Goal: Task Accomplishment & Management: Manage account settings

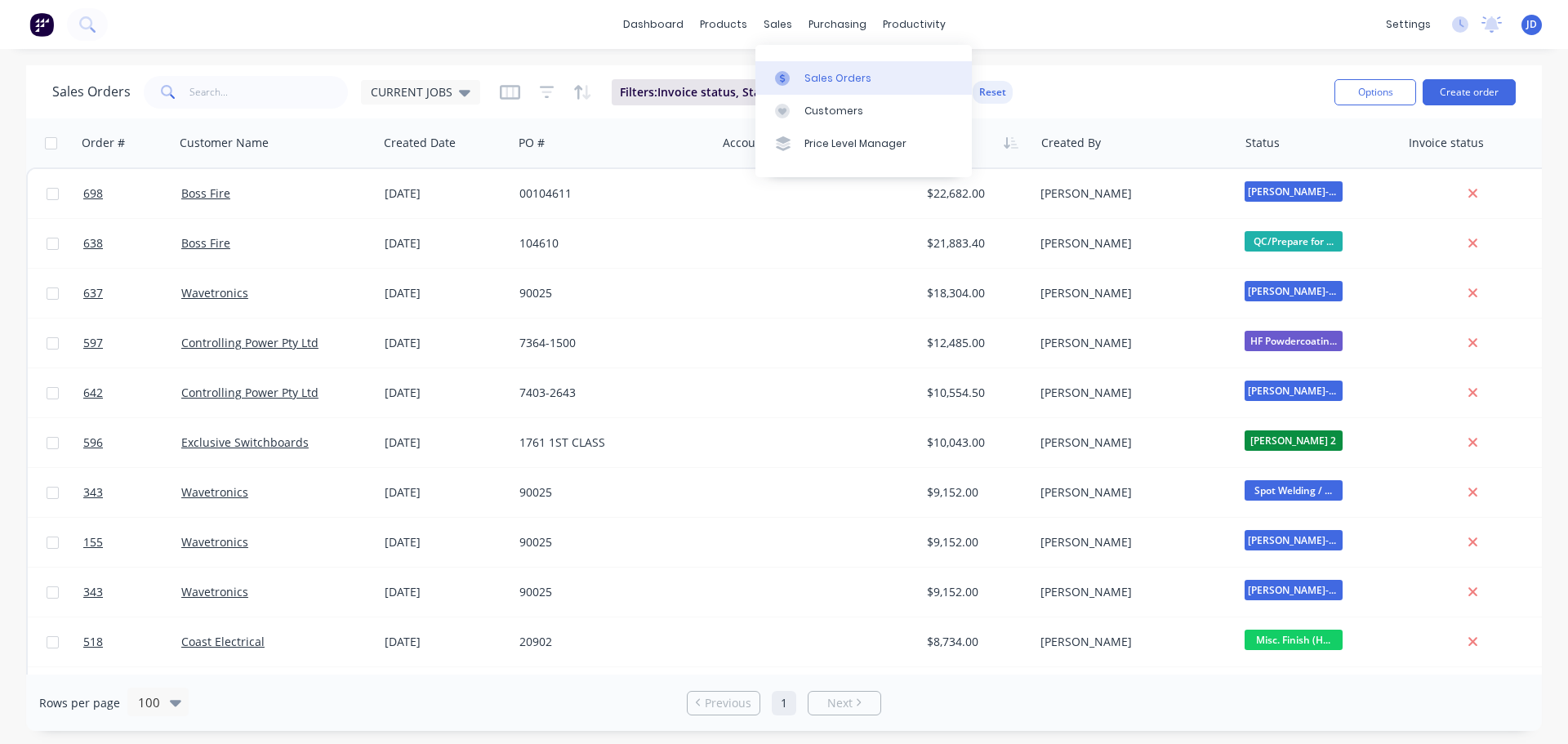
click at [800, 75] on link "Sales Orders" at bounding box center [864, 78] width 217 height 32
click at [309, 88] on input "text" at bounding box center [269, 92] width 159 height 32
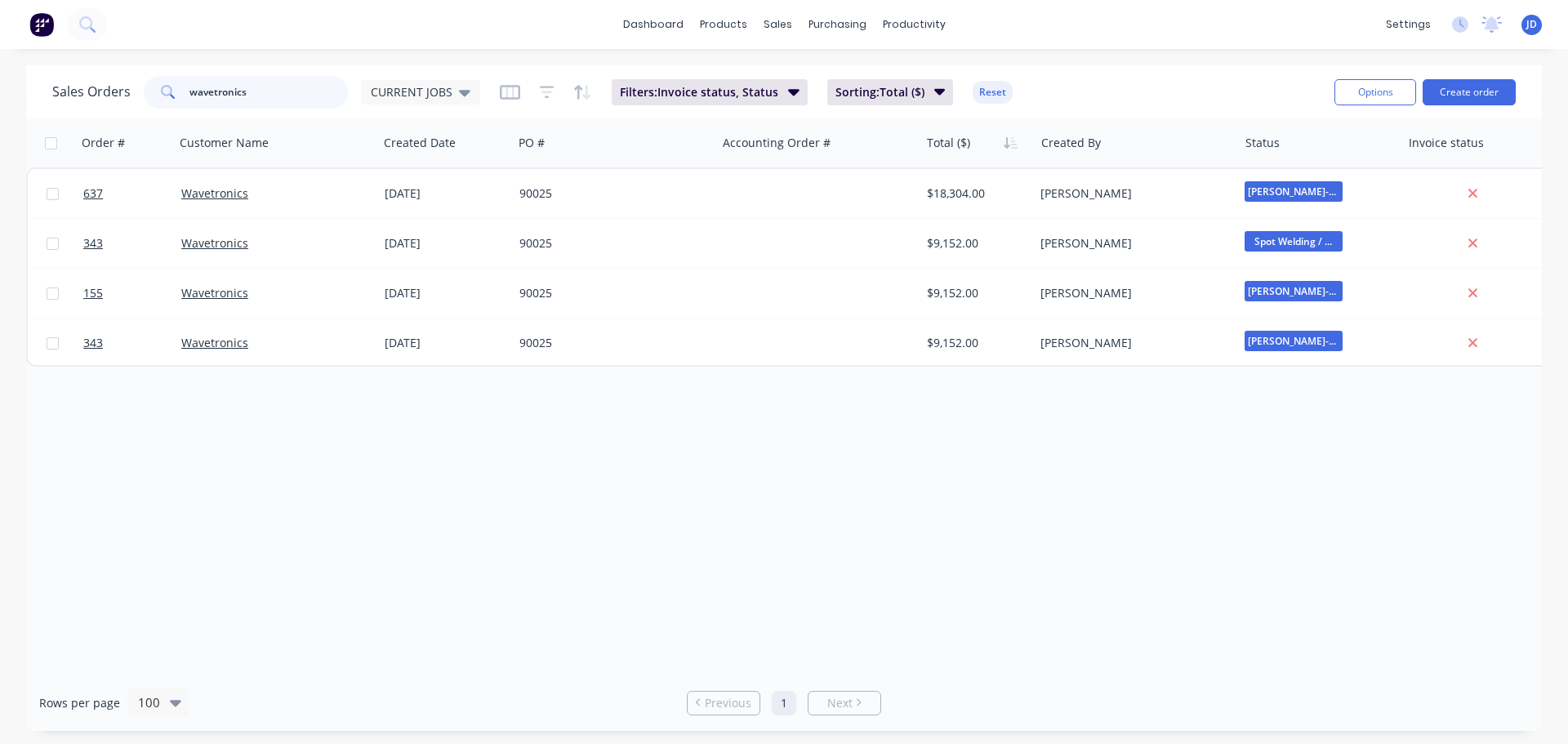
drag, startPoint x: 272, startPoint y: 99, endPoint x: 0, endPoint y: 1, distance: 289.1
click at [11, 37] on div "dashboard products sales purchasing productivity dashboard products Product Cat…" at bounding box center [784, 372] width 1568 height 744
type input "90025"
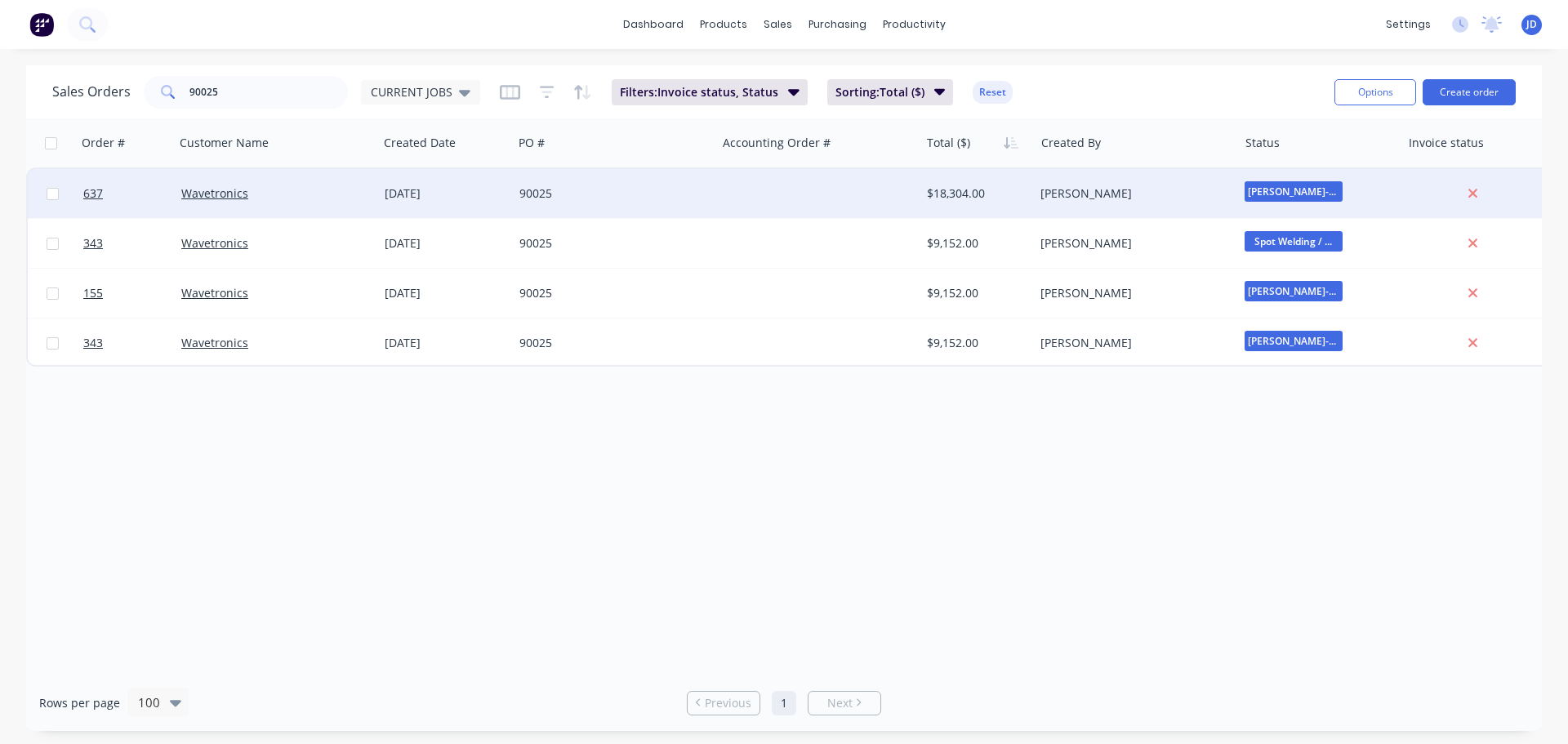
click at [583, 210] on div "90025" at bounding box center [615, 193] width 204 height 49
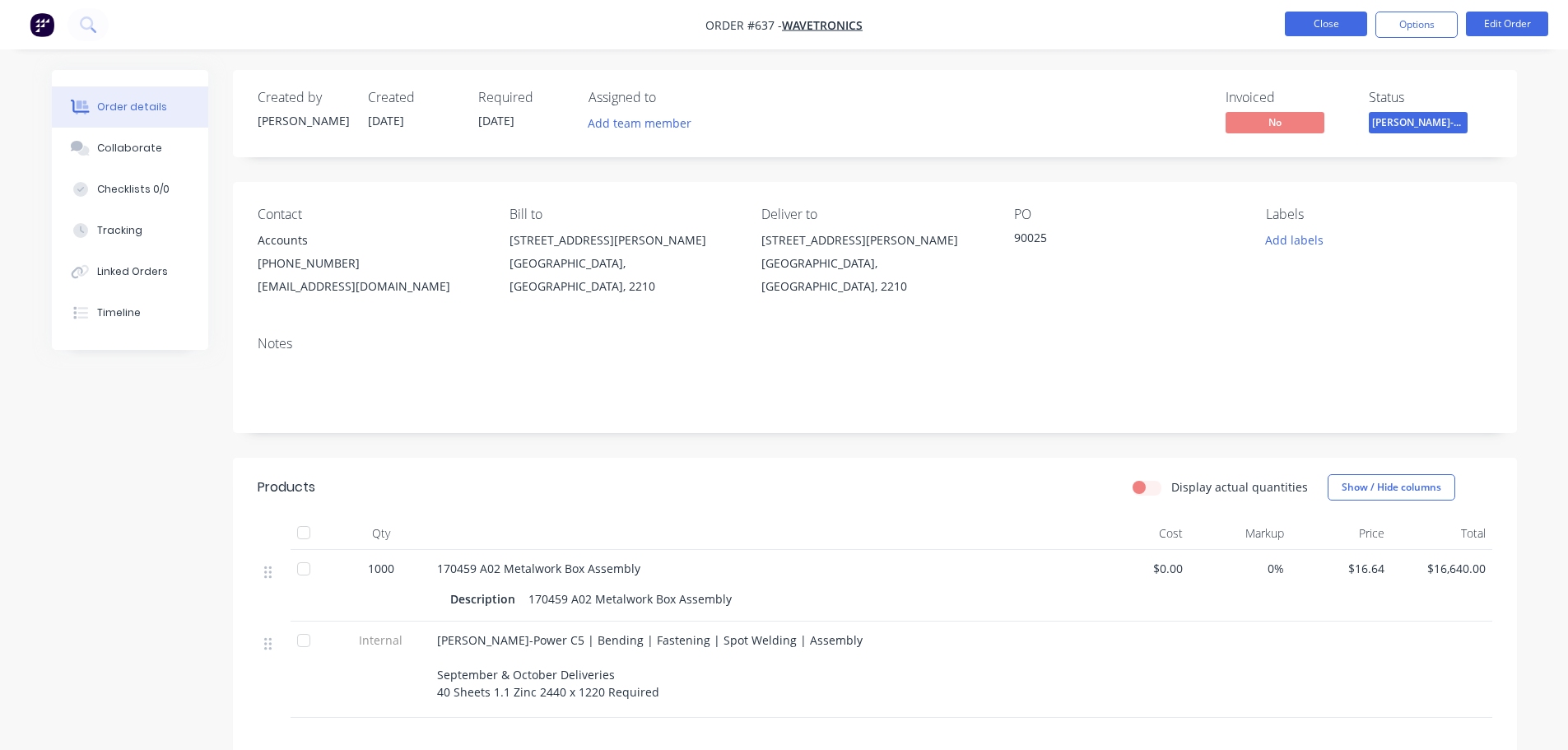
click at [1314, 25] on button "Close" at bounding box center [1326, 23] width 82 height 25
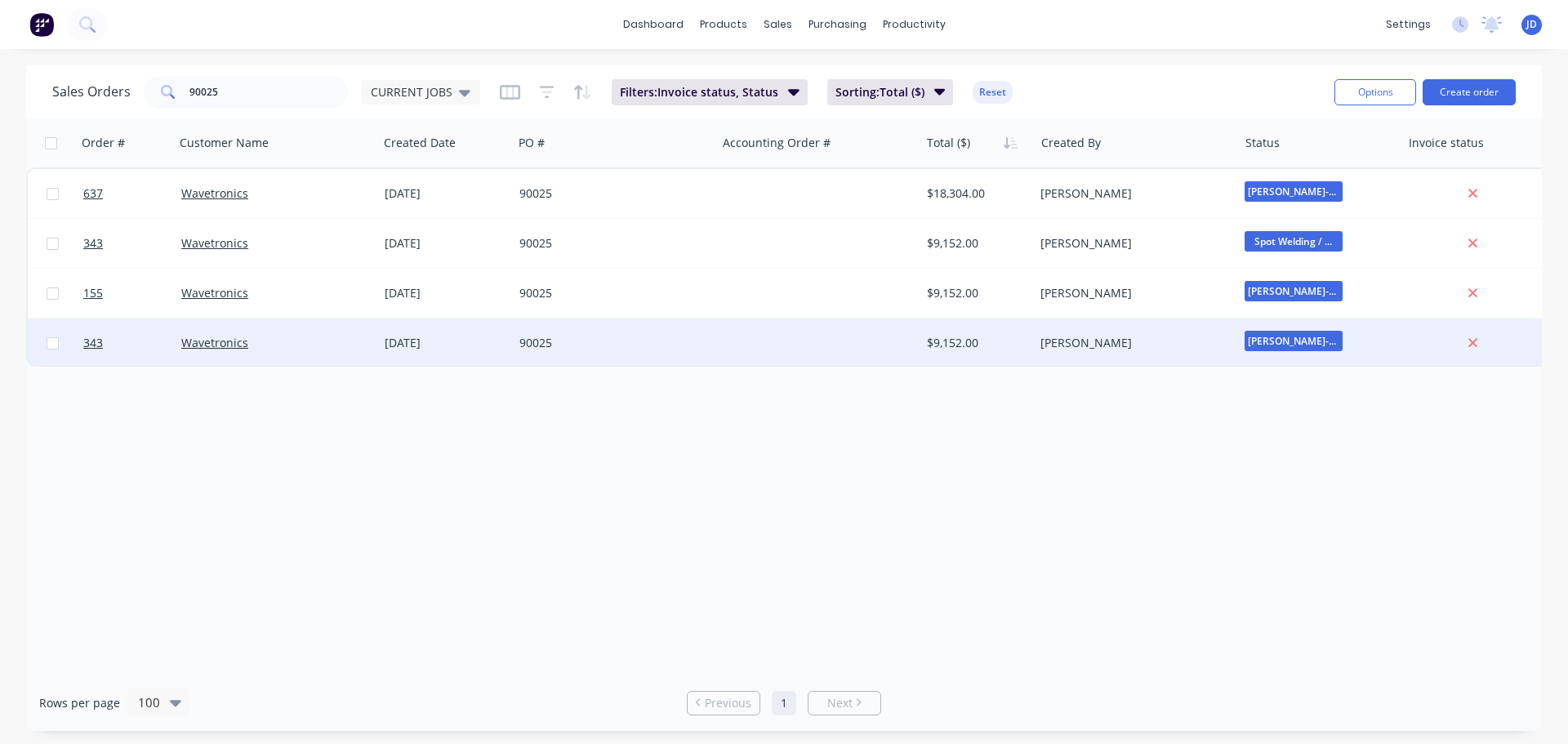
click at [859, 349] on div at bounding box center [818, 343] width 204 height 49
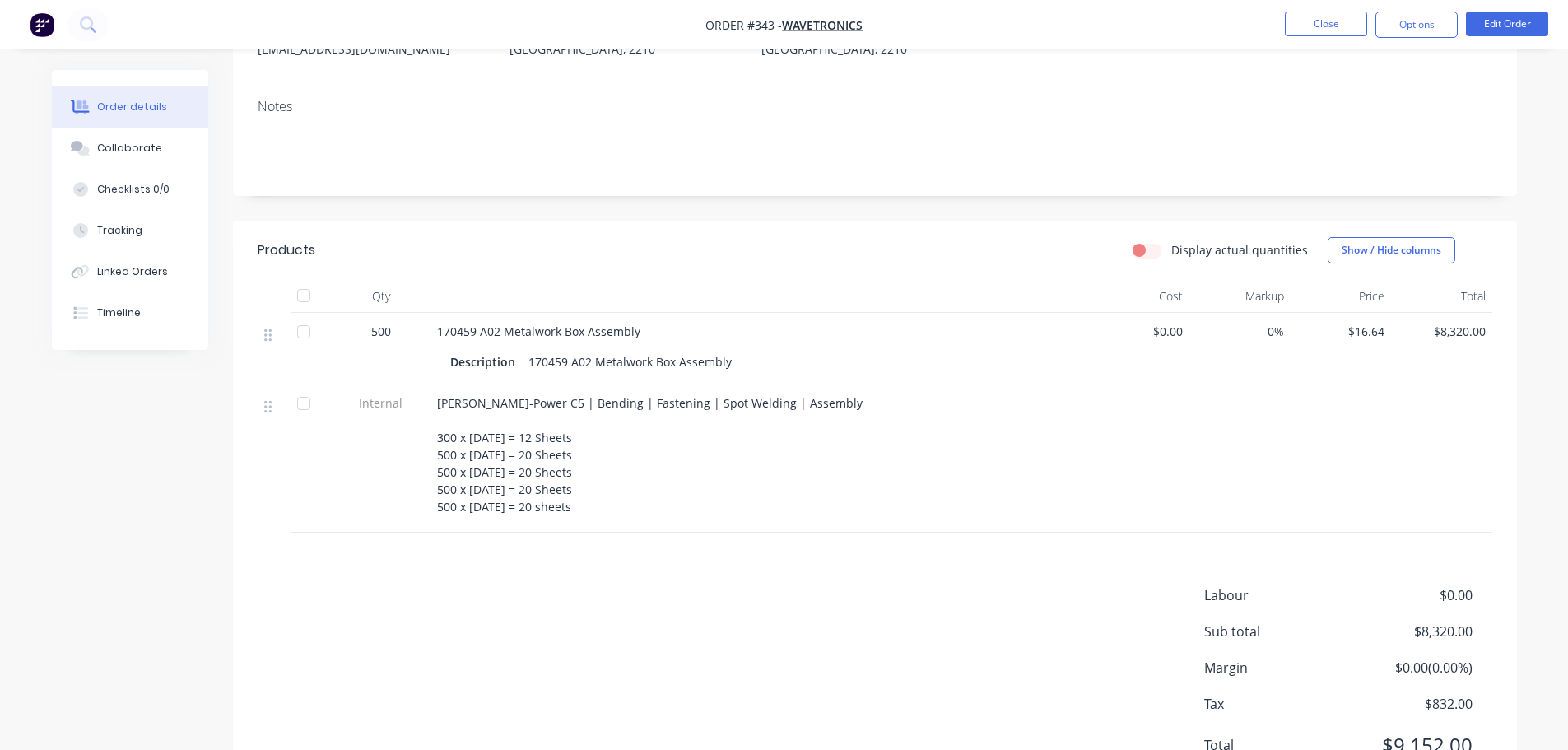
scroll to position [247, 0]
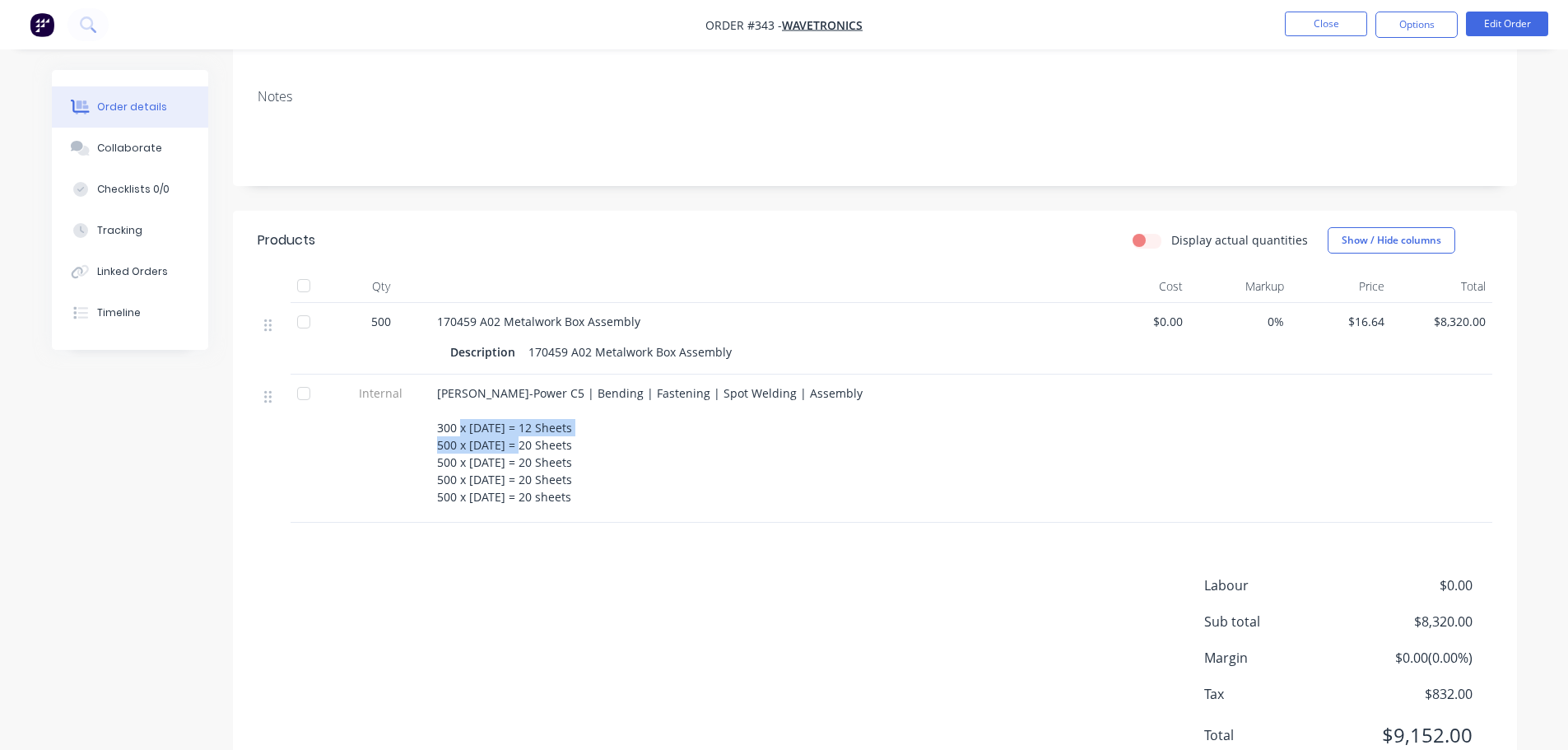
drag, startPoint x: 524, startPoint y: 445, endPoint x: 505, endPoint y: 431, distance: 23.6
click at [505, 431] on div "Finn-Power C5 | Bending | Fastening | Spot Welding | Assembly 300 x Jun'25 = 12…" at bounding box center [760, 444] width 645 height 121
click at [837, 457] on div "Finn-Power C5 | Bending | Fastening | Spot Welding | Assembly 300 x Jun'25 = 12…" at bounding box center [760, 444] width 645 height 121
click at [1321, 17] on button "Close" at bounding box center [1326, 23] width 82 height 25
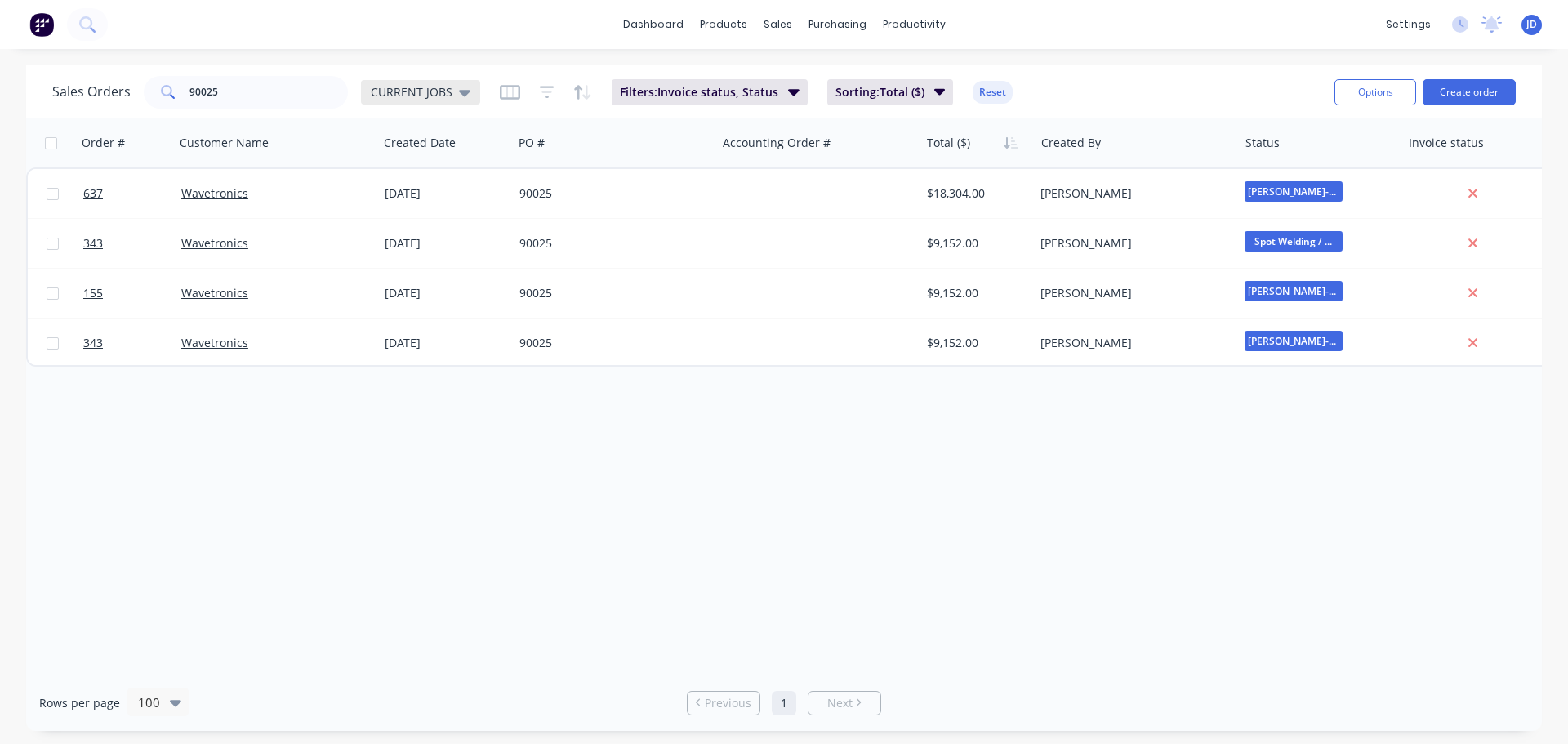
click at [443, 88] on span "CURRENT JOBS" at bounding box center [412, 92] width 82 height 17
click at [413, 234] on button "None" at bounding box center [459, 232] width 186 height 19
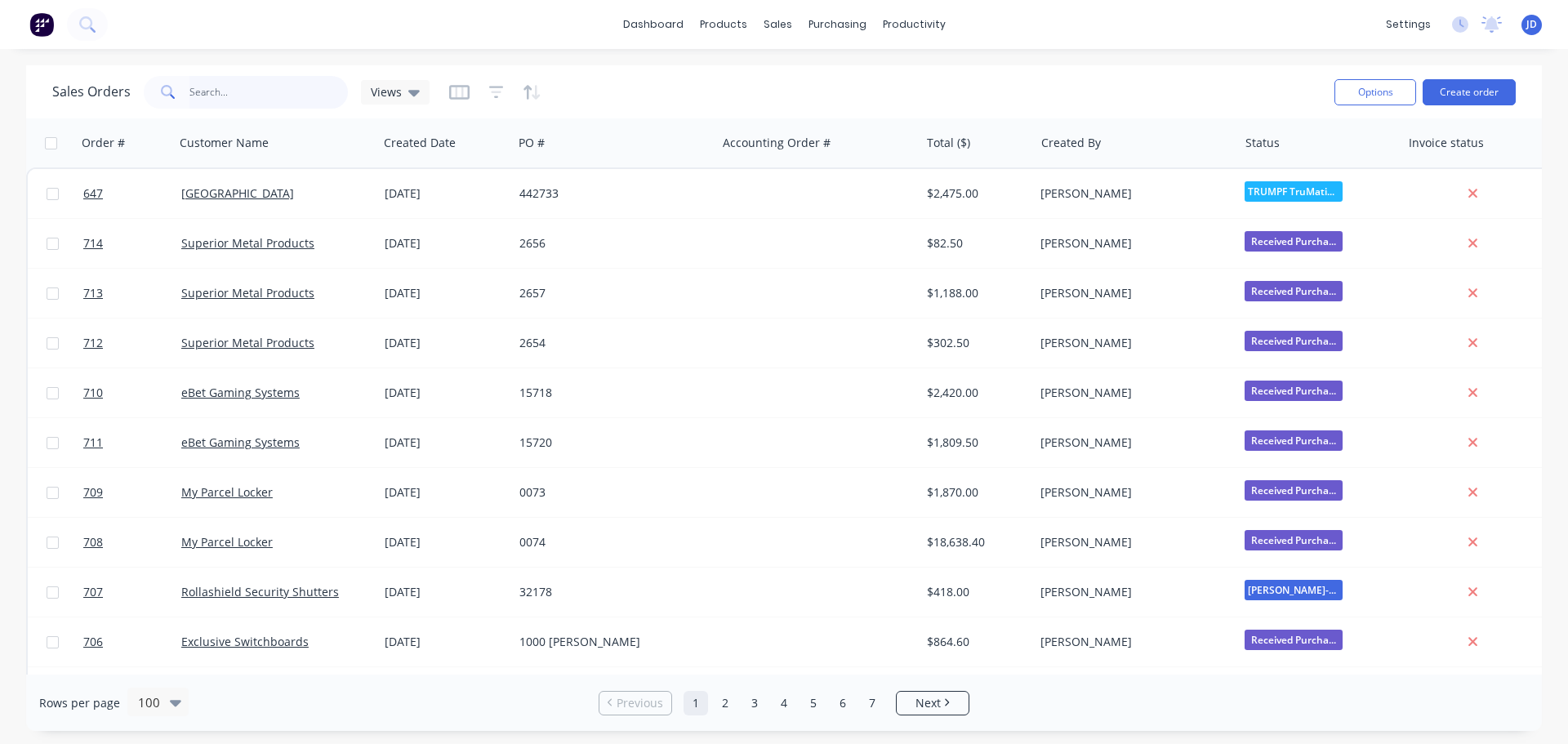
click at [252, 91] on input "90025" at bounding box center [269, 92] width 159 height 32
type input "90025"
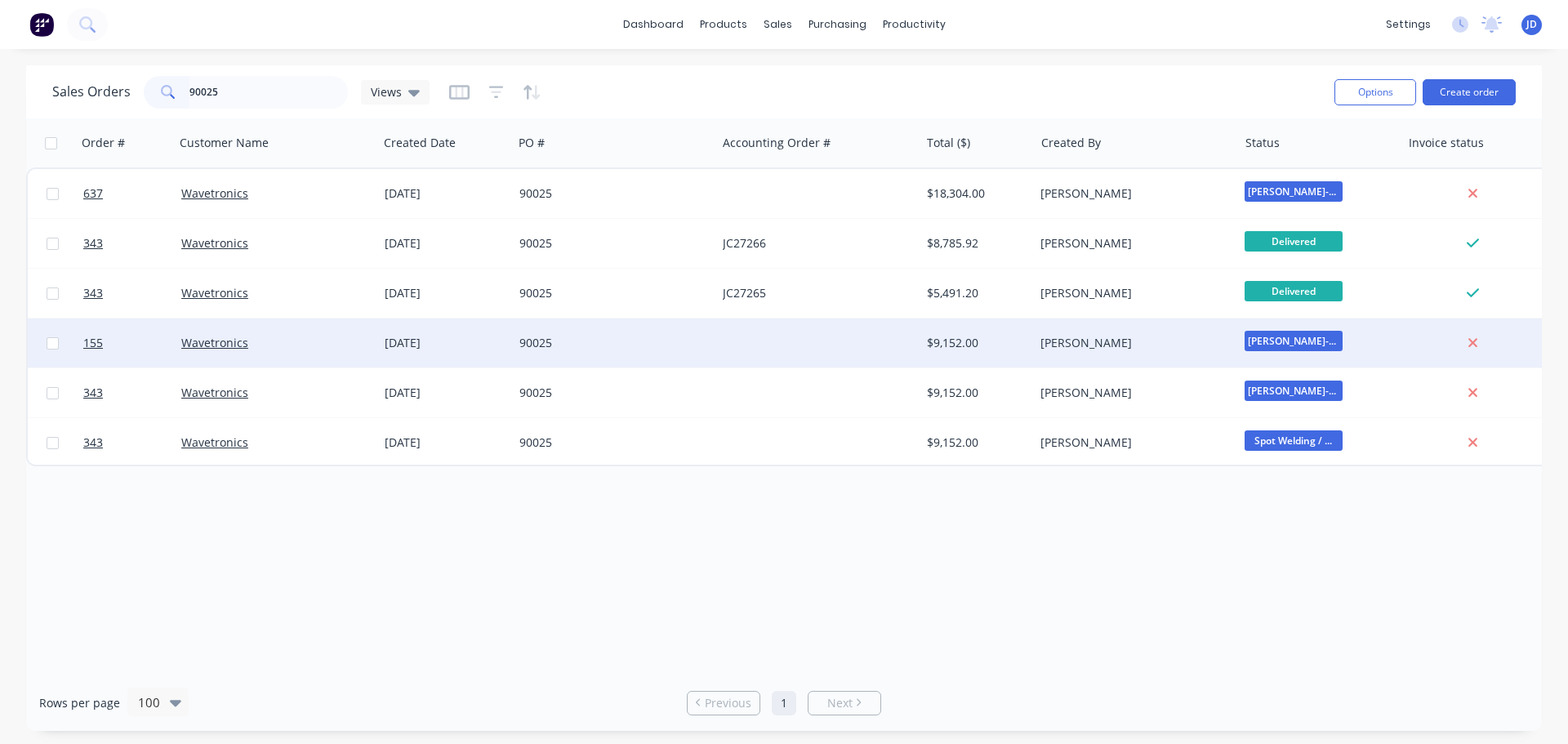
click at [795, 335] on div at bounding box center [818, 343] width 204 height 49
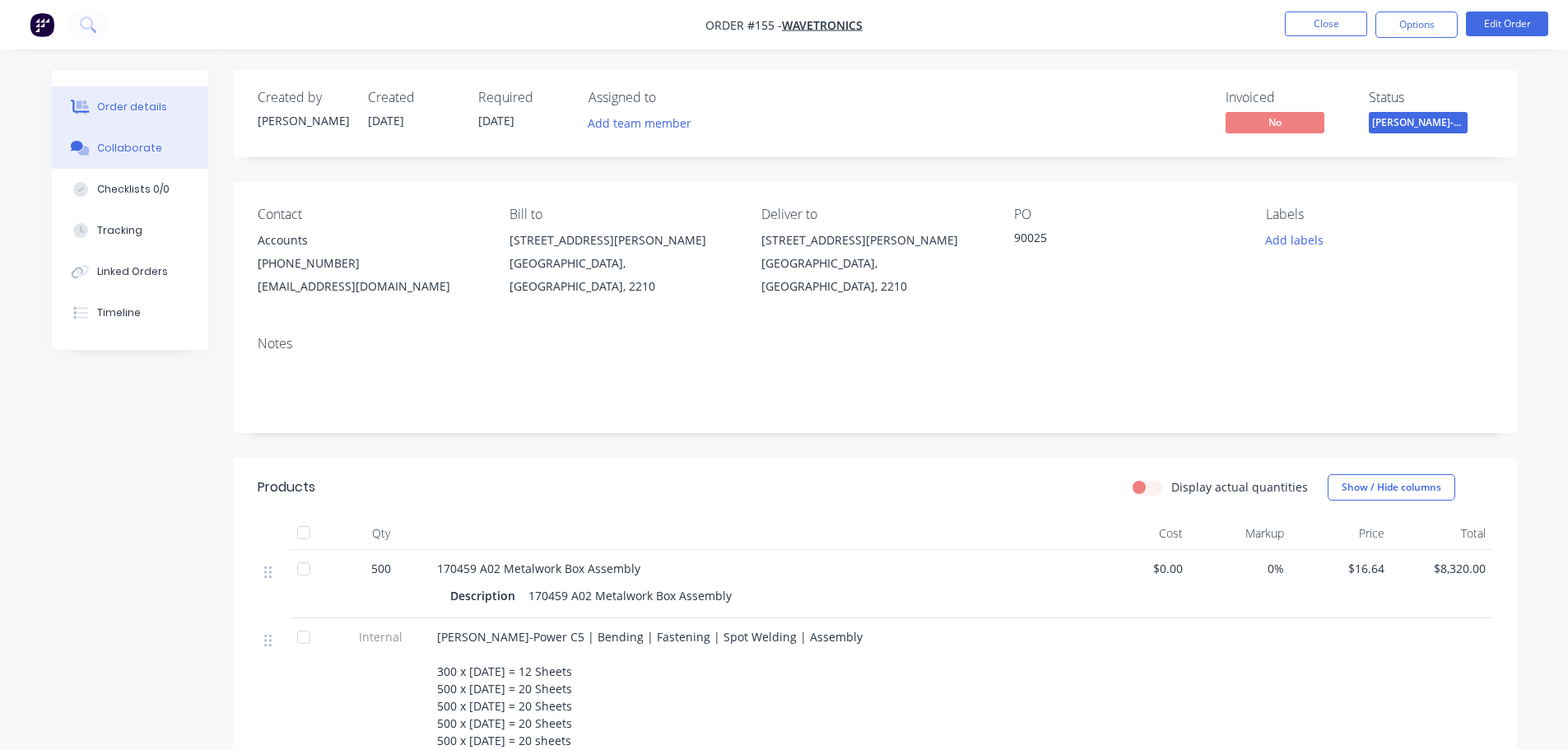
click at [178, 146] on button "Collaborate" at bounding box center [130, 148] width 156 height 41
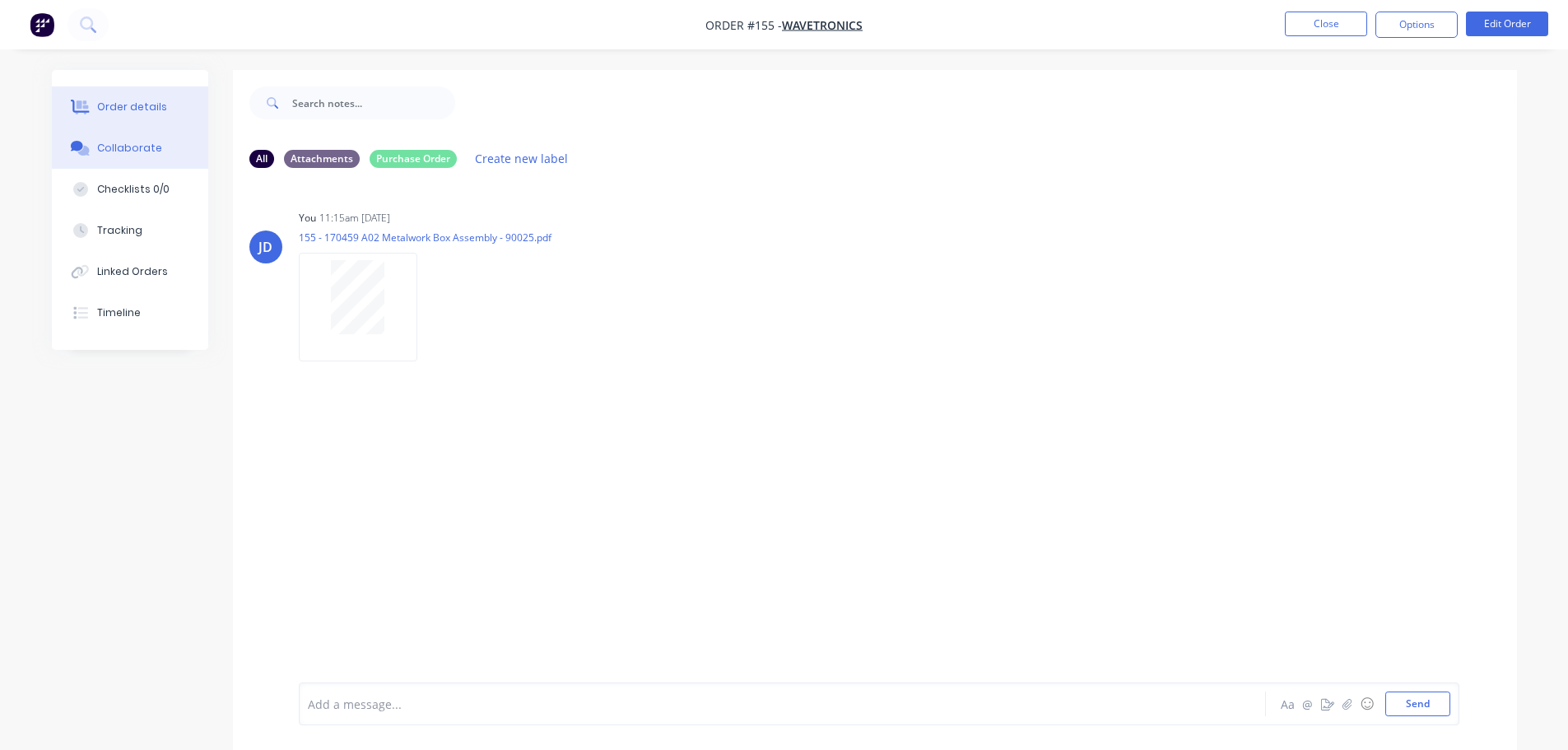
click at [154, 106] on div "Order details" at bounding box center [131, 107] width 70 height 15
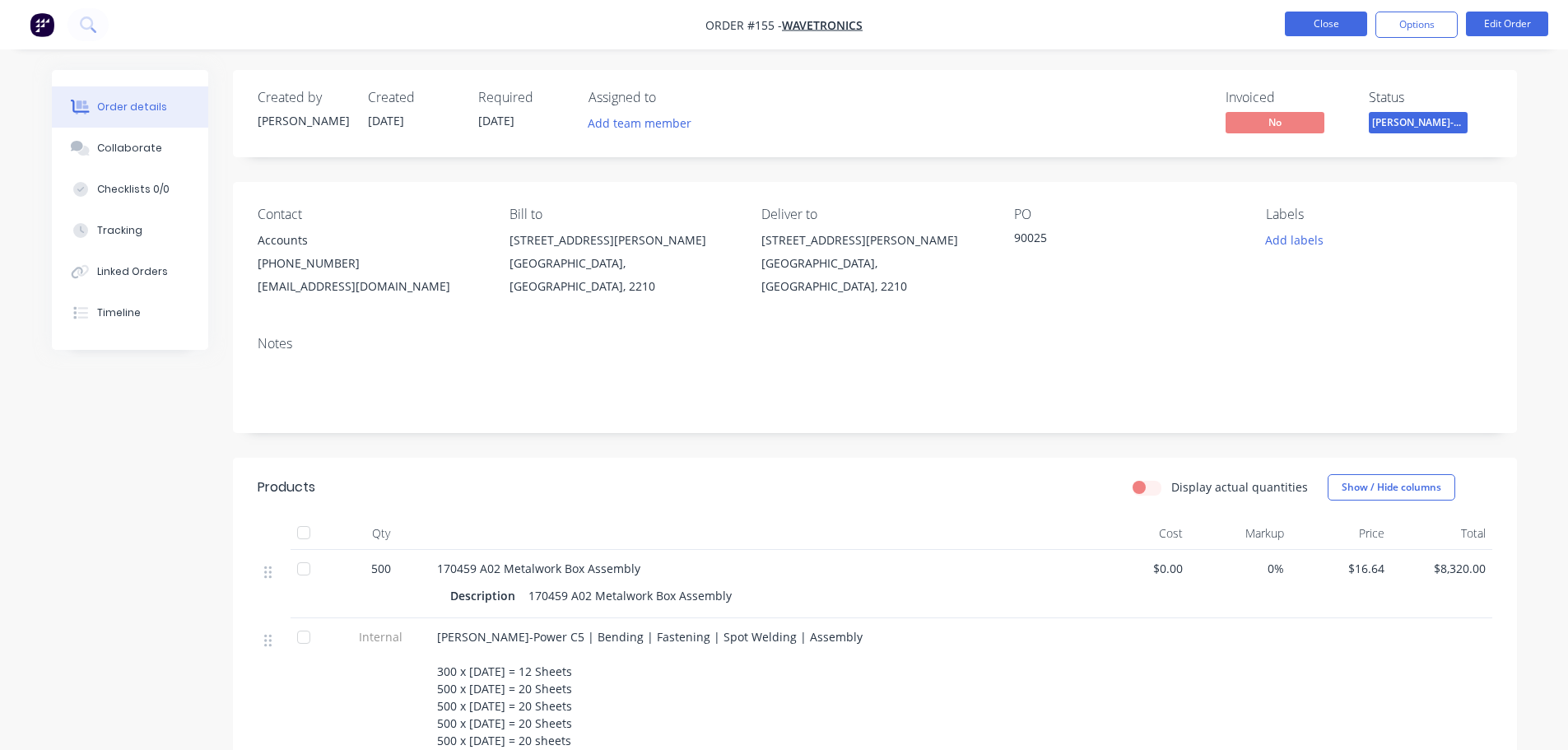
click at [1311, 21] on button "Close" at bounding box center [1326, 23] width 82 height 25
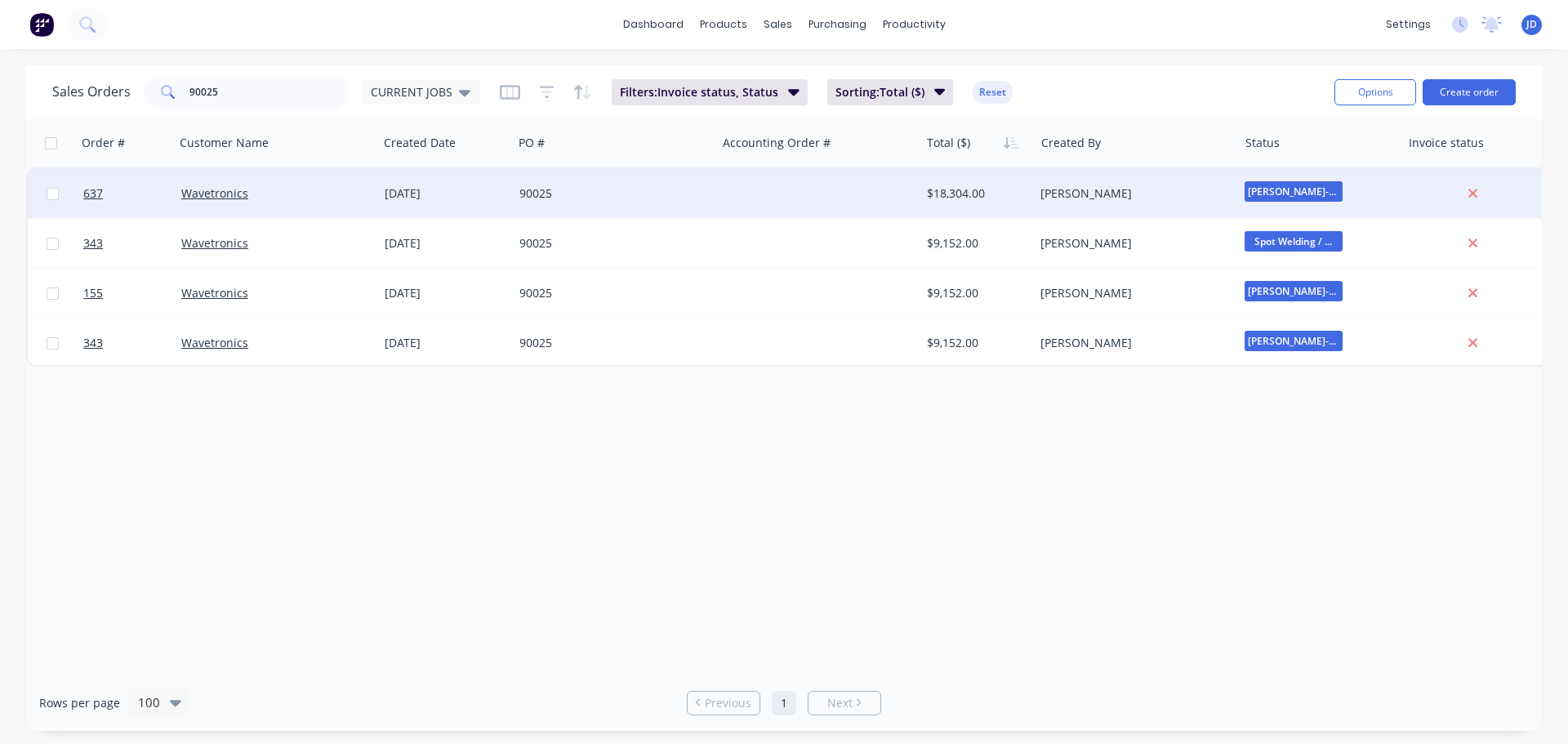
click at [579, 206] on div "90025" at bounding box center [615, 193] width 204 height 49
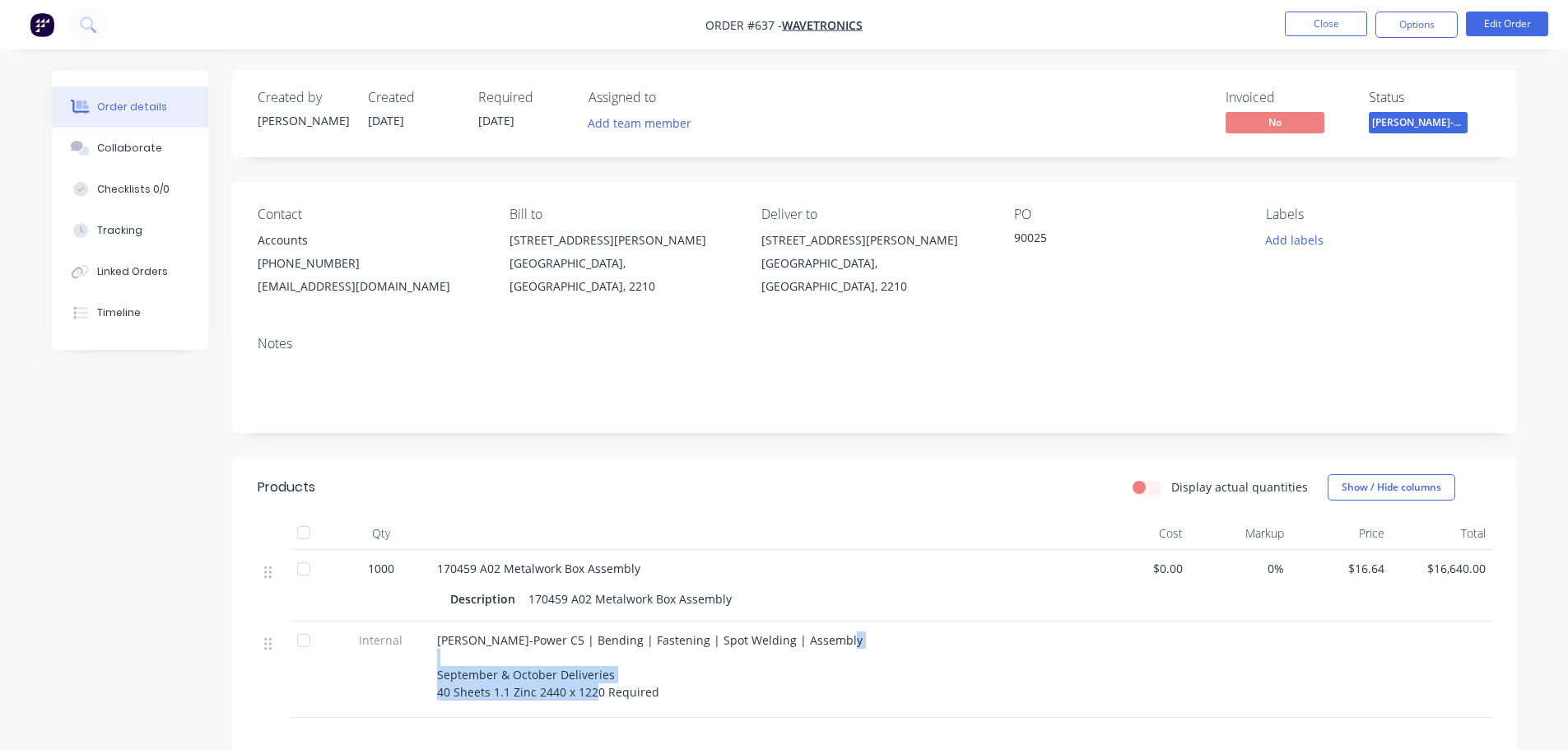
click at [473, 674] on span "Finn-Power C5 | Bending | Fastening | Spot Welding | Assembly September & Octob…" at bounding box center [650, 666] width 425 height 68
click at [706, 673] on div "Finn-Power C5 | Bending | Fastening | Spot Welding | Assembly September & Octob…" at bounding box center [760, 666] width 645 height 69
click at [1315, 15] on button "Close" at bounding box center [1326, 23] width 82 height 25
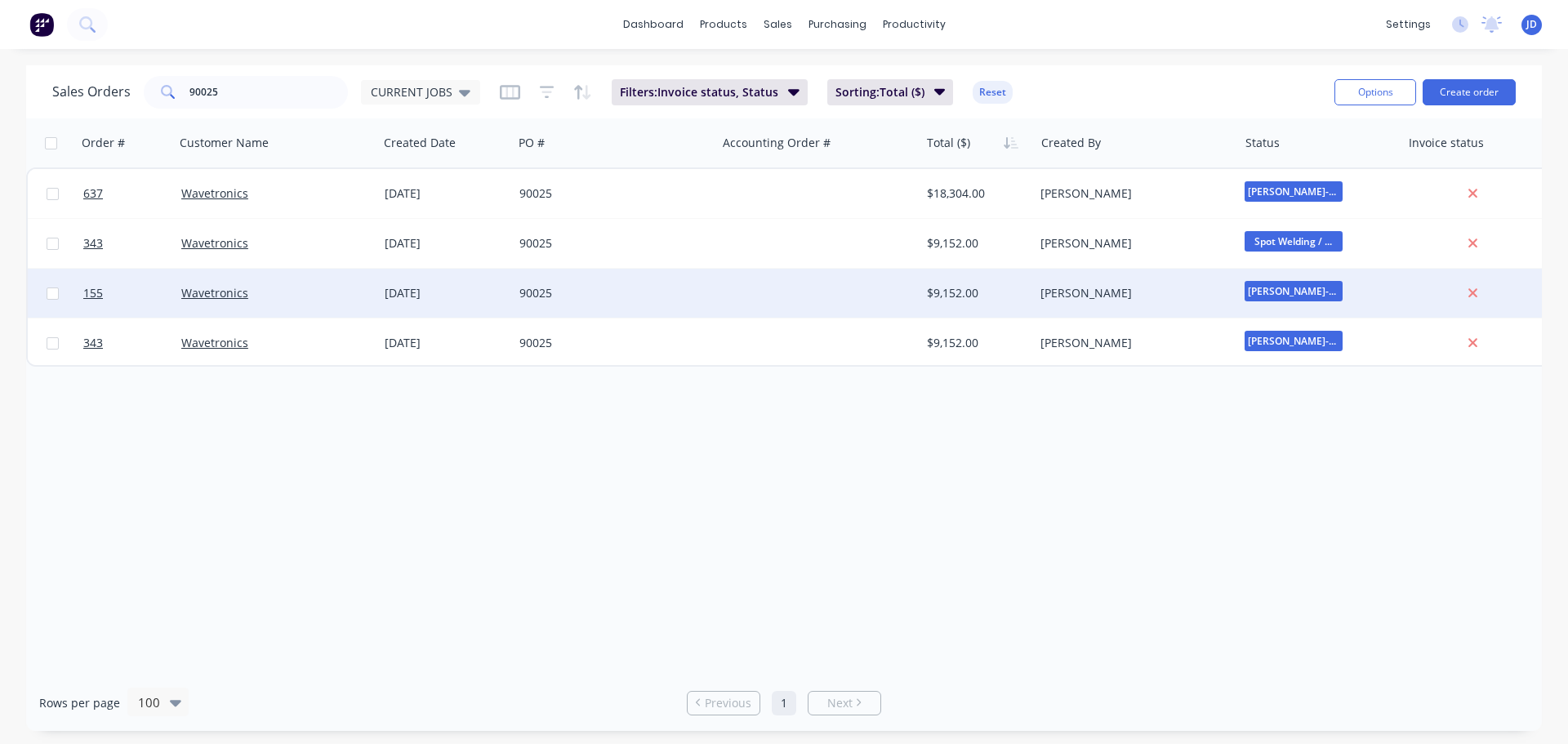
click at [601, 297] on div "90025" at bounding box center [610, 292] width 182 height 16
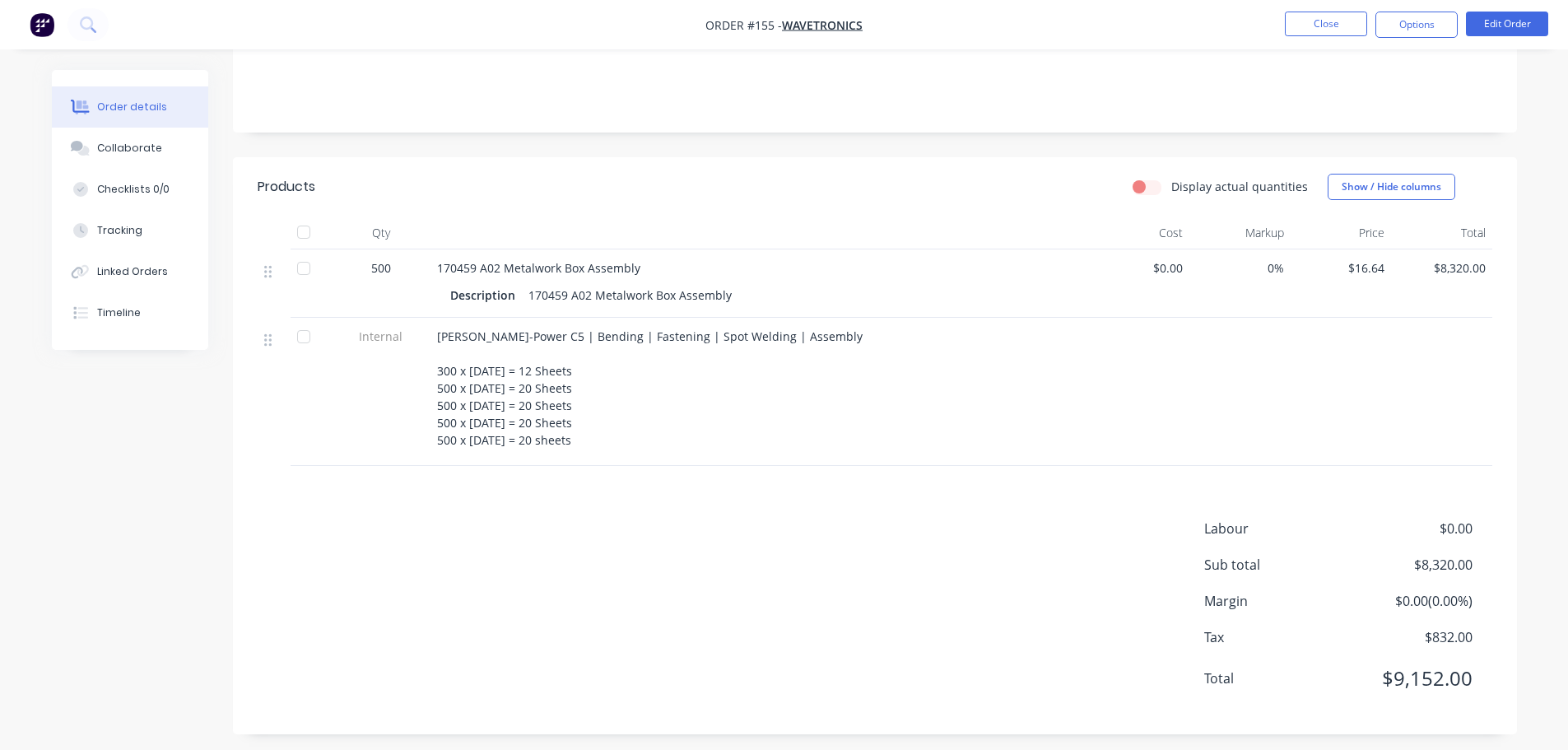
scroll to position [309, 0]
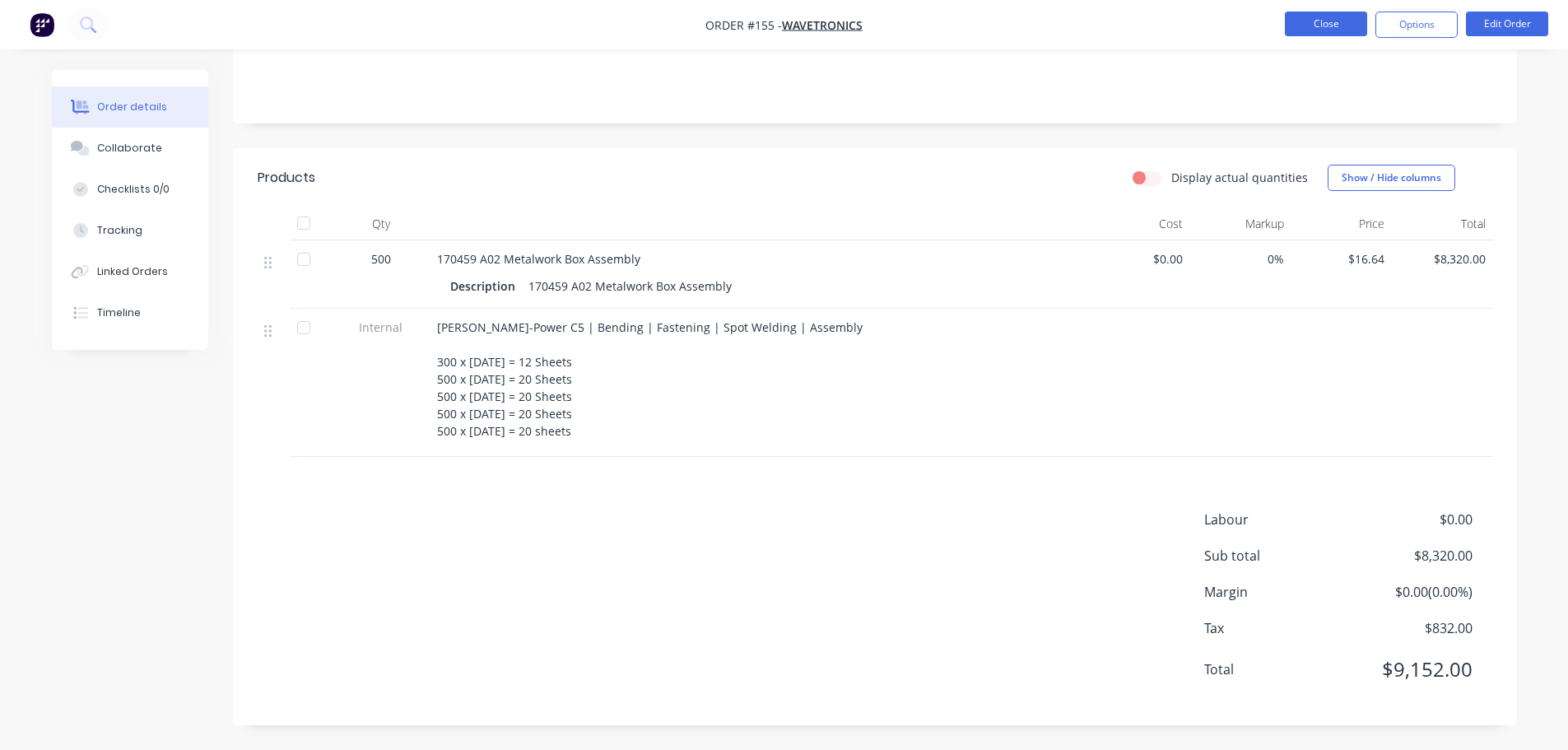
click at [1337, 24] on button "Close" at bounding box center [1326, 23] width 82 height 25
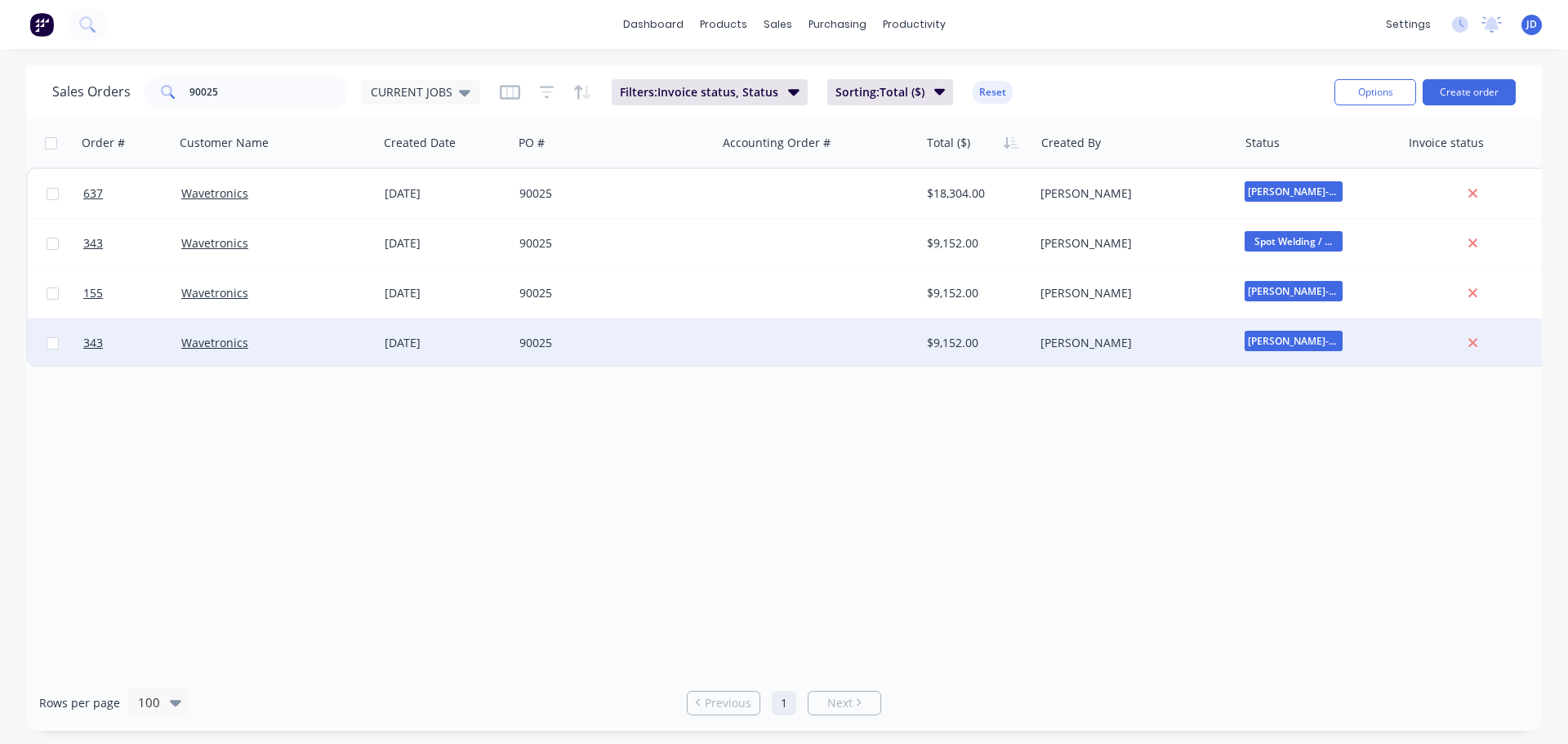
click at [526, 341] on div "90025" at bounding box center [610, 343] width 182 height 16
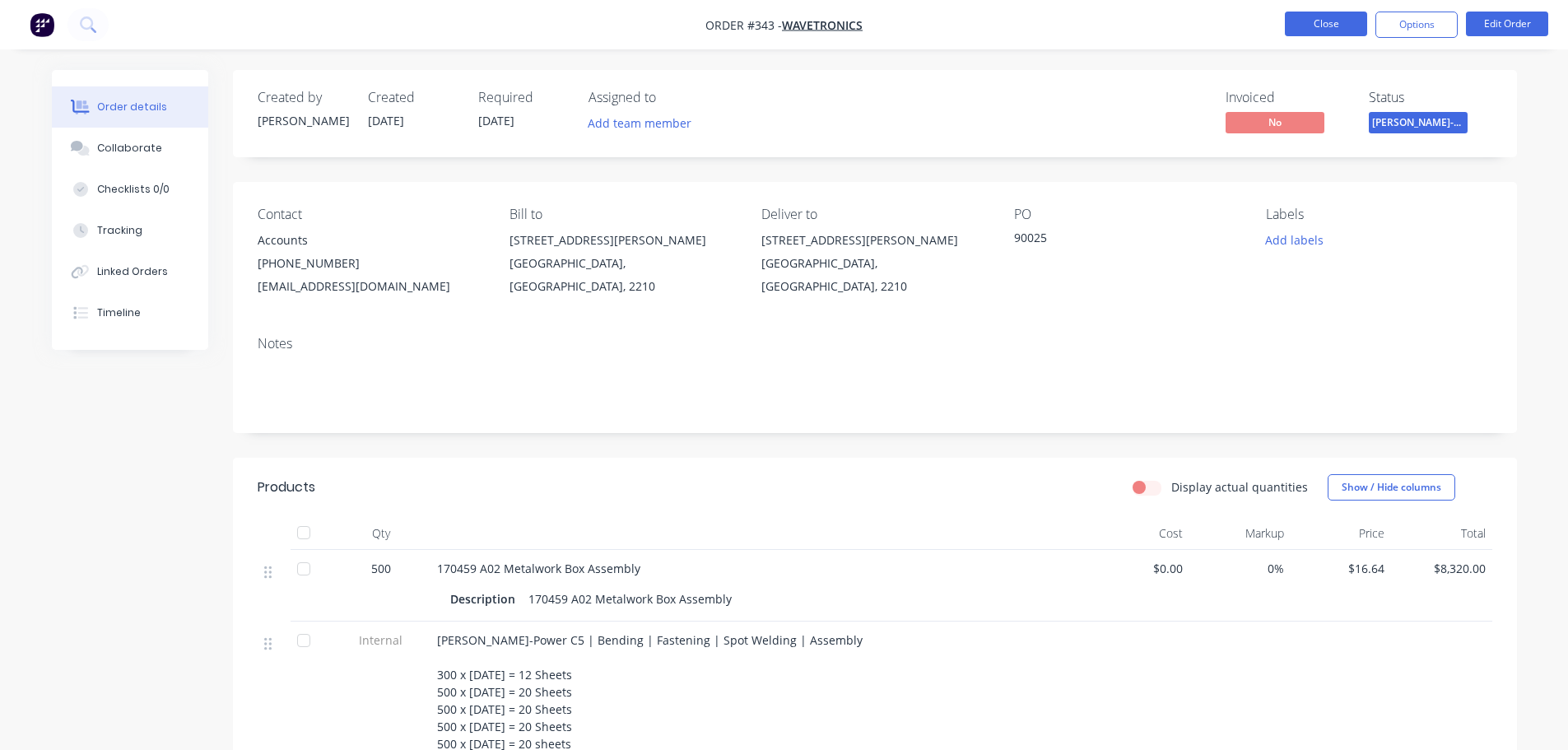
click at [1331, 26] on button "Close" at bounding box center [1326, 23] width 82 height 25
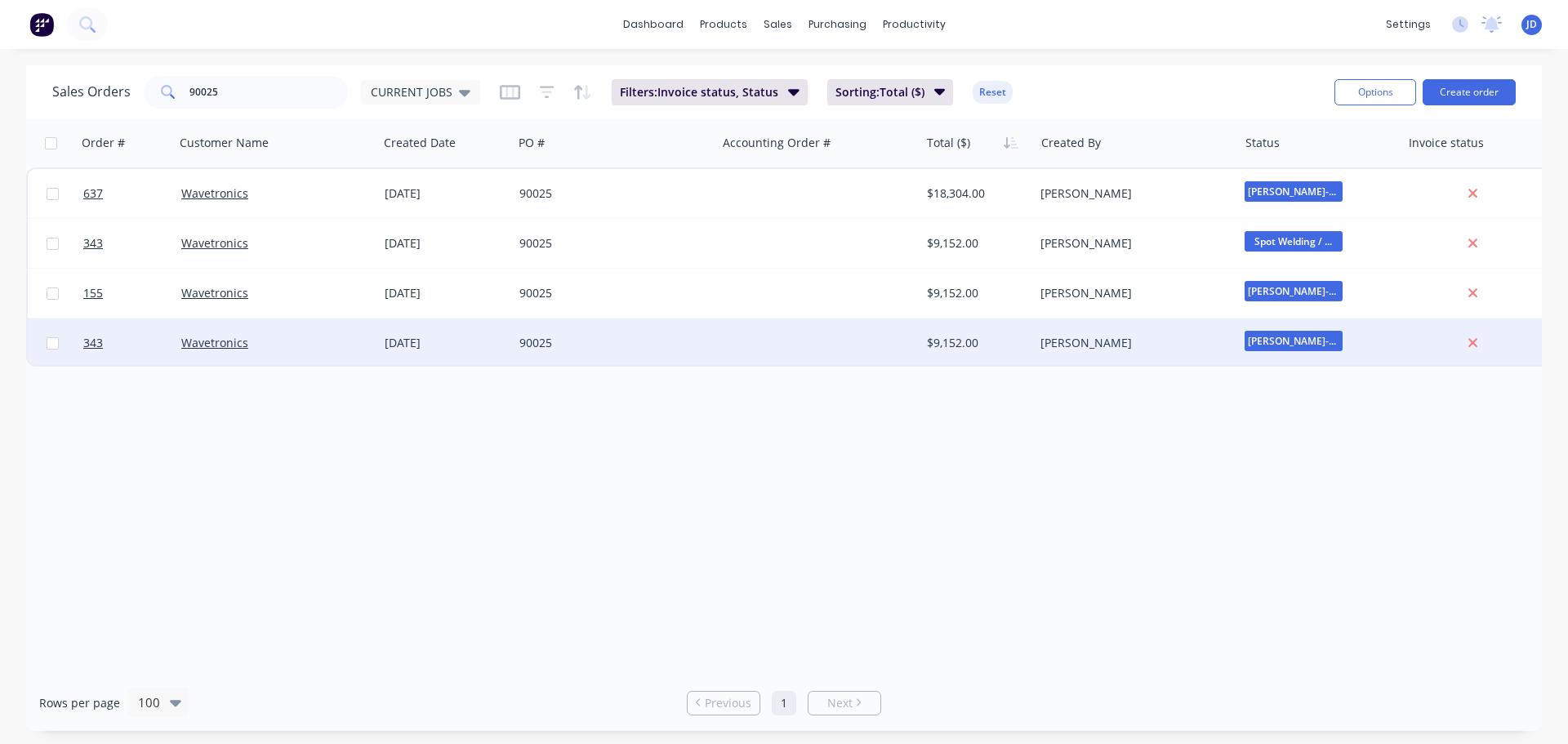
click at [713, 349] on div "90025" at bounding box center [615, 343] width 204 height 49
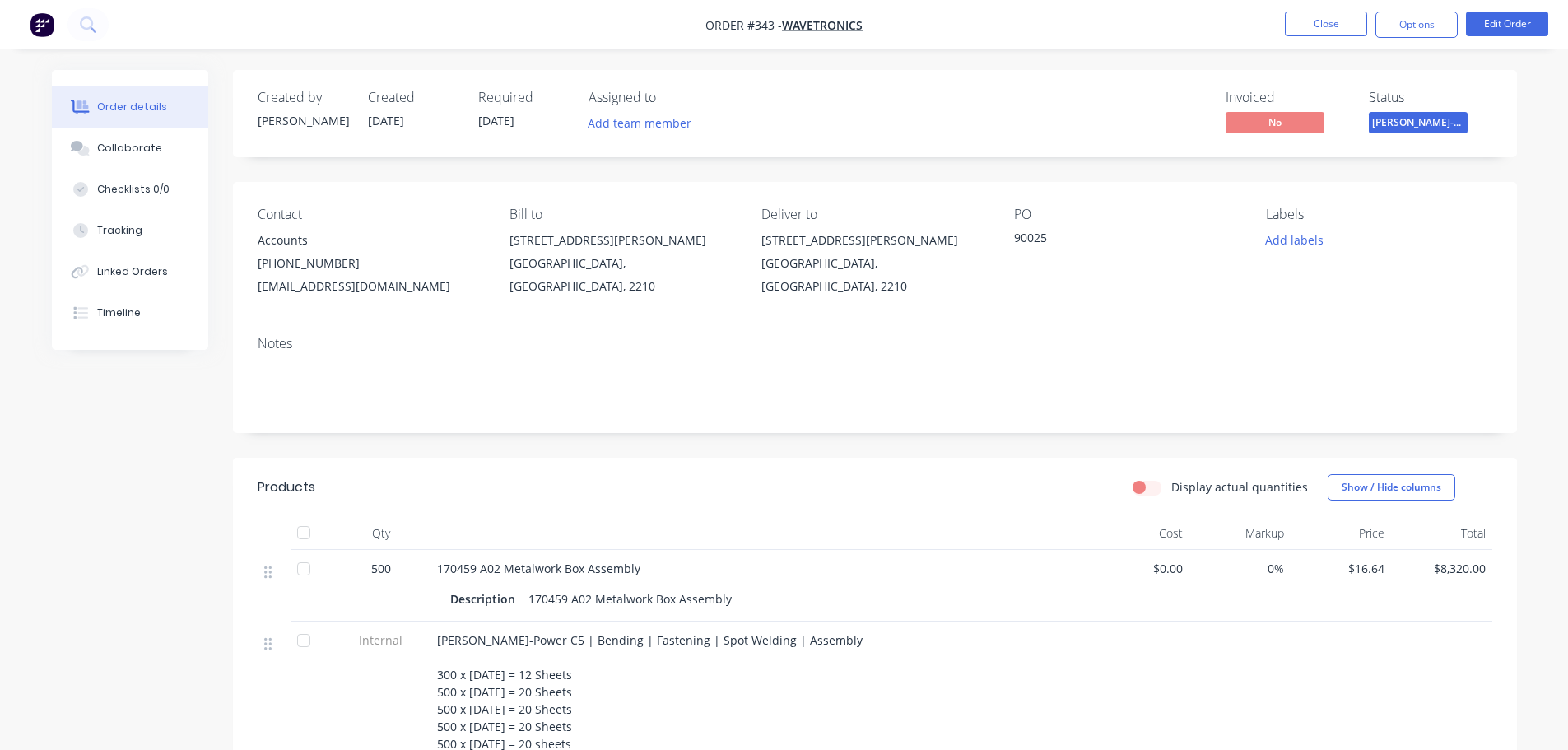
drag, startPoint x: 526, startPoint y: 126, endPoint x: 480, endPoint y: 115, distance: 47.3
click at [480, 115] on div "Required 30/09/25" at bounding box center [523, 113] width 90 height 48
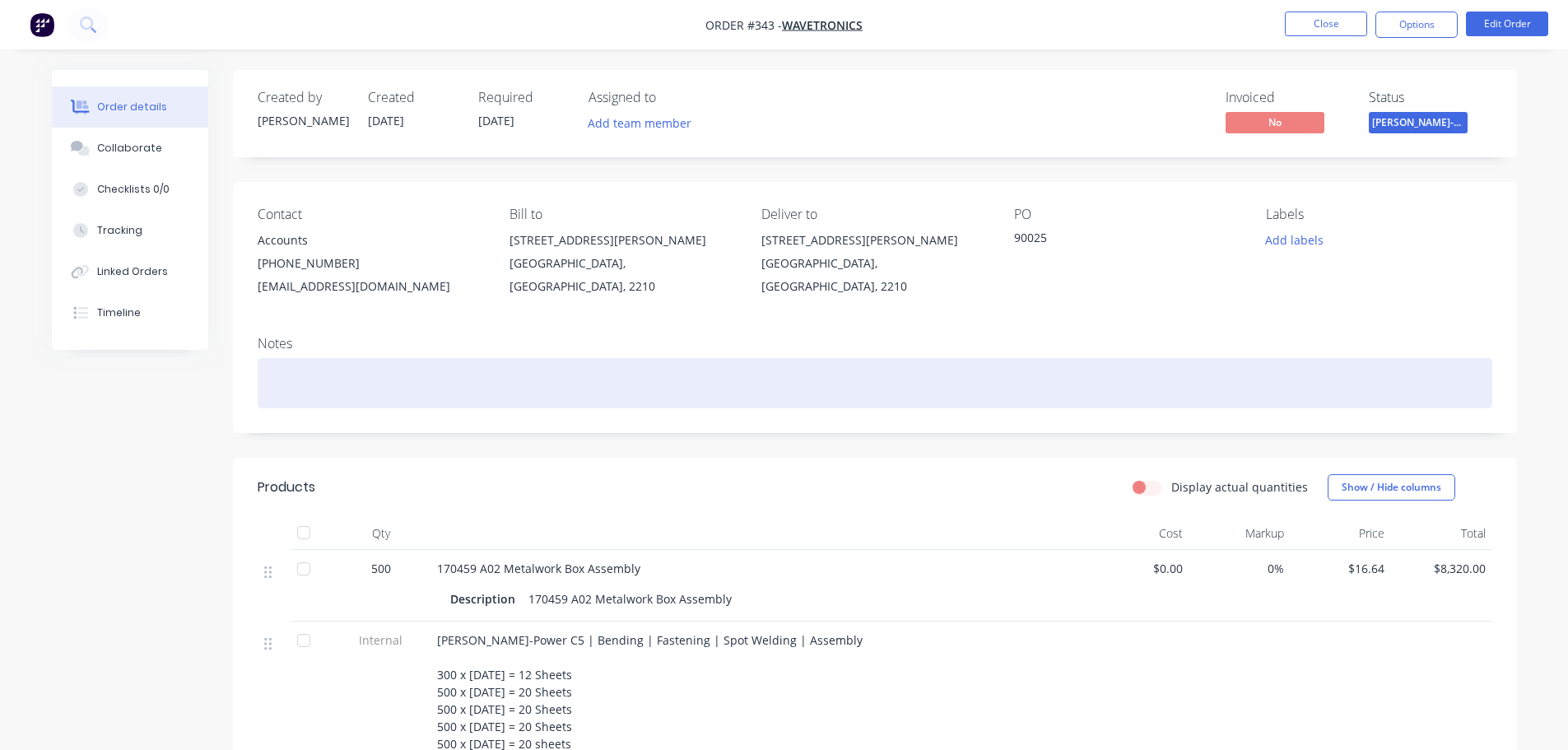
click at [720, 394] on div at bounding box center [875, 383] width 1235 height 50
drag, startPoint x: 721, startPoint y: 394, endPoint x: 704, endPoint y: 460, distance: 68.2
click at [706, 461] on div "Created by John Created 02/06/25 Required 30/09/25 Assigned to Add team member …" at bounding box center [875, 553] width 1284 height 968
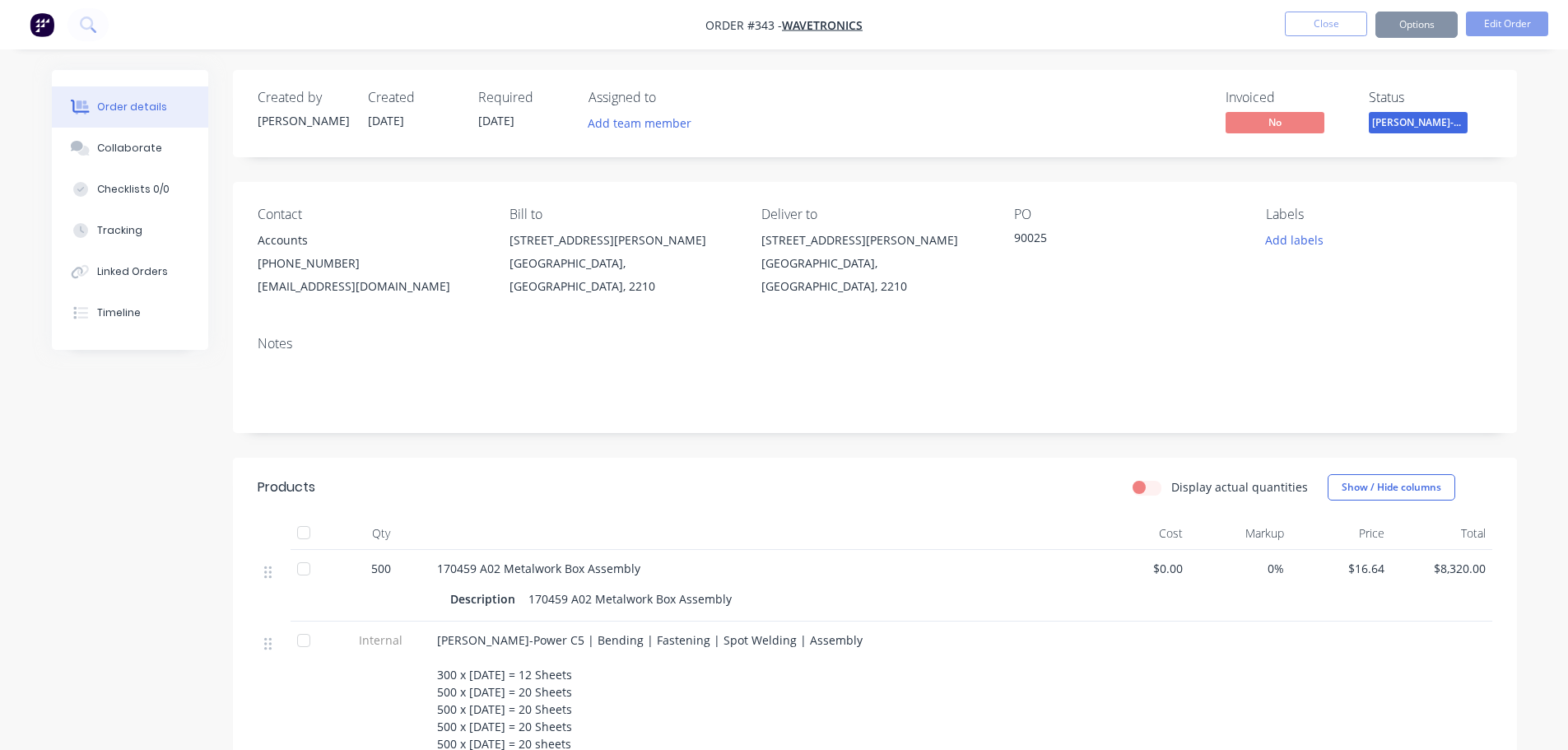
click at [725, 482] on div "Display actual quantities Show / Hide columns" at bounding box center [1004, 487] width 972 height 27
click at [1328, 23] on button "Close" at bounding box center [1326, 23] width 82 height 25
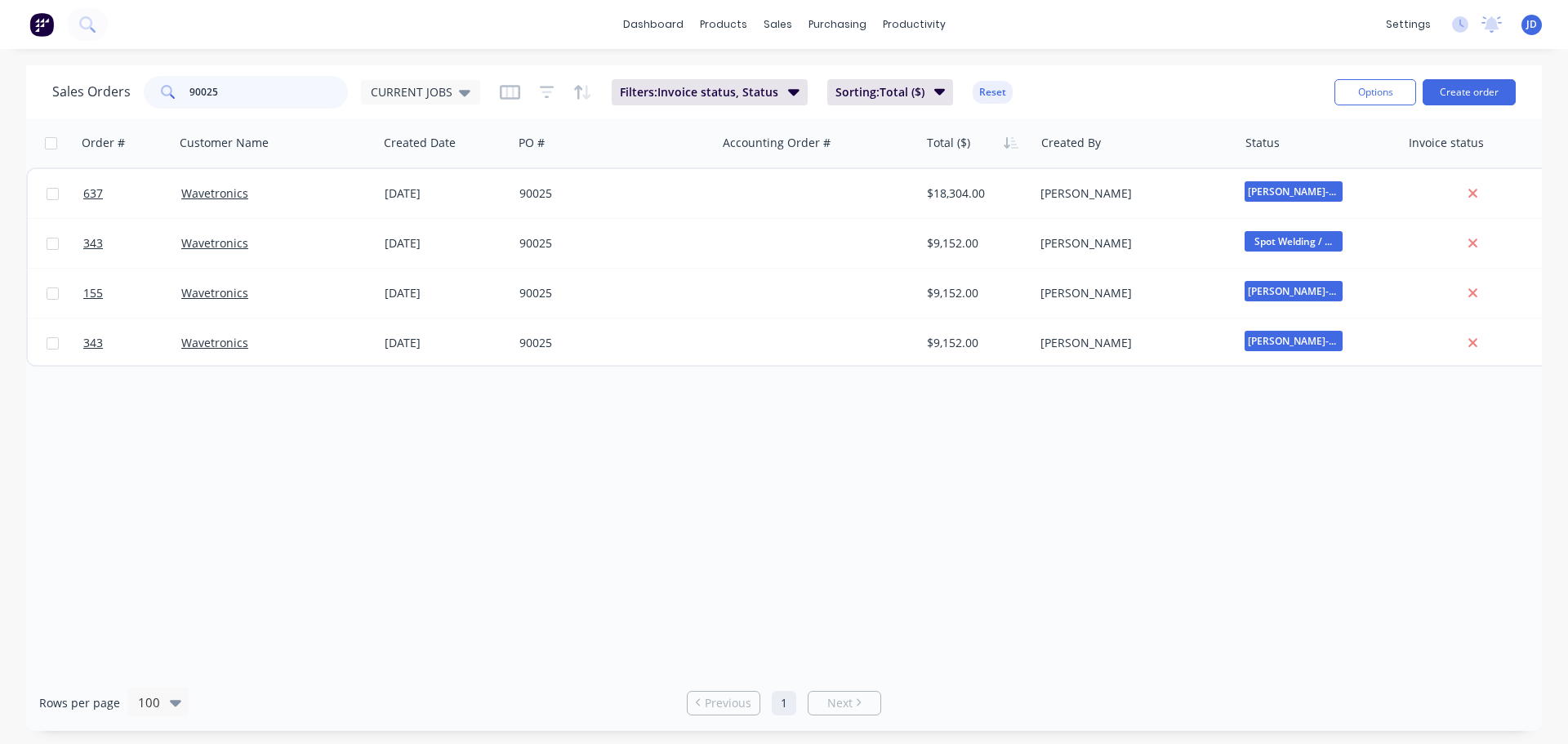
click at [321, 79] on input "90025" at bounding box center [269, 92] width 159 height 32
drag, startPoint x: 454, startPoint y: 64, endPoint x: 445, endPoint y: 87, distance: 24.7
click at [453, 66] on div "dashboard products sales purchasing productivity dashboard products Product Cat…" at bounding box center [784, 372] width 1568 height 744
click at [445, 89] on span "CURRENT JOBS" at bounding box center [412, 92] width 82 height 17
click at [412, 228] on button "None" at bounding box center [459, 232] width 186 height 19
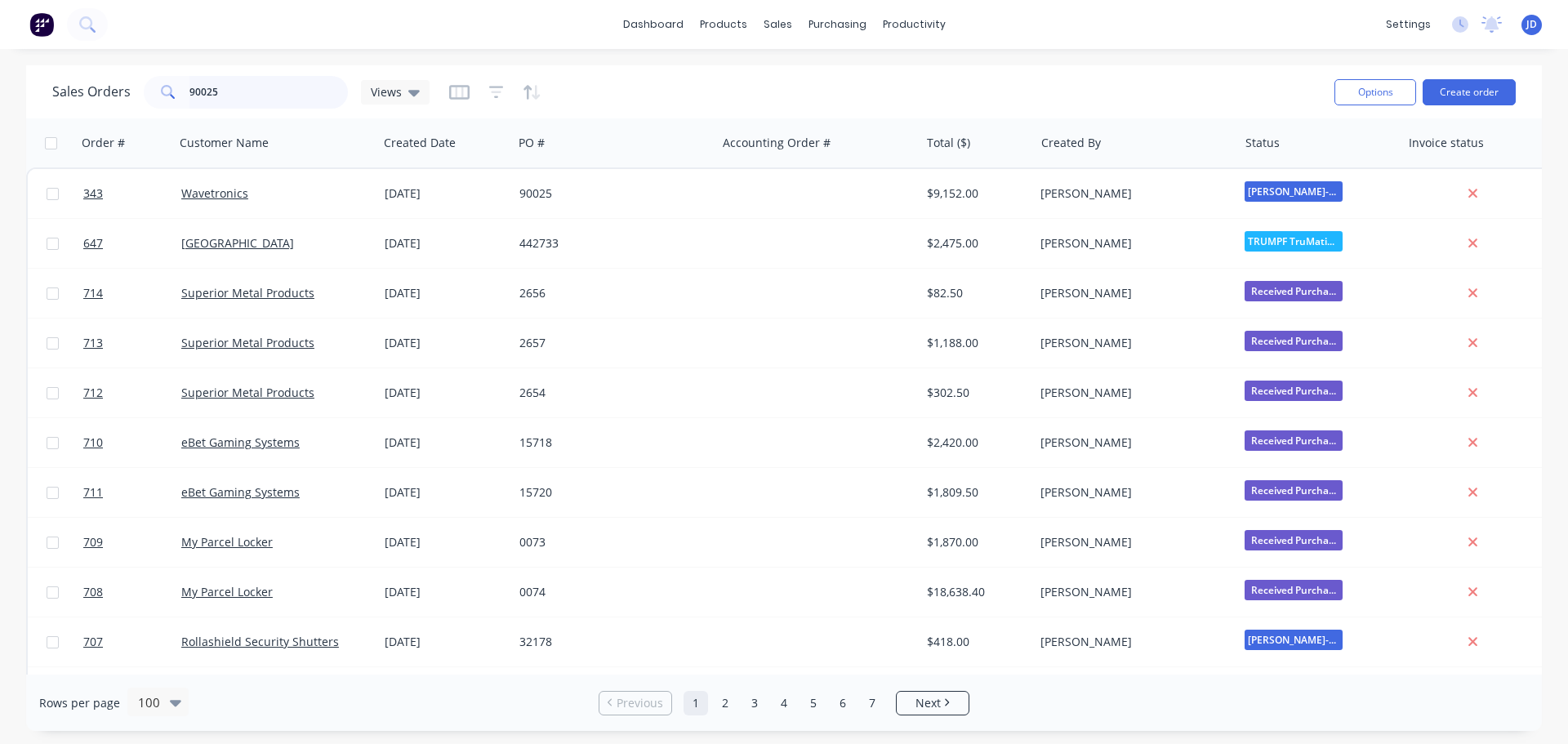
click at [245, 93] on input "90025" at bounding box center [269, 92] width 159 height 32
type input "90025"
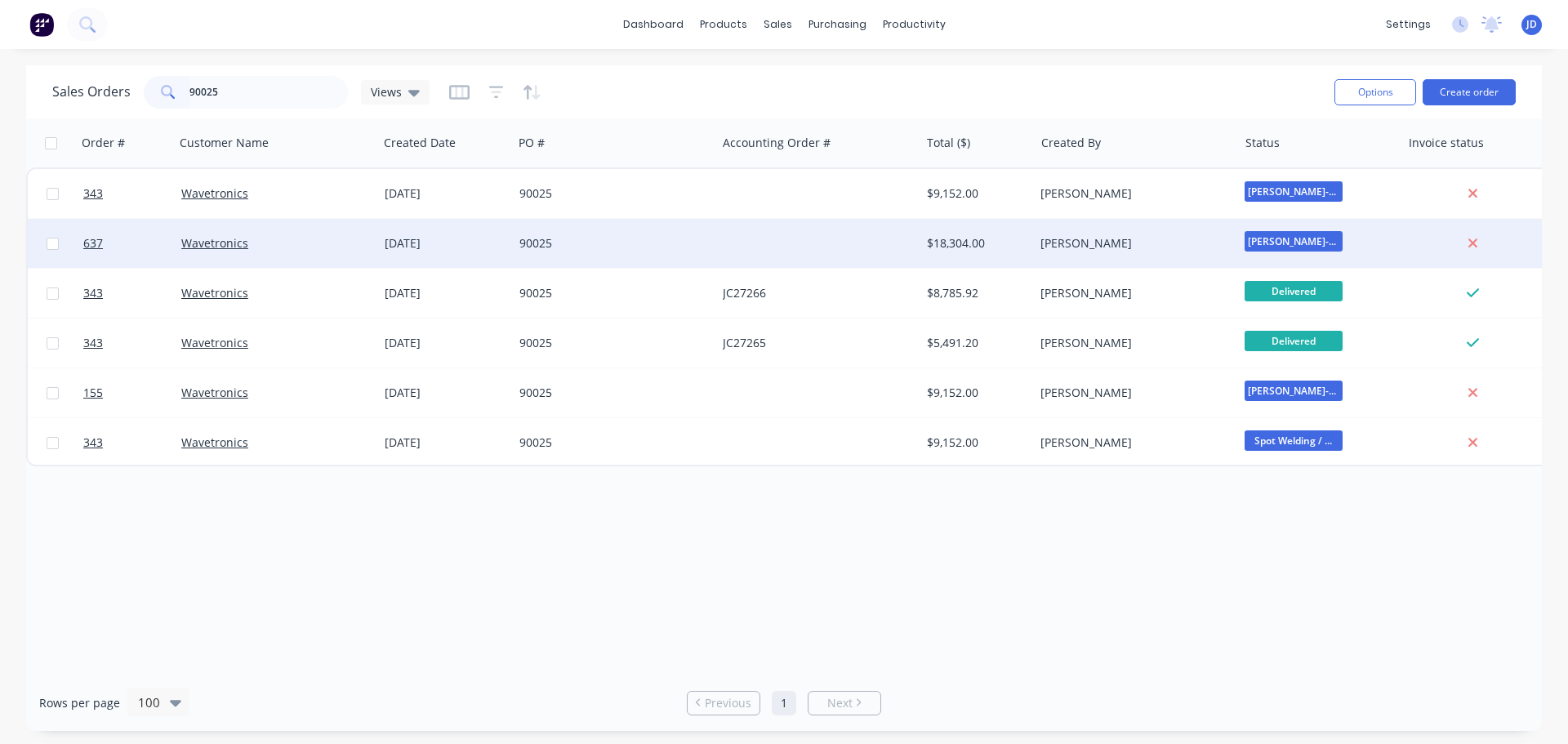
click at [855, 228] on div at bounding box center [818, 243] width 204 height 49
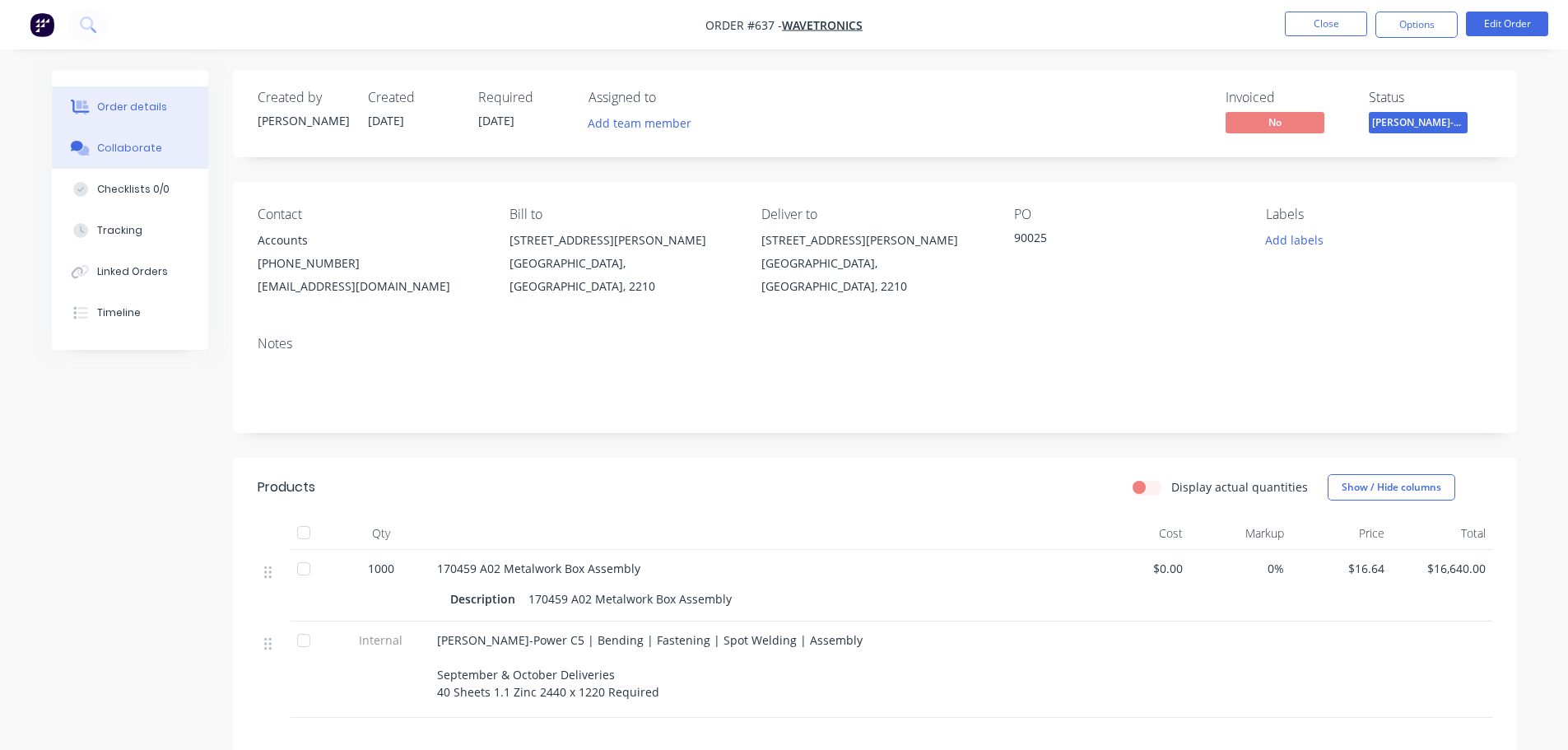
click at [107, 143] on div "Collaborate" at bounding box center [130, 148] width 65 height 15
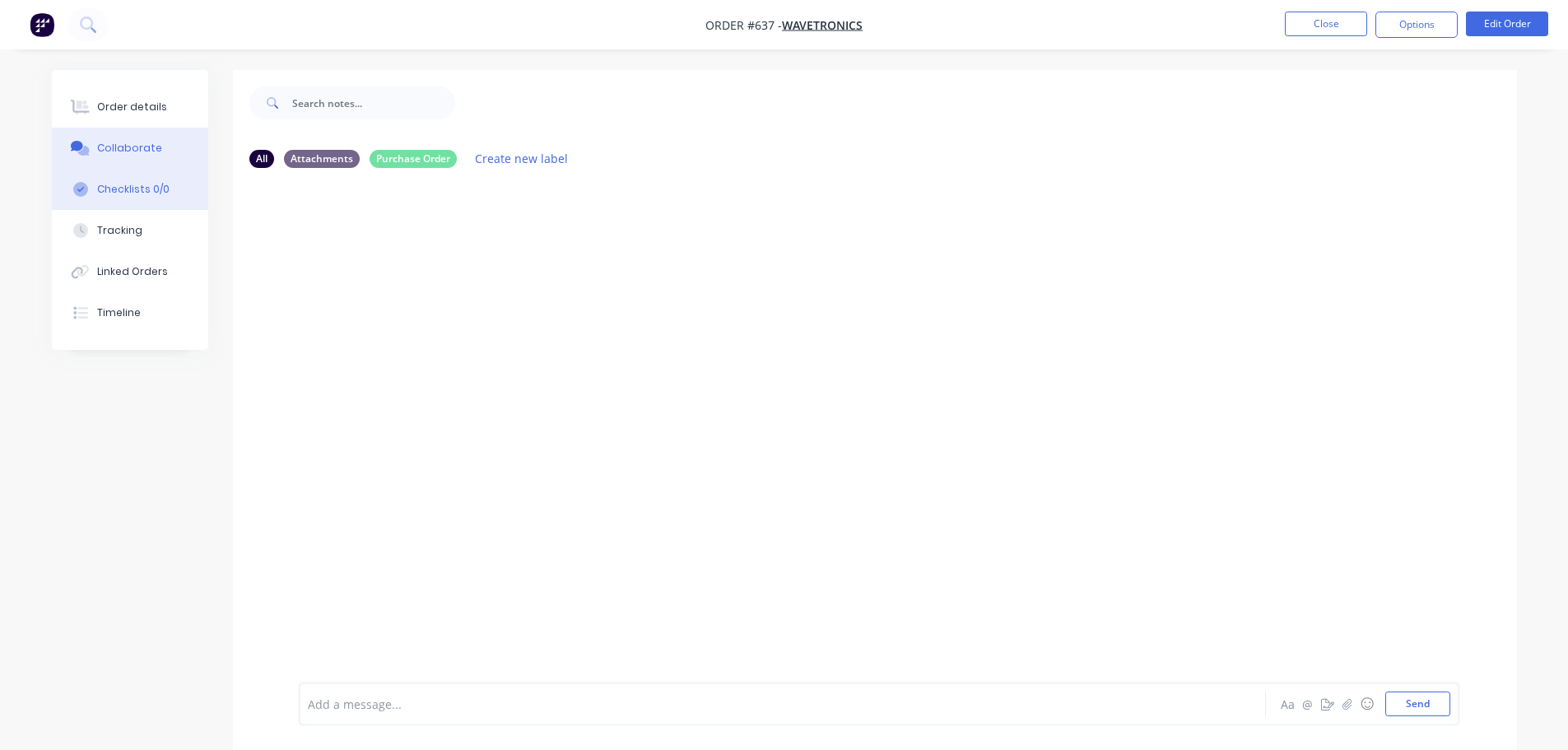
click at [147, 184] on div "Checklists 0/0" at bounding box center [133, 189] width 72 height 15
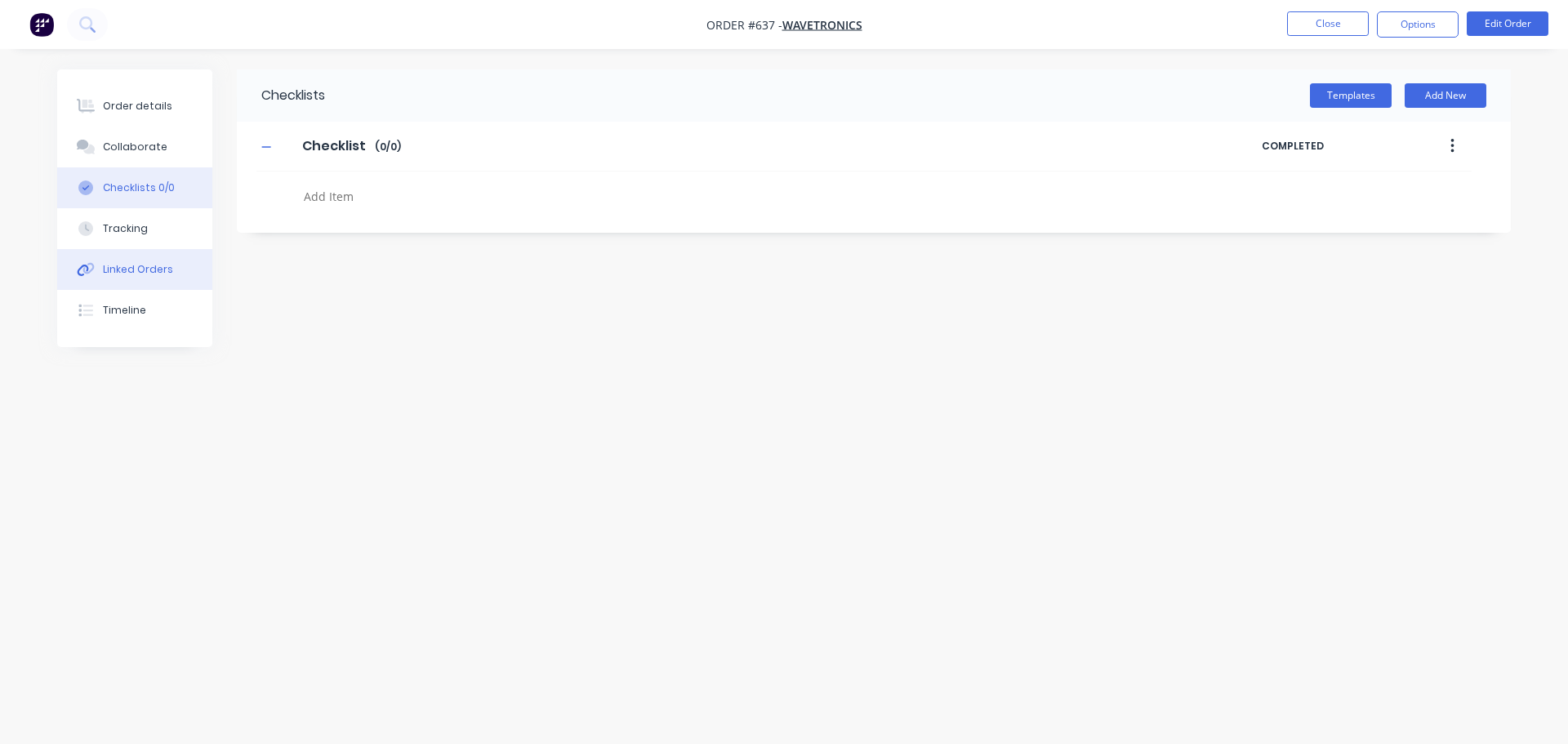
drag, startPoint x: 161, startPoint y: 222, endPoint x: 180, endPoint y: 266, distance: 47.9
click at [162, 222] on button "Tracking" at bounding box center [135, 228] width 155 height 41
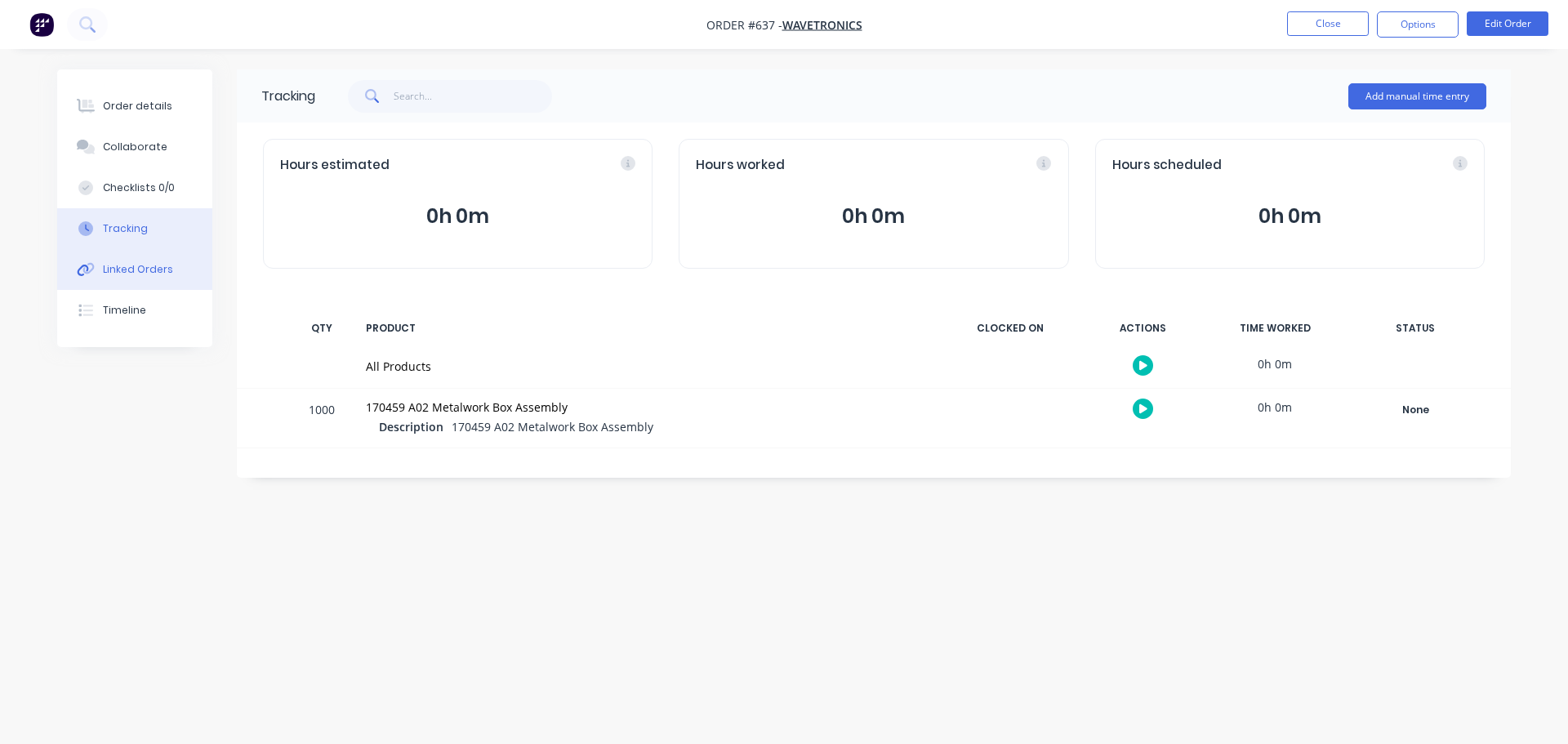
click at [151, 271] on div "Linked Orders" at bounding box center [138, 269] width 70 height 14
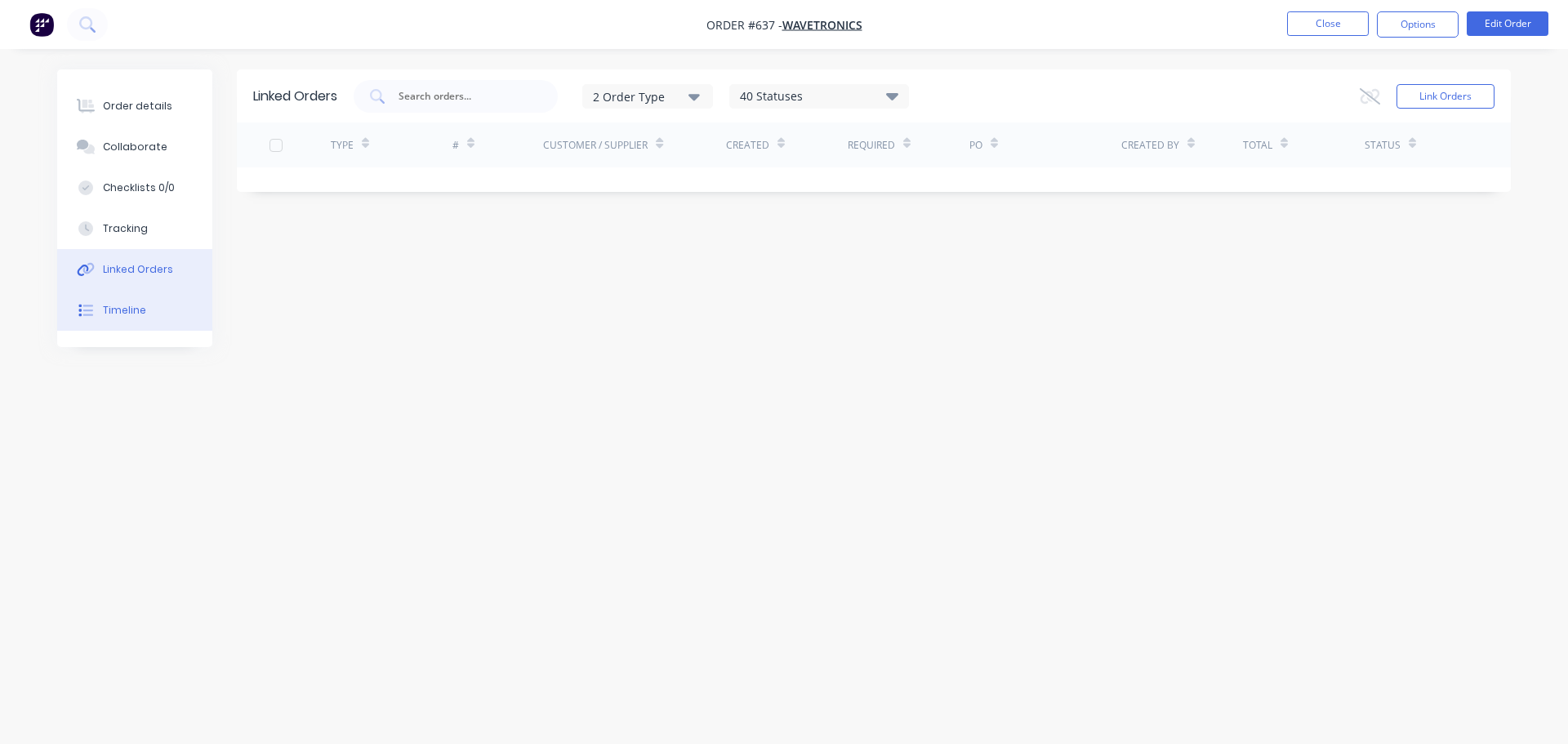
click at [149, 310] on button "Timeline" at bounding box center [135, 310] width 155 height 41
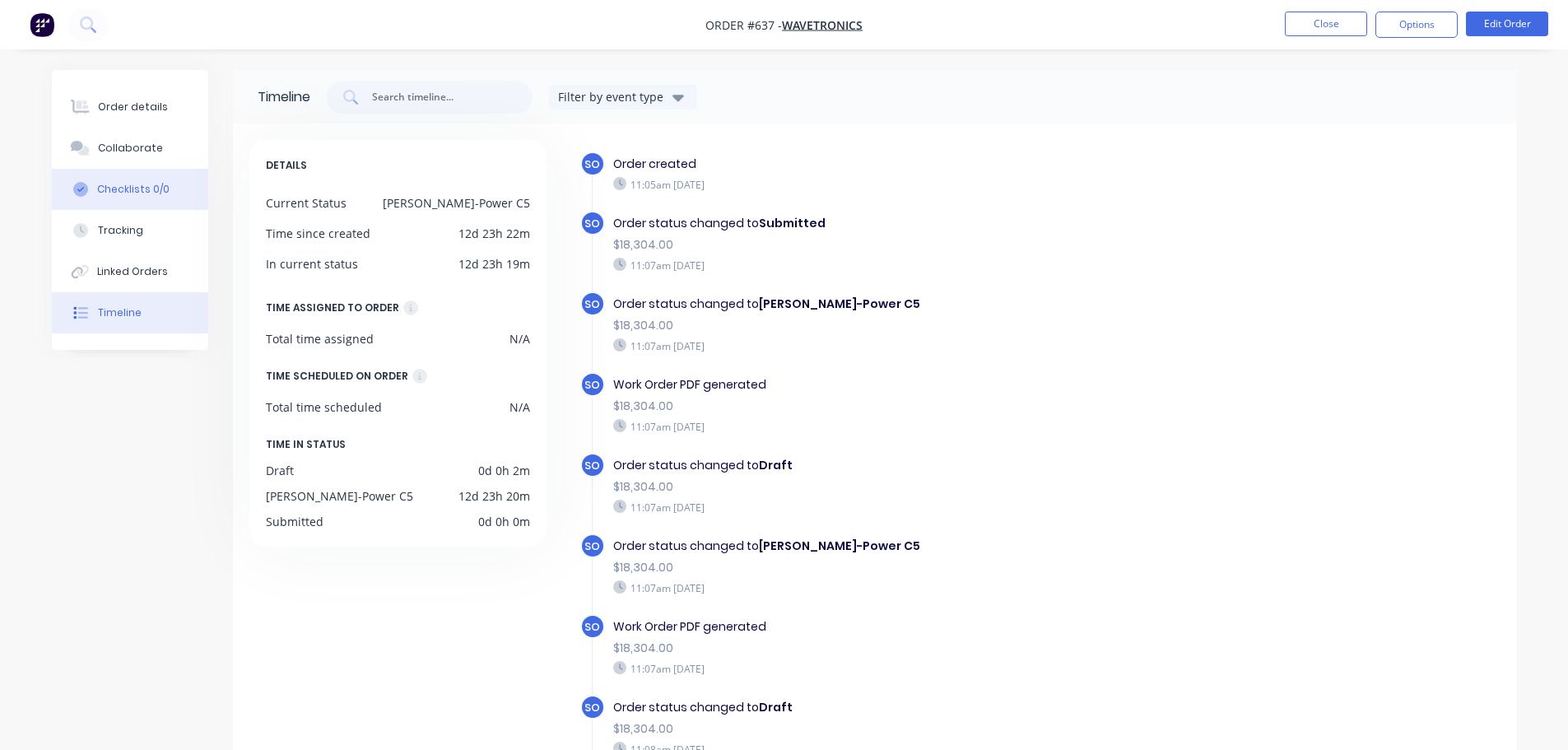
click at [105, 204] on button "Checklists 0/0" at bounding box center [130, 189] width 156 height 41
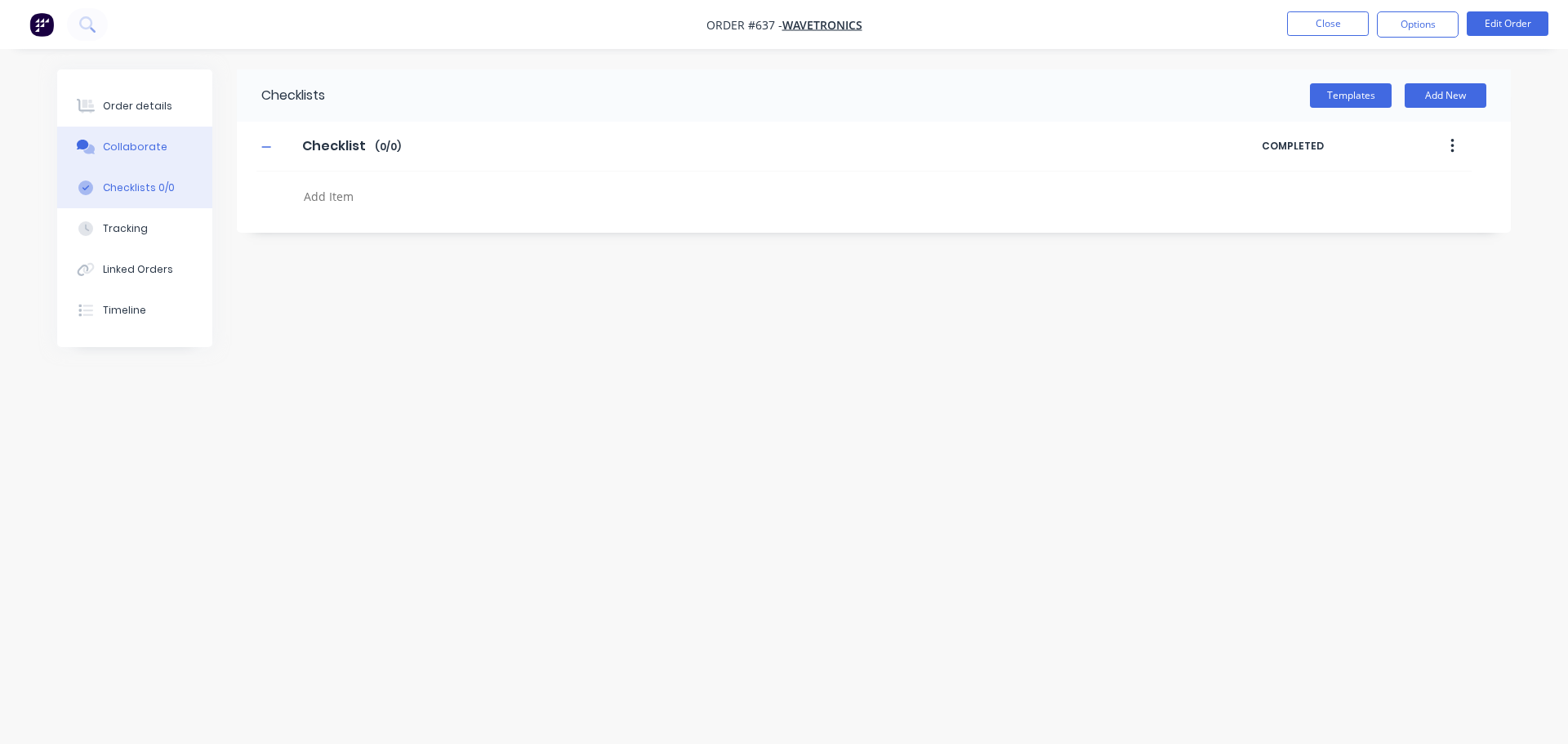
drag, startPoint x: 113, startPoint y: 149, endPoint x: 154, endPoint y: 105, distance: 60.1
click at [114, 149] on div "Collaborate" at bounding box center [136, 147] width 65 height 14
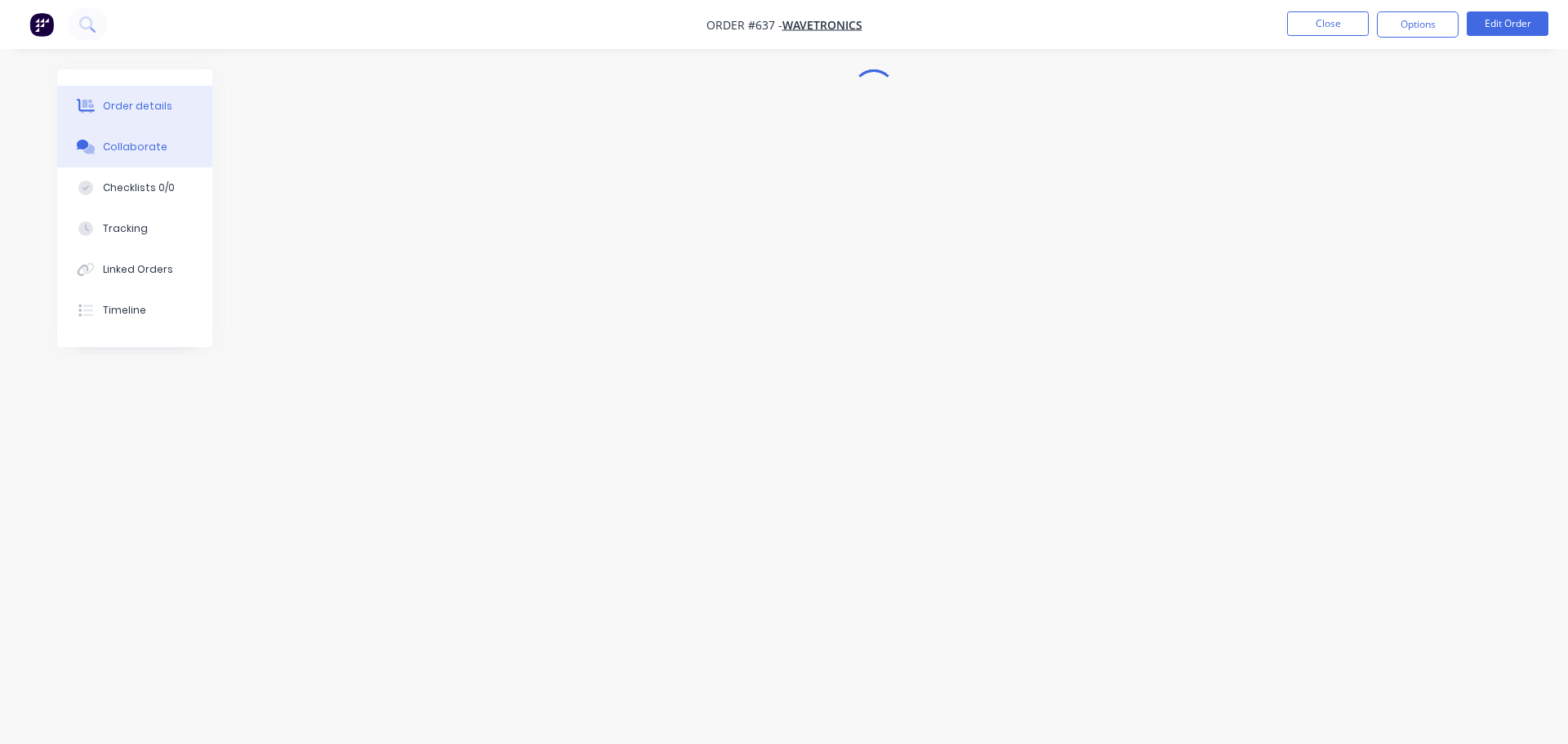
click at [155, 105] on div "Order details" at bounding box center [137, 106] width 69 height 14
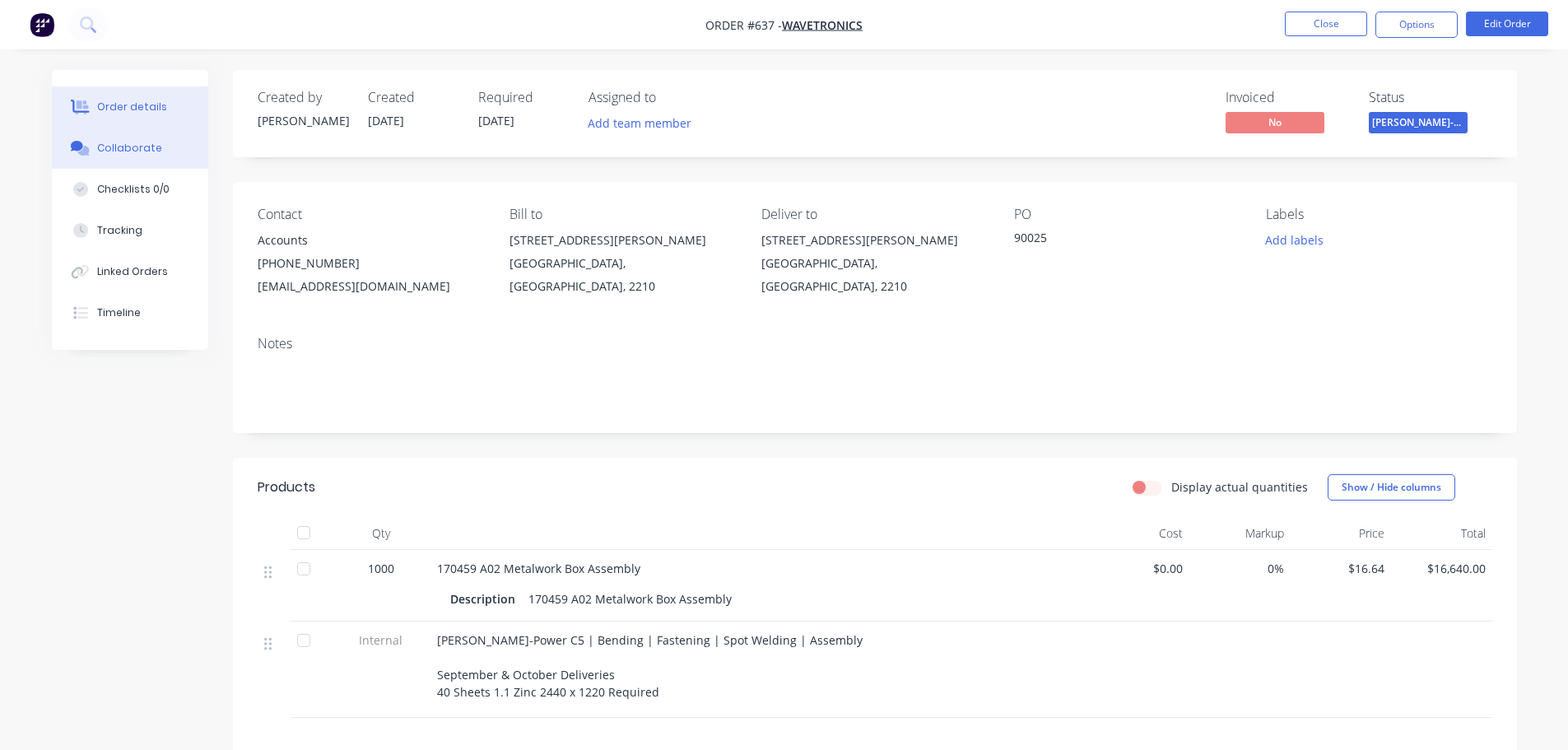
drag, startPoint x: 68, startPoint y: 167, endPoint x: 81, endPoint y: 160, distance: 14.8
click at [69, 167] on button "Collaborate" at bounding box center [130, 148] width 156 height 41
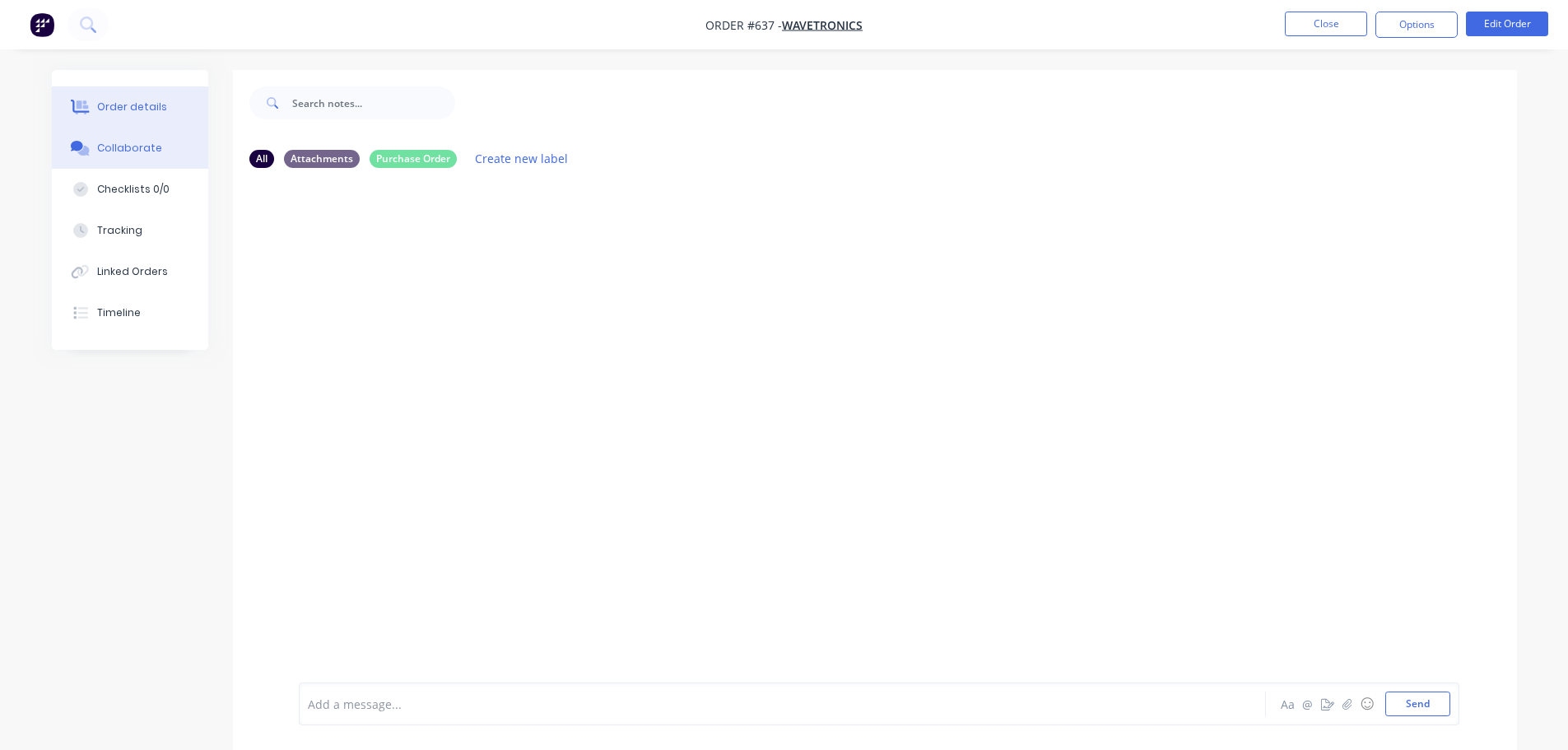
click at [134, 103] on div "Order details" at bounding box center [131, 107] width 70 height 15
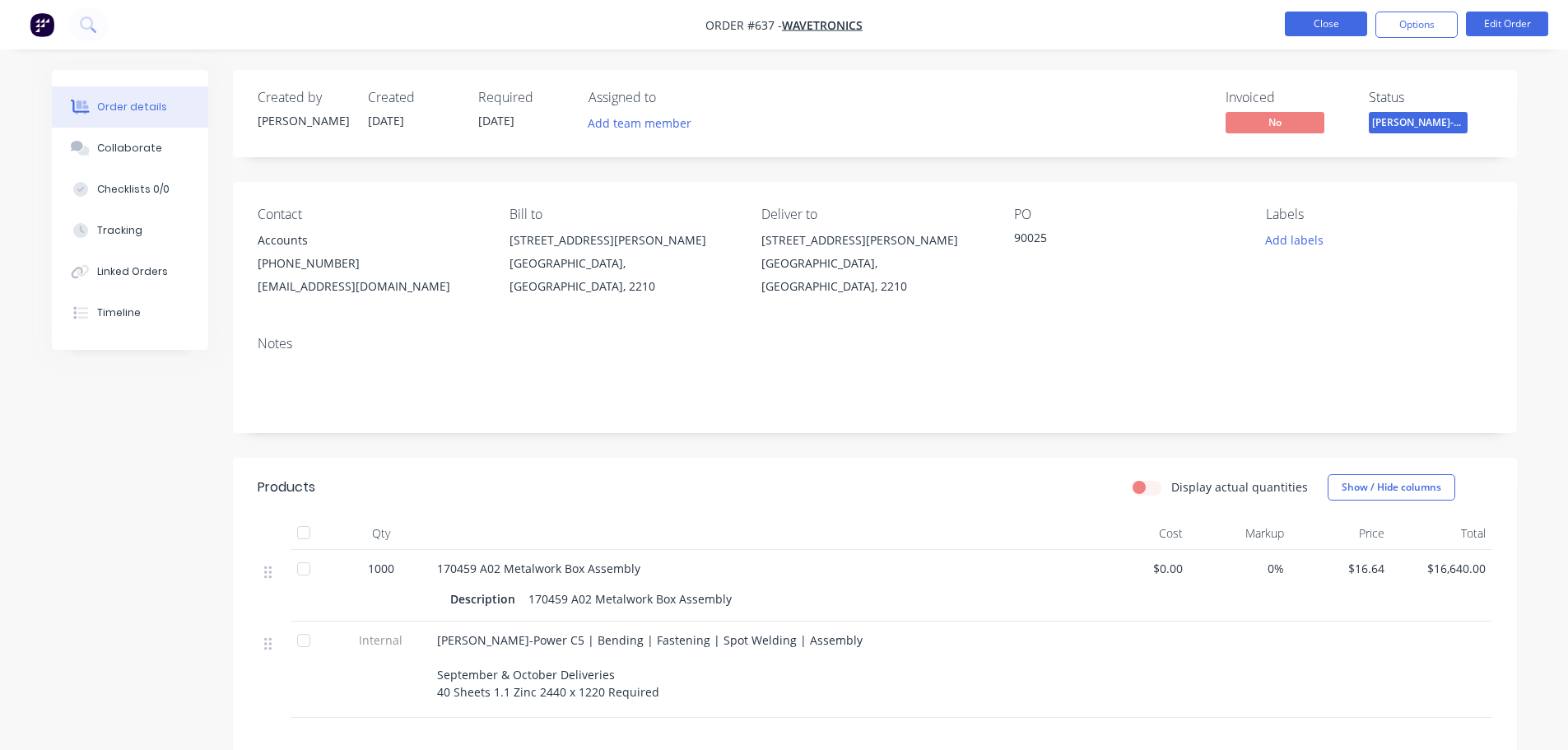
click at [1317, 18] on button "Close" at bounding box center [1326, 23] width 82 height 25
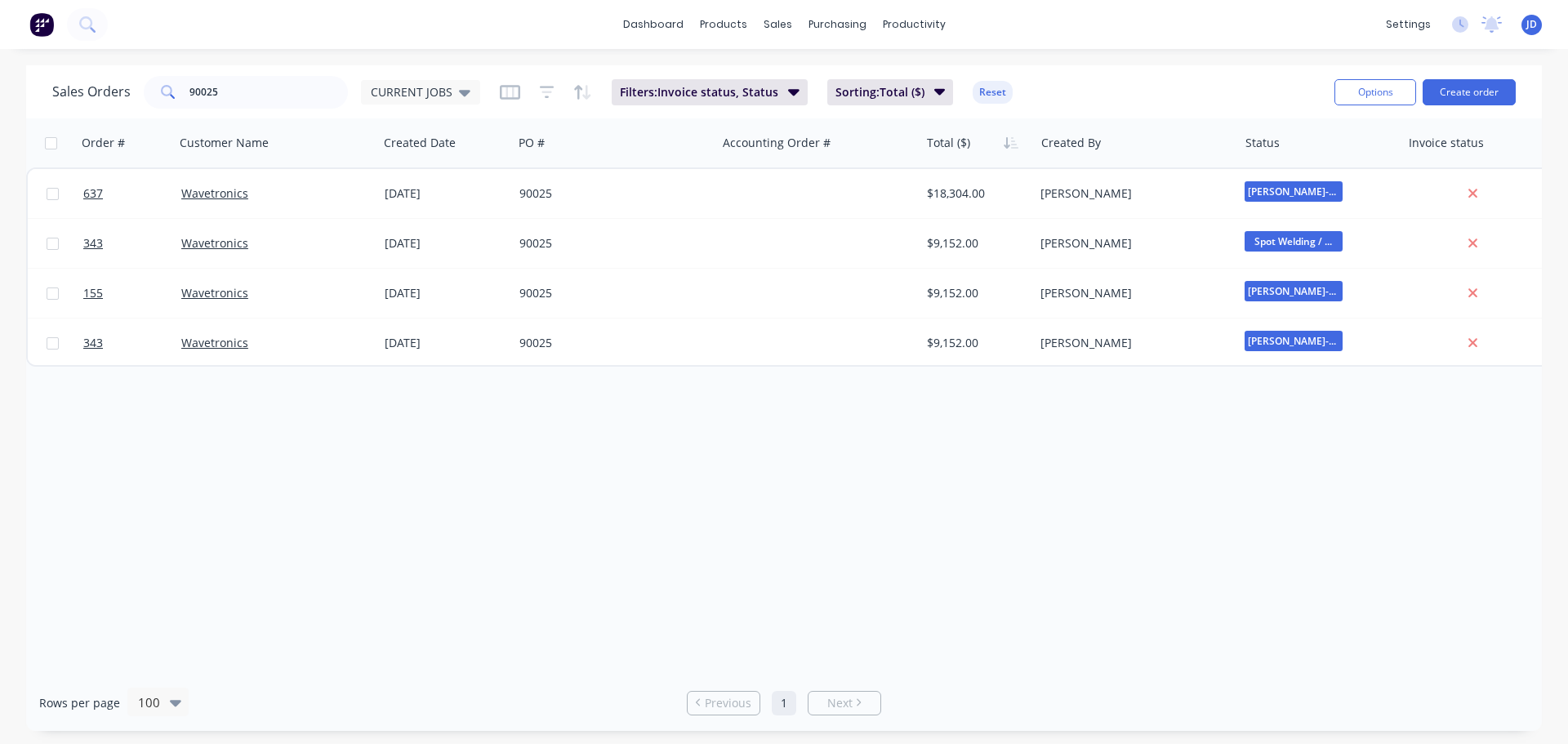
click at [713, 447] on div "Order # Customer Name Created Date PO # Accounting Order # Total ($) Created By…" at bounding box center [784, 396] width 1516 height 556
click at [714, 448] on div "Order # Customer Name Created Date PO # Accounting Order # Total ($) Created By…" at bounding box center [784, 396] width 1516 height 556
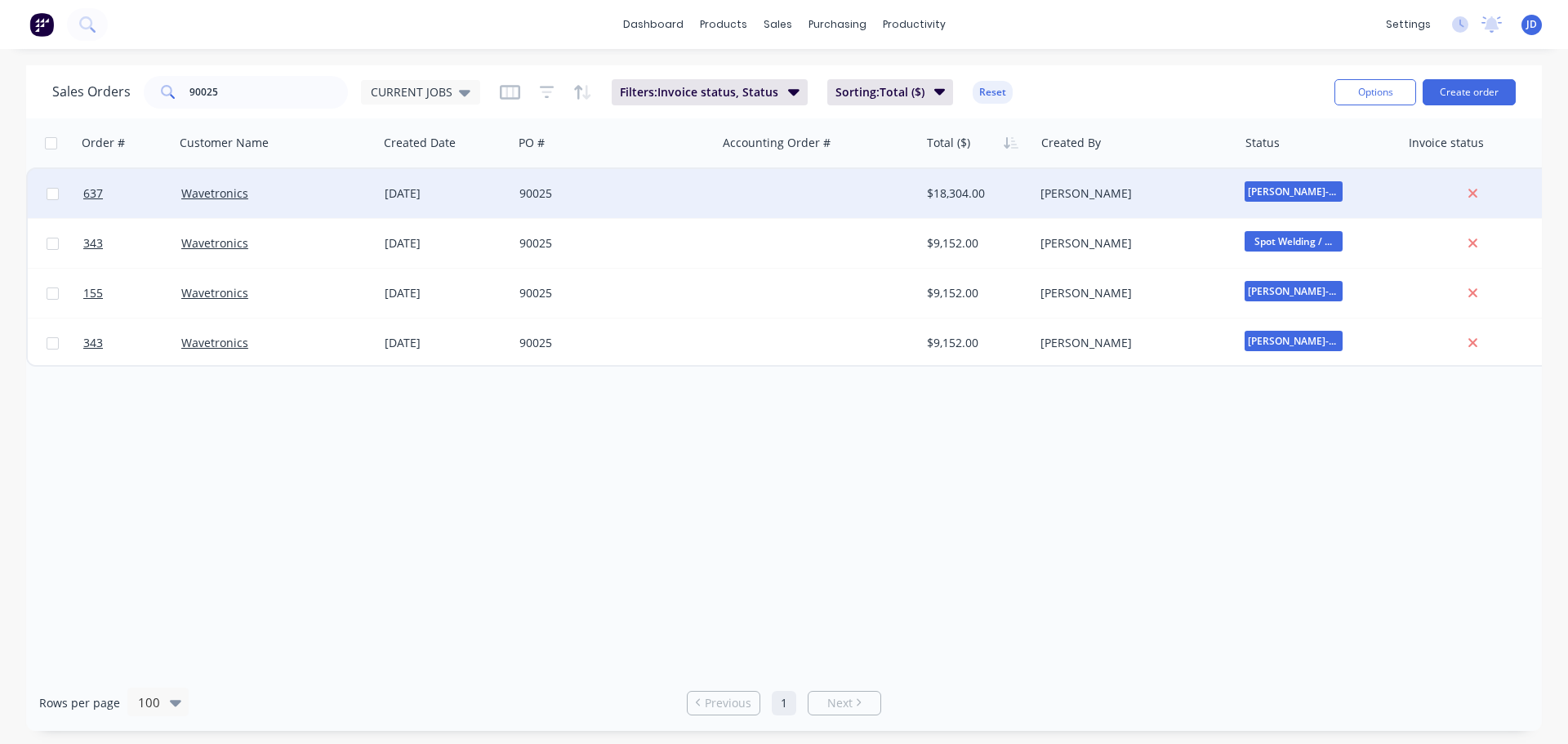
click at [583, 204] on div "90025" at bounding box center [615, 193] width 204 height 49
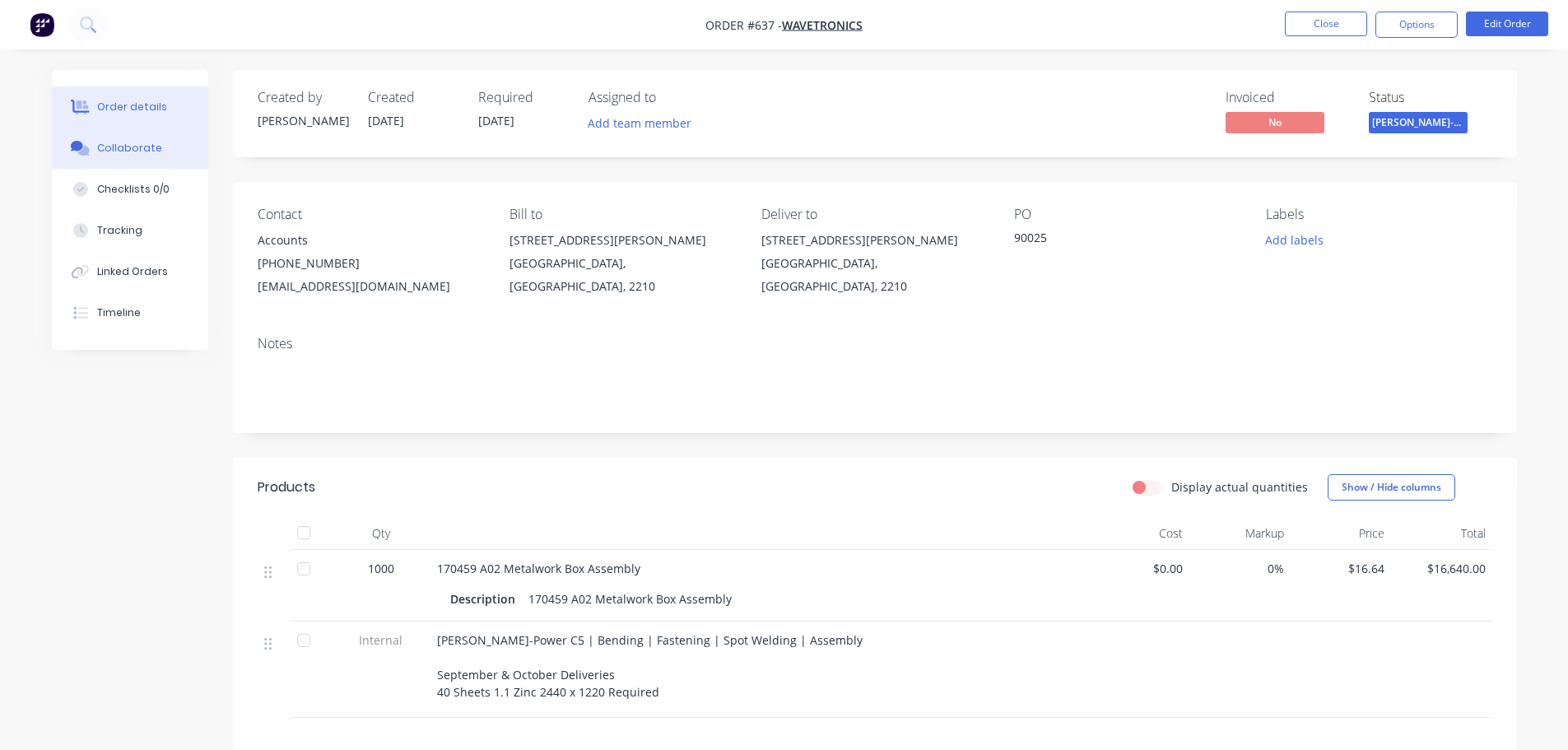
click at [168, 154] on button "Collaborate" at bounding box center [130, 148] width 156 height 41
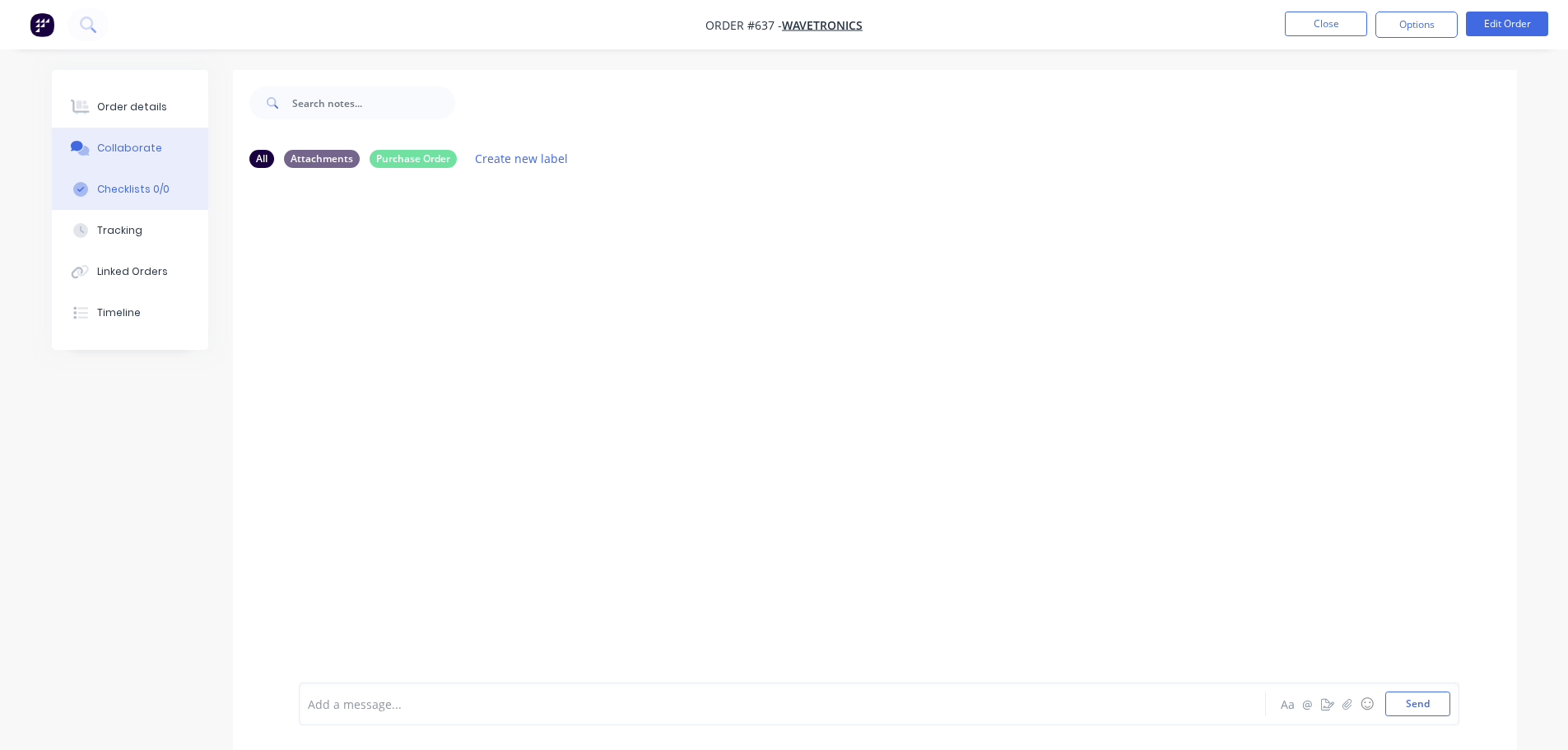
click at [148, 187] on div "Checklists 0/0" at bounding box center [133, 189] width 72 height 15
type textarea "x"
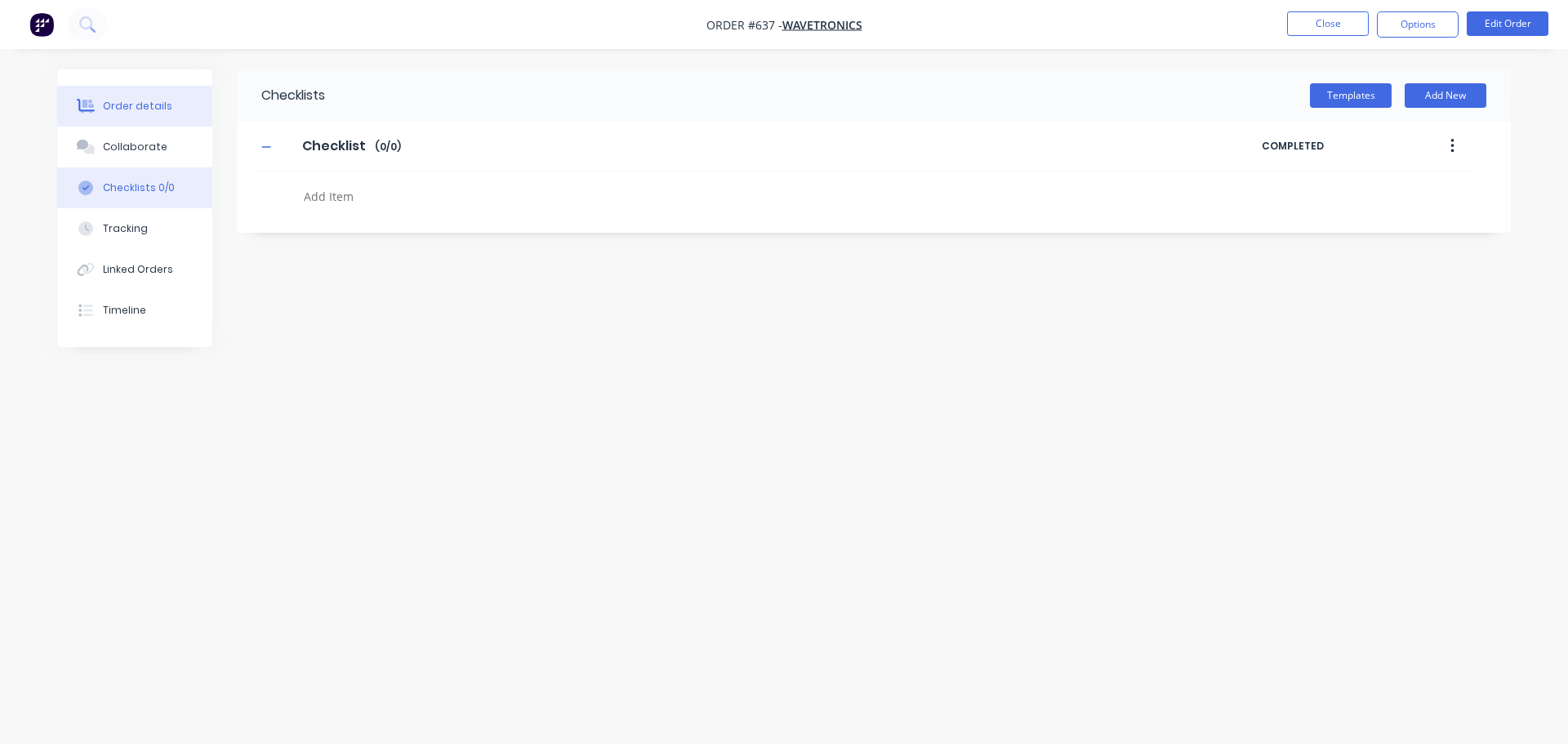
drag, startPoint x: 137, startPoint y: 143, endPoint x: 148, endPoint y: 104, distance: 40.5
click at [140, 144] on div "Collaborate" at bounding box center [136, 147] width 65 height 14
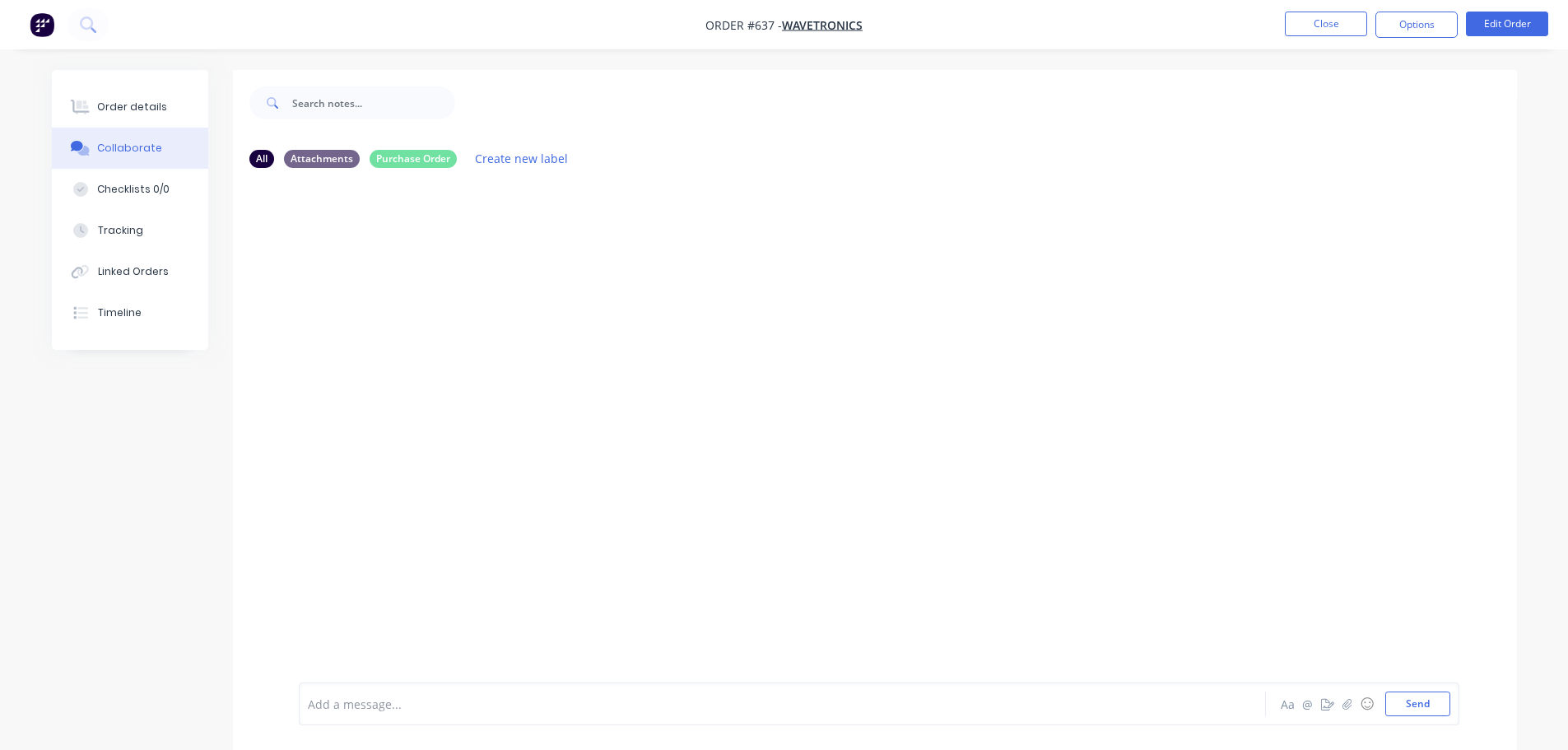
click at [155, 75] on div "Order details Collaborate Checklists 0/0 Tracking Linked Orders Timeline" at bounding box center [130, 210] width 156 height 280
click at [149, 103] on div "Order details" at bounding box center [131, 107] width 70 height 15
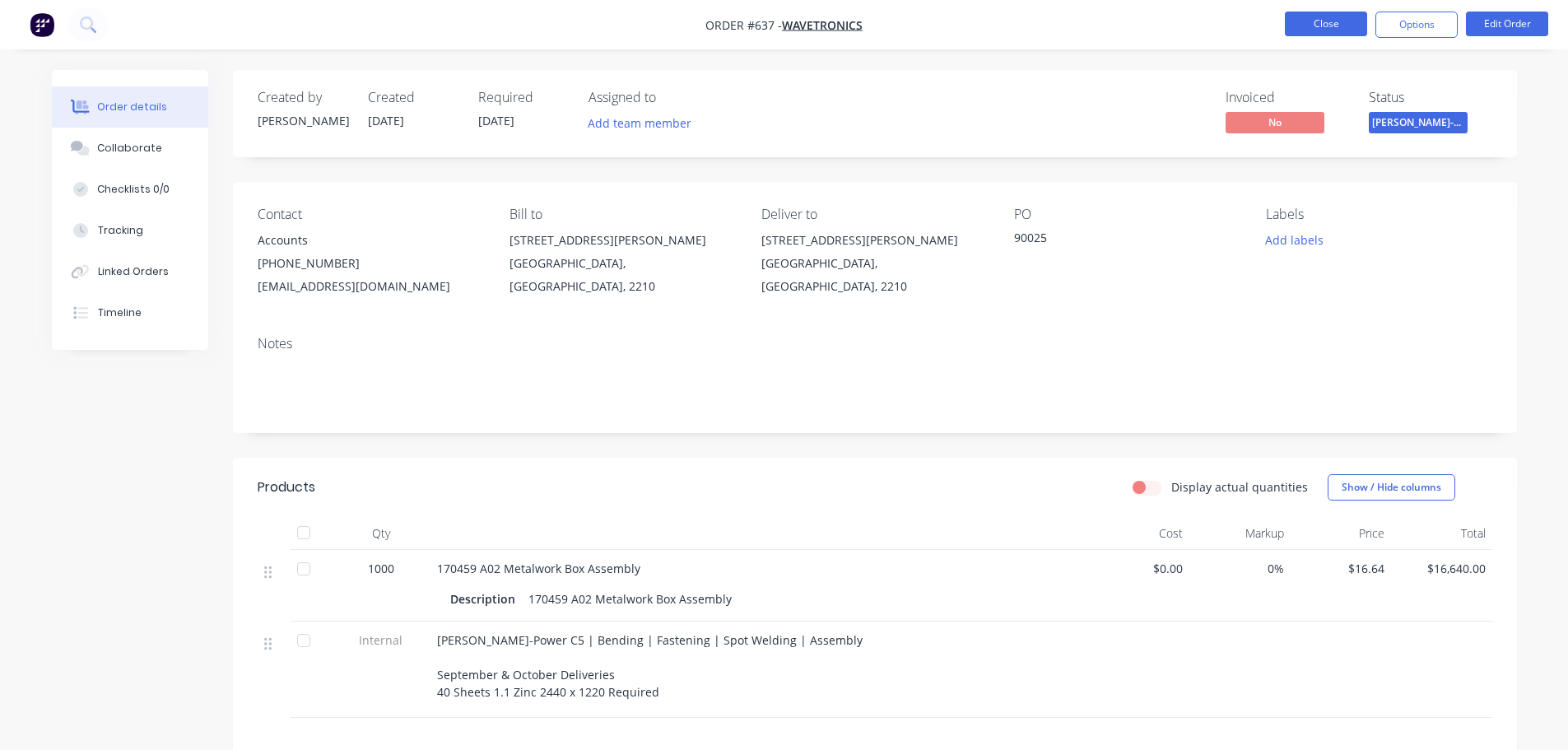
click at [1321, 32] on button "Close" at bounding box center [1326, 23] width 82 height 25
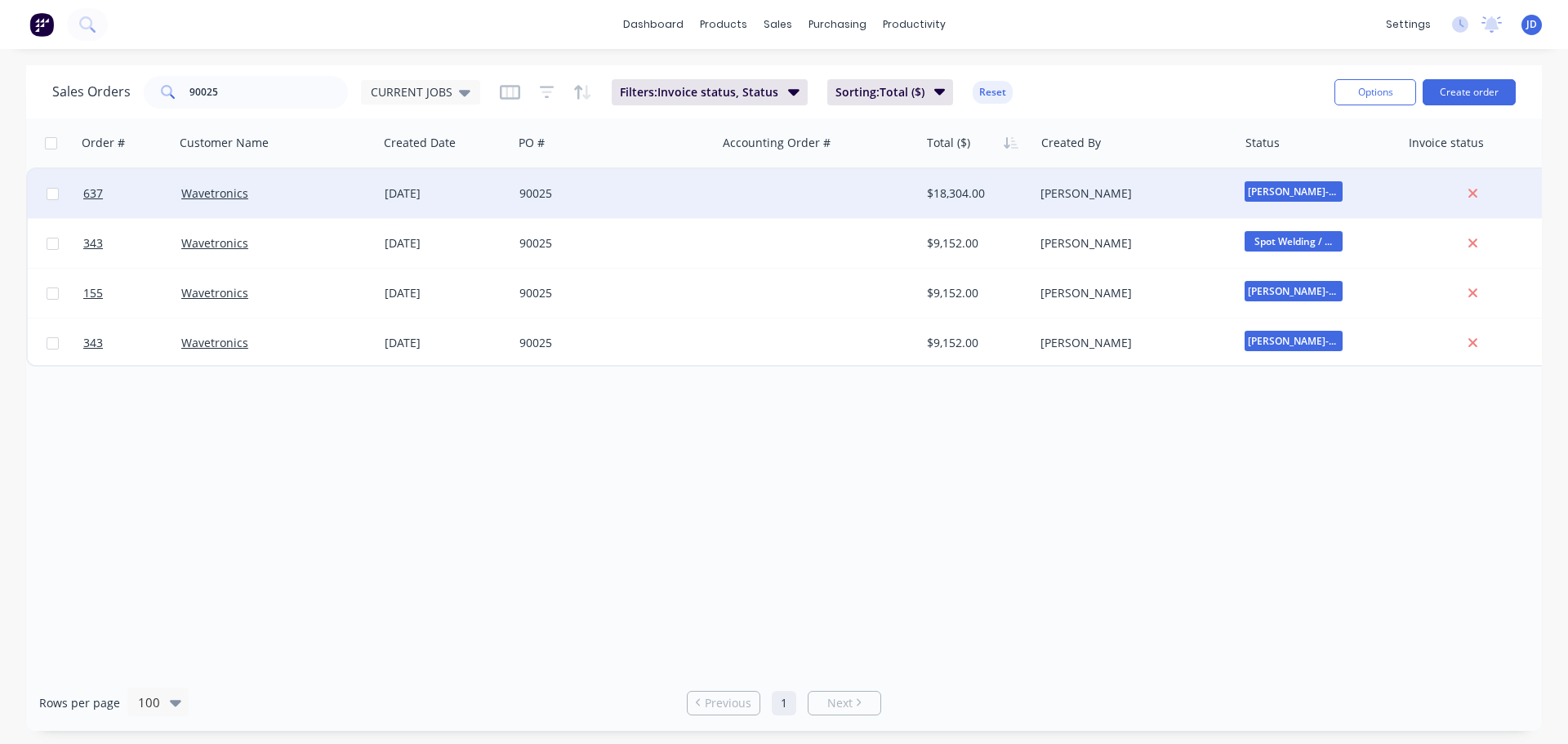
click at [908, 190] on div at bounding box center [818, 193] width 204 height 49
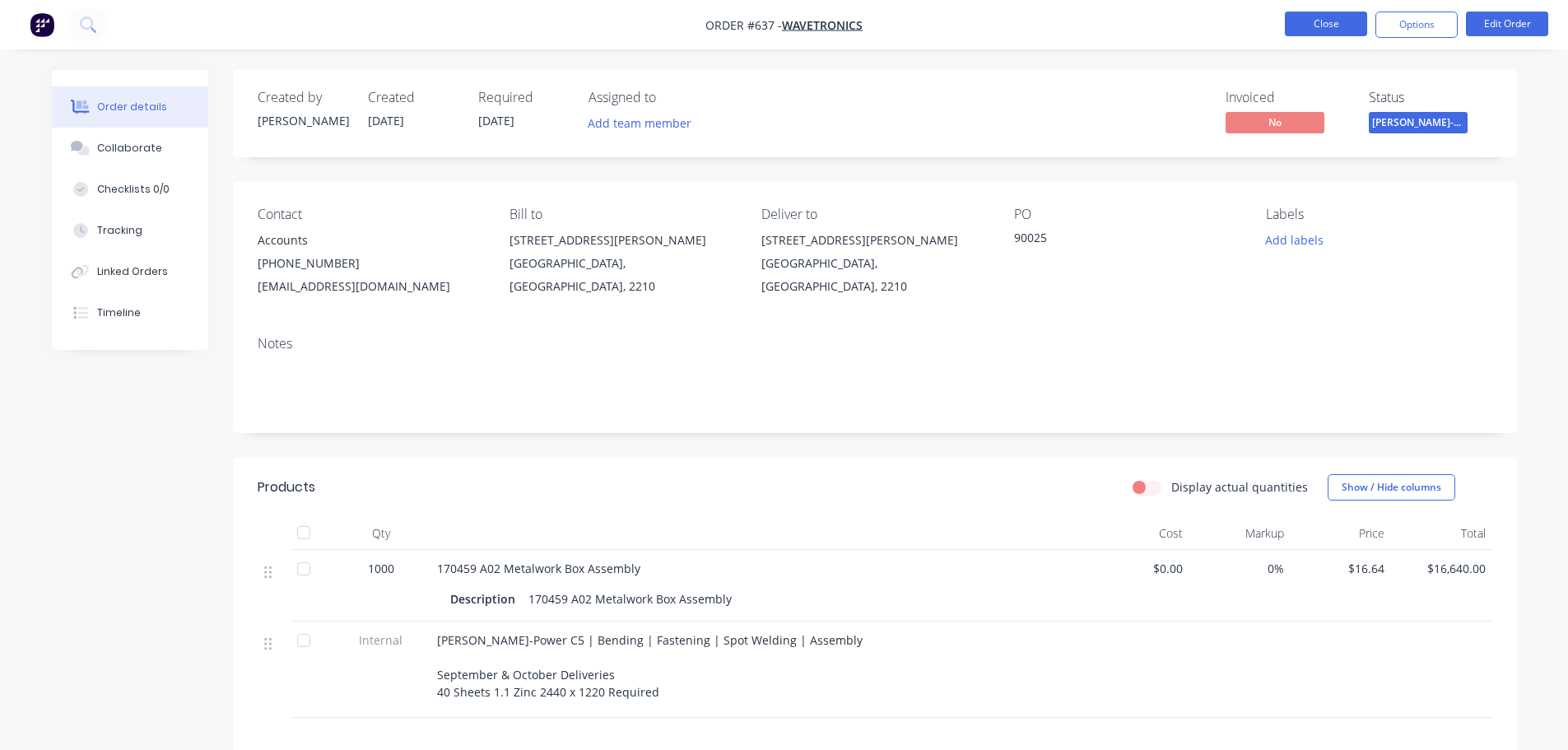
click at [1322, 27] on button "Close" at bounding box center [1326, 23] width 82 height 25
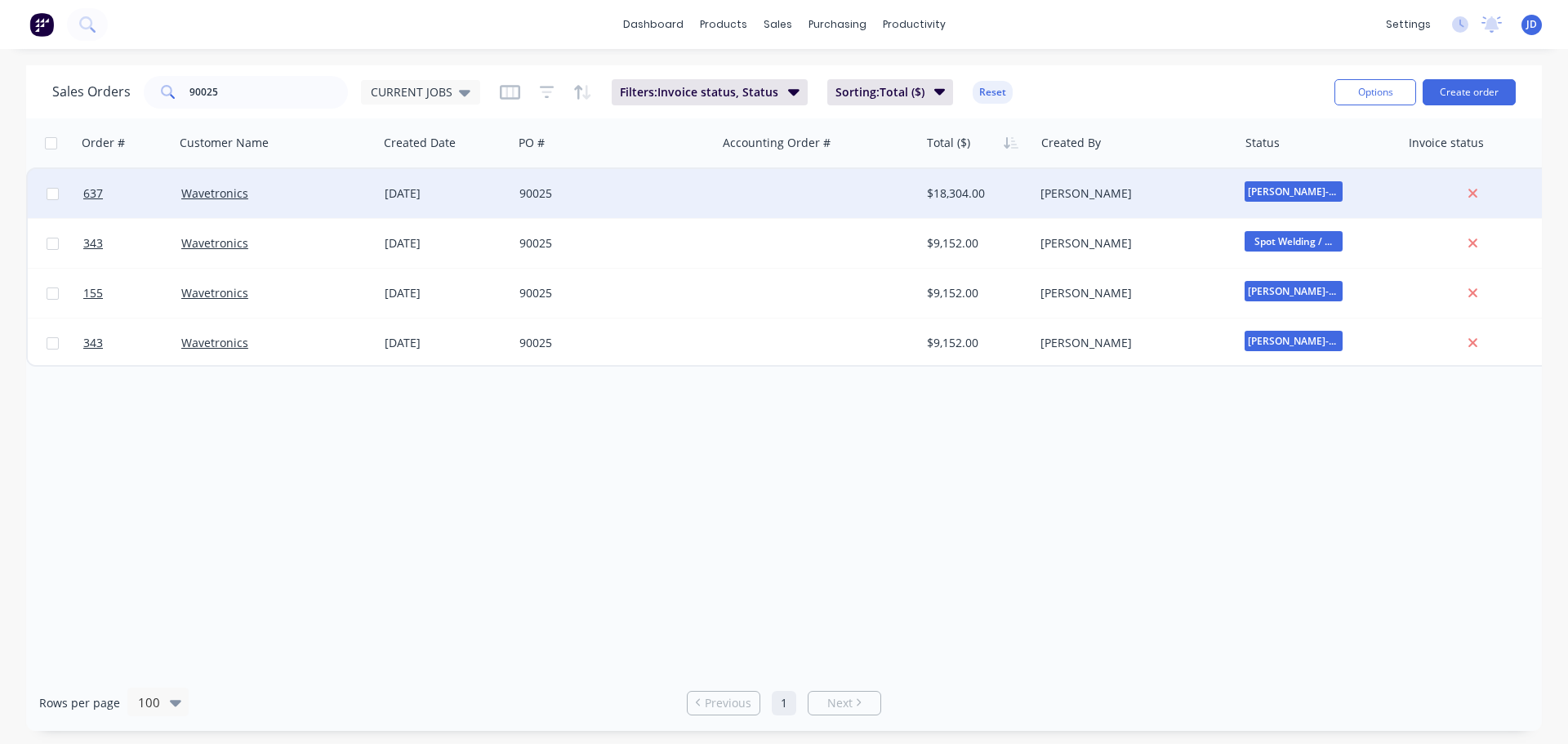
click at [982, 212] on div "$18,304.00" at bounding box center [978, 193] width 114 height 49
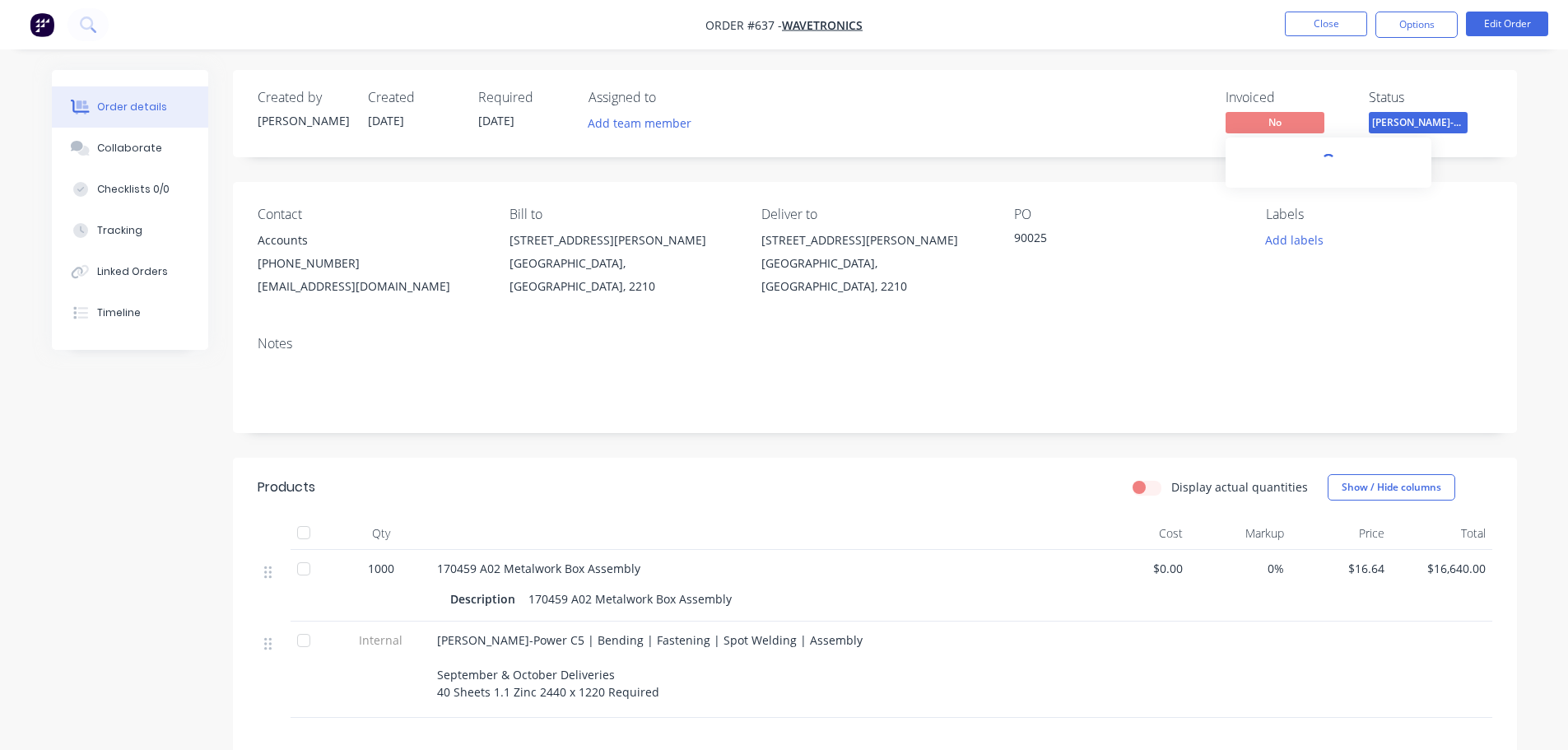
click at [1280, 121] on span "No" at bounding box center [1274, 122] width 99 height 21
click at [1422, 118] on span "[PERSON_NAME]-Power C5" at bounding box center [1418, 122] width 99 height 21
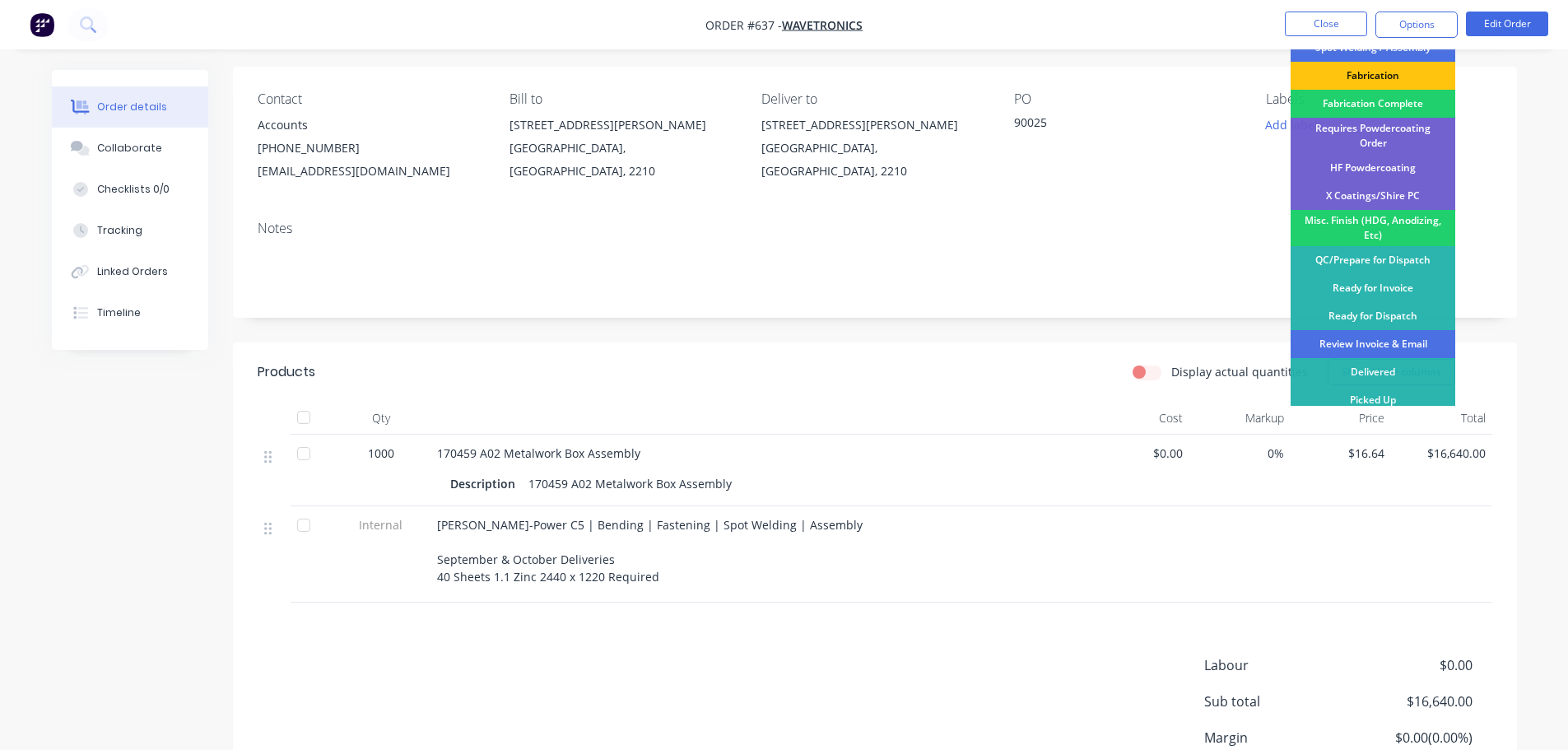
scroll to position [261, 0]
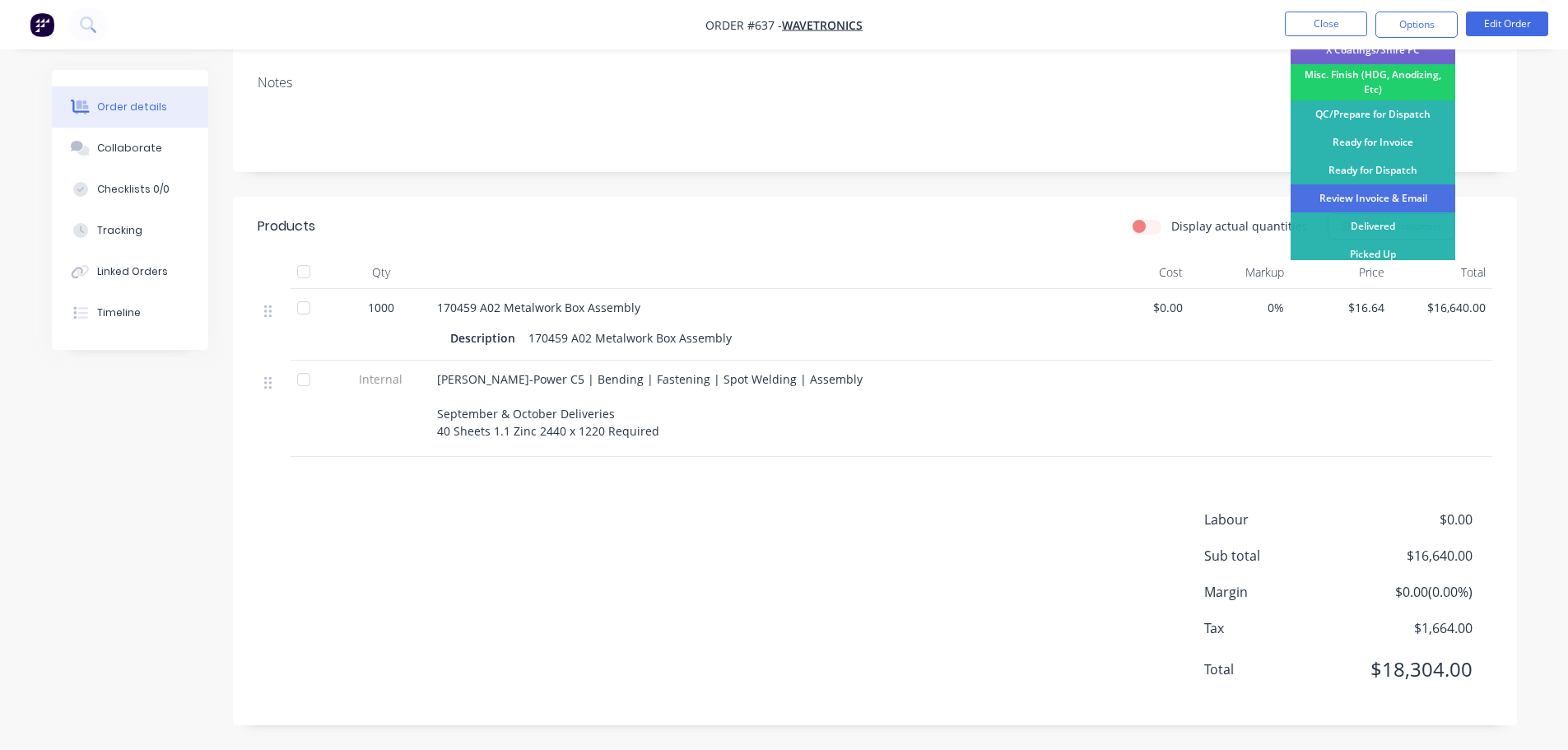
drag, startPoint x: 959, startPoint y: 358, endPoint x: 979, endPoint y: 353, distance: 20.6
click at [960, 359] on div "170459 A02 Metalwork Box Assembly Description 170459 A02 Metalwork Box Assembly" at bounding box center [760, 324] width 658 height 71
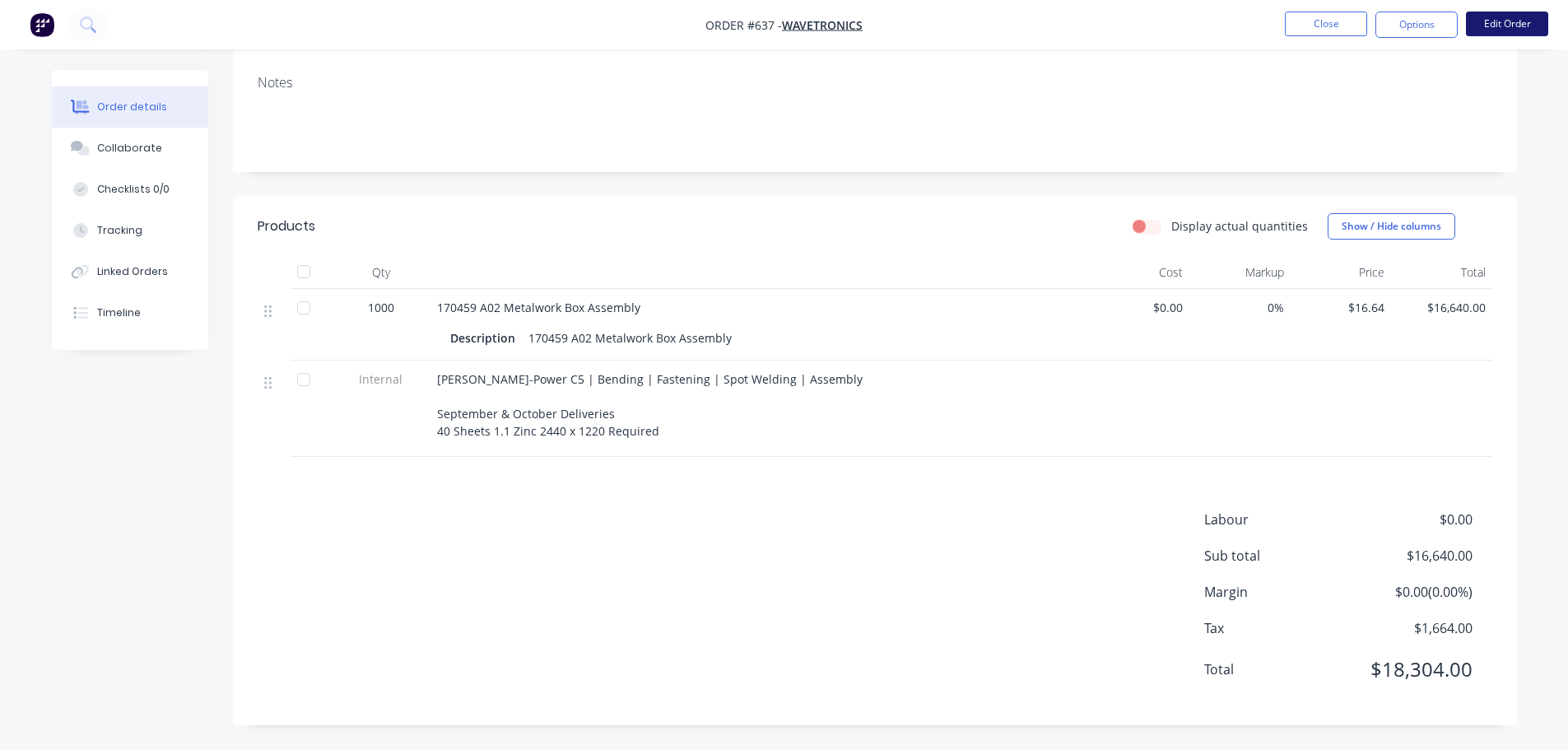
click at [1514, 22] on button "Edit Order" at bounding box center [1507, 23] width 82 height 25
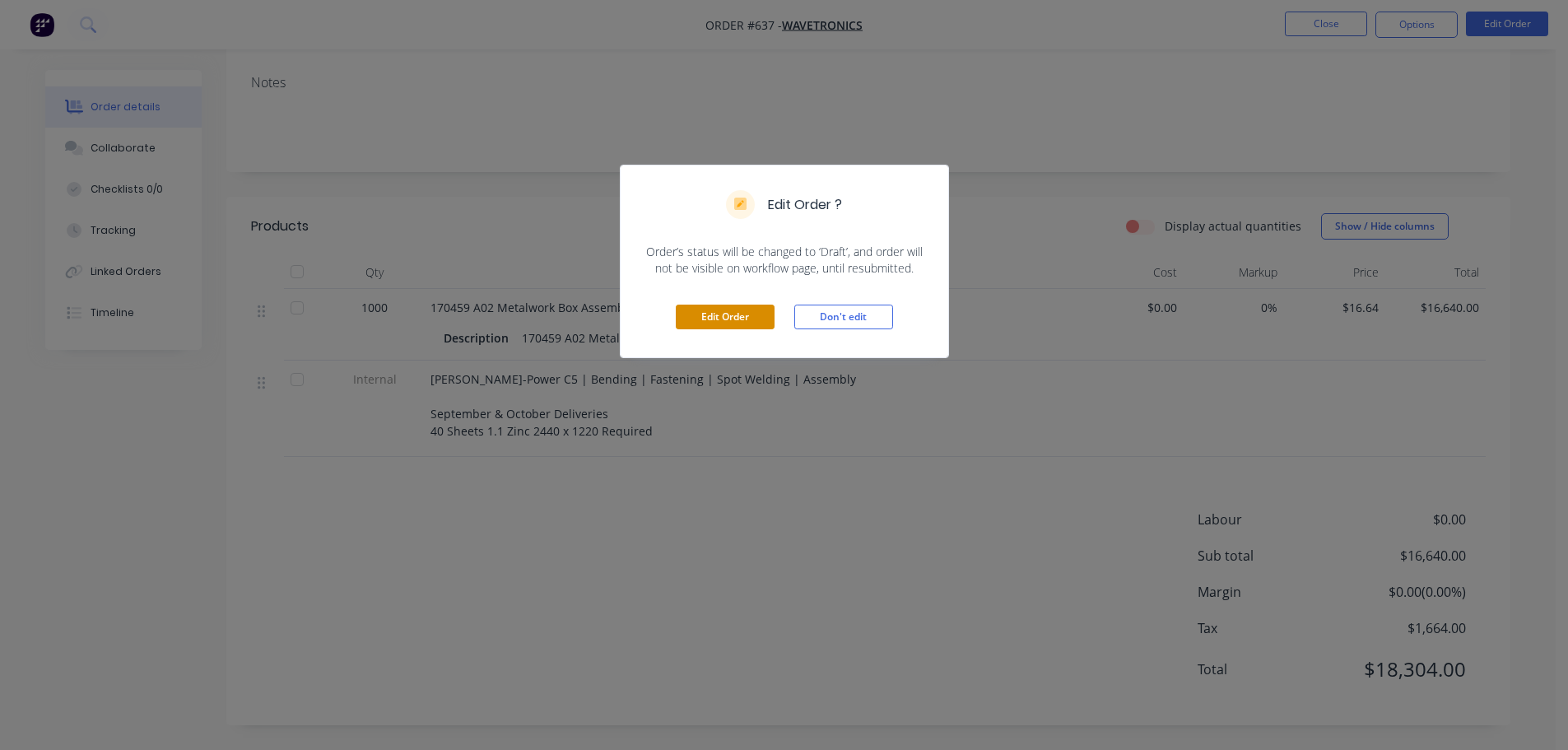
click at [766, 313] on button "Edit Order" at bounding box center [725, 316] width 99 height 25
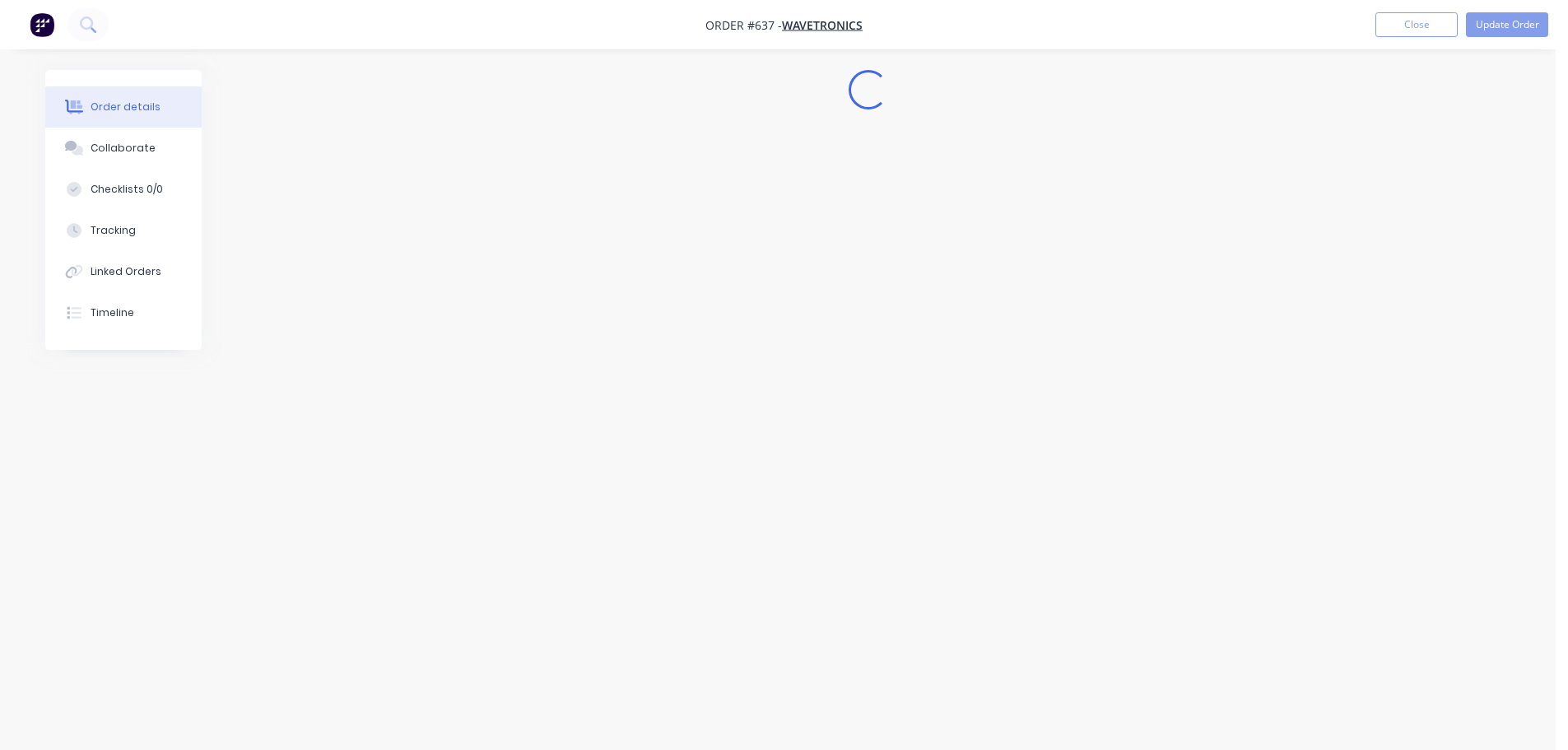
scroll to position [0, 0]
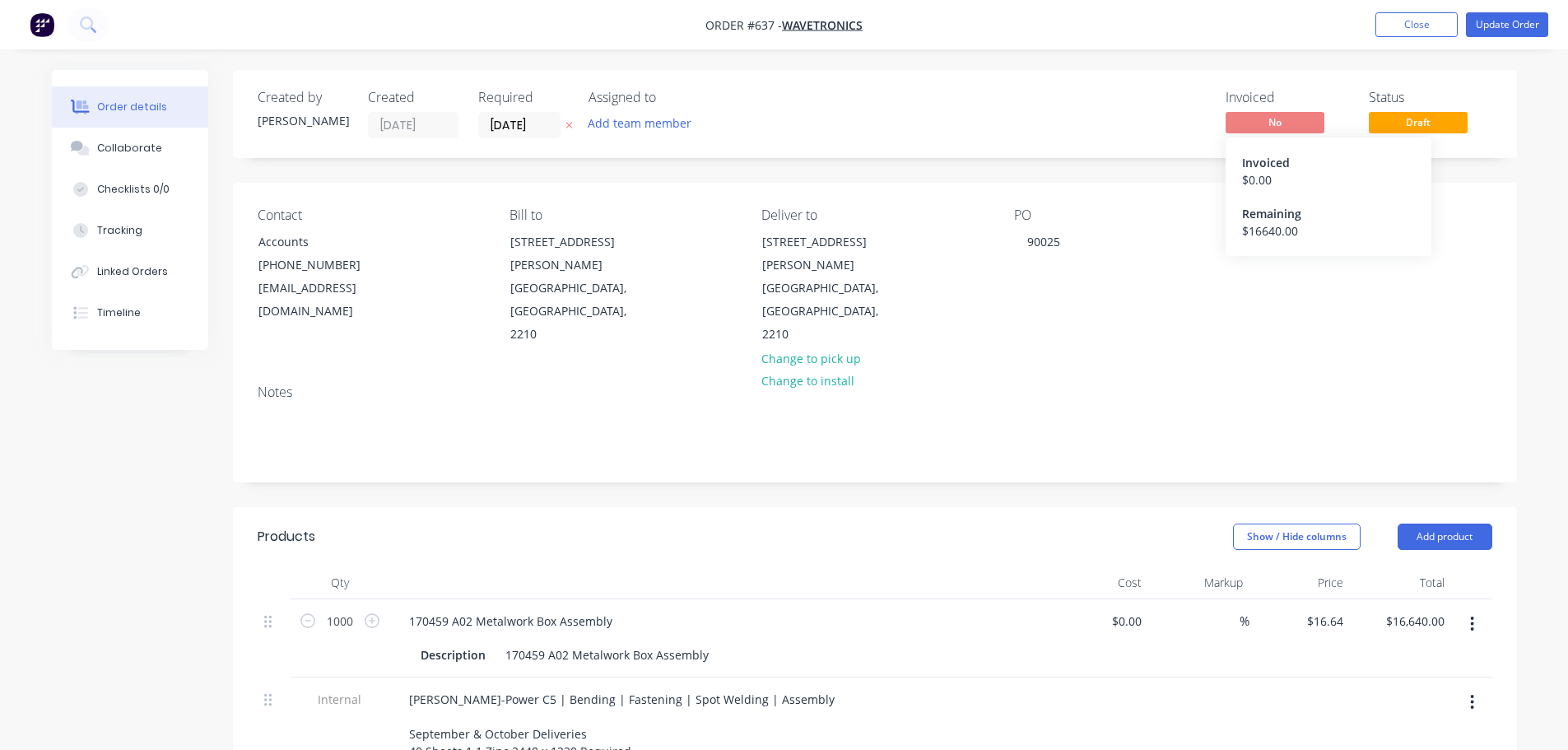
click at [1284, 117] on span "No" at bounding box center [1274, 122] width 99 height 21
click at [1437, 121] on span "Draft" at bounding box center [1418, 122] width 99 height 21
drag, startPoint x: 1431, startPoint y: 118, endPoint x: 1412, endPoint y: 130, distance: 22.5
click at [1430, 119] on span "Draft" at bounding box center [1418, 122] width 99 height 21
click at [1433, 33] on button "Close" at bounding box center [1417, 24] width 82 height 25
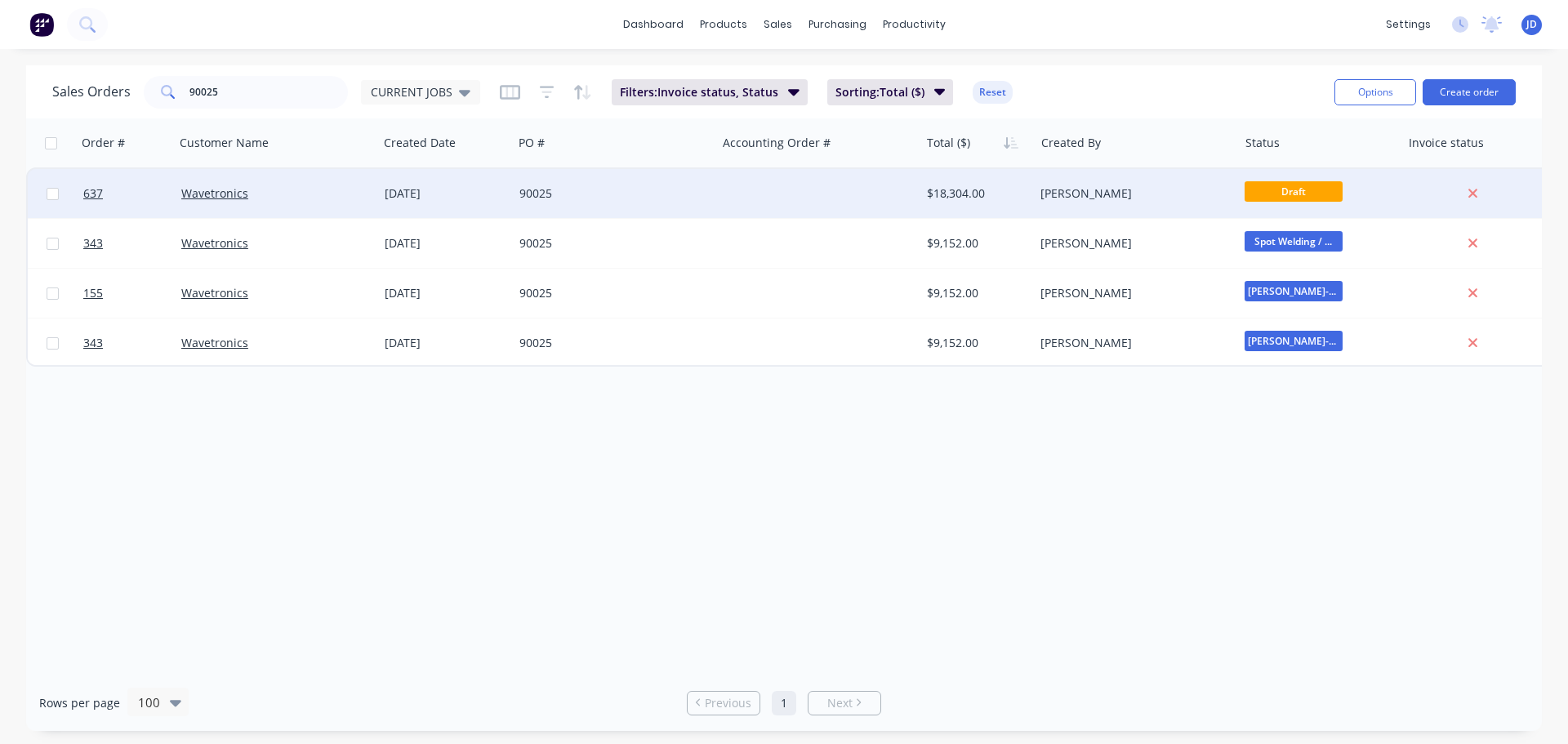
click at [1300, 189] on span "Draft" at bounding box center [1293, 192] width 98 height 20
click at [1178, 171] on div "Shane O'Grady" at bounding box center [1136, 193] width 204 height 49
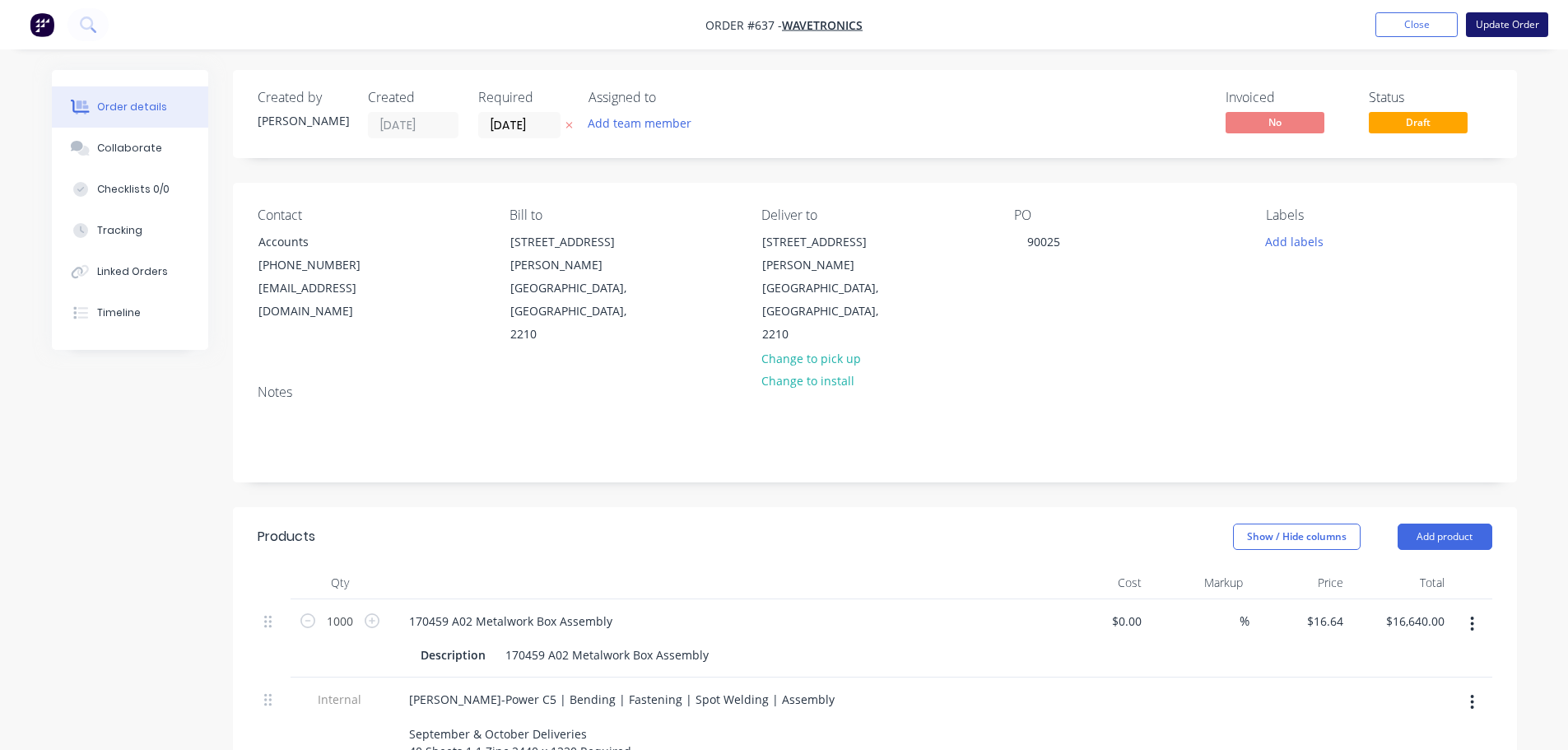
click at [1512, 25] on button "Update Order" at bounding box center [1507, 24] width 82 height 25
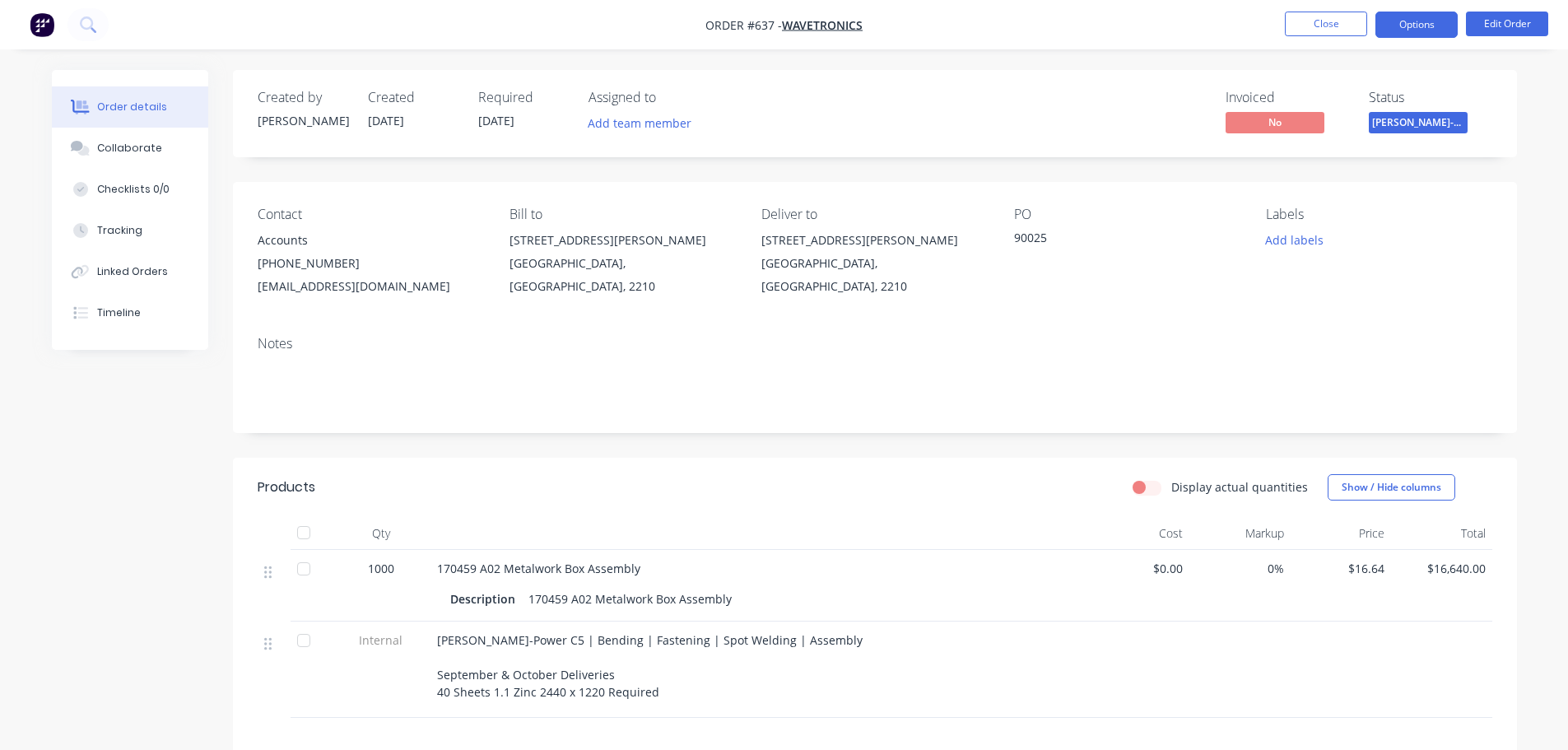
click at [1413, 34] on button "Options" at bounding box center [1417, 24] width 82 height 27
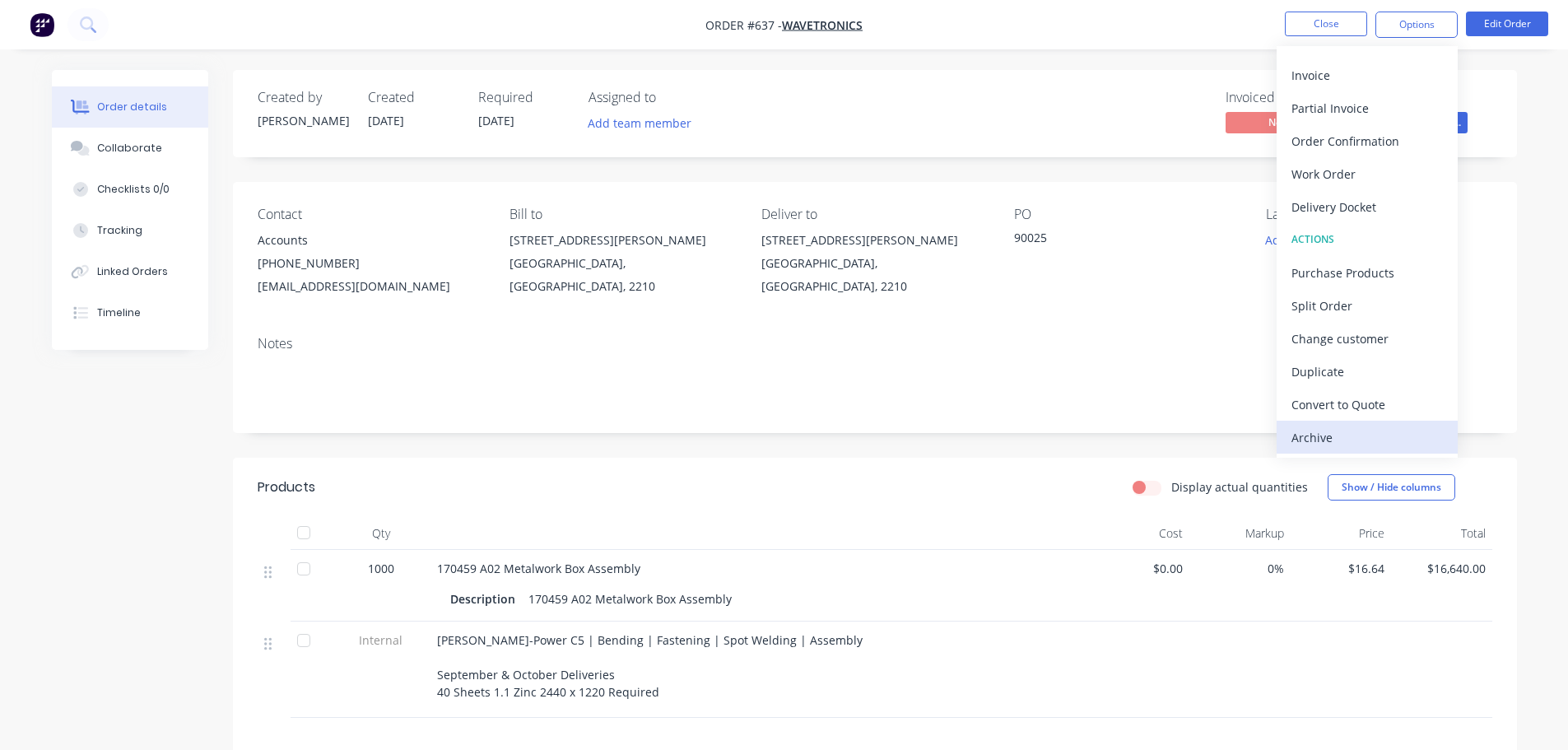
click at [1352, 444] on div "Archive" at bounding box center [1367, 437] width 151 height 24
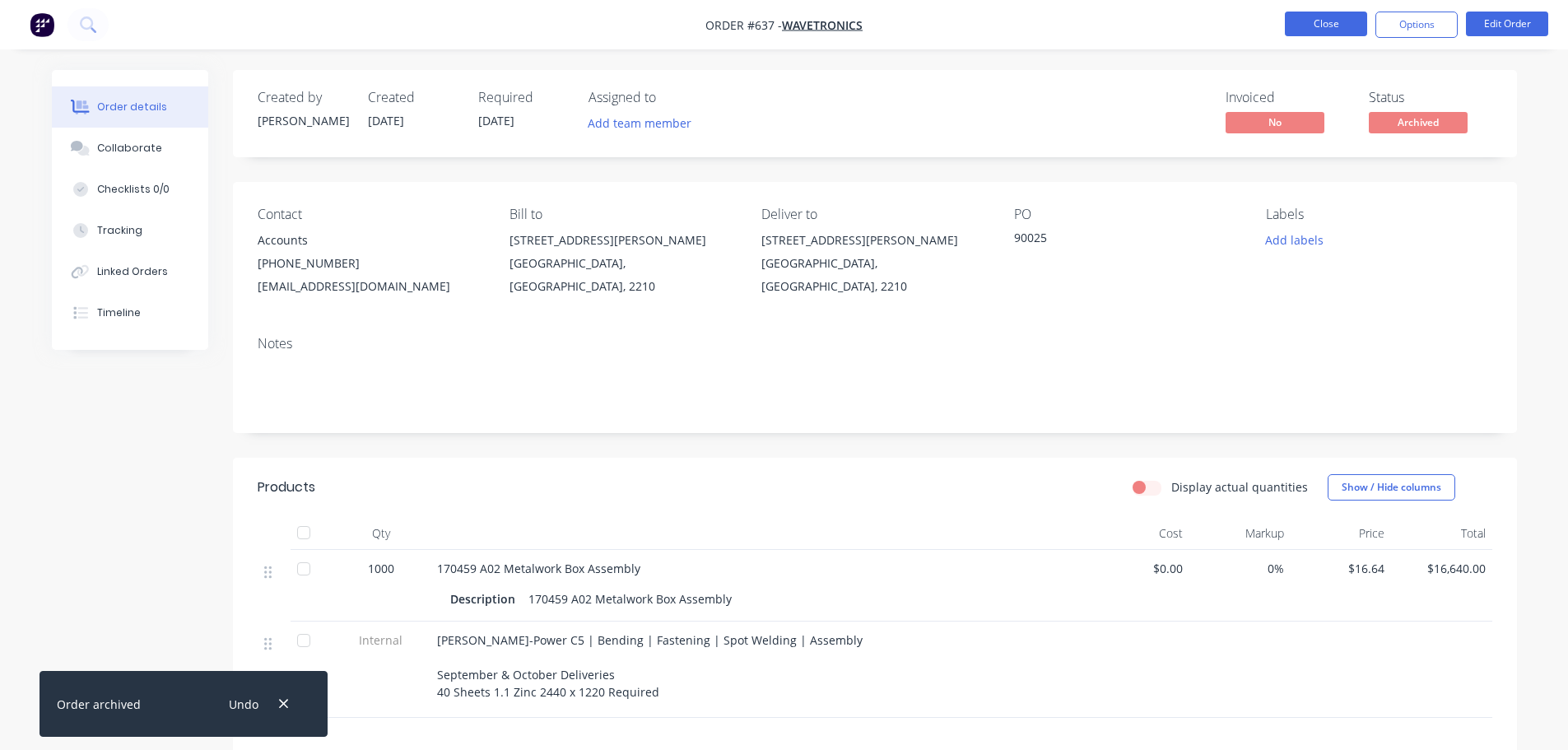
click at [1328, 29] on button "Close" at bounding box center [1326, 23] width 82 height 25
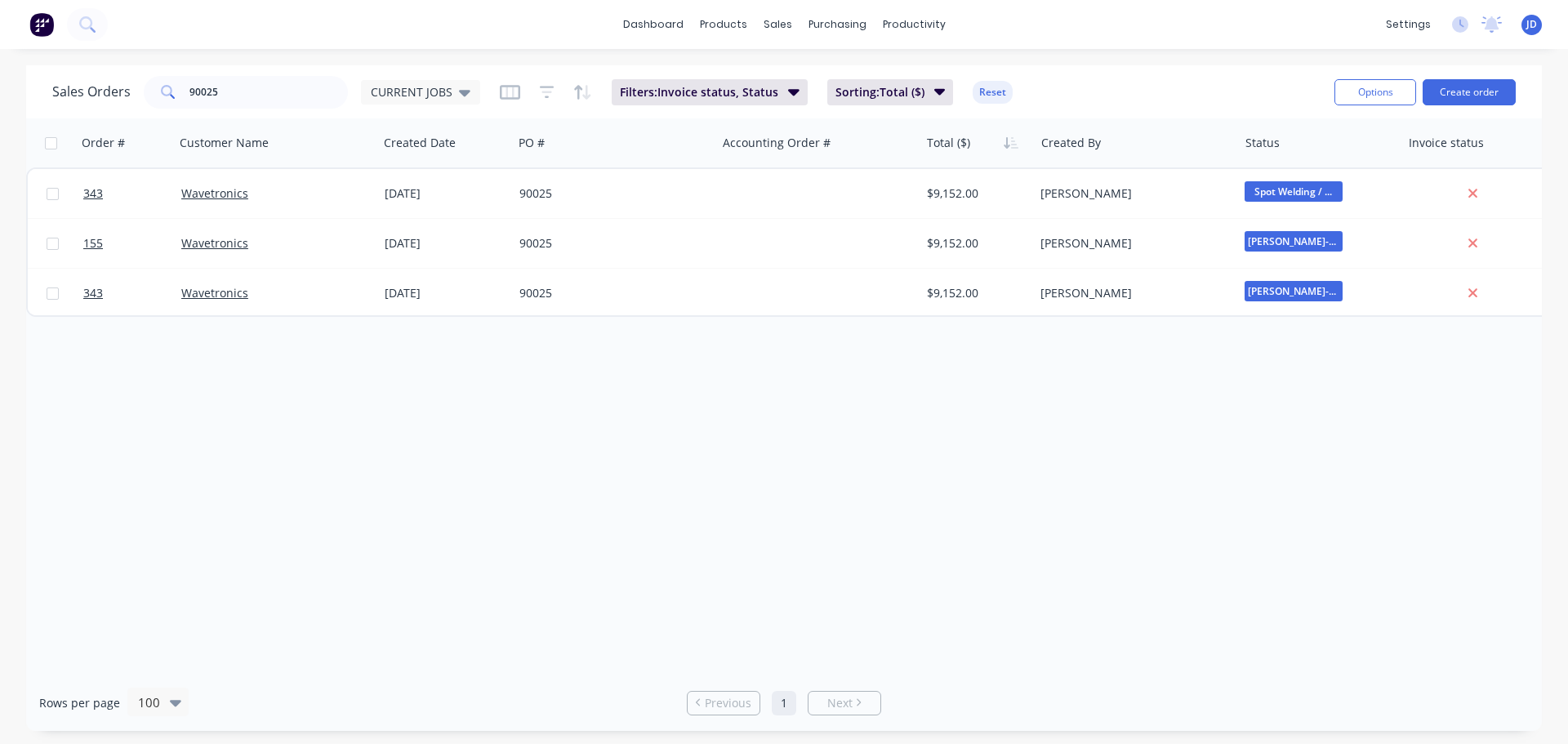
click at [1341, 418] on div "Order # Customer Name Created Date PO # Accounting Order # Total ($) Created By…" at bounding box center [784, 396] width 1516 height 556
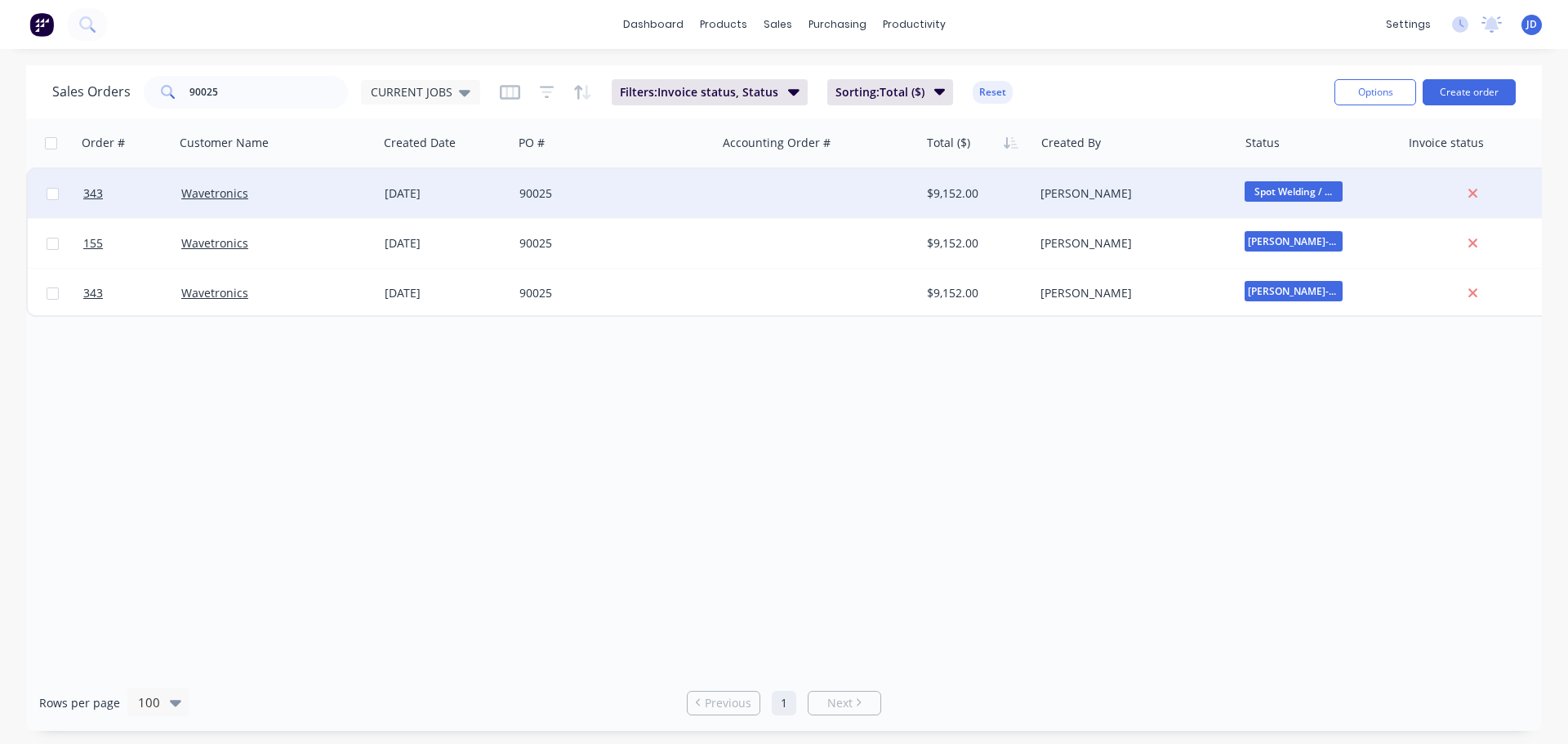
click at [1266, 193] on span "Spot Welding / ..." at bounding box center [1293, 192] width 98 height 20
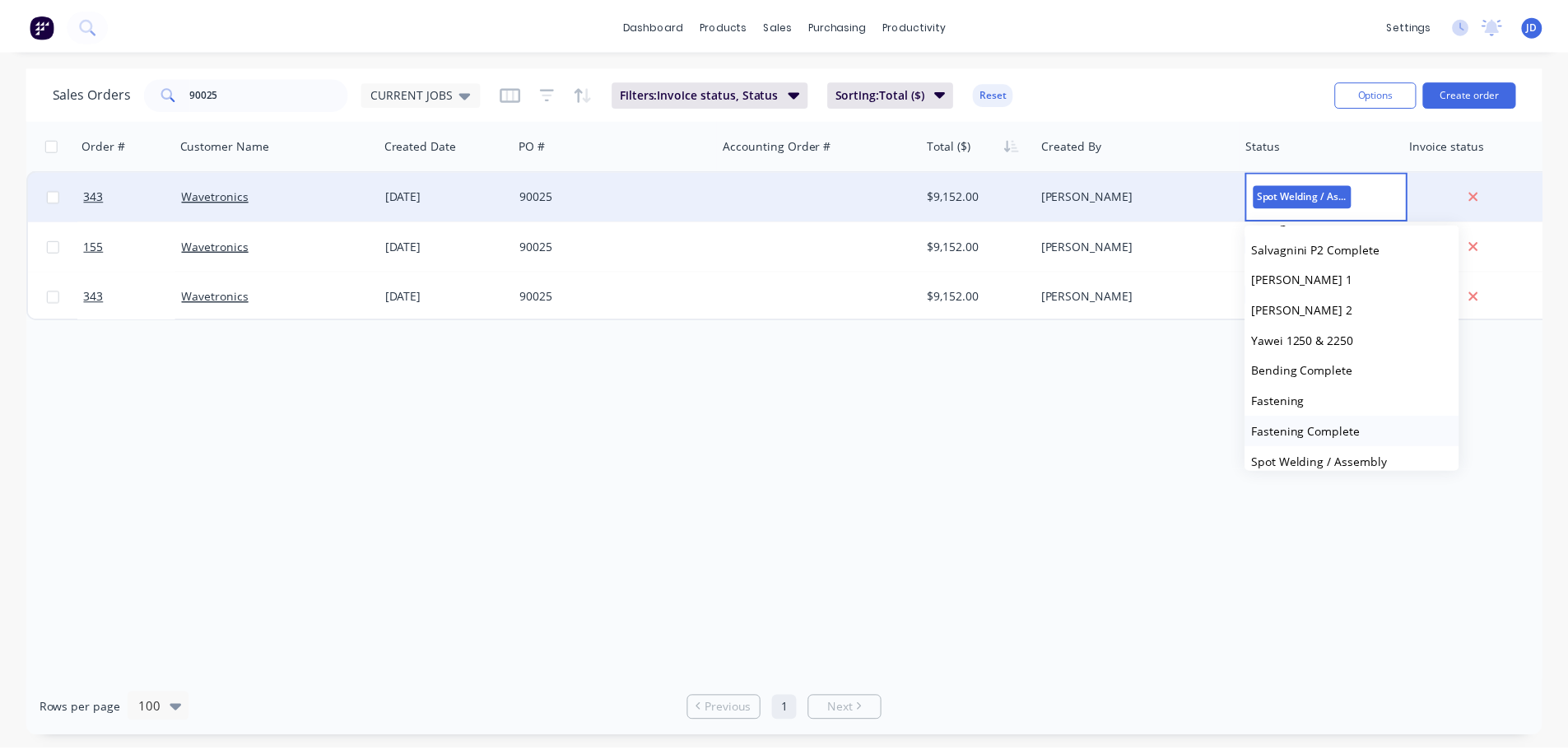
scroll to position [412, 0]
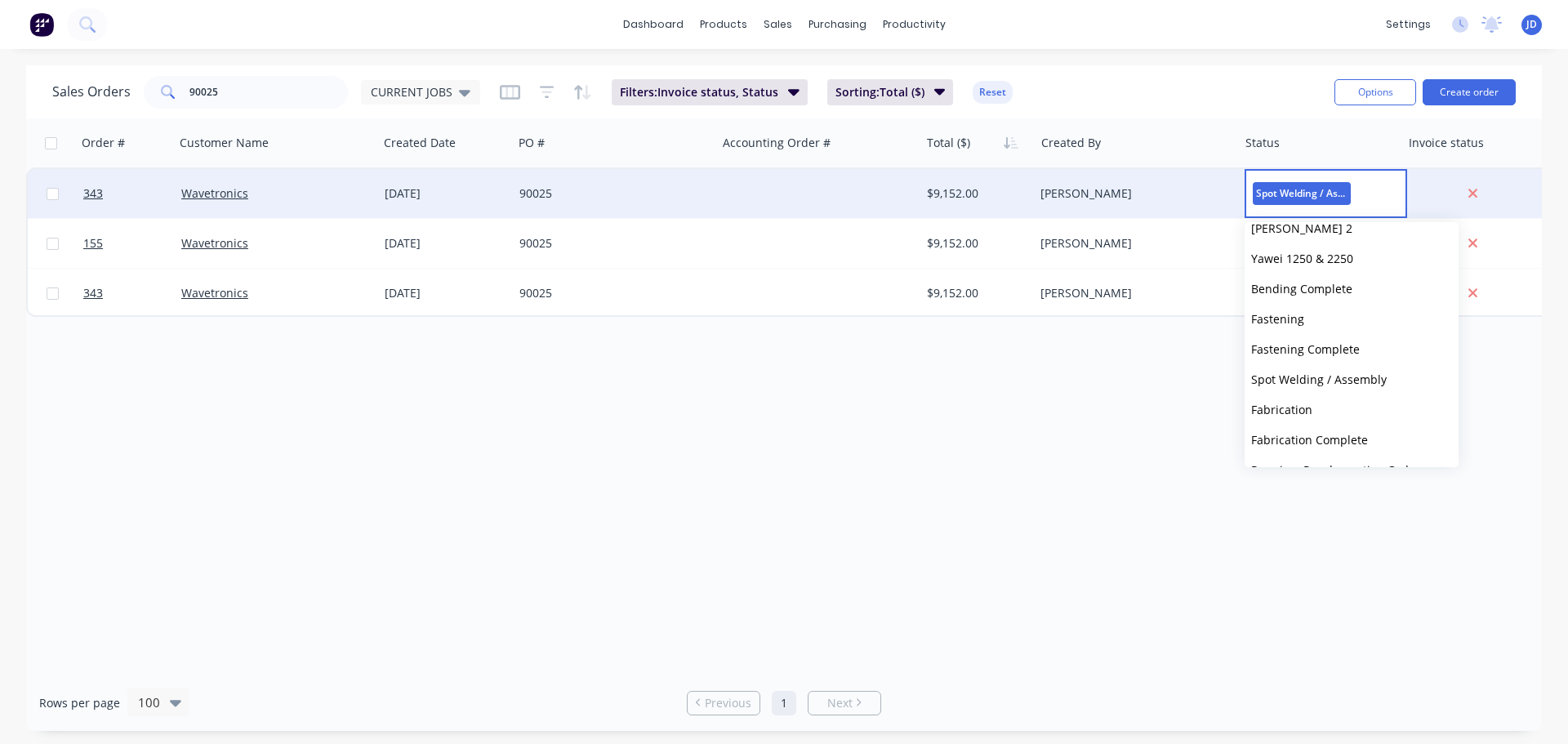
click at [1056, 424] on div "Order # Customer Name Created Date PO # Accounting Order # Total ($) Created By…" at bounding box center [784, 396] width 1516 height 556
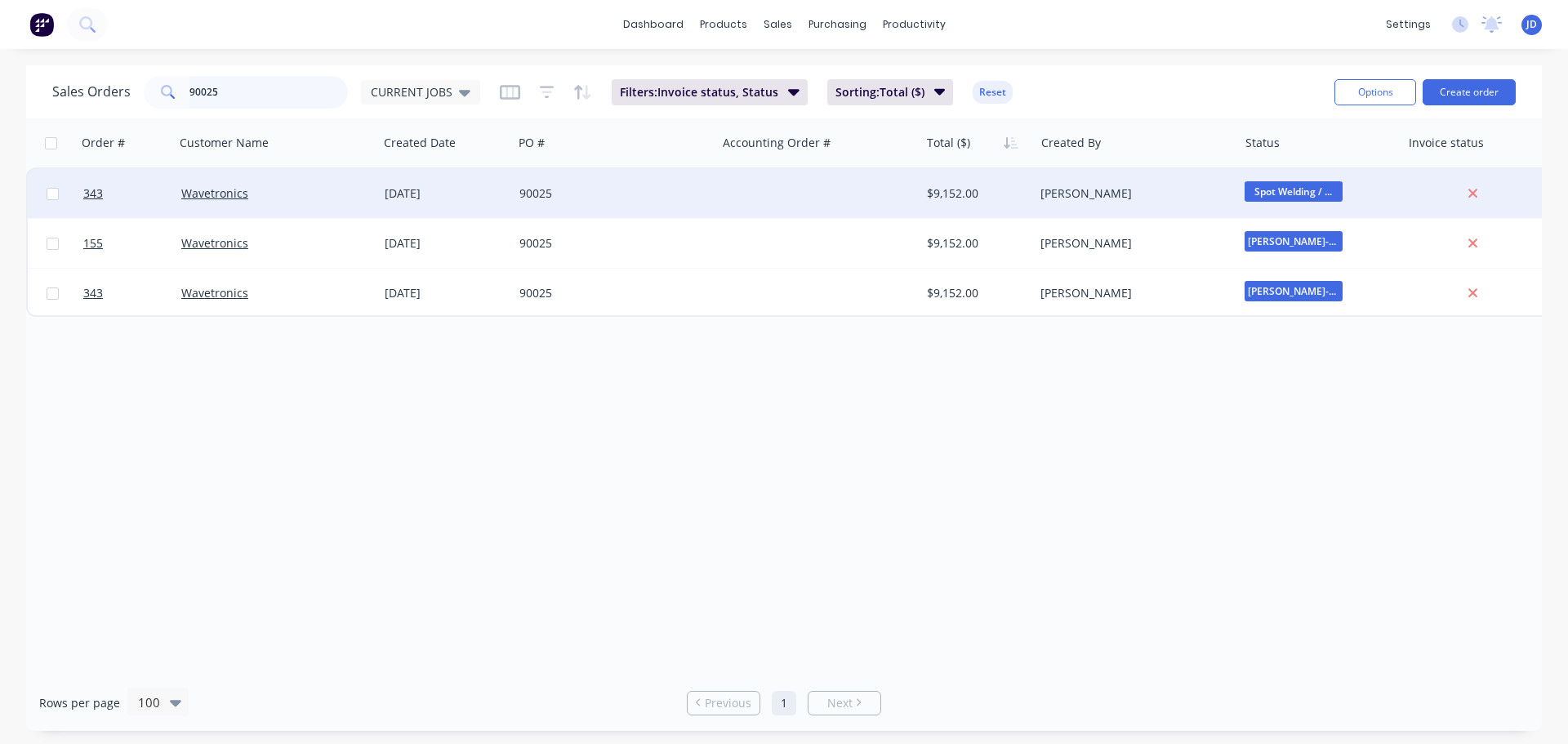
drag, startPoint x: 246, startPoint y: 95, endPoint x: 0, endPoint y: 68, distance: 247.5
click at [0, 89] on div "Sales Orders 90025 CURRENT JOBS Filters: Invoice status, Status Sorting: Total …" at bounding box center [784, 398] width 1568 height 666
type input "ebet"
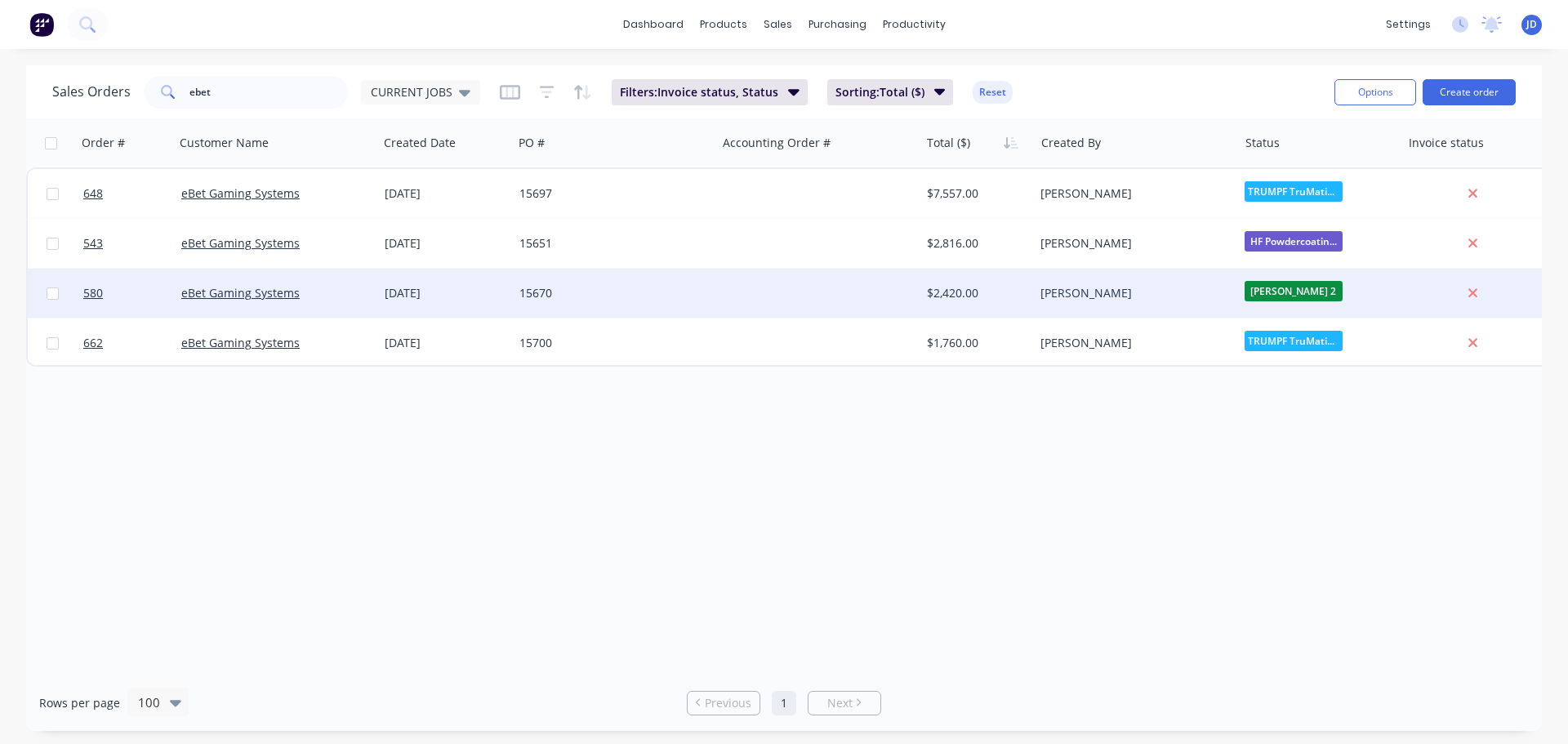
click at [726, 298] on div at bounding box center [818, 292] width 204 height 49
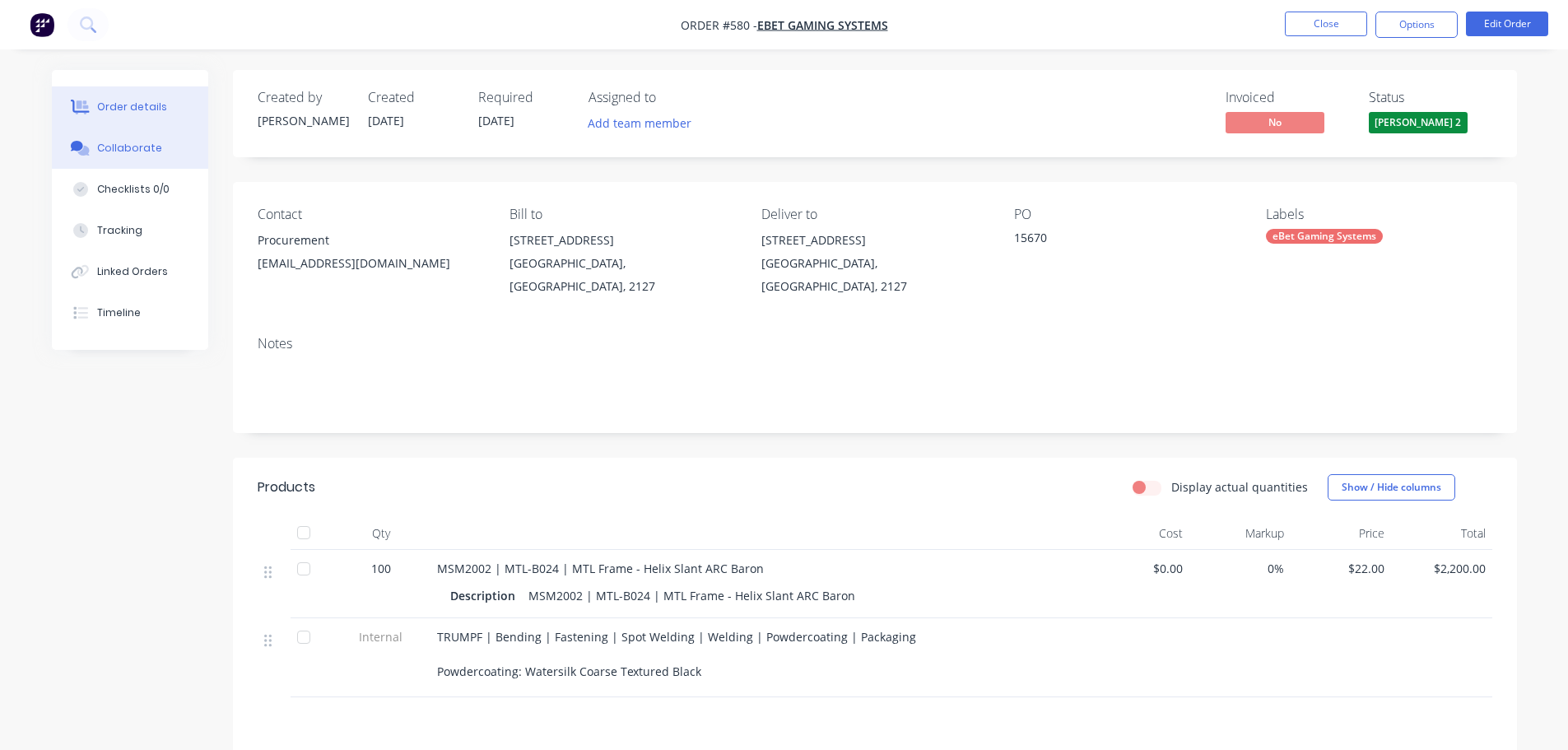
click at [172, 157] on button "Collaborate" at bounding box center [130, 148] width 156 height 41
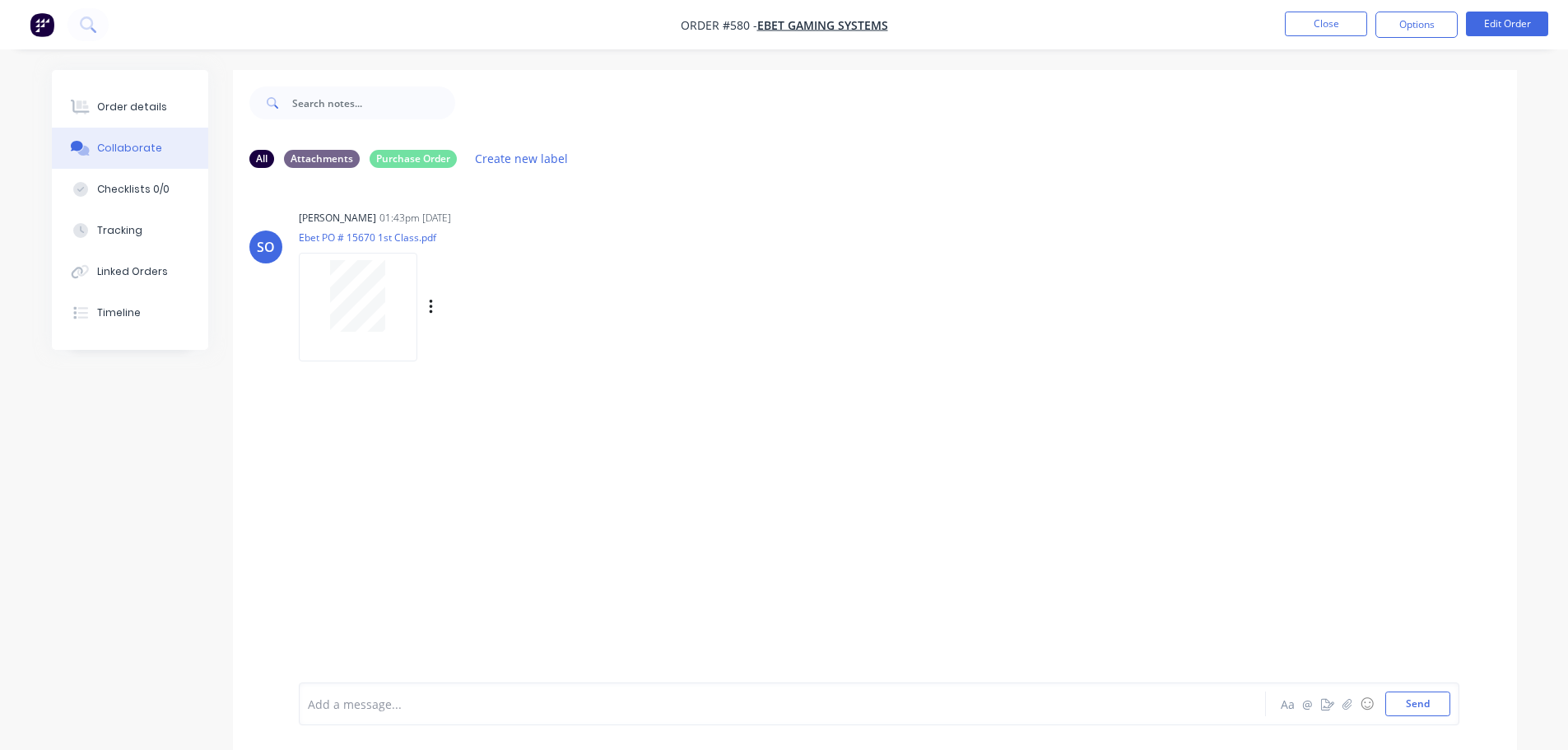
click at [394, 297] on div at bounding box center [357, 296] width 104 height 71
click at [164, 127] on button "Collaborate" at bounding box center [130, 148] width 156 height 41
click at [167, 107] on button "Order details" at bounding box center [130, 107] width 156 height 41
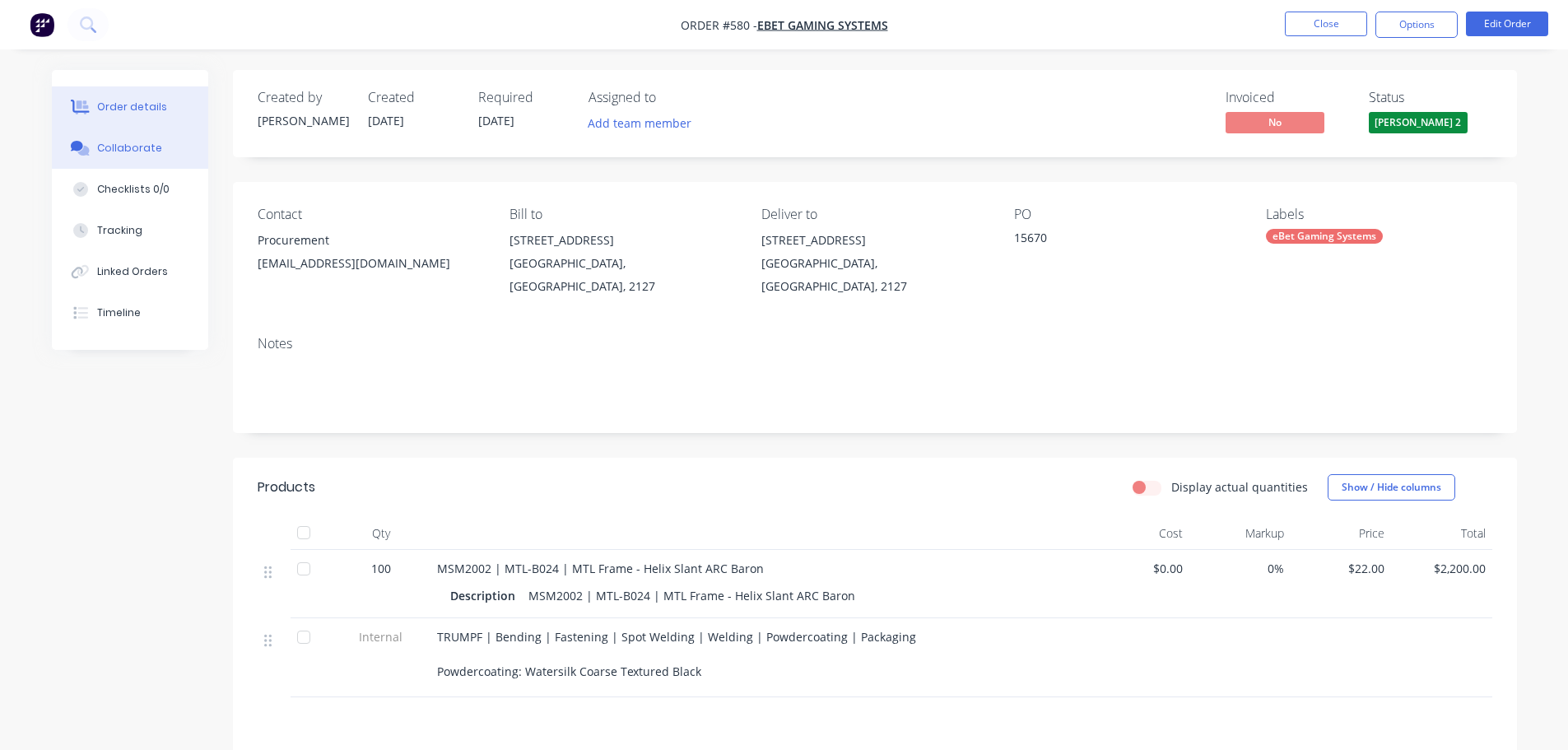
click at [193, 152] on button "Collaborate" at bounding box center [130, 148] width 156 height 41
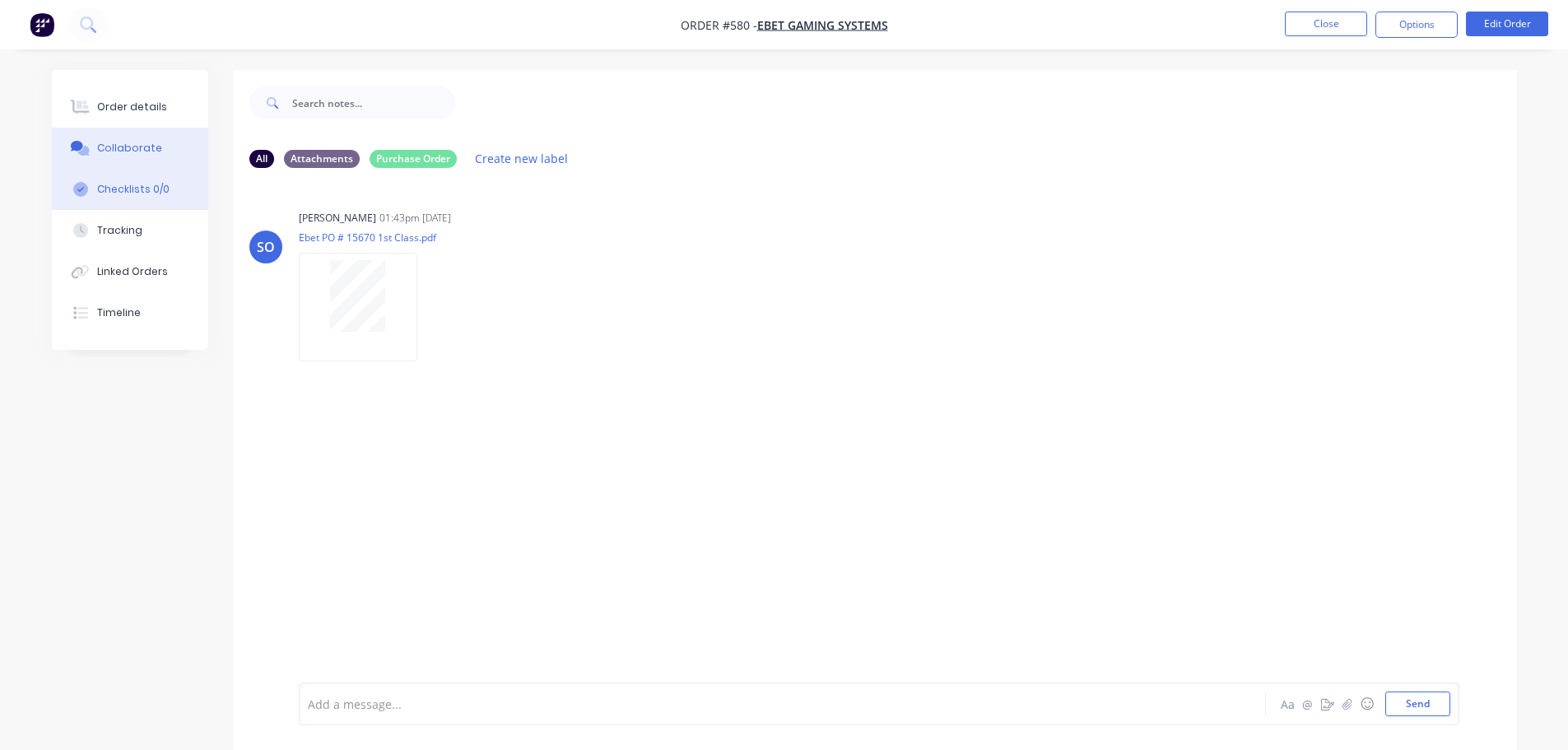
click at [172, 183] on button "Checklists 0/0" at bounding box center [130, 189] width 156 height 41
type textarea "x"
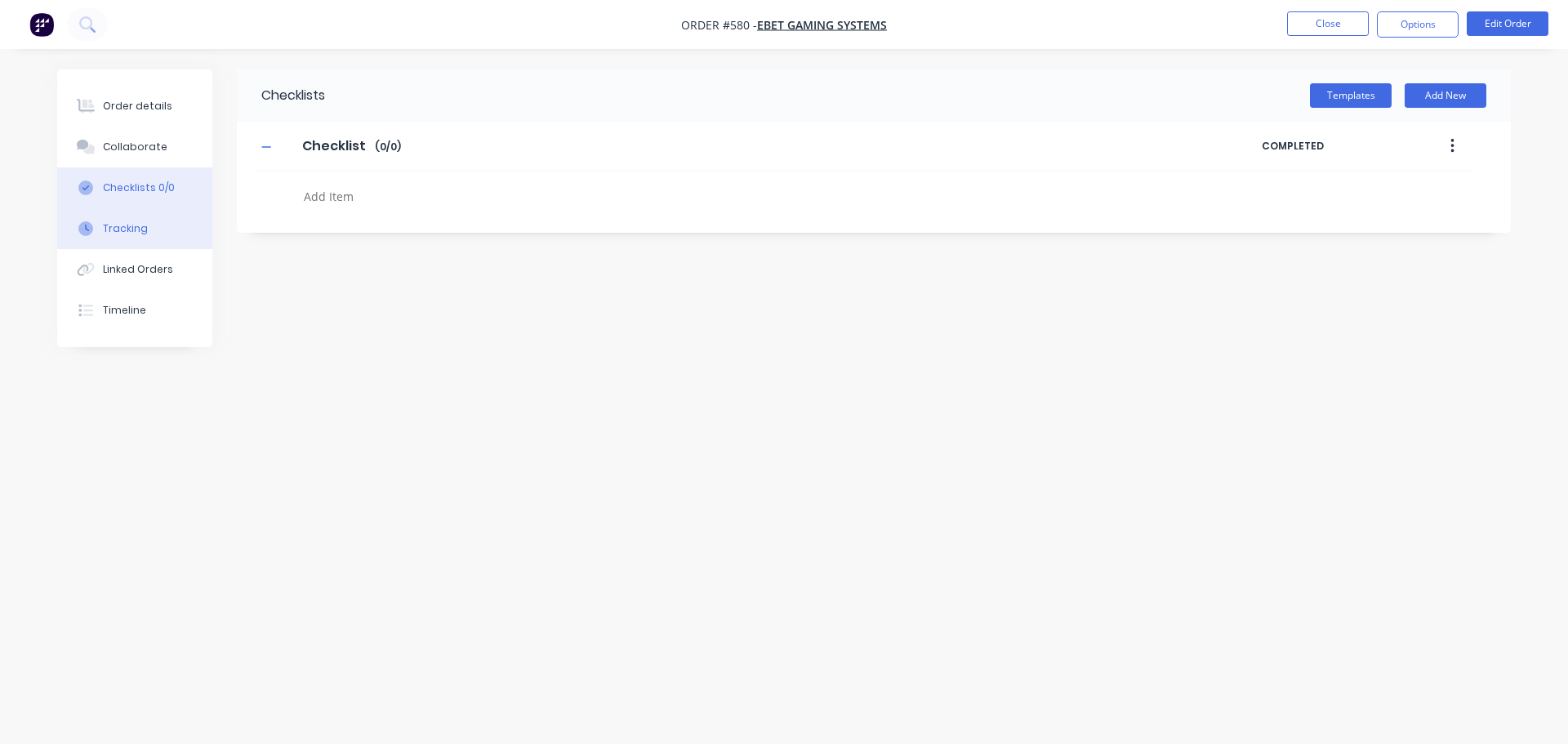
click at [168, 222] on button "Tracking" at bounding box center [135, 228] width 155 height 41
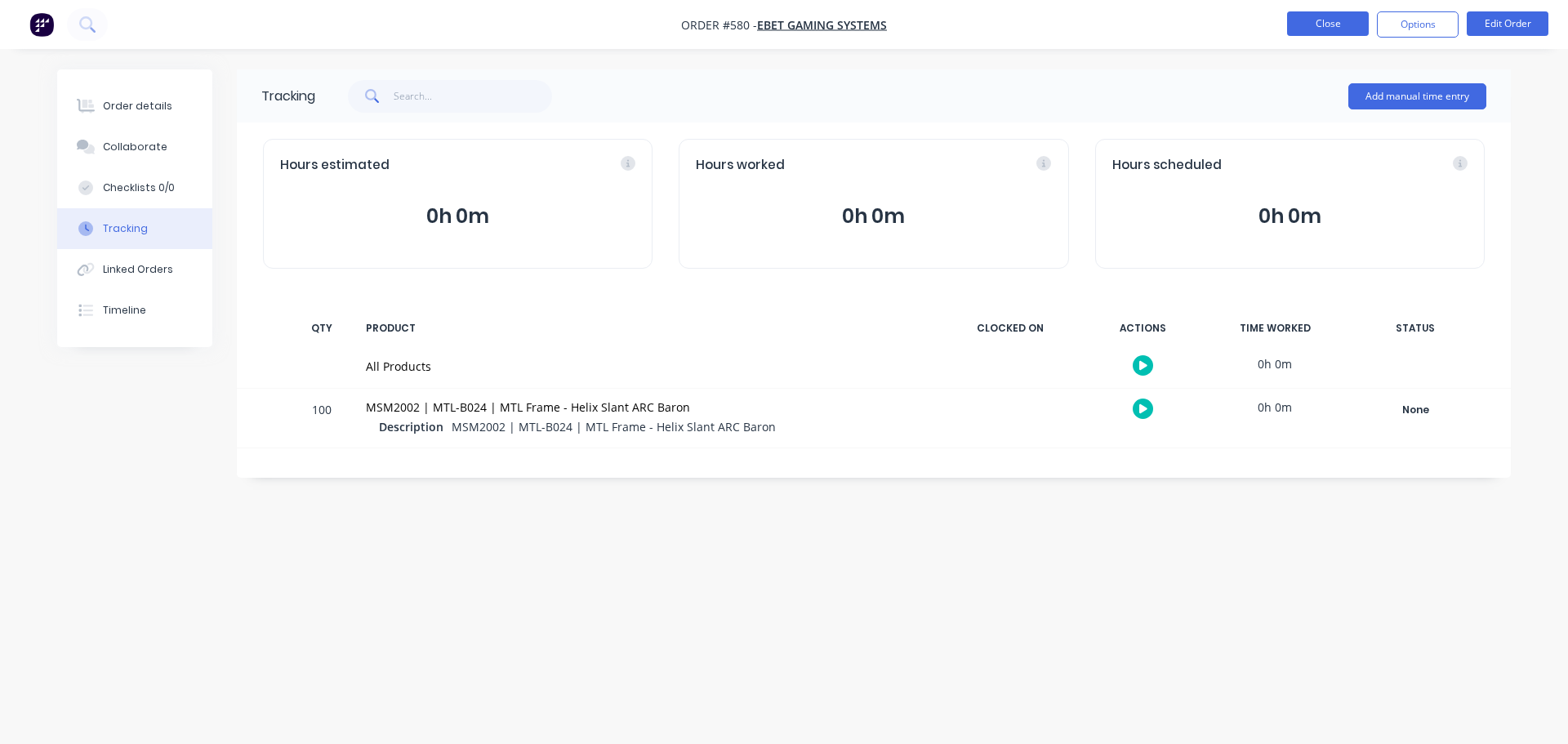
click at [1351, 23] on button "Close" at bounding box center [1328, 23] width 82 height 25
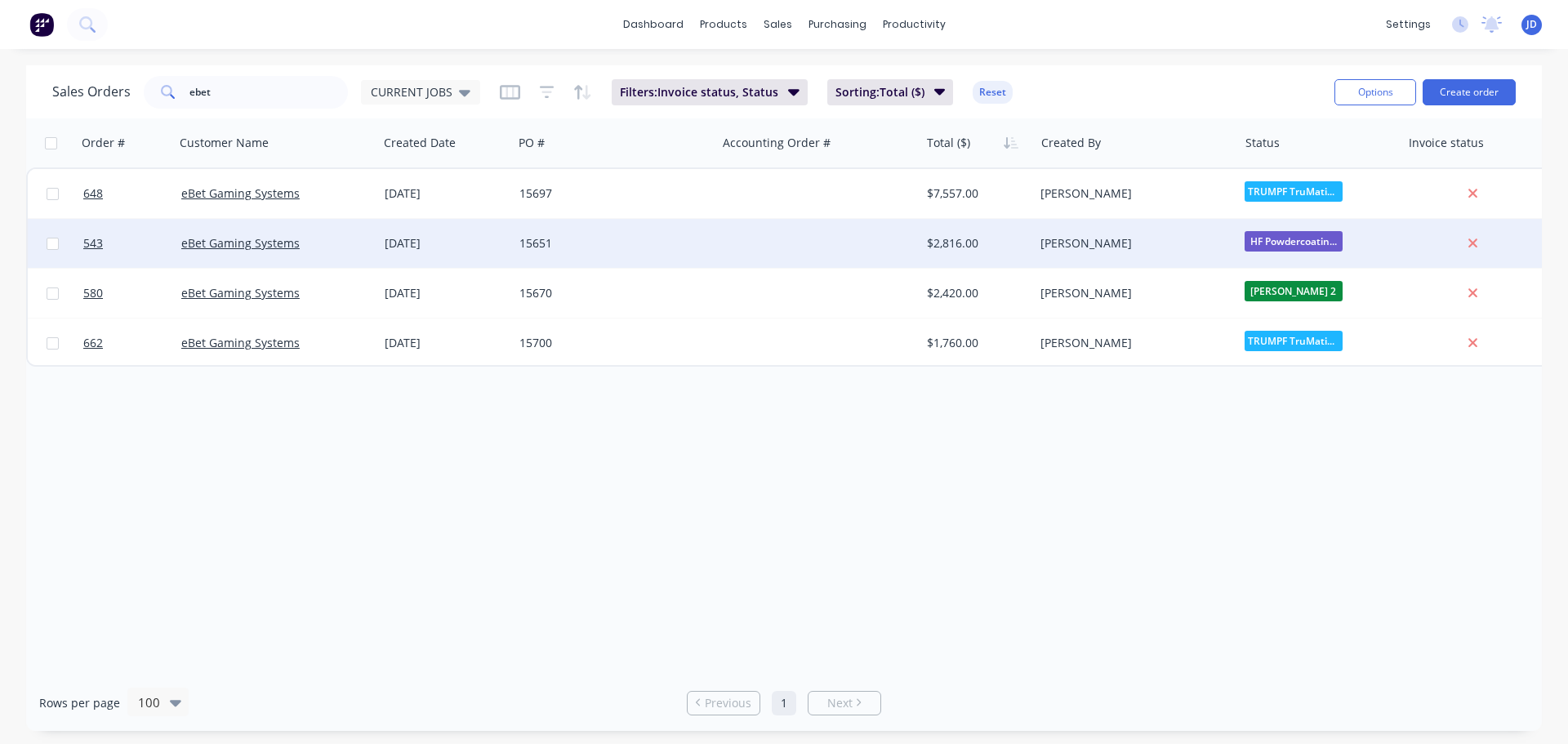
click at [620, 251] on div "15651" at bounding box center [610, 243] width 182 height 16
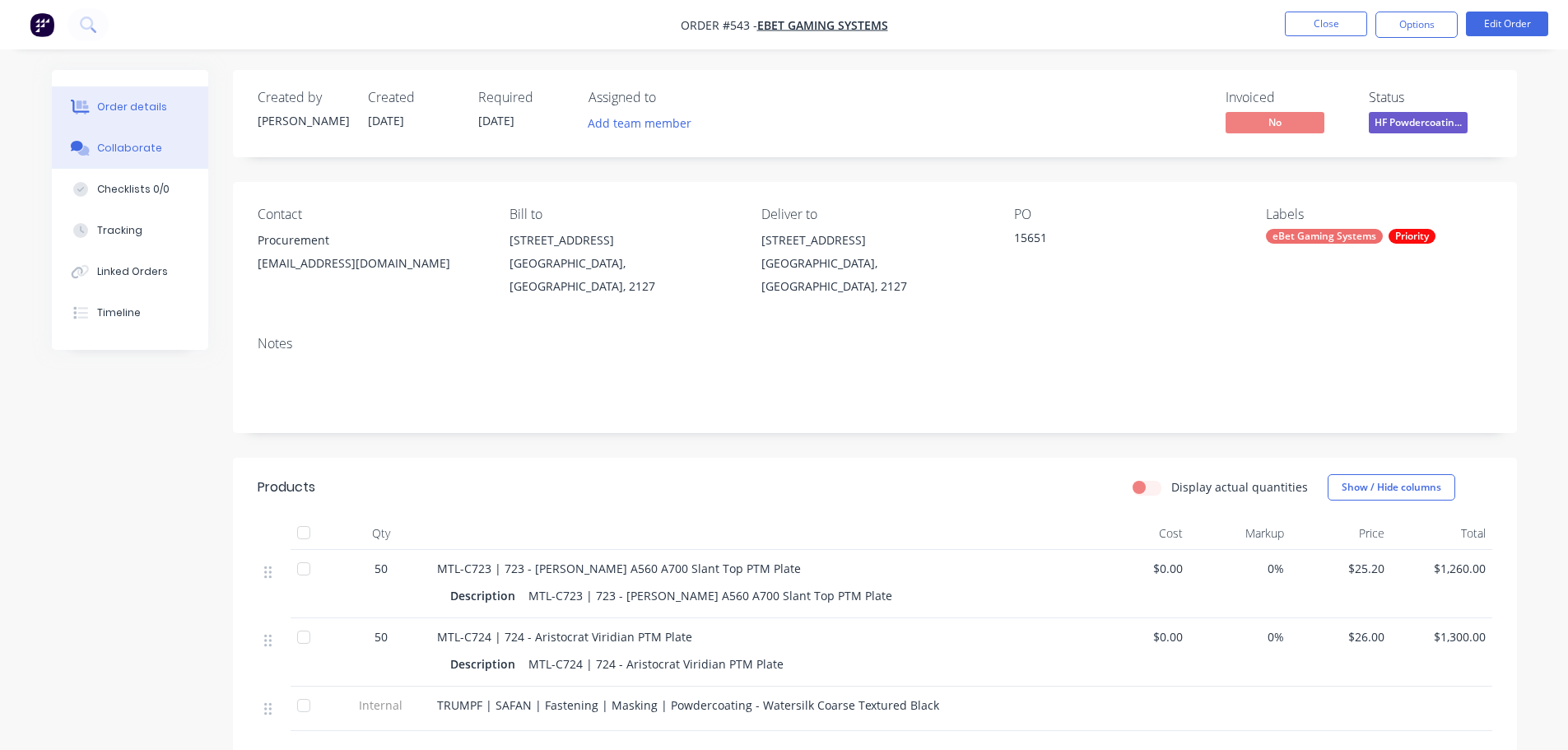
drag, startPoint x: 130, startPoint y: 152, endPoint x: 210, endPoint y: 182, distance: 85.4
click at [131, 152] on div "Collaborate" at bounding box center [130, 148] width 65 height 15
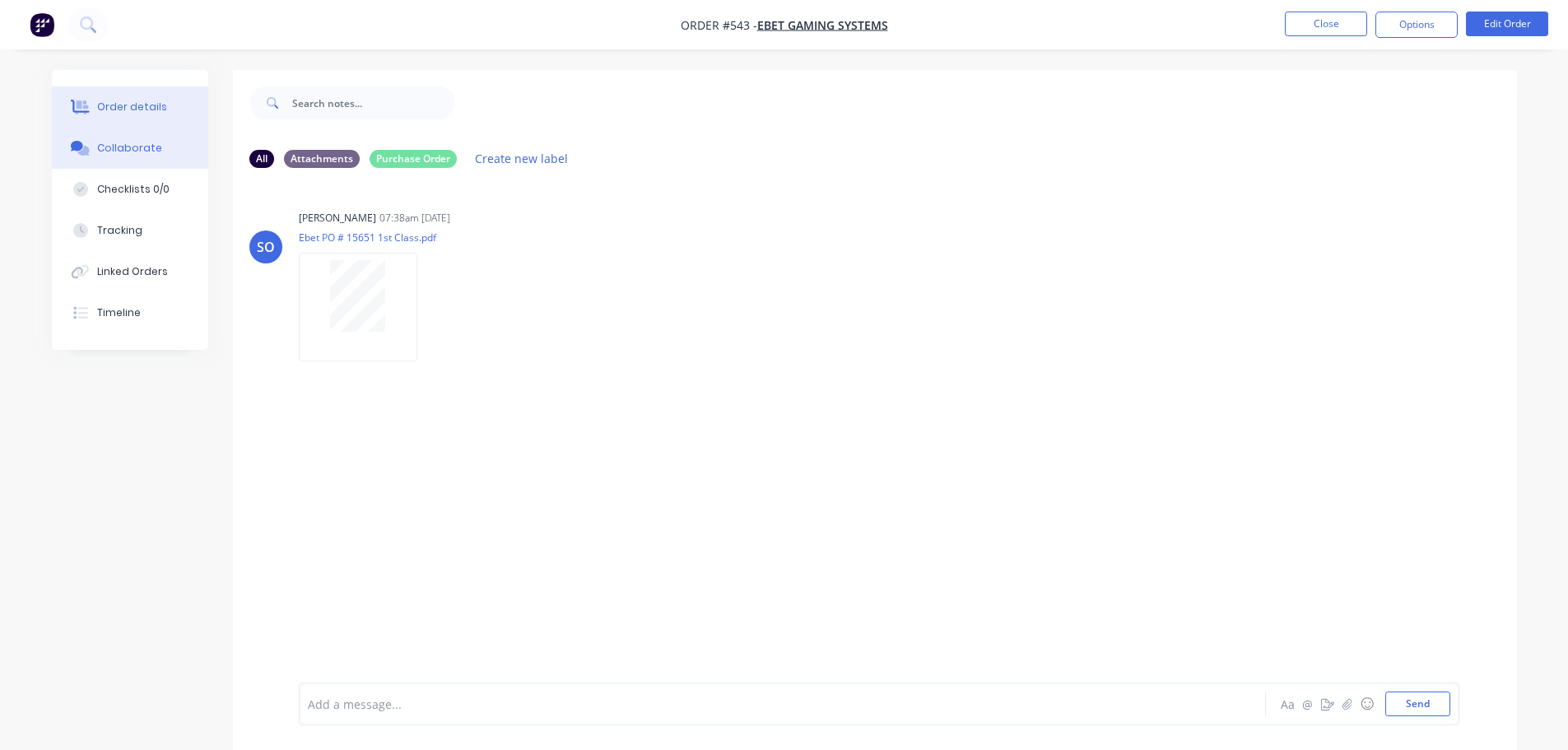
click at [164, 96] on button "Order details" at bounding box center [130, 107] width 156 height 41
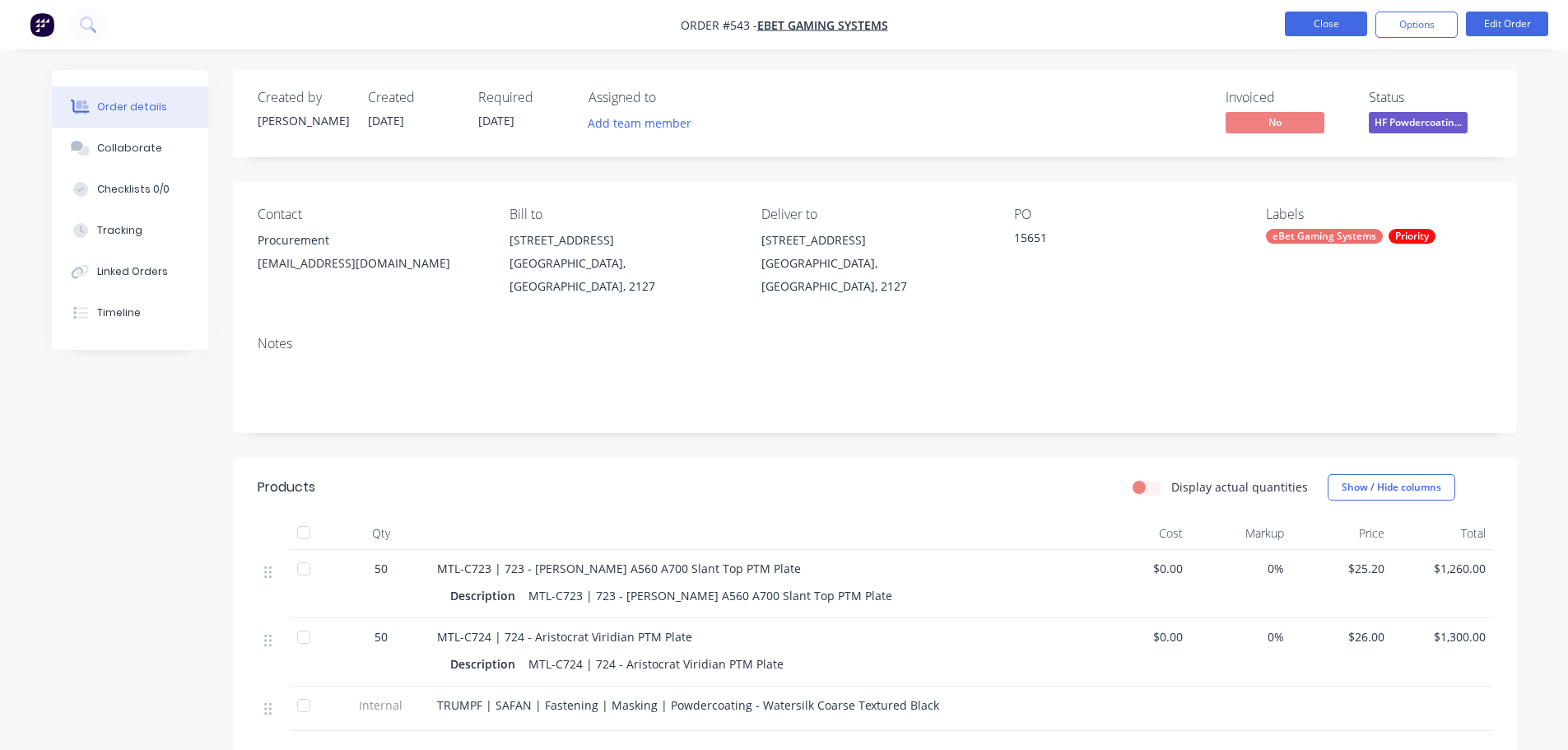
click at [1355, 27] on button "Close" at bounding box center [1326, 23] width 82 height 25
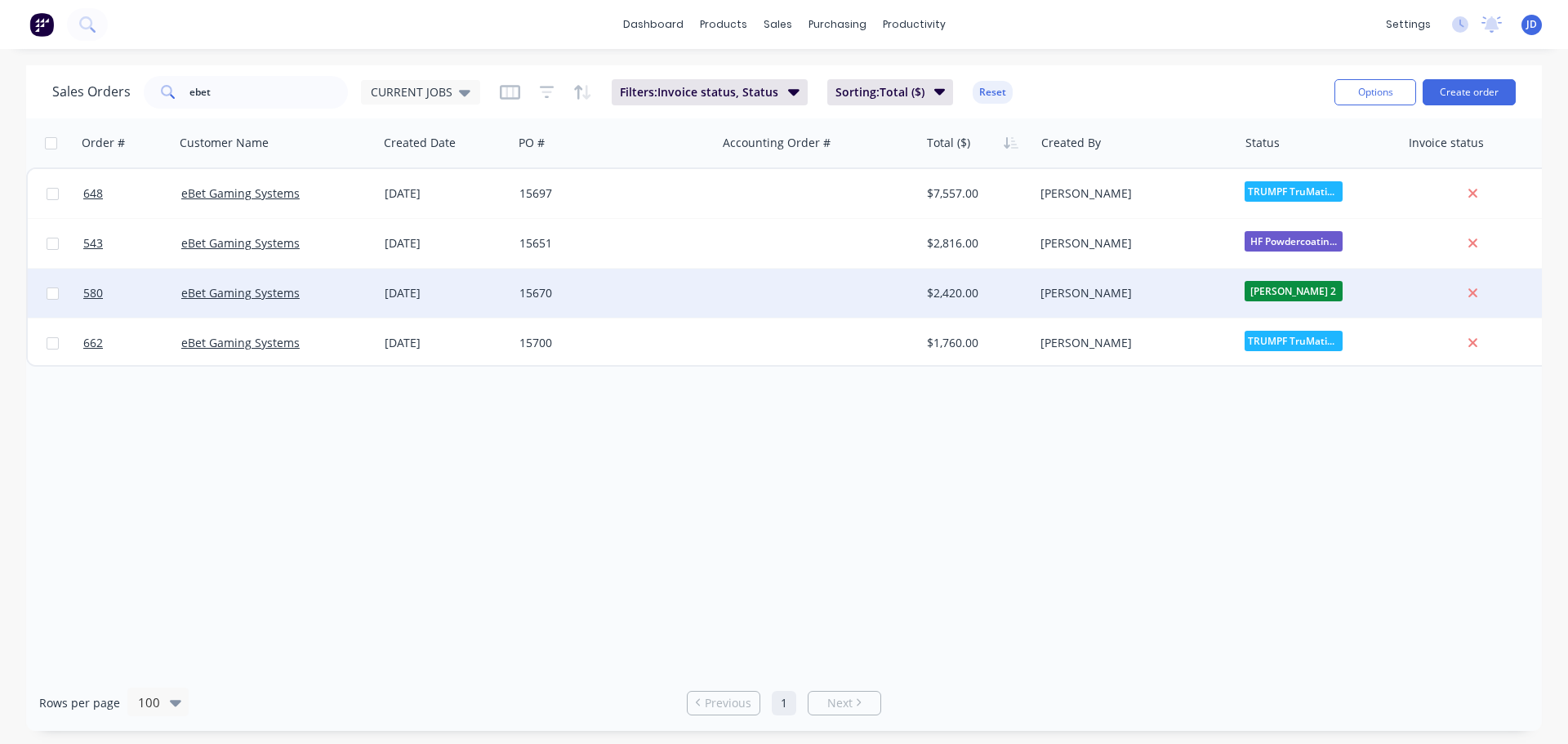
click at [578, 303] on div "15670" at bounding box center [615, 292] width 204 height 49
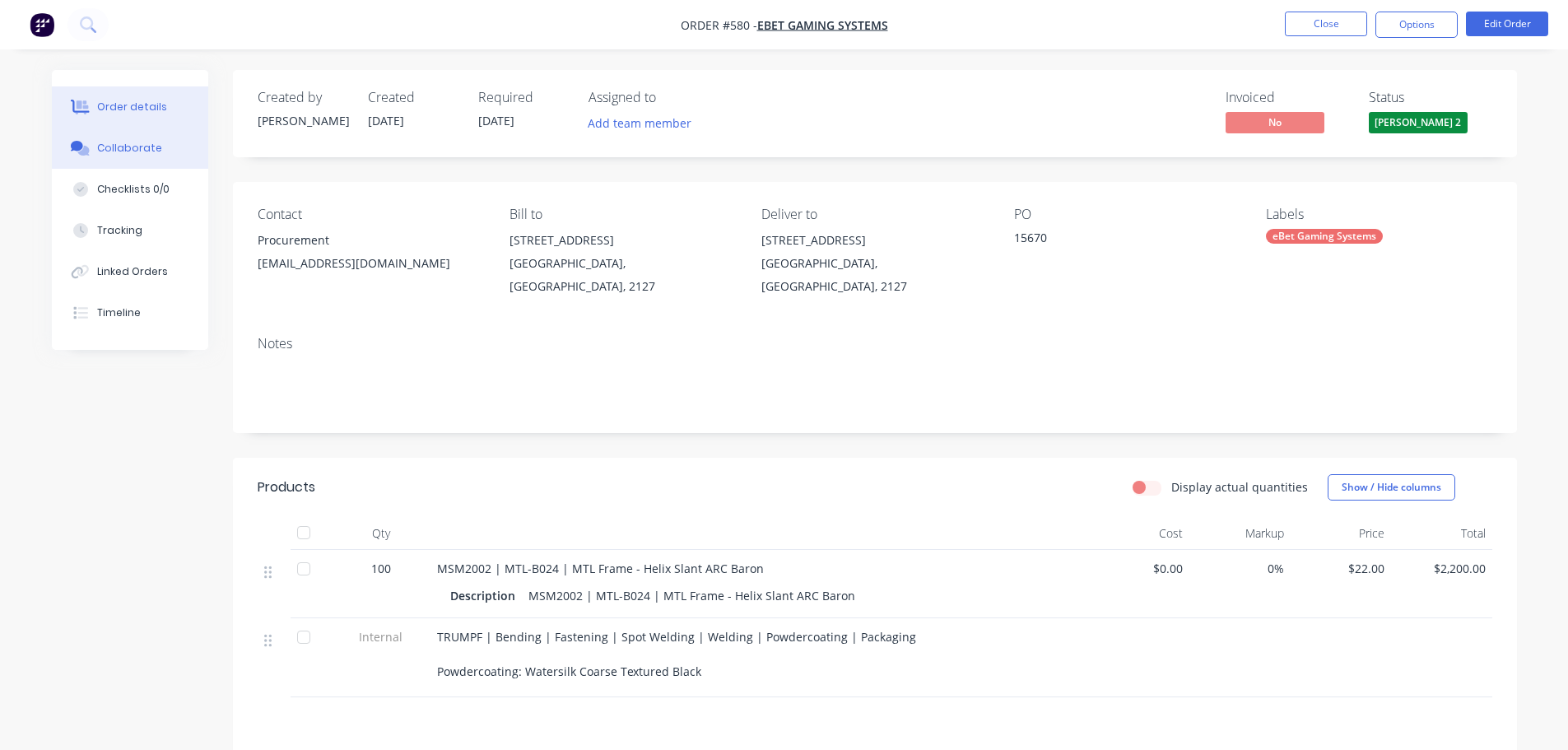
click at [143, 155] on div "Collaborate" at bounding box center [130, 148] width 65 height 15
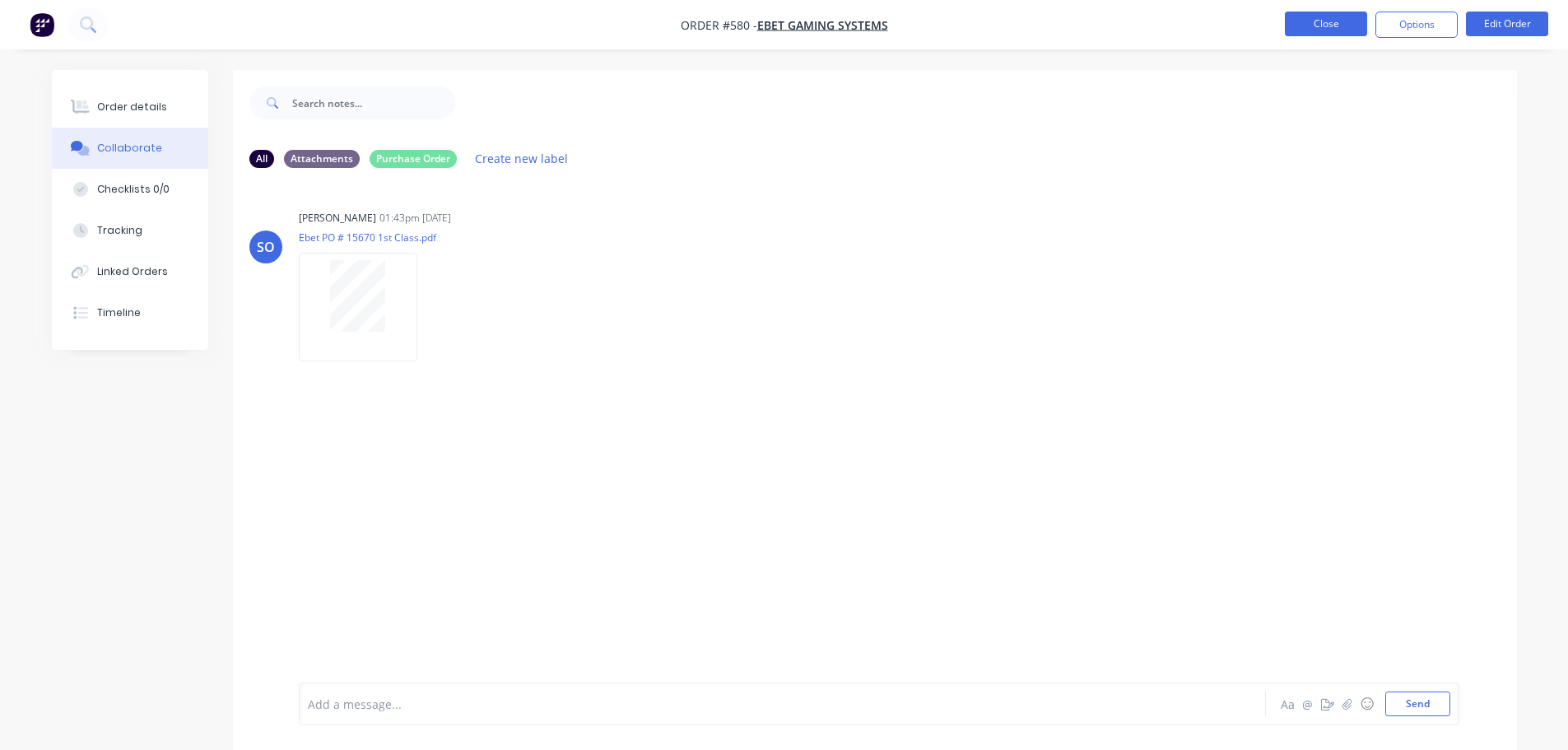
click at [1315, 30] on button "Close" at bounding box center [1326, 23] width 82 height 25
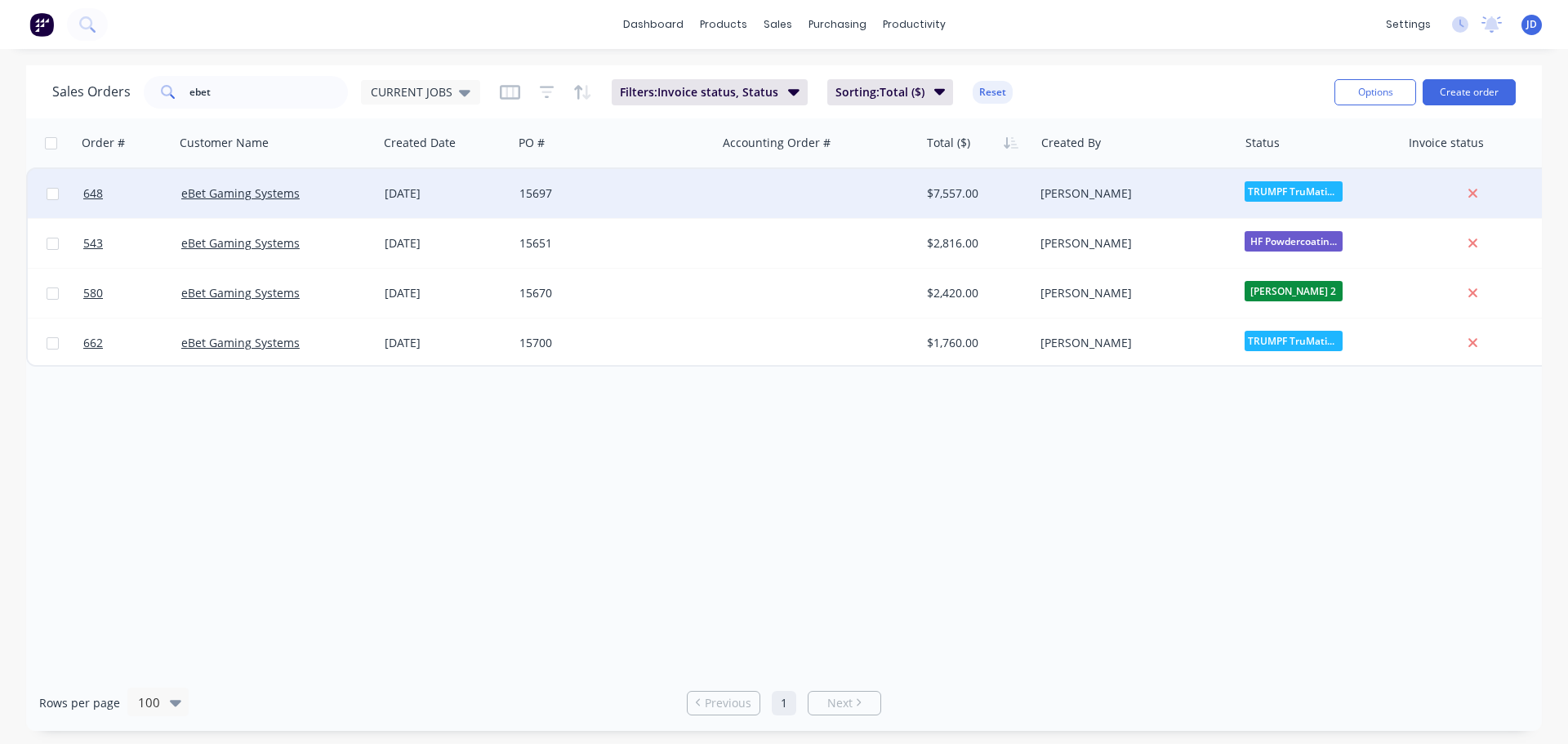
click at [584, 205] on div "15697" at bounding box center [615, 193] width 204 height 49
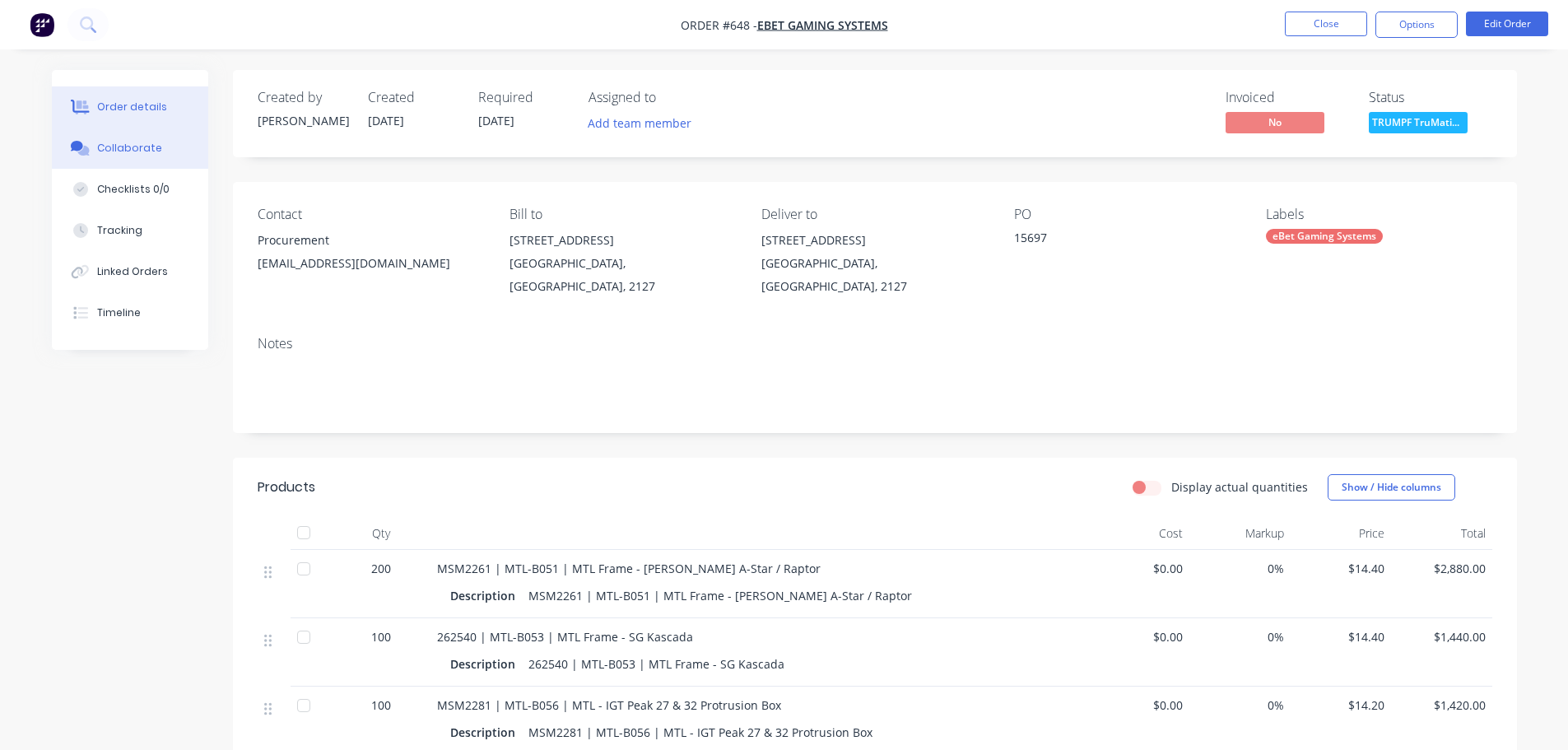
click at [129, 161] on button "Collaborate" at bounding box center [130, 148] width 156 height 41
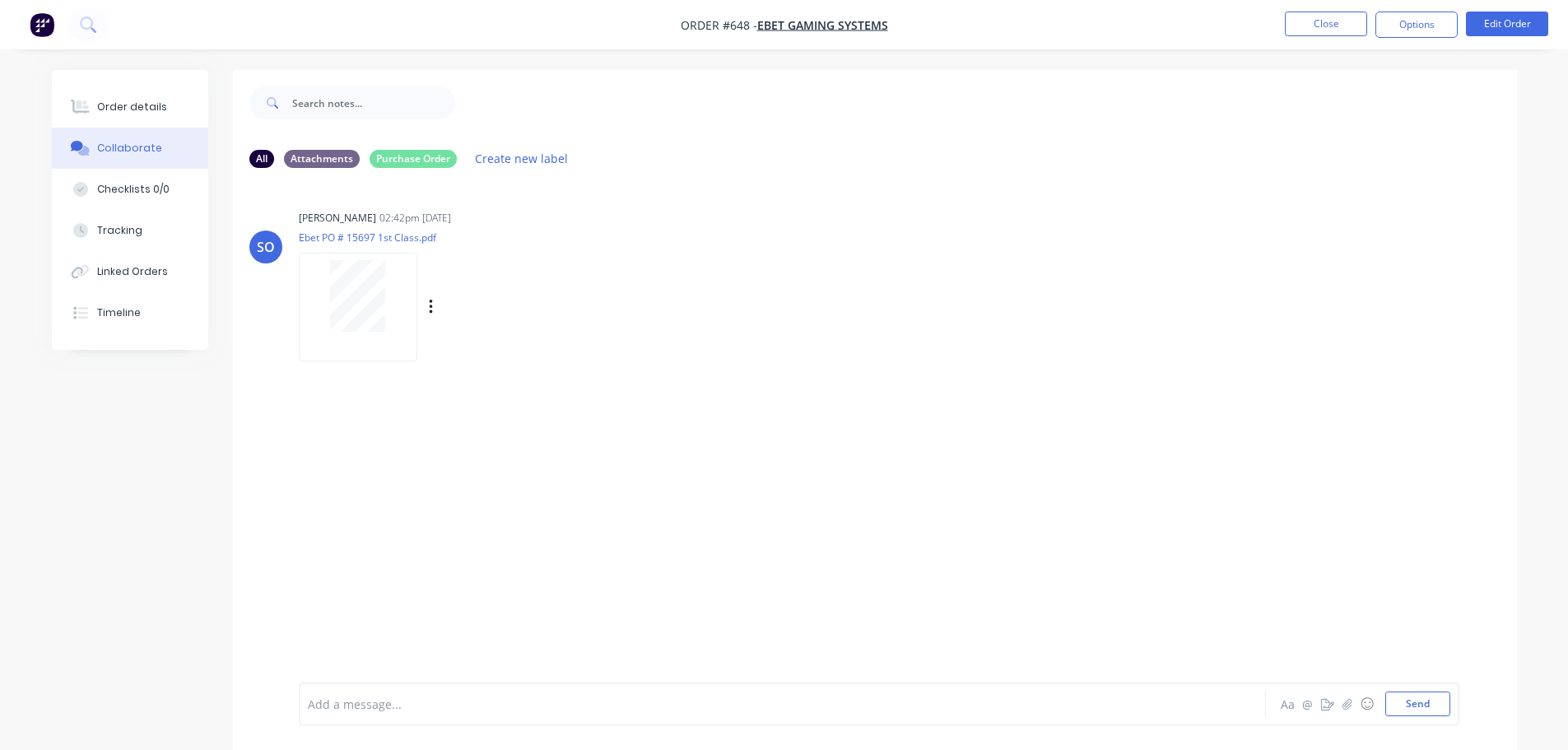
click at [329, 299] on div at bounding box center [357, 296] width 104 height 71
click at [914, 404] on div "SO Shane O'Grady 02:42pm 06/08/25 Ebet PO # 15697 1st Class.pdf Labels Download…" at bounding box center [875, 431] width 1284 height 501
click at [1315, 25] on button "Close" at bounding box center [1326, 23] width 82 height 25
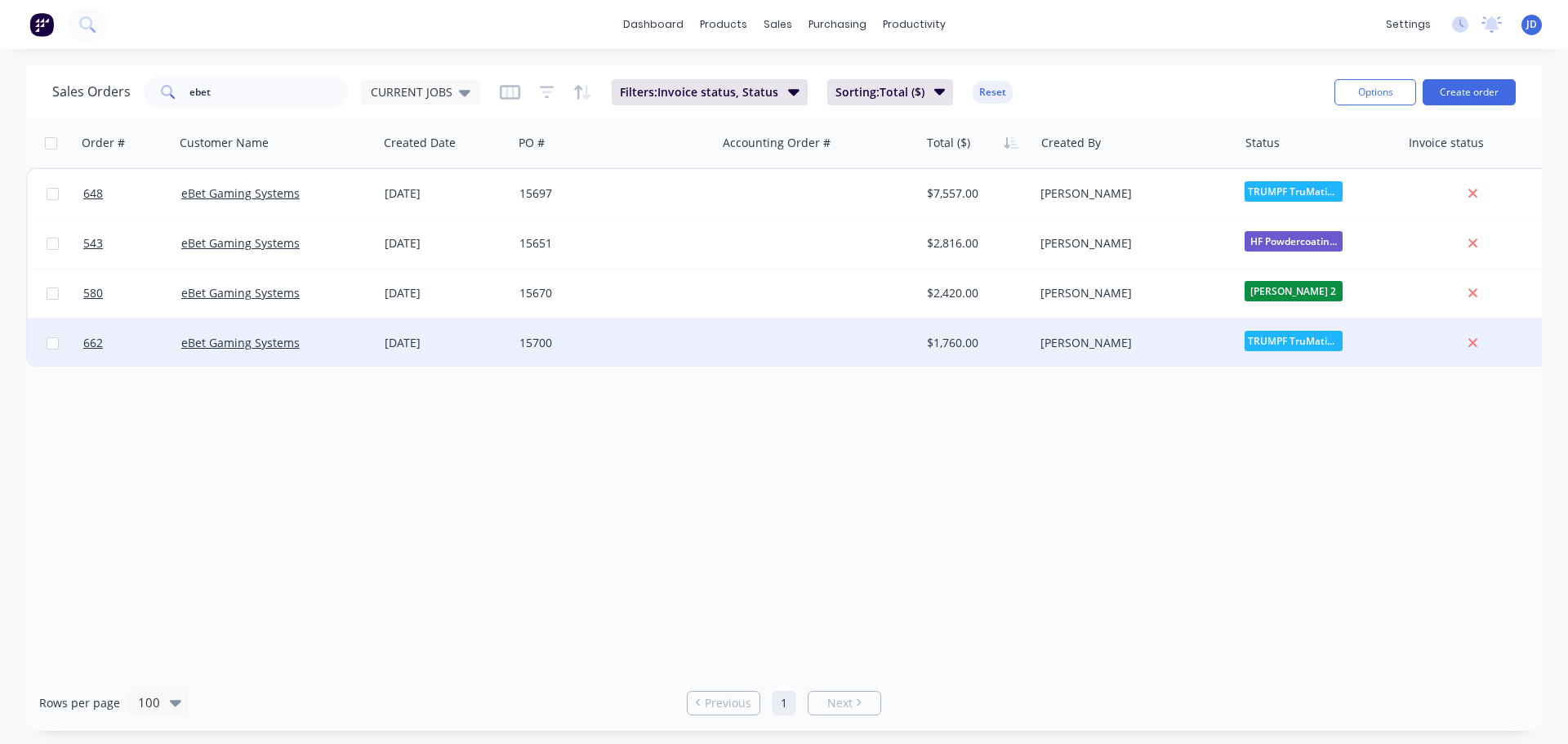
click at [666, 360] on div "15700" at bounding box center [615, 343] width 204 height 49
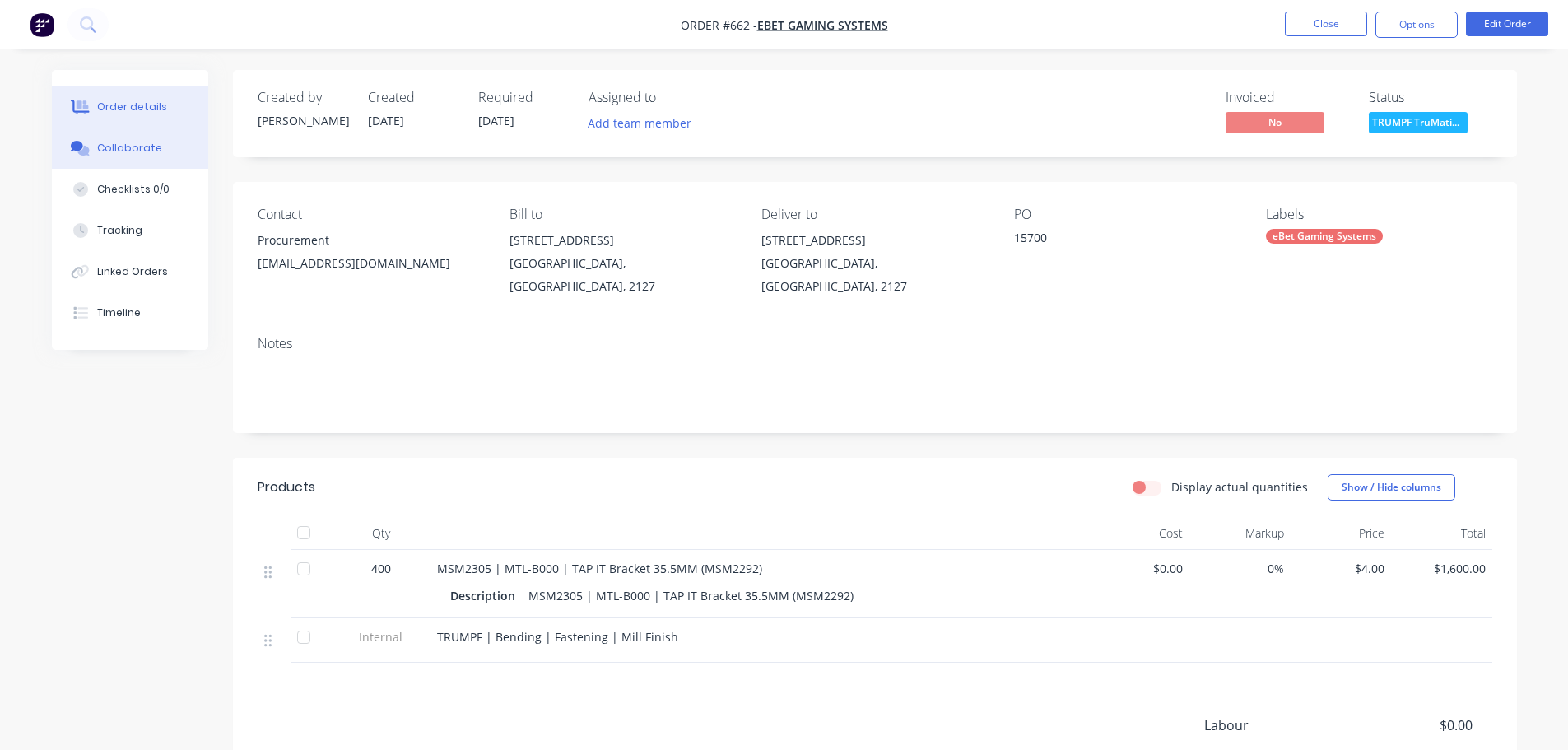
click at [177, 142] on button "Collaborate" at bounding box center [130, 148] width 156 height 41
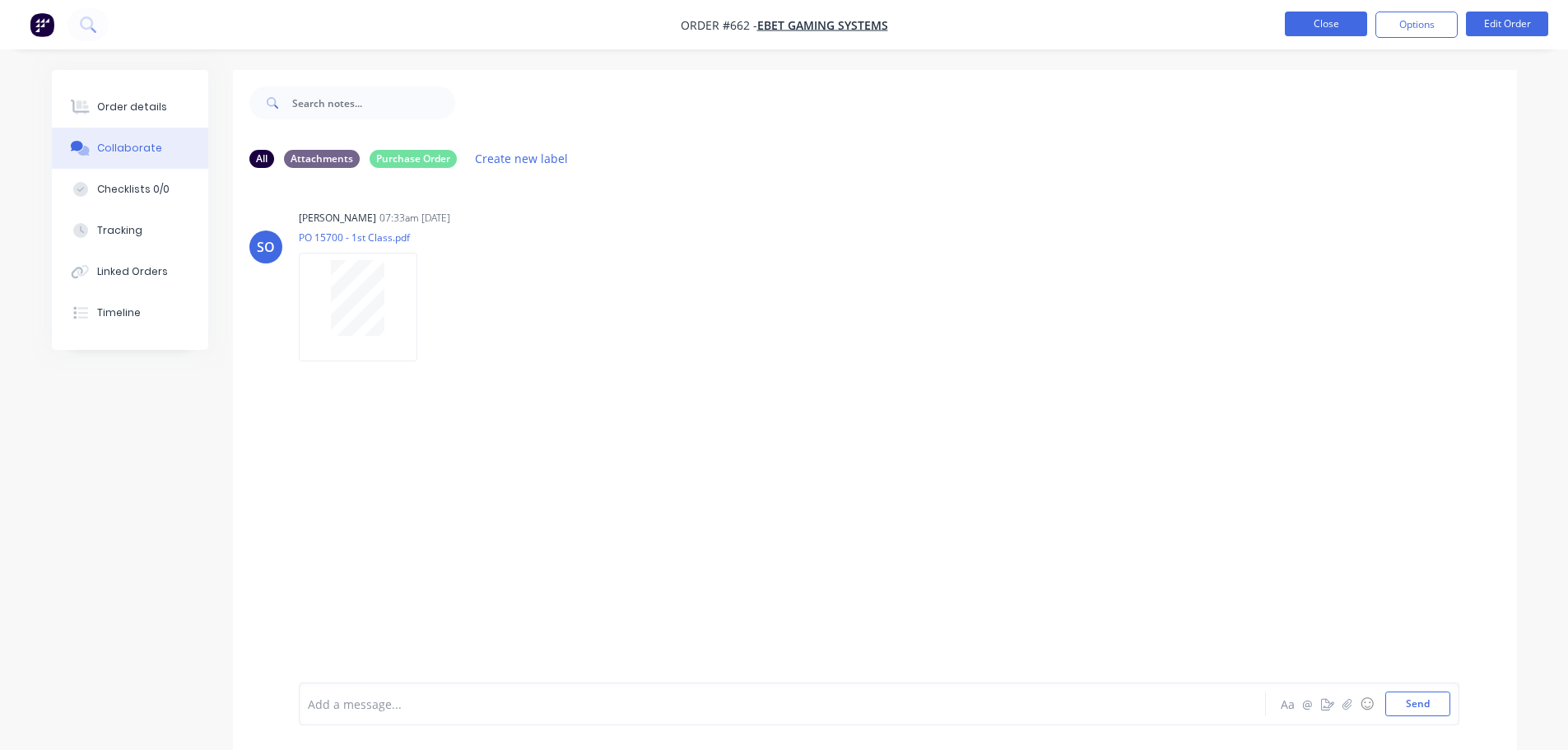
click at [1303, 35] on button "Close" at bounding box center [1326, 23] width 82 height 25
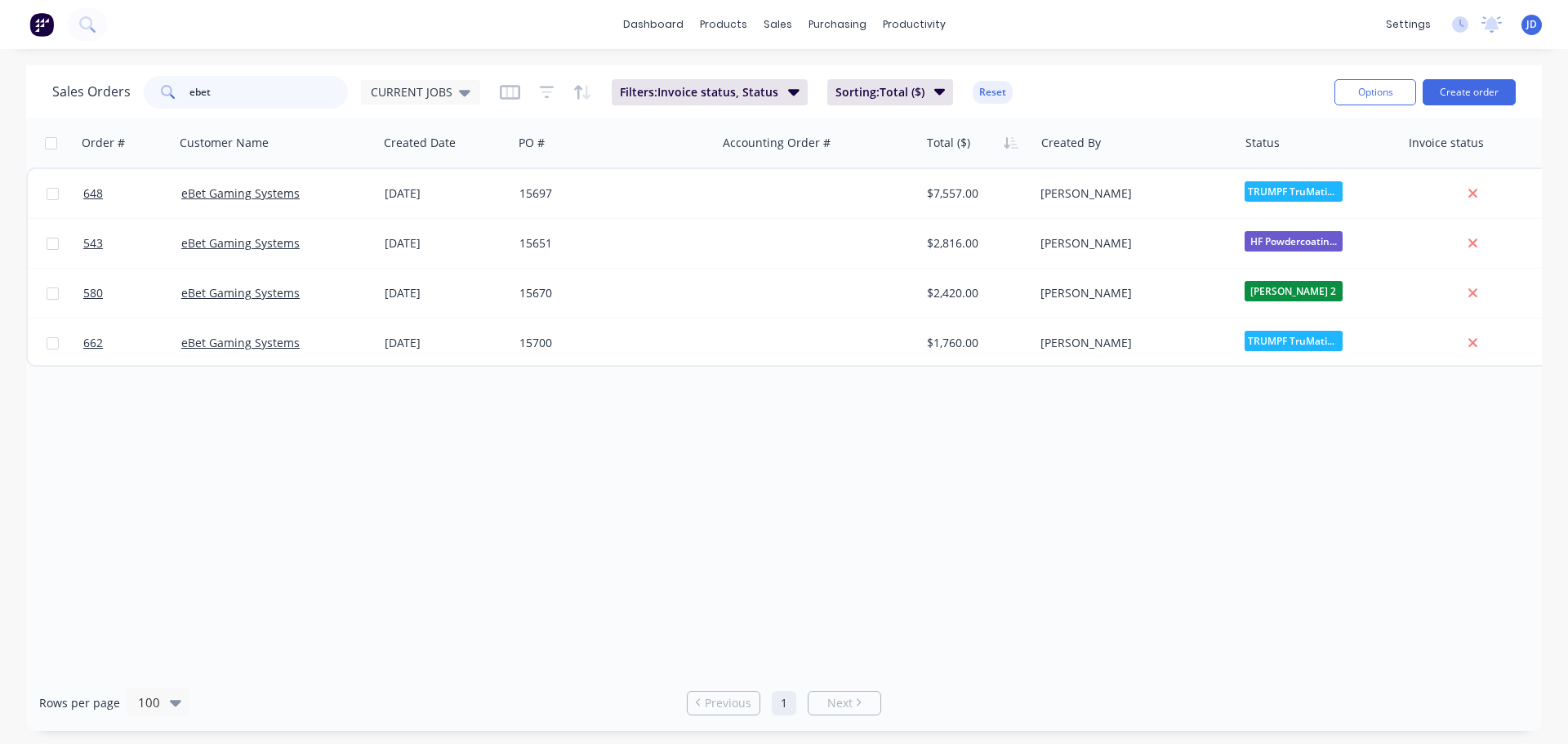
drag, startPoint x: 247, startPoint y: 92, endPoint x: 274, endPoint y: 141, distance: 55.9
click at [247, 95] on input "ebet" at bounding box center [269, 92] width 159 height 32
type input "echo"
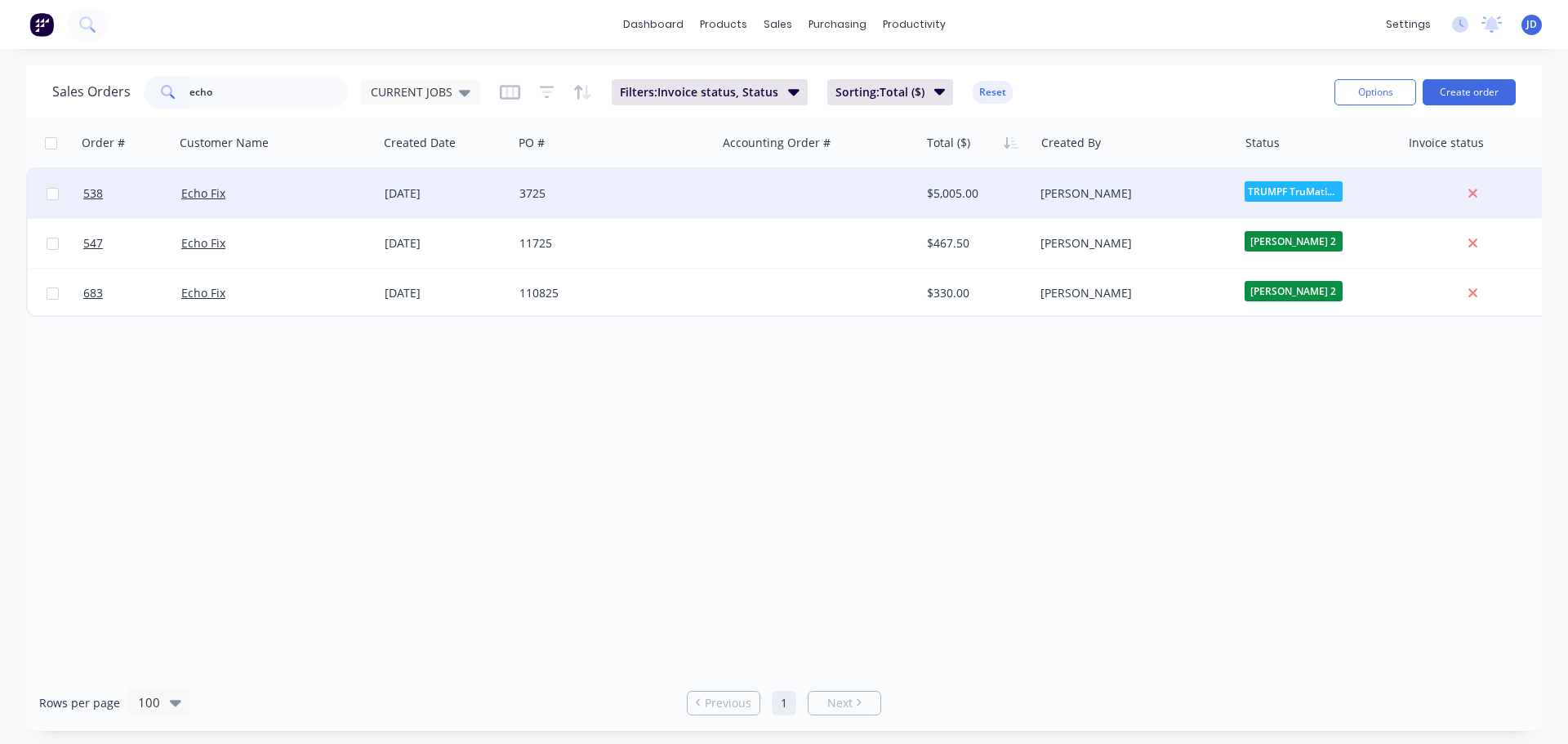
click at [705, 212] on div "3725" at bounding box center [615, 193] width 204 height 49
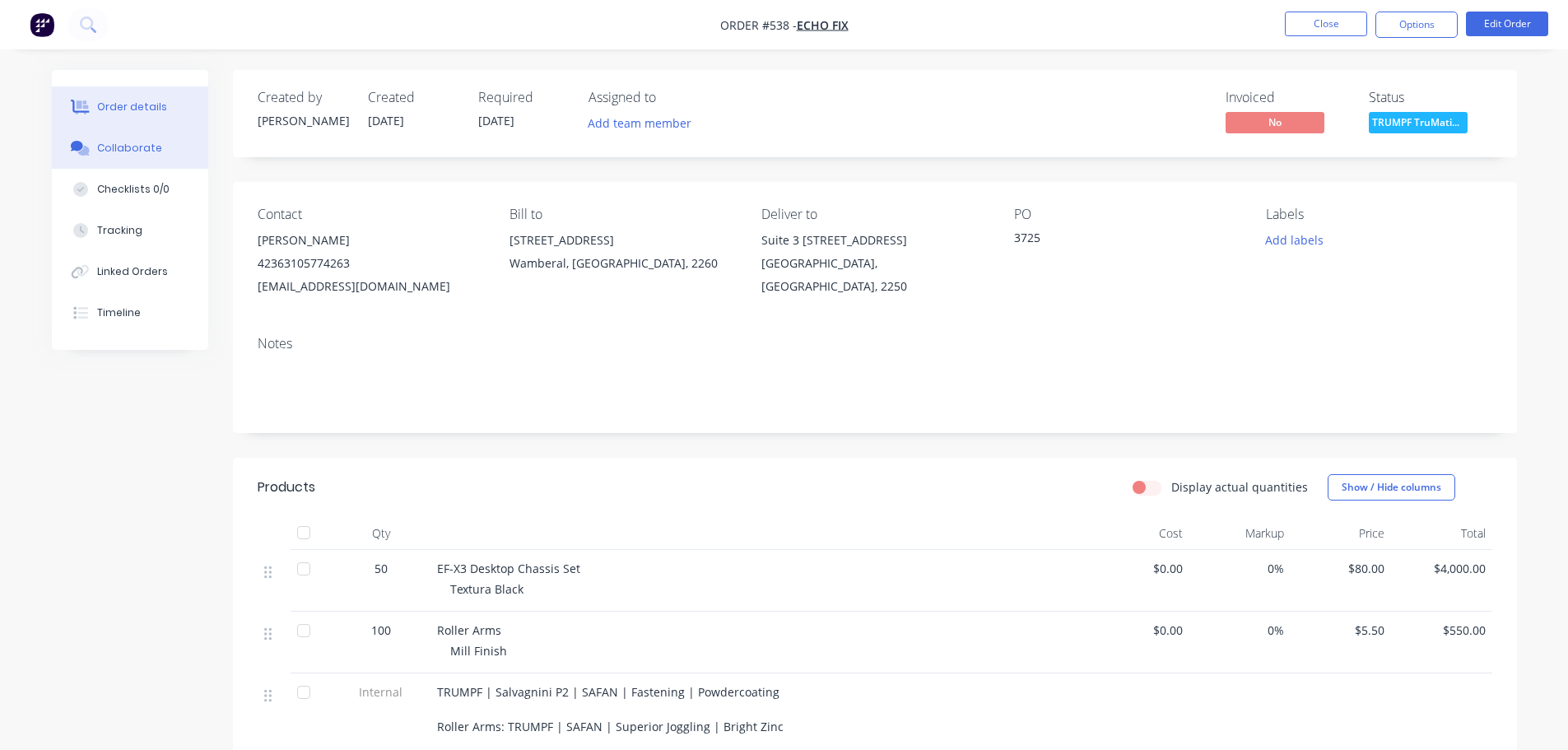
click at [116, 150] on div "Collaborate" at bounding box center [130, 148] width 65 height 15
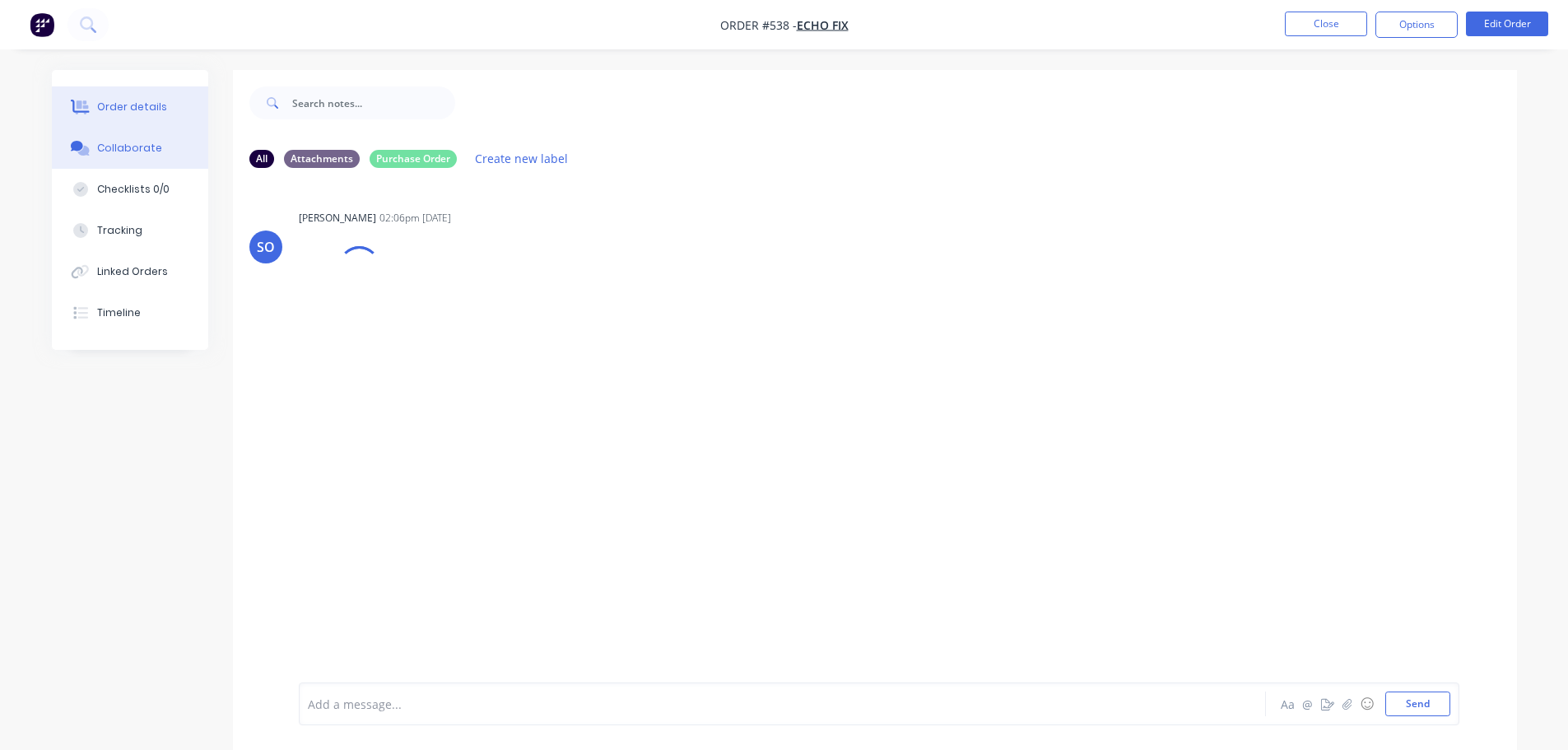
click at [107, 101] on div "Order details" at bounding box center [131, 107] width 70 height 15
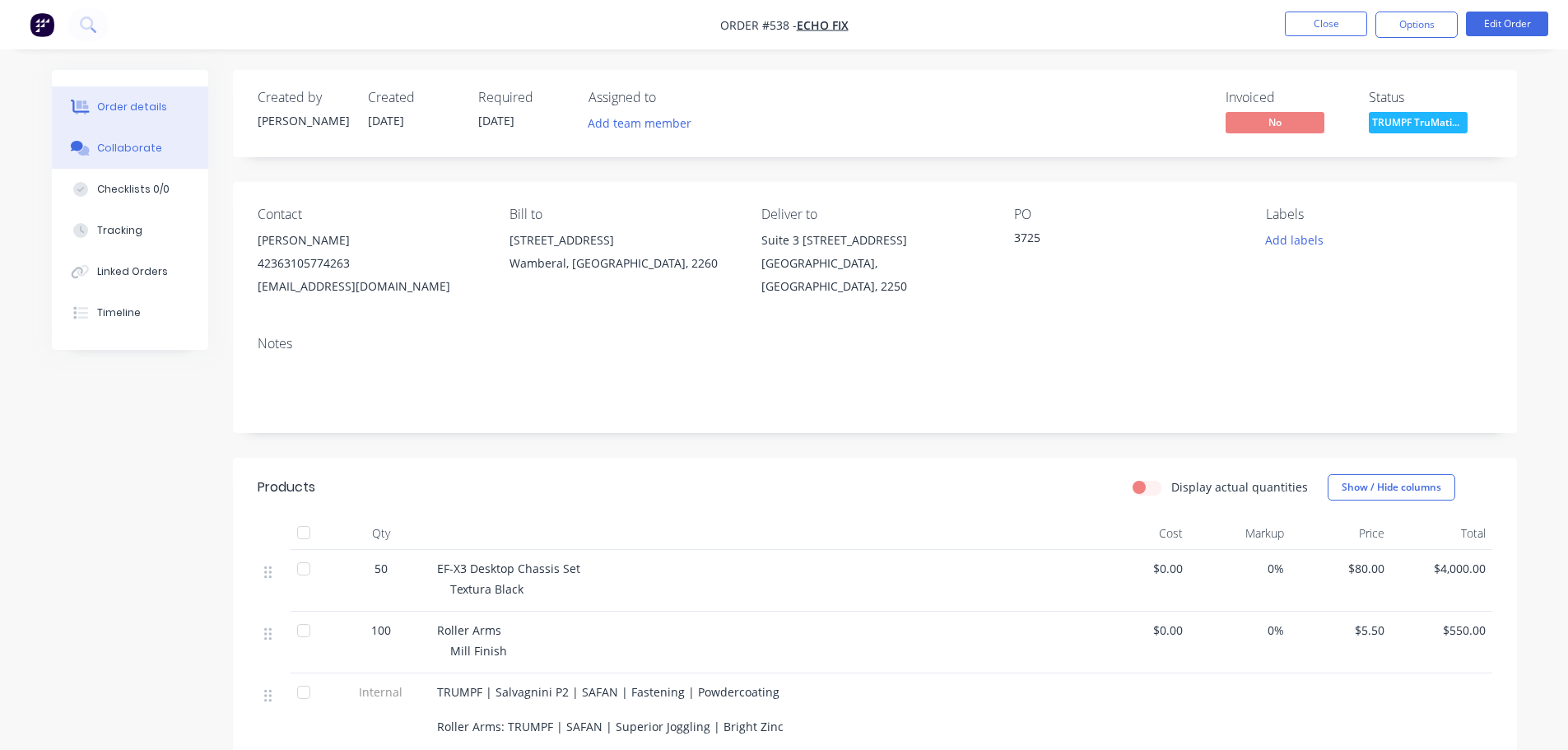
click at [147, 154] on div "Collaborate" at bounding box center [130, 148] width 65 height 15
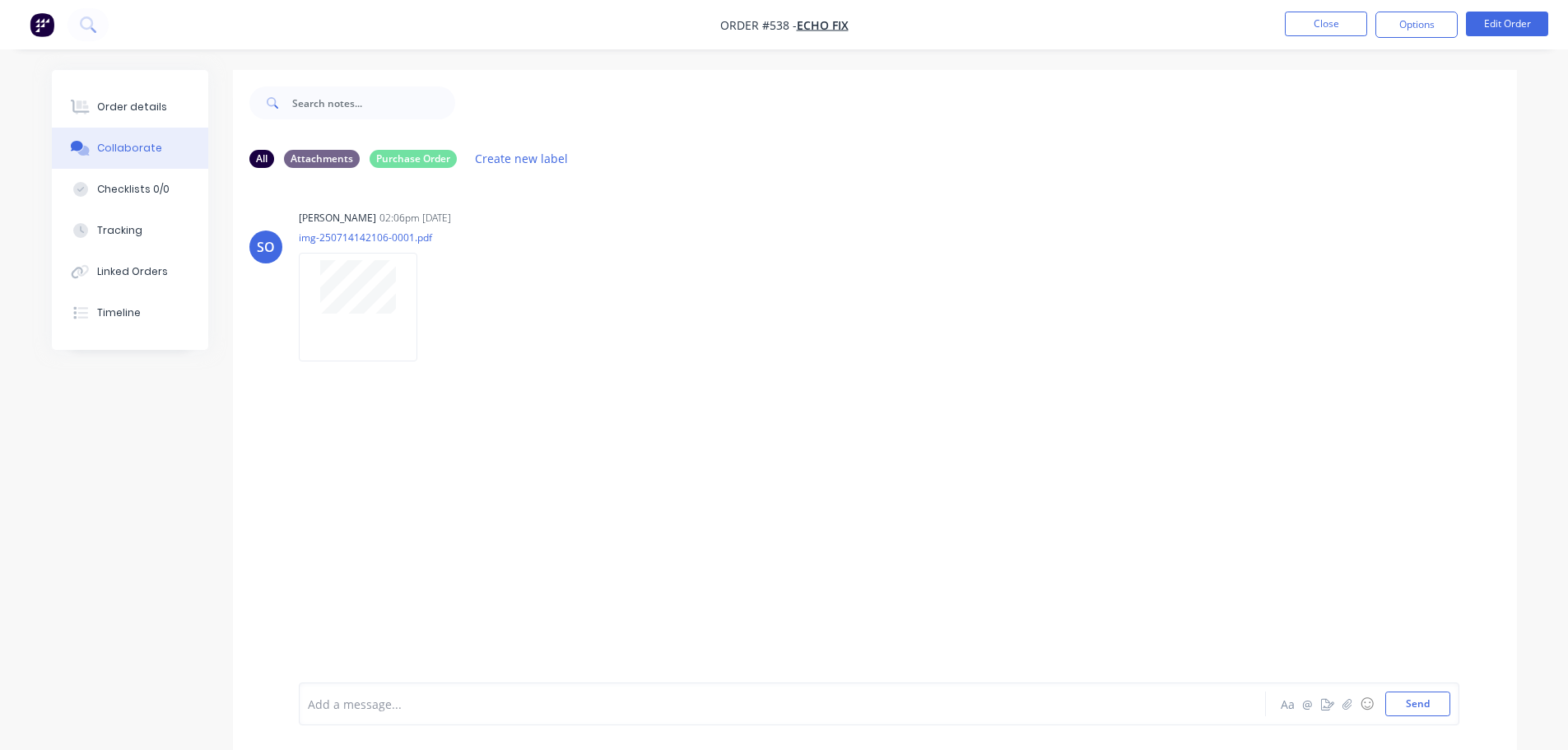
click at [131, 85] on div "Order details Collaborate Checklists 0/0 Tracking Linked Orders Timeline" at bounding box center [130, 210] width 156 height 280
click at [172, 101] on button "Order details" at bounding box center [130, 107] width 156 height 41
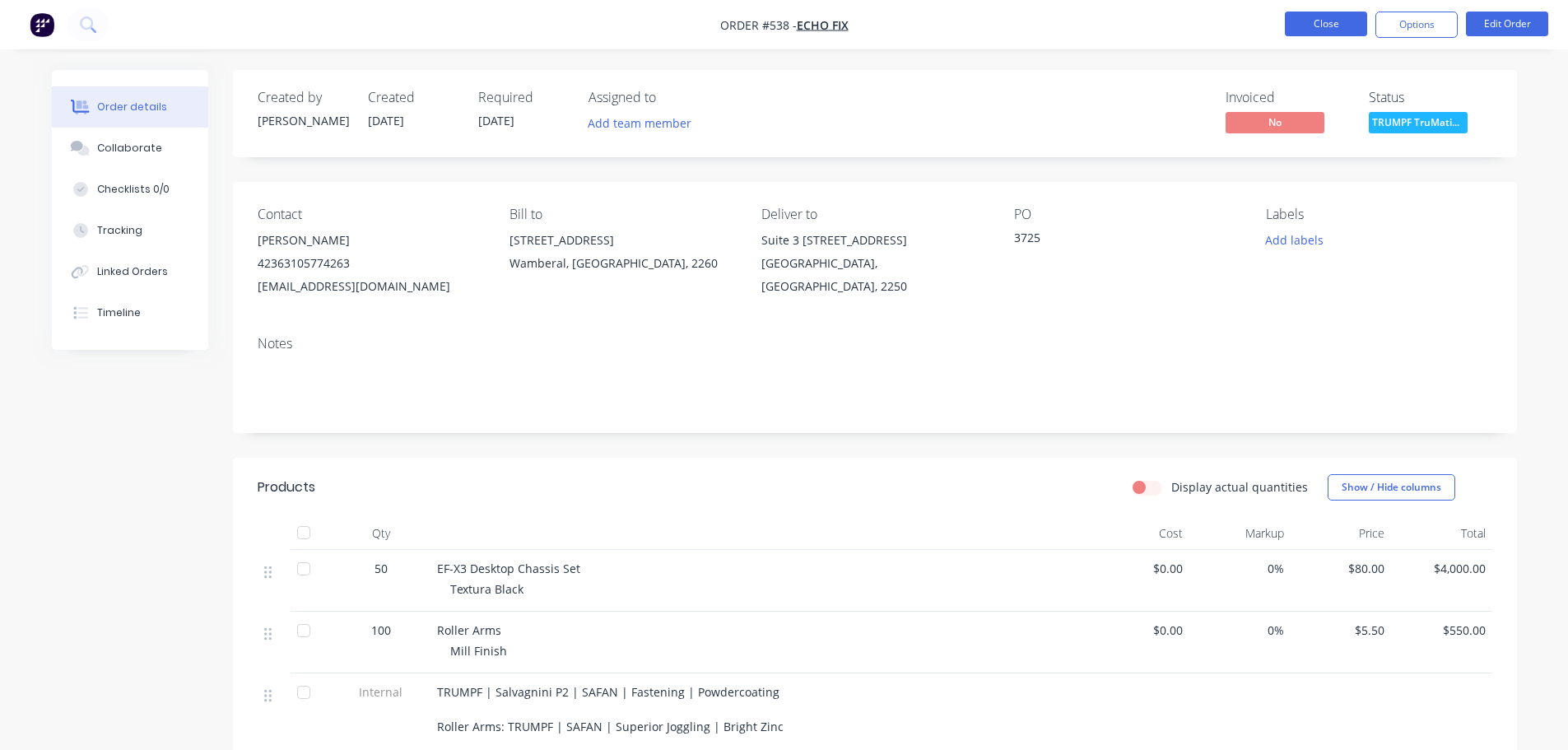
click at [1311, 25] on button "Close" at bounding box center [1326, 23] width 82 height 25
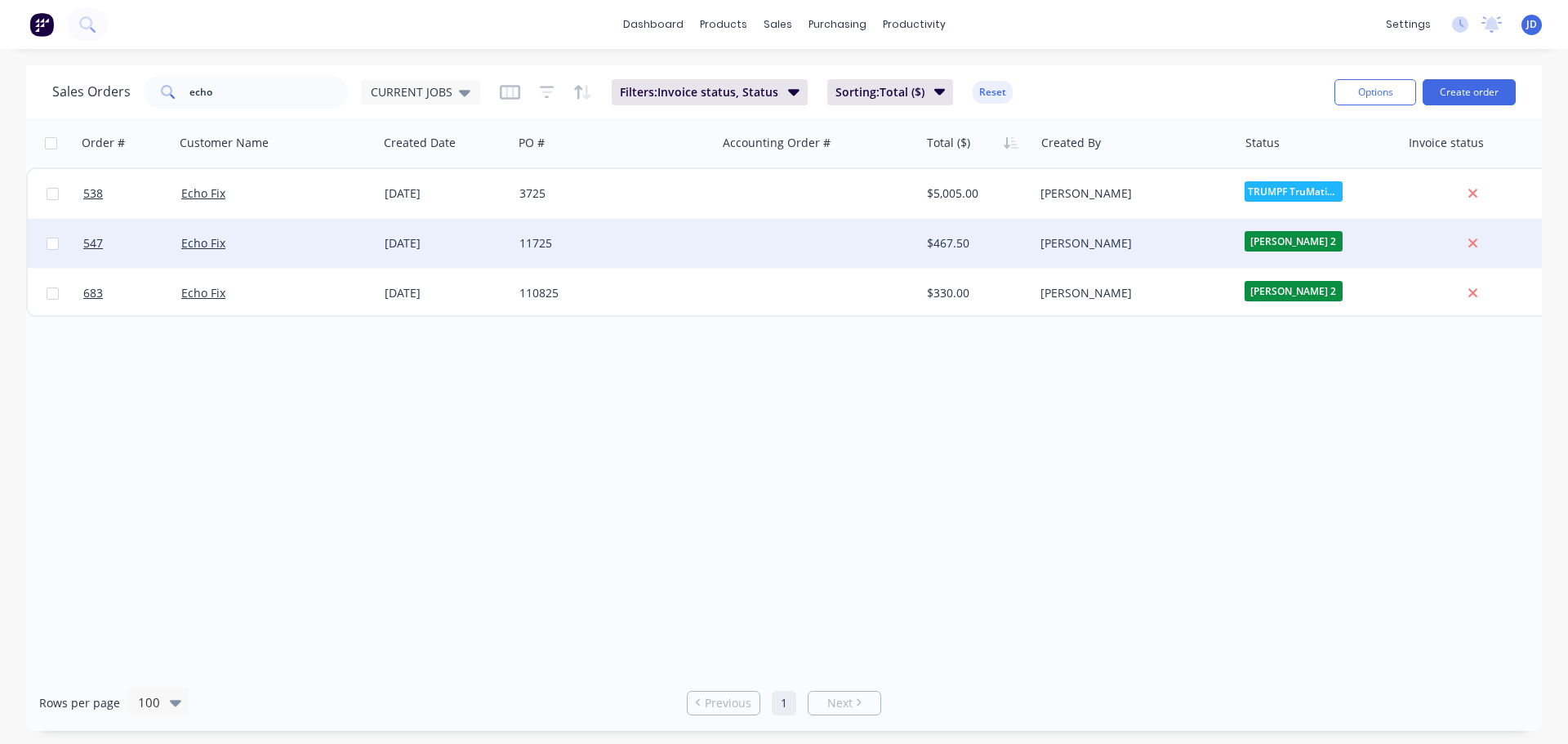
click at [676, 250] on div "11725" at bounding box center [610, 243] width 182 height 16
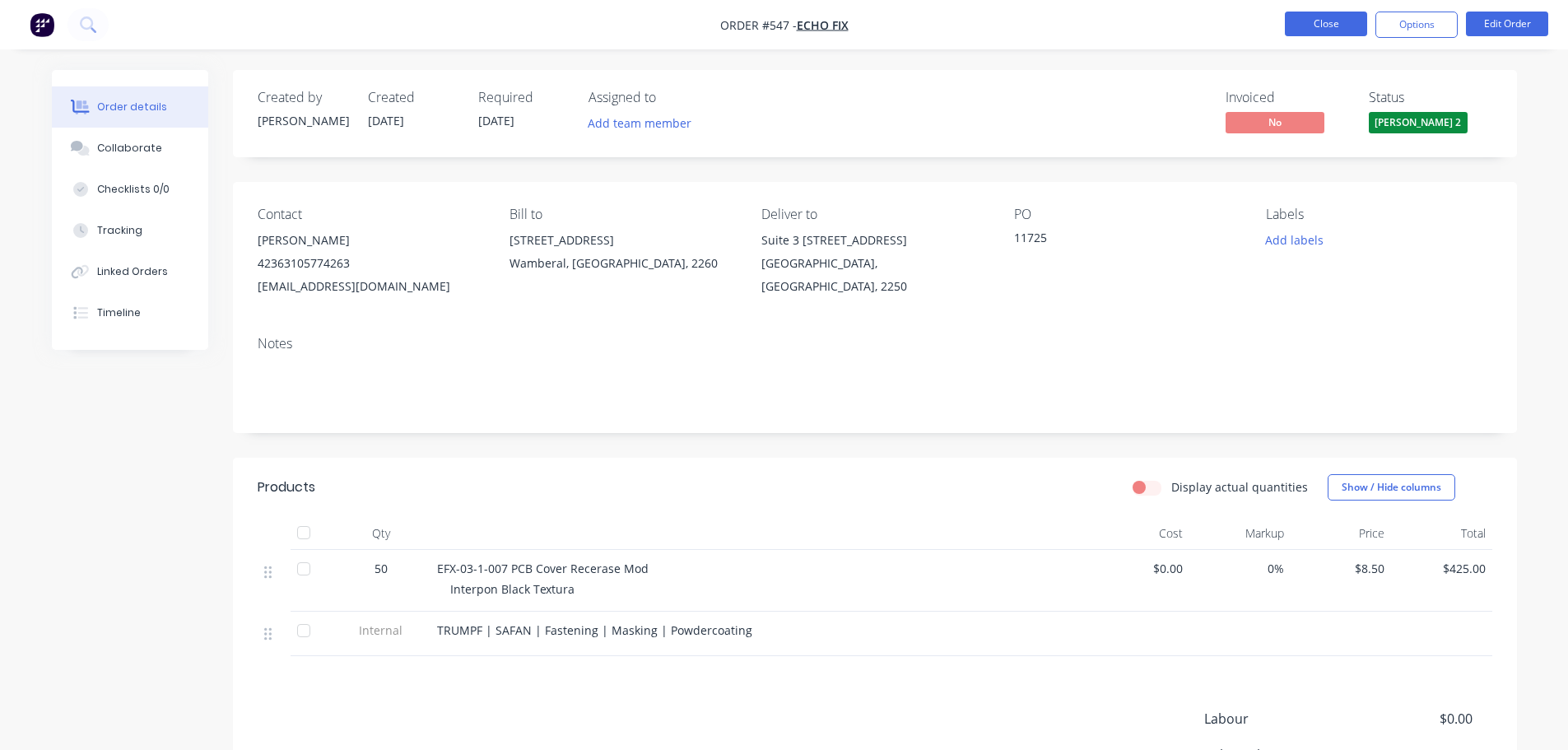
click at [1325, 35] on button "Close" at bounding box center [1326, 23] width 82 height 25
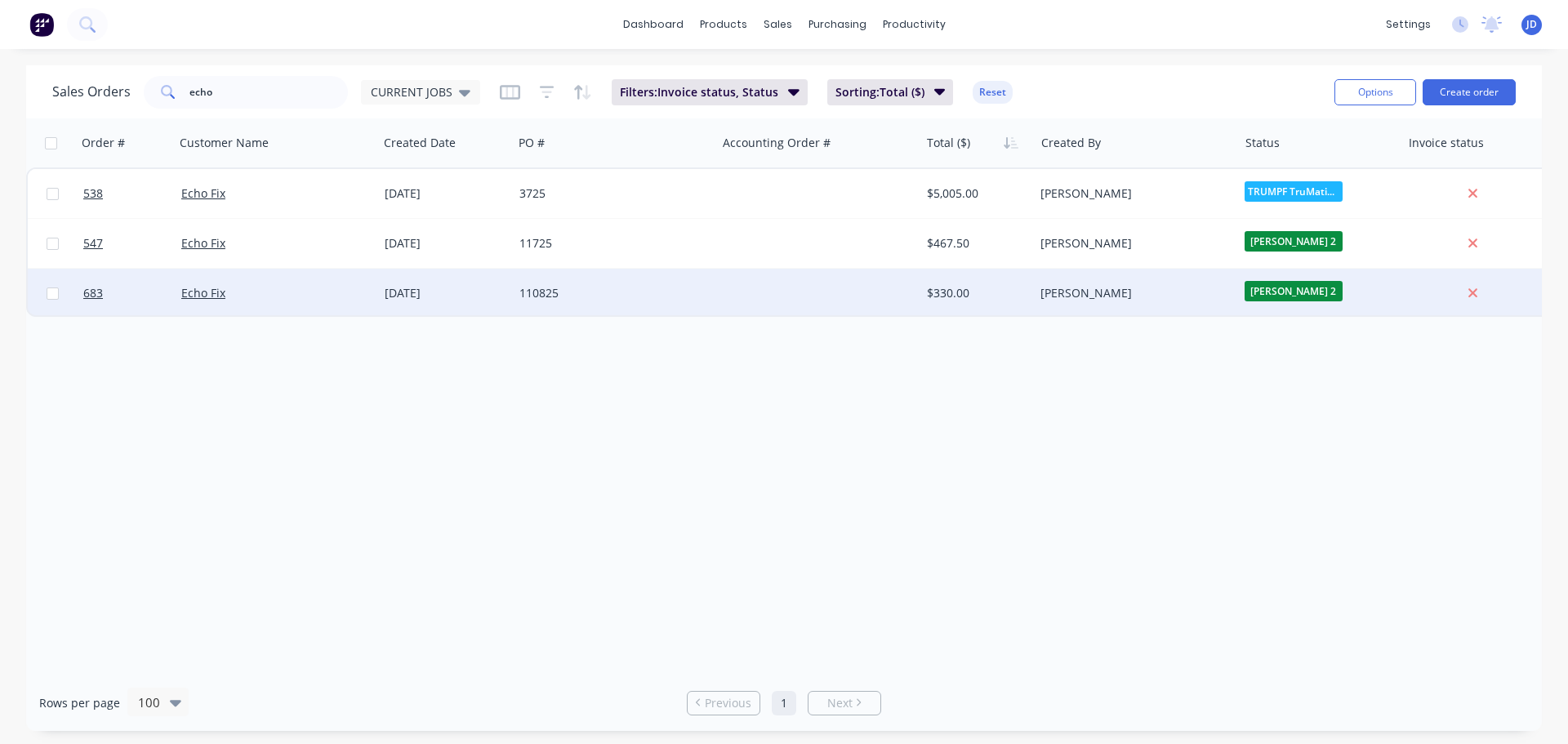
click at [924, 272] on div "$330.00" at bounding box center [978, 292] width 114 height 49
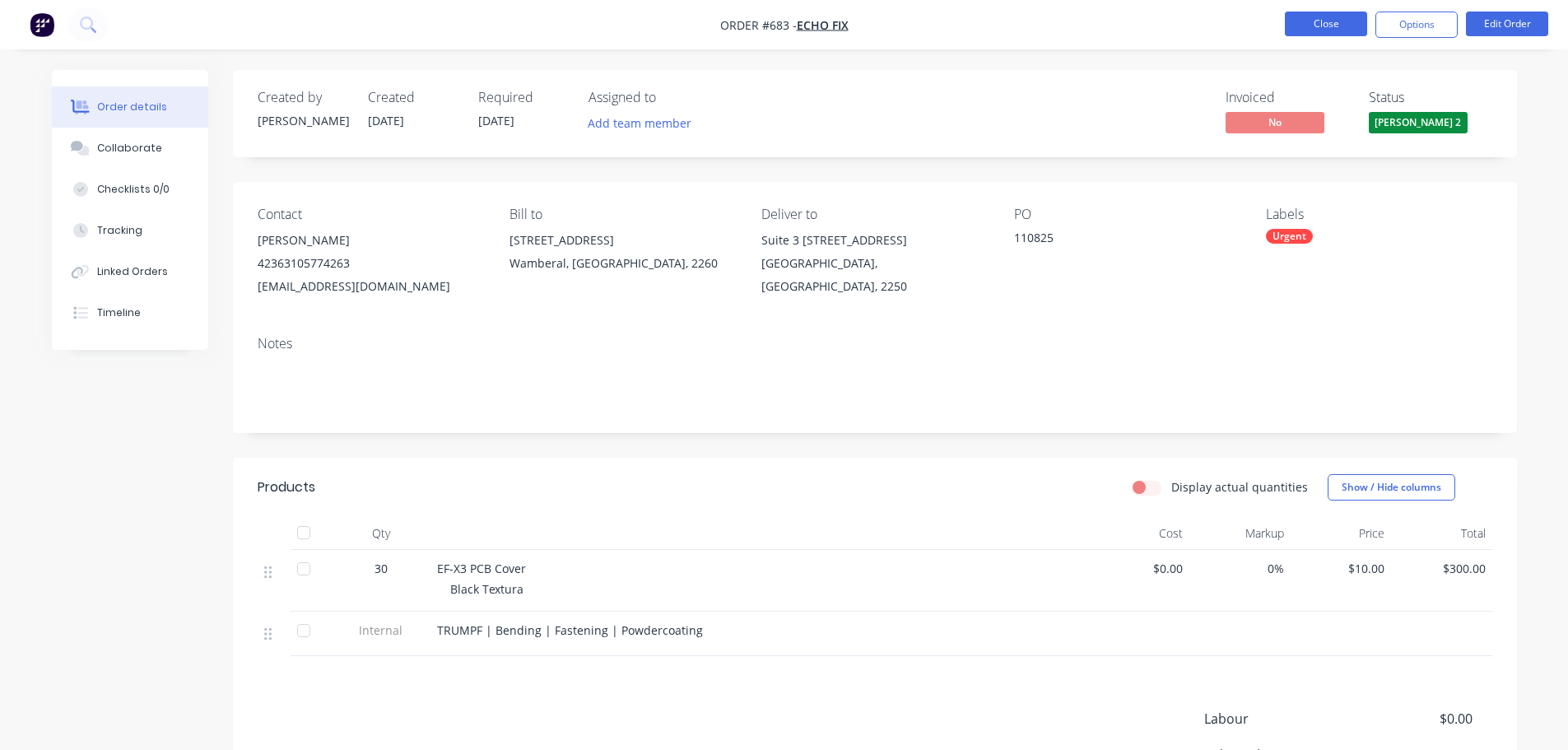
click at [1322, 22] on button "Close" at bounding box center [1326, 23] width 82 height 25
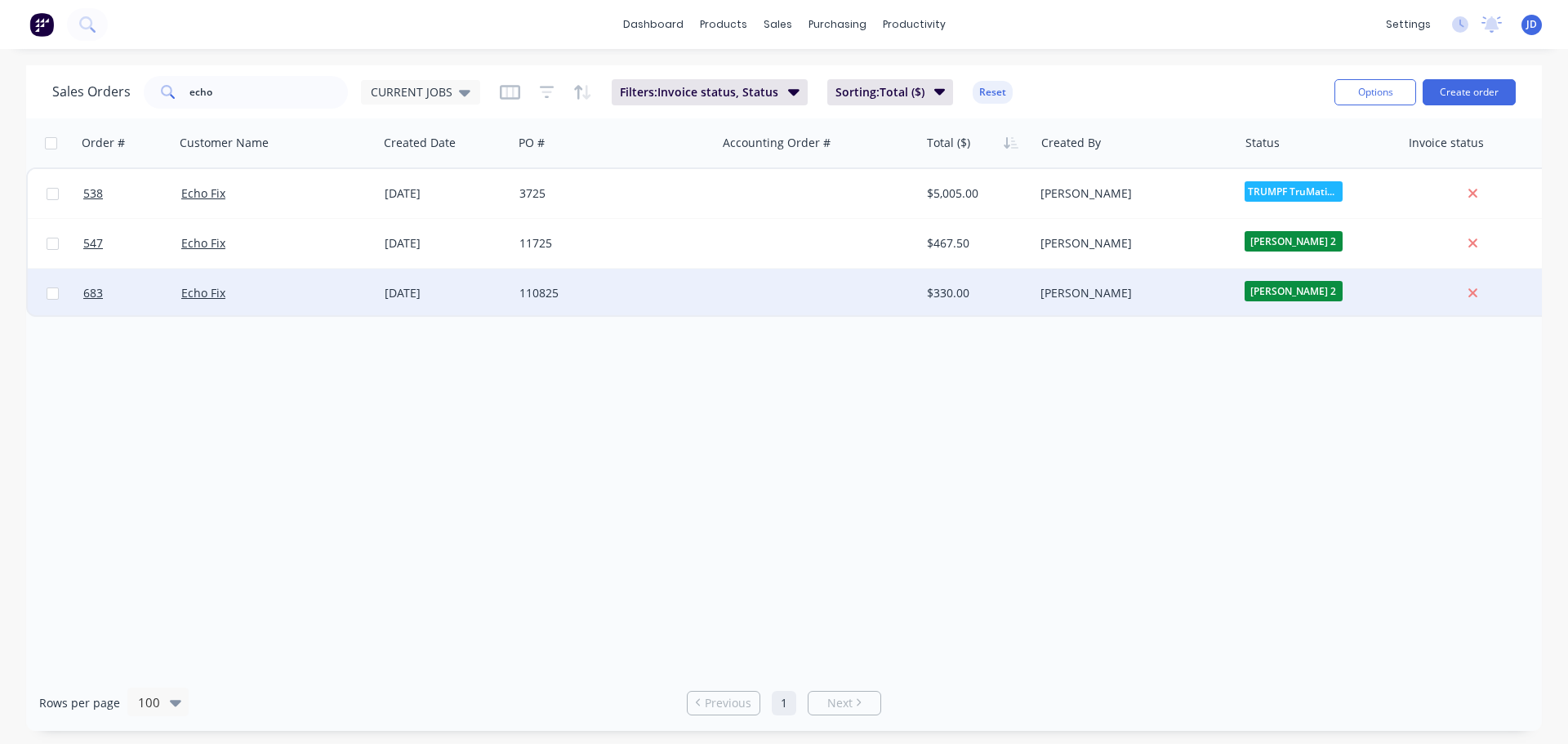
click at [635, 291] on div "110825" at bounding box center [610, 292] width 182 height 16
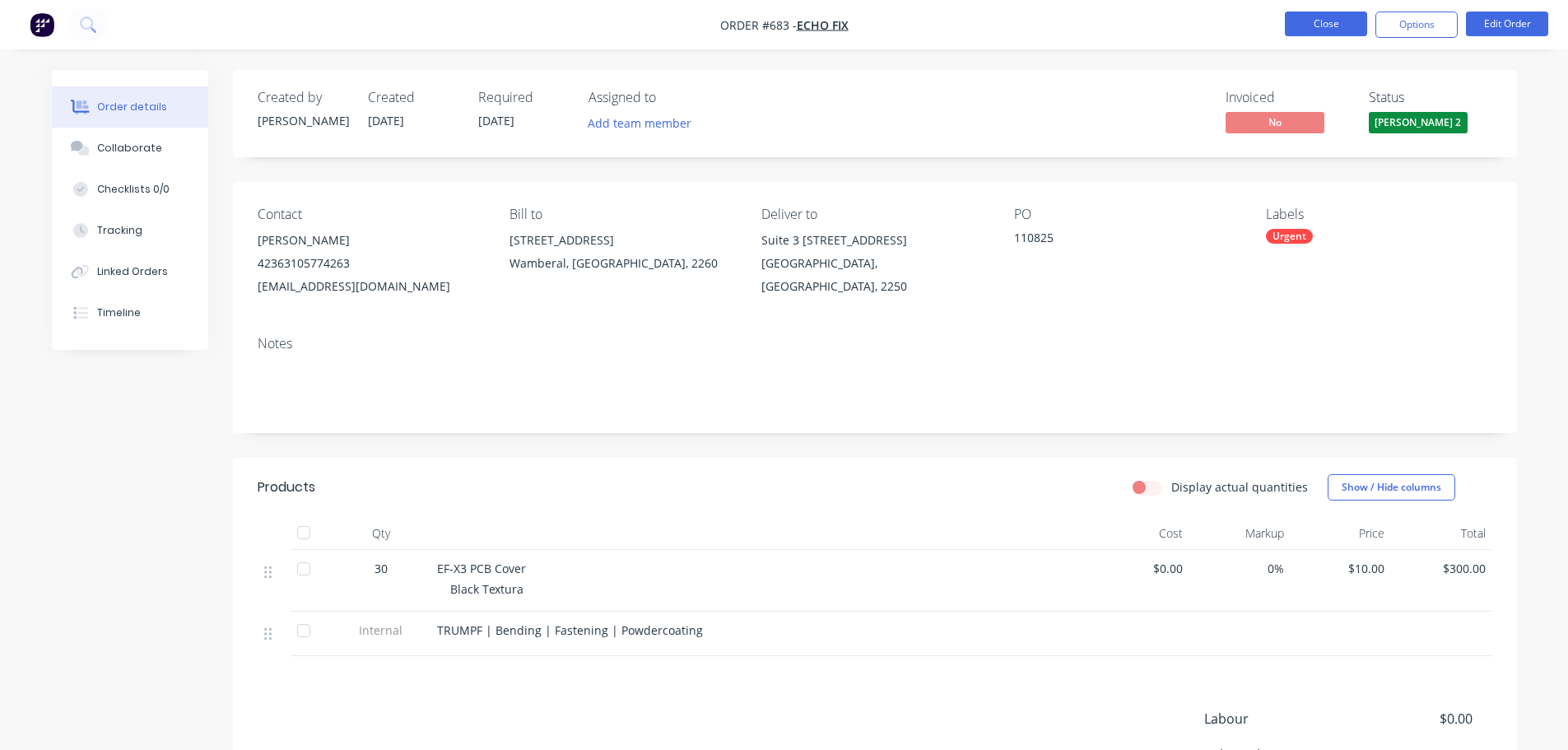
click at [1339, 29] on button "Close" at bounding box center [1326, 23] width 82 height 25
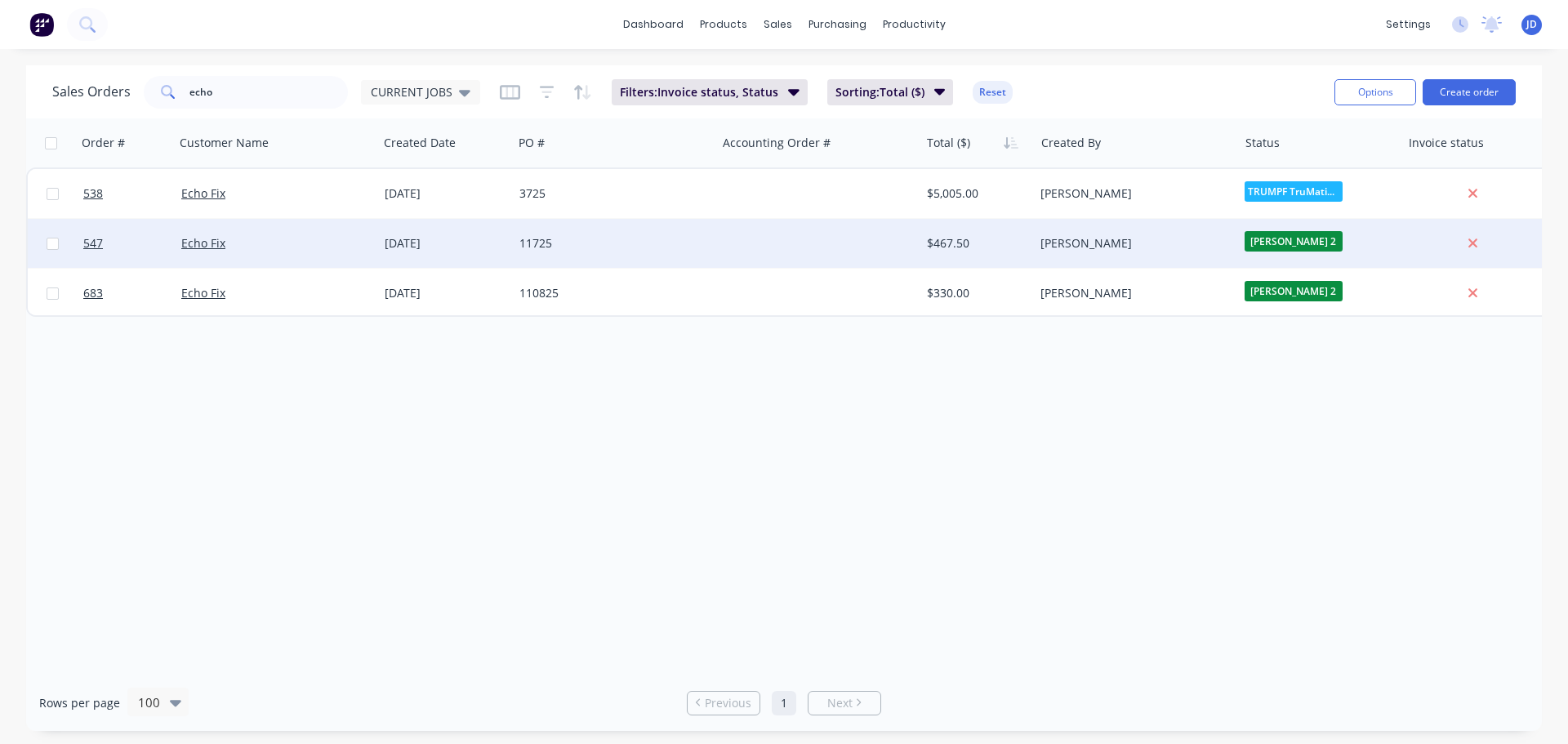
click at [632, 251] on div "11725" at bounding box center [615, 243] width 204 height 49
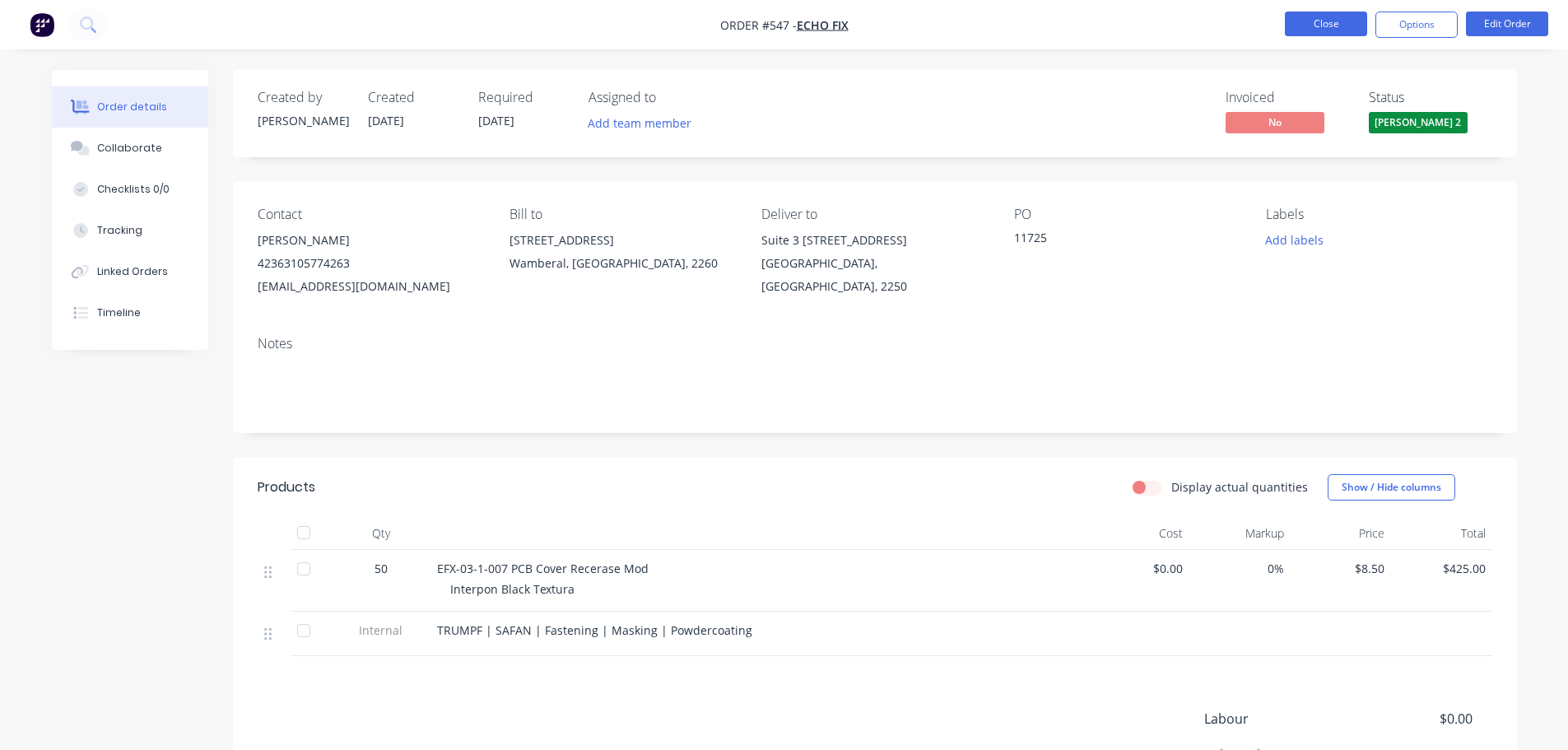
click at [1299, 30] on button "Close" at bounding box center [1326, 23] width 82 height 25
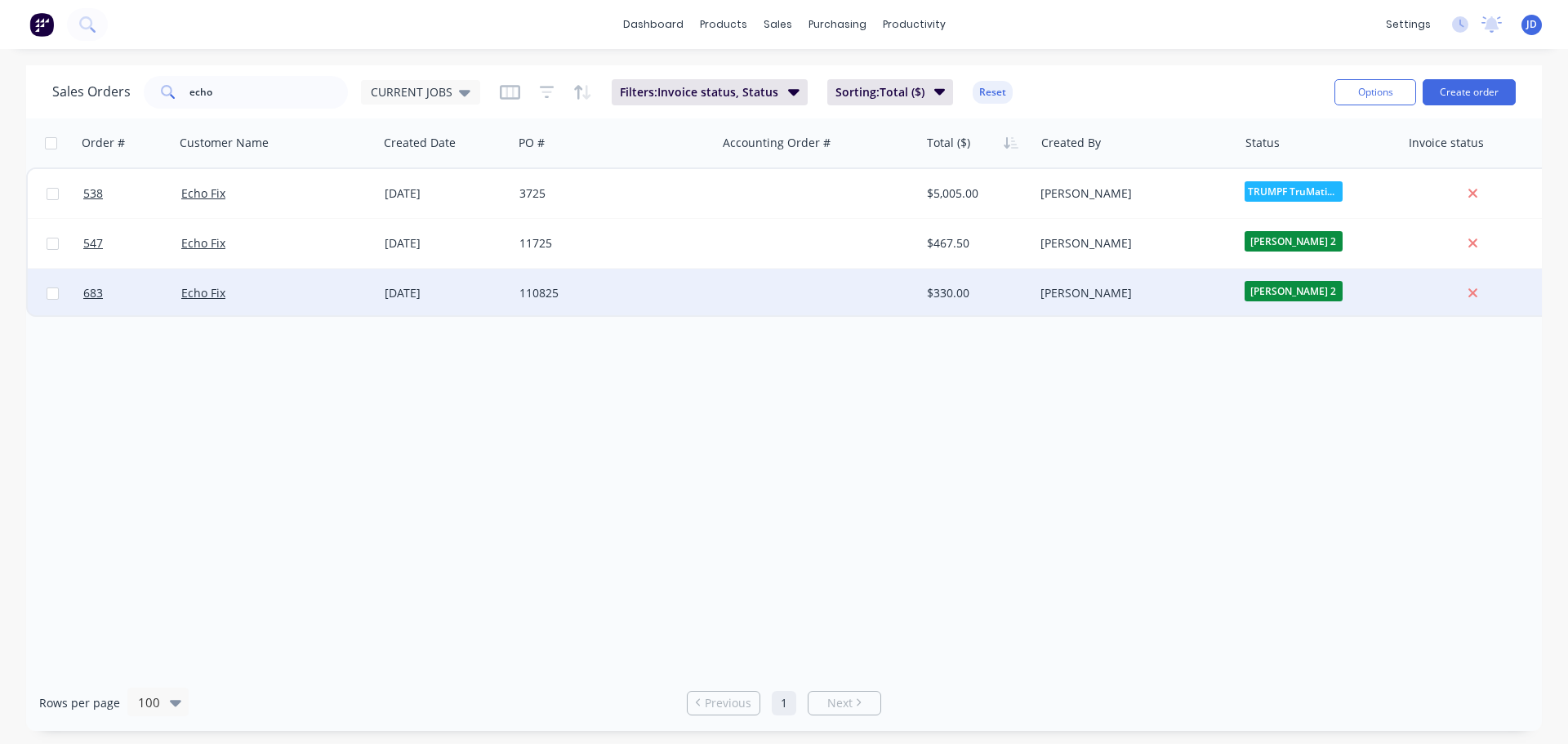
click at [566, 289] on div "110825" at bounding box center [610, 292] width 182 height 16
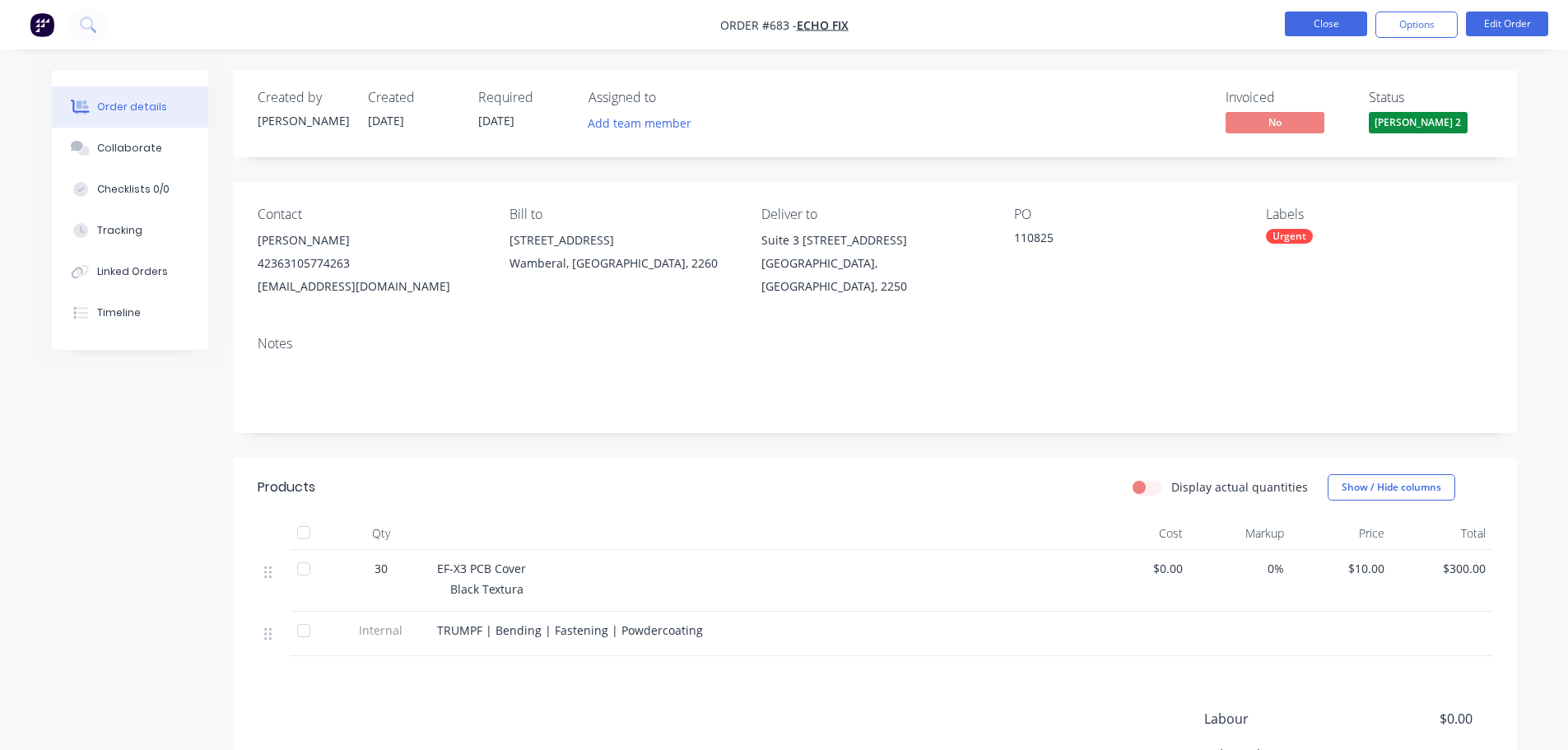
click at [1316, 23] on button "Close" at bounding box center [1326, 23] width 82 height 25
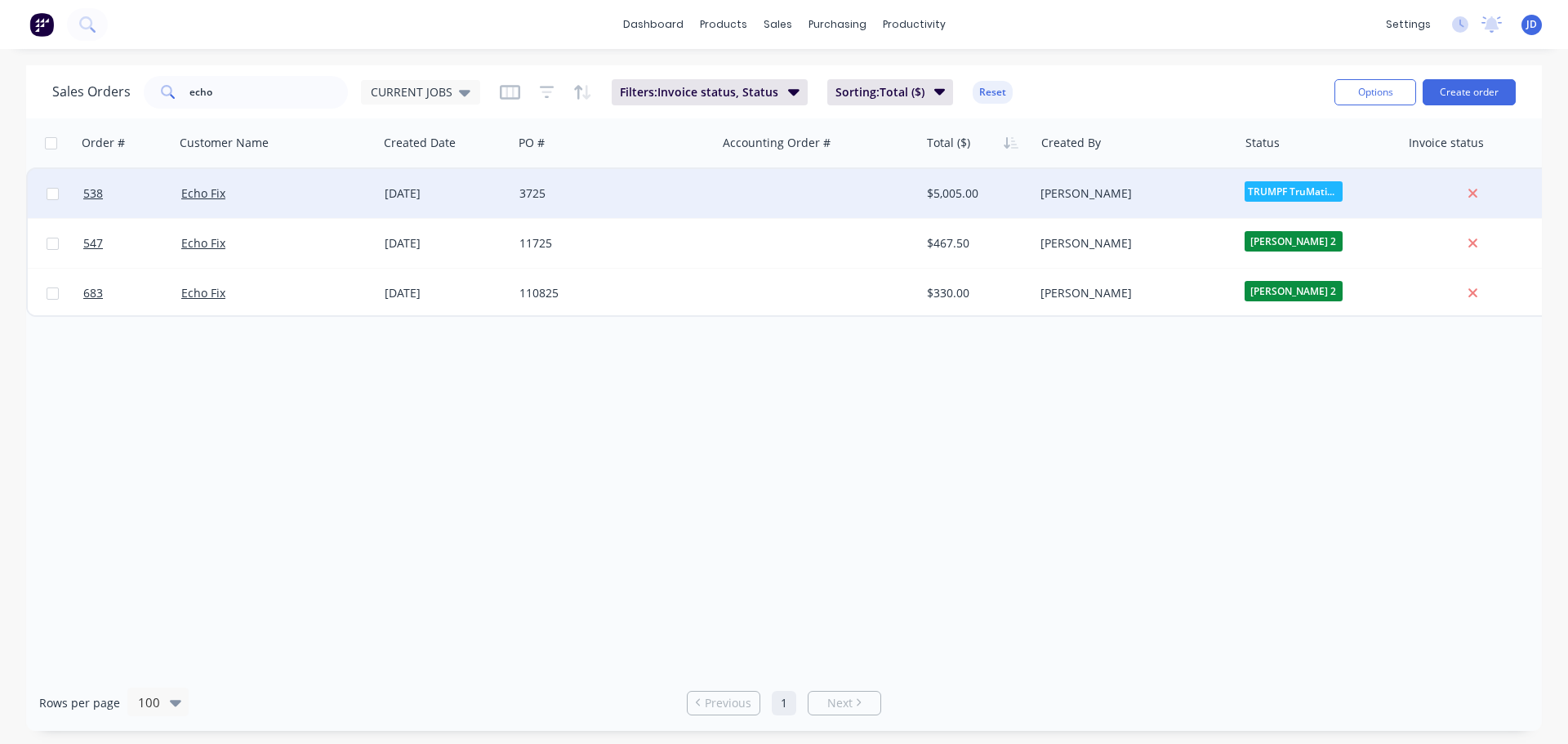
click at [921, 216] on div "$5,005.00" at bounding box center [978, 193] width 114 height 49
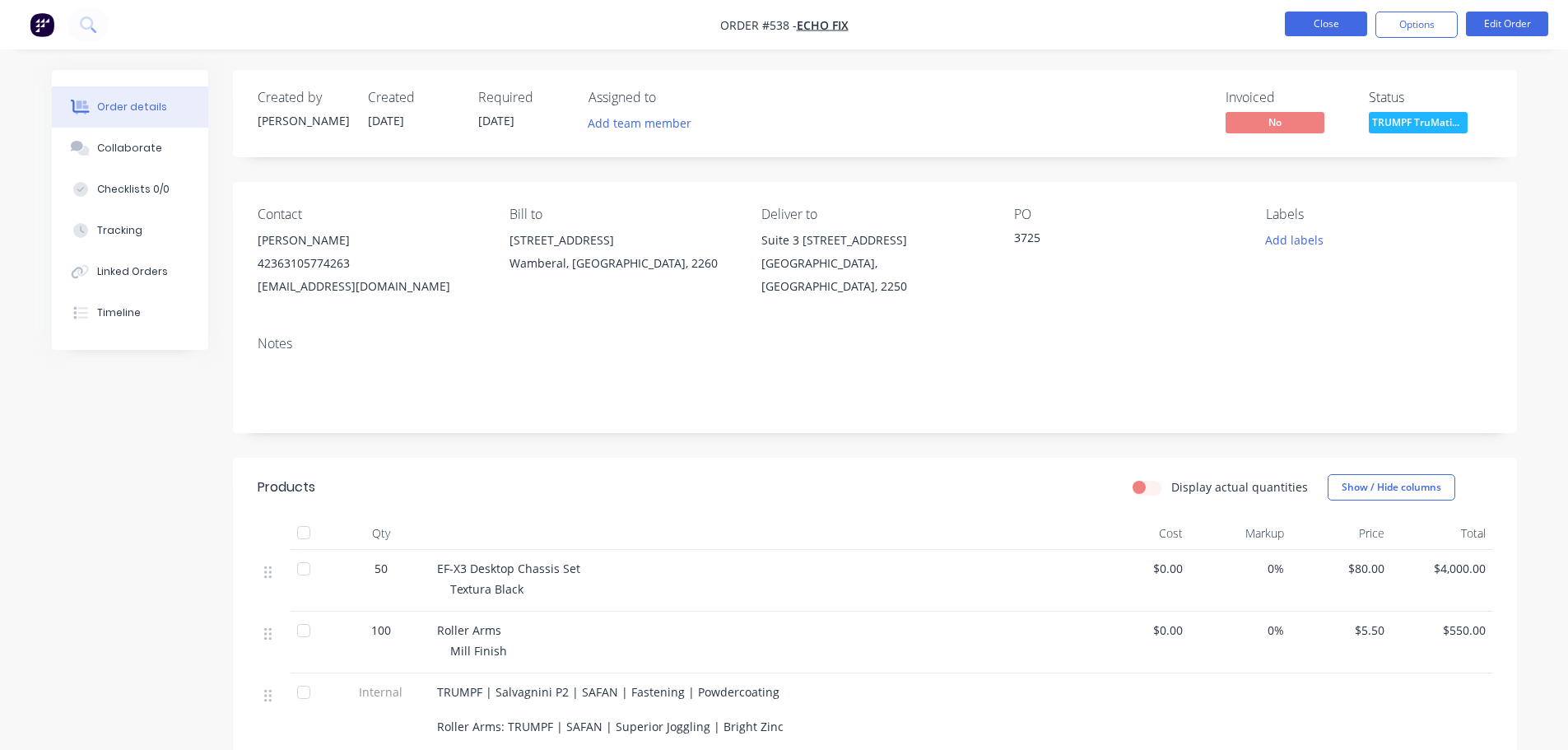
click at [1326, 28] on button "Close" at bounding box center [1326, 23] width 82 height 25
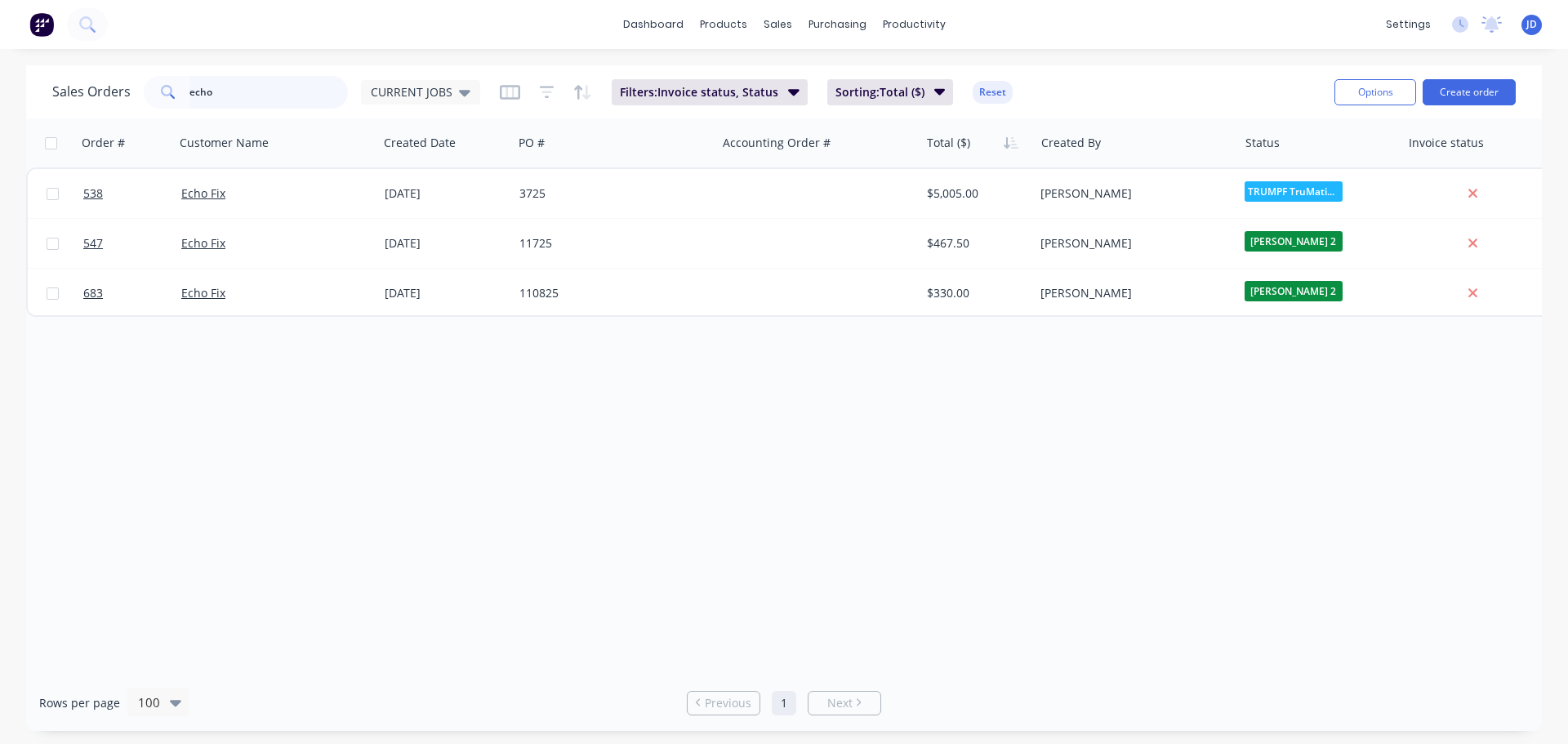
drag, startPoint x: 246, startPoint y: 88, endPoint x: 1, endPoint y: 67, distance: 245.9
click at [0, 83] on div "Sales Orders echo CURRENT JOBS Filters: Invoice status, Status Sorting: Total (…" at bounding box center [784, 398] width 1568 height 666
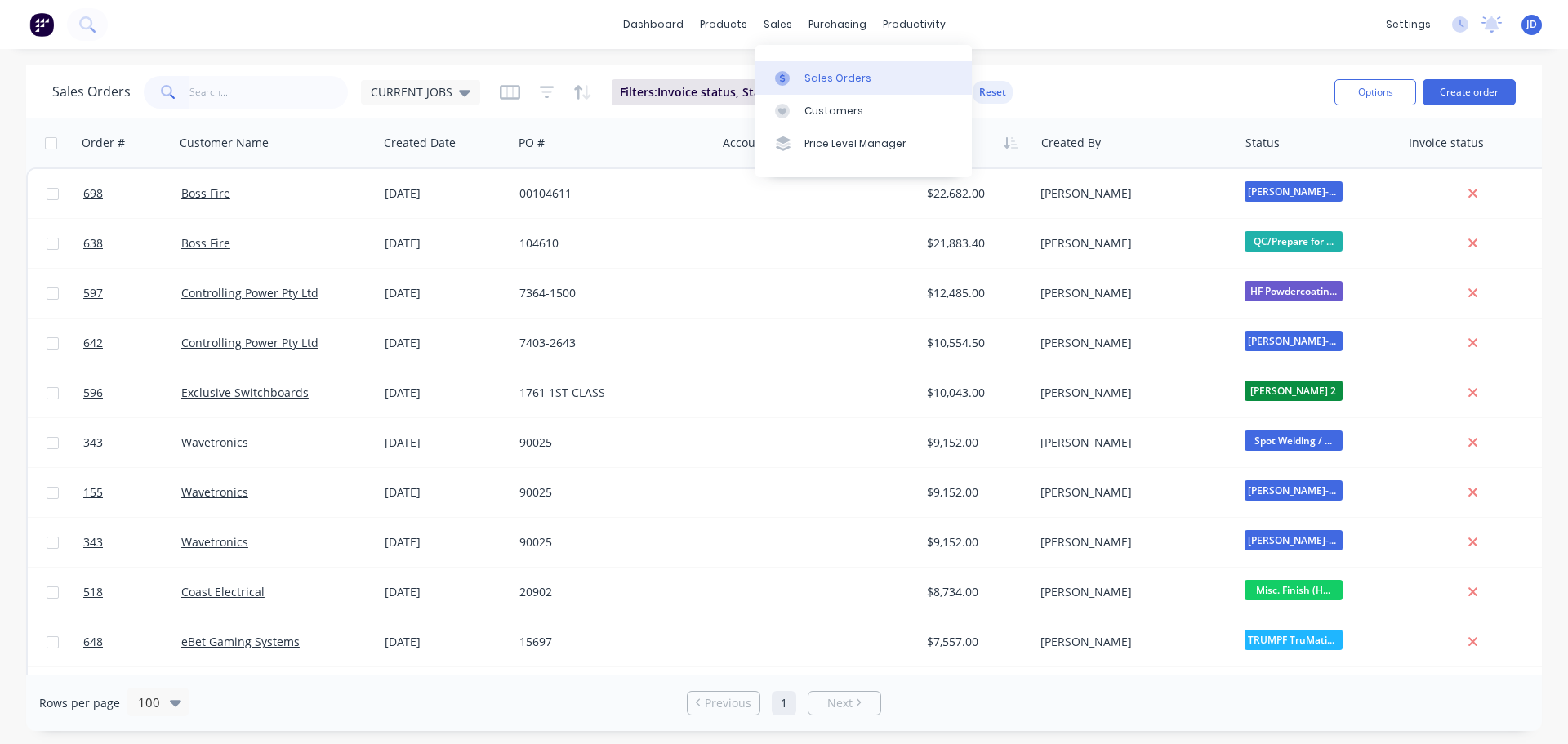
click at [812, 81] on div "Sales Orders" at bounding box center [838, 78] width 67 height 14
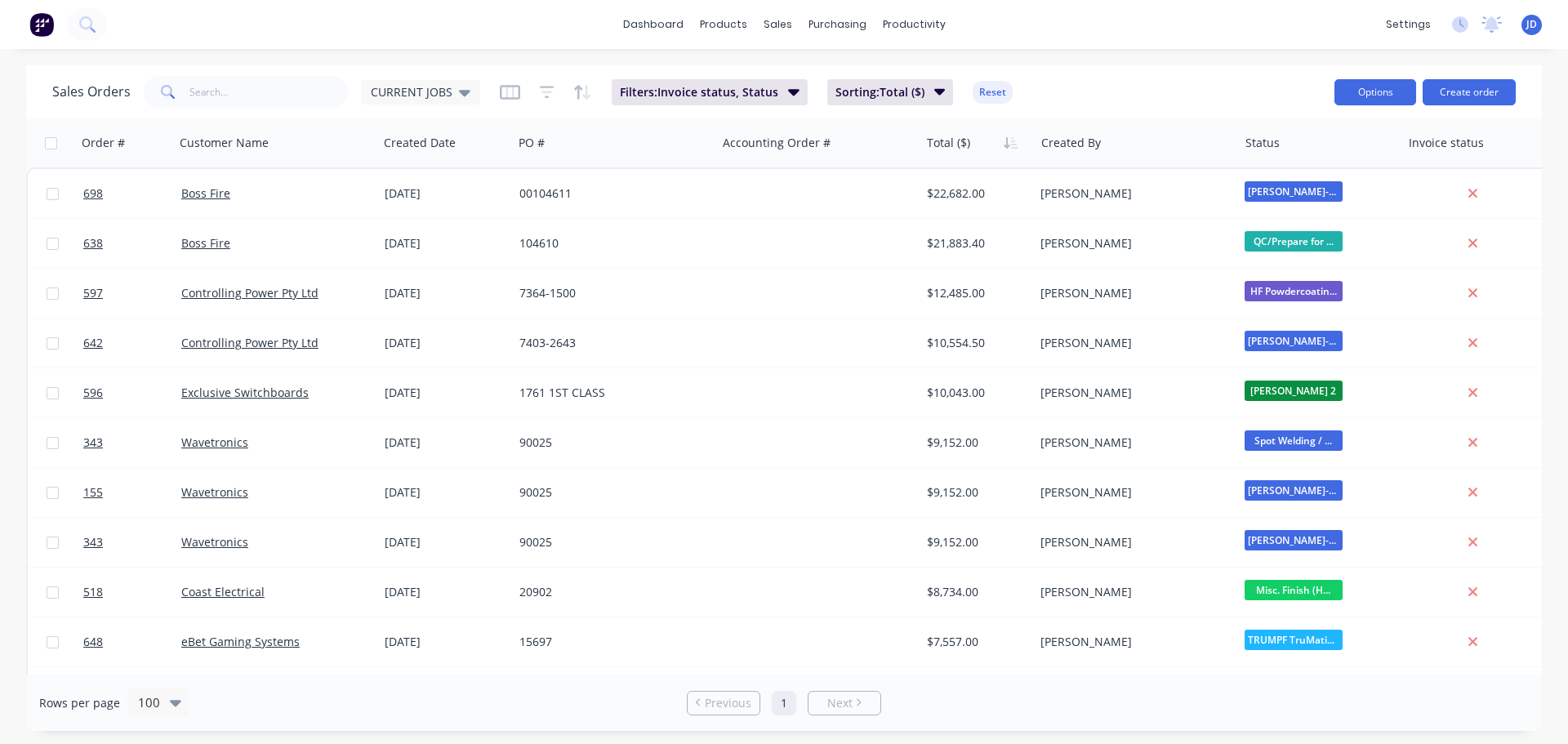
click at [1377, 88] on button "Options" at bounding box center [1375, 92] width 82 height 26
click at [1308, 187] on div "Export" at bounding box center [1327, 199] width 150 height 24
drag, startPoint x: 1506, startPoint y: 735, endPoint x: 1509, endPoint y: 743, distance: 8.5
click at [1507, 735] on div "dashboard products sales purchasing productivity dashboard products Product Cat…" at bounding box center [784, 372] width 1568 height 744
click at [280, 84] on input "text" at bounding box center [269, 92] width 159 height 32
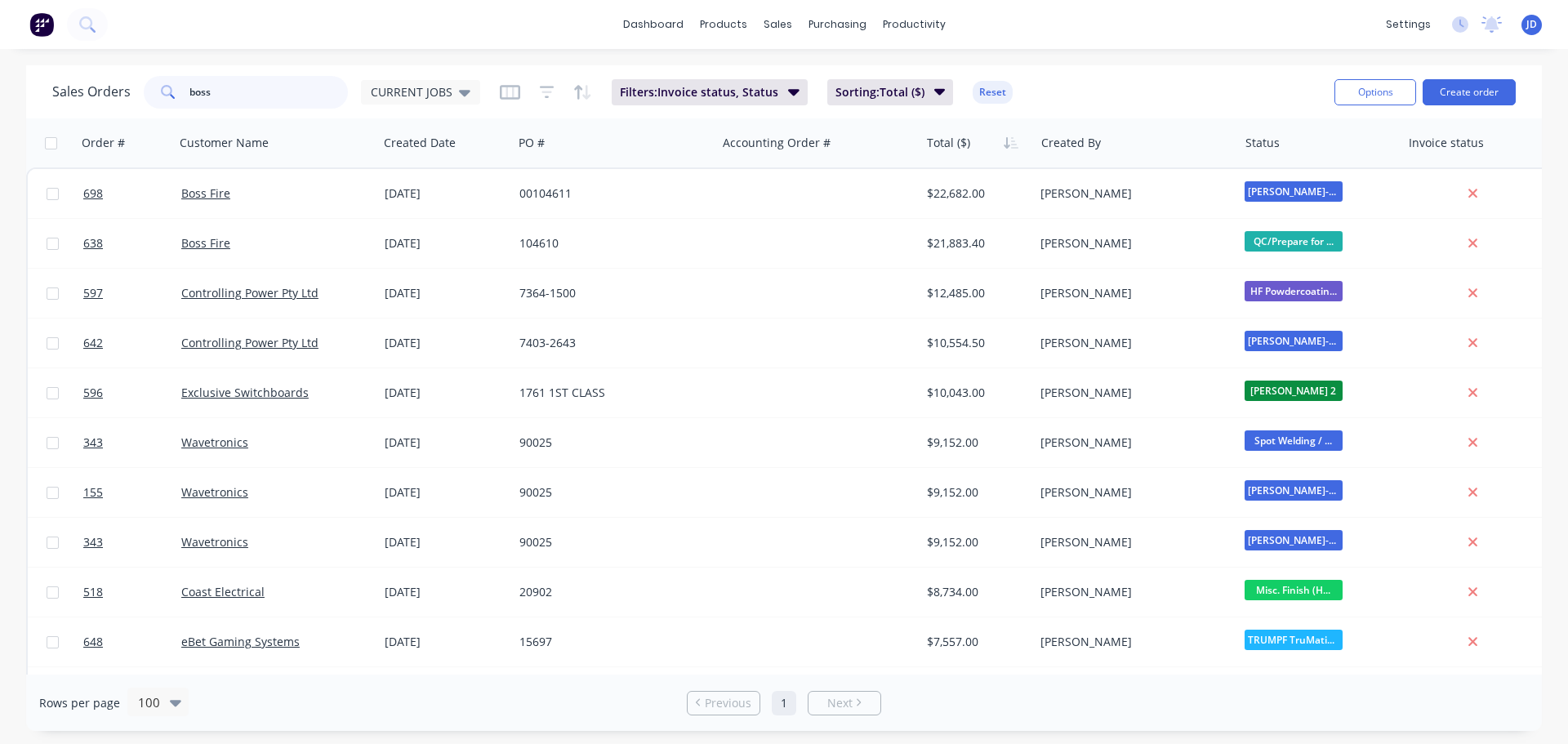
type input "boss"
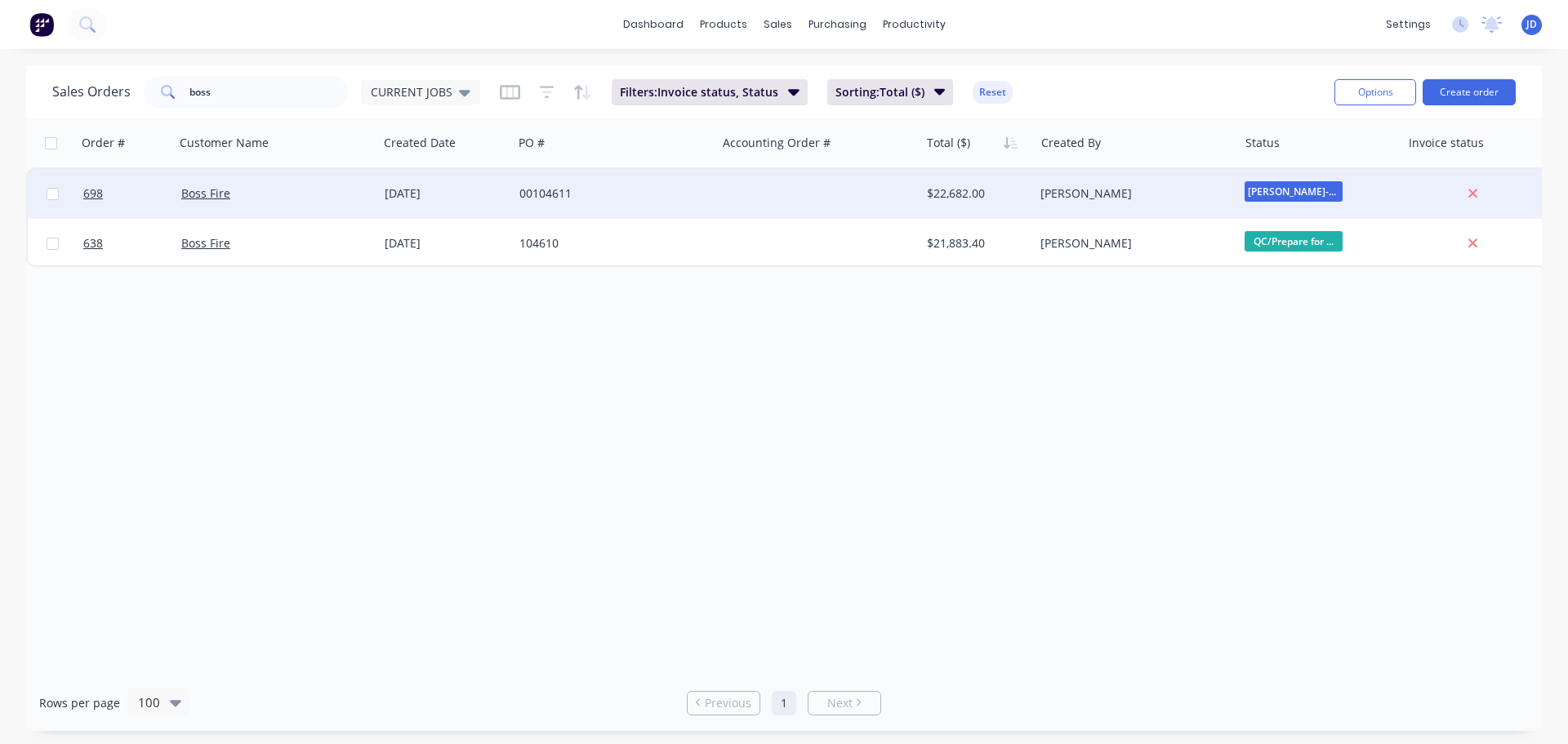
click at [367, 209] on div "Boss Fire" at bounding box center [276, 193] width 204 height 49
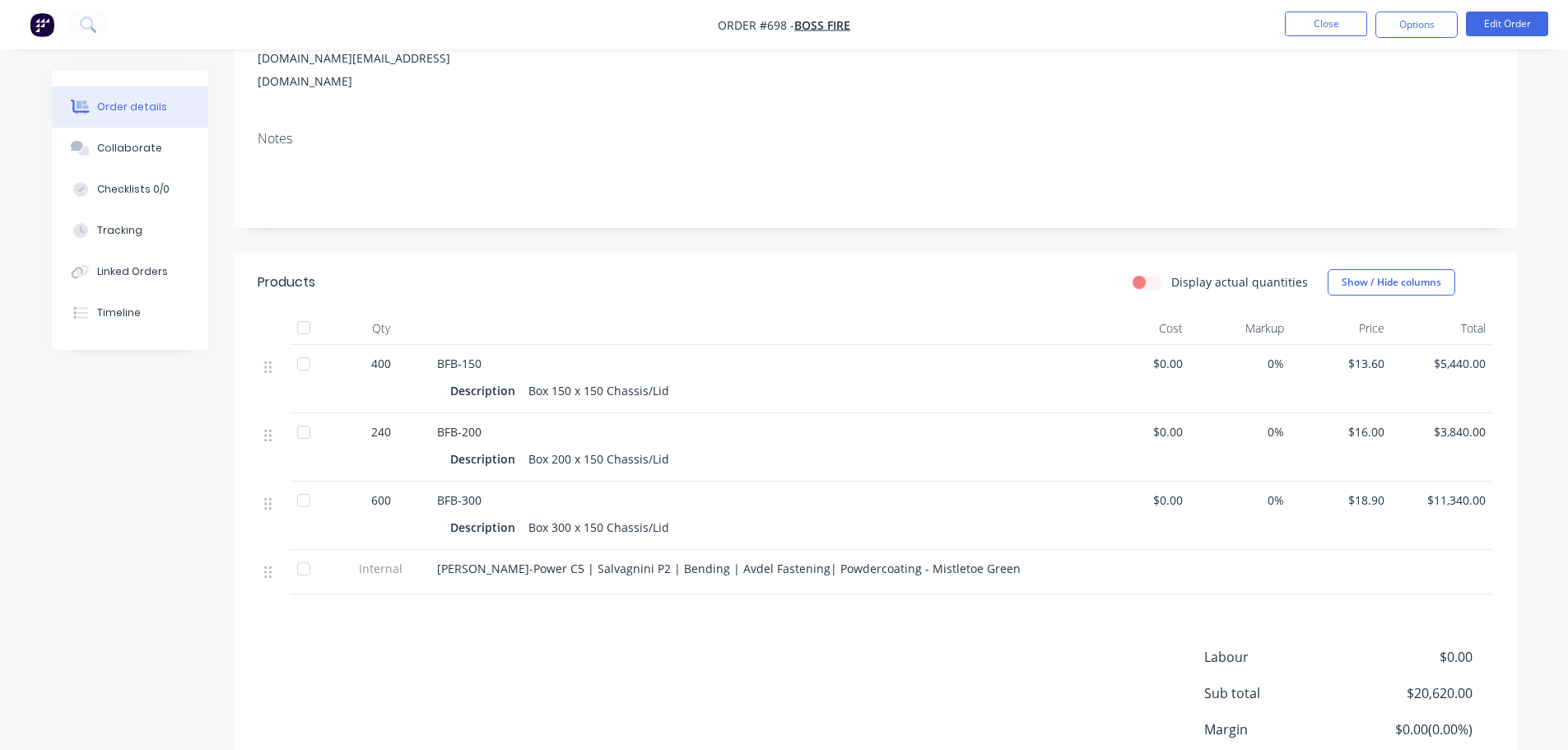
scroll to position [247, 0]
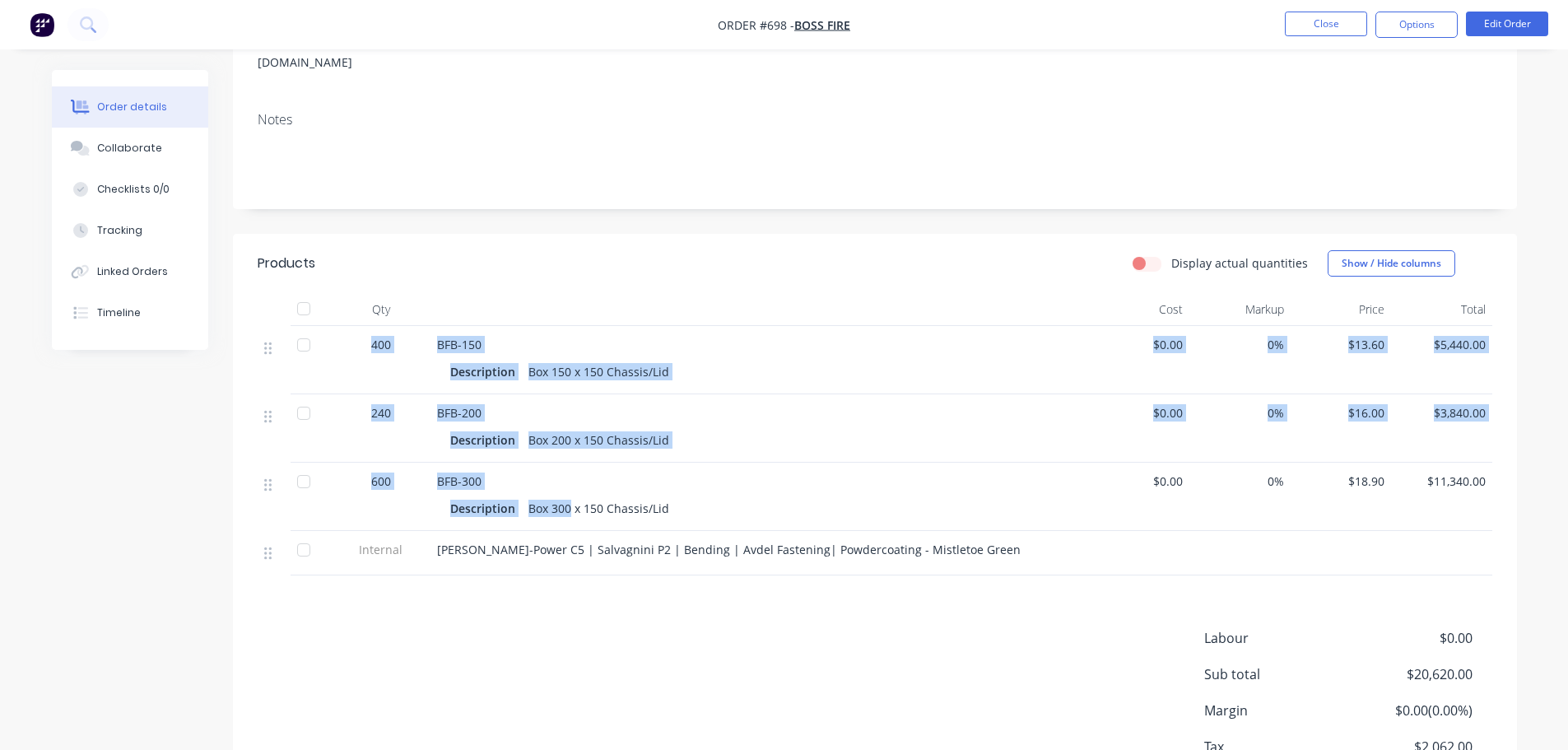
drag, startPoint x: 546, startPoint y: 476, endPoint x: 363, endPoint y: 337, distance: 229.8
click at [363, 337] on div "400 BFB-150 Description Box 150 x 150 Chassis/Lid $0.00 0% $13.60 $5,440.00 240…" at bounding box center [875, 450] width 1235 height 249
click at [606, 326] on div "BFB-150 Description Box 150 x 150 Chassis/Lid" at bounding box center [760, 360] width 658 height 69
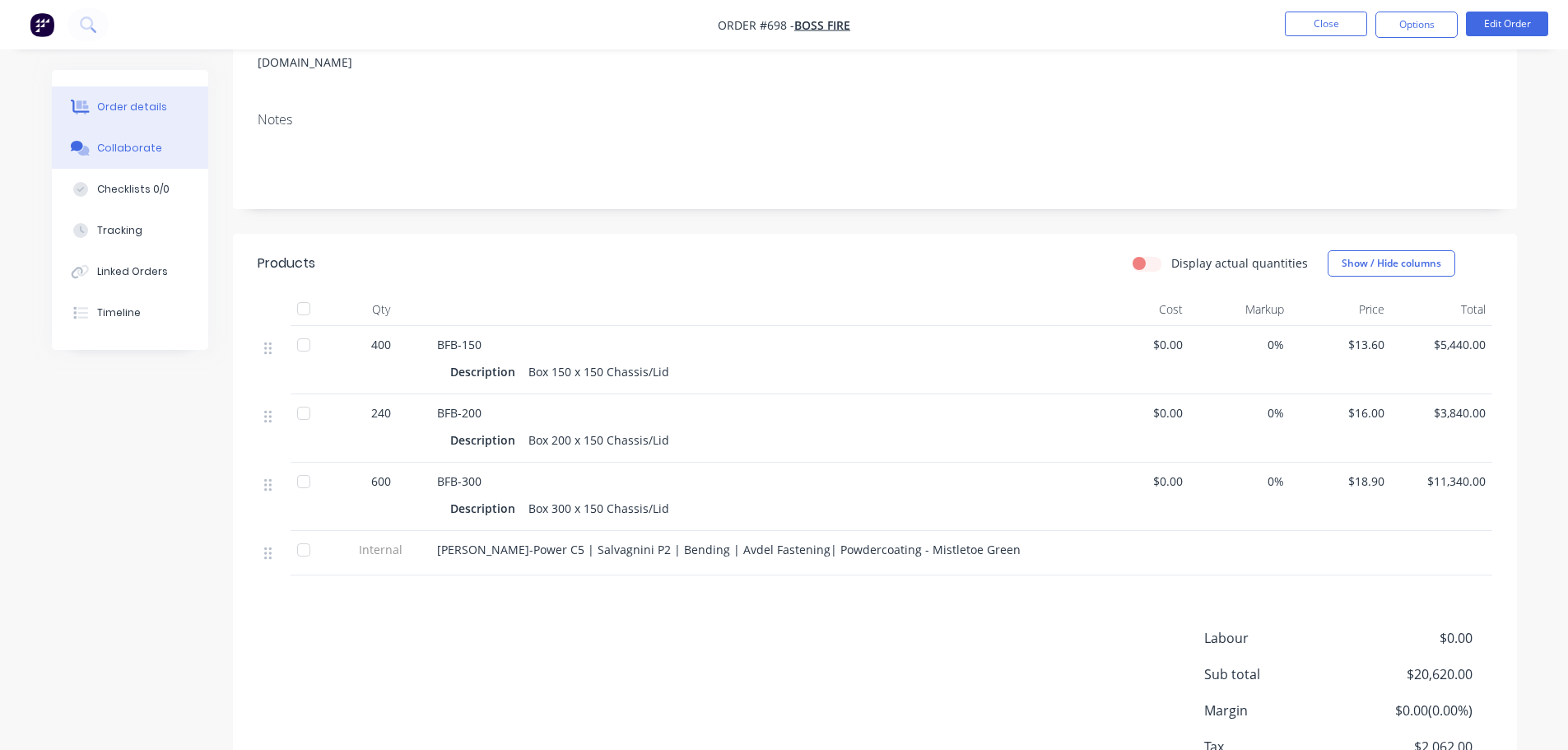
click at [160, 167] on button "Collaborate" at bounding box center [130, 148] width 156 height 41
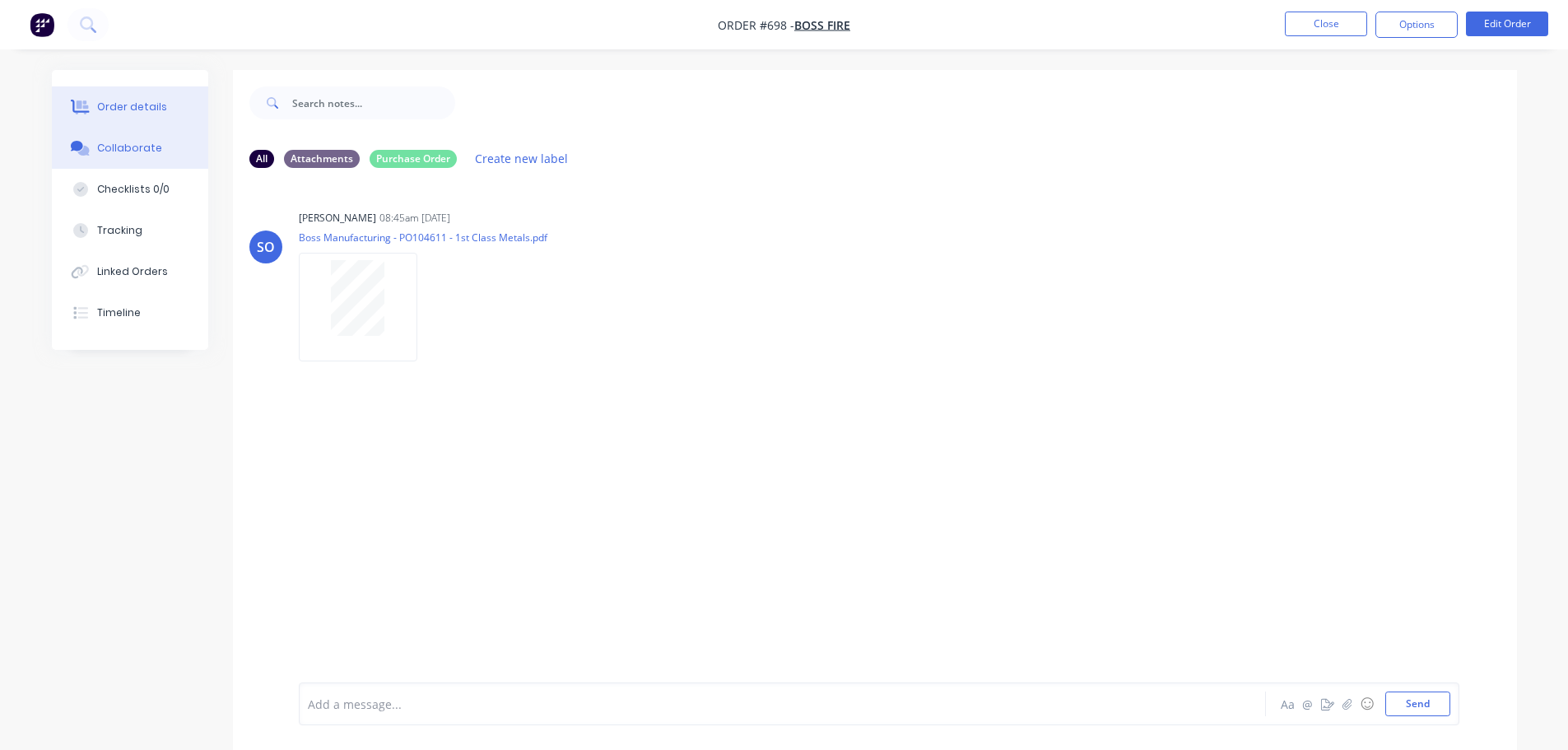
click at [155, 100] on div "Order details" at bounding box center [131, 107] width 70 height 15
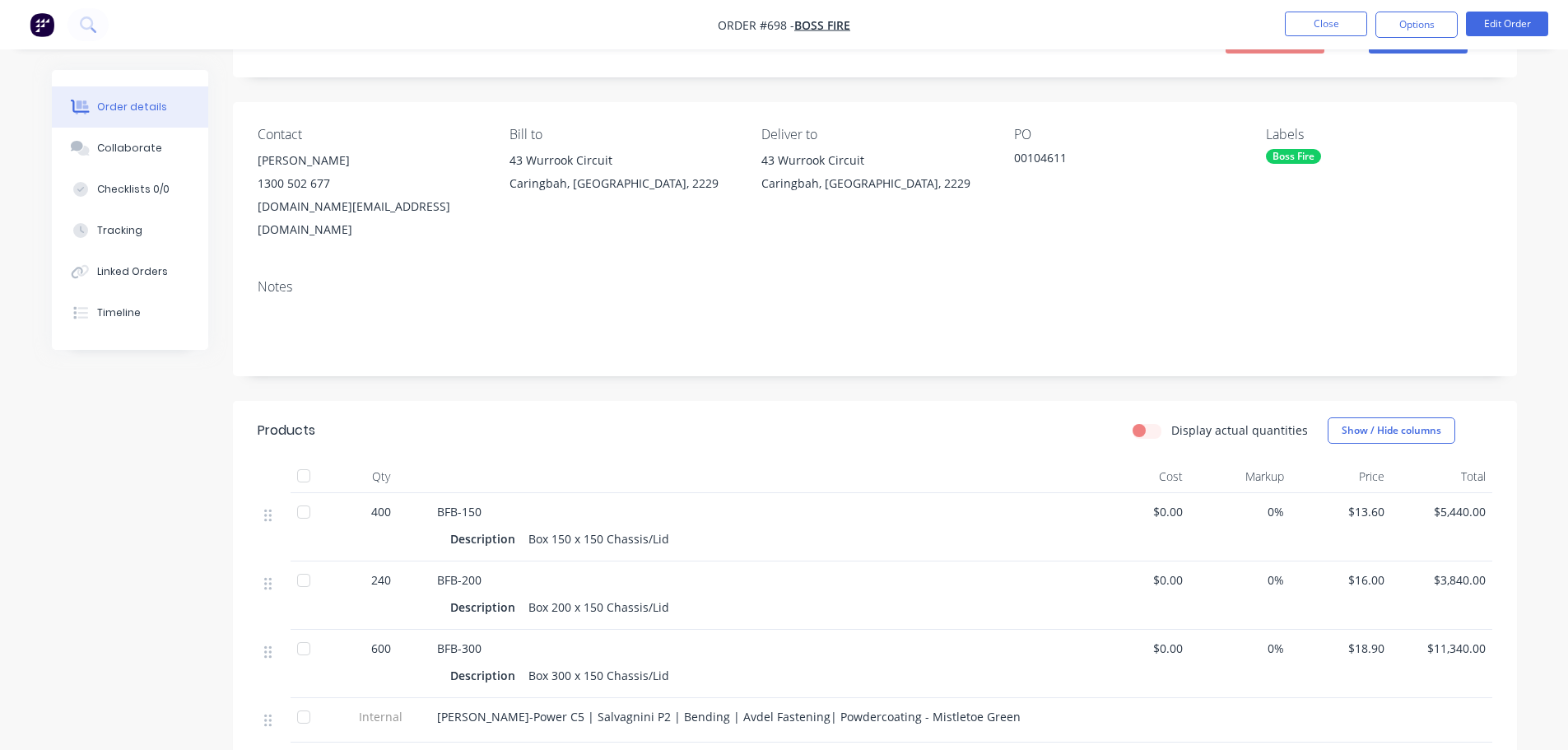
scroll to position [82, 0]
click at [1435, 21] on button "Options" at bounding box center [1417, 24] width 82 height 27
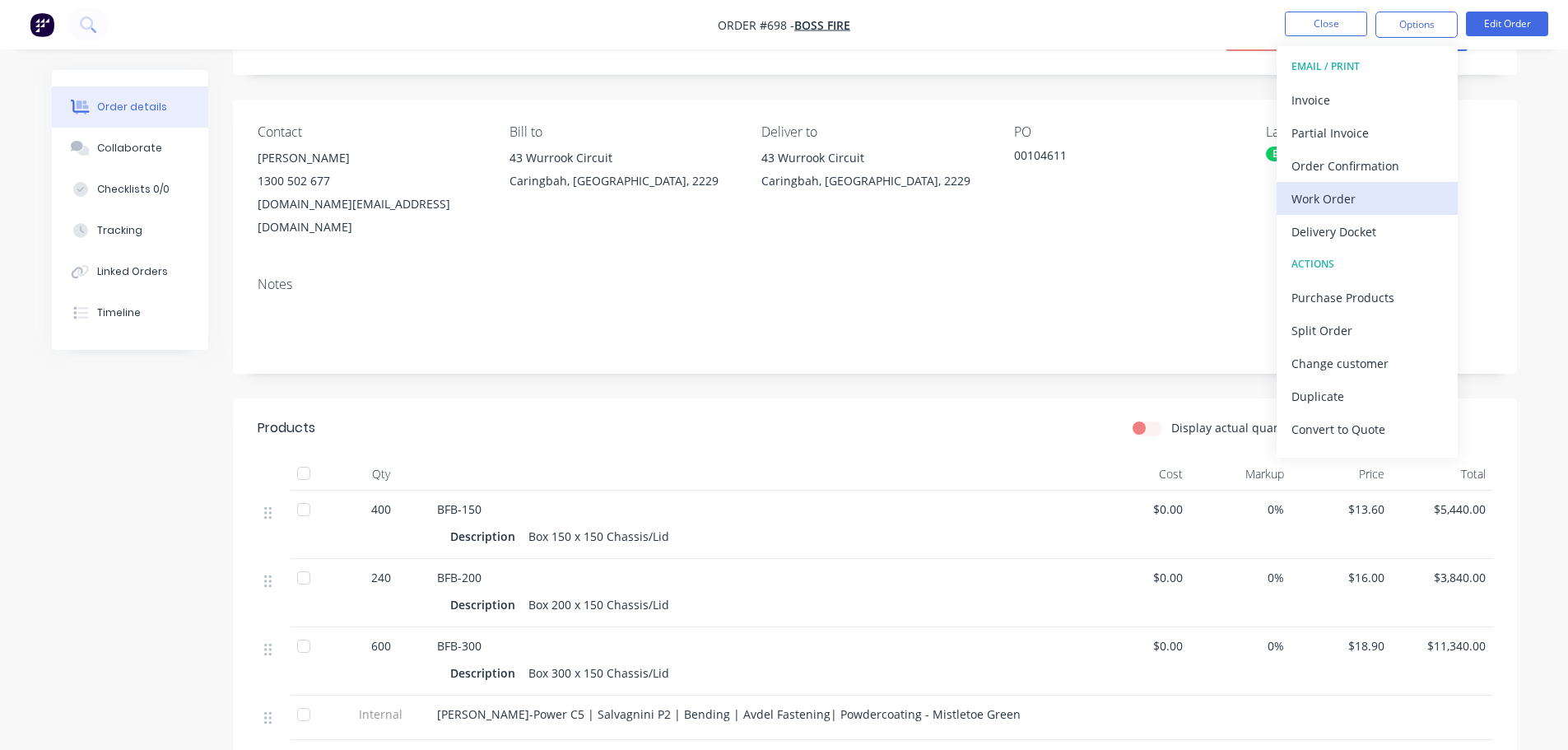
click at [1376, 199] on div "Work Order" at bounding box center [1367, 198] width 151 height 24
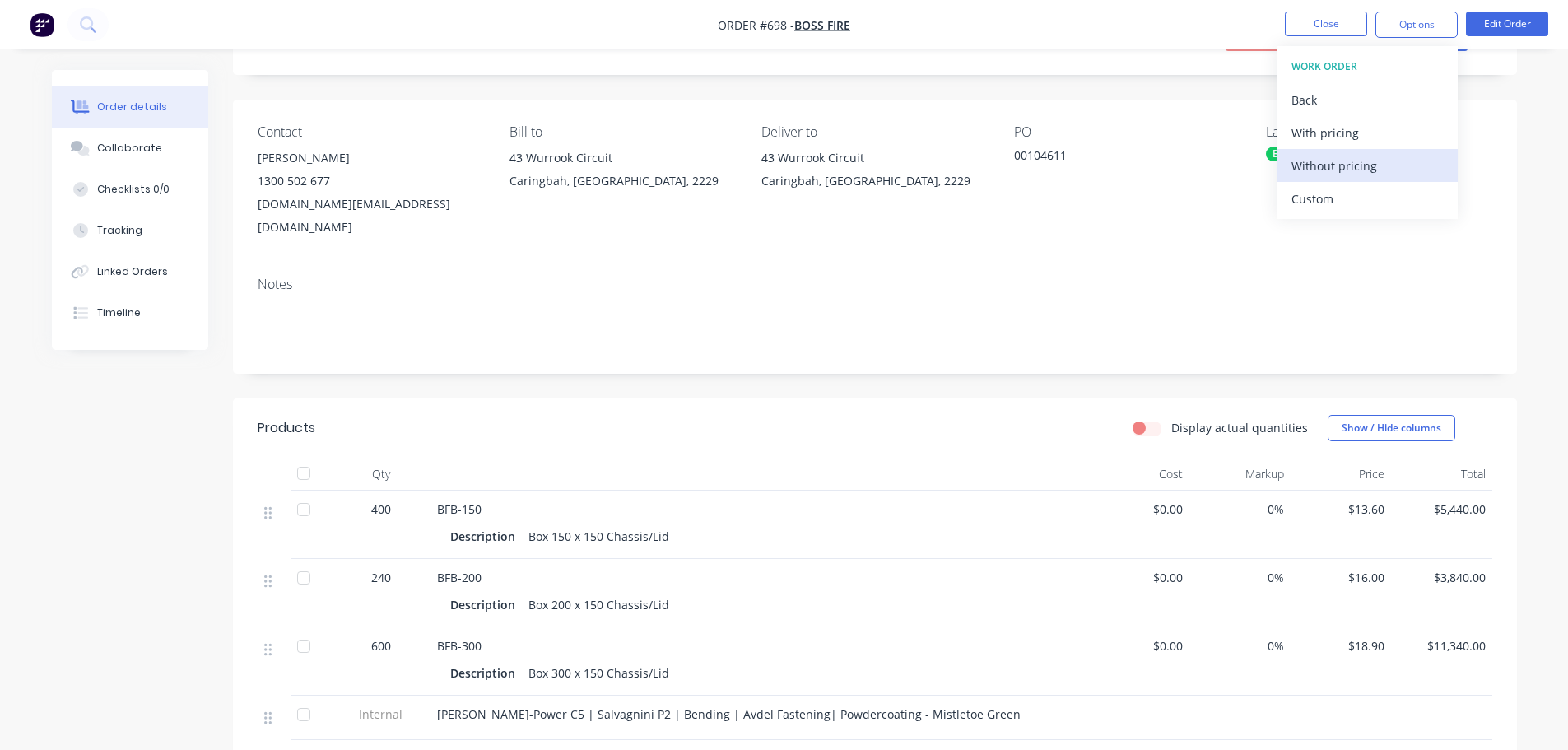
click at [1363, 168] on div "Without pricing" at bounding box center [1367, 166] width 151 height 24
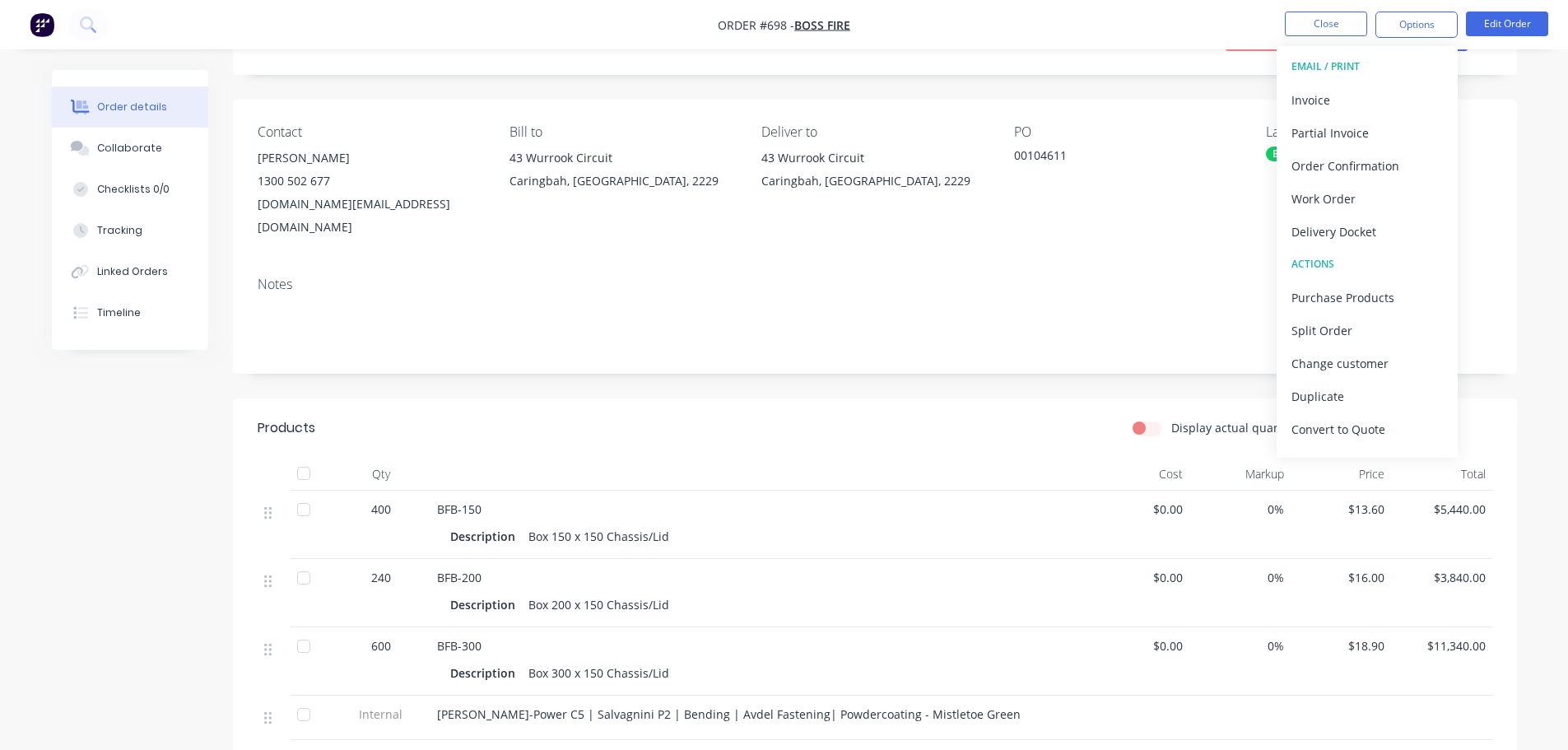
click at [1006, 491] on div "BFB-150 Description Box 150 x 150 Chassis/Lid" at bounding box center [760, 525] width 658 height 69
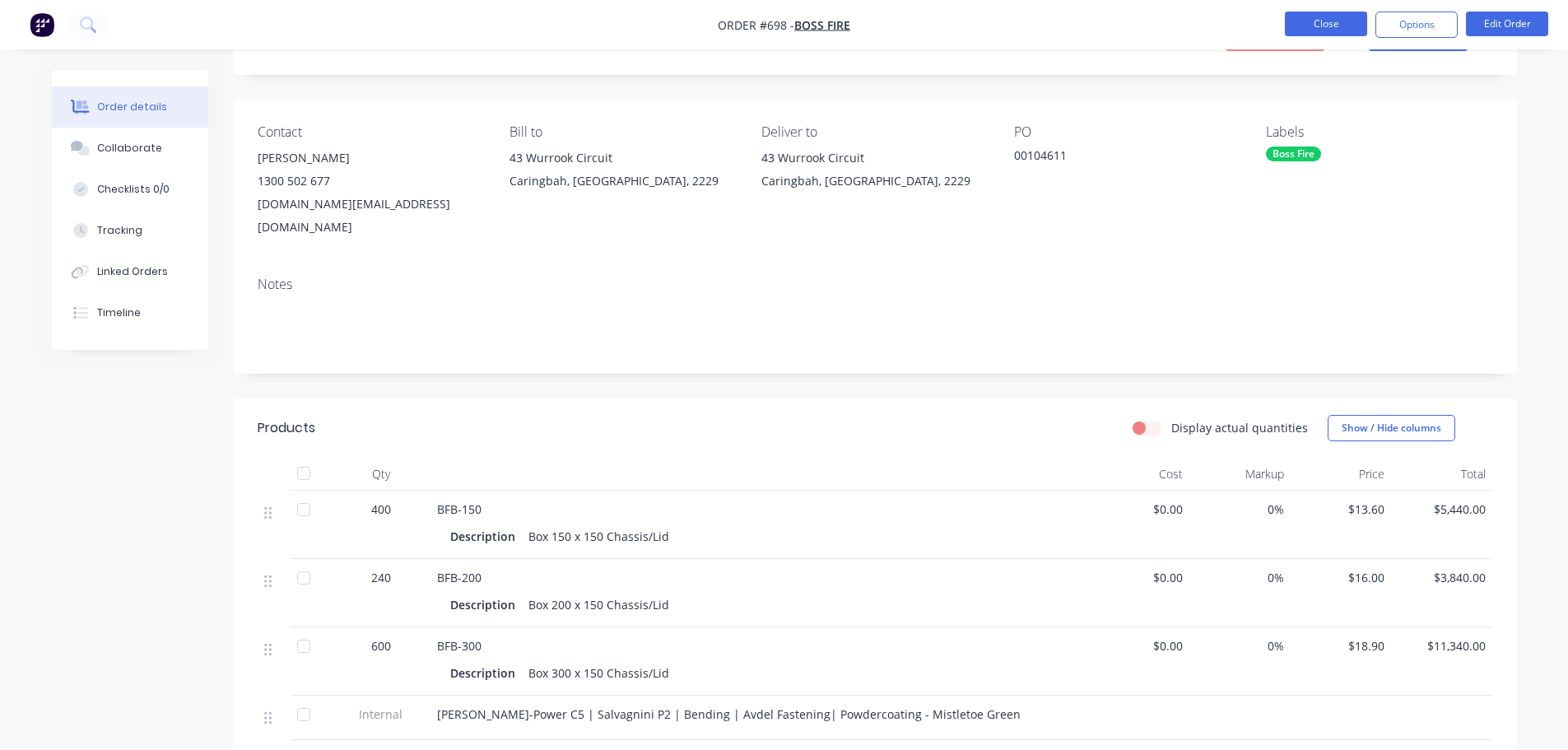
click at [1336, 17] on button "Close" at bounding box center [1326, 23] width 82 height 25
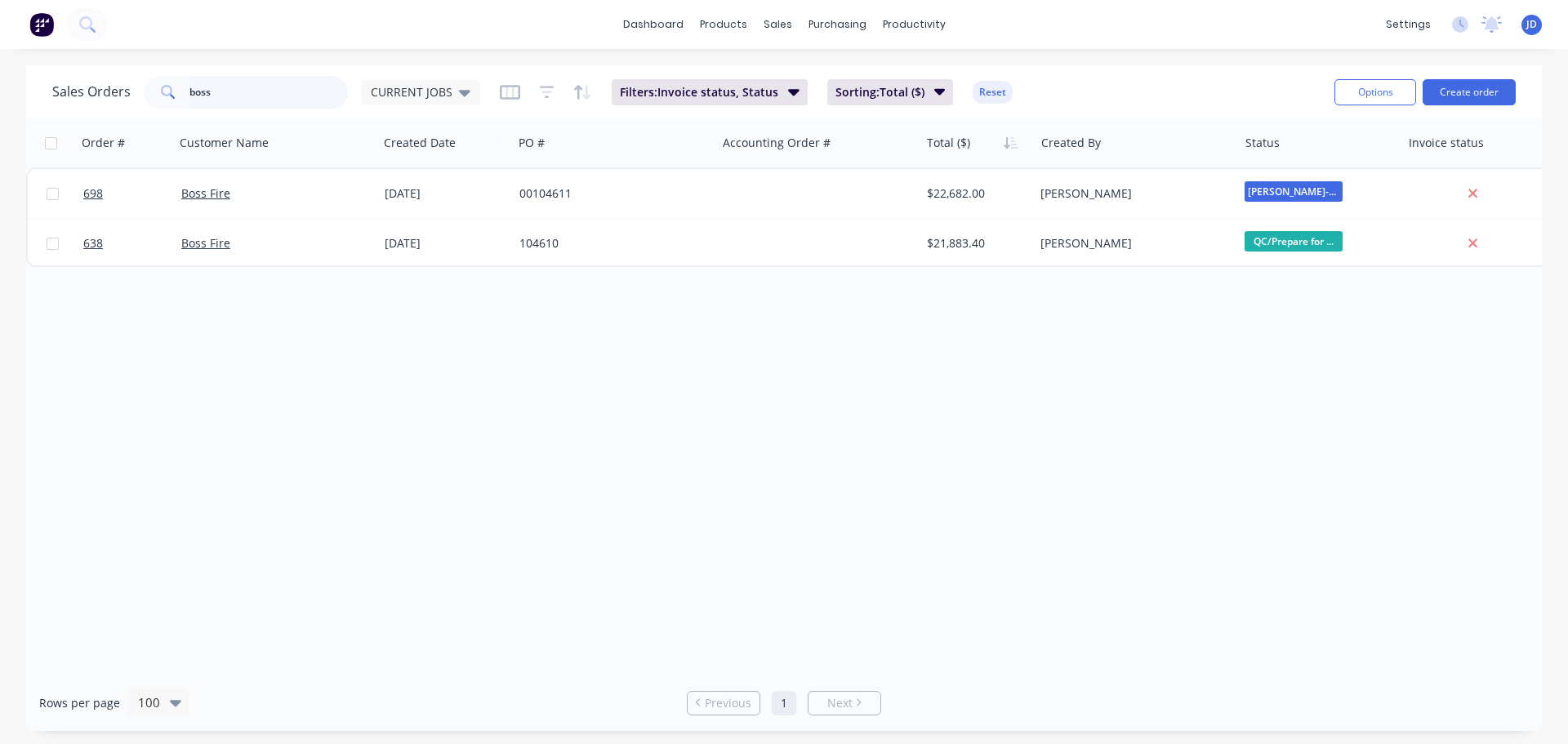
drag, startPoint x: 283, startPoint y: 97, endPoint x: 90, endPoint y: 85, distance: 193.4
click at [89, 86] on div "Sales Orders boss CURRENT JOBS" at bounding box center [266, 92] width 428 height 32
click at [452, 94] on div "CURRENT JOBS" at bounding box center [420, 92] width 100 height 14
click at [425, 232] on button "None" at bounding box center [459, 232] width 186 height 19
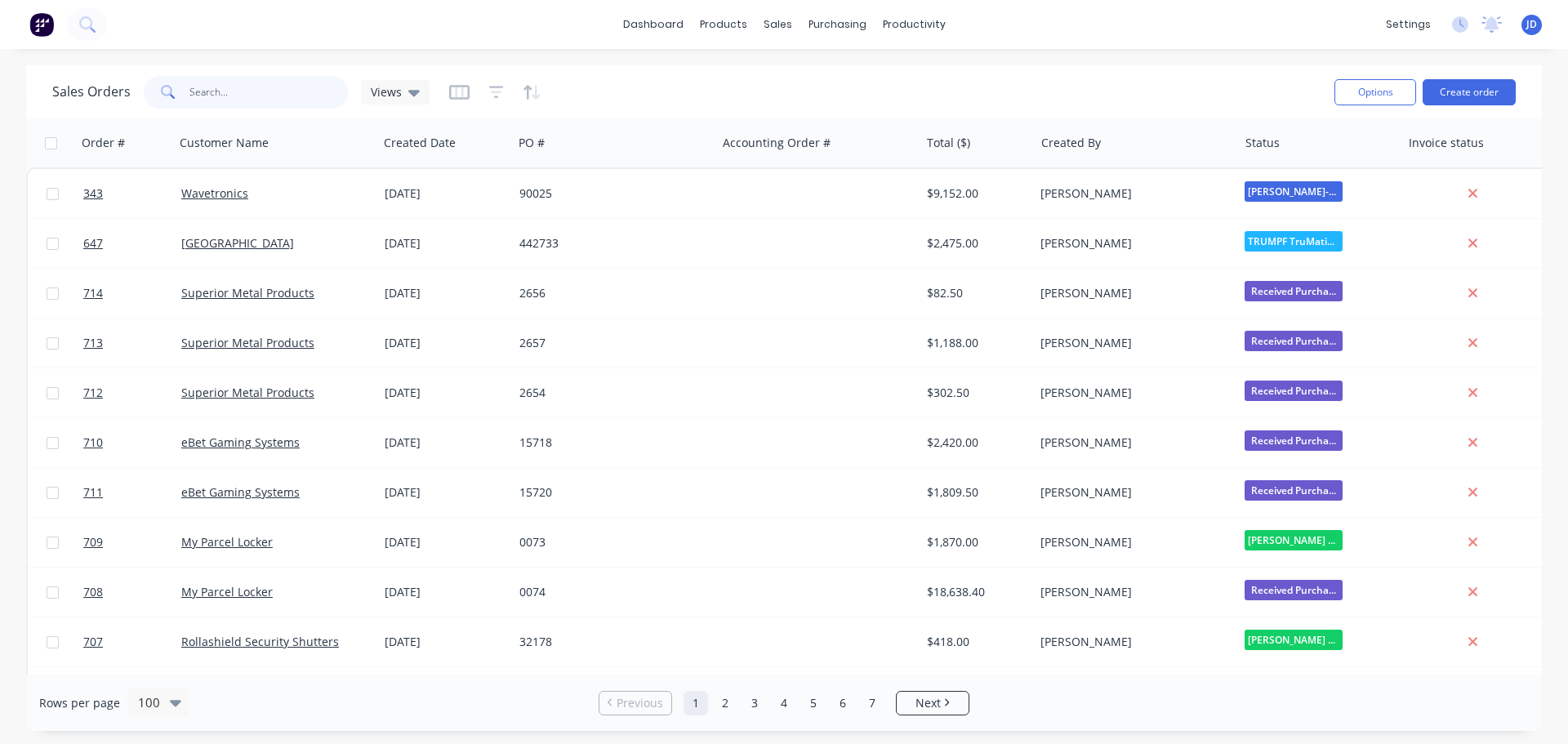
click at [315, 89] on input "boss" at bounding box center [269, 92] width 159 height 32
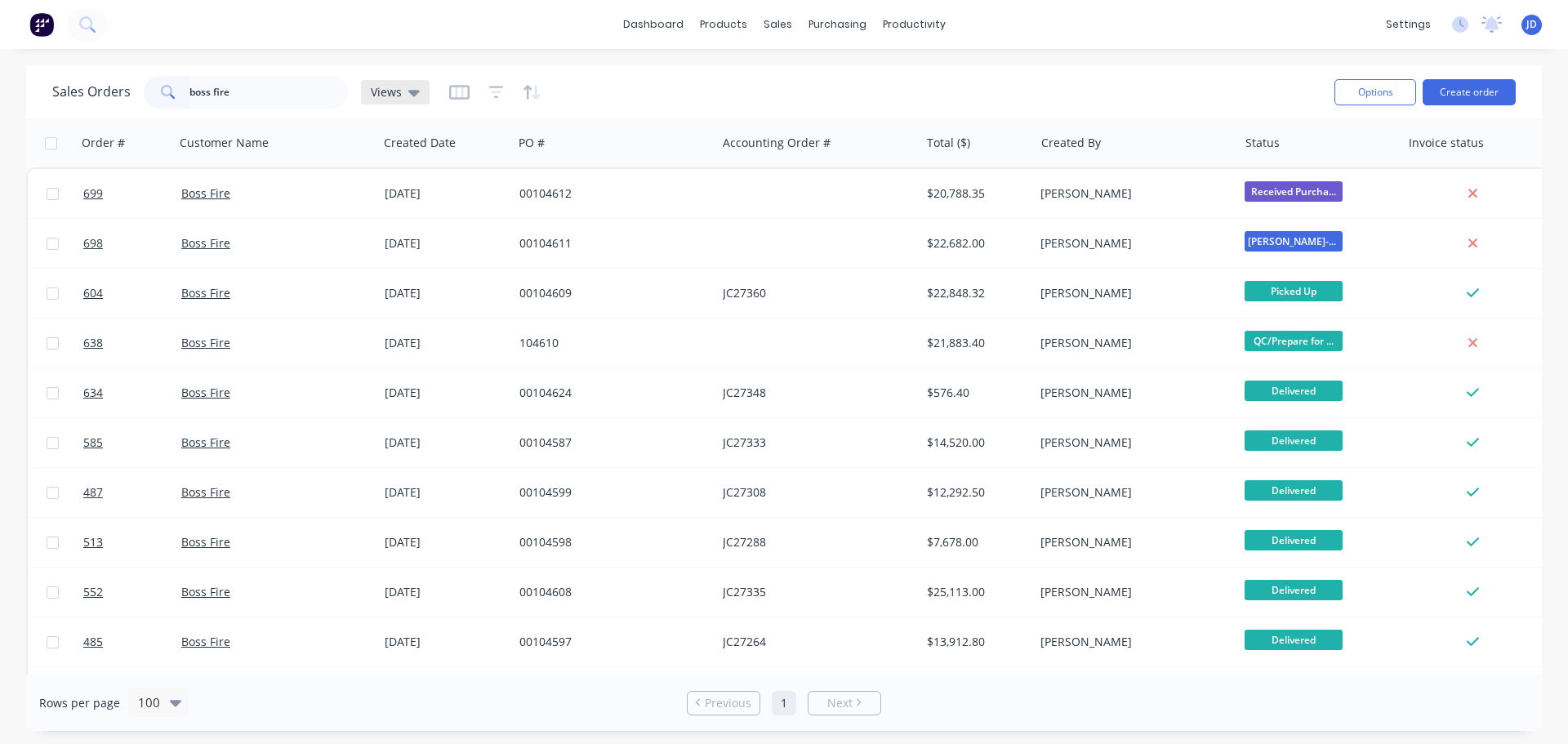
click at [379, 92] on span "Views" at bounding box center [386, 92] width 31 height 17
click at [409, 270] on button "CURRENT JOBS (Default)" at bounding box center [459, 264] width 186 height 19
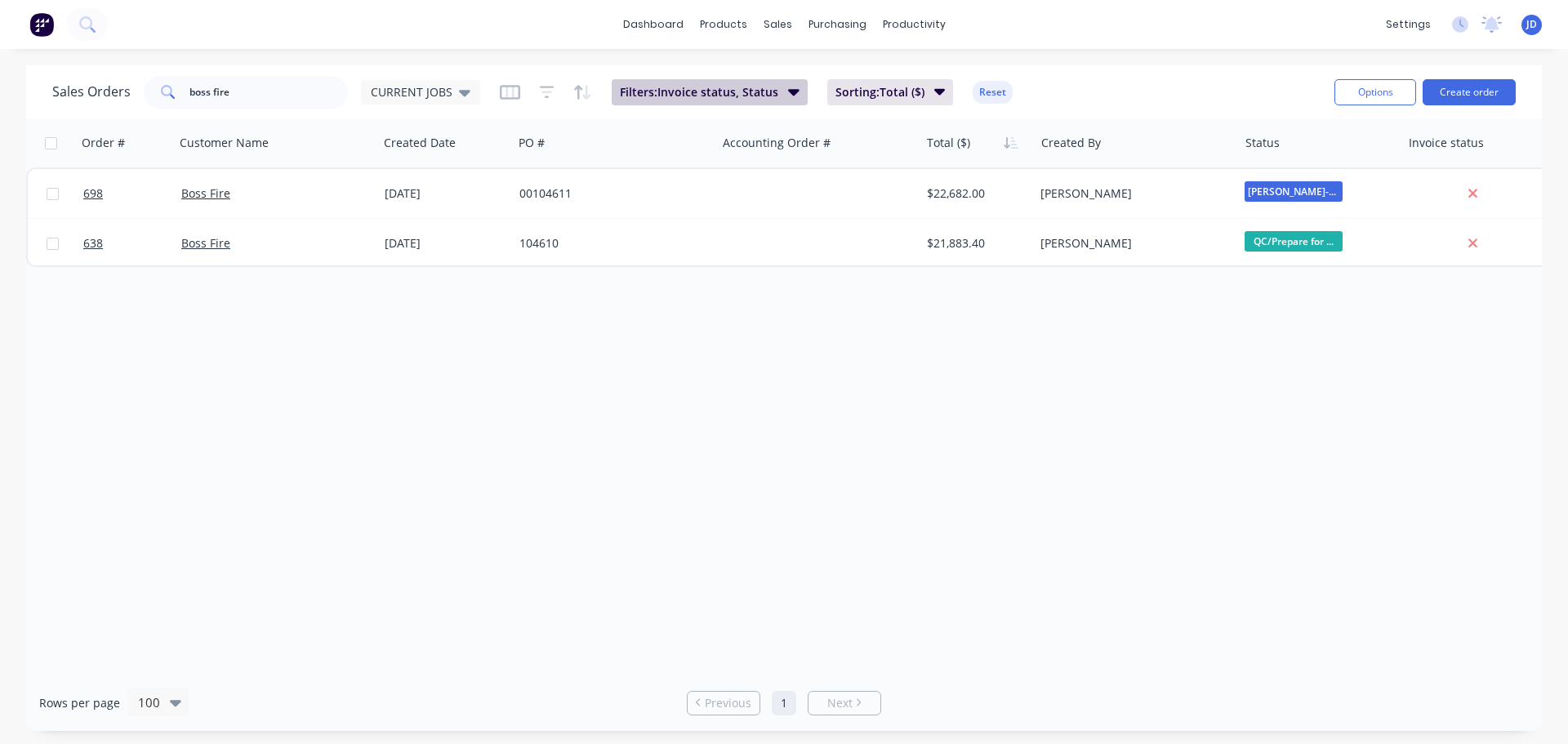
click at [763, 94] on span "Filters: Invoice status, Status" at bounding box center [699, 92] width 159 height 16
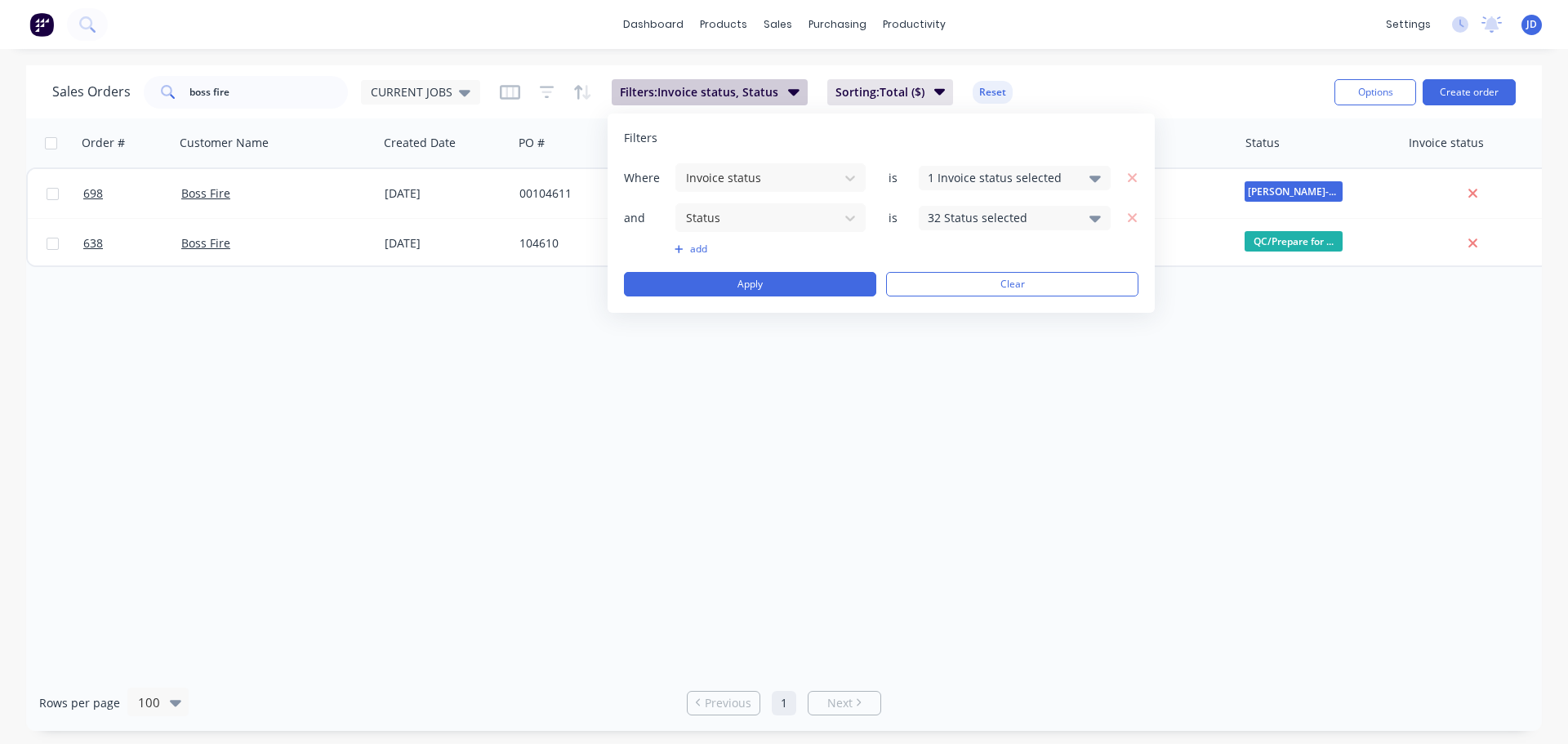
click at [765, 94] on span "Filters: Invoice status, Status" at bounding box center [699, 92] width 159 height 16
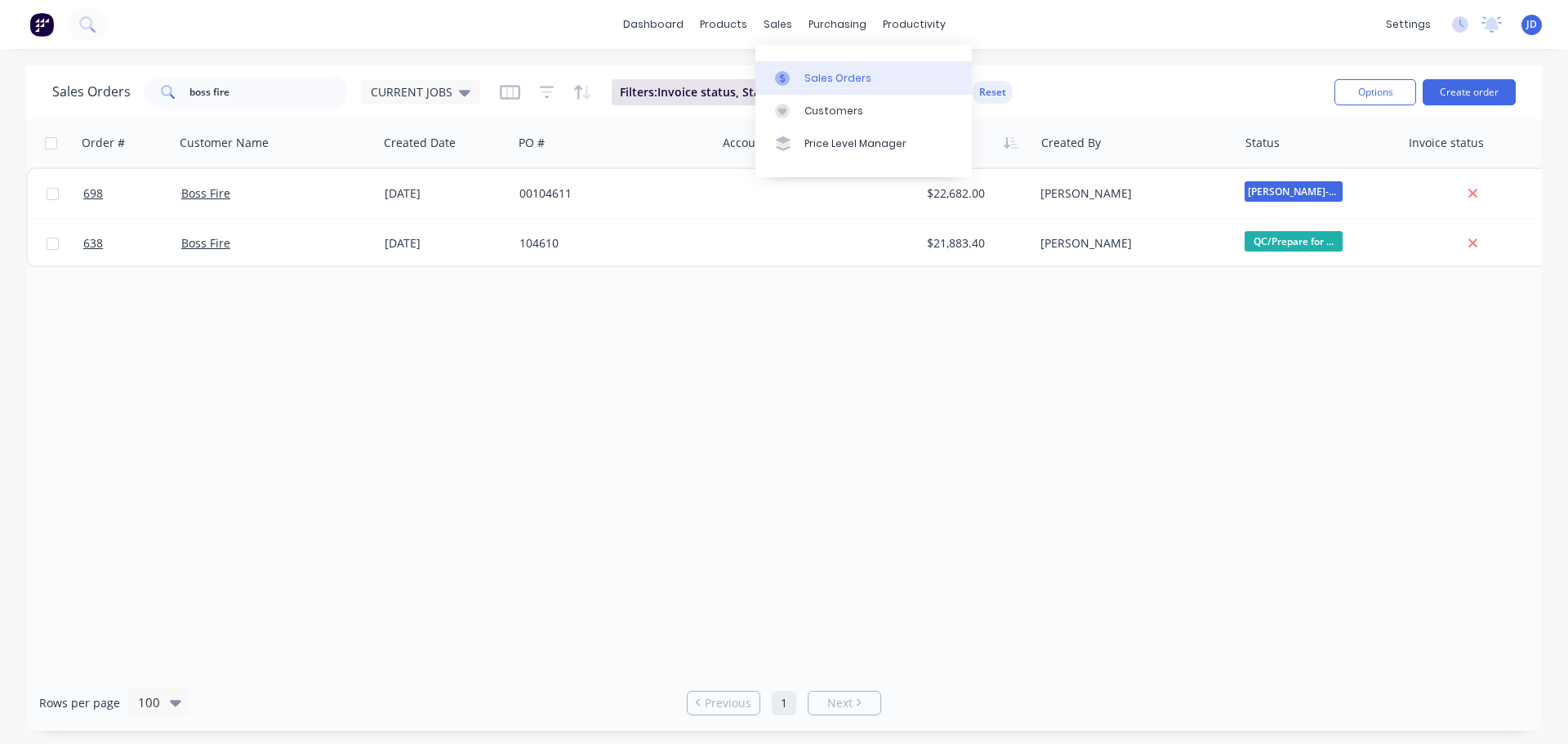
click at [791, 73] on div at bounding box center [787, 78] width 25 height 14
click at [278, 101] on input "boss fire" at bounding box center [269, 92] width 159 height 32
click at [437, 85] on div "CURRENT JOBS" at bounding box center [420, 92] width 119 height 25
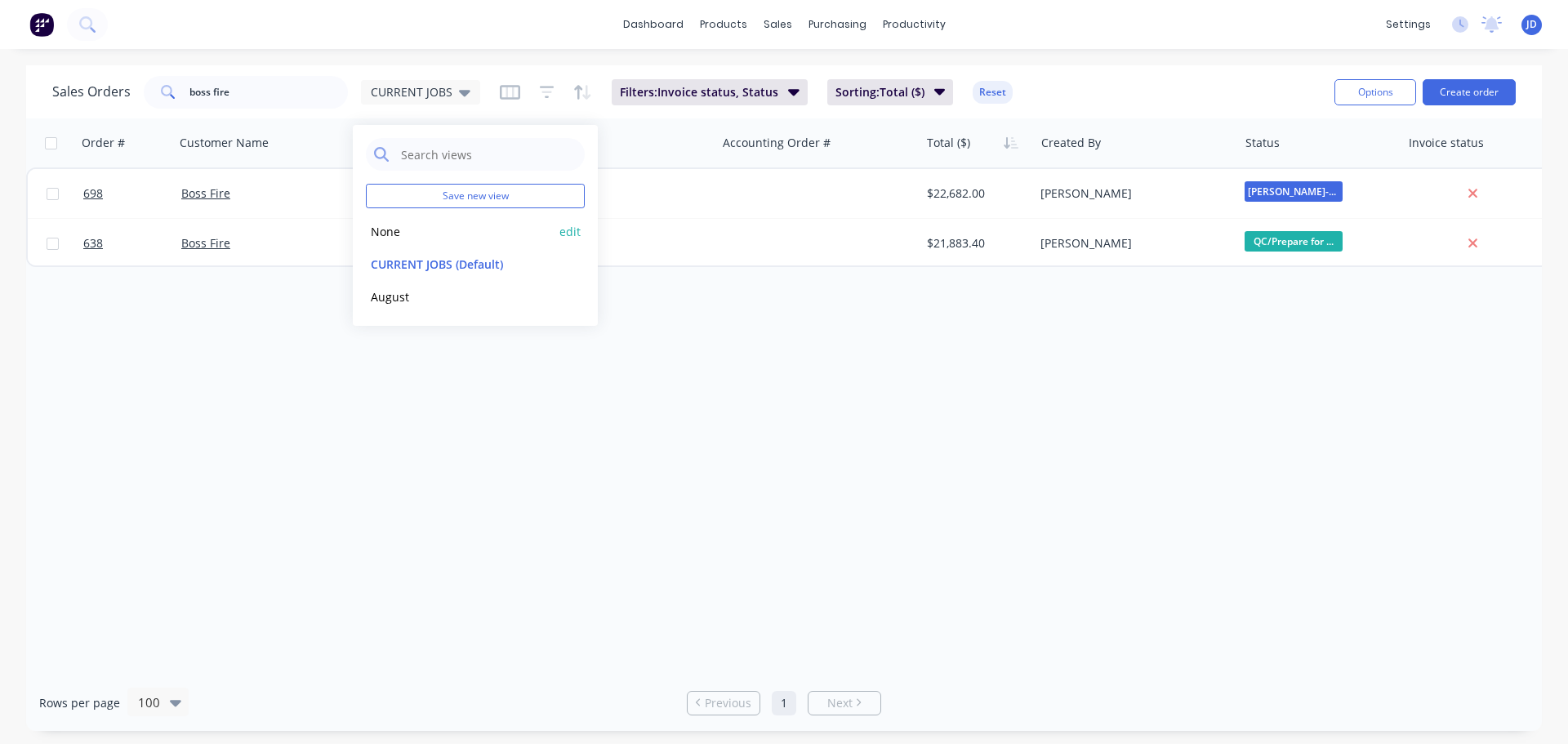
click at [396, 239] on button "None" at bounding box center [459, 232] width 186 height 19
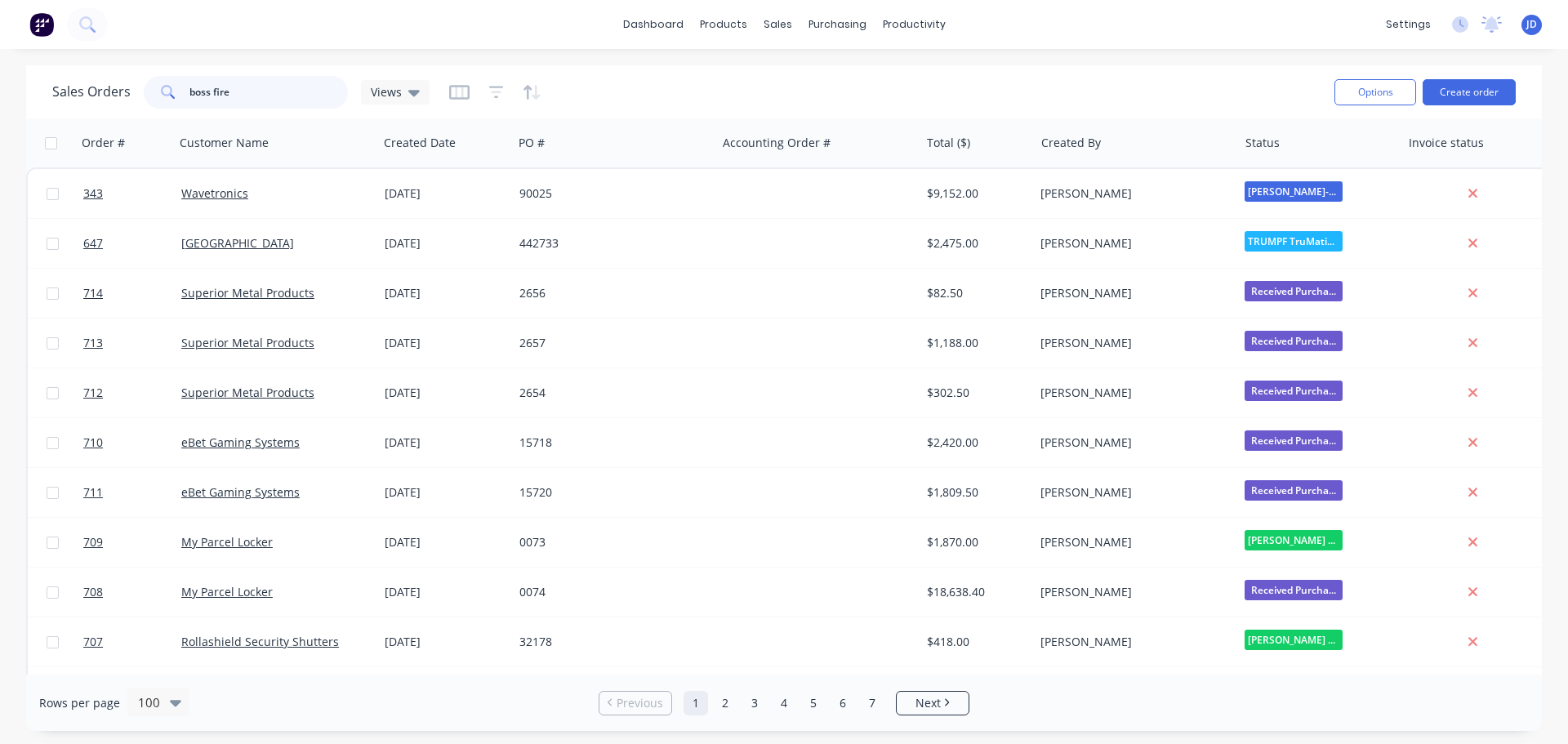
click at [313, 94] on input "boss fire" at bounding box center [269, 92] width 159 height 32
click at [238, 93] on input "boss fire" at bounding box center [269, 92] width 159 height 32
type input "boss fi"
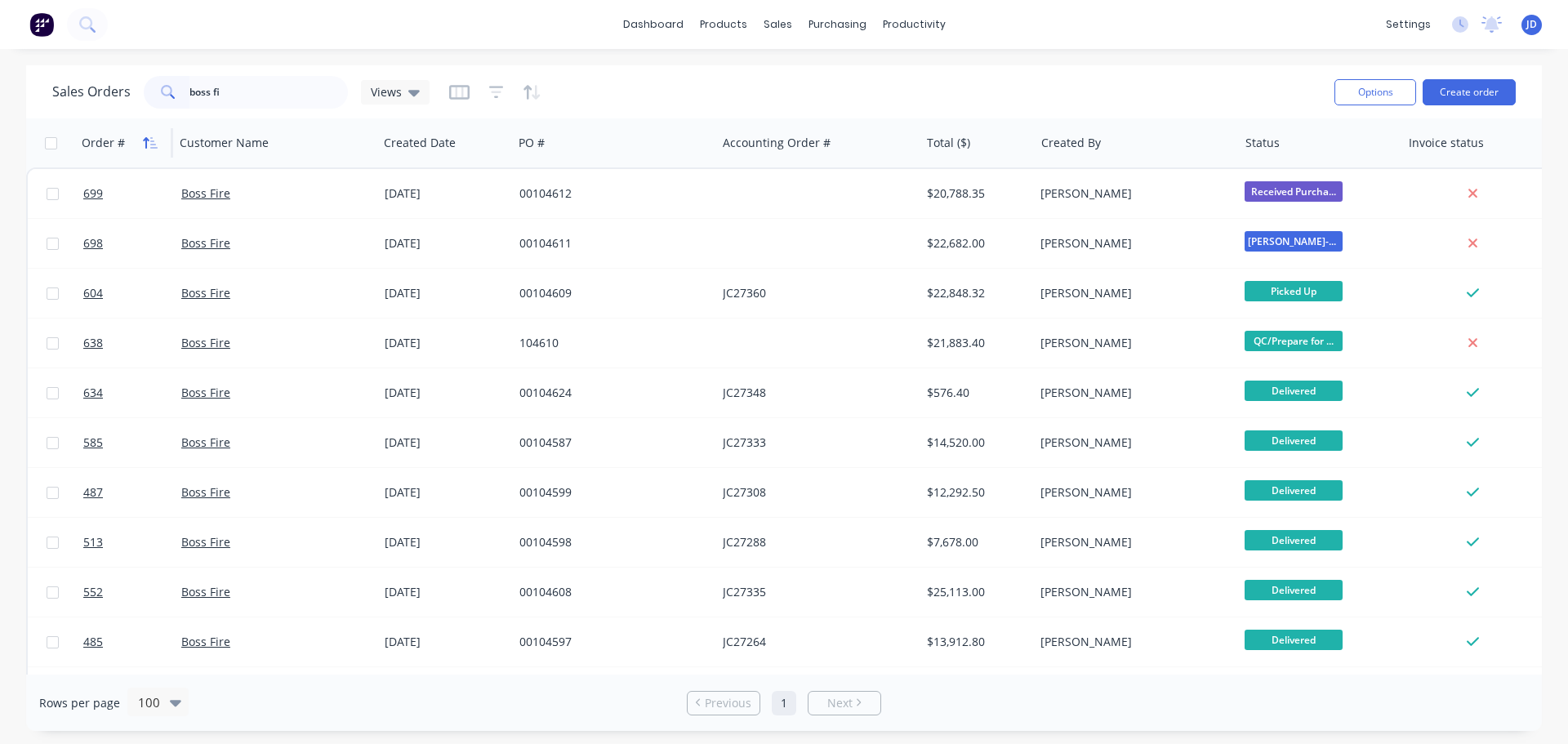
click at [150, 139] on icon "button" at bounding box center [150, 142] width 14 height 13
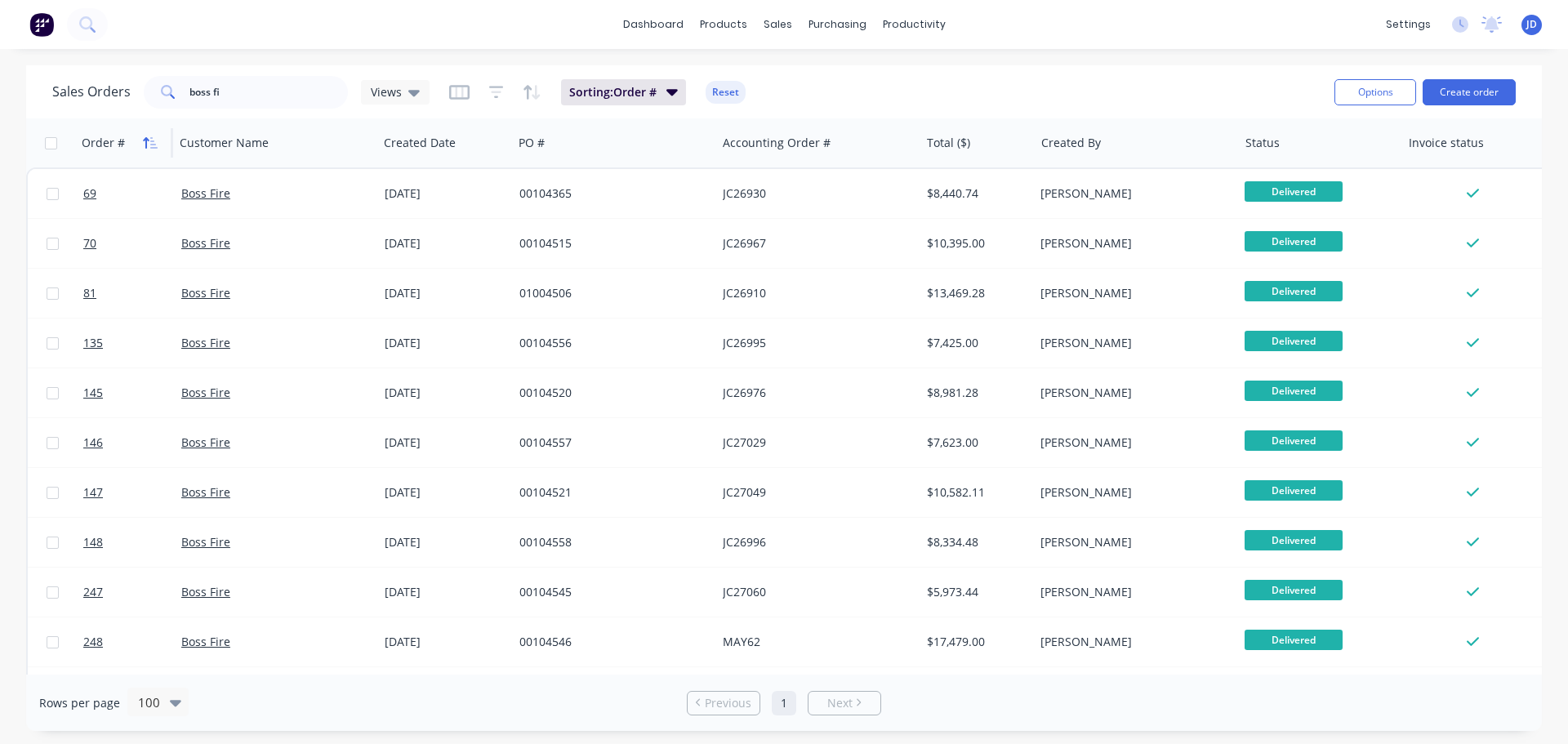
click at [151, 140] on icon "button" at bounding box center [150, 142] width 14 height 13
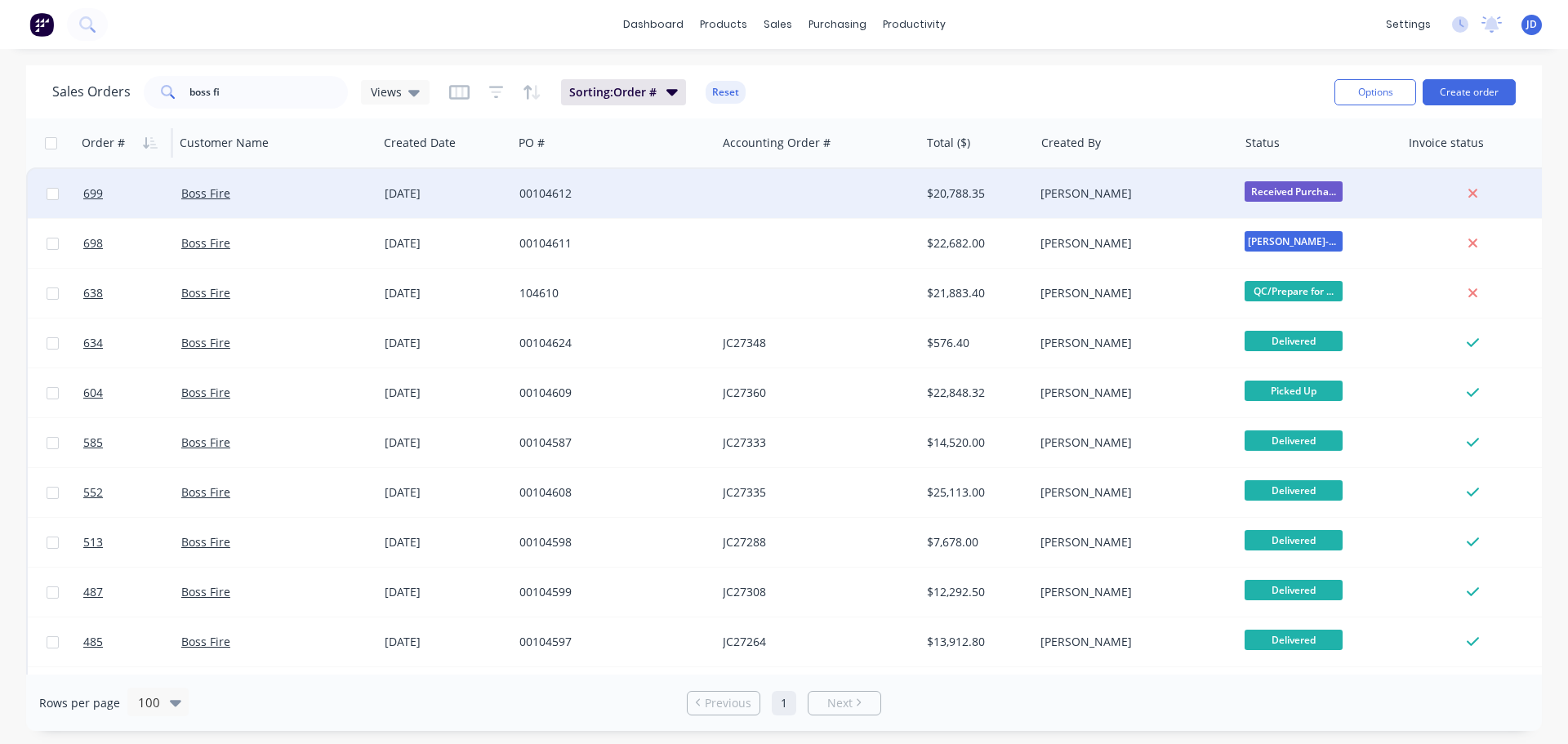
click at [701, 194] on div "00104612" at bounding box center [614, 193] width 190 height 16
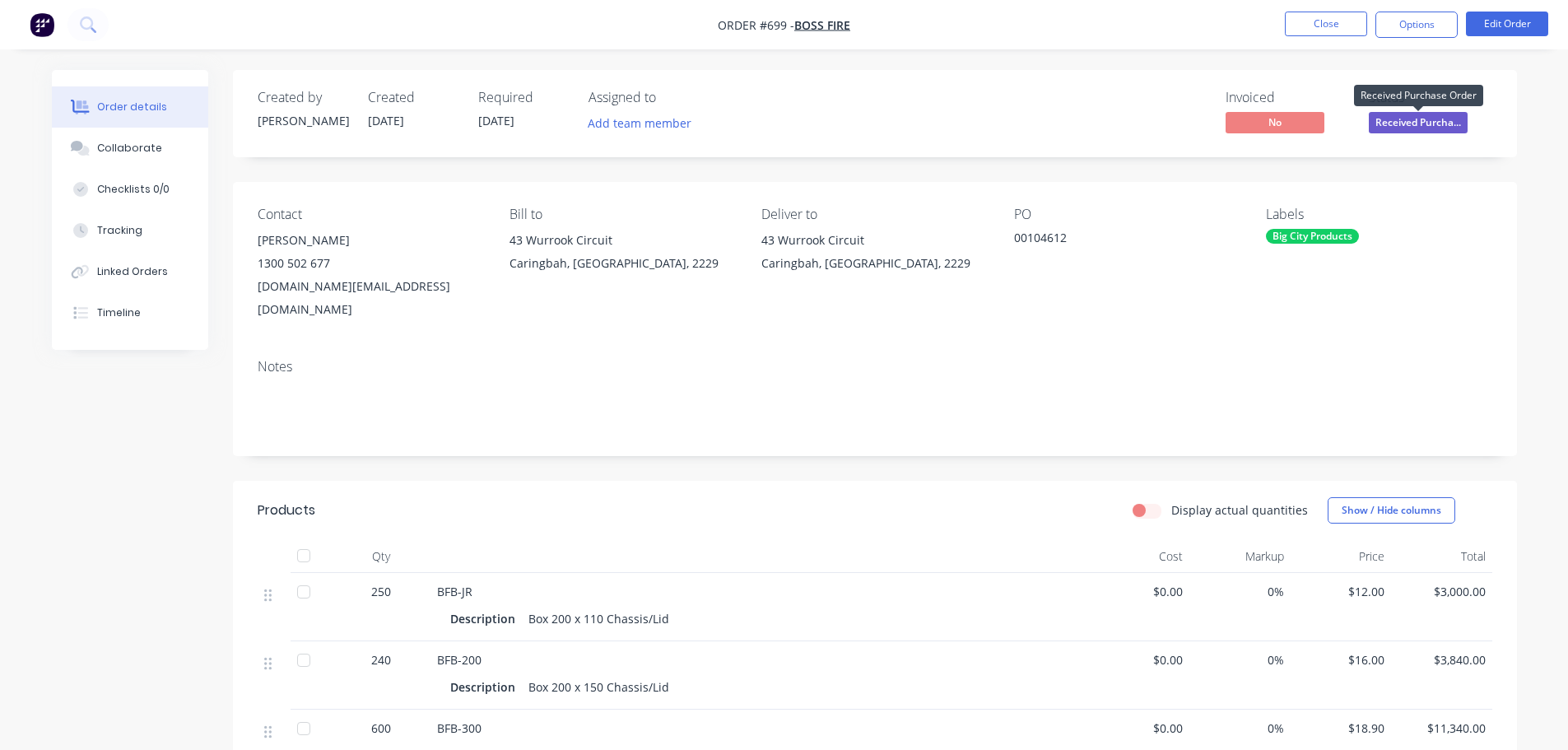
click at [1403, 120] on span "Received Purcha..." at bounding box center [1418, 122] width 99 height 21
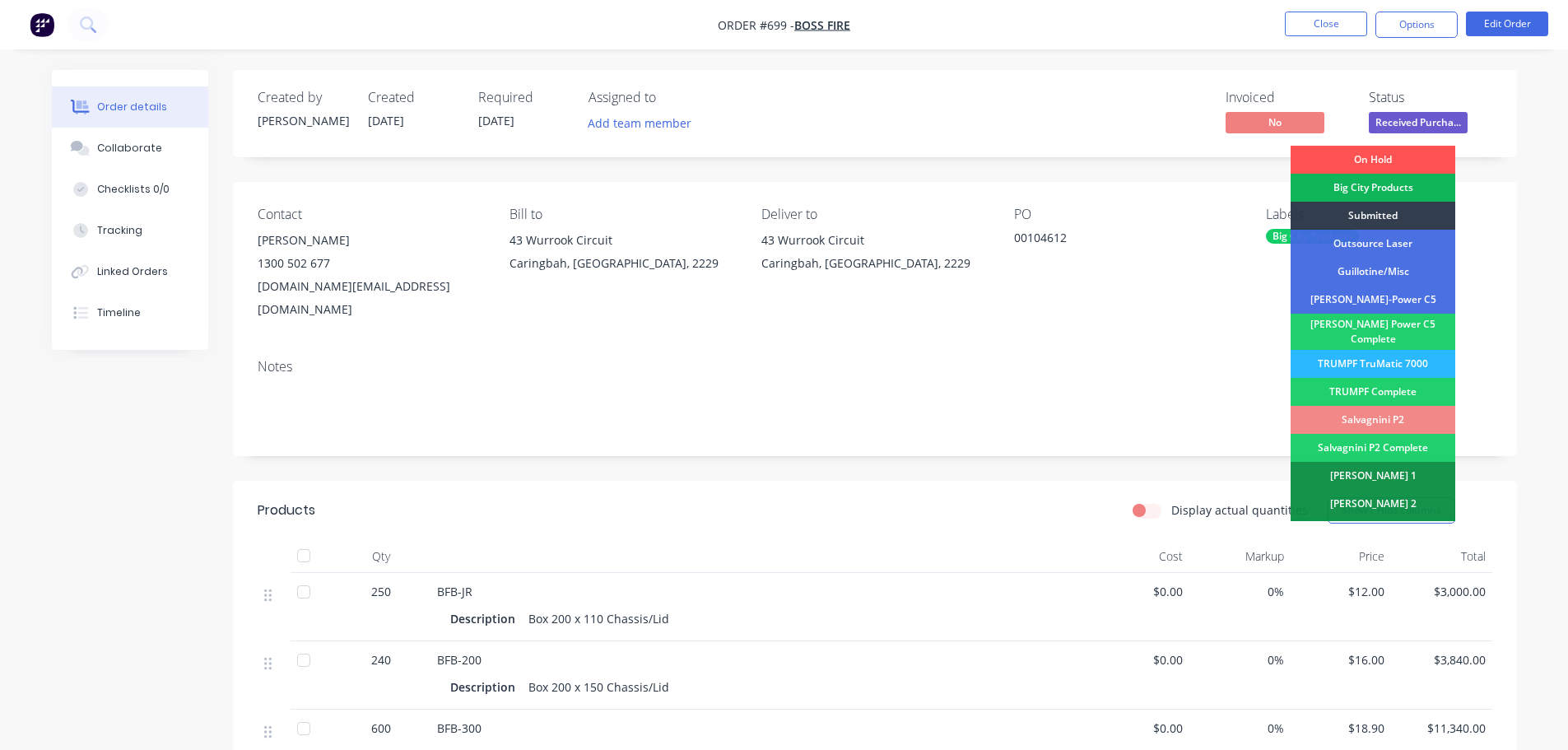
click at [894, 172] on div "Created by Shane Created 14/08/25 Required 29/08/25 Assigned to Add team member…" at bounding box center [875, 613] width 1284 height 1088
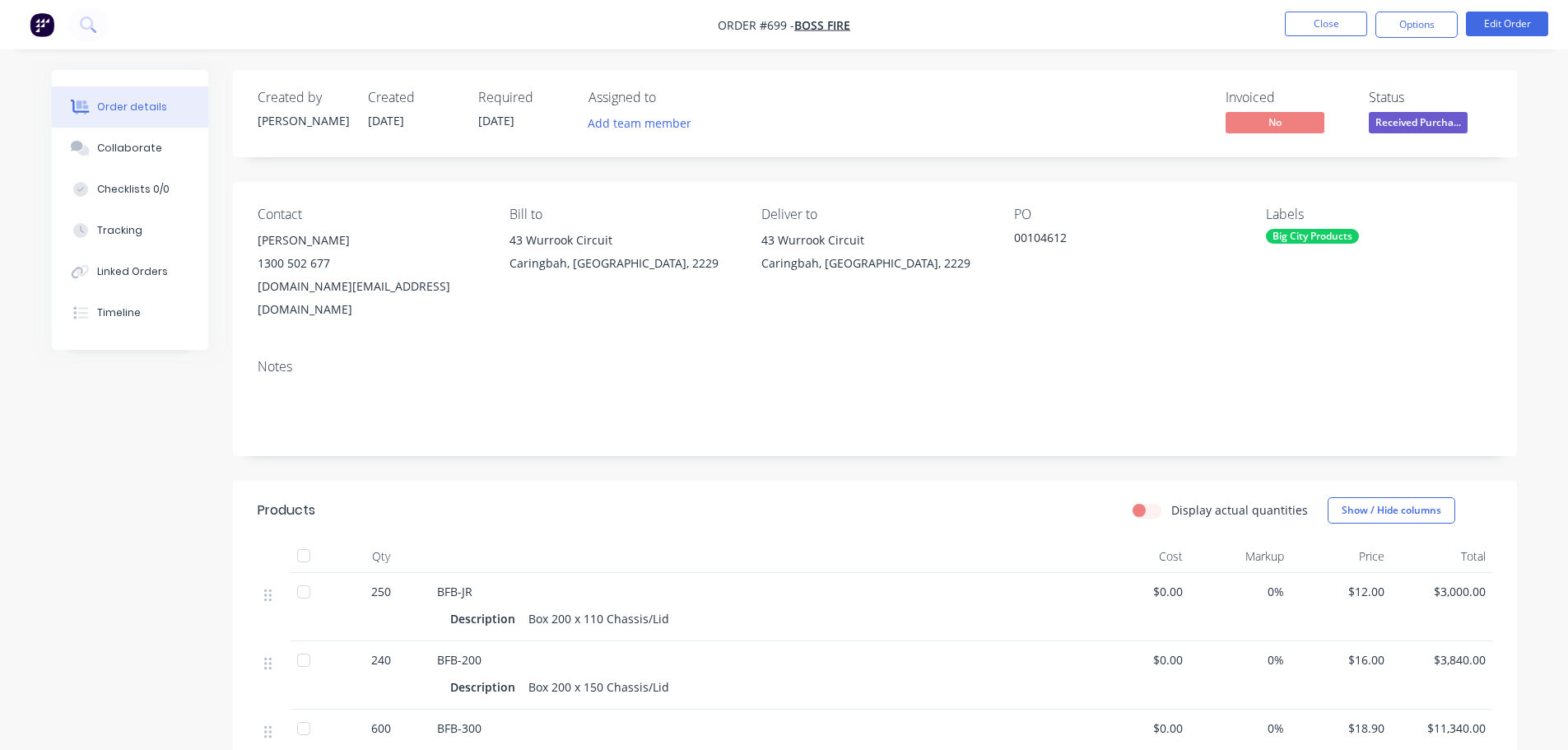
click at [1423, 122] on span "Received Purcha..." at bounding box center [1418, 122] width 99 height 21
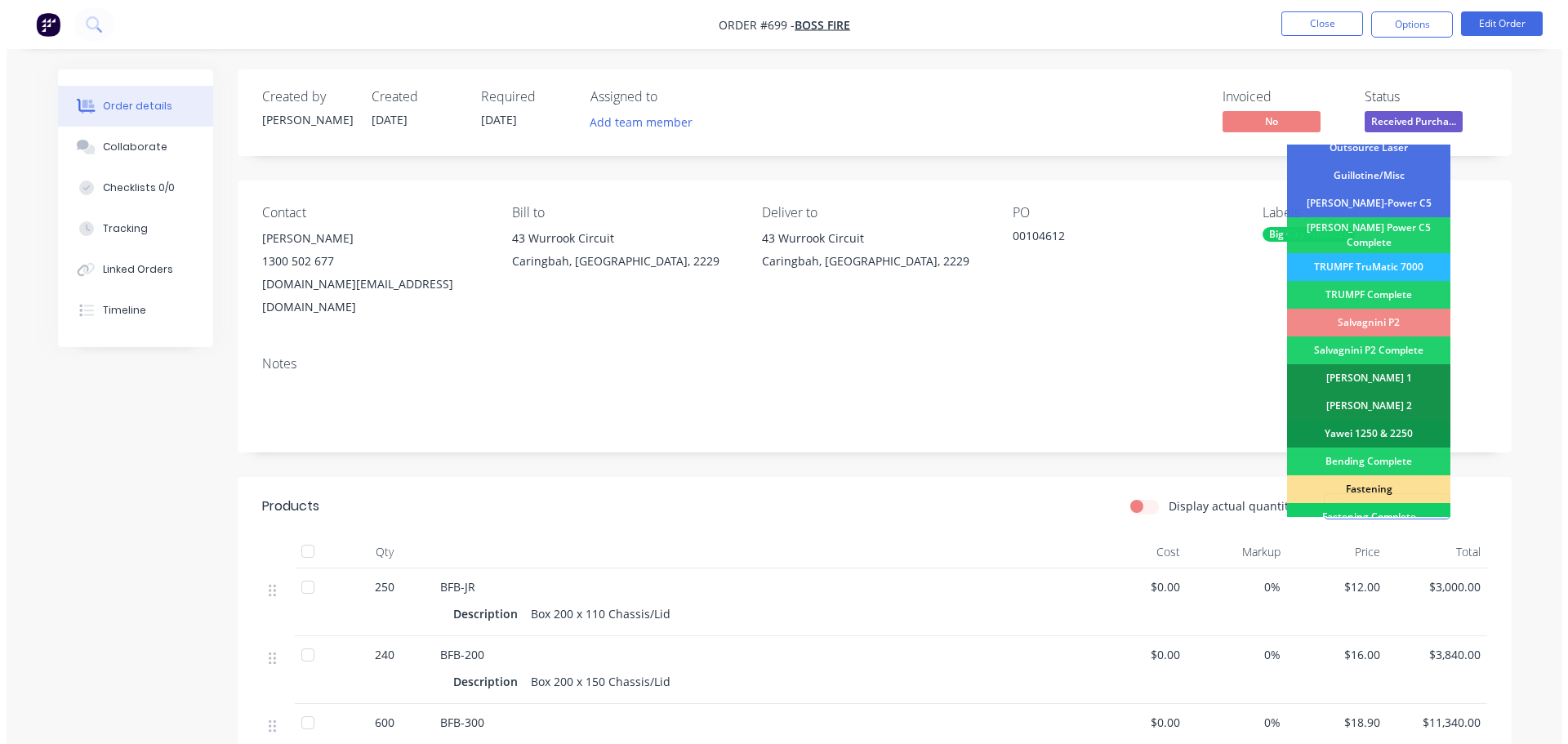
scroll to position [82, 0]
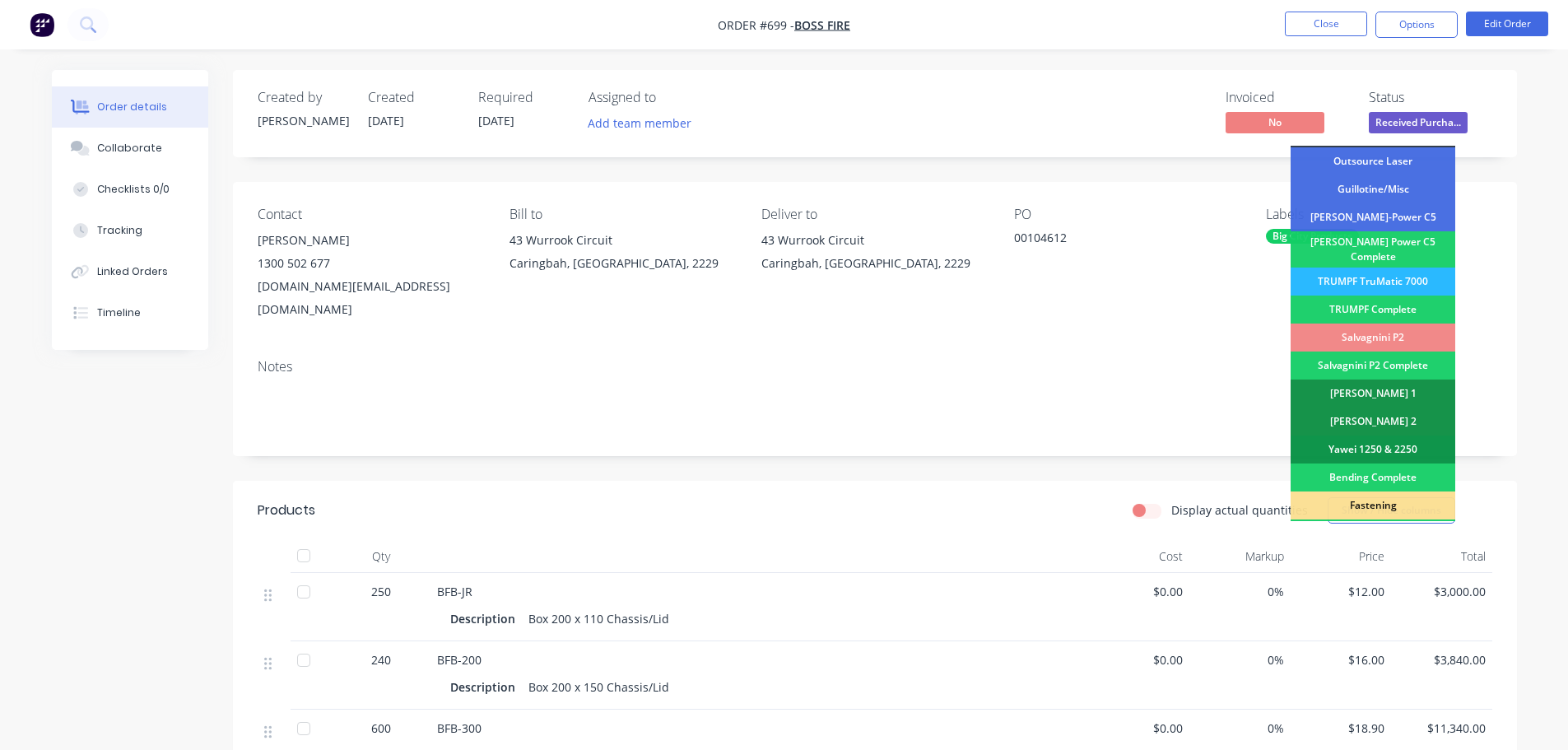
click at [1415, 331] on div "Salvagnini P2" at bounding box center [1373, 337] width 165 height 28
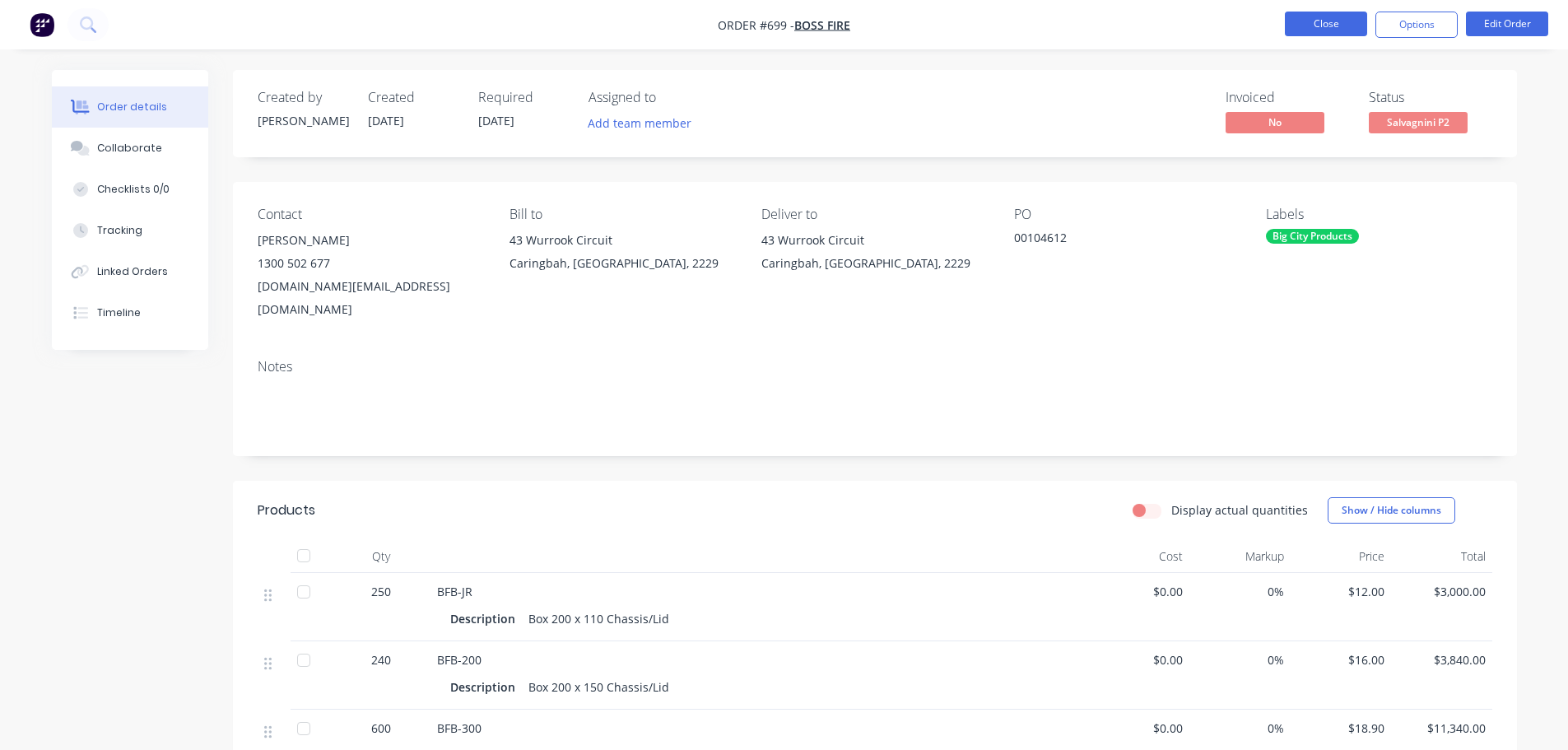
click at [1326, 29] on button "Close" at bounding box center [1326, 23] width 82 height 25
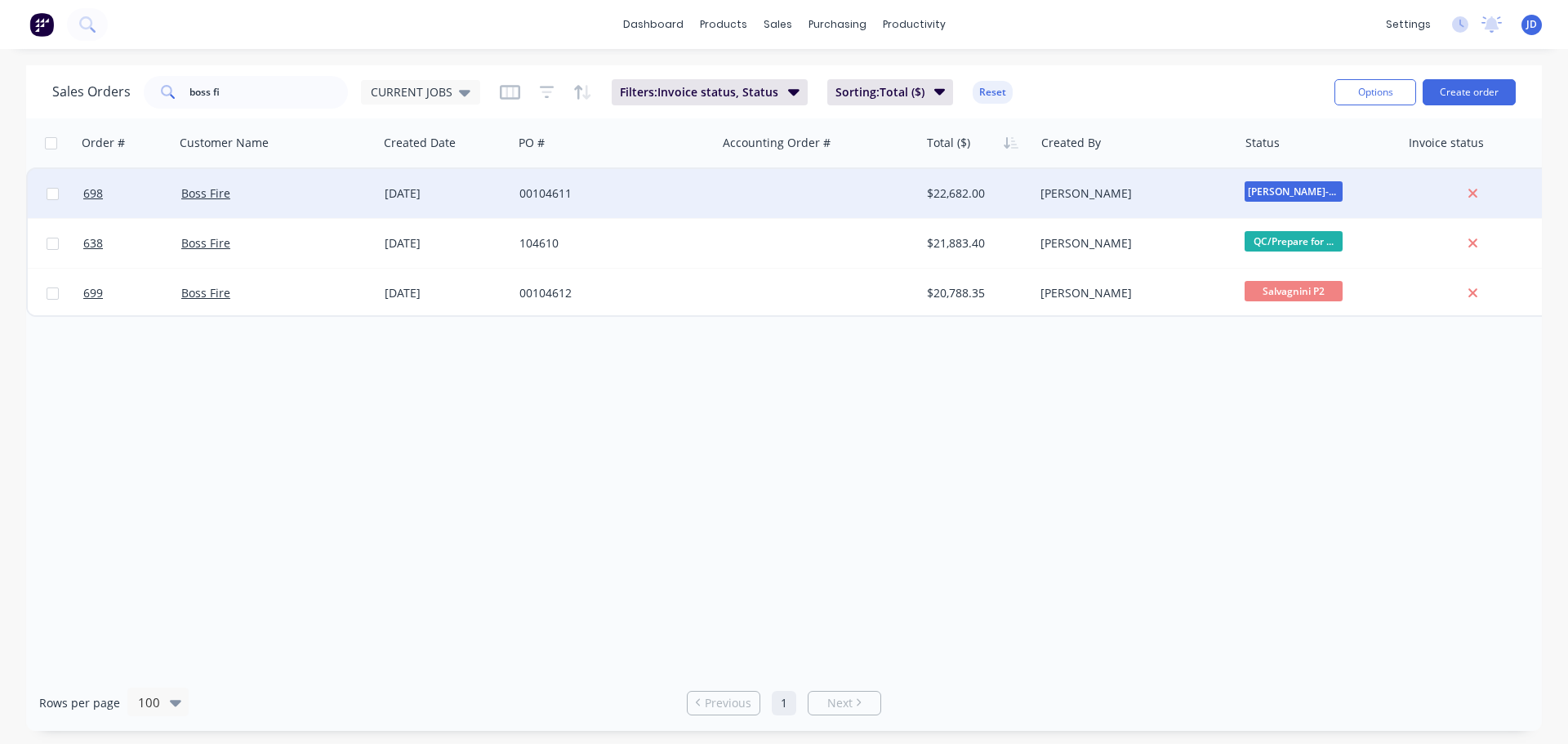
click at [1286, 187] on span "[PERSON_NAME]-Power C5" at bounding box center [1293, 192] width 98 height 20
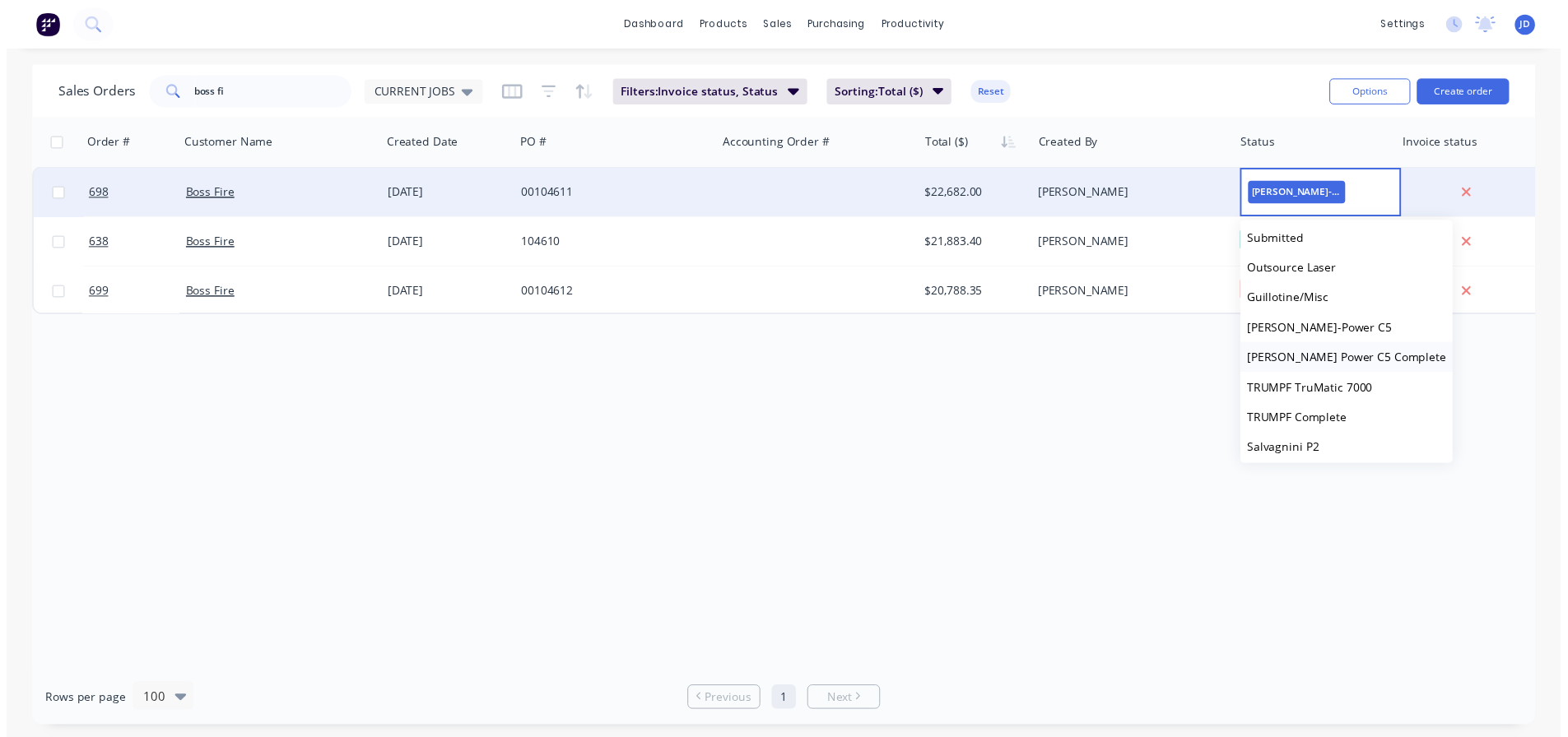
scroll to position [165, 0]
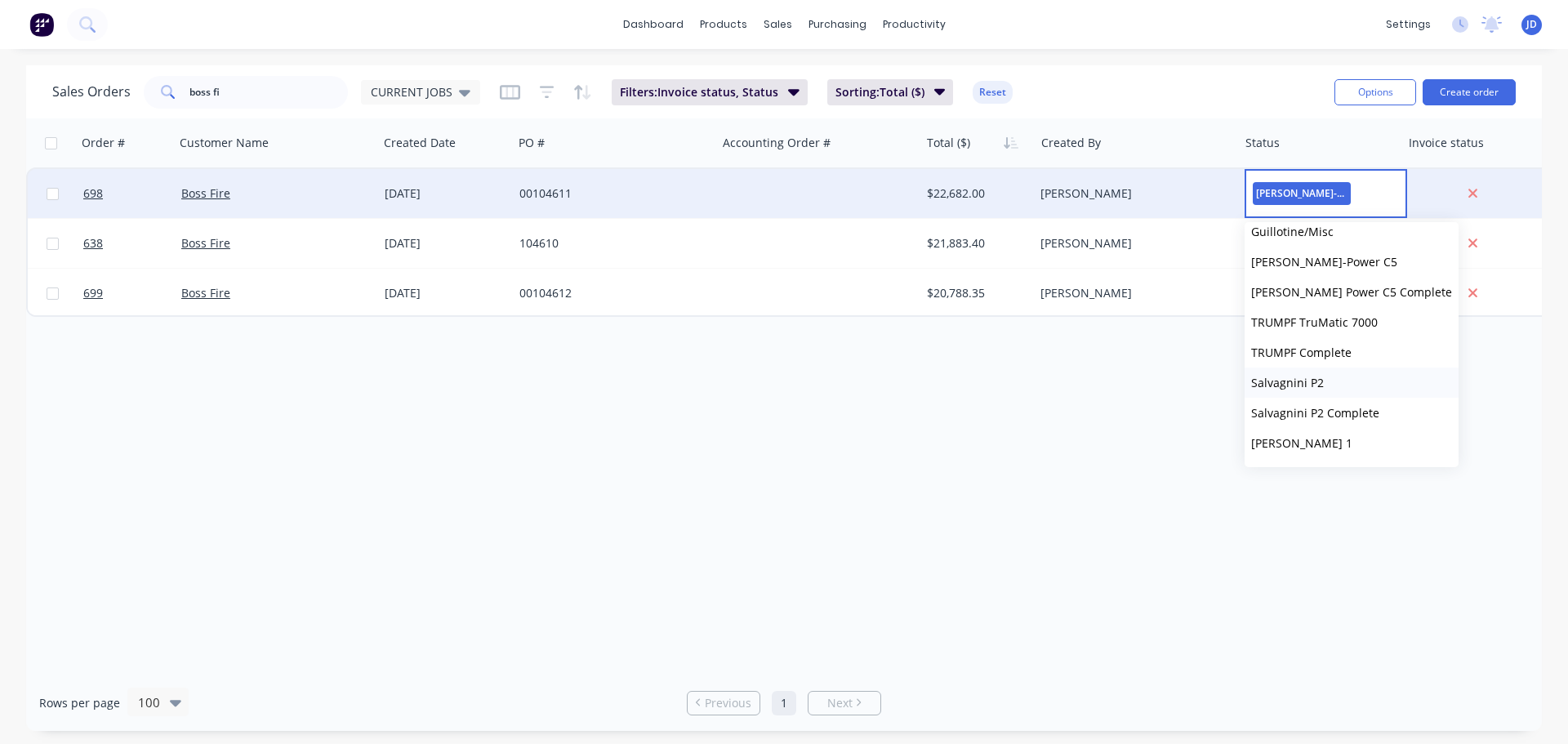
click at [1334, 386] on button "Salvagnini P2" at bounding box center [1351, 382] width 214 height 30
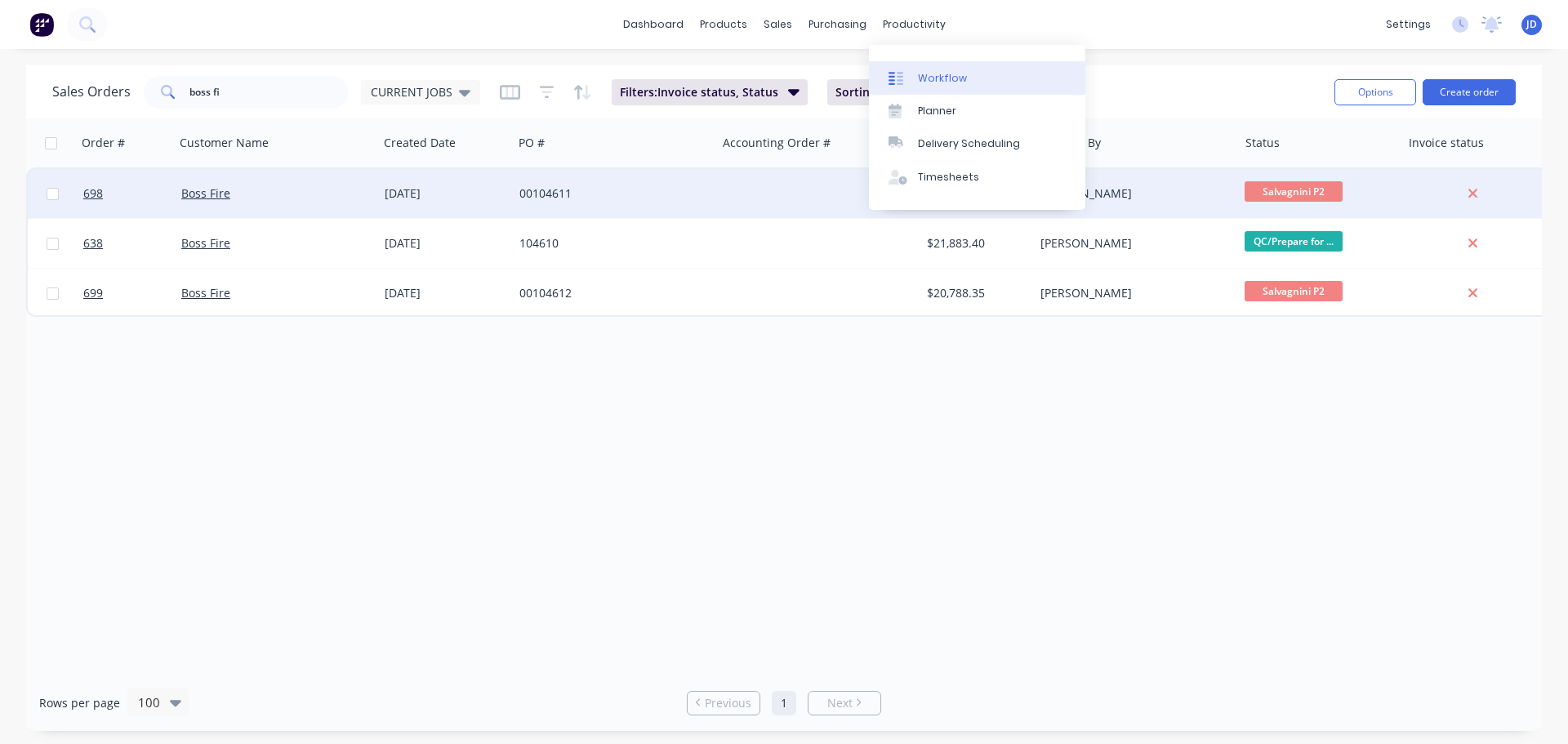
click at [920, 72] on div "Workflow" at bounding box center [942, 78] width 49 height 14
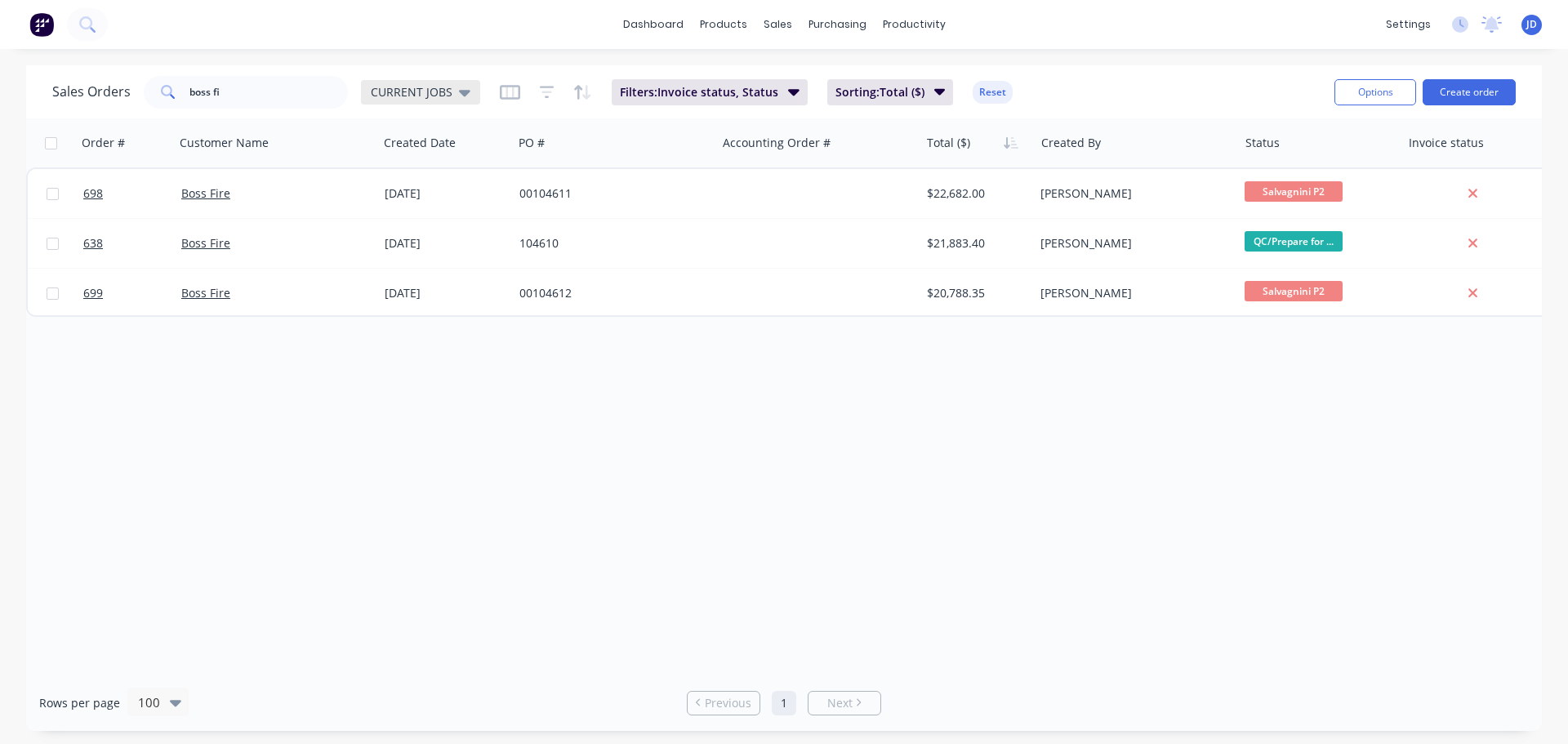
click at [454, 84] on div "CURRENT JOBS" at bounding box center [420, 92] width 119 height 25
drag, startPoint x: 813, startPoint y: 414, endPoint x: 826, endPoint y: 395, distance: 23.0
click at [810, 412] on div "Order # Customer Name Created Date PO # Accounting Order # Total ($) Created By…" at bounding box center [784, 396] width 1516 height 556
click at [920, 77] on div "Workflow" at bounding box center [942, 78] width 49 height 14
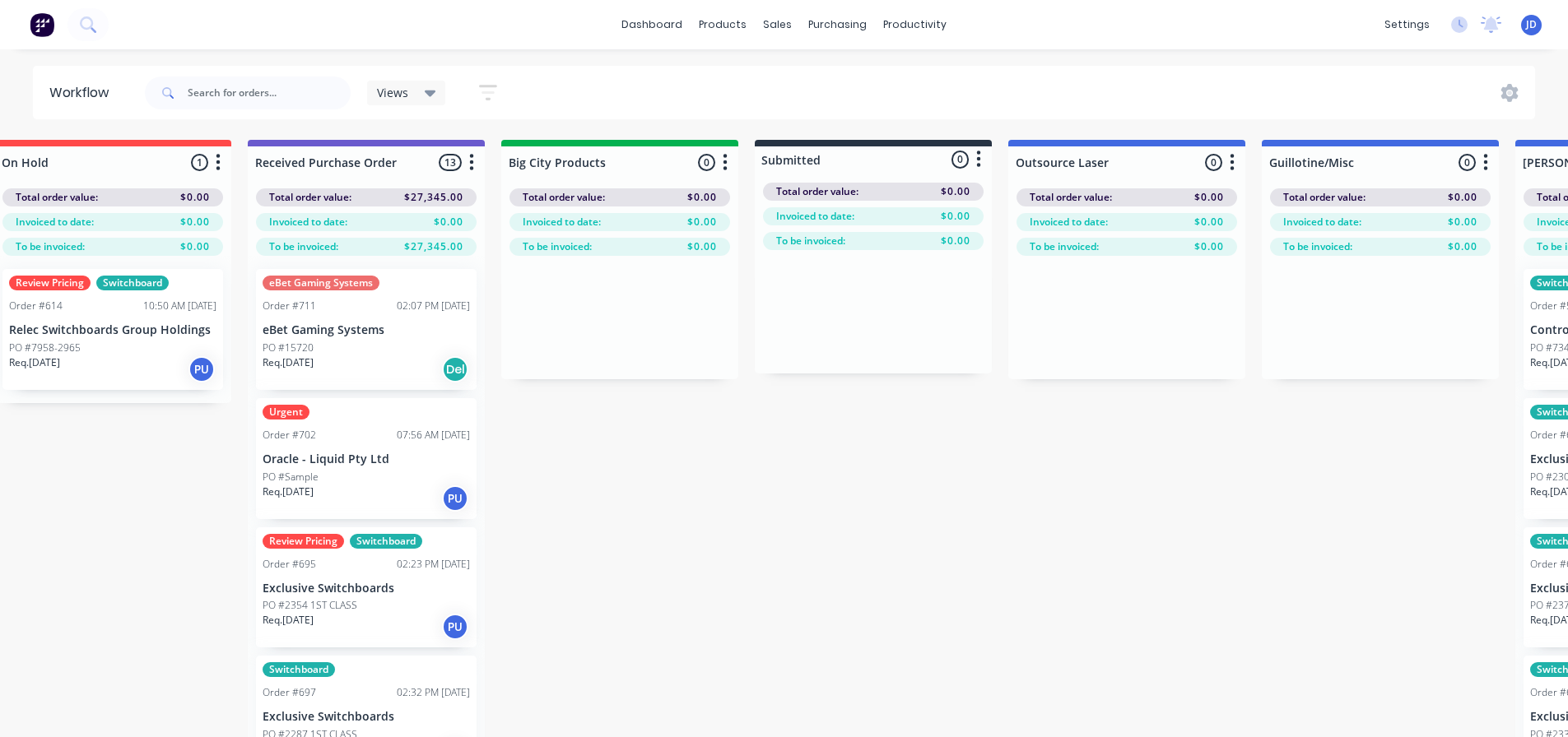
drag, startPoint x: 896, startPoint y: 401, endPoint x: 929, endPoint y: 399, distance: 33.1
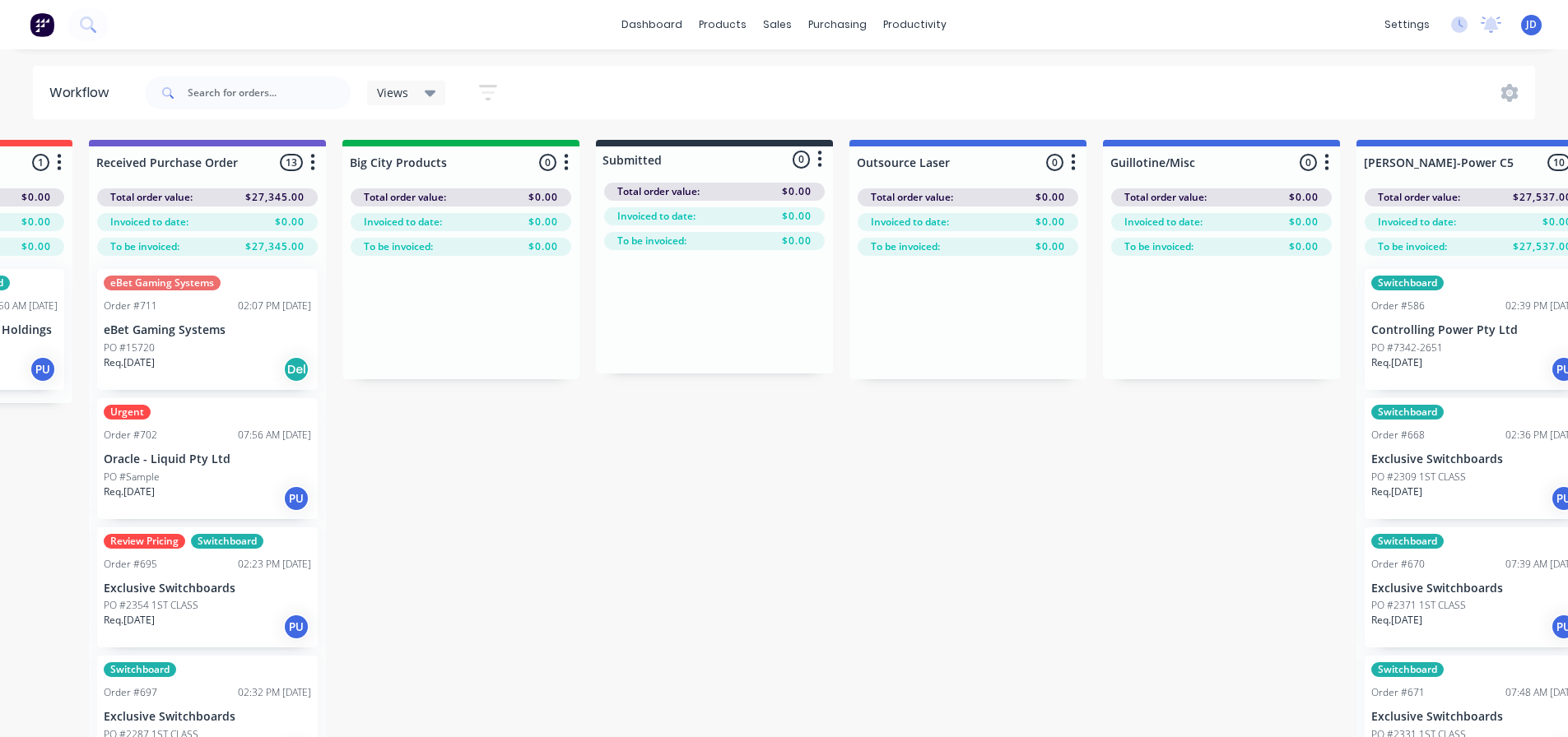
drag, startPoint x: 710, startPoint y: 414, endPoint x: 745, endPoint y: 421, distance: 35.7
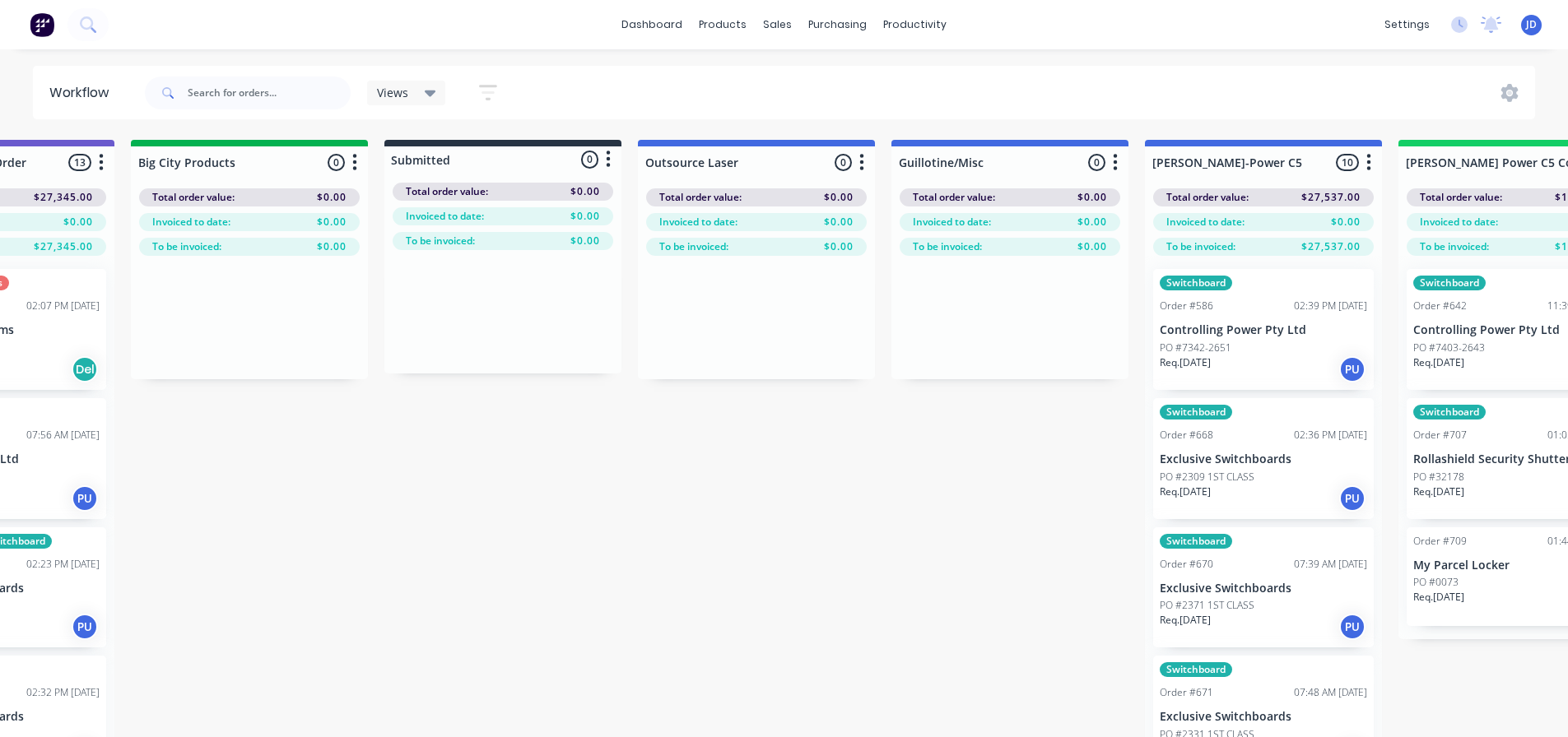
drag, startPoint x: 555, startPoint y: 447, endPoint x: 620, endPoint y: 451, distance: 65.1
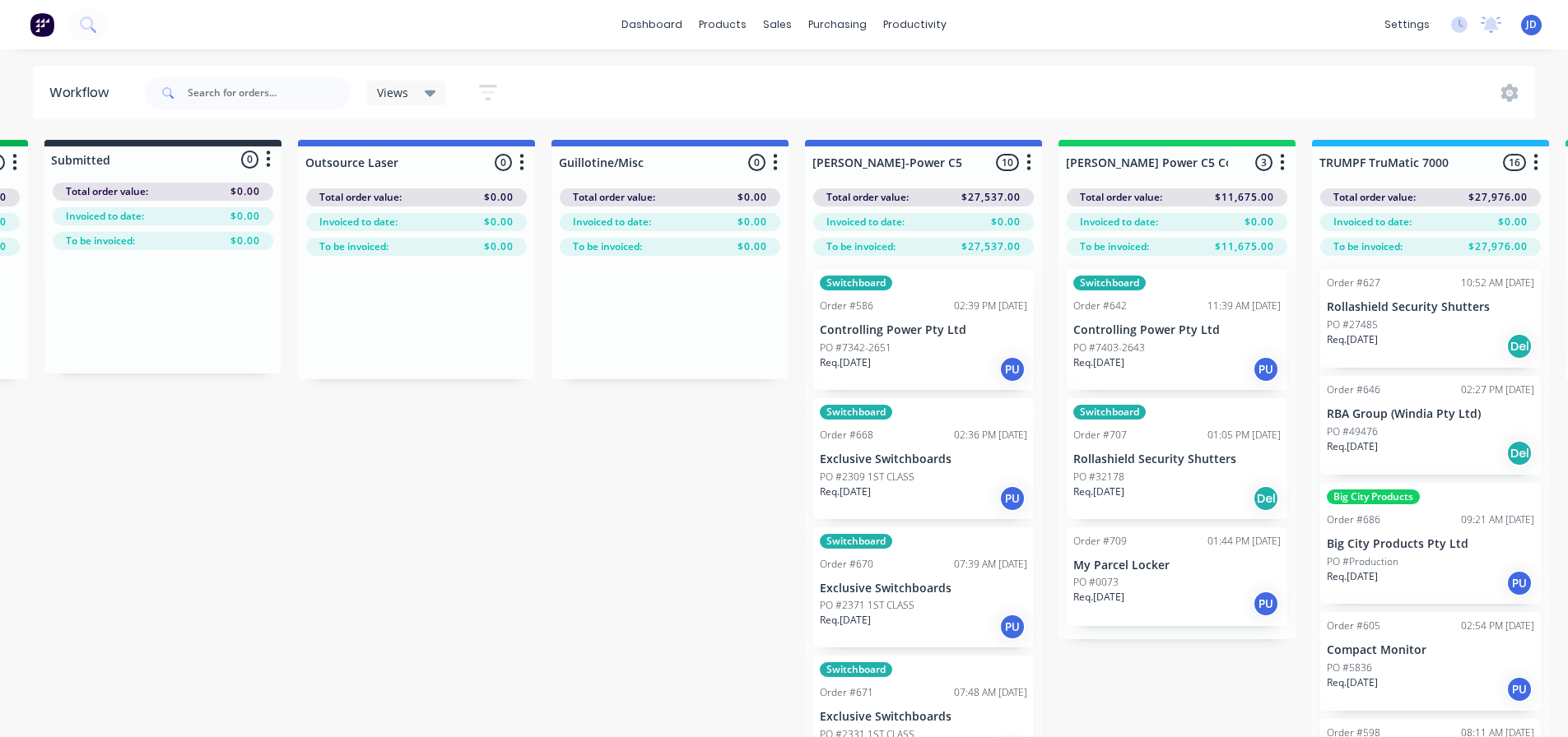
scroll to position [0, 1177]
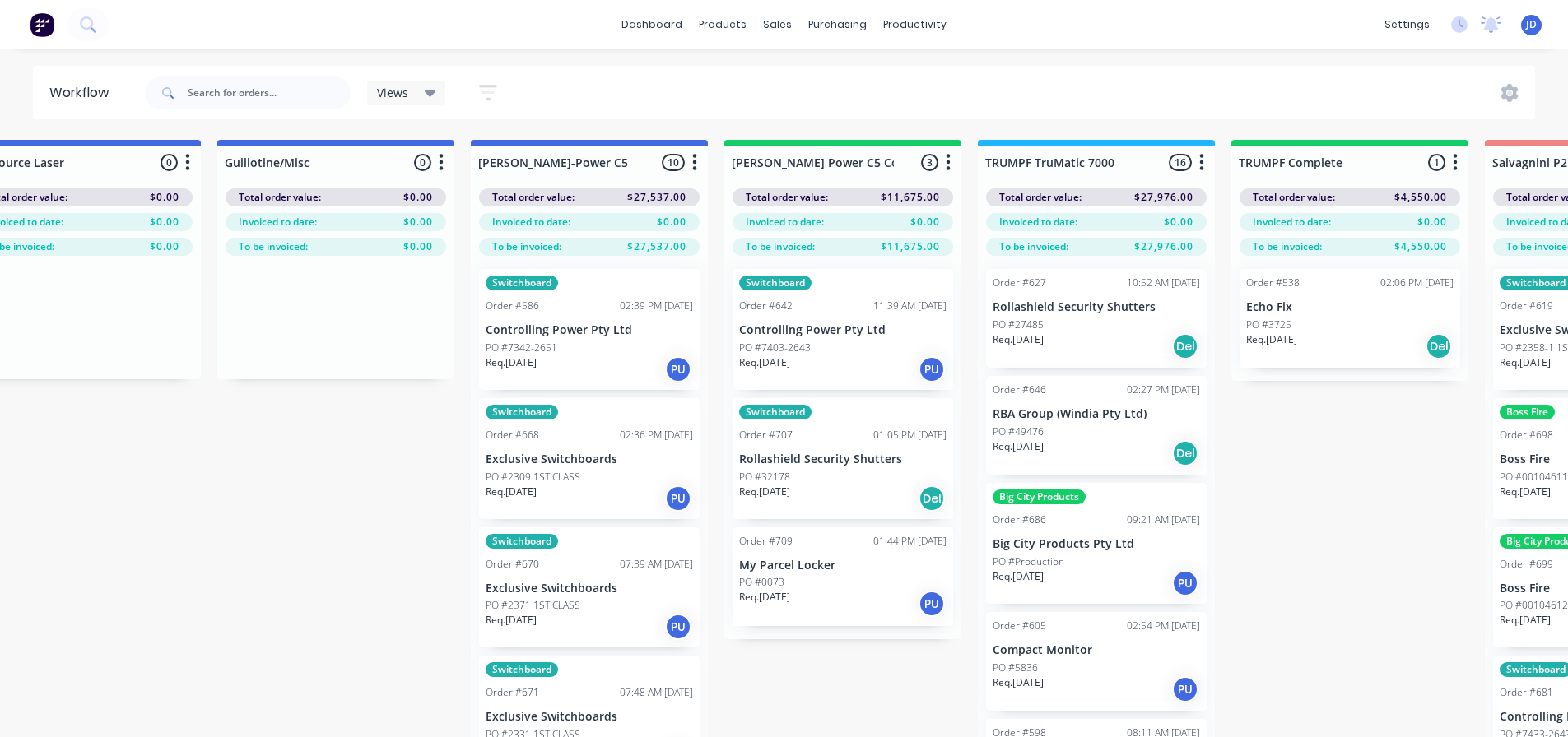
drag, startPoint x: 527, startPoint y: 483, endPoint x: 589, endPoint y: 475, distance: 62.5
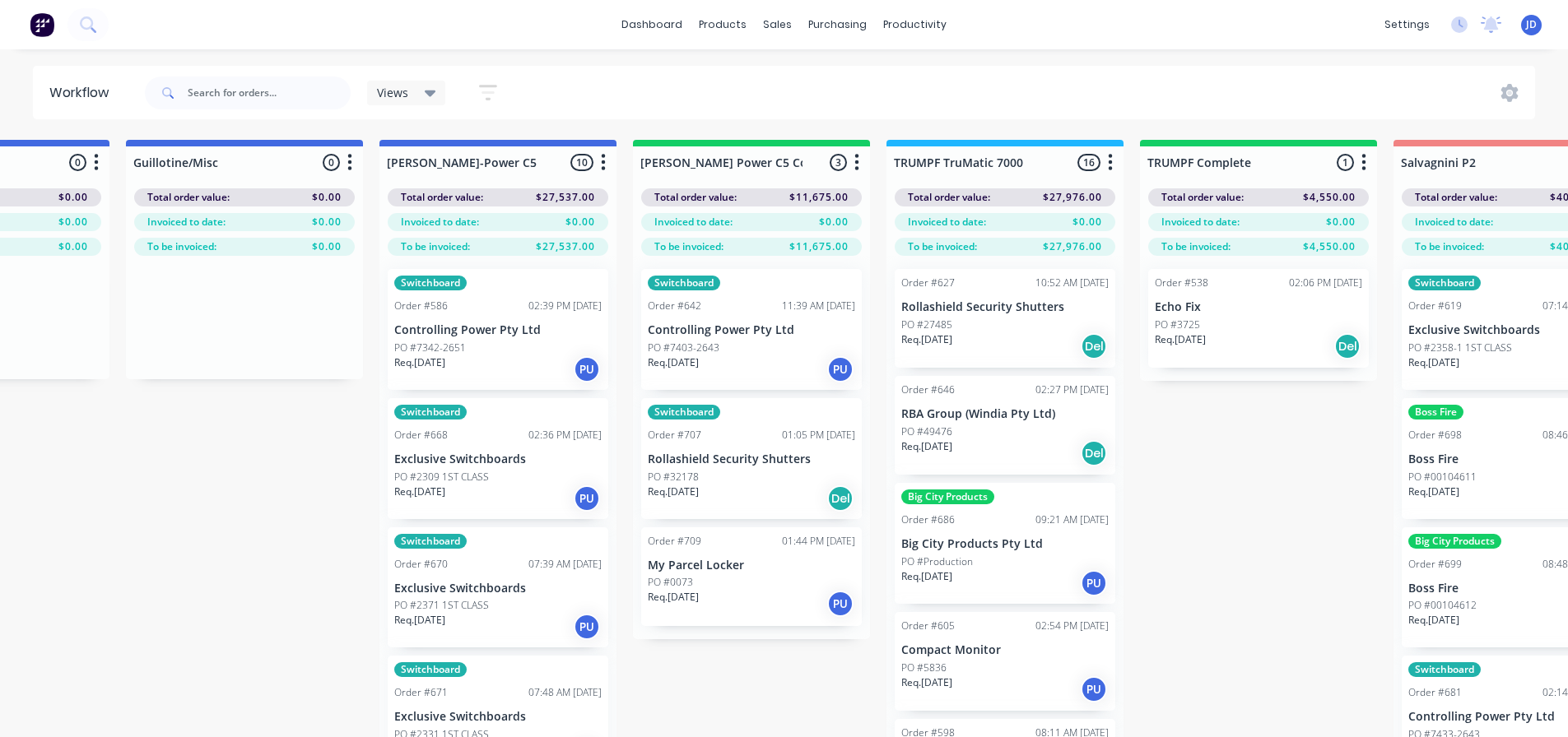
click at [757, 343] on div "PO #7403-2643" at bounding box center [751, 348] width 207 height 15
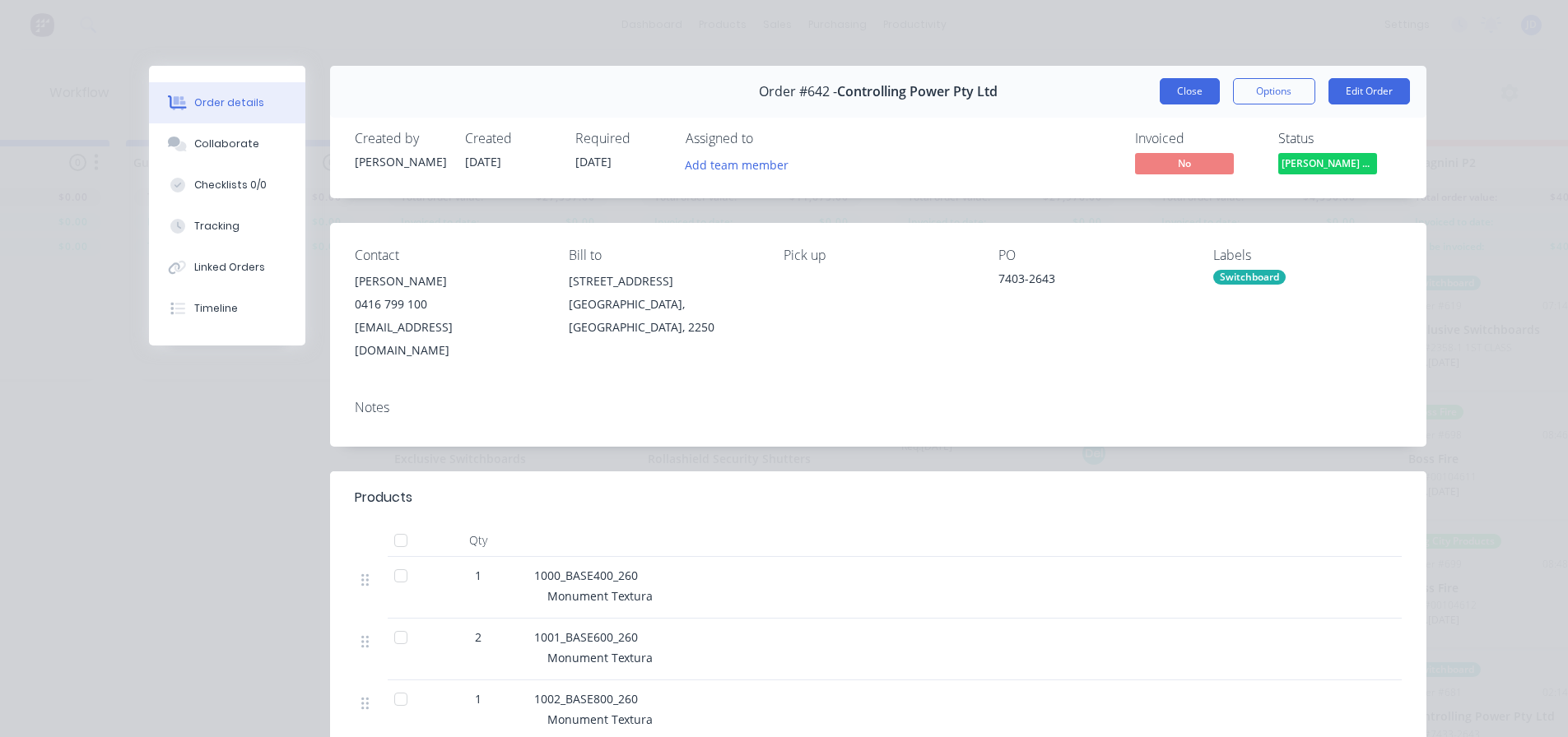
click at [1180, 87] on button "Close" at bounding box center [1190, 91] width 60 height 27
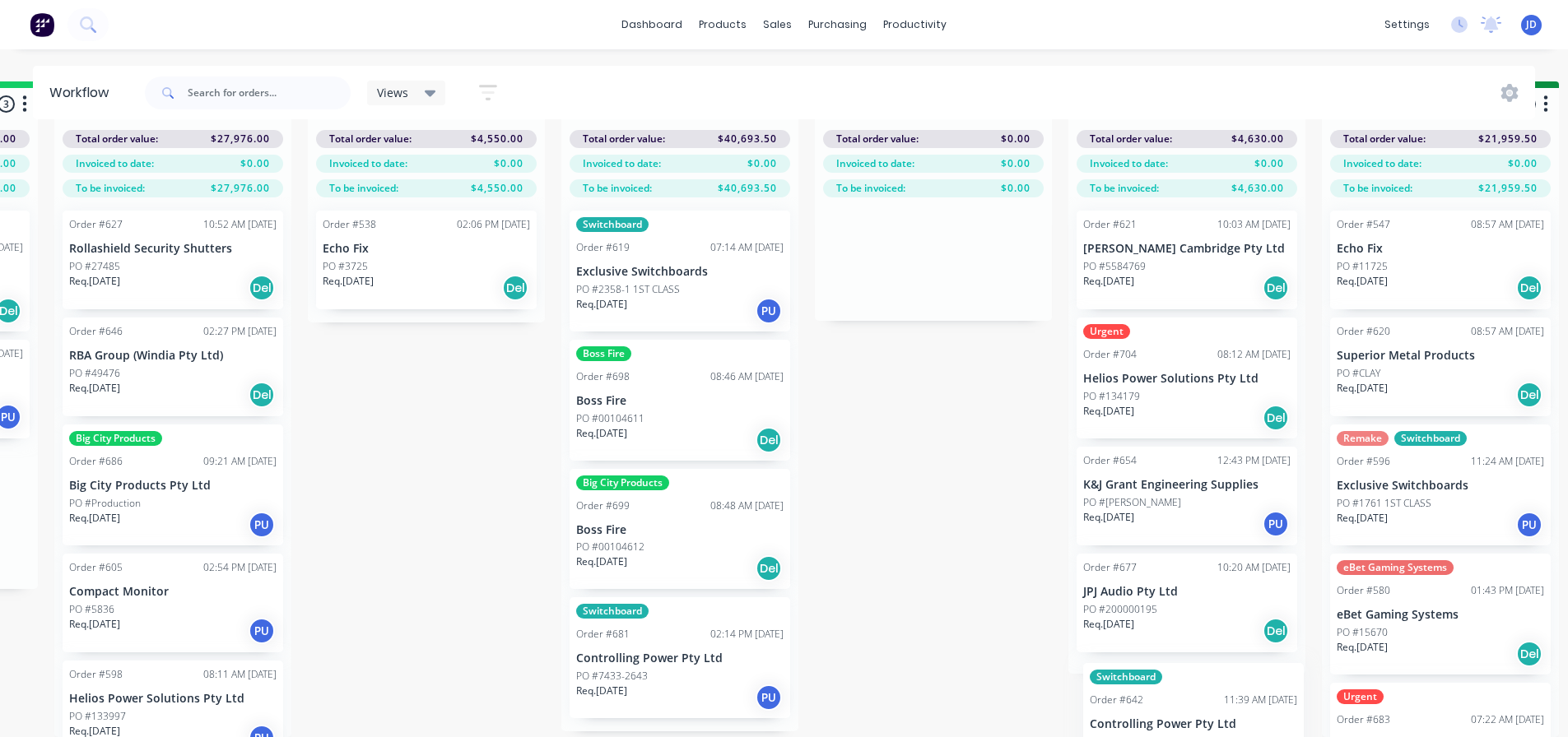
scroll to position [70, 2019]
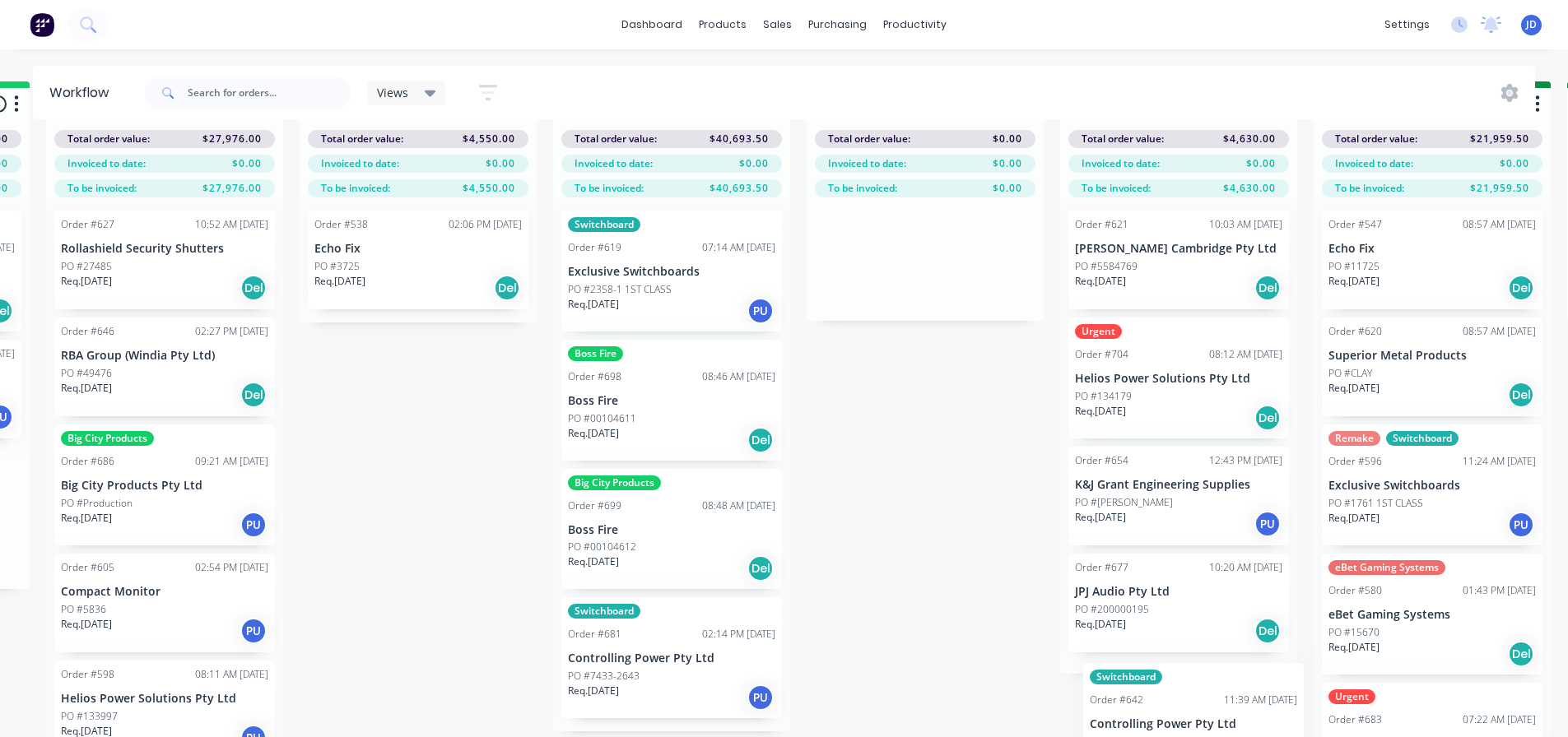
drag, startPoint x: 735, startPoint y: 348, endPoint x: 1163, endPoint y: 714, distance: 563.2
click at [363, 274] on p "Req. 24/07/25" at bounding box center [338, 281] width 51 height 15
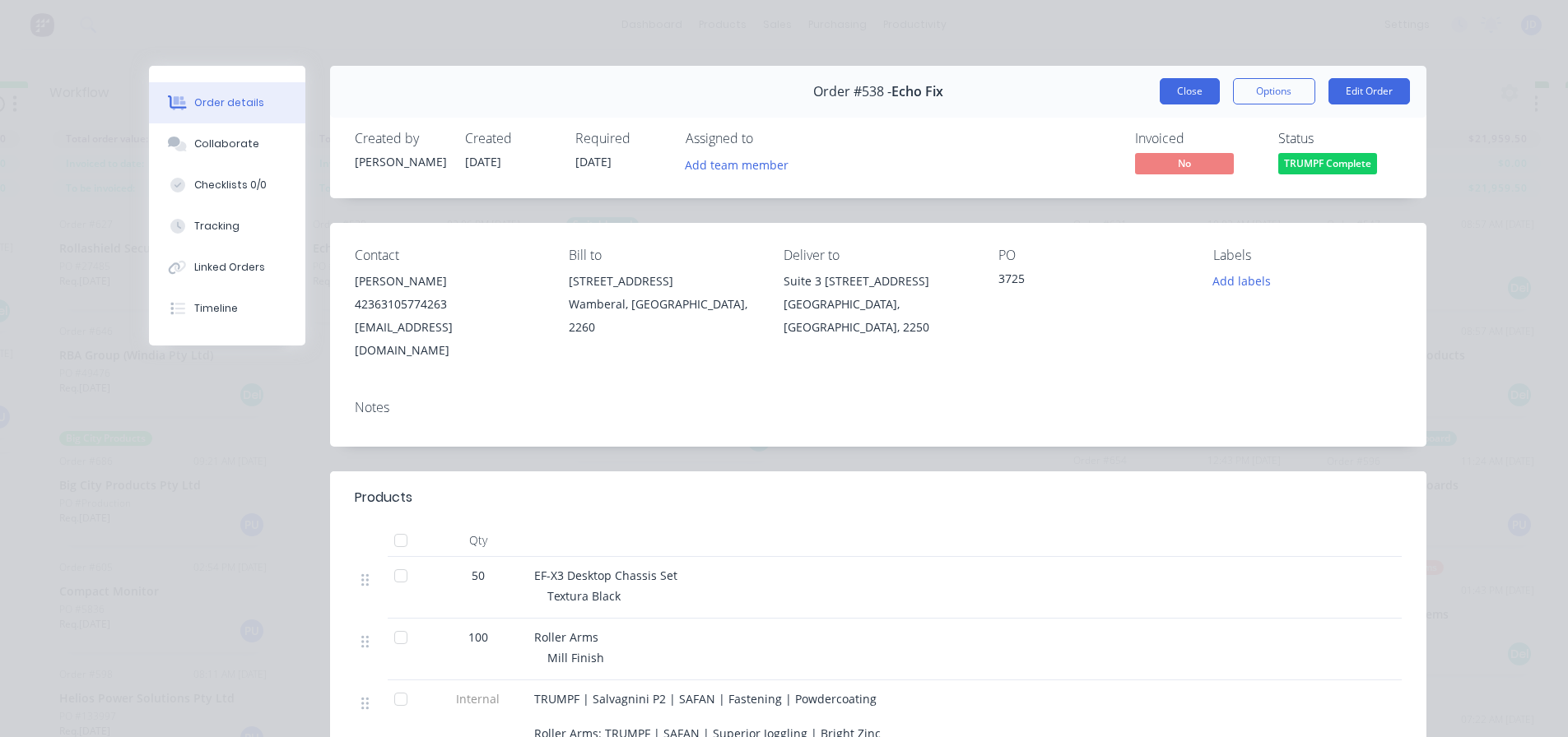
click at [1172, 89] on button "Close" at bounding box center [1190, 91] width 60 height 27
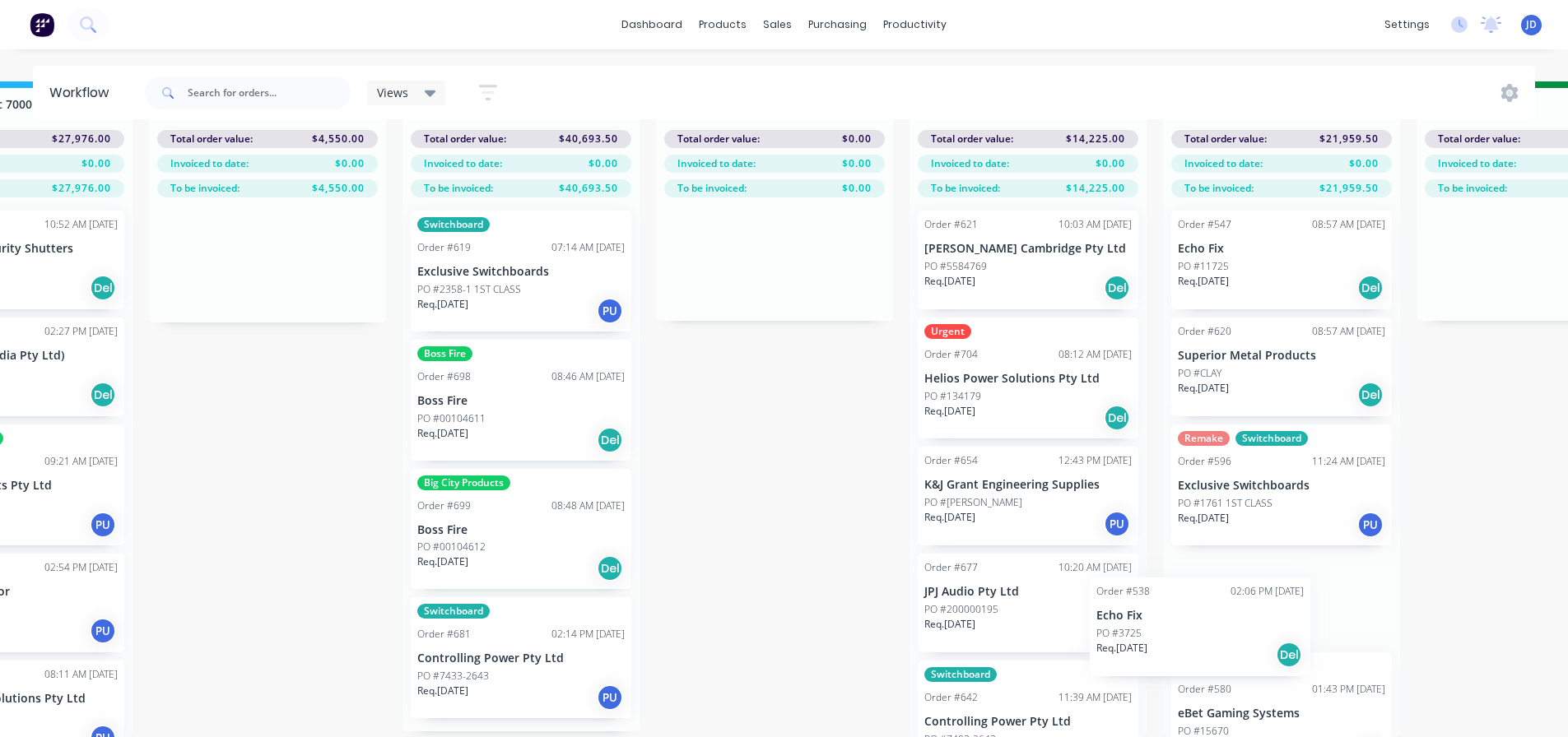
drag, startPoint x: 550, startPoint y: 290, endPoint x: 1209, endPoint y: 631, distance: 742.0
click at [1210, 636] on div "On Hold 1 Status colour #FF4949 hex #FF4949 Save Cancel Notifications Email SMS…" at bounding box center [1578, 410] width 7519 height 656
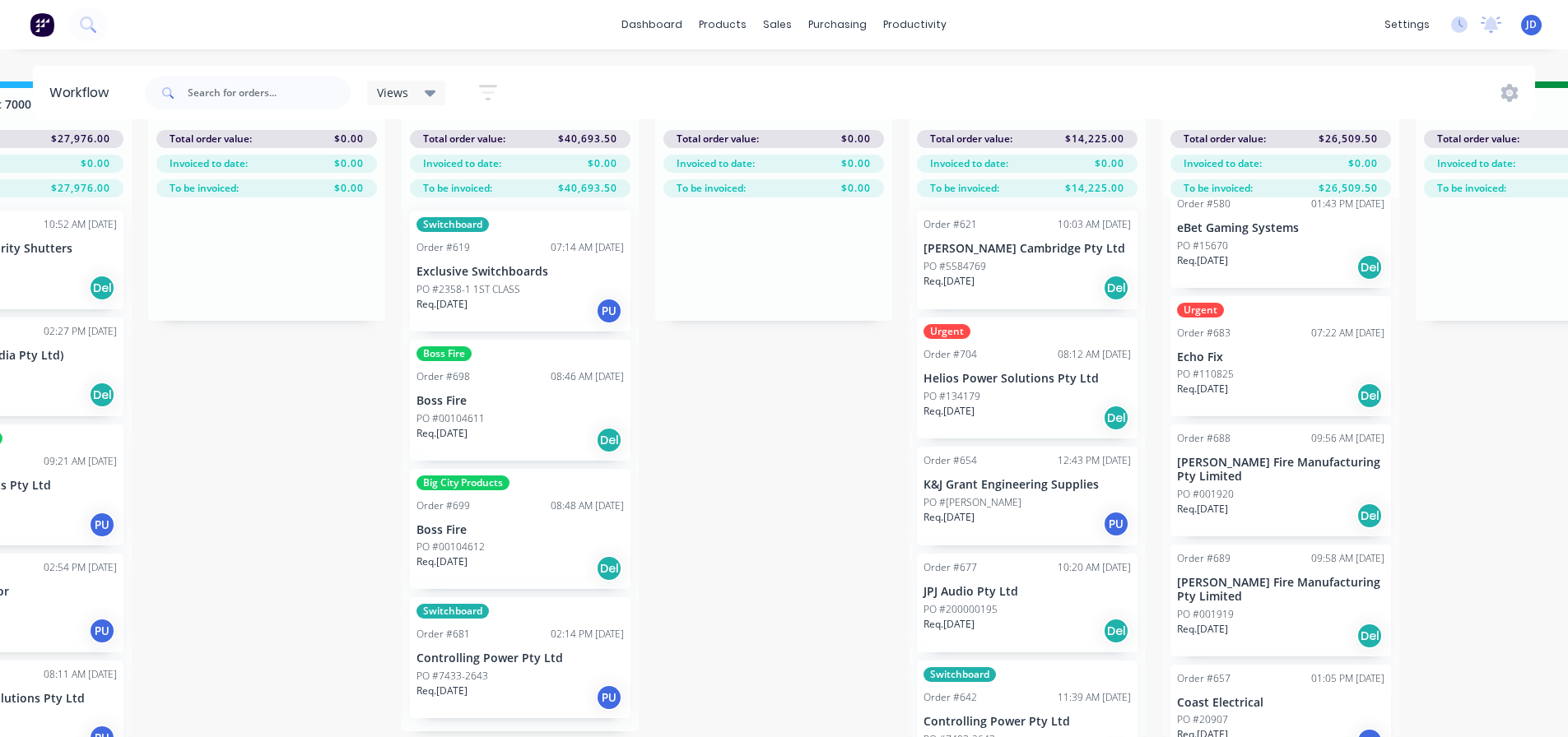
scroll to position [82, 0]
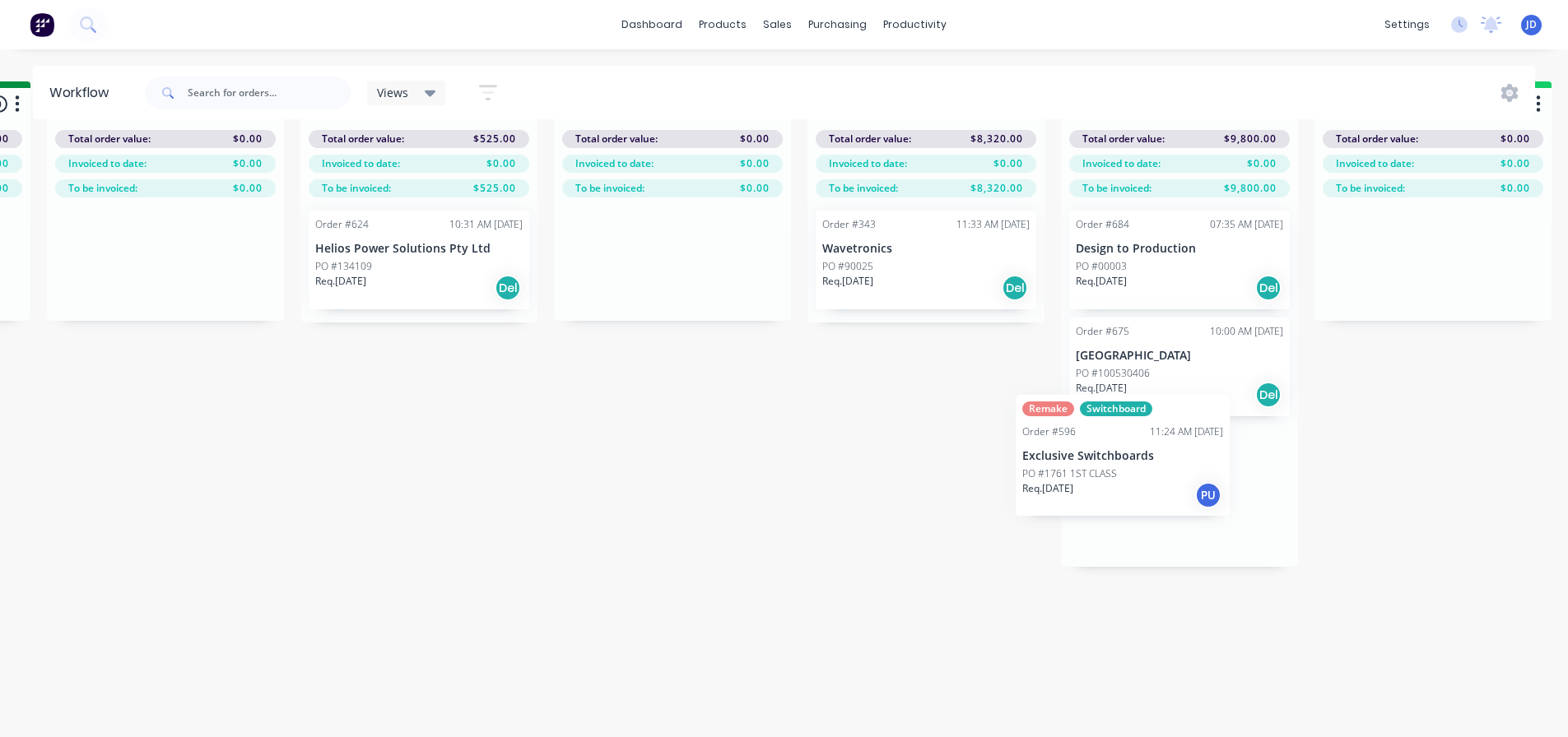
drag, startPoint x: 1504, startPoint y: 416, endPoint x: 1140, endPoint y: 447, distance: 365.3
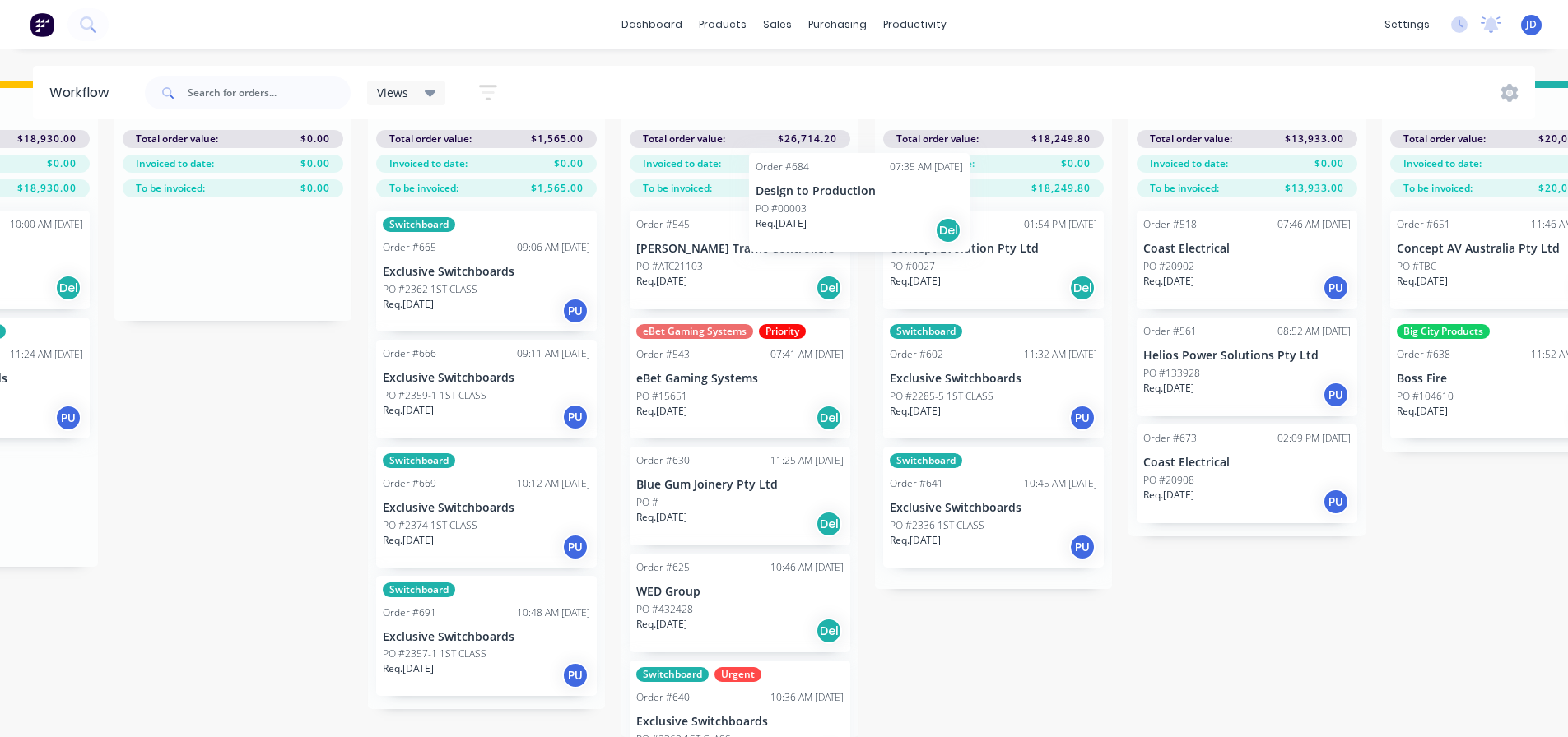
scroll to position [0, 4991]
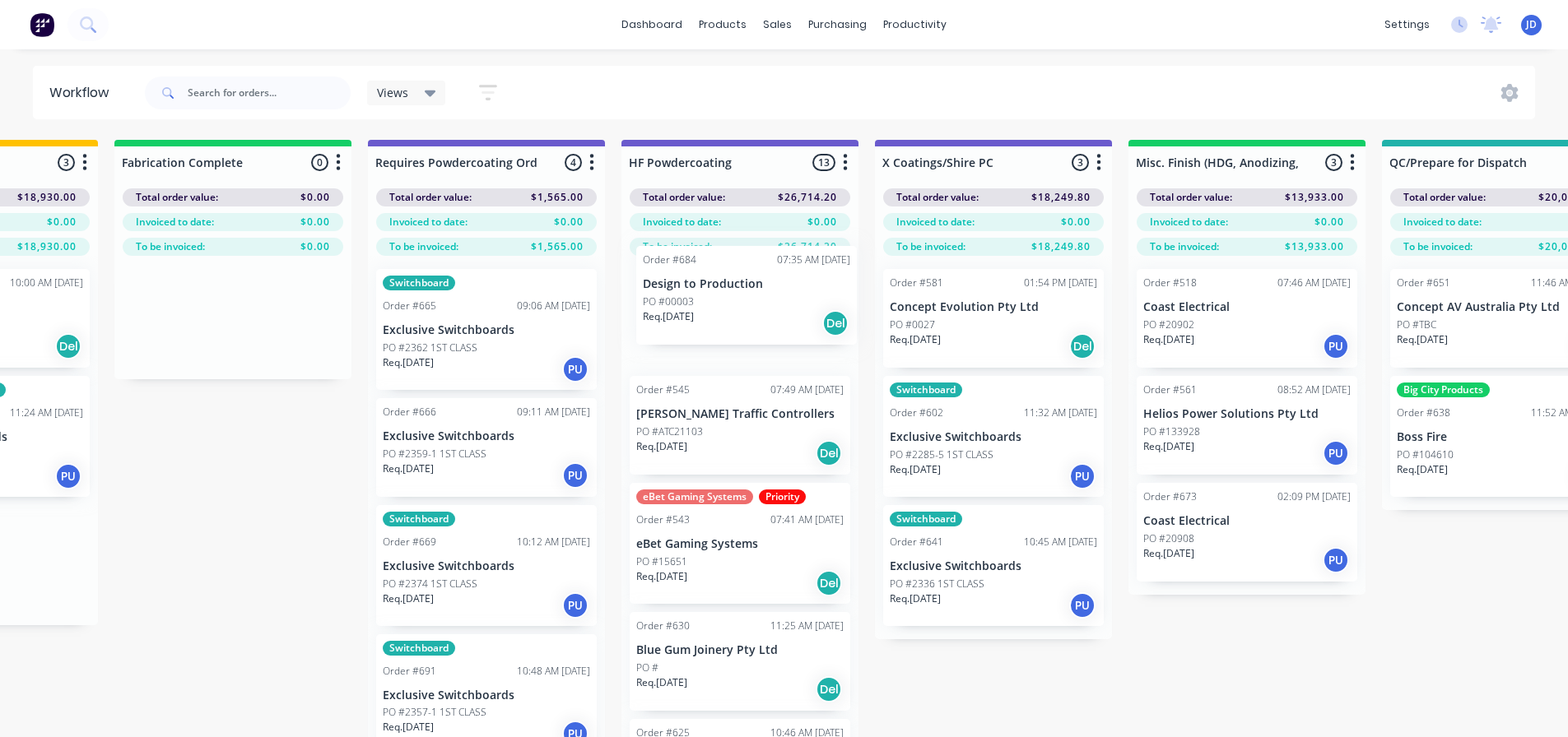
drag, startPoint x: 1127, startPoint y: 283, endPoint x: 702, endPoint y: 330, distance: 427.6
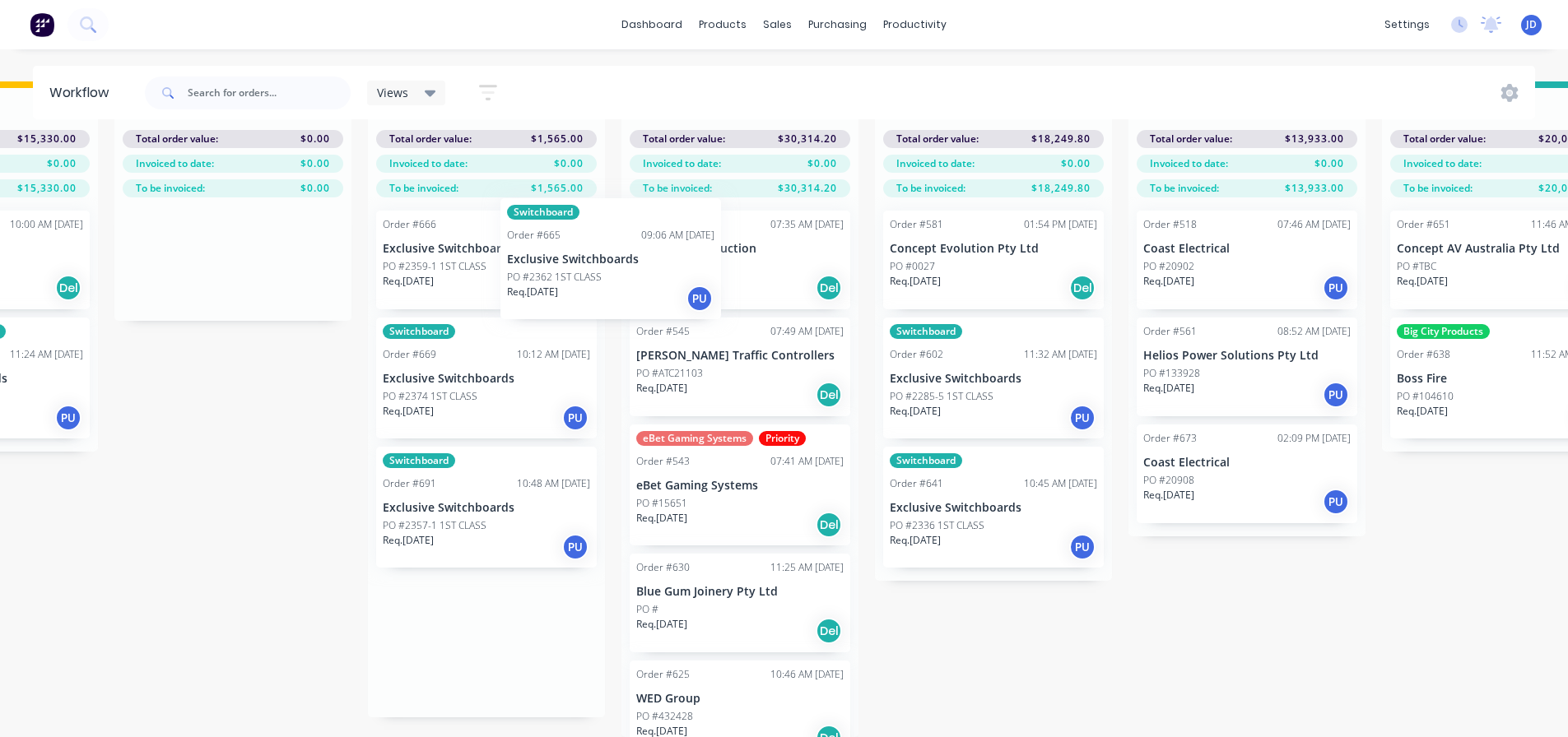
drag, startPoint x: 555, startPoint y: 283, endPoint x: 677, endPoint y: 258, distance: 124.5
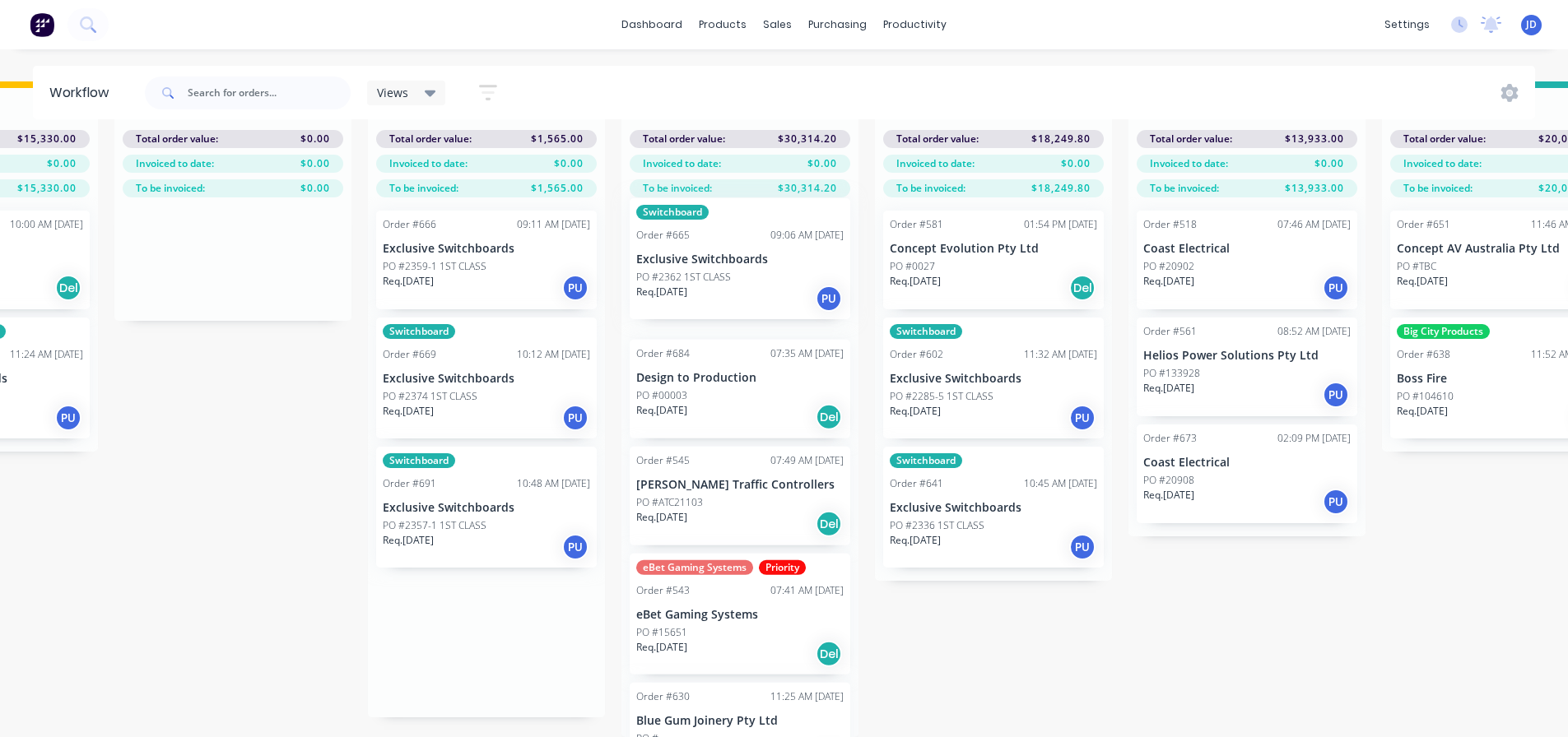
drag, startPoint x: 629, startPoint y: 268, endPoint x: 641, endPoint y: 266, distance: 12.2
drag, startPoint x: 551, startPoint y: 276, endPoint x: 702, endPoint y: 266, distance: 151.3
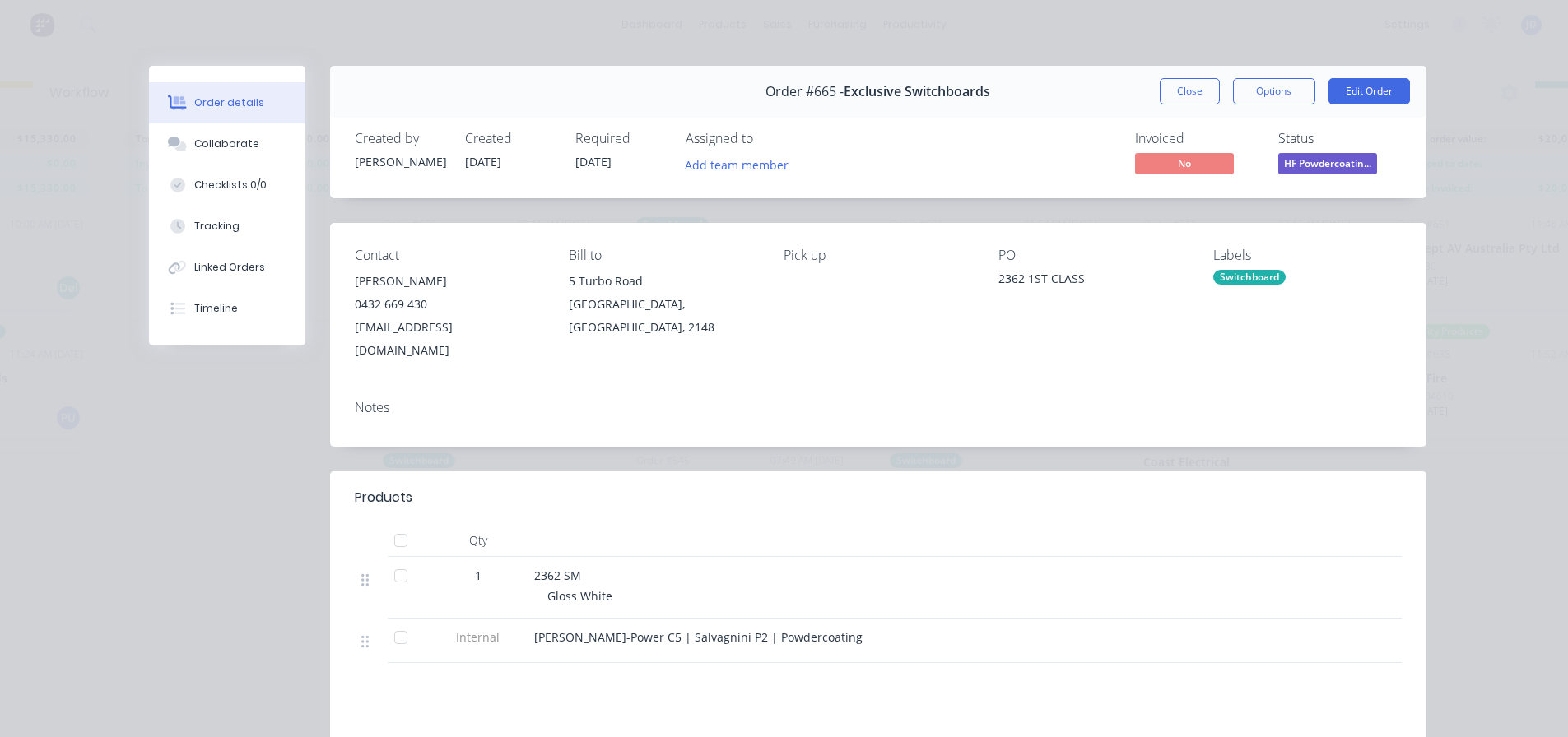
click at [1189, 90] on button "Close" at bounding box center [1190, 91] width 60 height 27
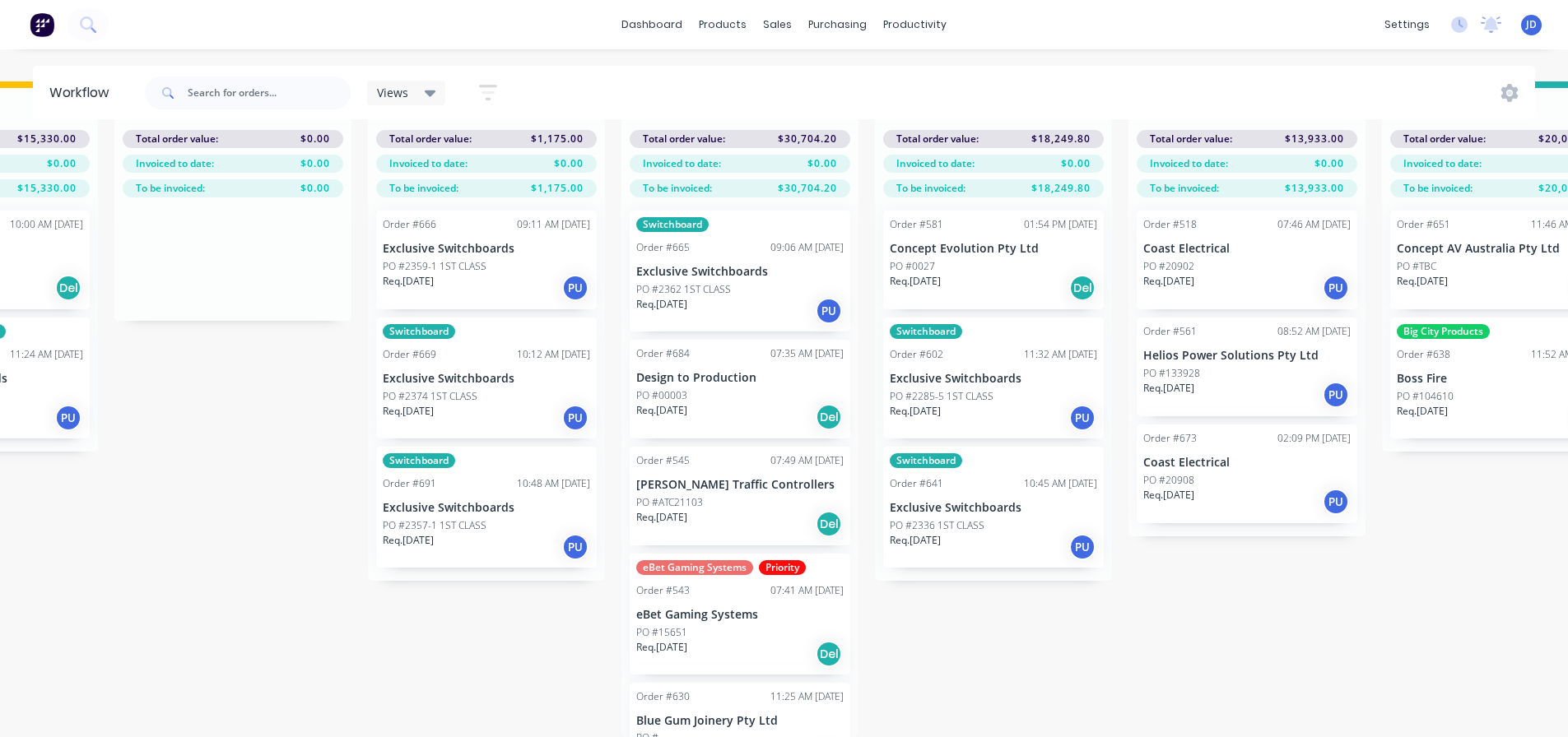
drag, startPoint x: 476, startPoint y: 239, endPoint x: 692, endPoint y: 262, distance: 217.2
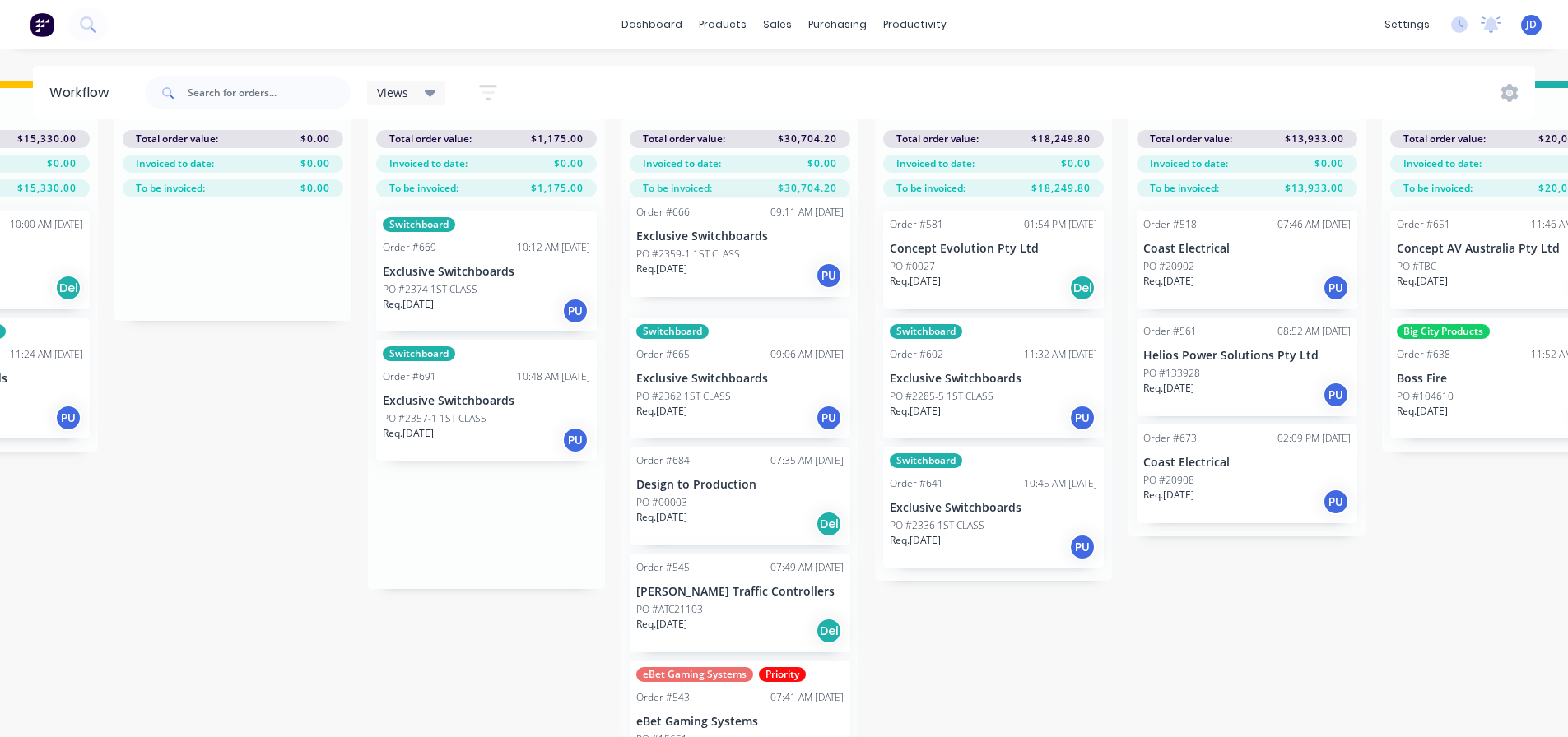
drag, startPoint x: 617, startPoint y: 281, endPoint x: 735, endPoint y: 272, distance: 118.3
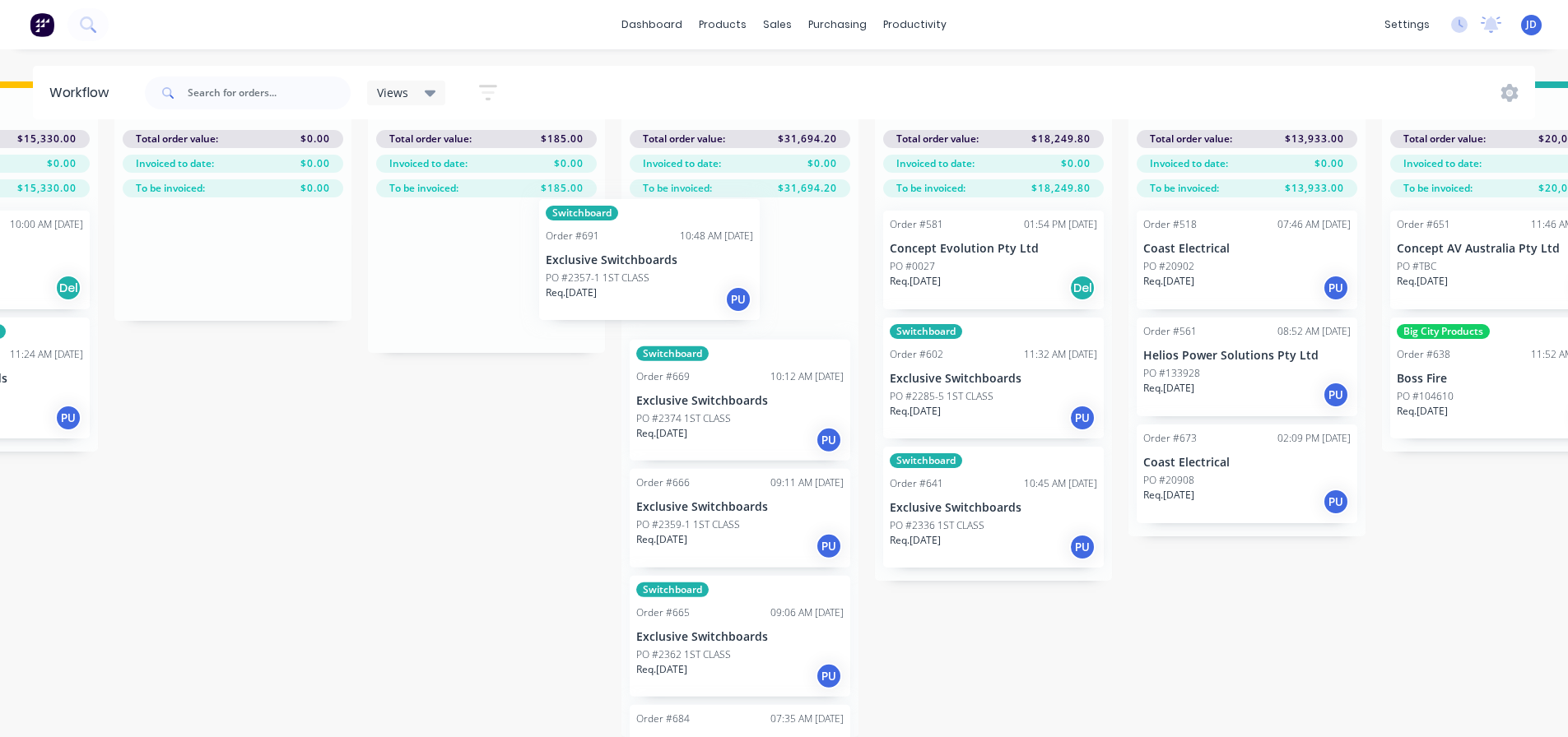
drag, startPoint x: 578, startPoint y: 267, endPoint x: 740, endPoint y: 263, distance: 162.0
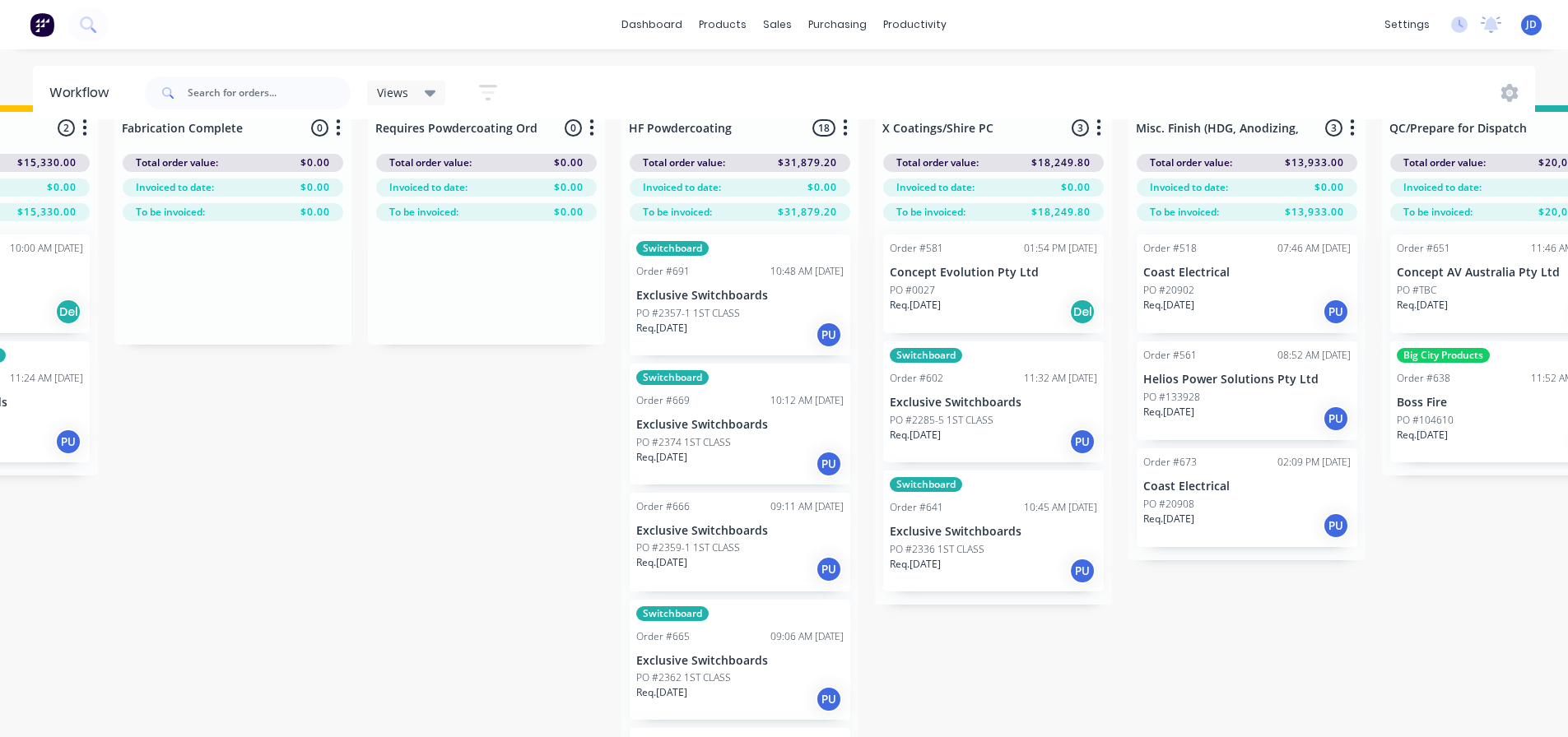
scroll to position [0, 4991]
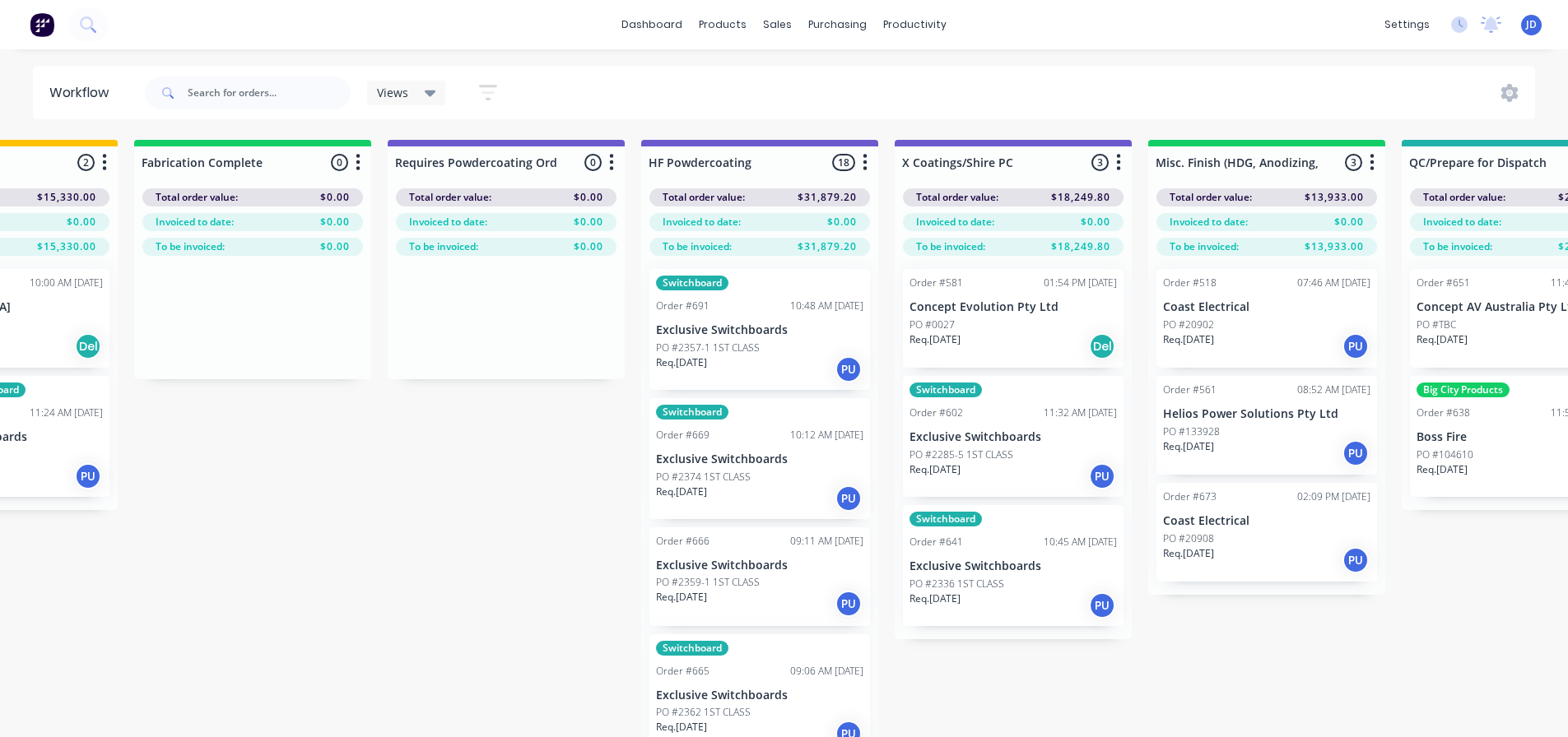
drag, startPoint x: 1394, startPoint y: 638, endPoint x: 1382, endPoint y: 641, distance: 12.4
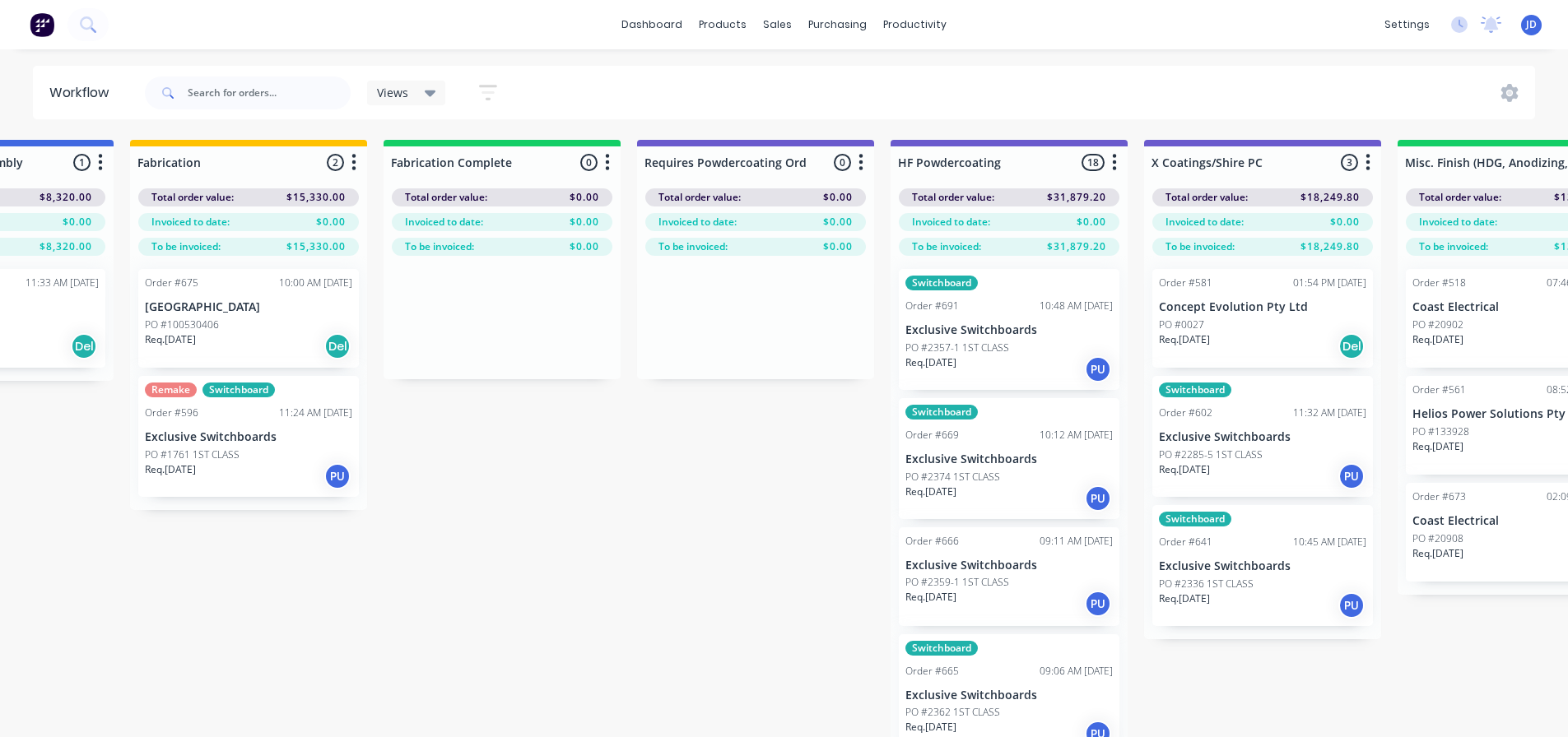
drag, startPoint x: 1388, startPoint y: 668, endPoint x: 1364, endPoint y: 661, distance: 25.0
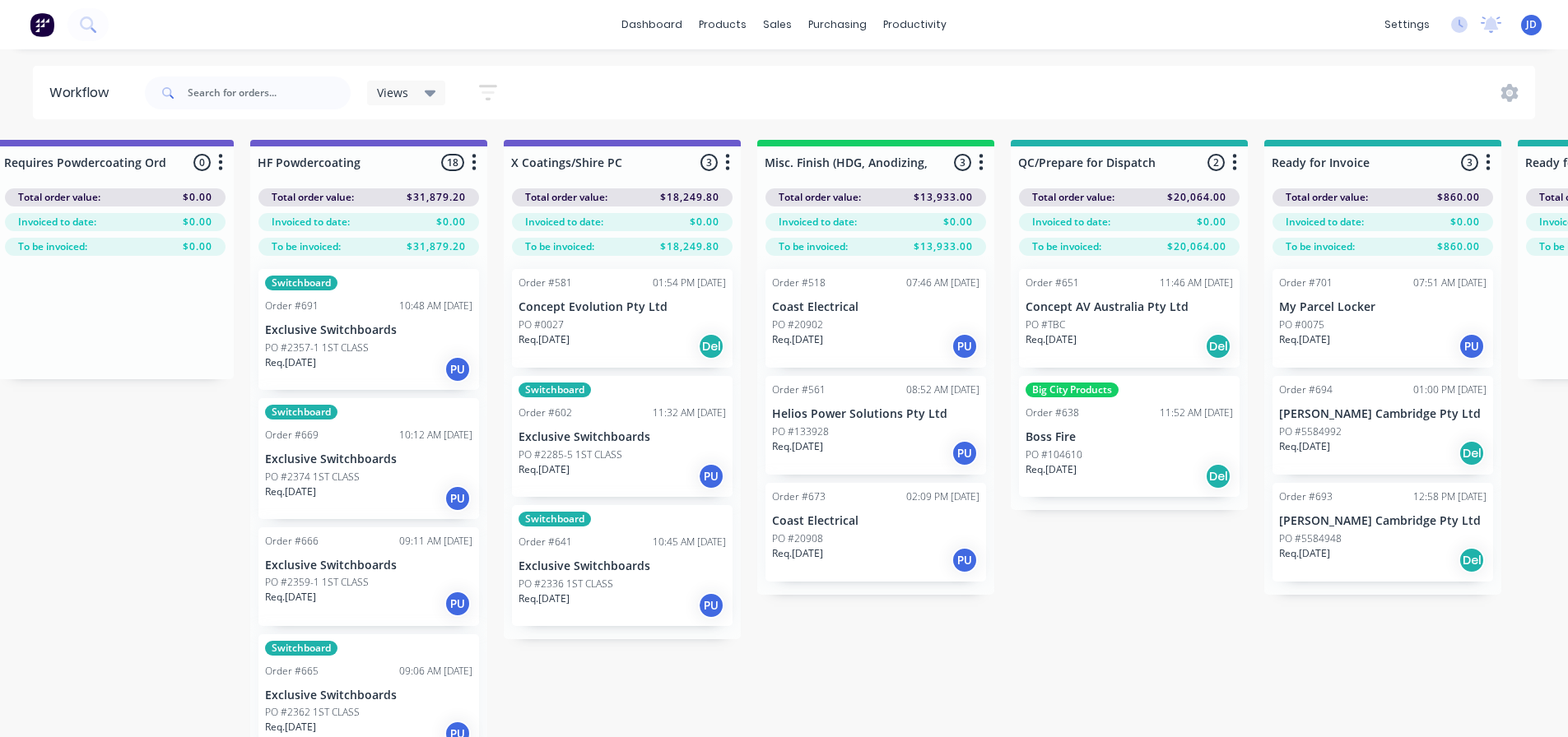
scroll to position [0, 5598]
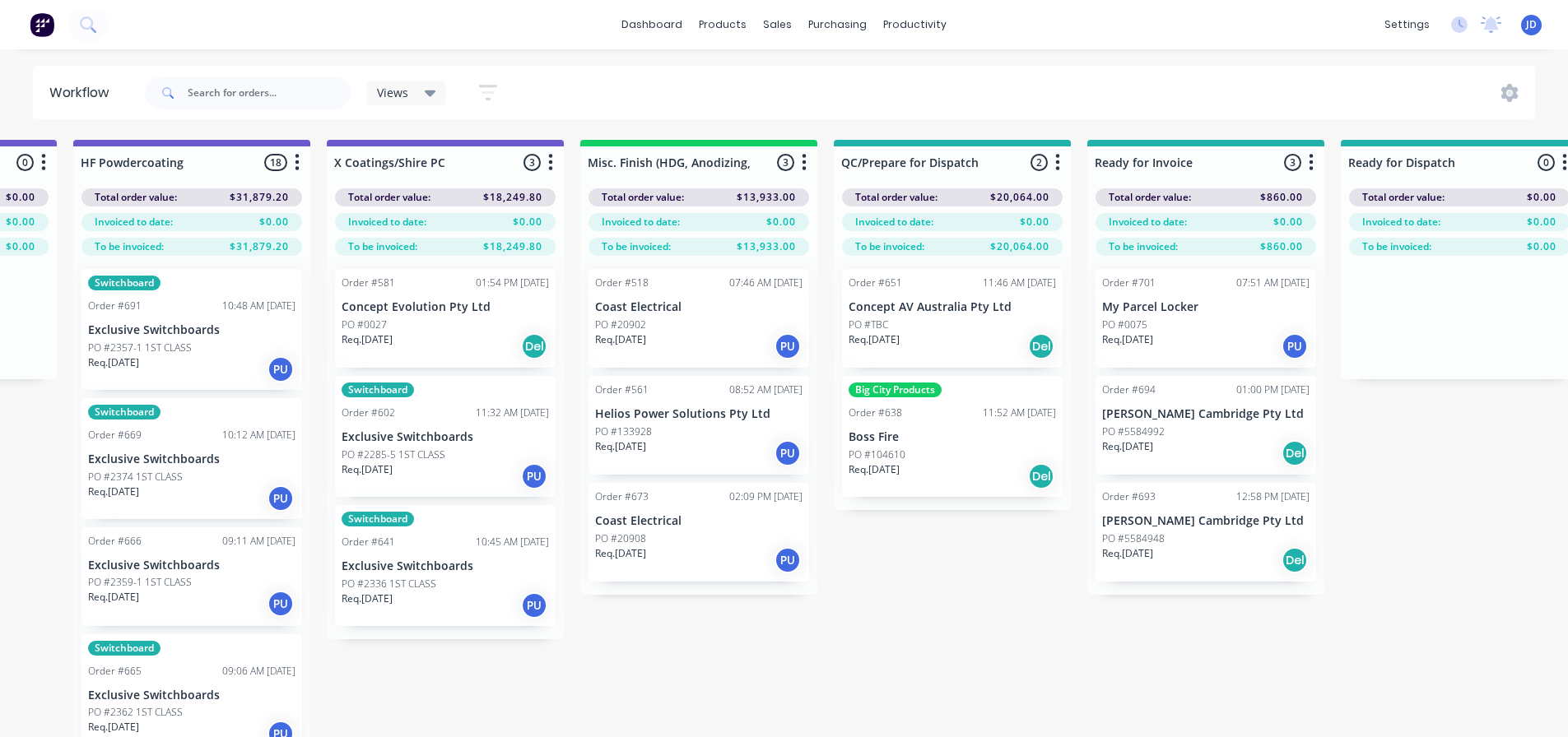
drag, startPoint x: 703, startPoint y: 591, endPoint x: 858, endPoint y: 593, distance: 155.0
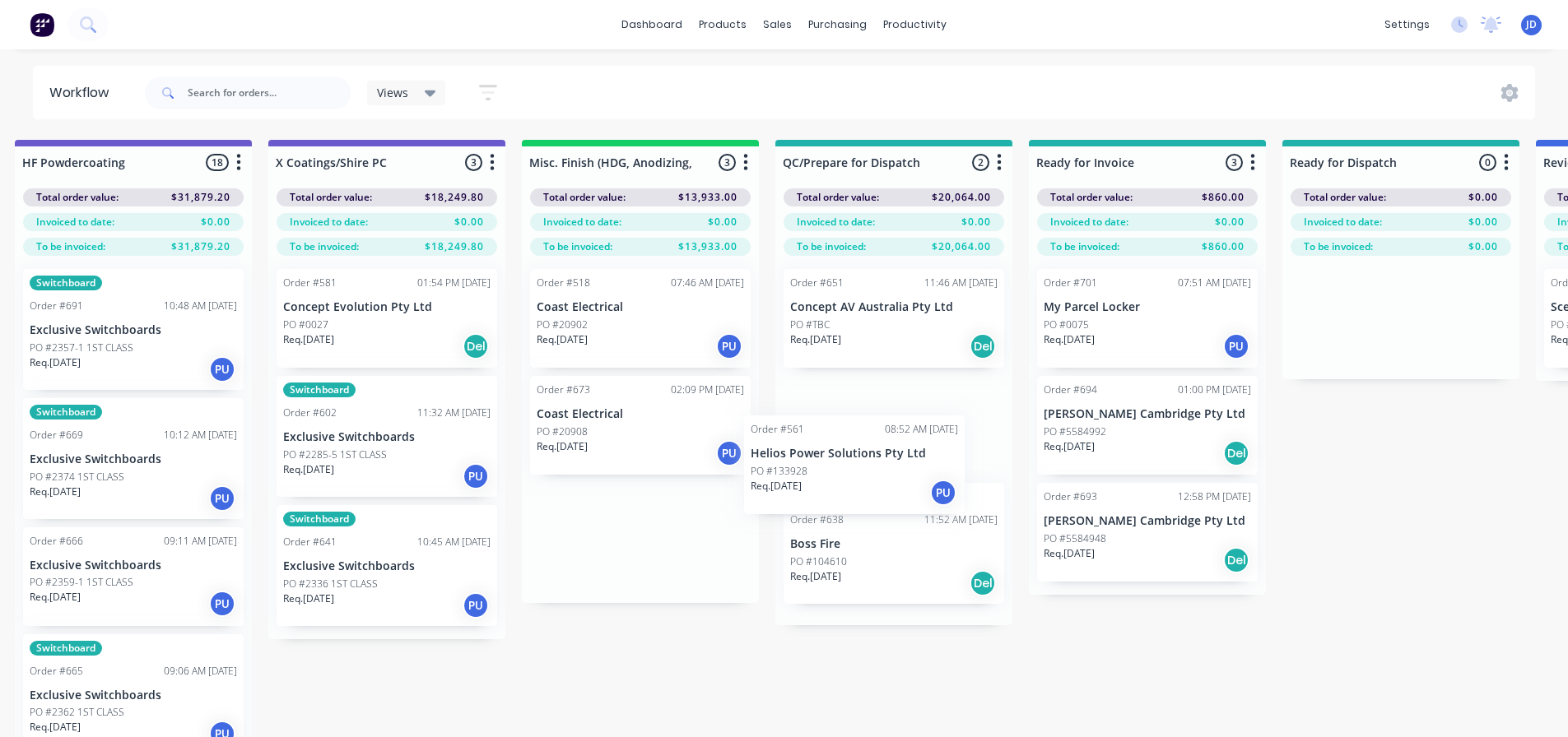
drag, startPoint x: 612, startPoint y: 429, endPoint x: 834, endPoint y: 470, distance: 225.8
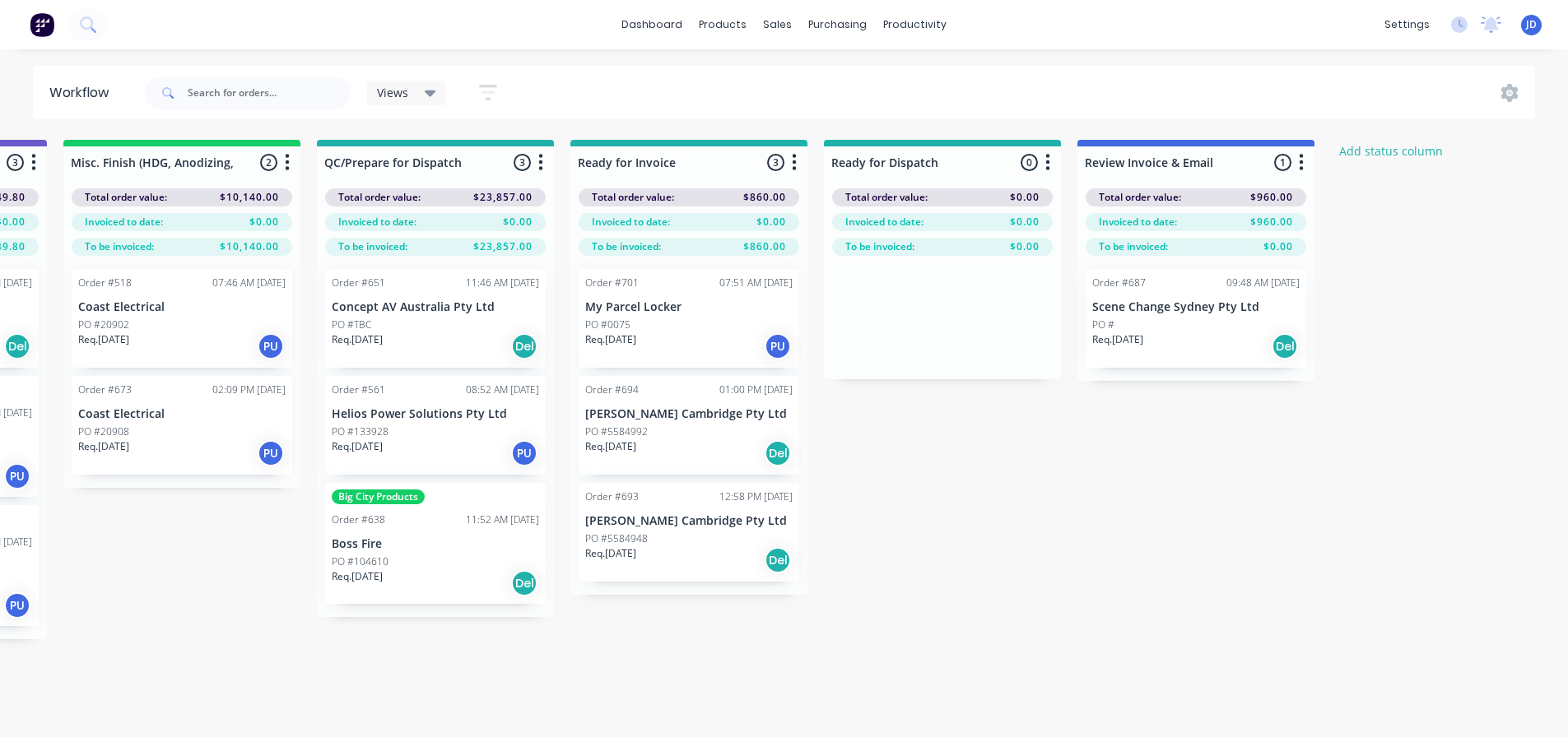
drag, startPoint x: 1122, startPoint y: 636, endPoint x: 1212, endPoint y: 618, distance: 91.8
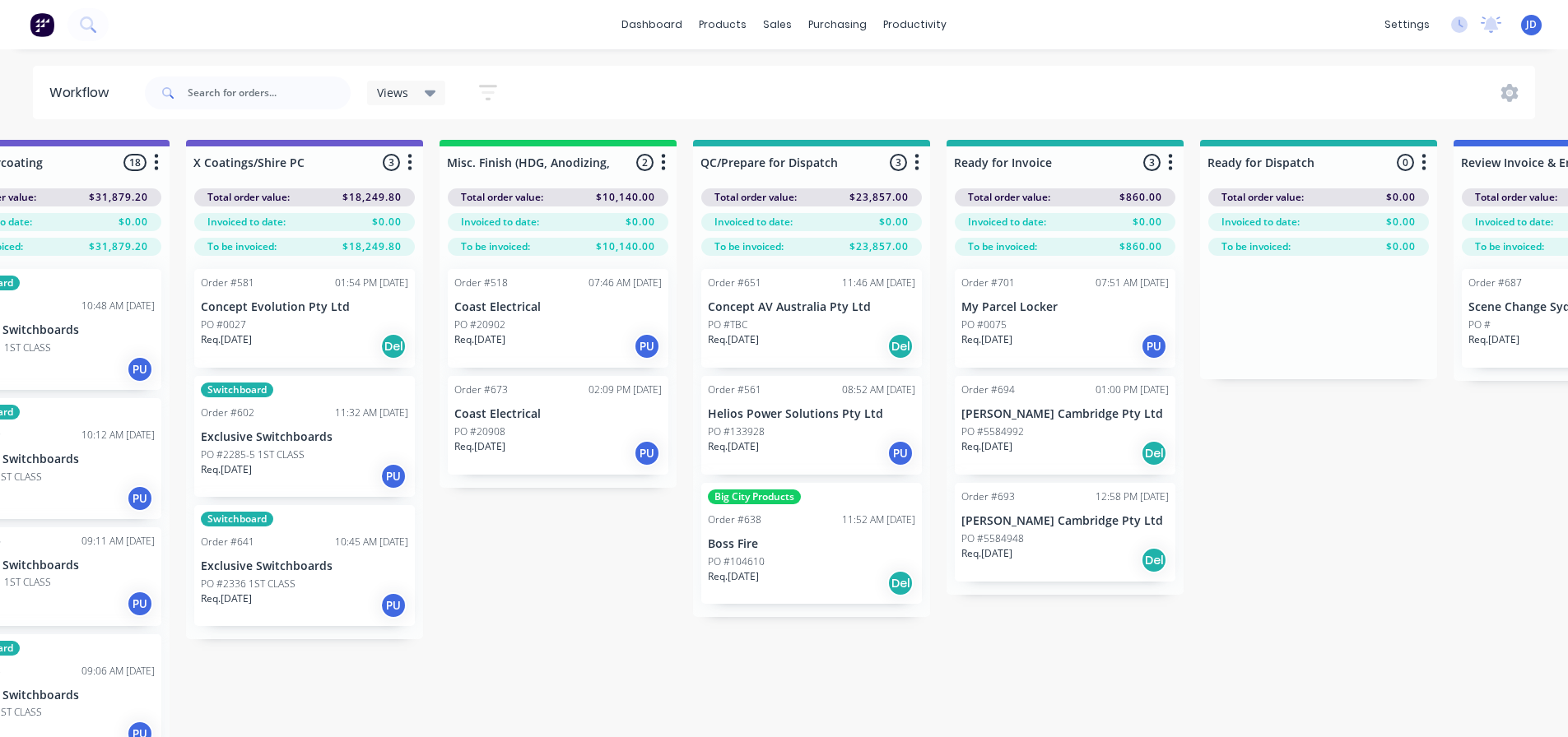
drag, startPoint x: 1159, startPoint y: 624, endPoint x: 1152, endPoint y: 613, distance: 13.0
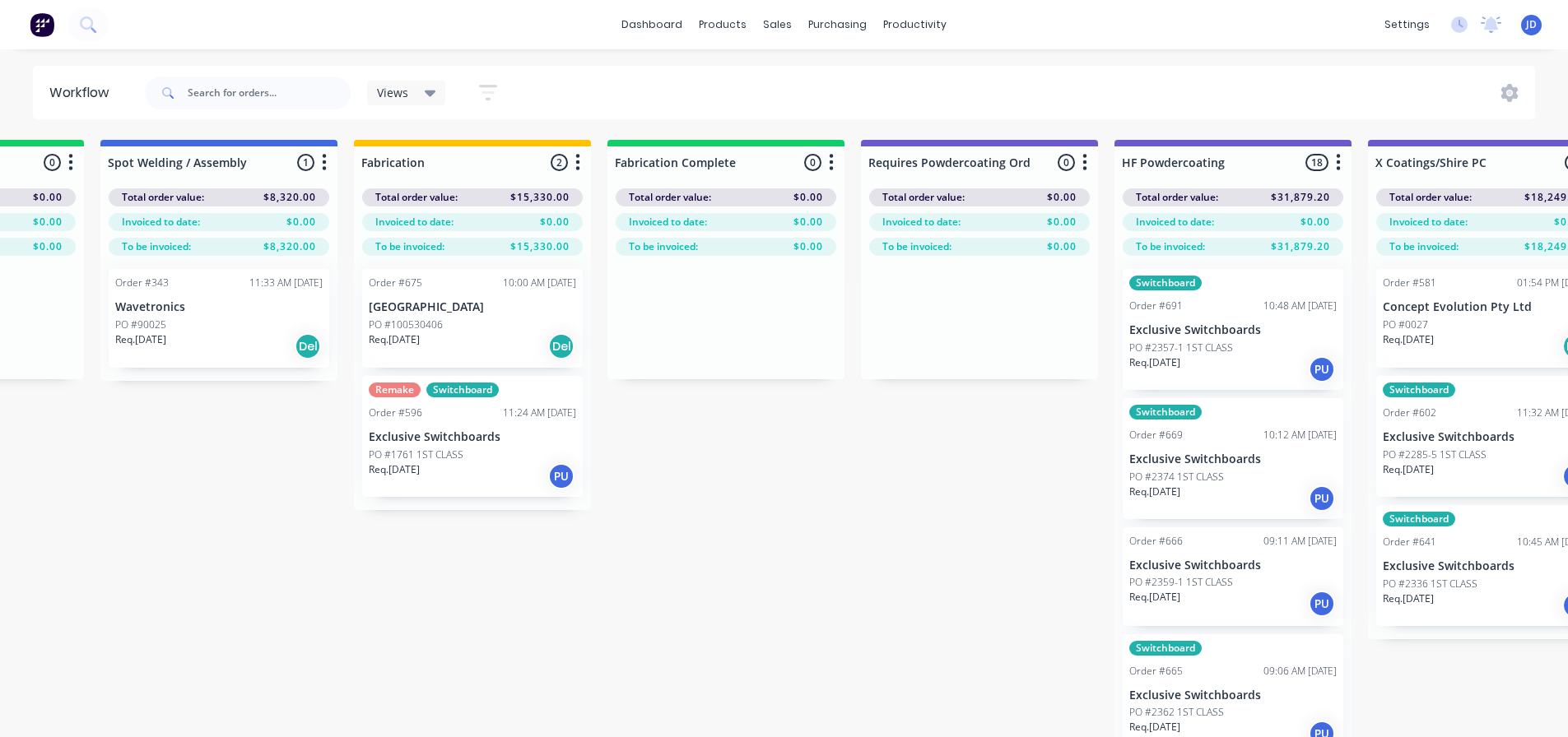
drag, startPoint x: 1276, startPoint y: 623, endPoint x: 1155, endPoint y: 606, distance: 122.2
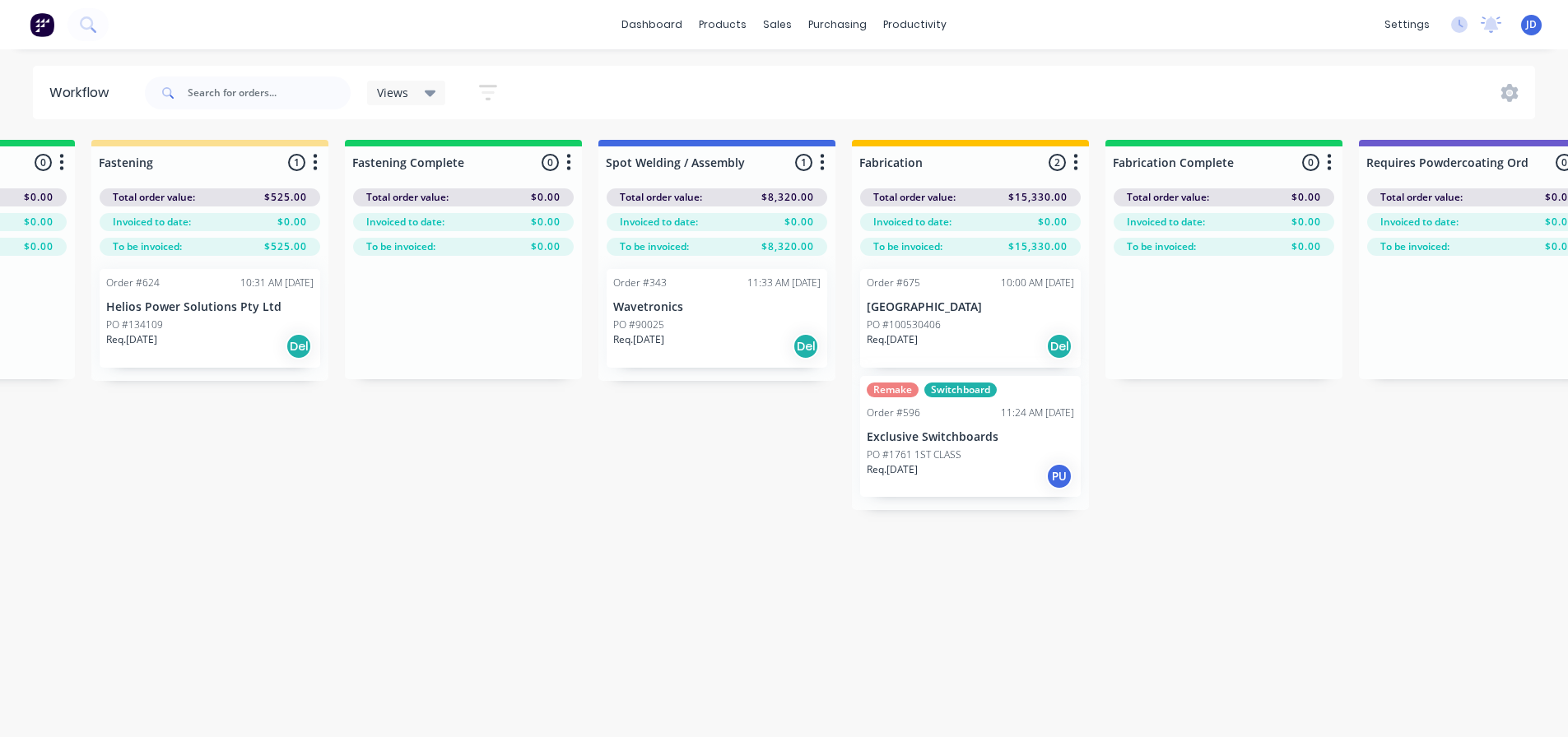
drag, startPoint x: 1006, startPoint y: 569, endPoint x: 835, endPoint y: 531, distance: 175.2
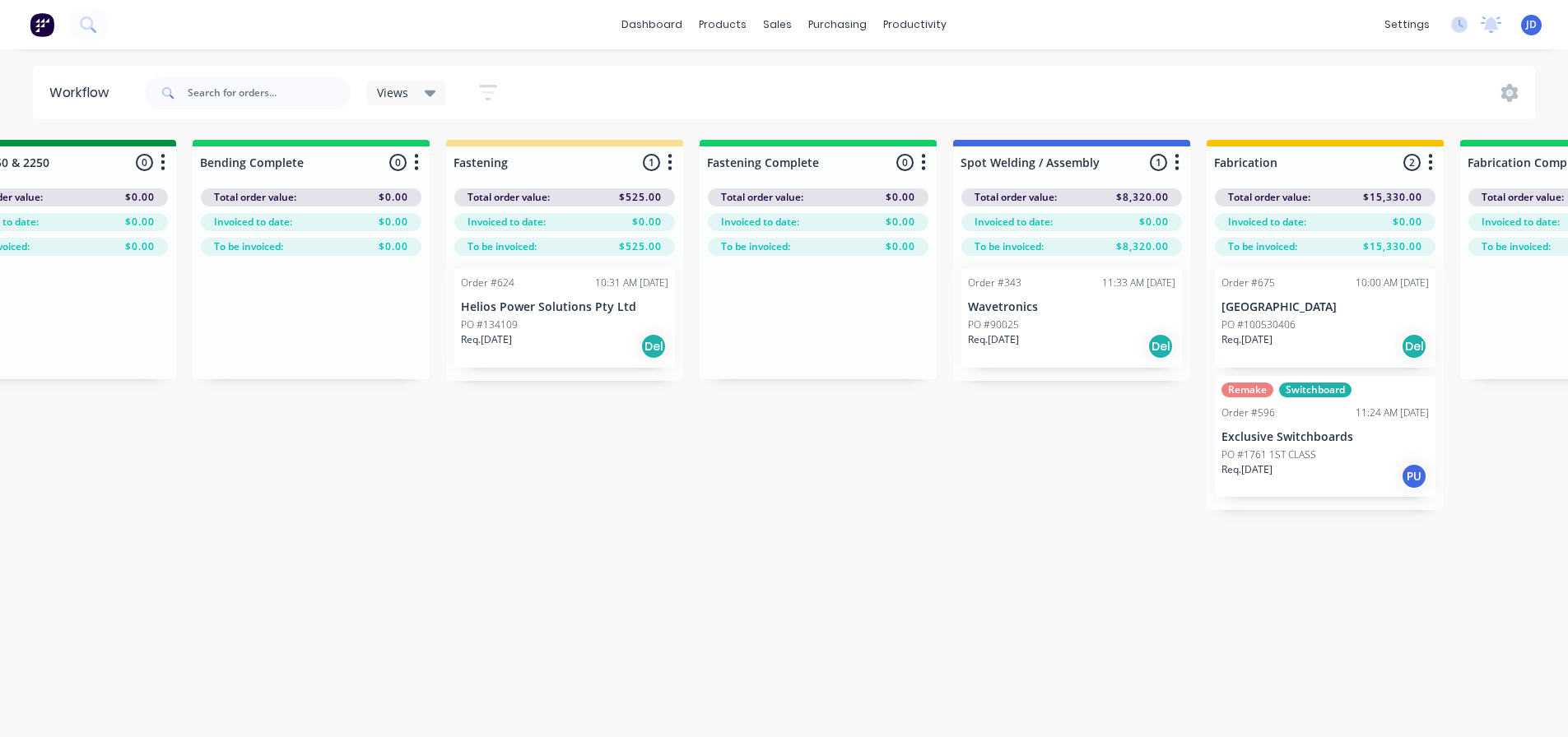
drag, startPoint x: 651, startPoint y: 478, endPoint x: 563, endPoint y: 410, distance: 111.2
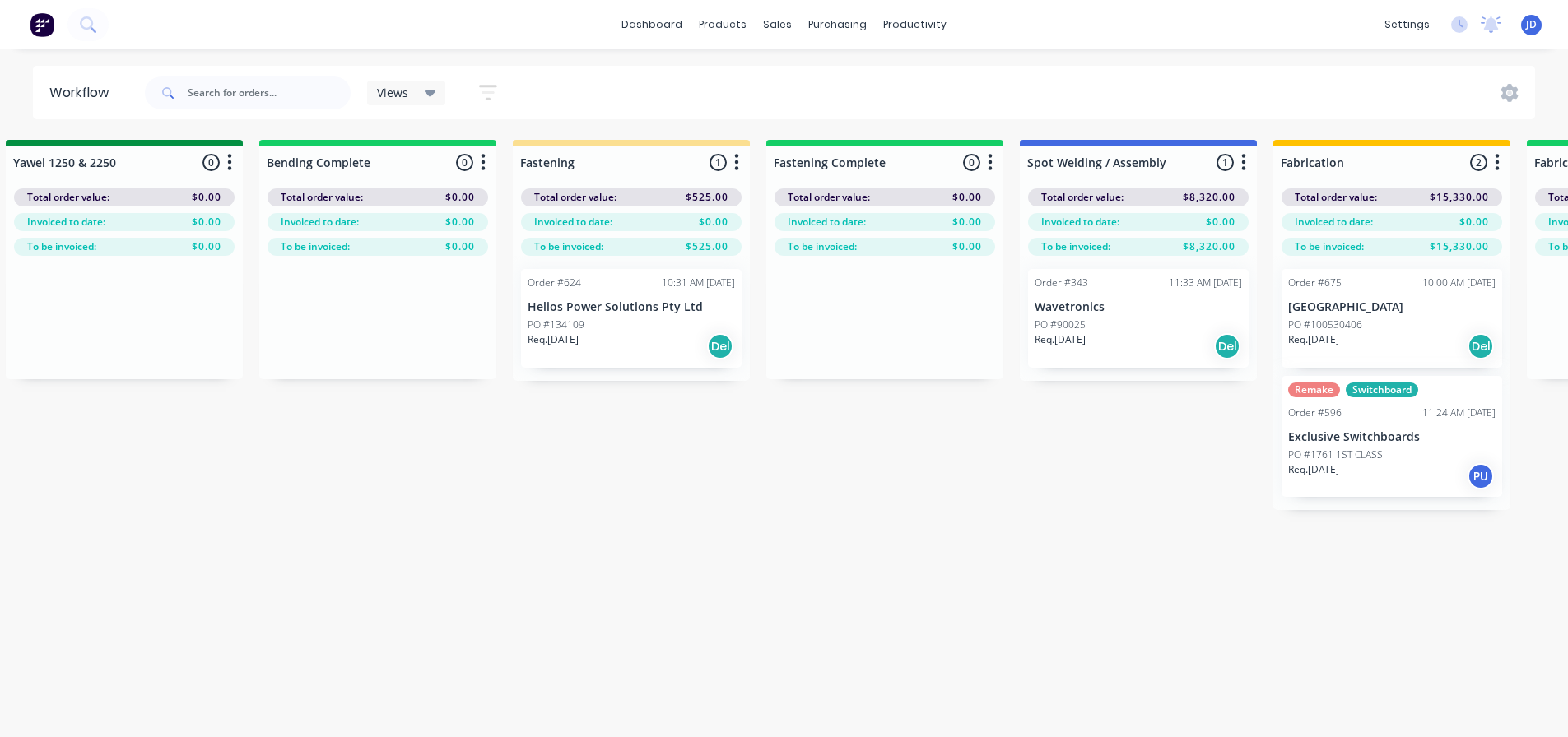
scroll to position [0, 3490]
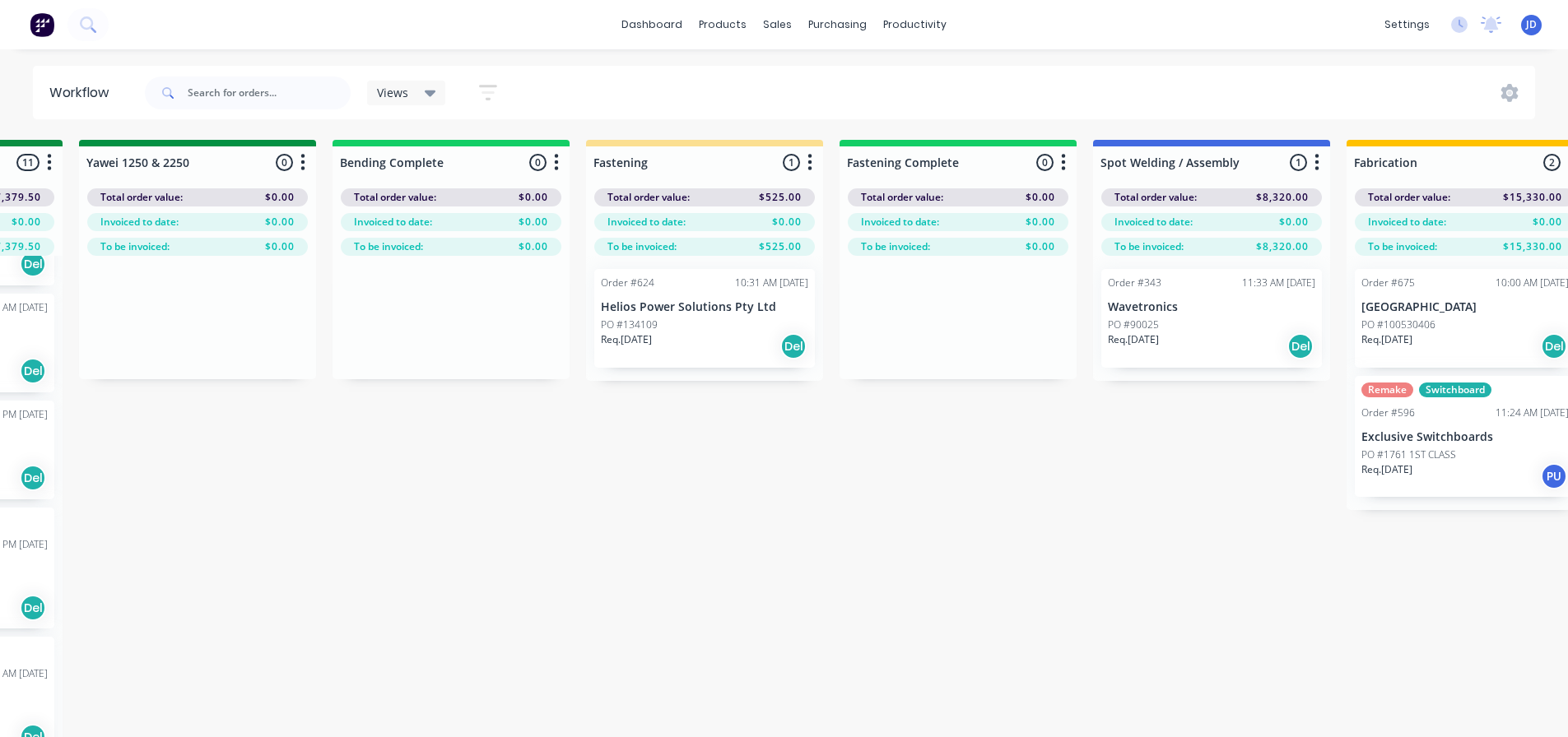
drag, startPoint x: 886, startPoint y: 480, endPoint x: 790, endPoint y: 422, distance: 112.2
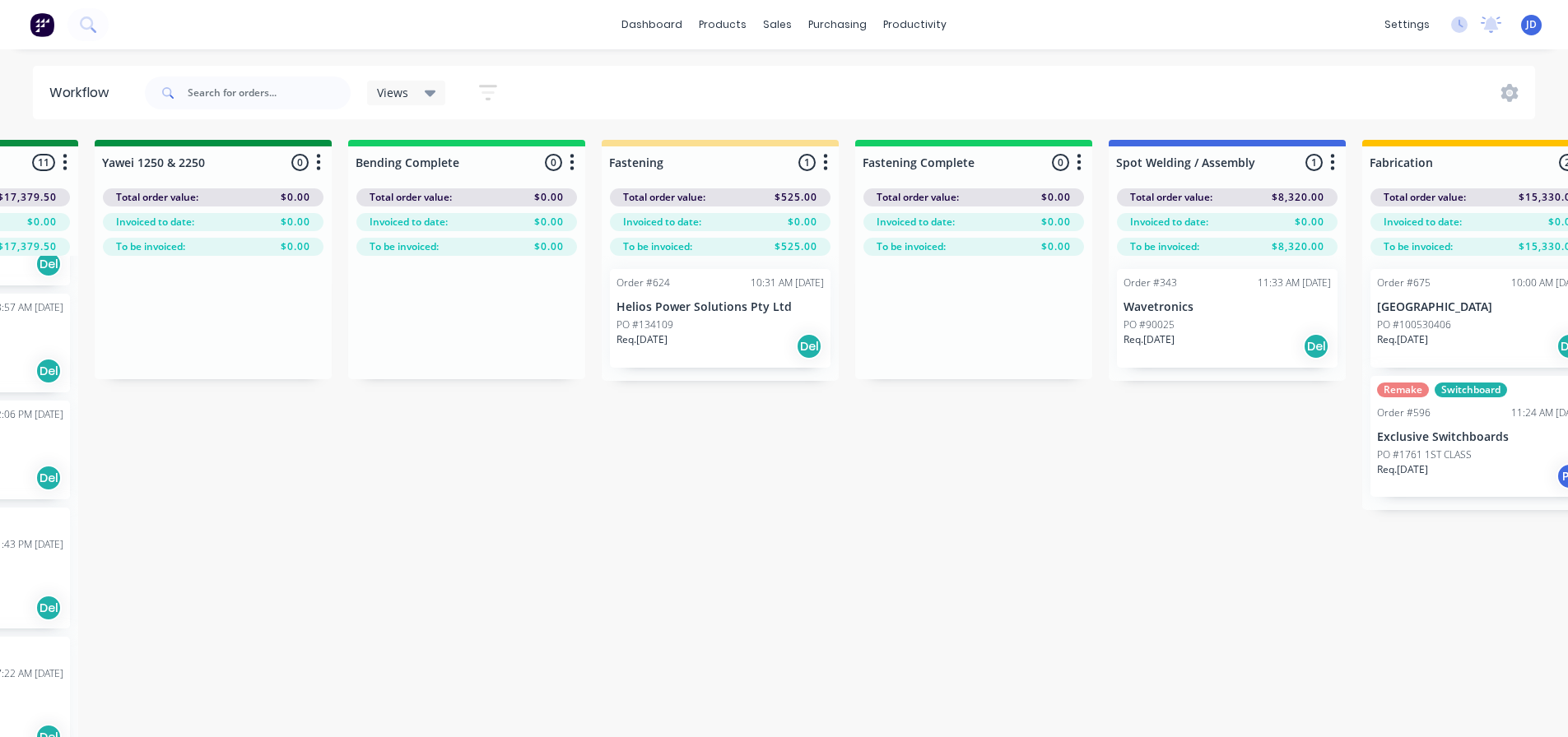
click at [753, 342] on div "Req. 29/08/25 Del" at bounding box center [720, 346] width 207 height 28
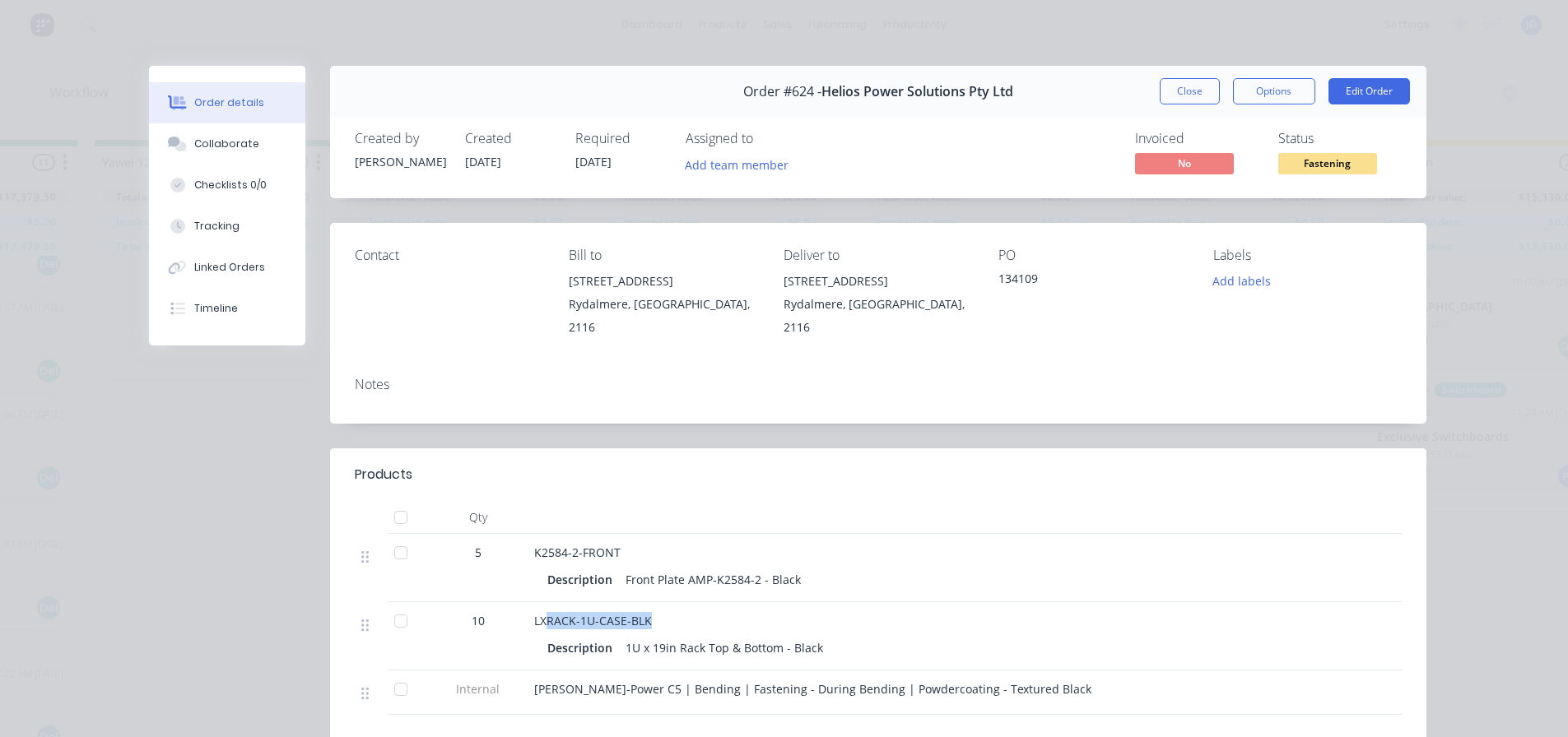
drag, startPoint x: 726, startPoint y: 625, endPoint x: 571, endPoint y: 620, distance: 155.1
click at [541, 623] on div "LXRACK-1U-CASE-BLK" at bounding box center [857, 621] width 645 height 17
click at [778, 618] on div "LXRACK-1U-CASE-BLK" at bounding box center [857, 621] width 645 height 17
click at [214, 168] on button "Checklists 0/0" at bounding box center [227, 186] width 156 height 41
type textarea "x"
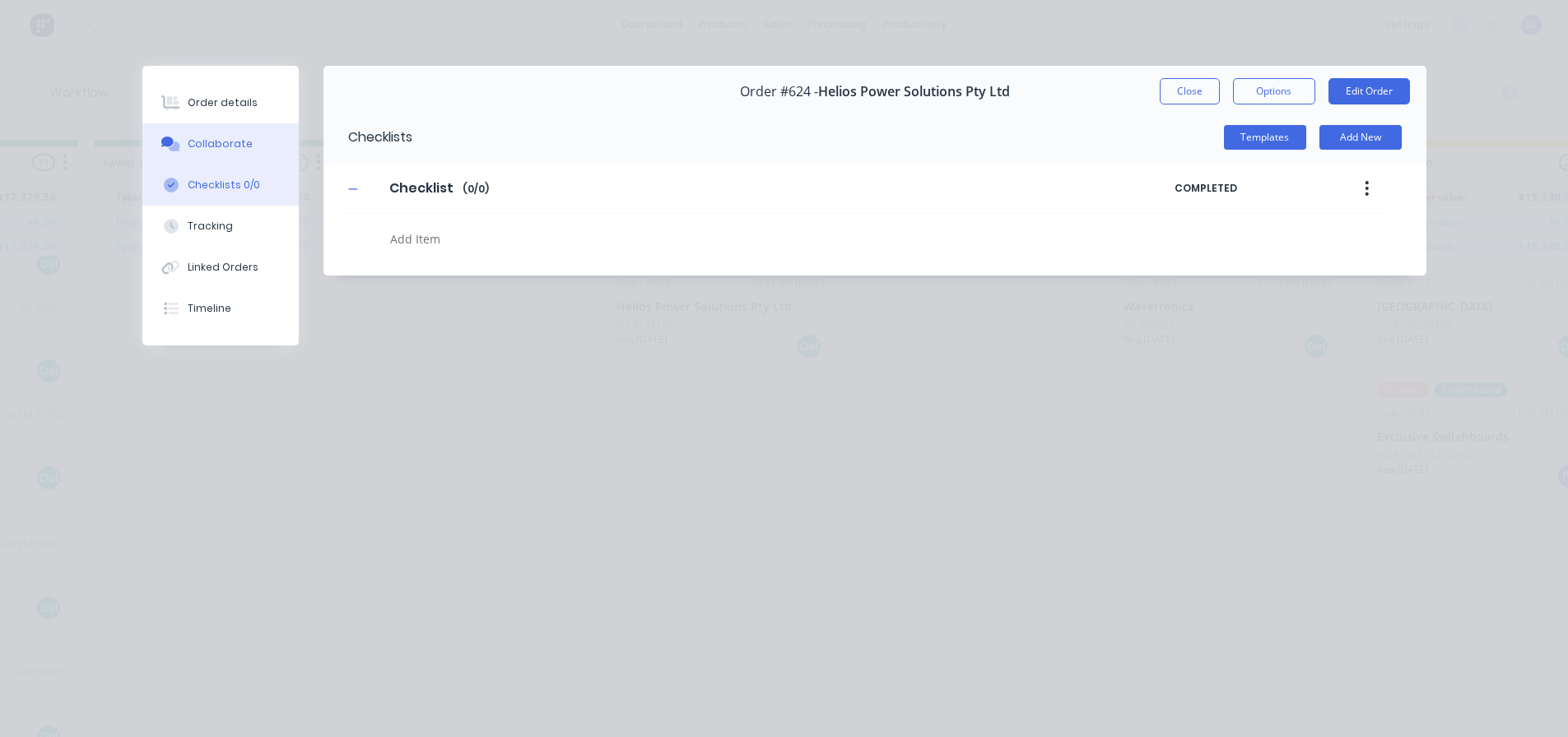
click at [223, 142] on div "Collaborate" at bounding box center [220, 143] width 65 height 15
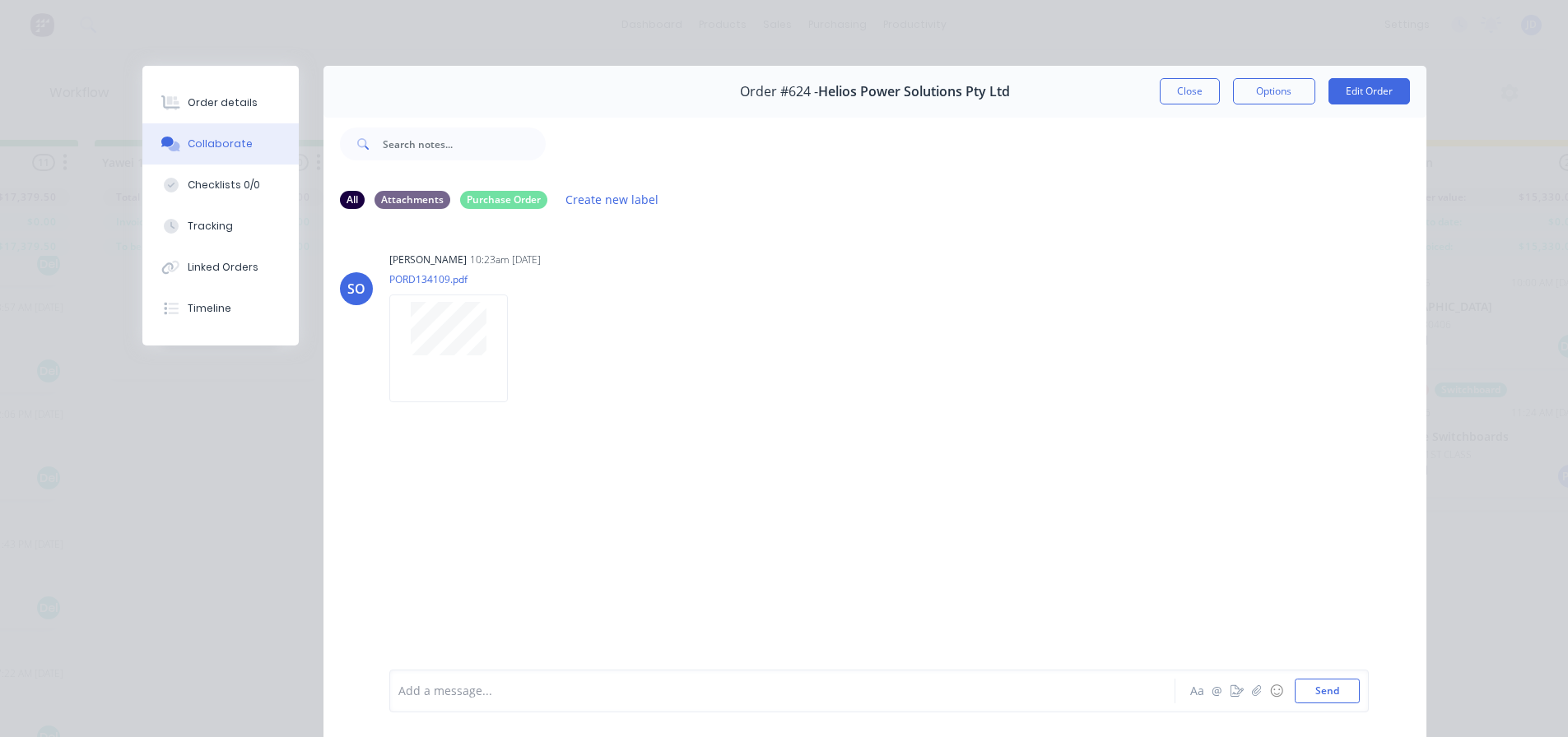
click at [1199, 88] on button "Close" at bounding box center [1190, 91] width 60 height 27
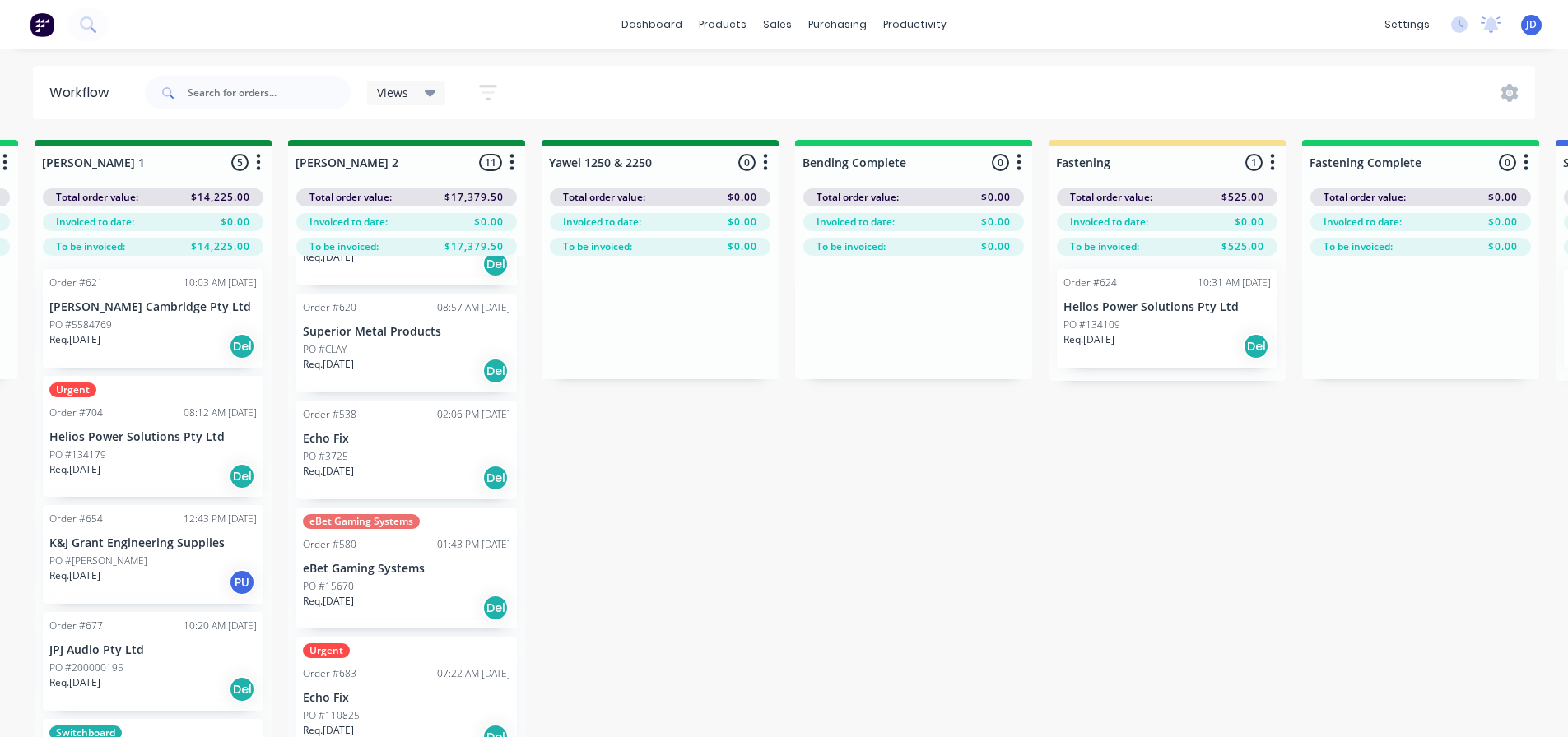
drag, startPoint x: 860, startPoint y: 441, endPoint x: 745, endPoint y: 446, distance: 115.1
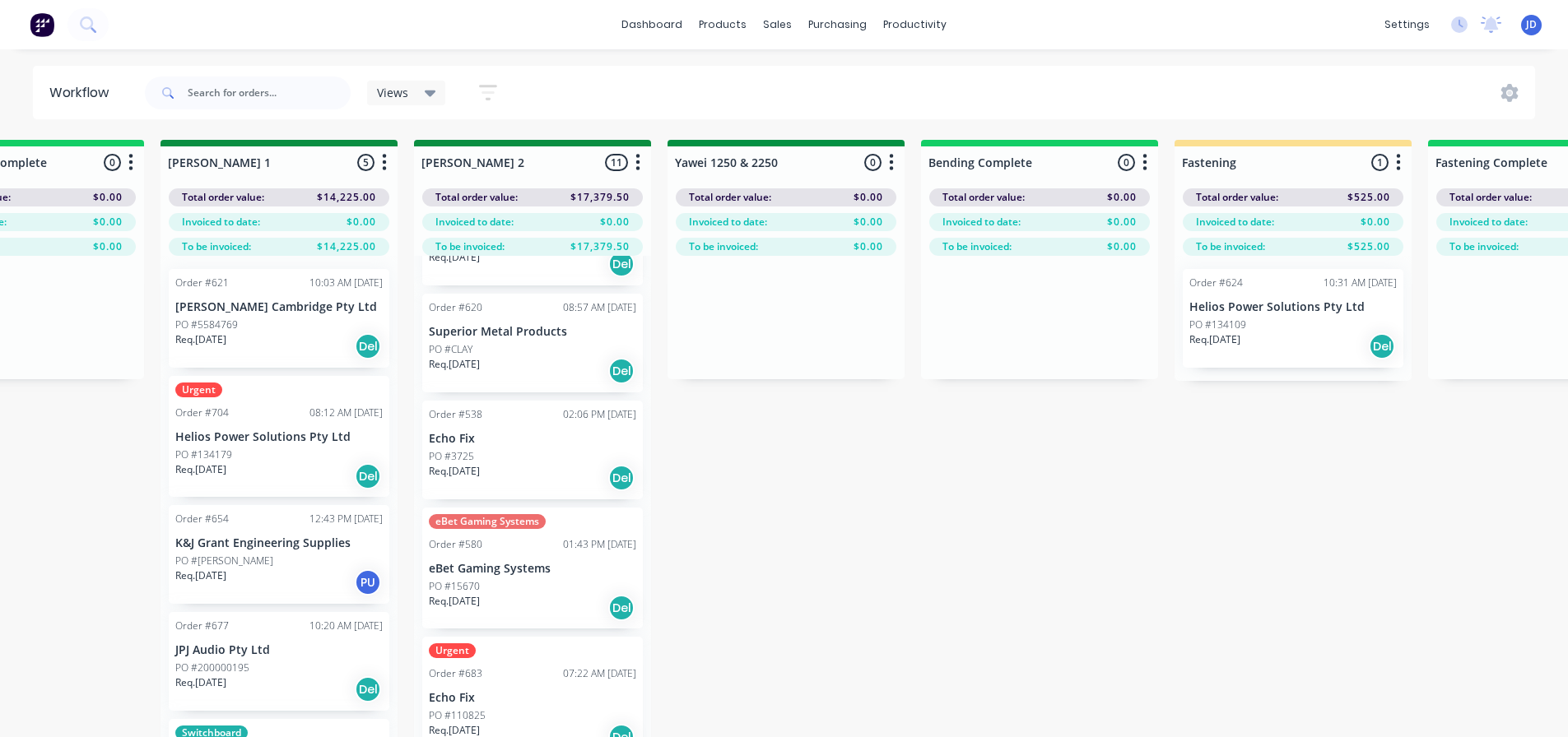
scroll to position [0, 2849]
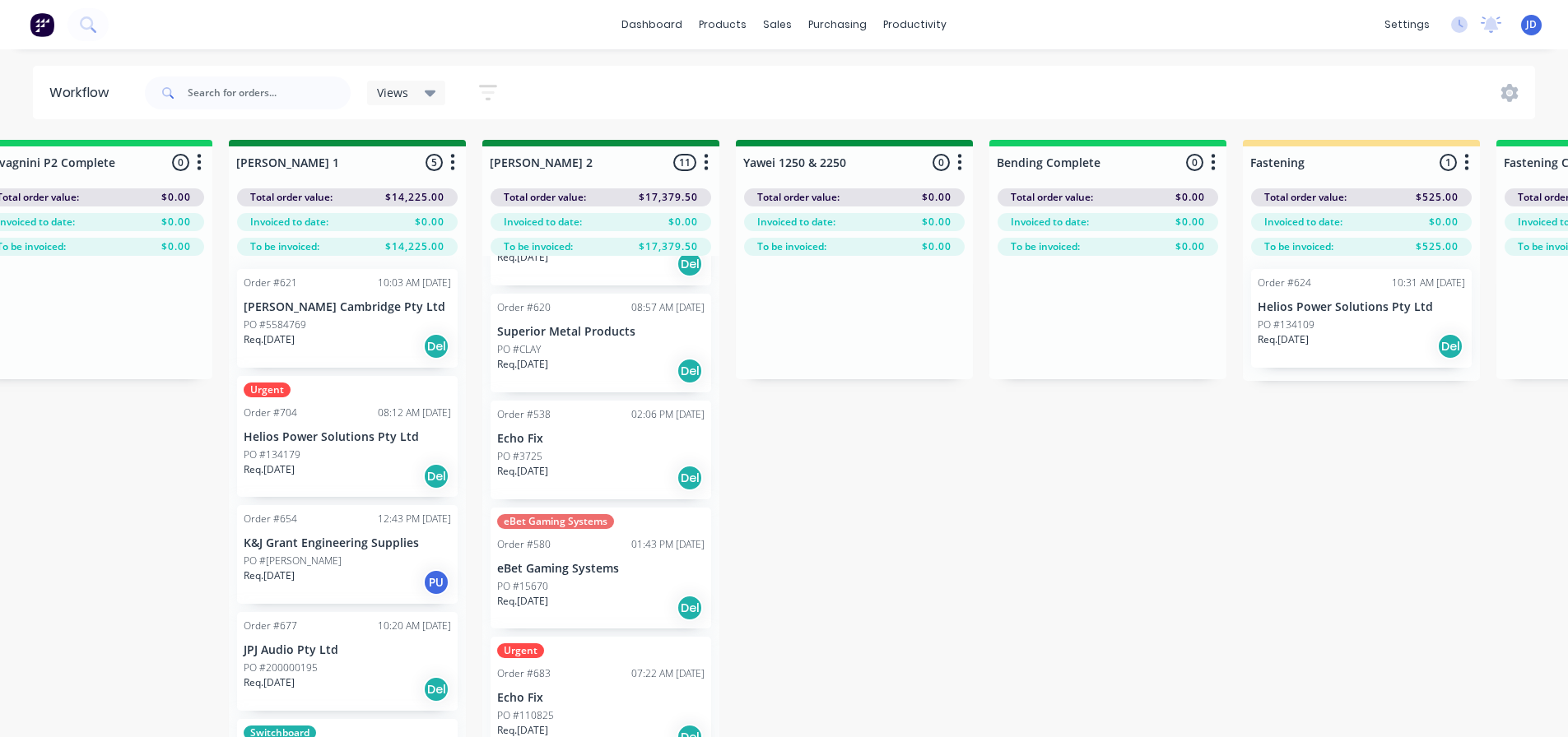
drag, startPoint x: 860, startPoint y: 476, endPoint x: 784, endPoint y: 475, distance: 76.0
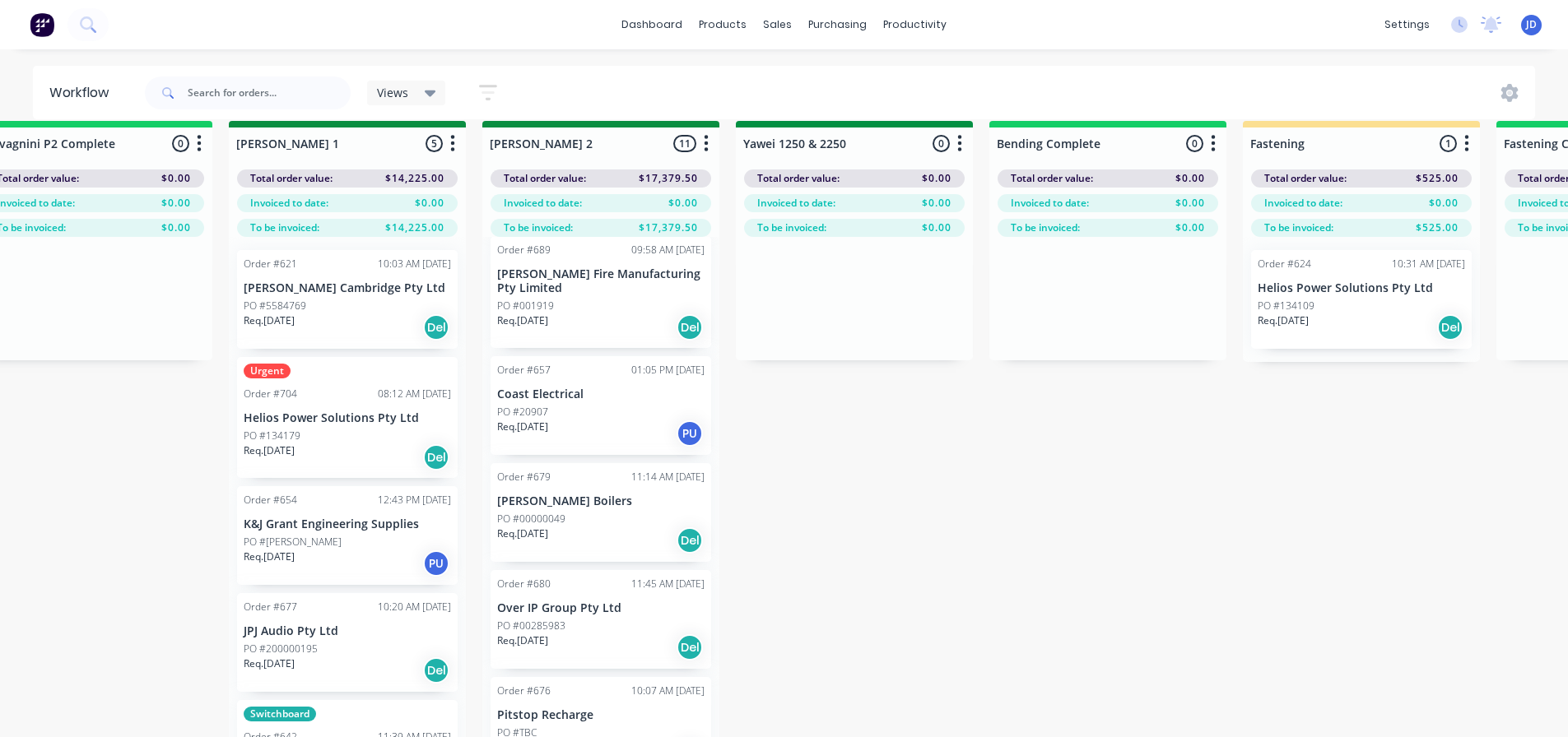
scroll to position [70, 2849]
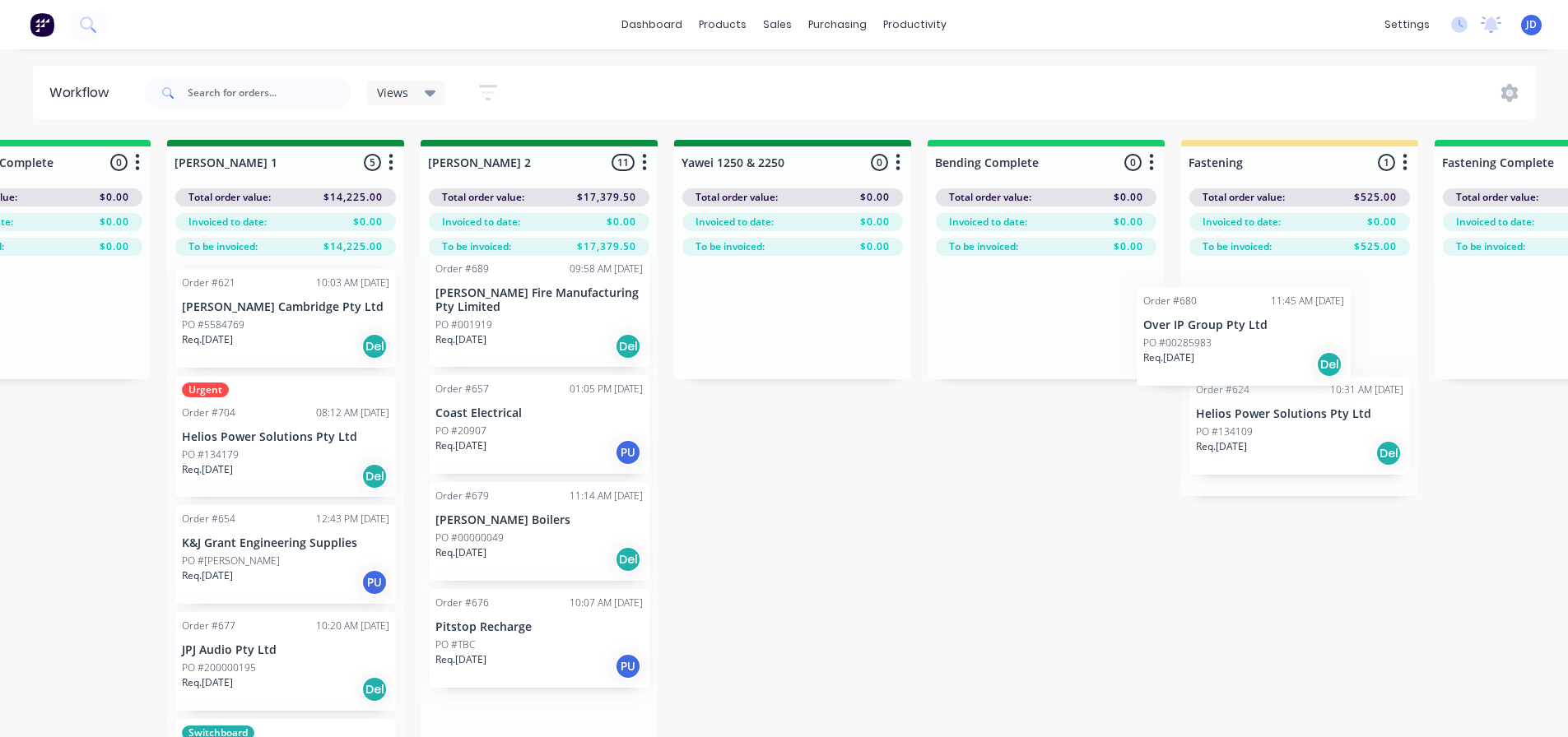
drag, startPoint x: 566, startPoint y: 587, endPoint x: 1188, endPoint y: 363, distance: 661.1
click at [1224, 352] on div "On Hold 1 Status colour #FF4949 hex #FF4949 Save Cancel Notifications Email SMS…" at bounding box center [836, 468] width 7519 height 656
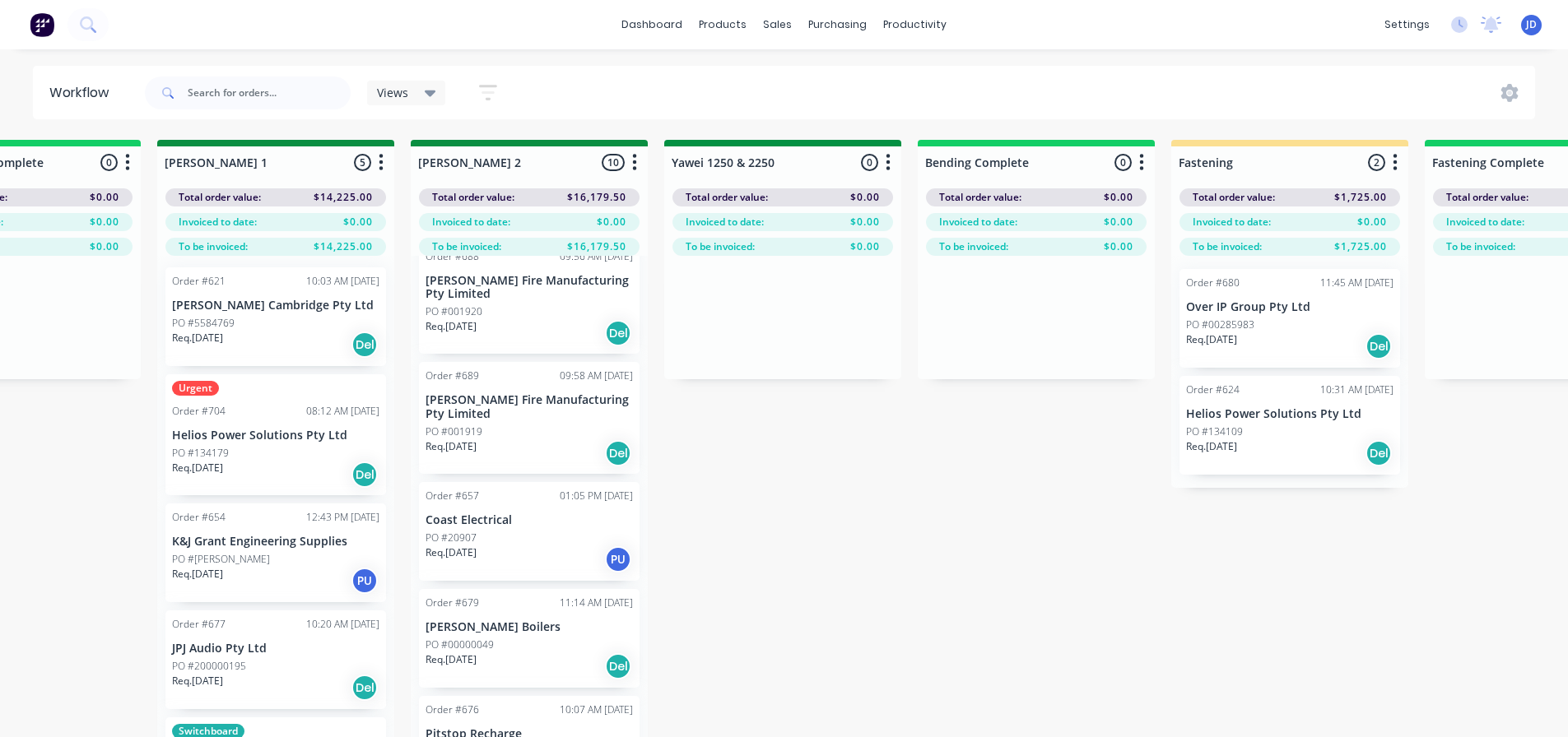
scroll to position [0, 0]
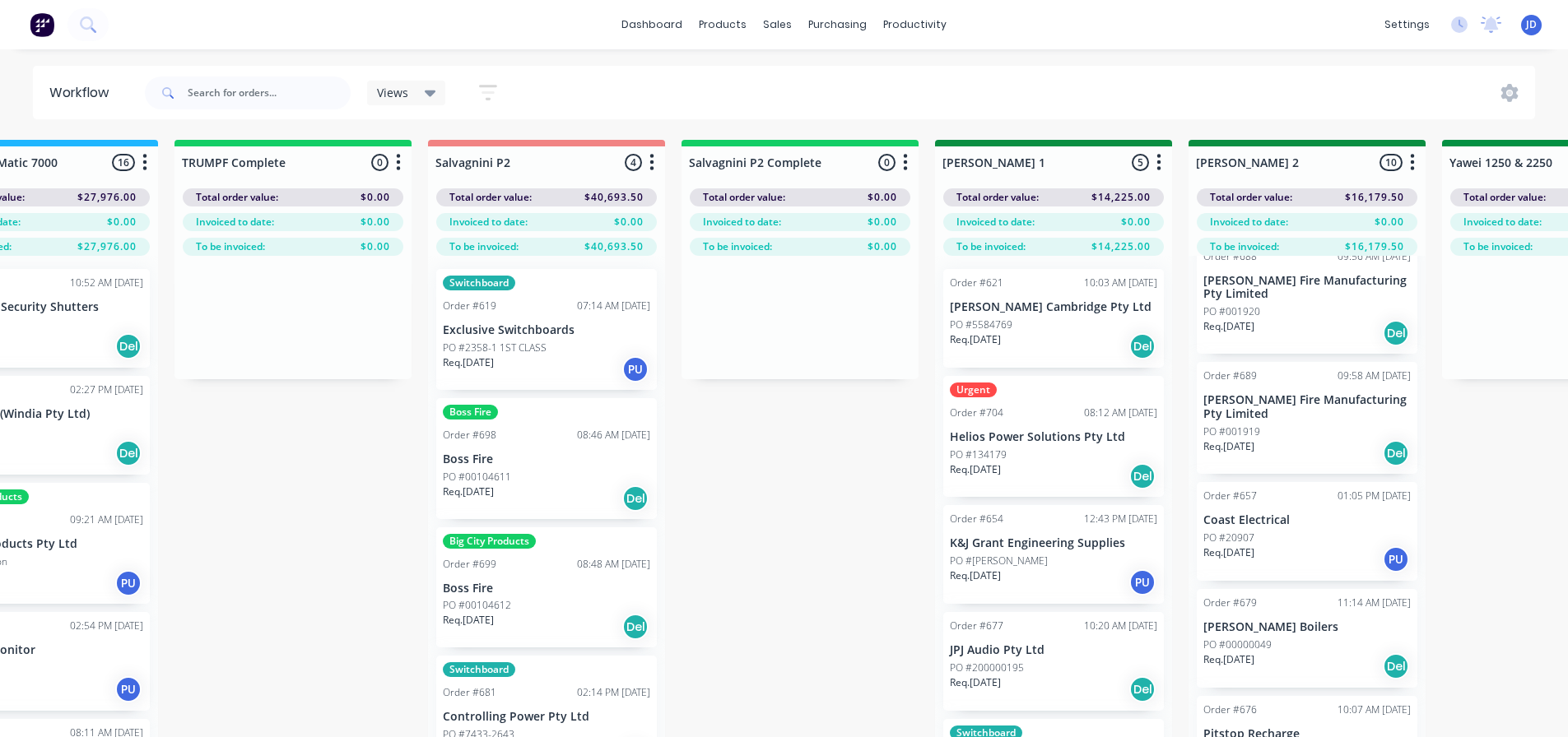
drag, startPoint x: 887, startPoint y: 588, endPoint x: 796, endPoint y: 582, distance: 91.2
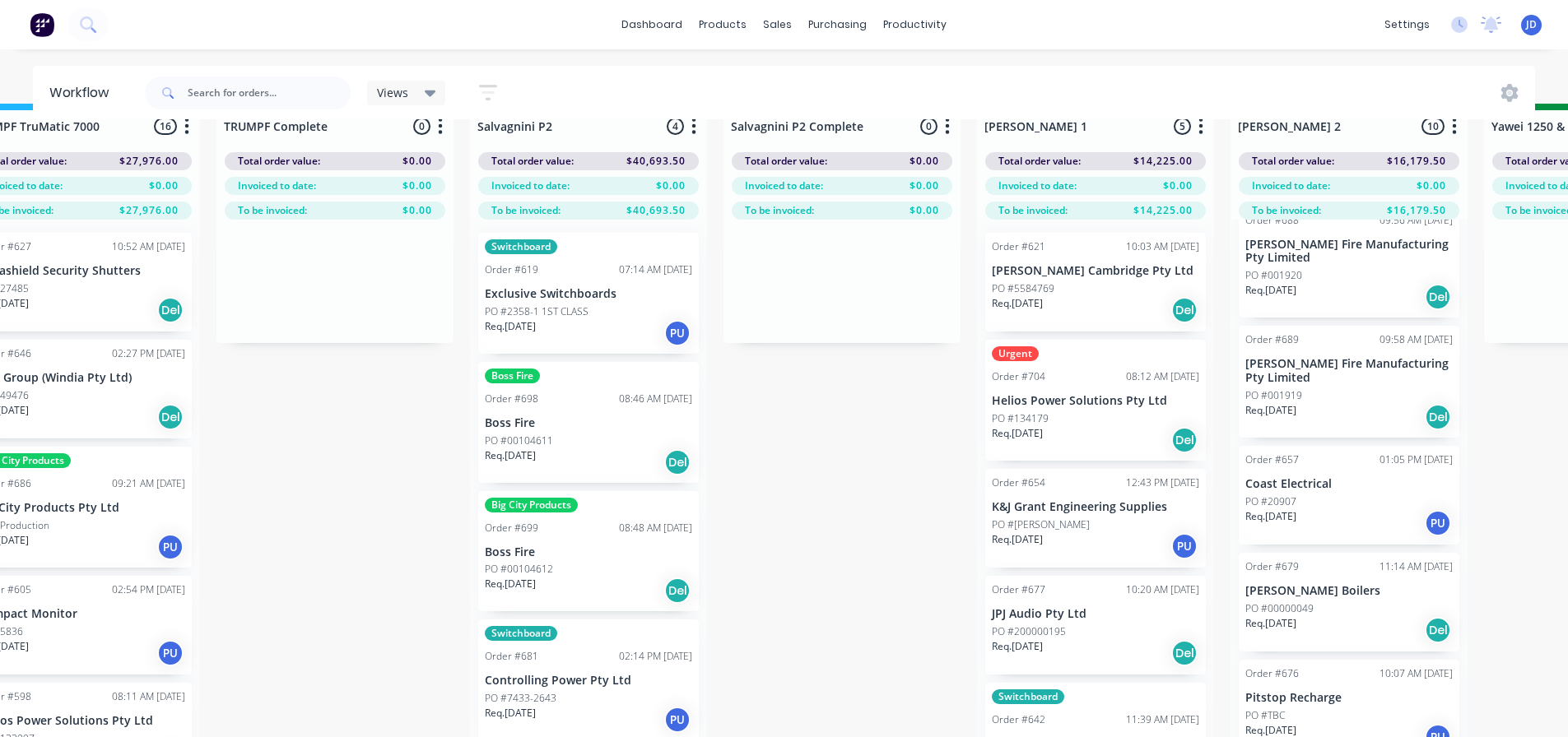
scroll to position [70, 2101]
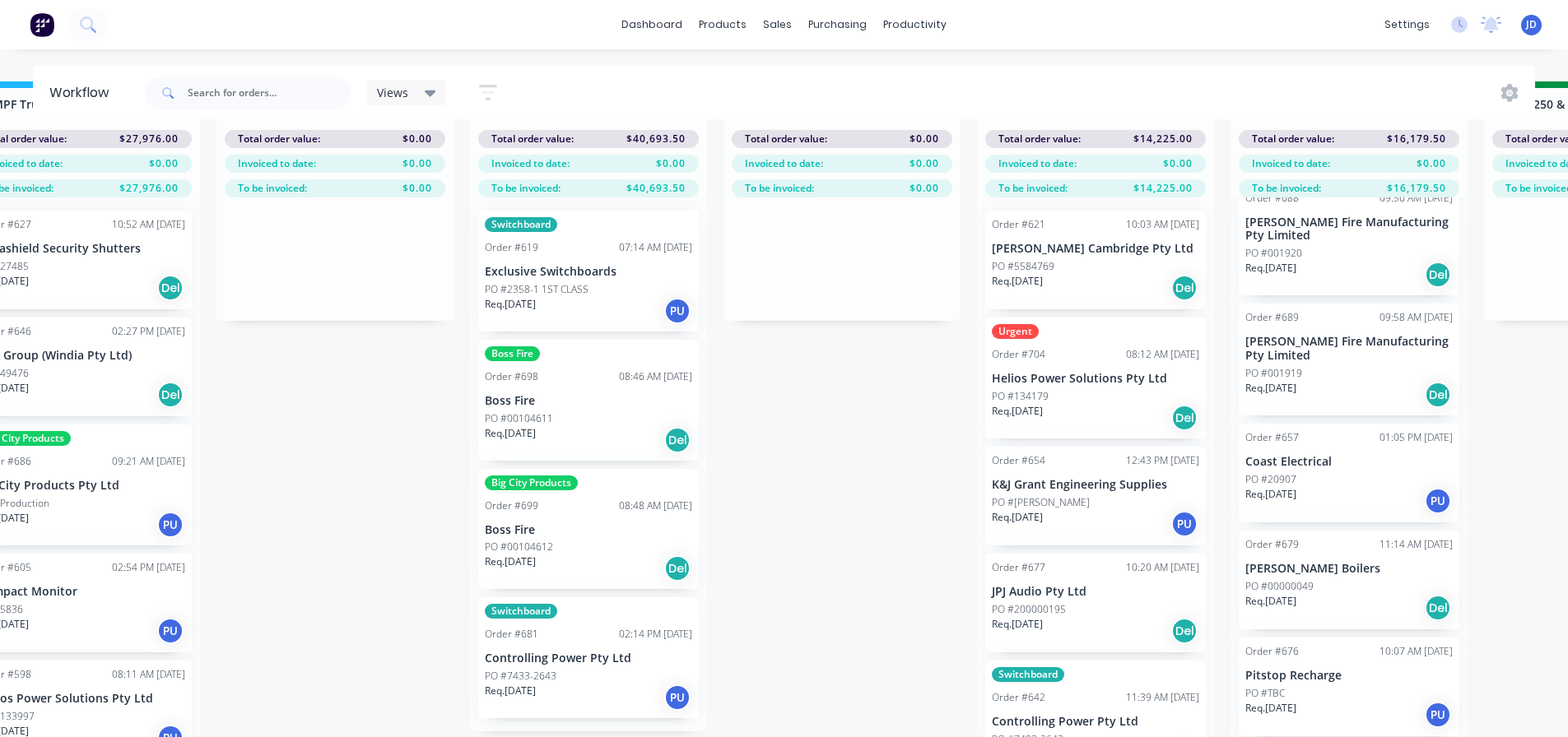
click at [599, 283] on div "PO #2358-1 1ST CLASS" at bounding box center [588, 289] width 207 height 15
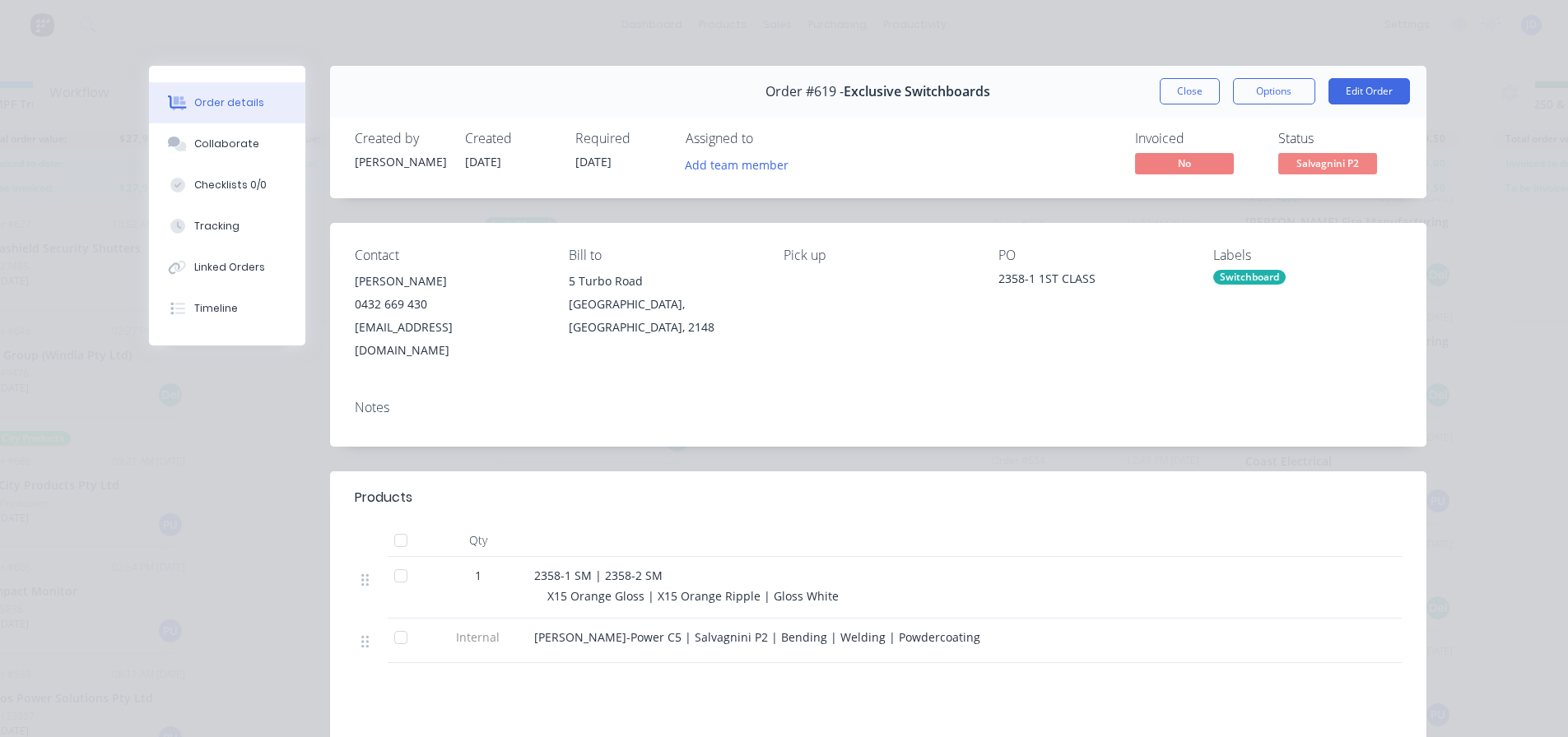
click at [1191, 99] on button "Close" at bounding box center [1190, 91] width 60 height 27
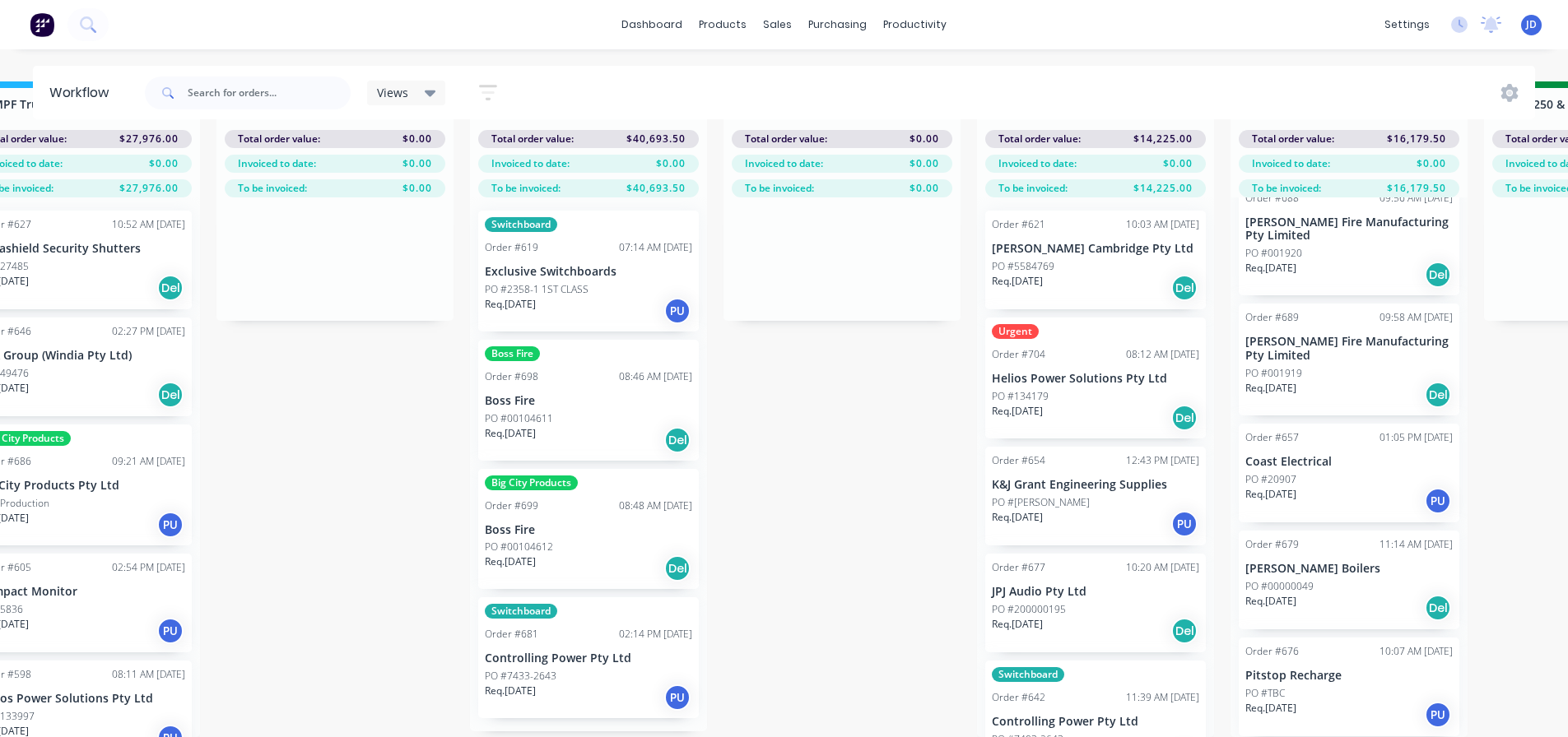
click at [583, 652] on p "Controlling Power Pty Ltd" at bounding box center [588, 659] width 207 height 14
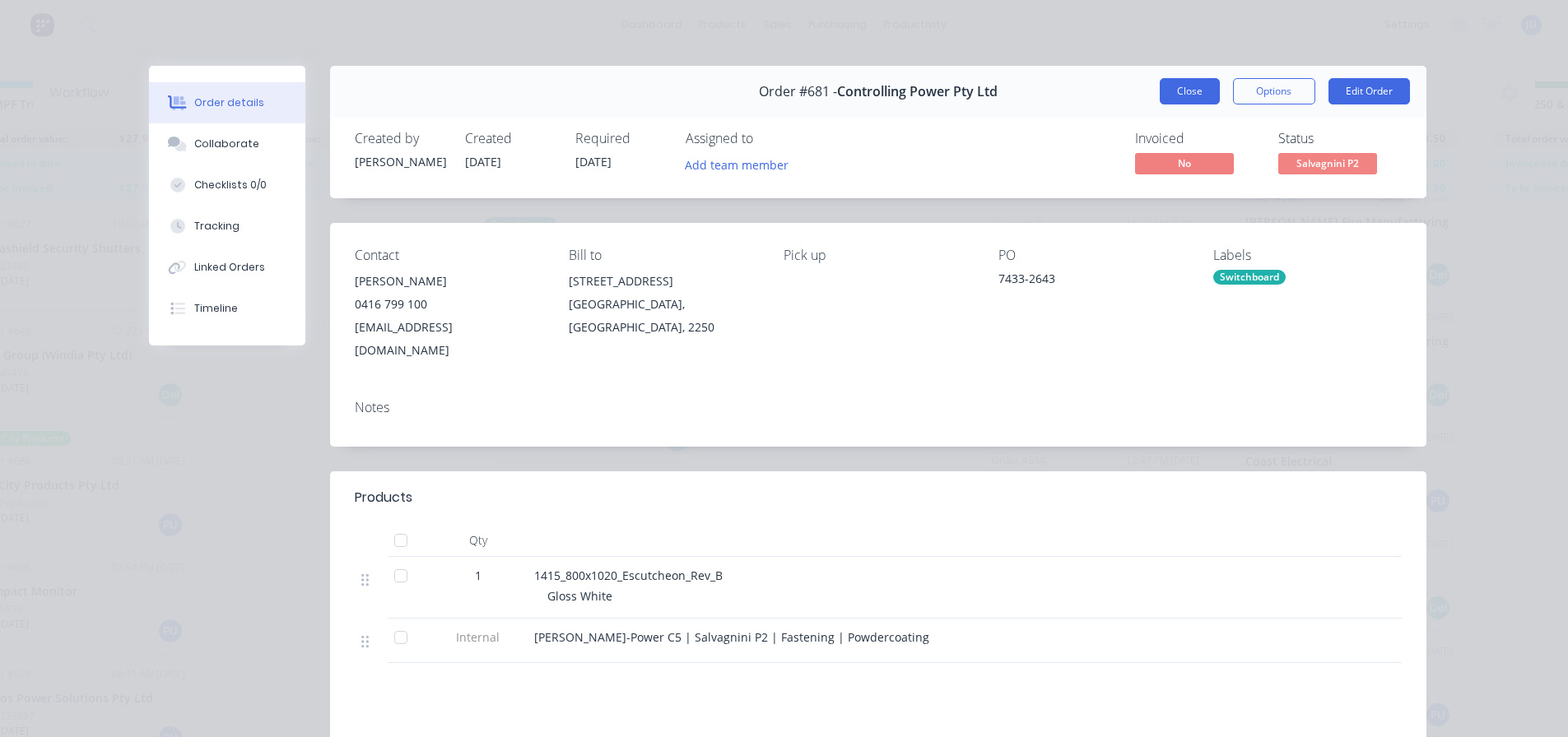
click at [1182, 100] on button "Close" at bounding box center [1190, 91] width 60 height 27
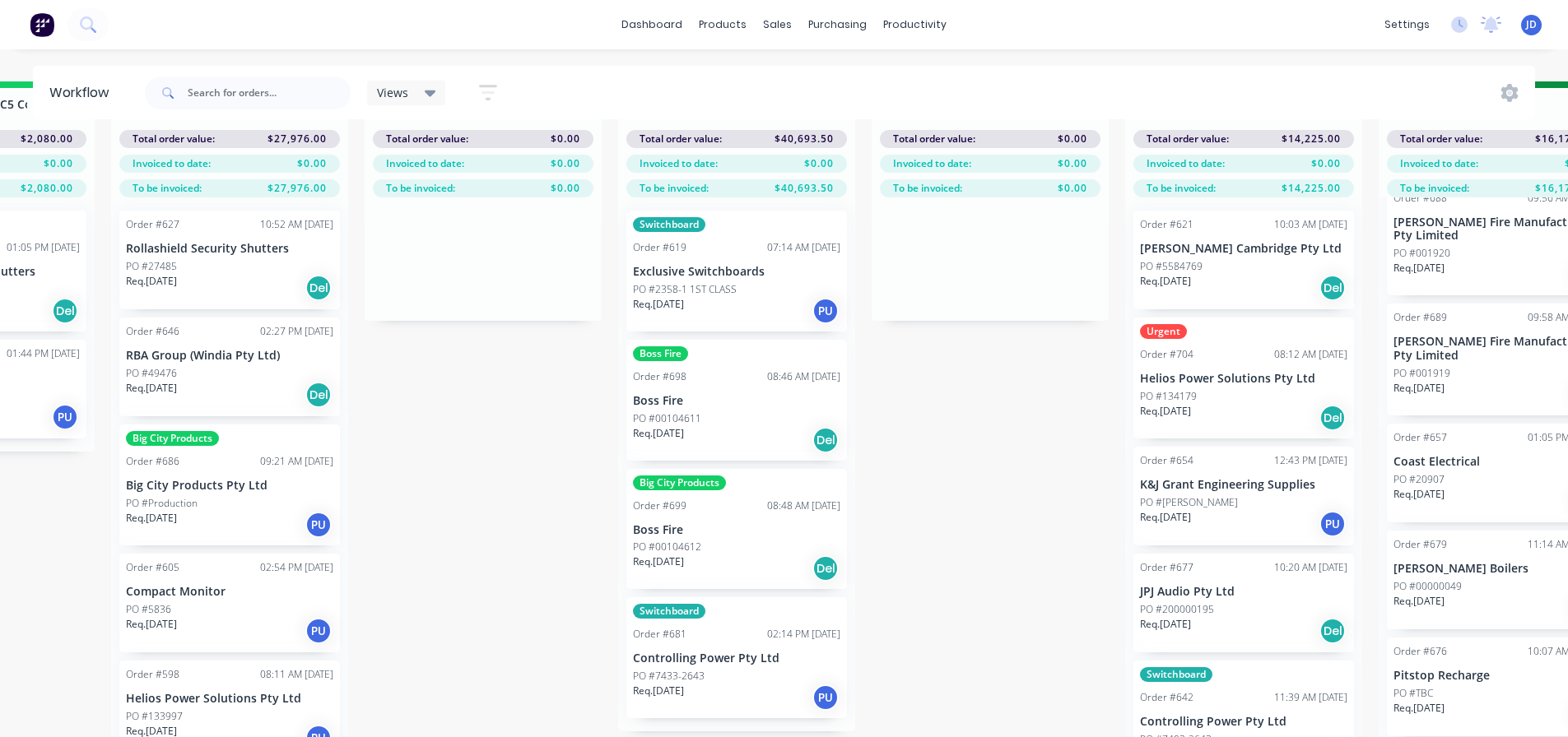
drag, startPoint x: 439, startPoint y: 578, endPoint x: 360, endPoint y: 567, distance: 79.8
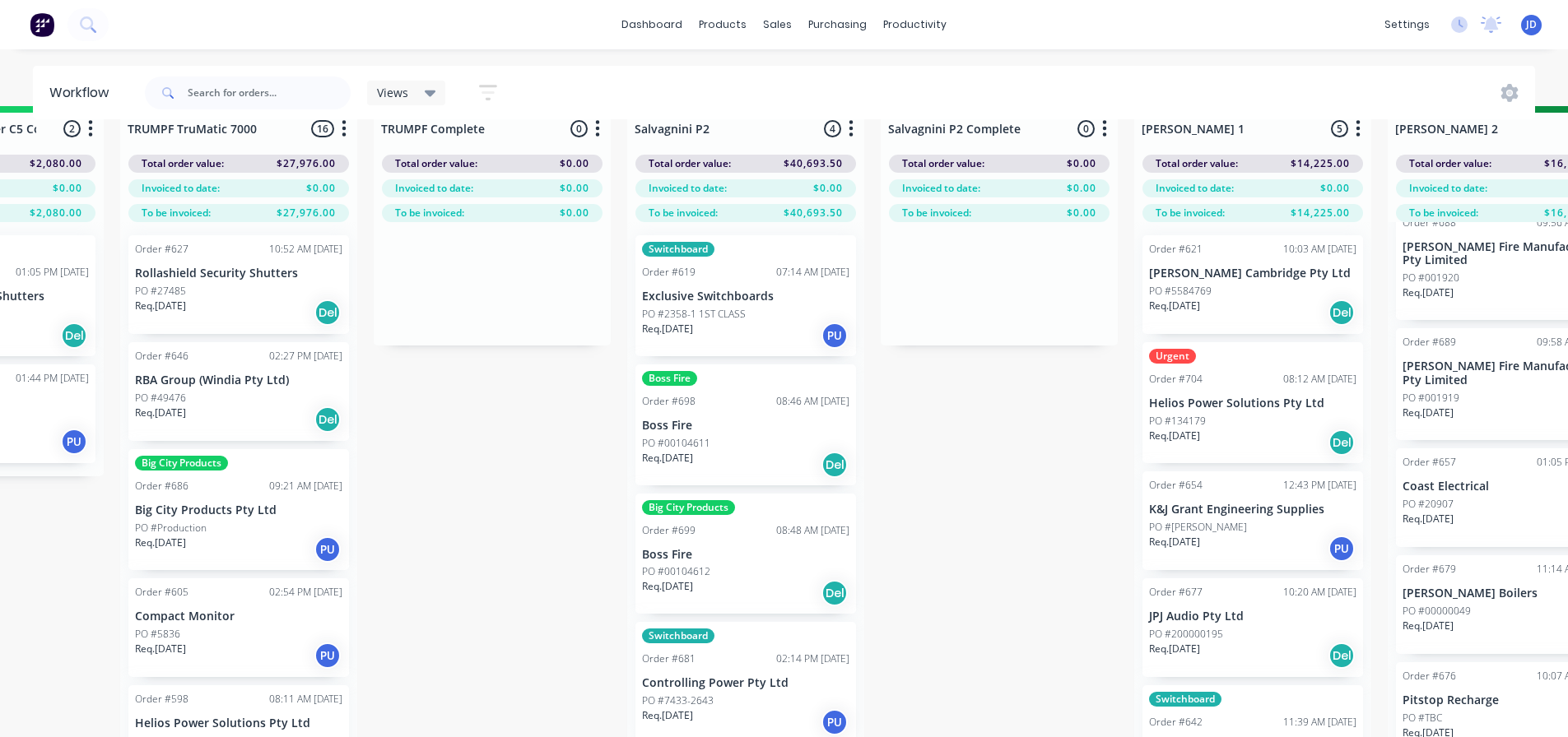
scroll to position [1, 1943]
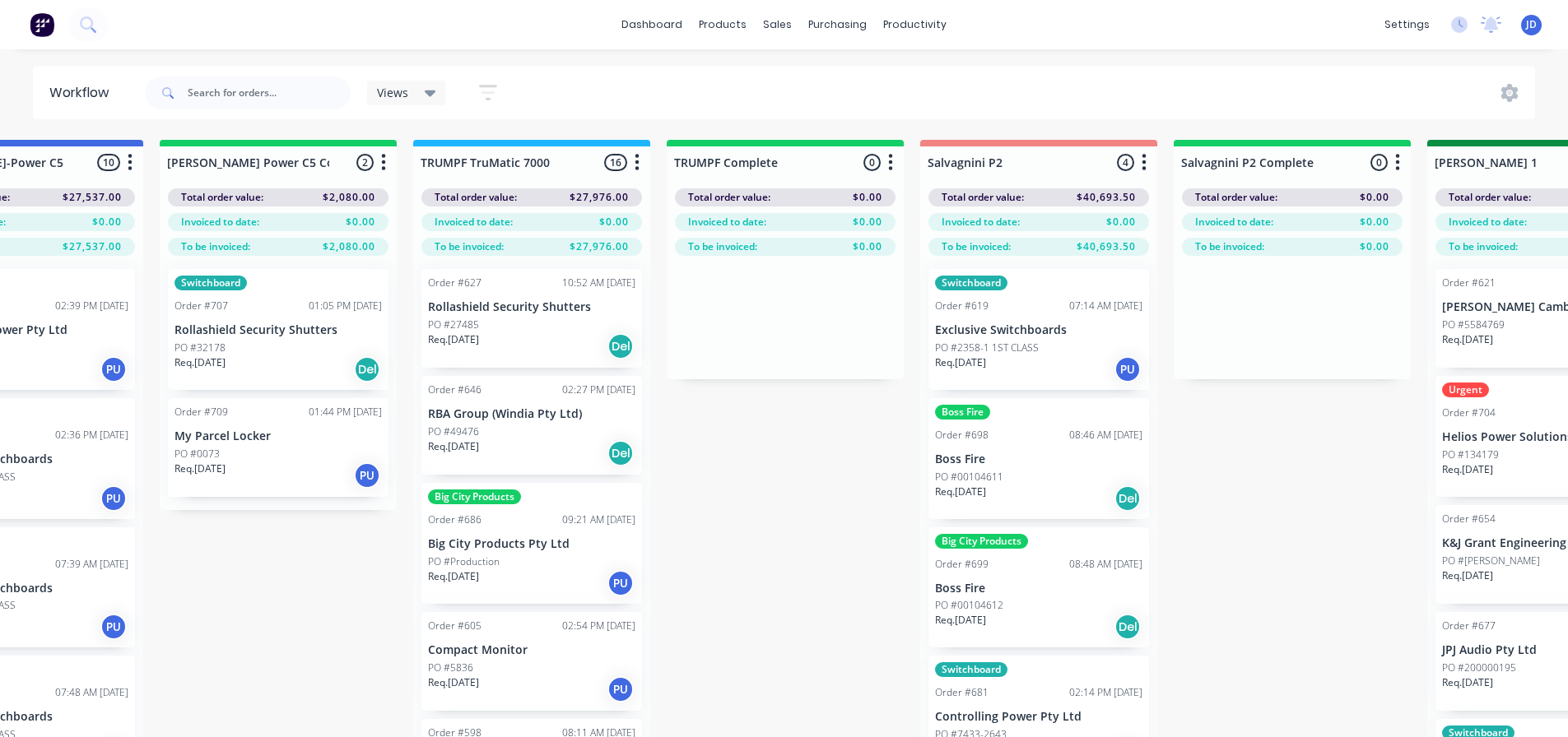
drag, startPoint x: 452, startPoint y: 561, endPoint x: 438, endPoint y: 558, distance: 14.3
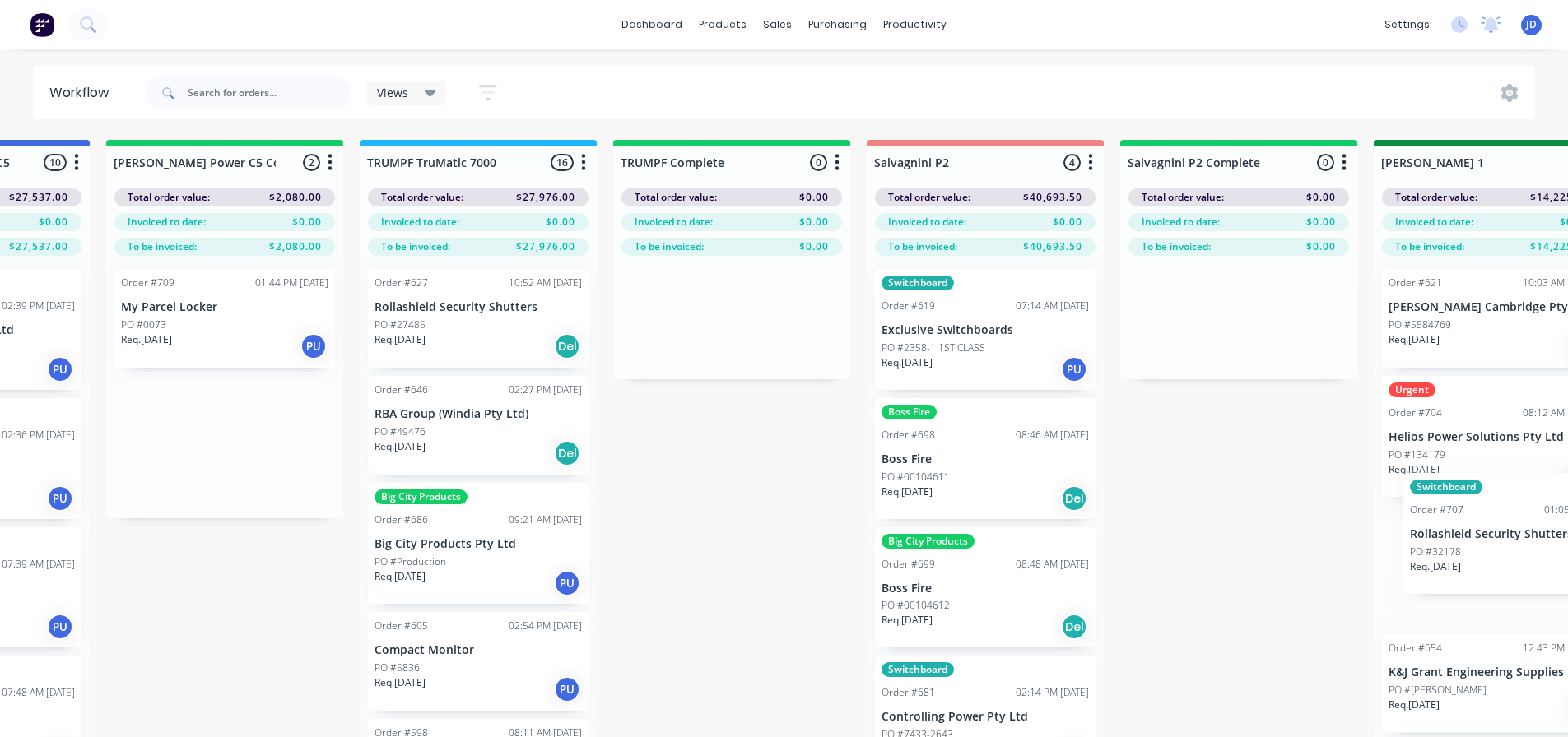
scroll to position [0, 1739]
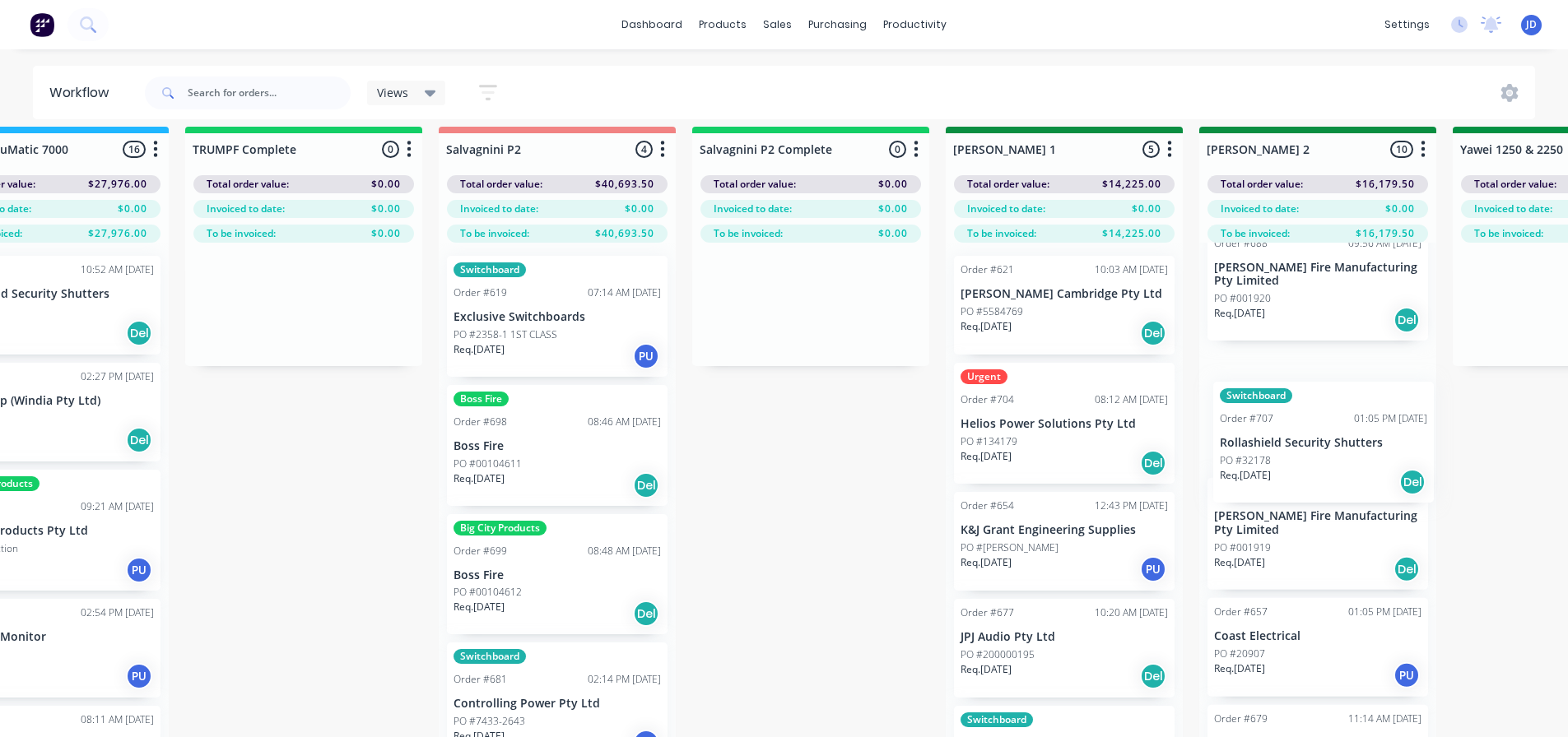
drag, startPoint x: 296, startPoint y: 325, endPoint x: 1334, endPoint y: 490, distance: 1051.0
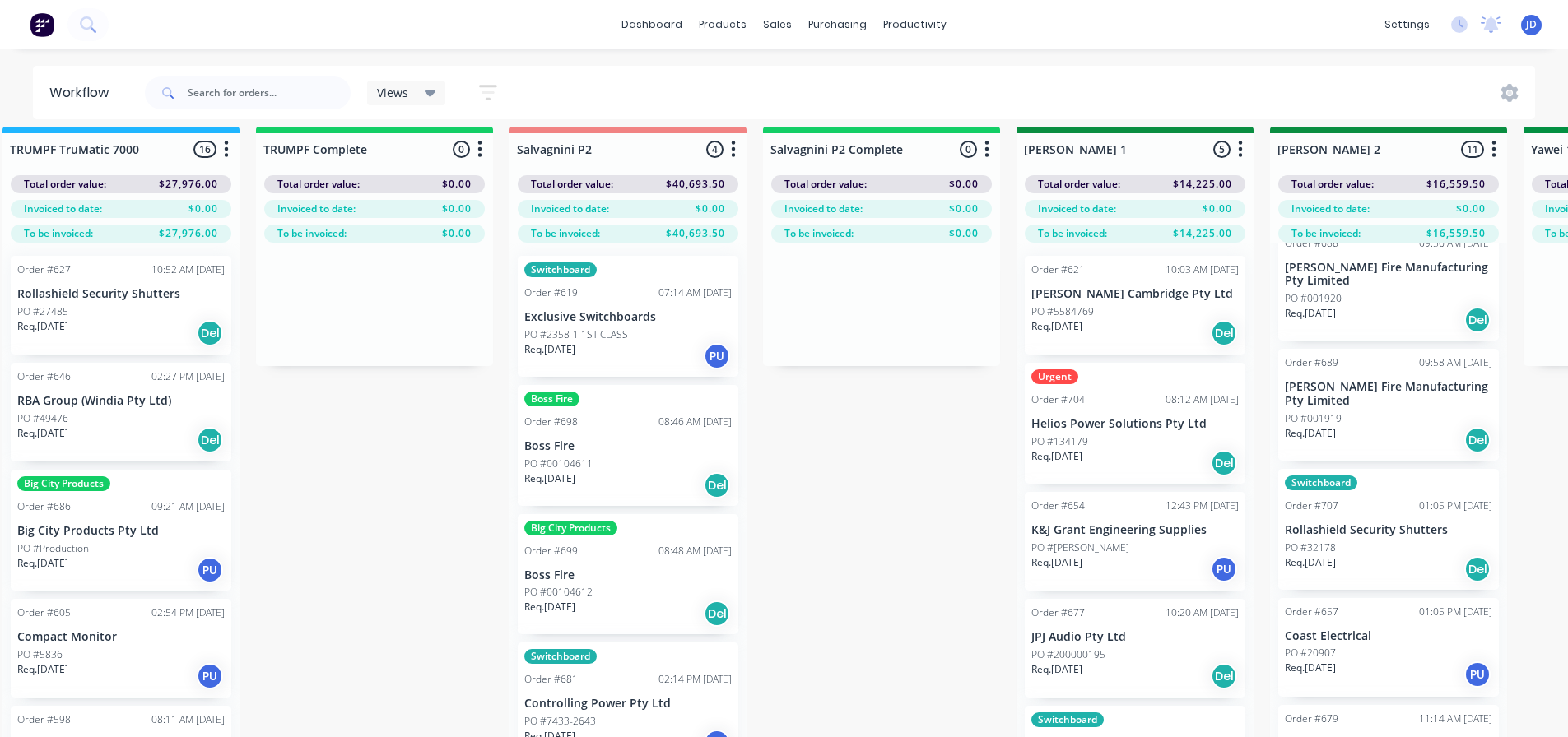
scroll to position [13, 1626]
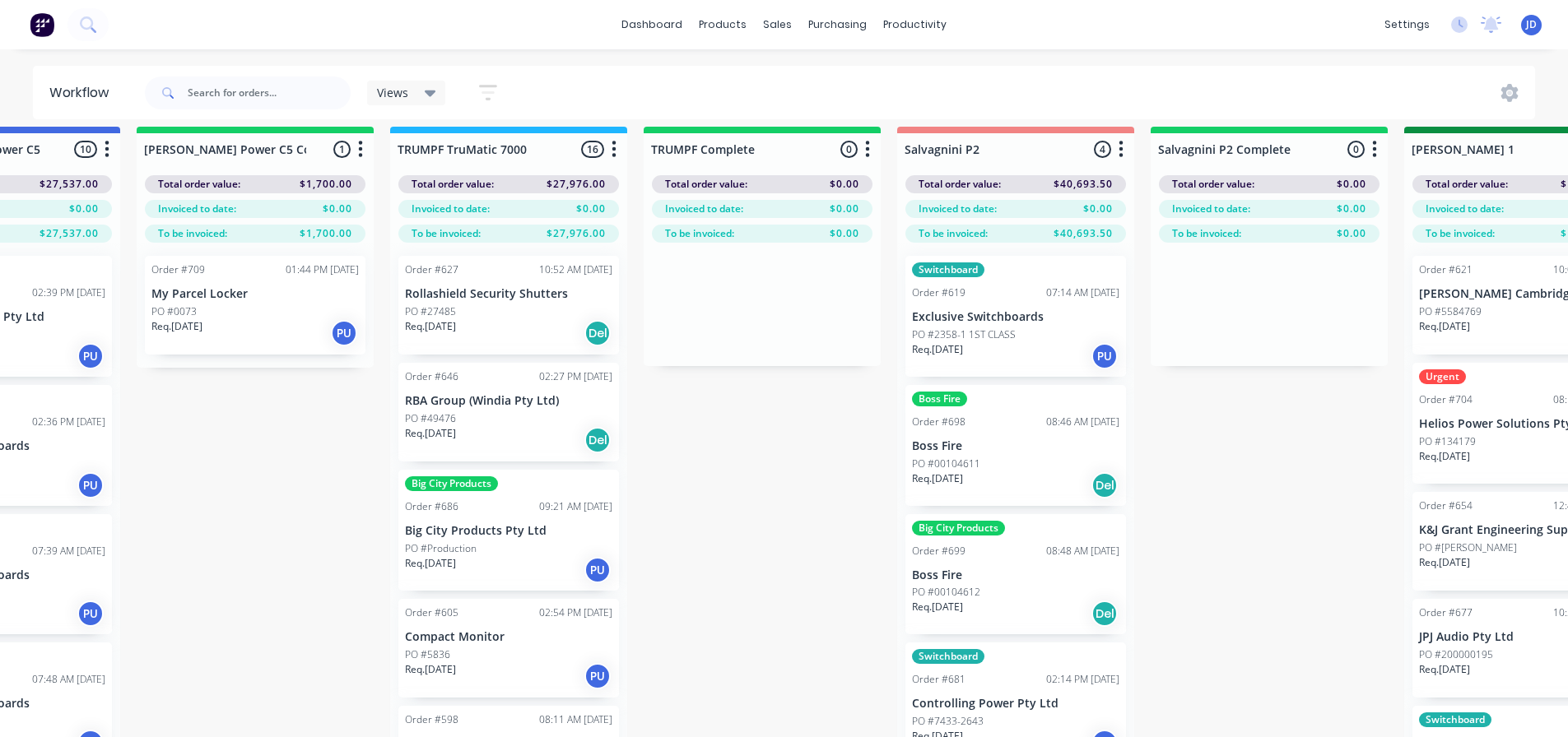
drag, startPoint x: 810, startPoint y: 507, endPoint x: 667, endPoint y: 499, distance: 143.2
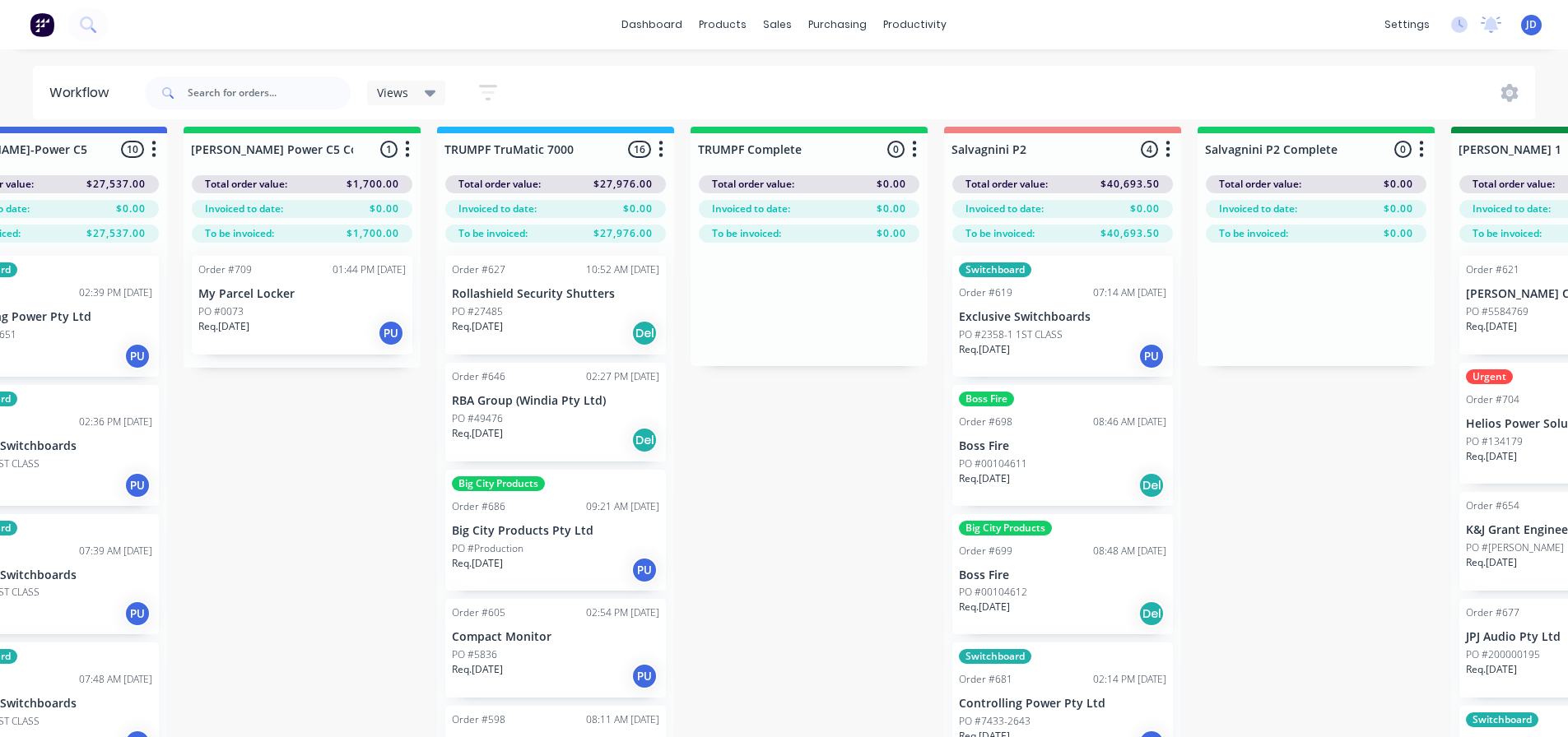
click at [279, 308] on div "PO #0073" at bounding box center [302, 311] width 207 height 15
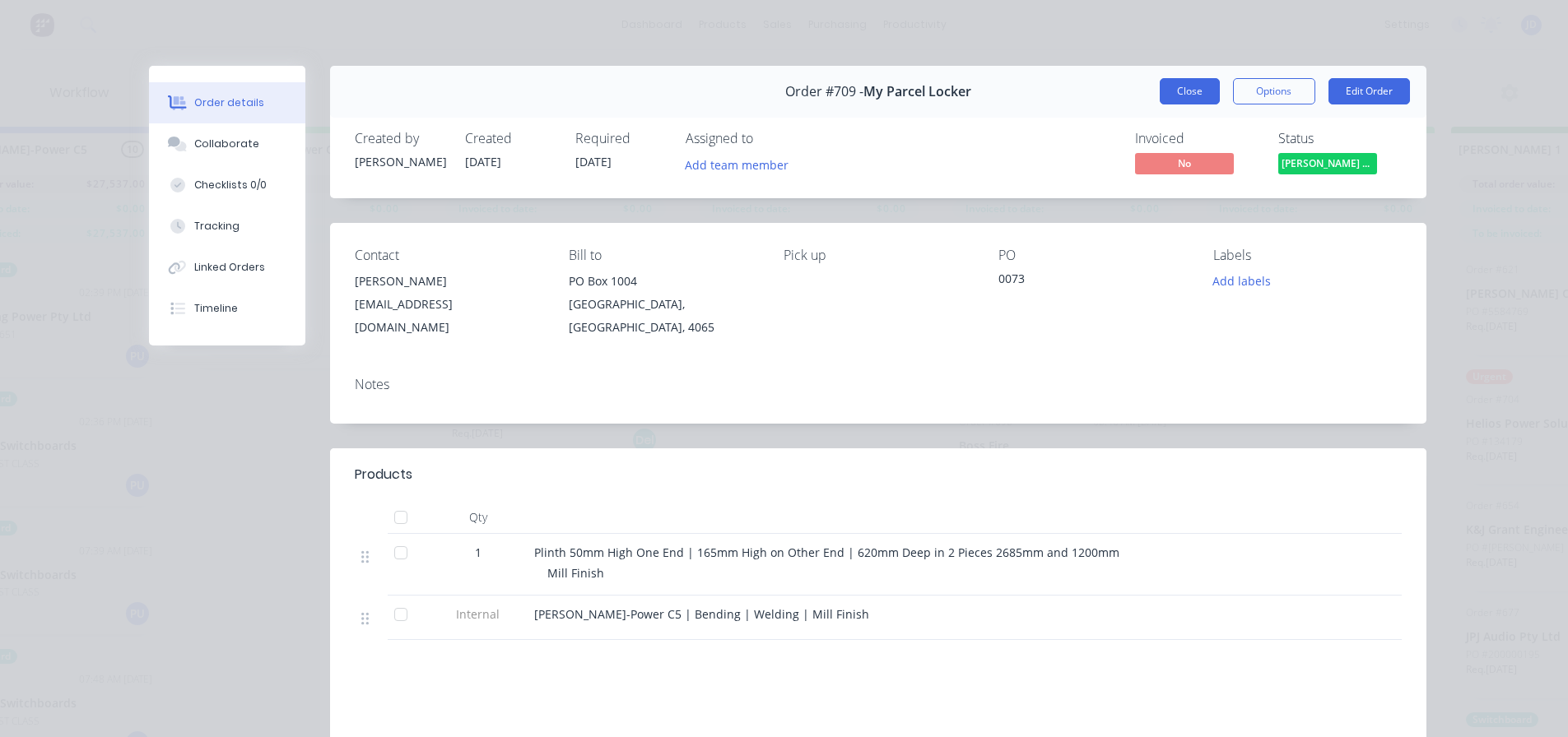
click at [1186, 100] on button "Close" at bounding box center [1190, 91] width 60 height 27
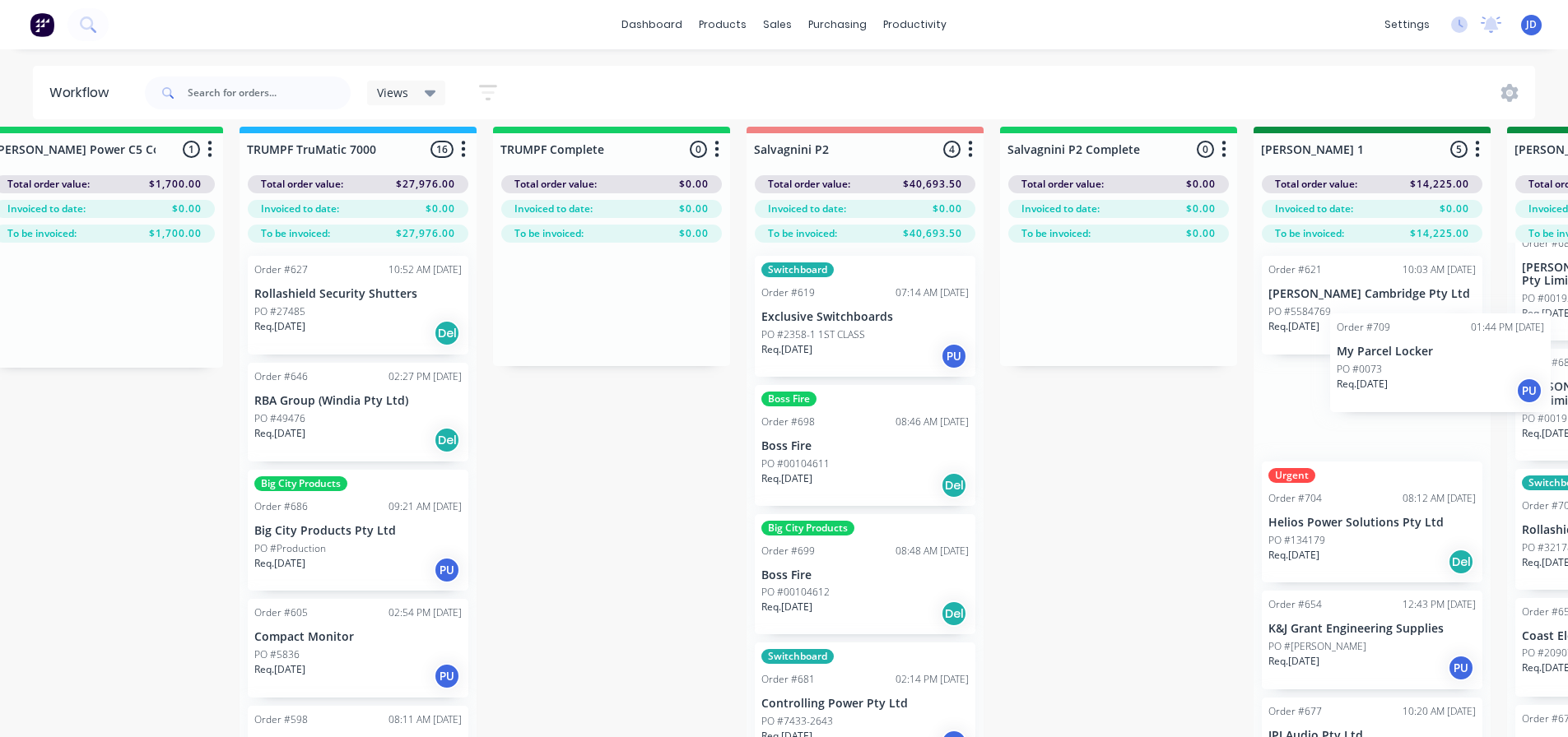
drag, startPoint x: 306, startPoint y: 303, endPoint x: 1382, endPoint y: 349, distance: 1077.0
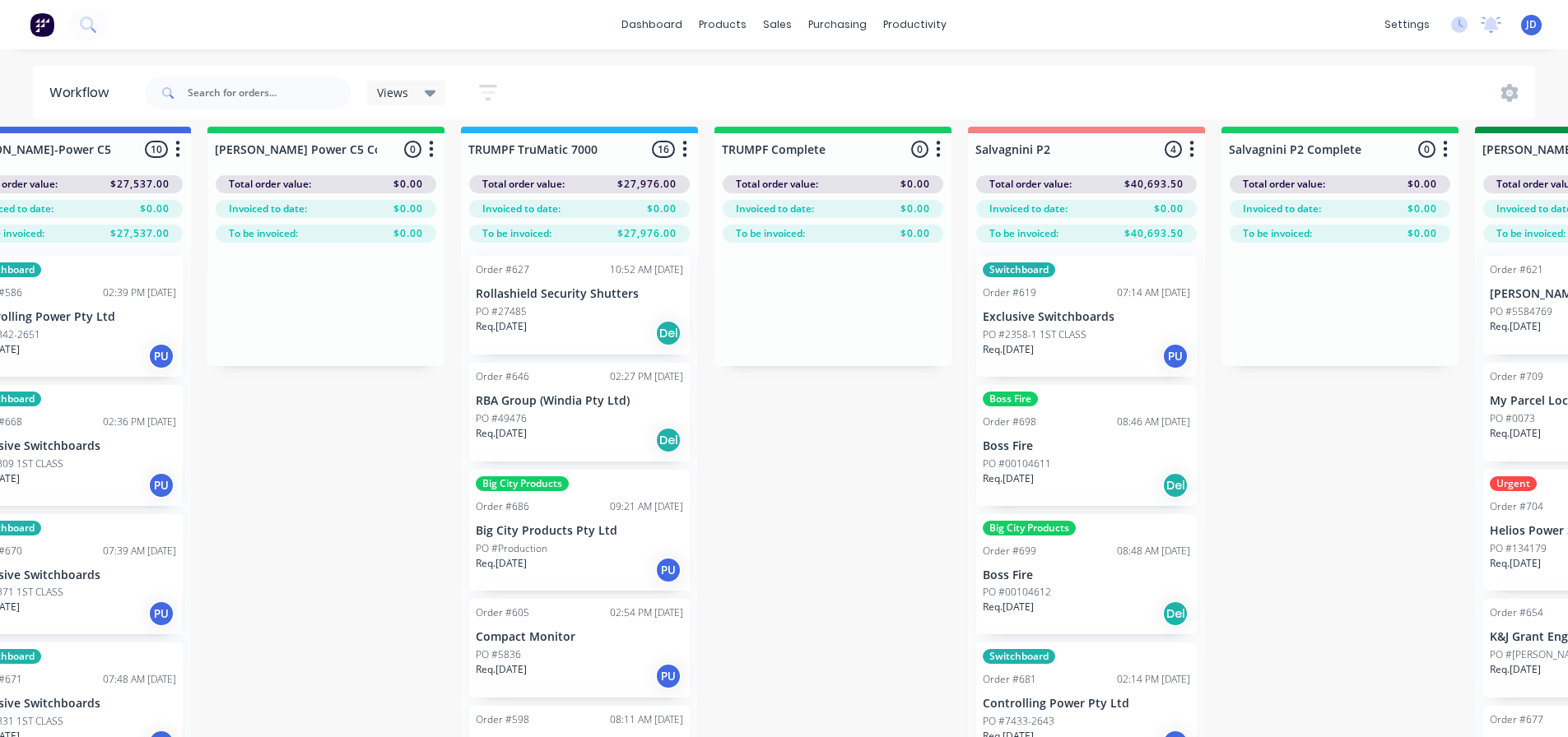
scroll to position [13, 493]
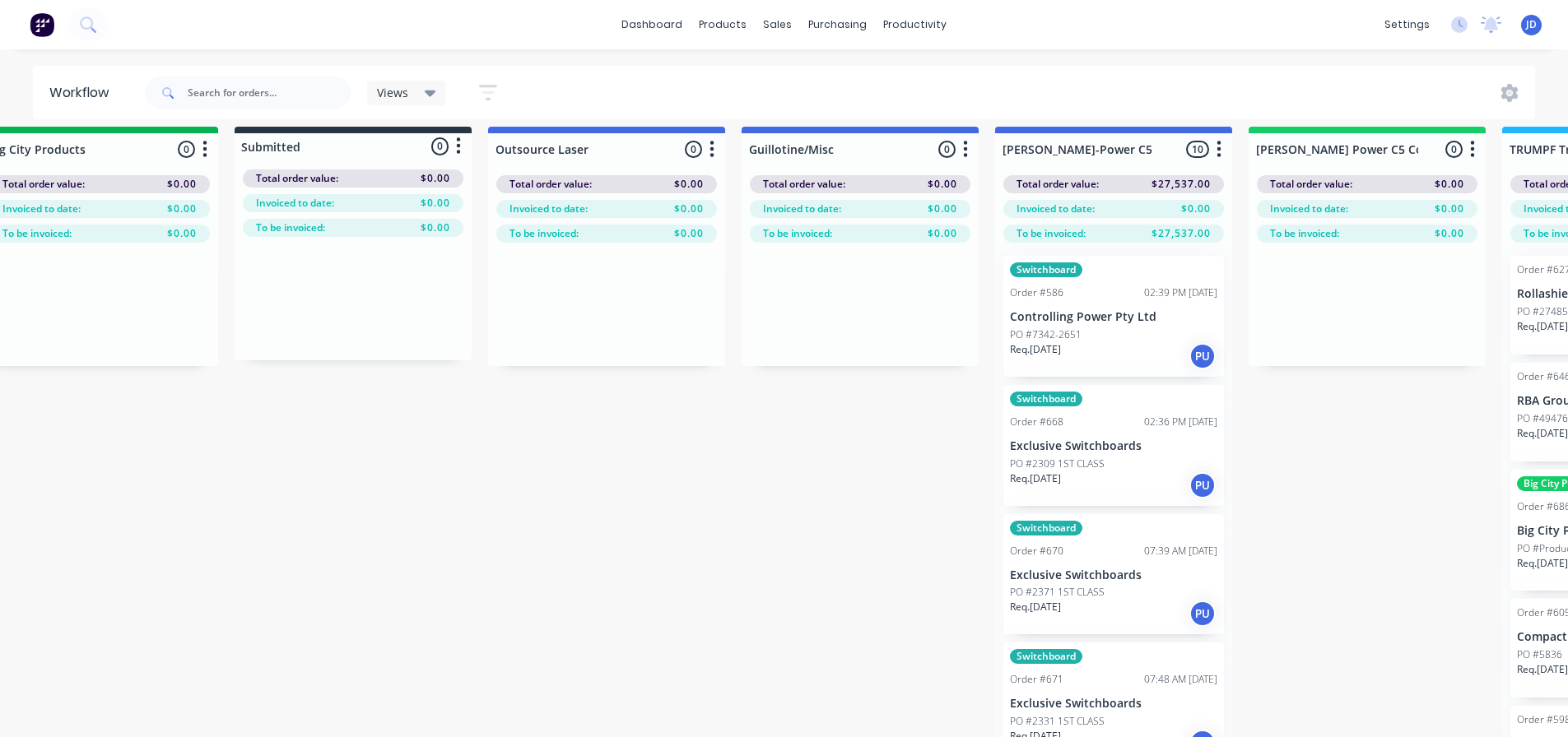
drag, startPoint x: 898, startPoint y: 482, endPoint x: 801, endPoint y: 470, distance: 97.7
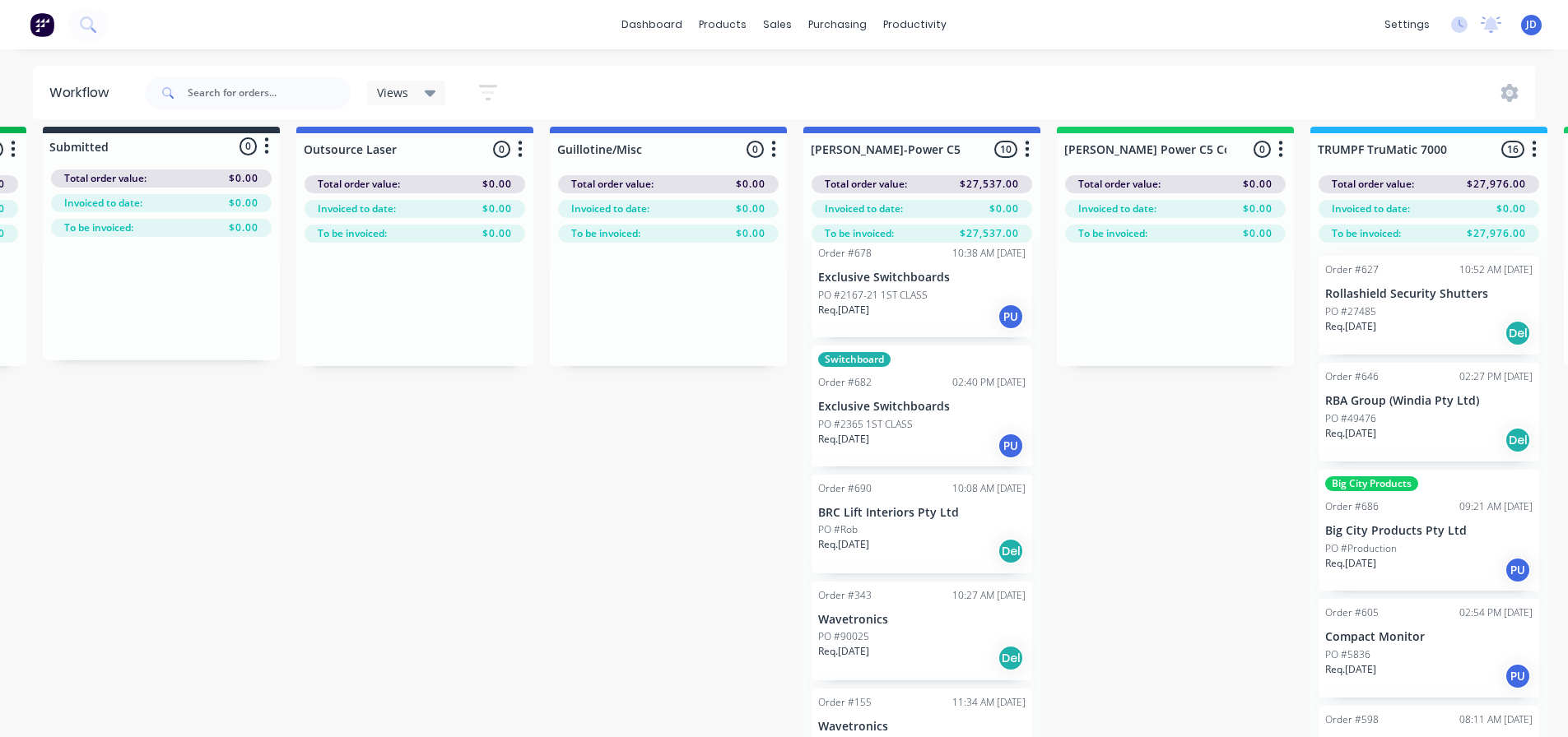
scroll to position [691, 0]
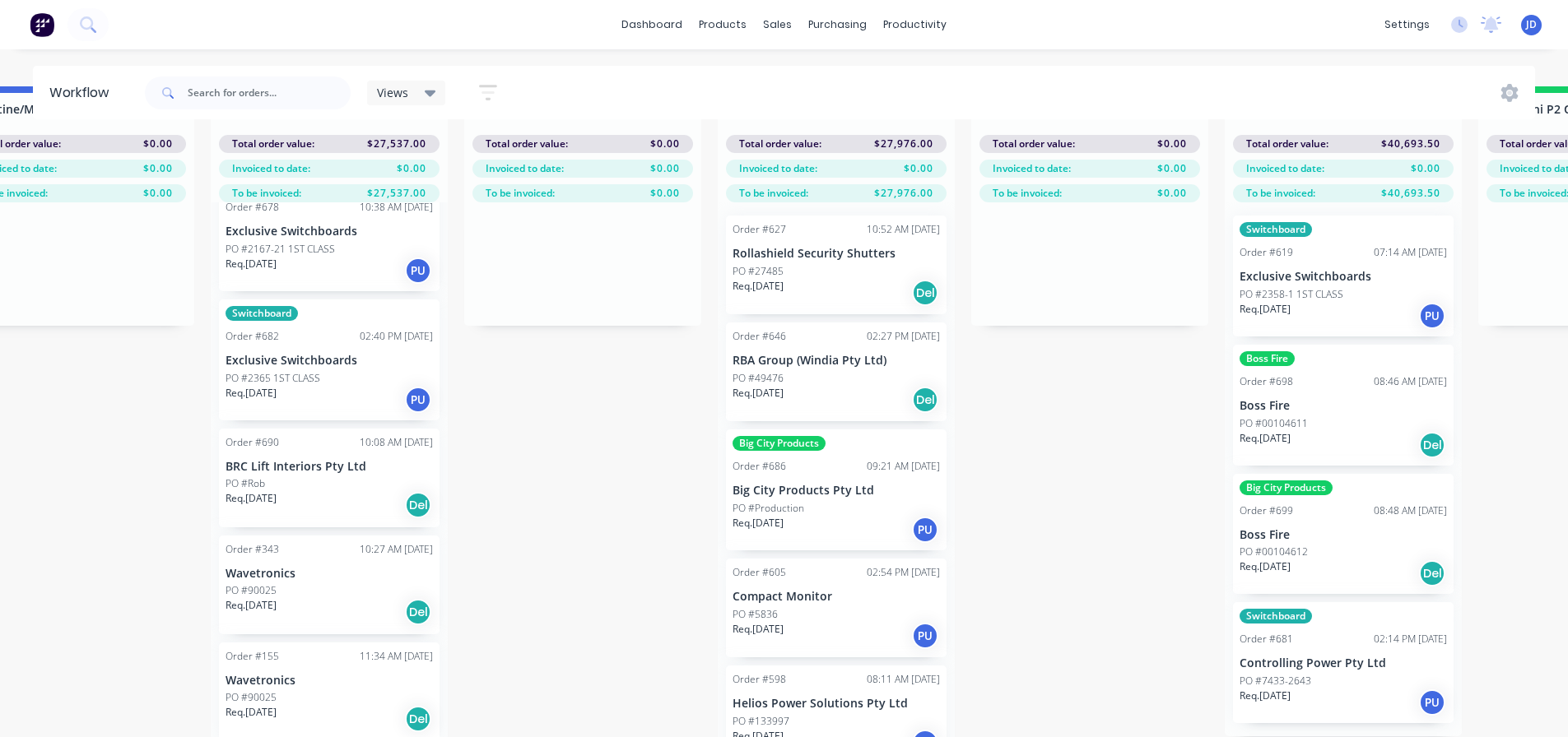
drag, startPoint x: 1145, startPoint y: 538, endPoint x: 1300, endPoint y: 503, distance: 158.9
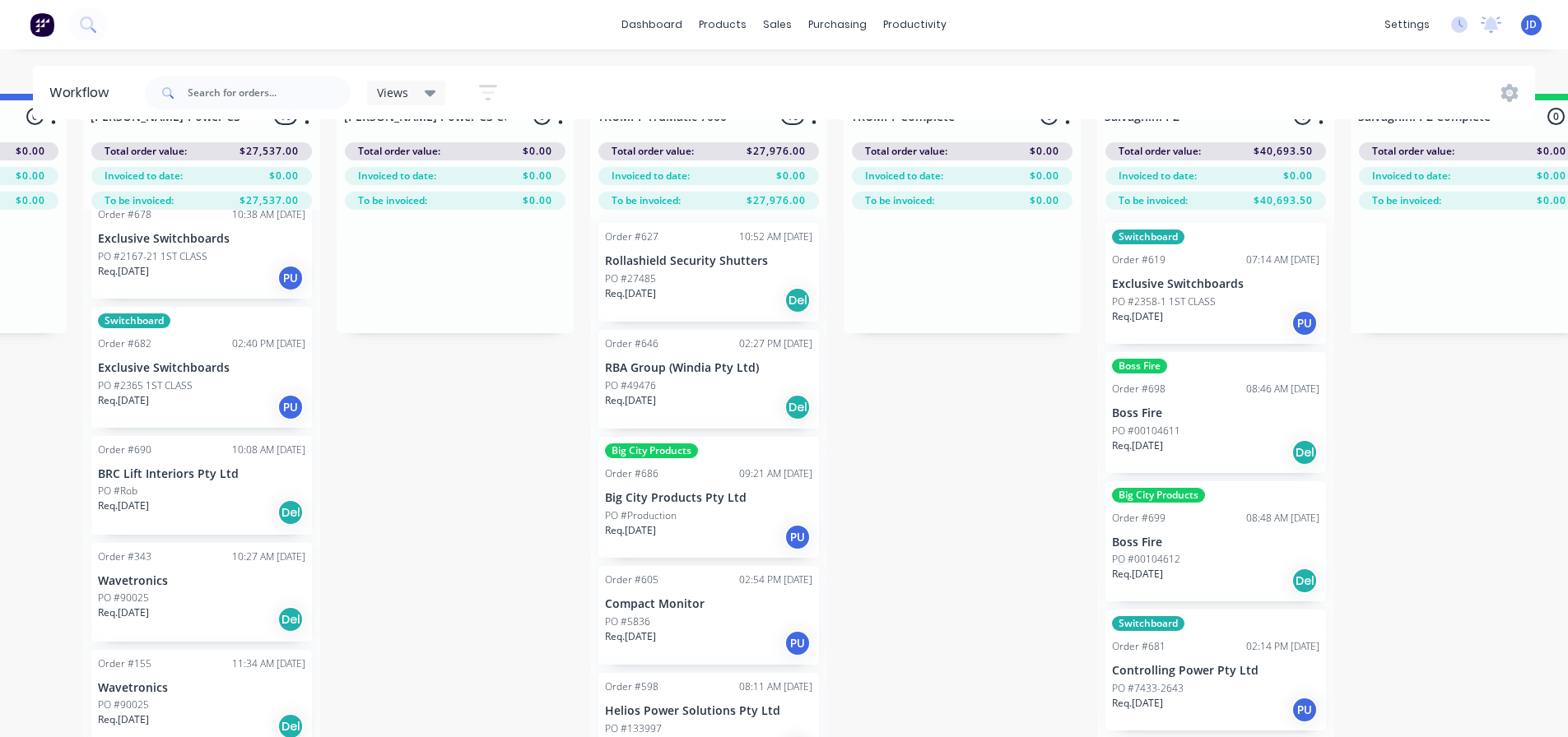
scroll to position [14, 1583]
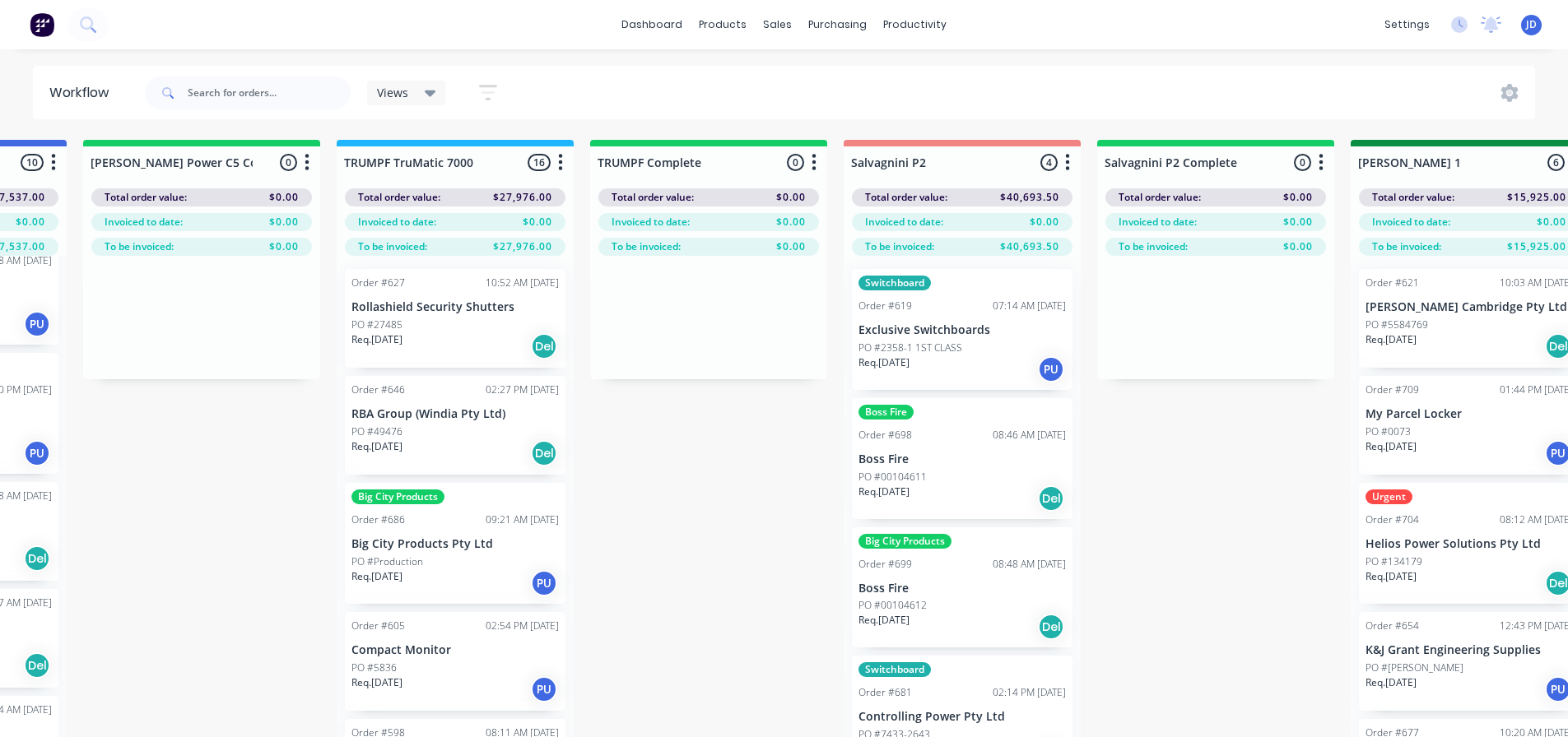
drag, startPoint x: 1013, startPoint y: 548, endPoint x: 1123, endPoint y: 471, distance: 134.3
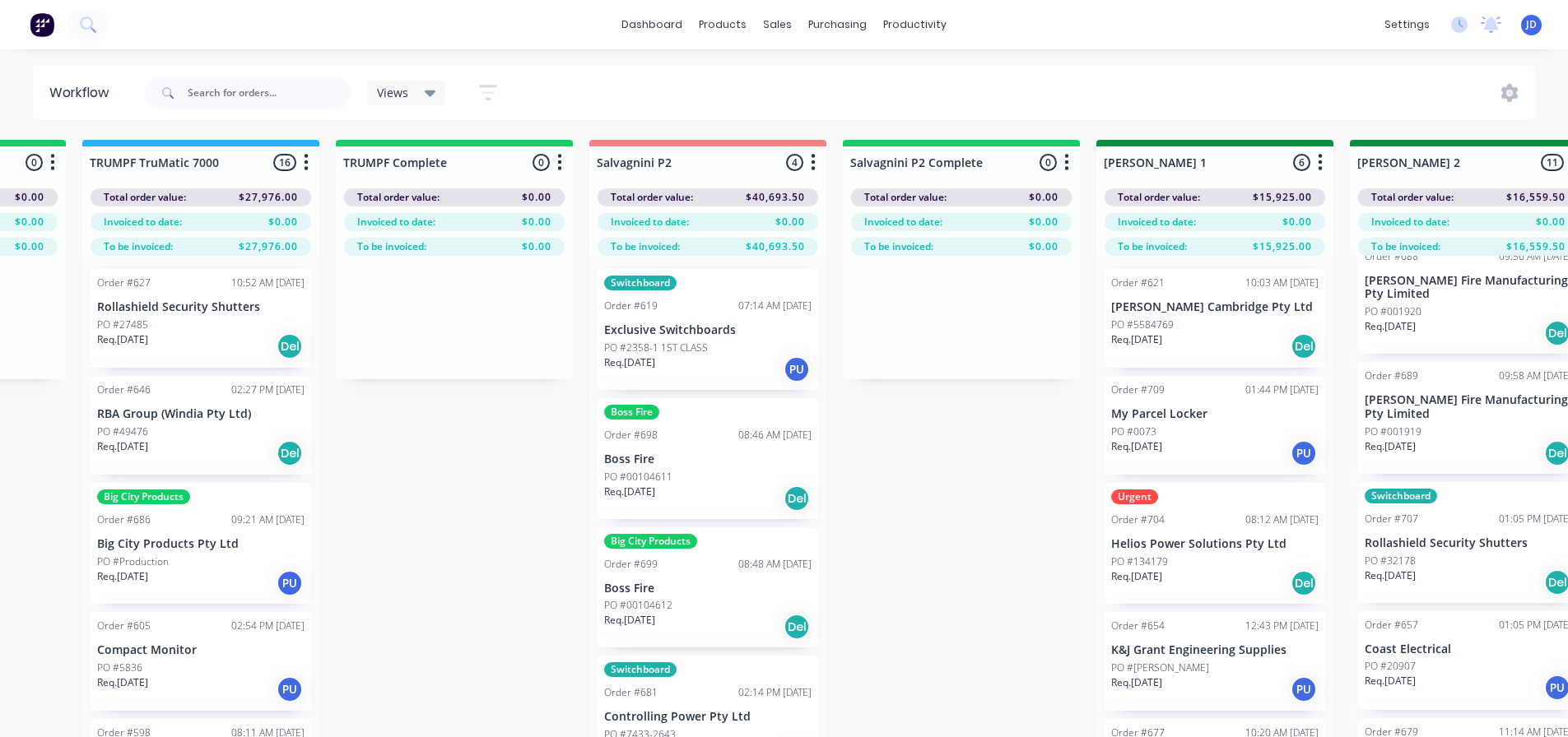
drag, startPoint x: 1166, startPoint y: 549, endPoint x: 1279, endPoint y: 491, distance: 127.0
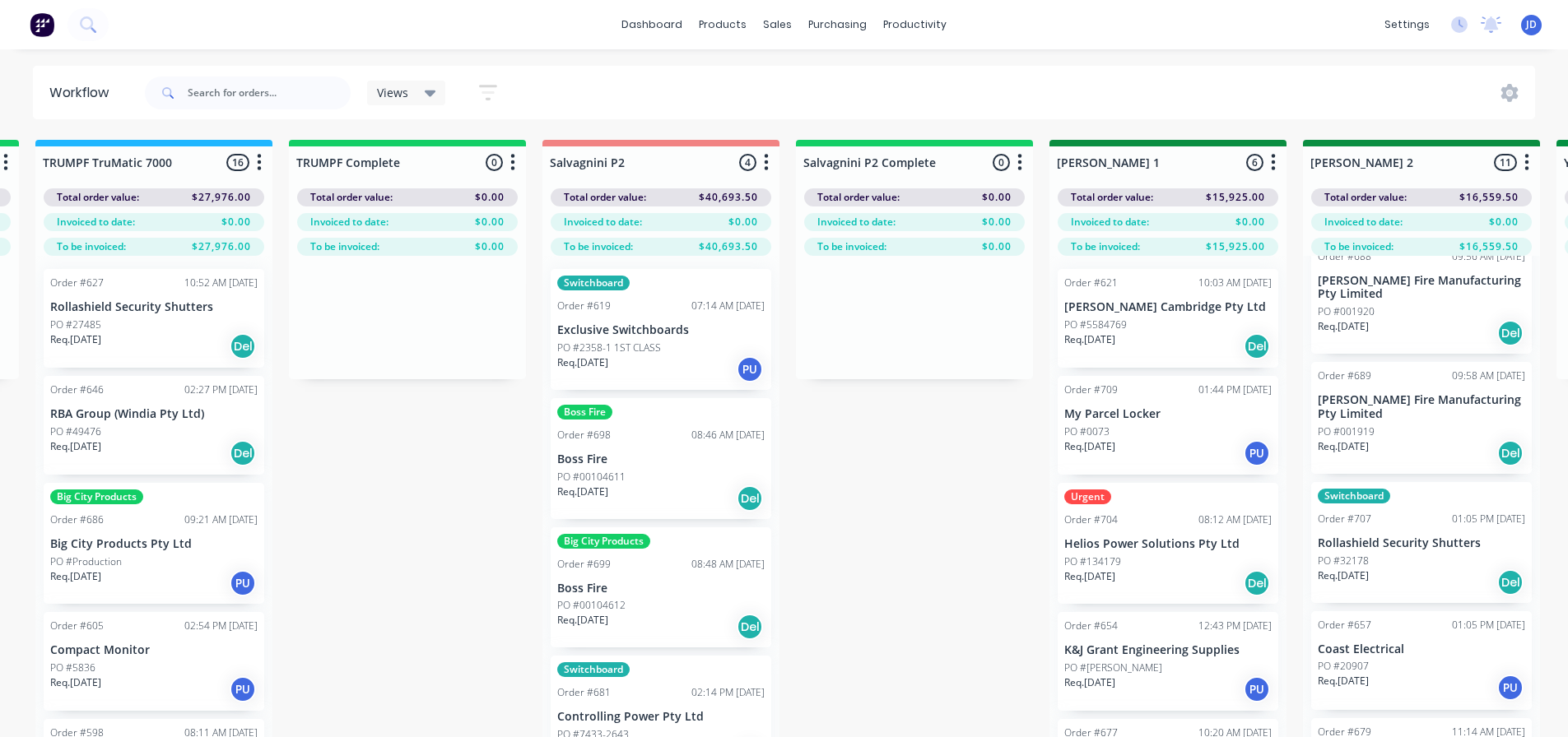
scroll to position [0, 2318]
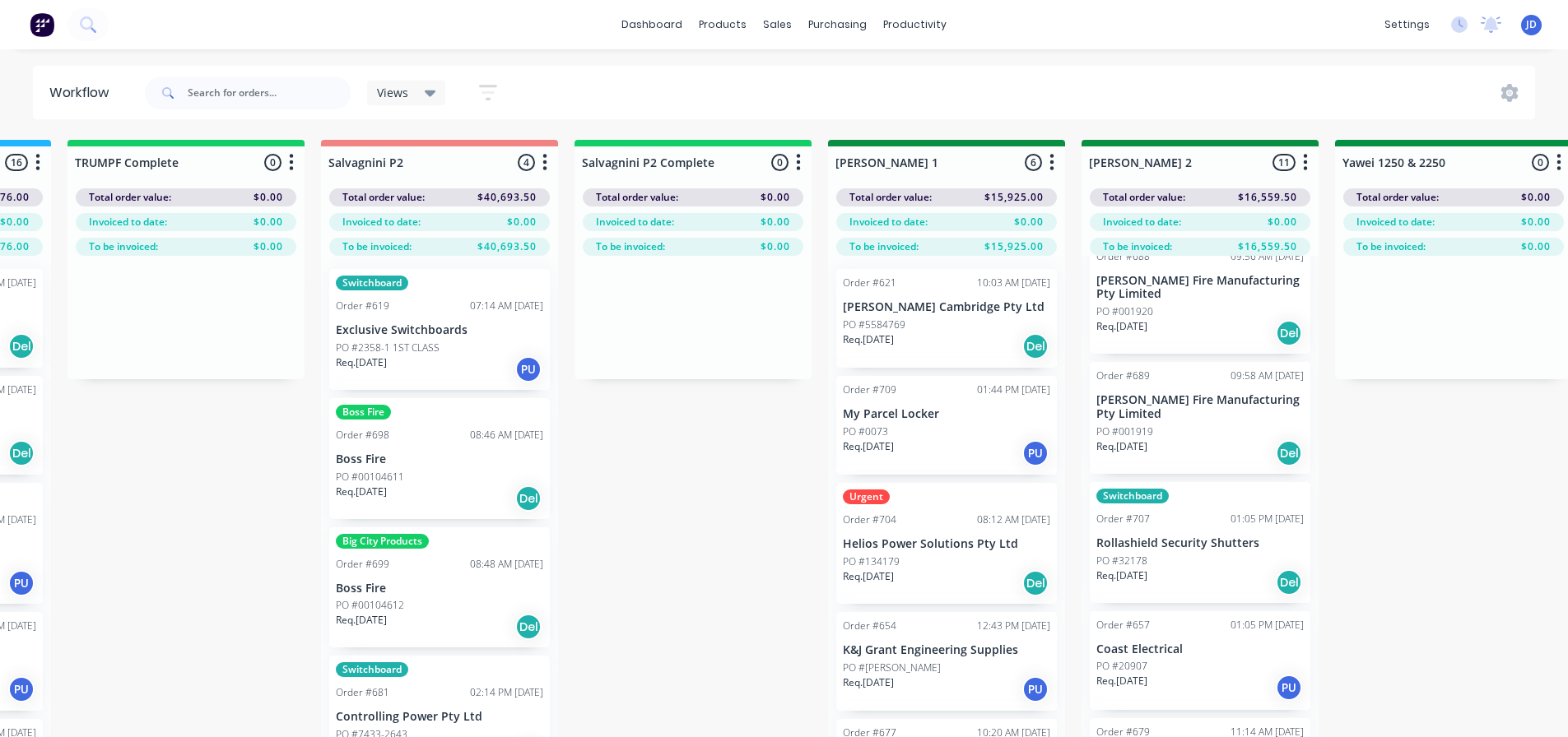
drag, startPoint x: 1040, startPoint y: 500, endPoint x: 1091, endPoint y: 485, distance: 53.2
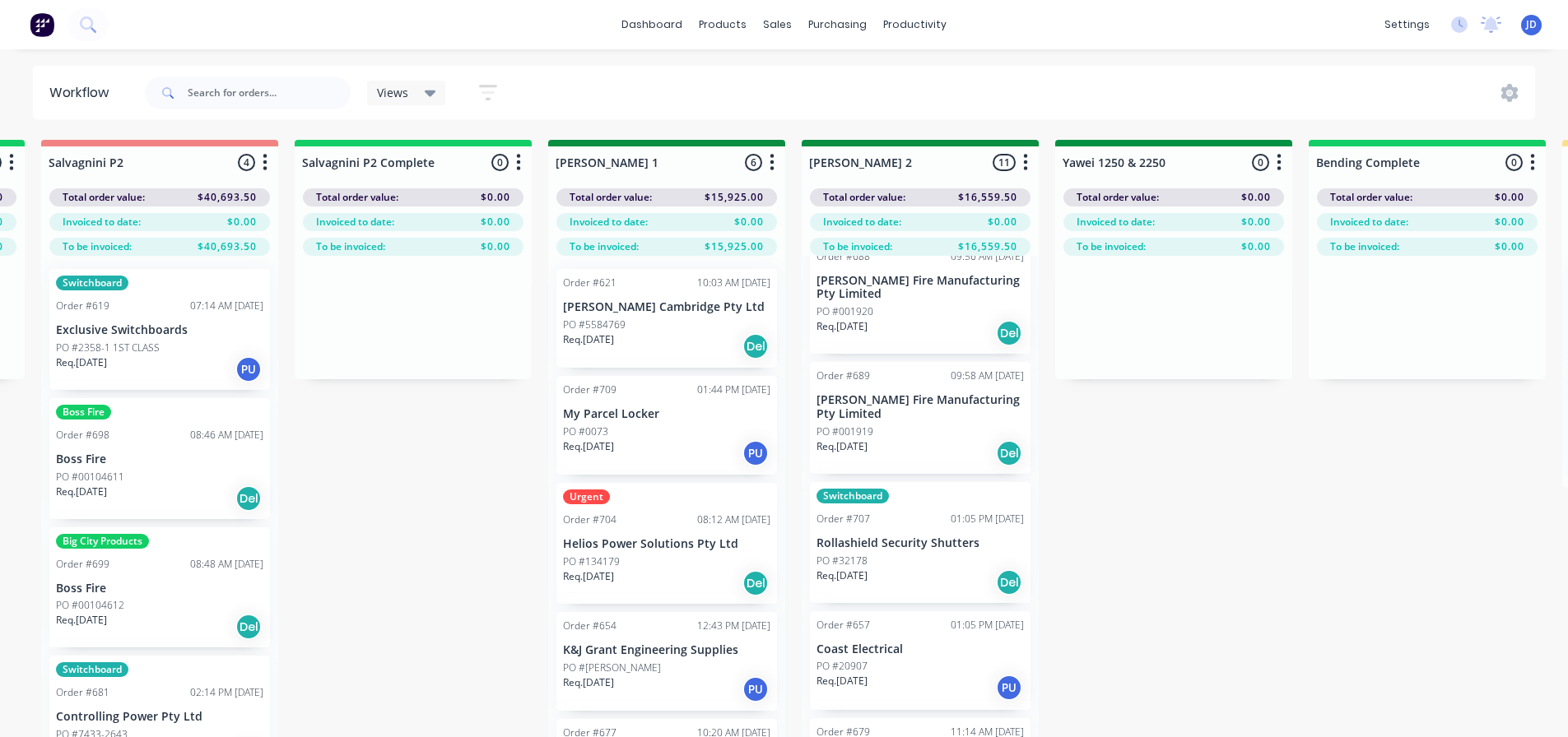
drag, startPoint x: 673, startPoint y: 494, endPoint x: 753, endPoint y: 453, distance: 89.9
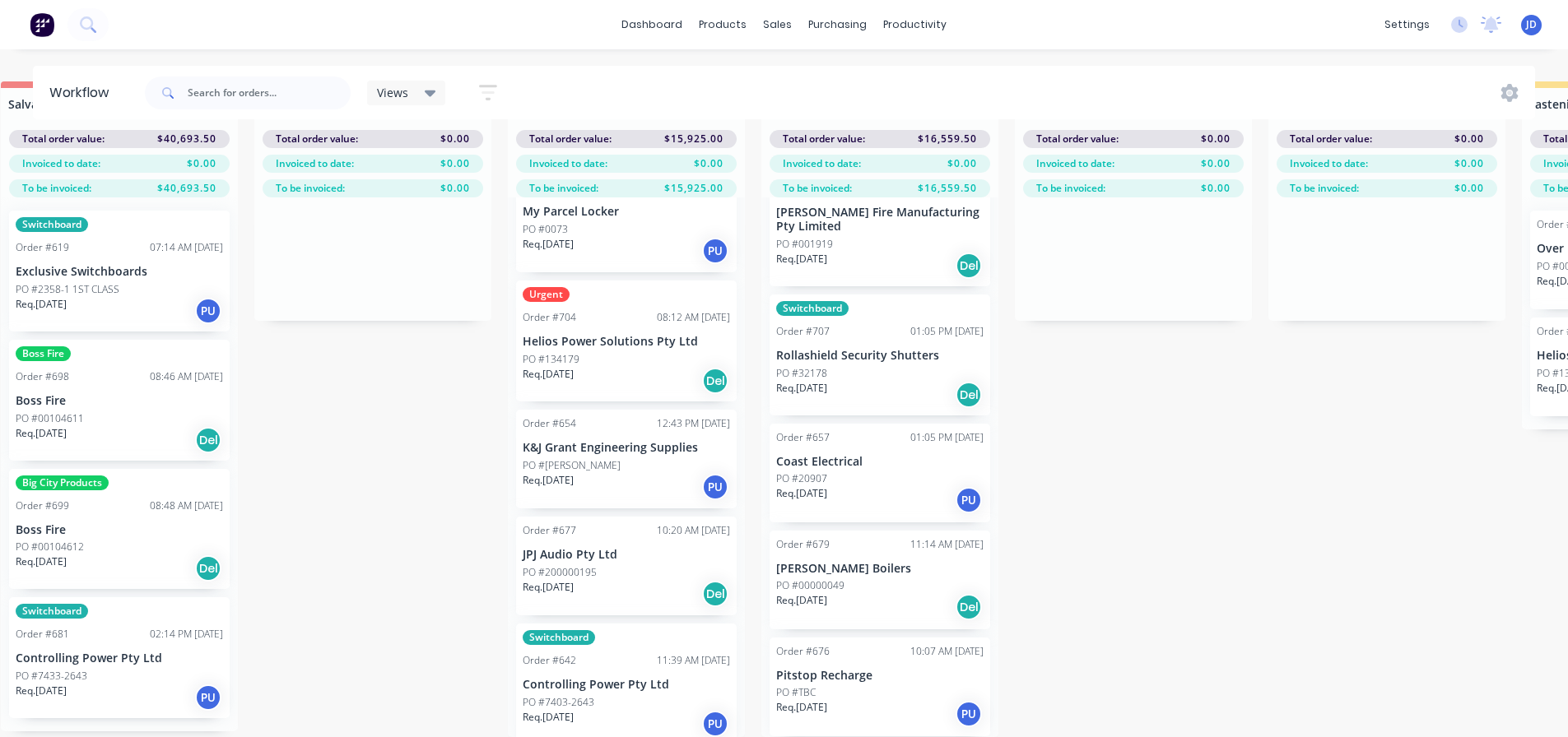
scroll to position [152, 0]
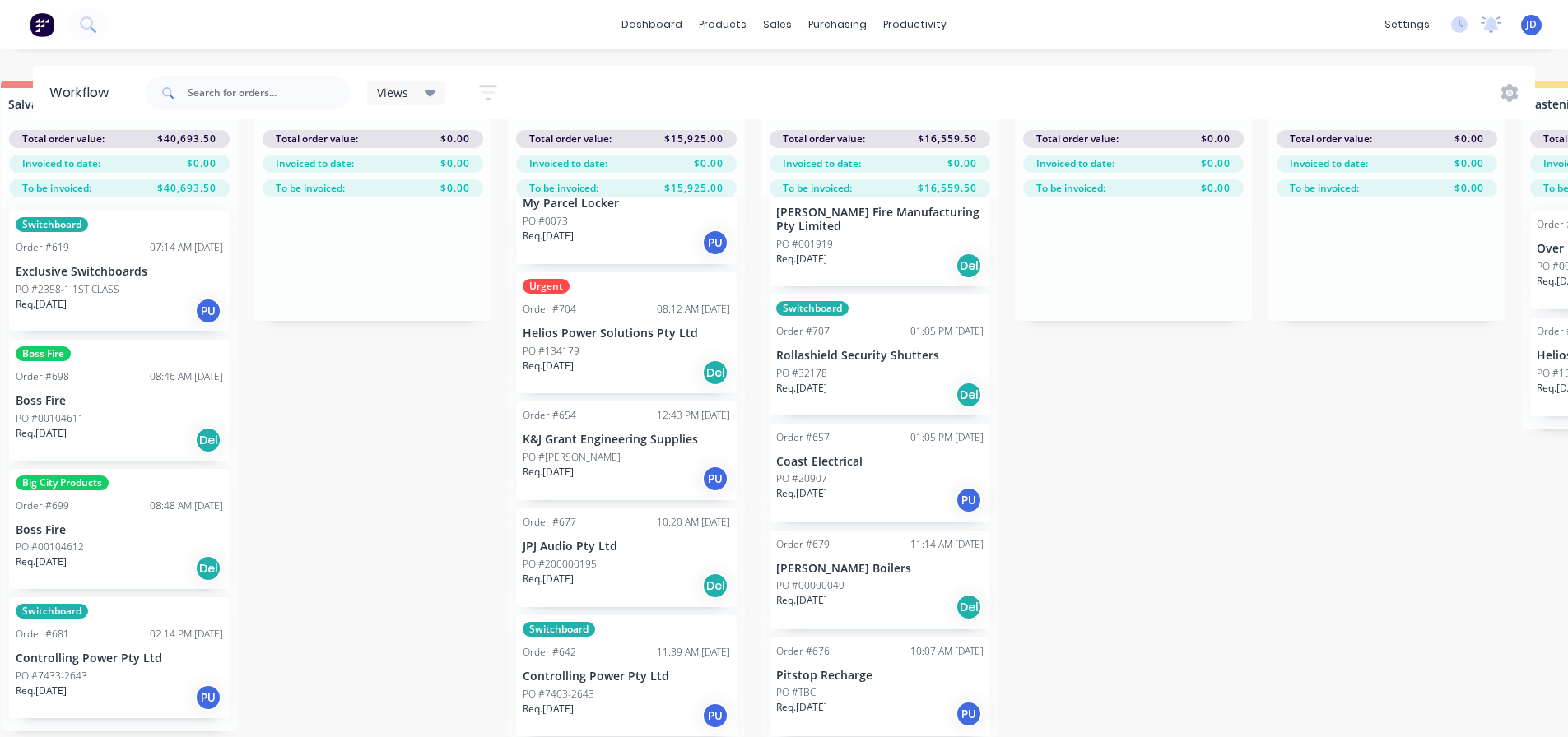
click at [629, 672] on div "Switchboard Order #642 11:39 AM 11/08/25 Controlling Power Pty Ltd PO #7403-264…" at bounding box center [626, 676] width 221 height 121
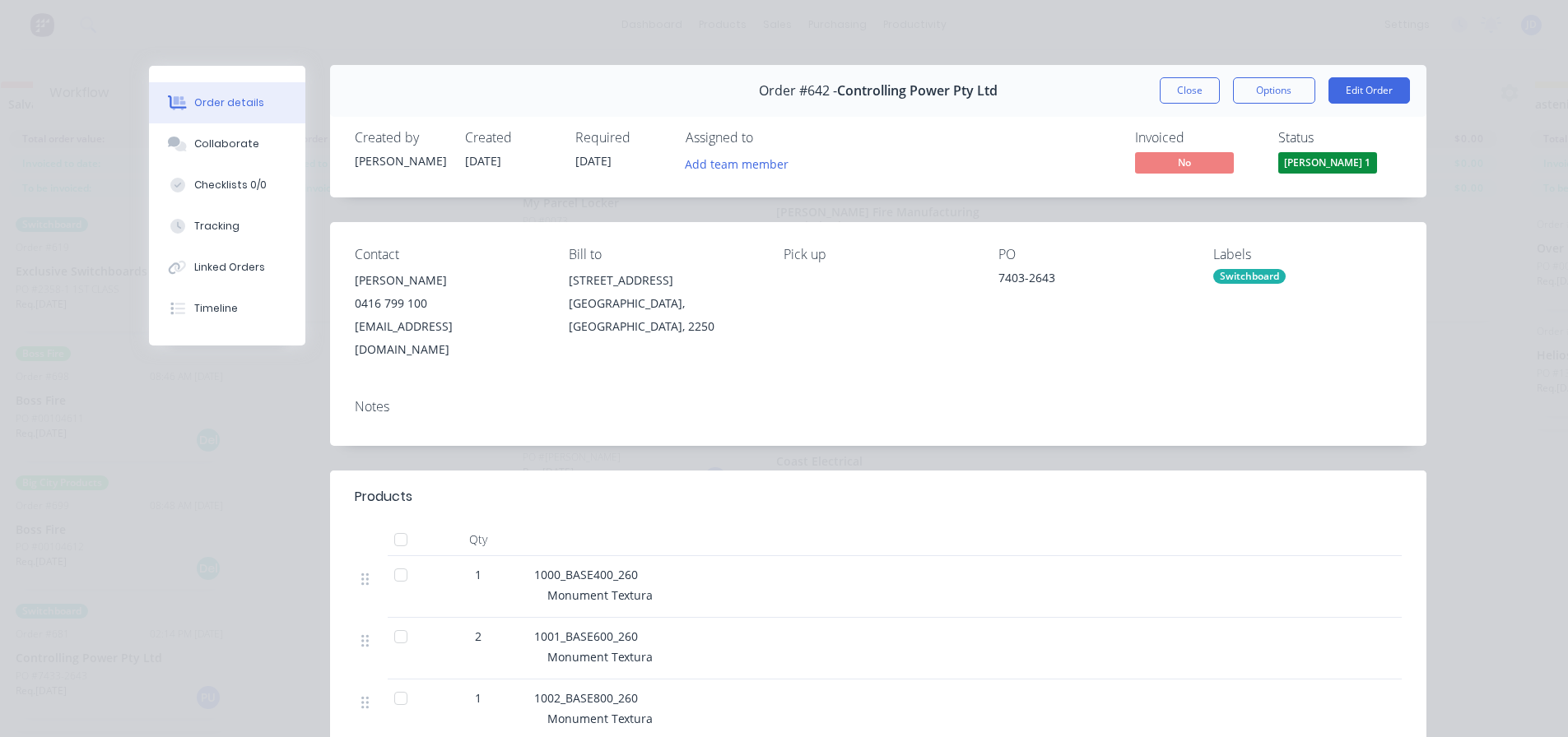
scroll to position [0, 0]
click at [1181, 90] on button "Close" at bounding box center [1190, 91] width 60 height 27
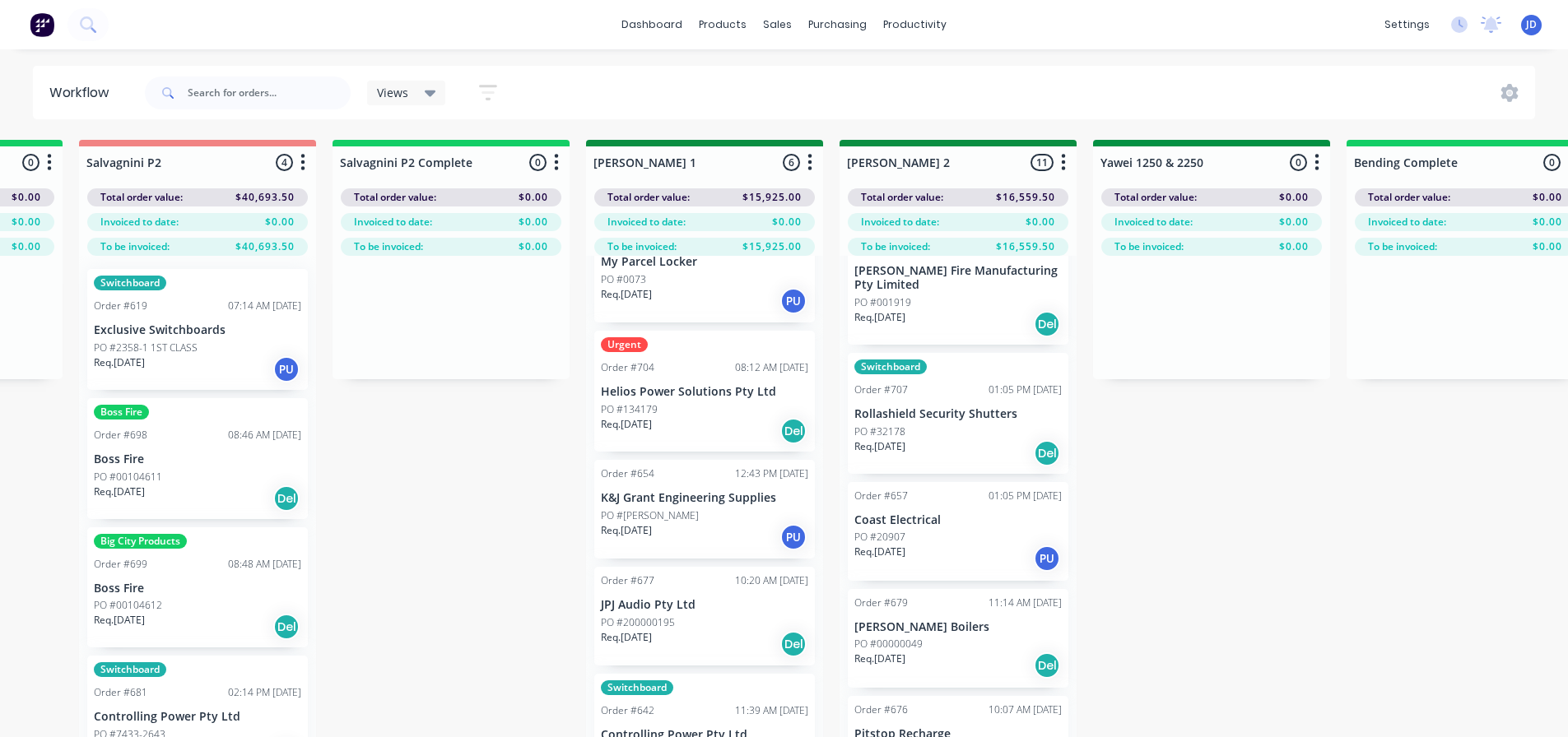
drag, startPoint x: 517, startPoint y: 545, endPoint x: 463, endPoint y: 497, distance: 72.2
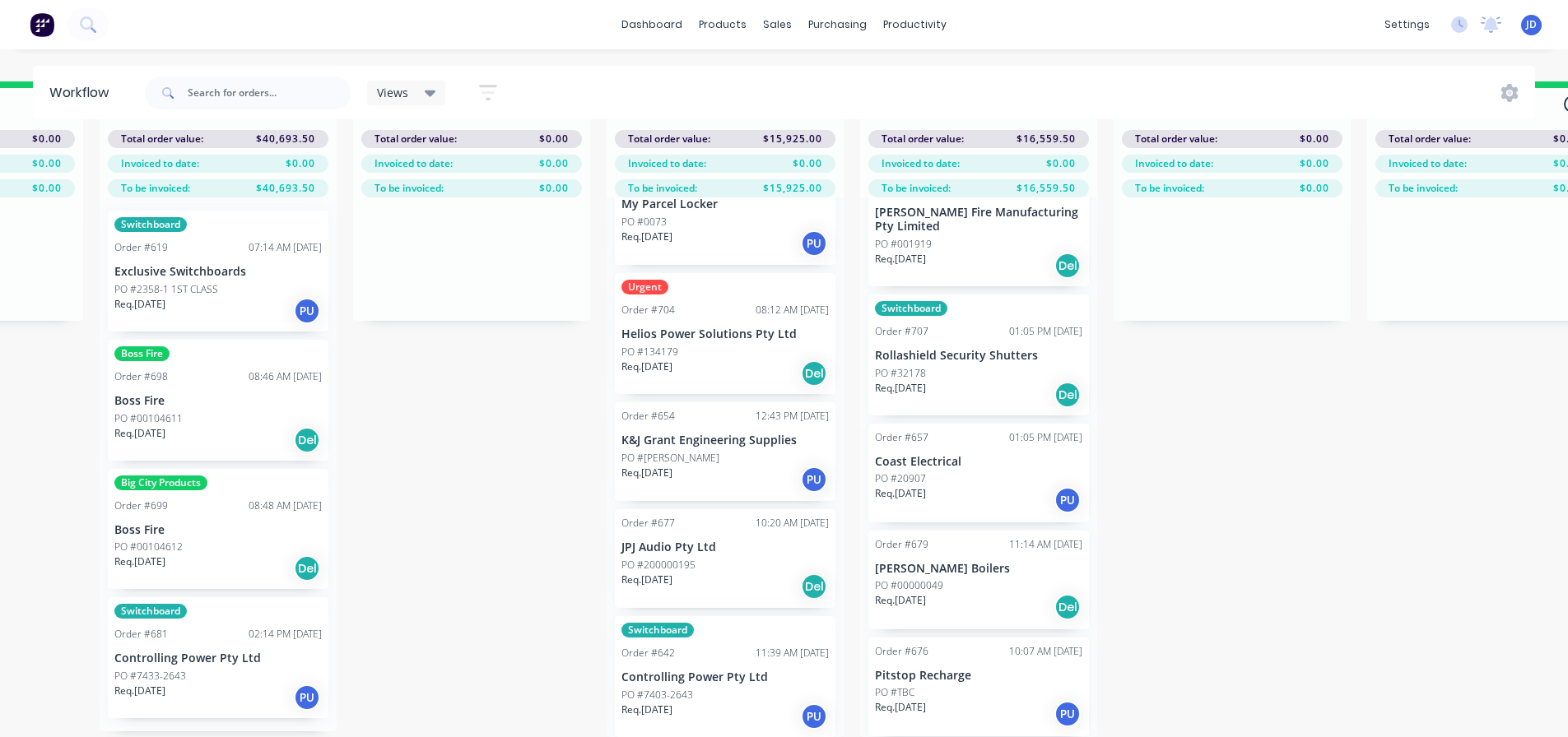
scroll to position [152, 0]
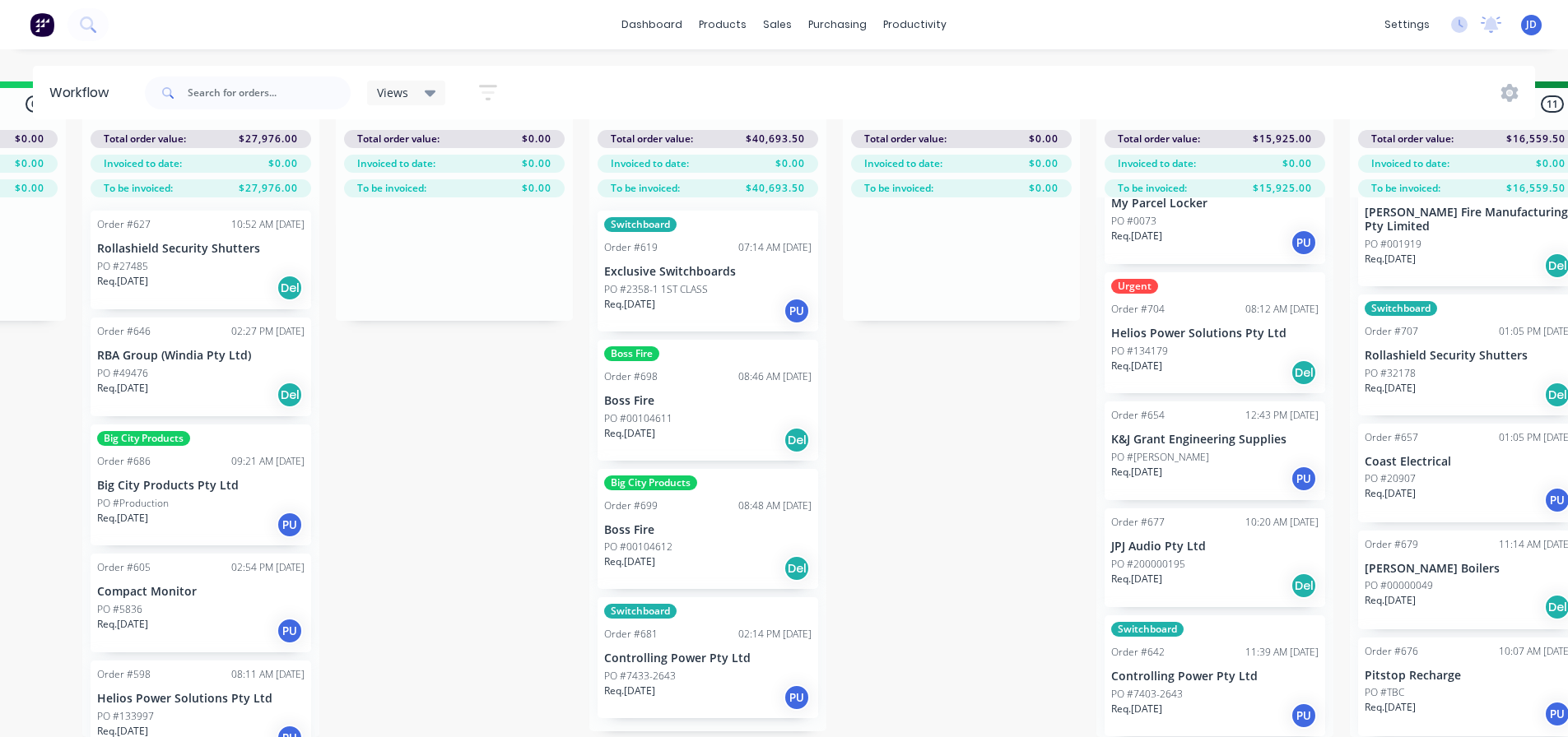
drag, startPoint x: 525, startPoint y: 636, endPoint x: 413, endPoint y: 607, distance: 115.7
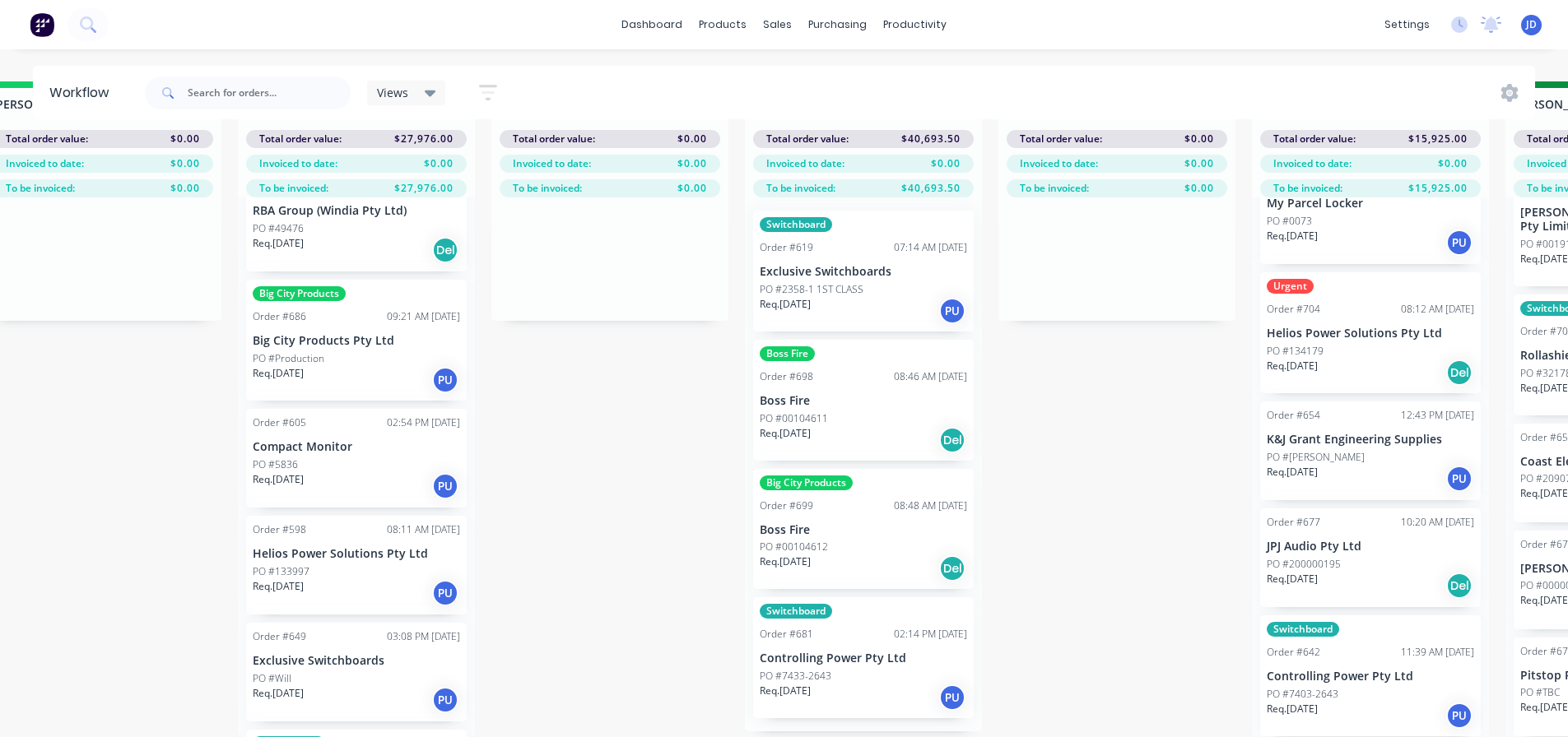
scroll to position [0, 0]
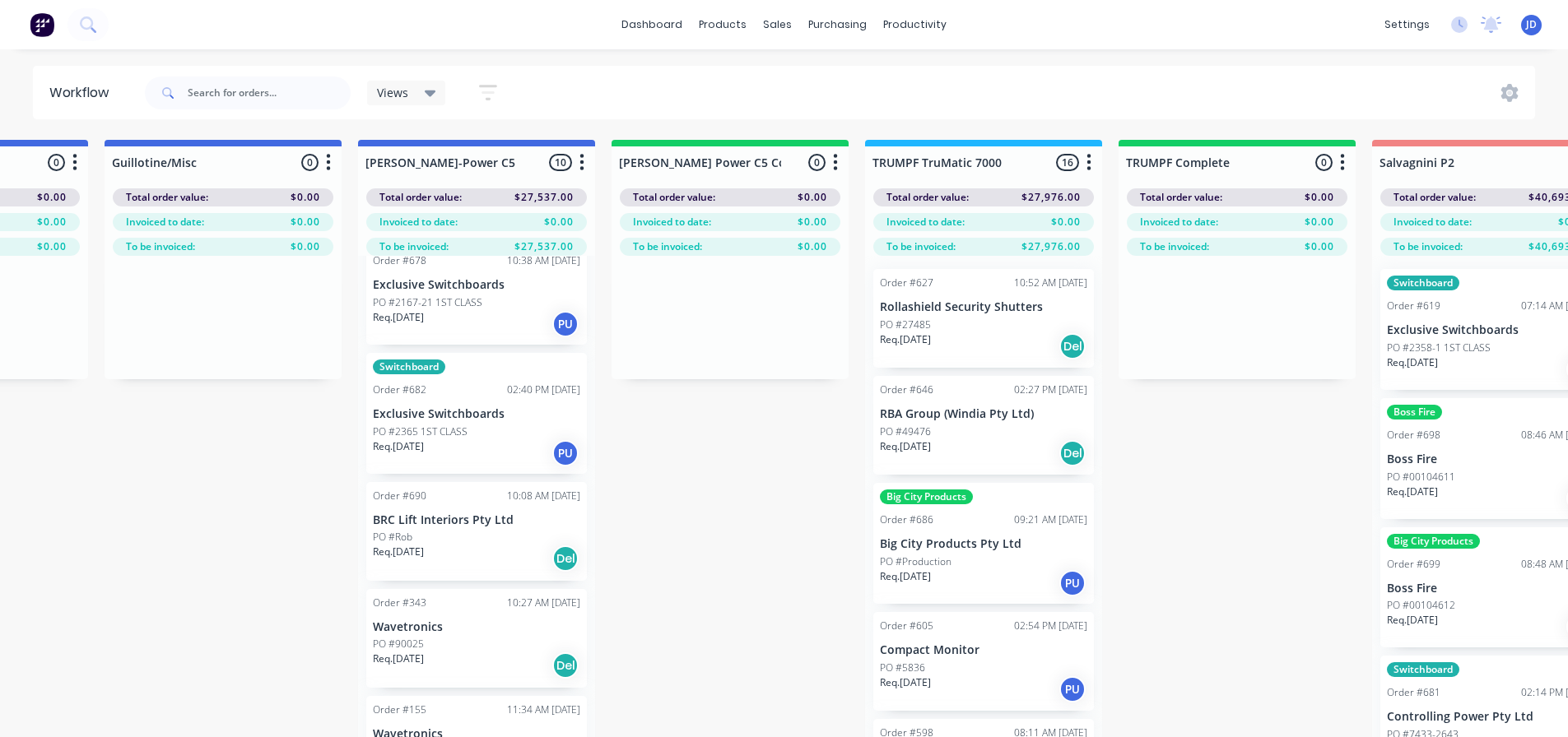
drag, startPoint x: 489, startPoint y: 596, endPoint x: 415, endPoint y: 583, distance: 75.1
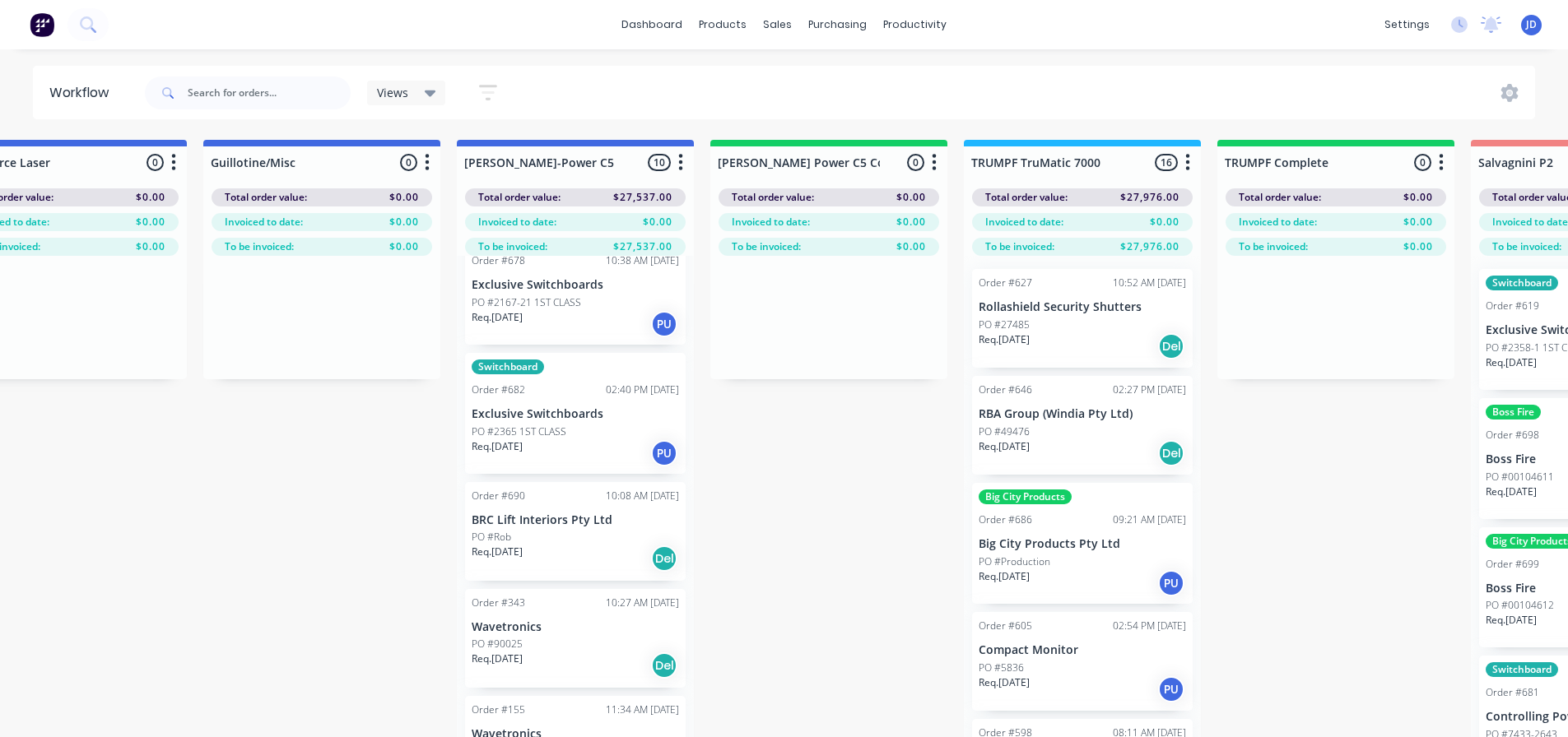
drag, startPoint x: 656, startPoint y: 584, endPoint x: 643, endPoint y: 570, distance: 19.1
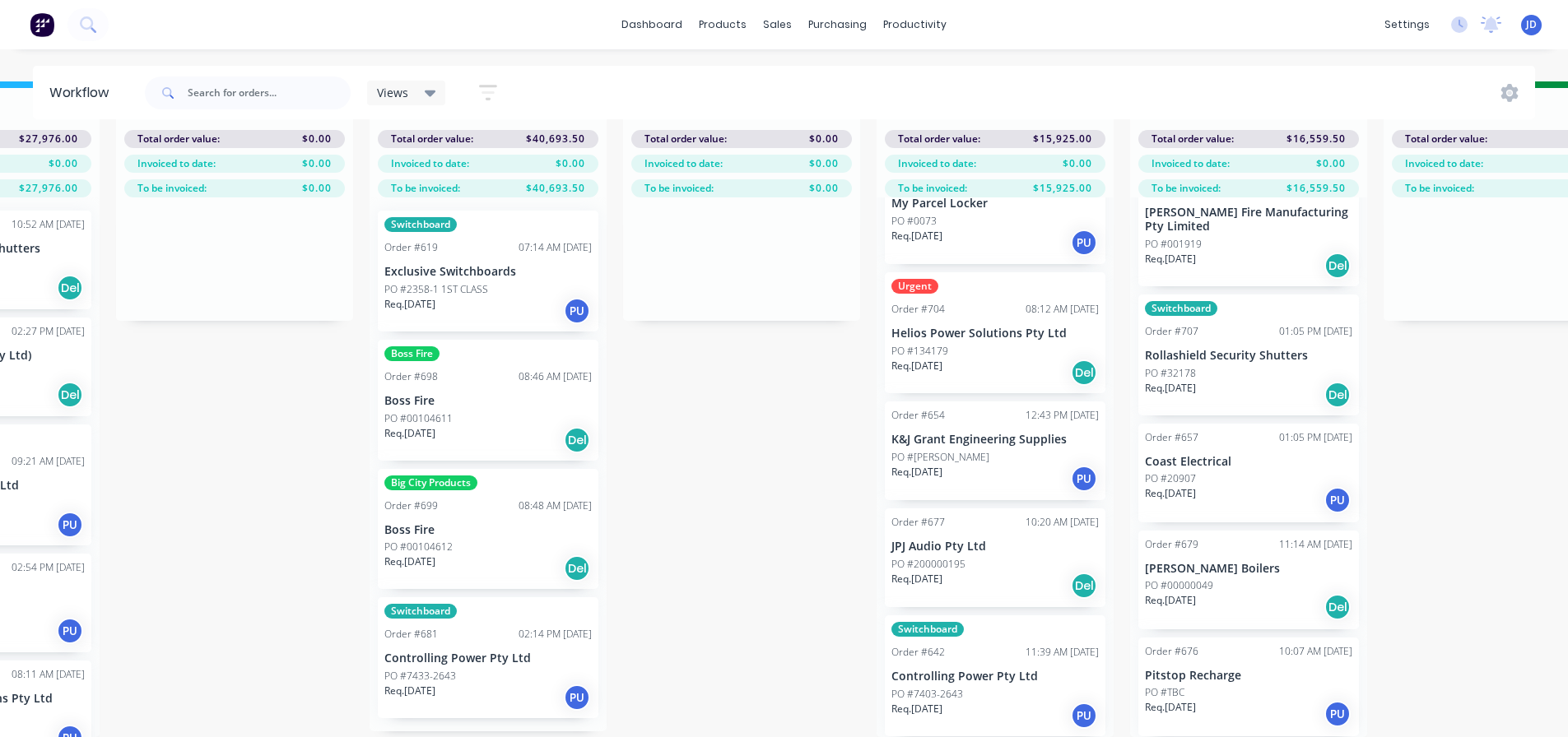
drag, startPoint x: 762, startPoint y: 518, endPoint x: 889, endPoint y: 502, distance: 128.0
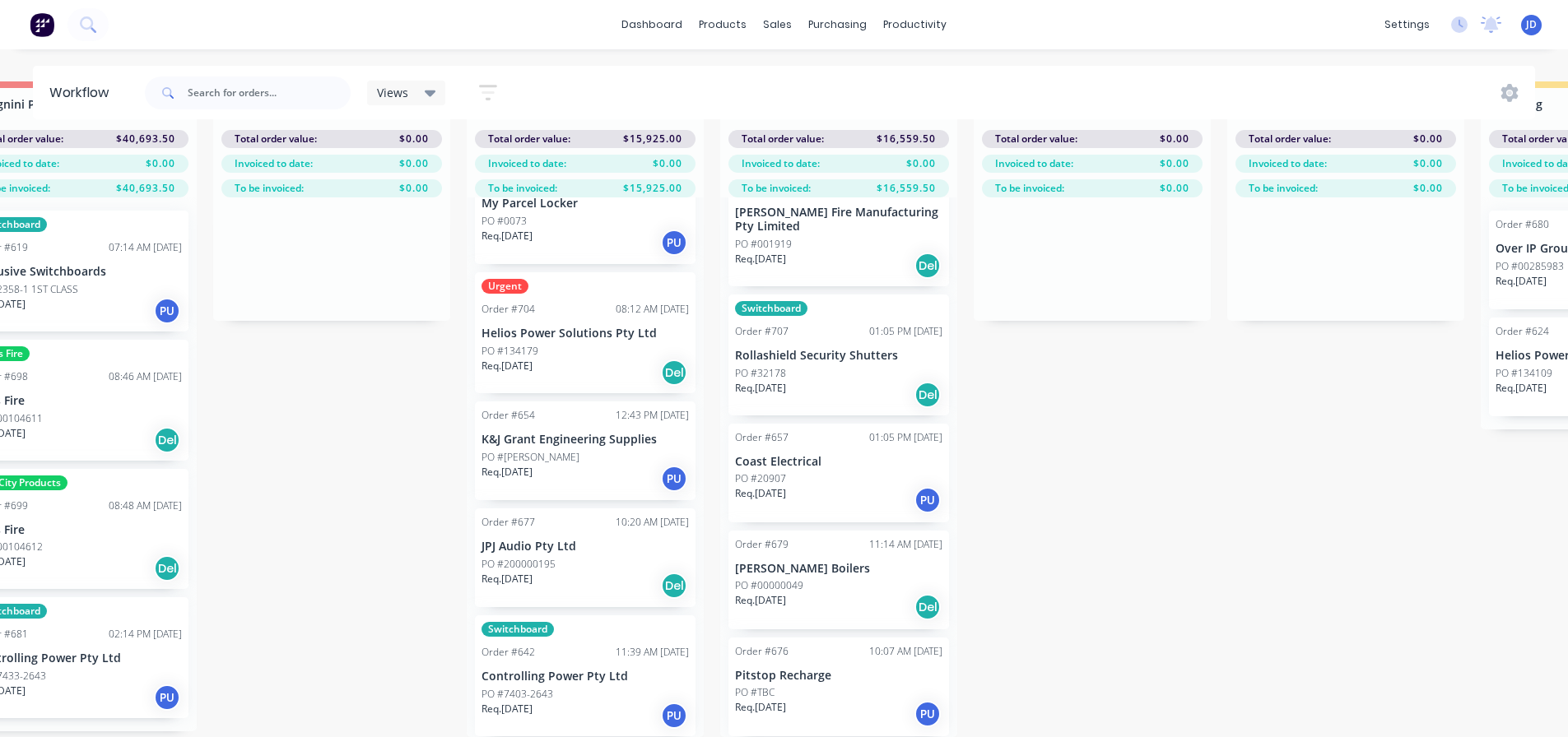
drag, startPoint x: 700, startPoint y: 525, endPoint x: 857, endPoint y: 509, distance: 157.8
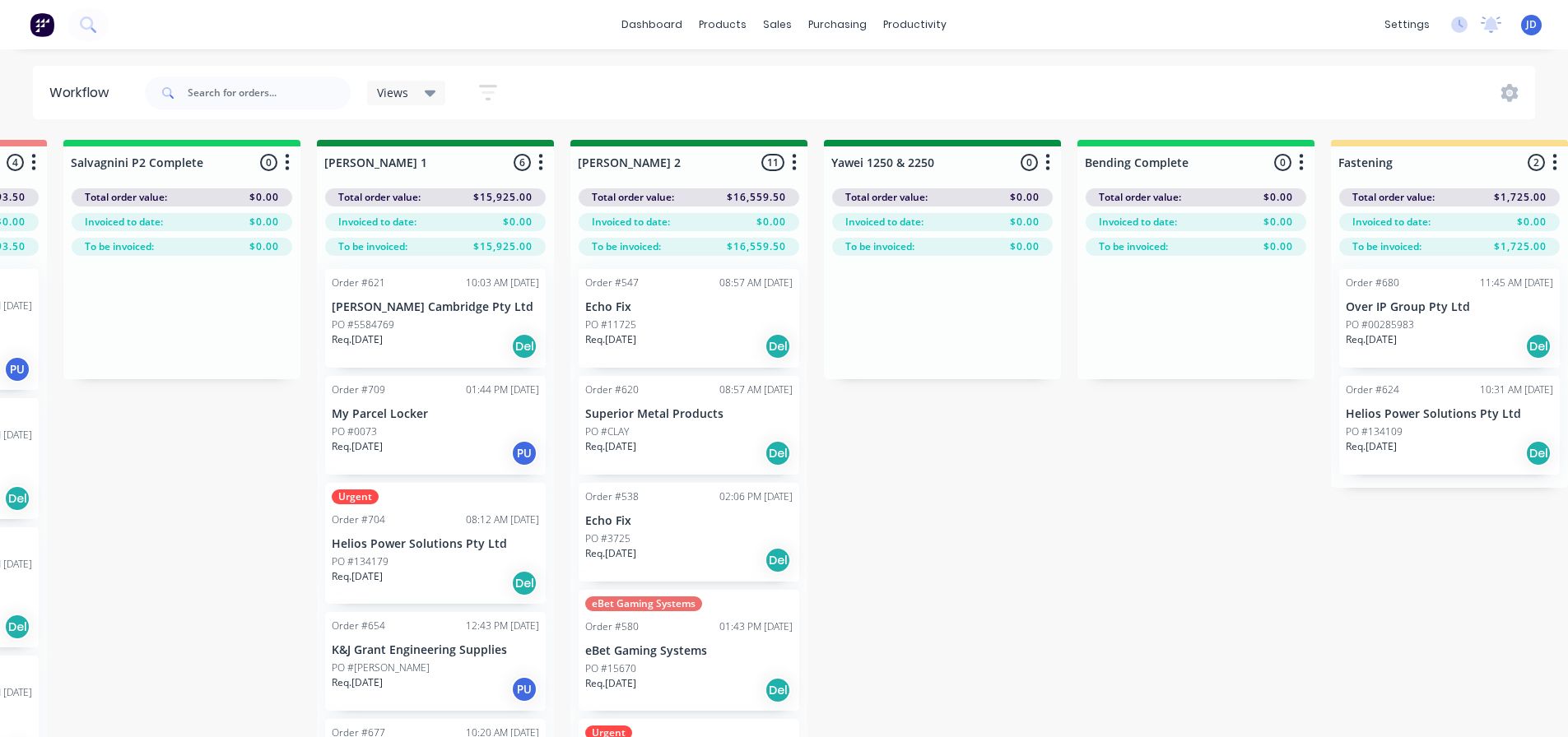
drag, startPoint x: 1136, startPoint y: 569, endPoint x: 1249, endPoint y: 567, distance: 113.0
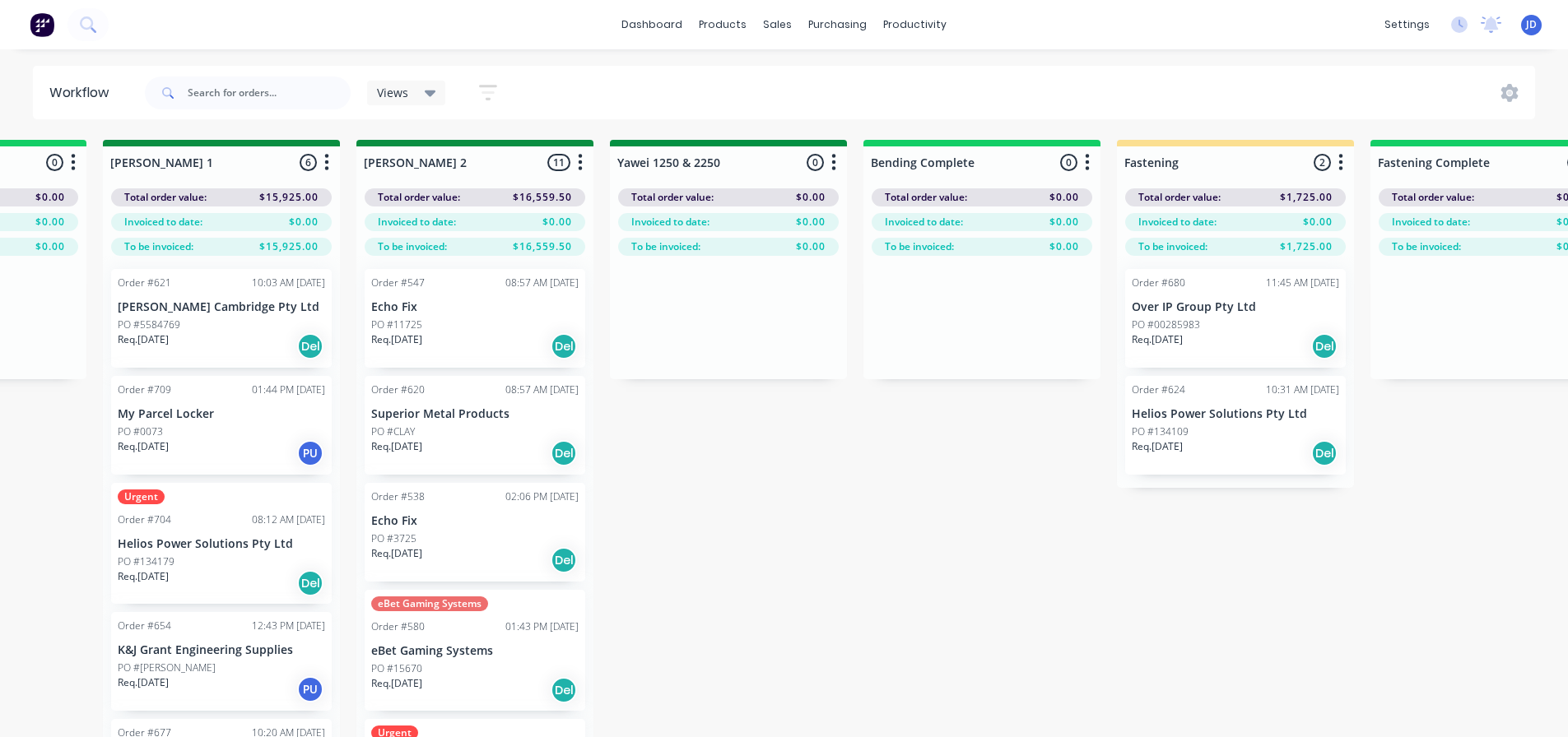
drag, startPoint x: 923, startPoint y: 588, endPoint x: 1132, endPoint y: 583, distance: 209.1
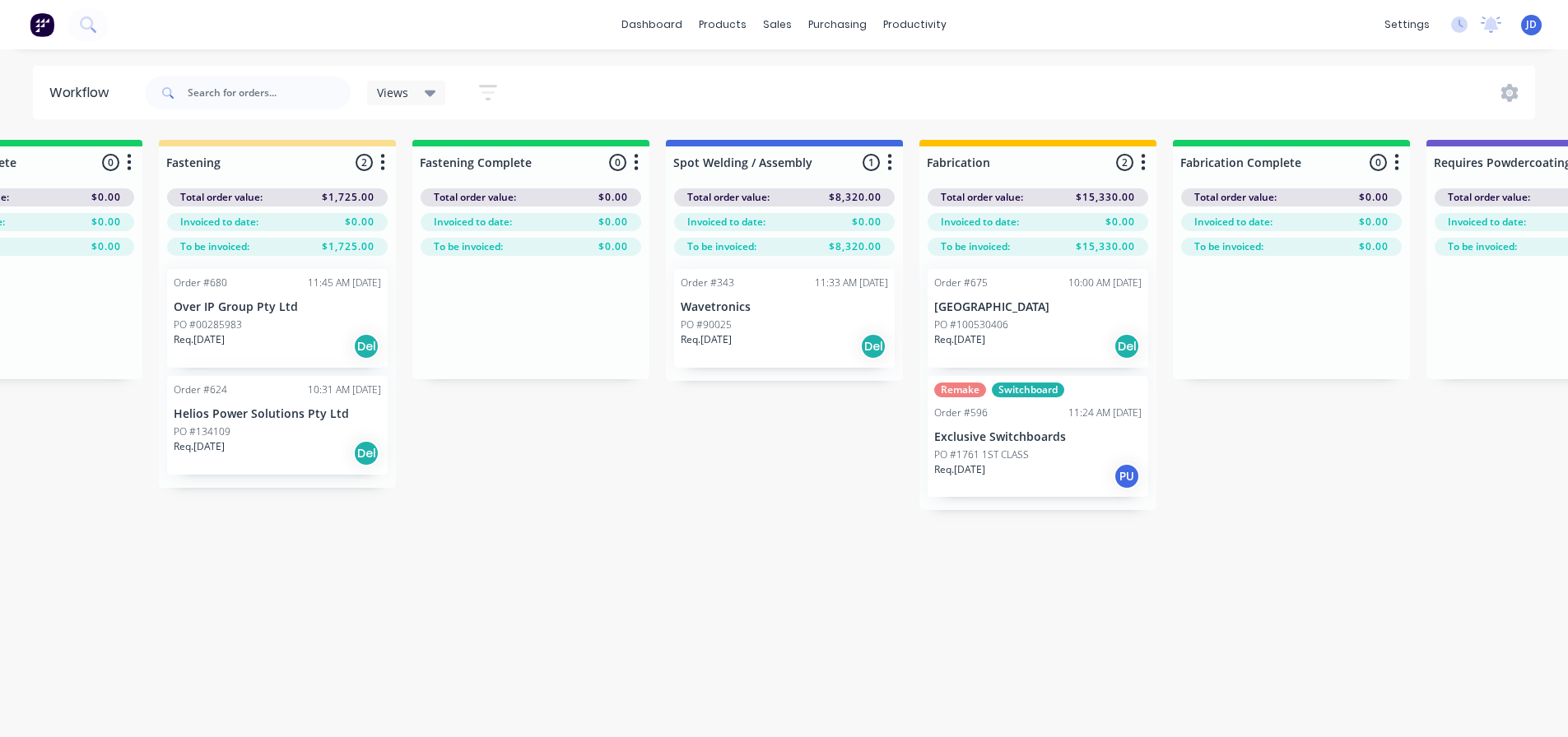
drag, startPoint x: 850, startPoint y: 597, endPoint x: 996, endPoint y: 592, distance: 146.1
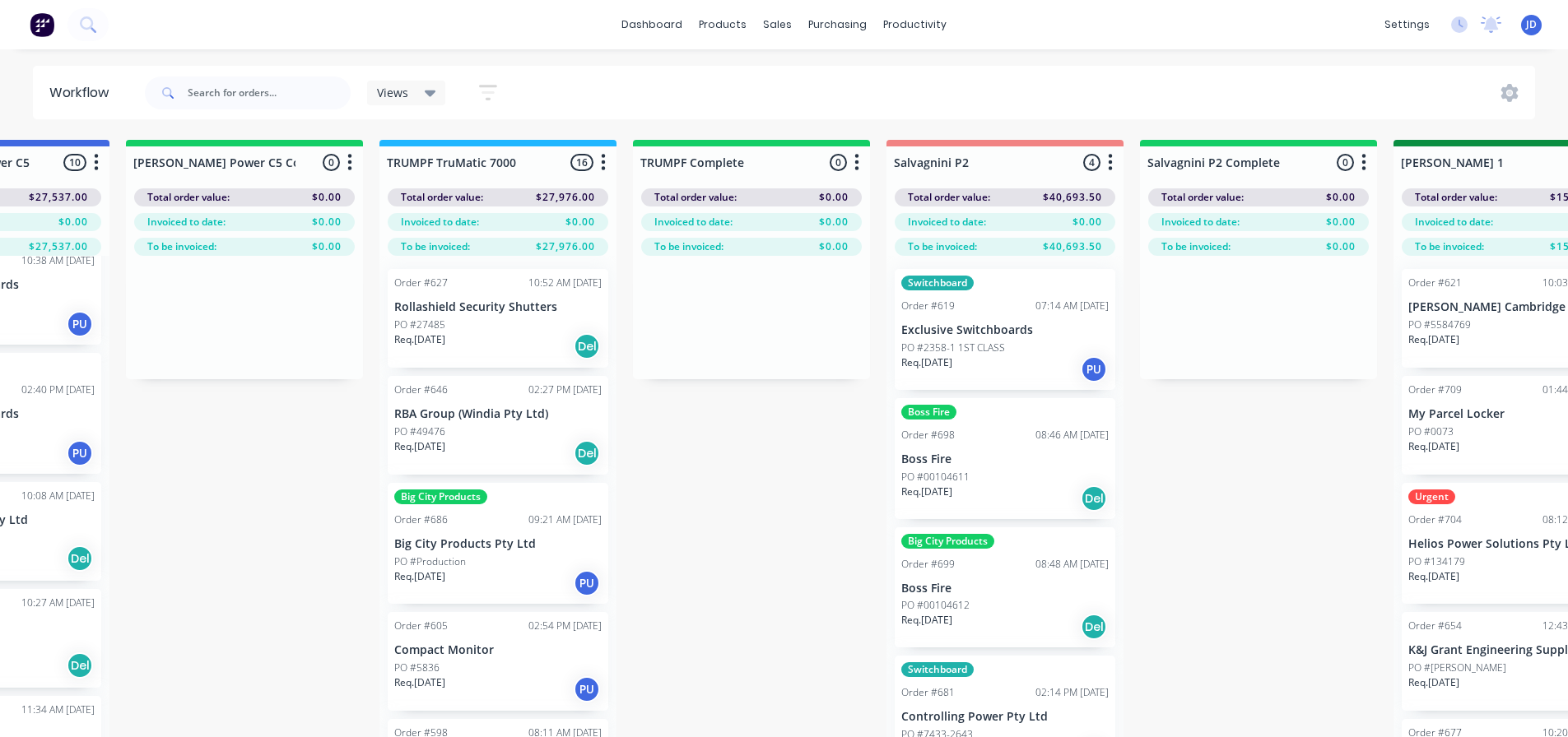
drag, startPoint x: 816, startPoint y: 574, endPoint x: 564, endPoint y: 548, distance: 253.3
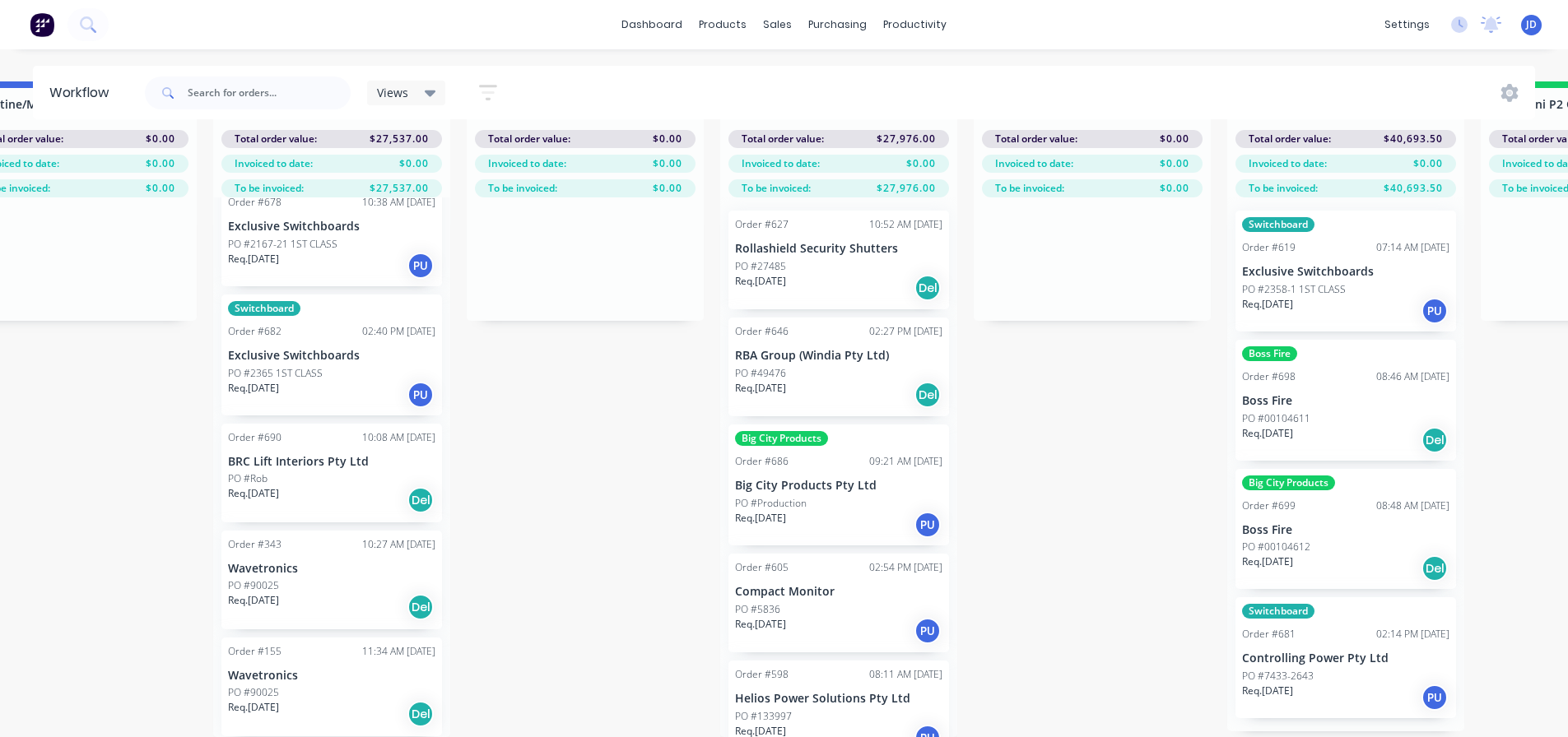
click at [302, 562] on p "Wavetronics" at bounding box center [331, 569] width 207 height 14
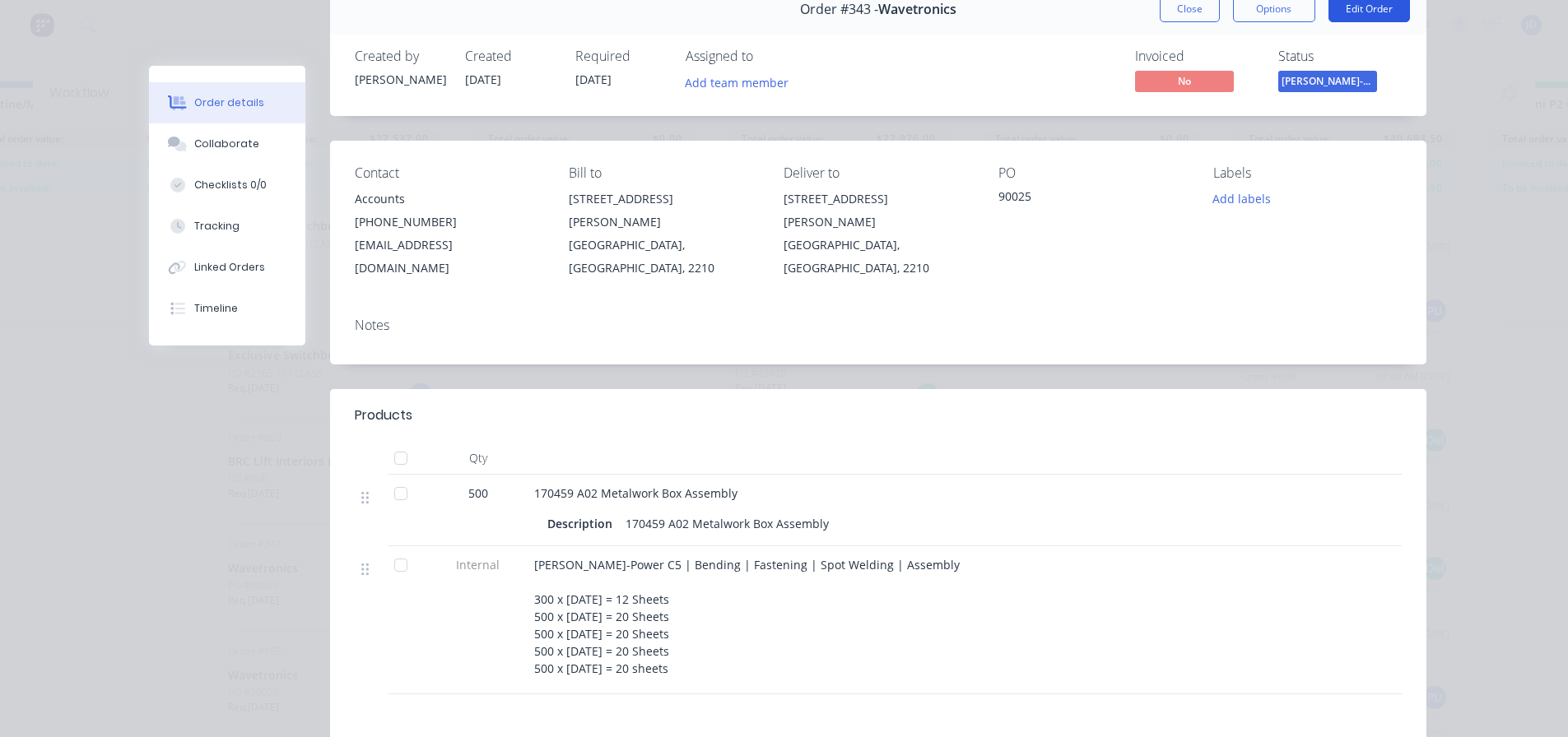
click at [1358, 21] on button "Edit Order" at bounding box center [1369, 9] width 82 height 27
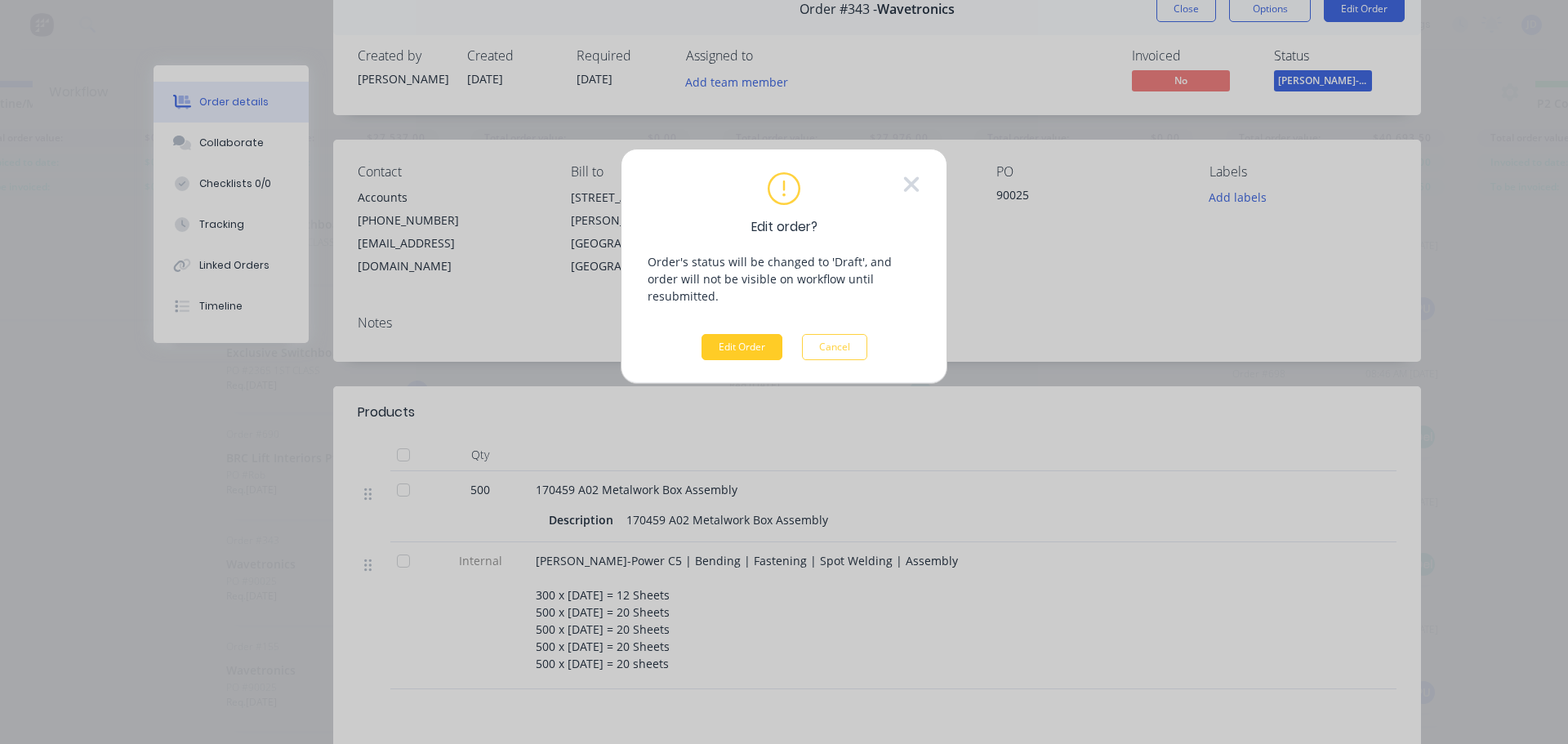
click at [754, 334] on button "Edit Order" at bounding box center [742, 347] width 81 height 26
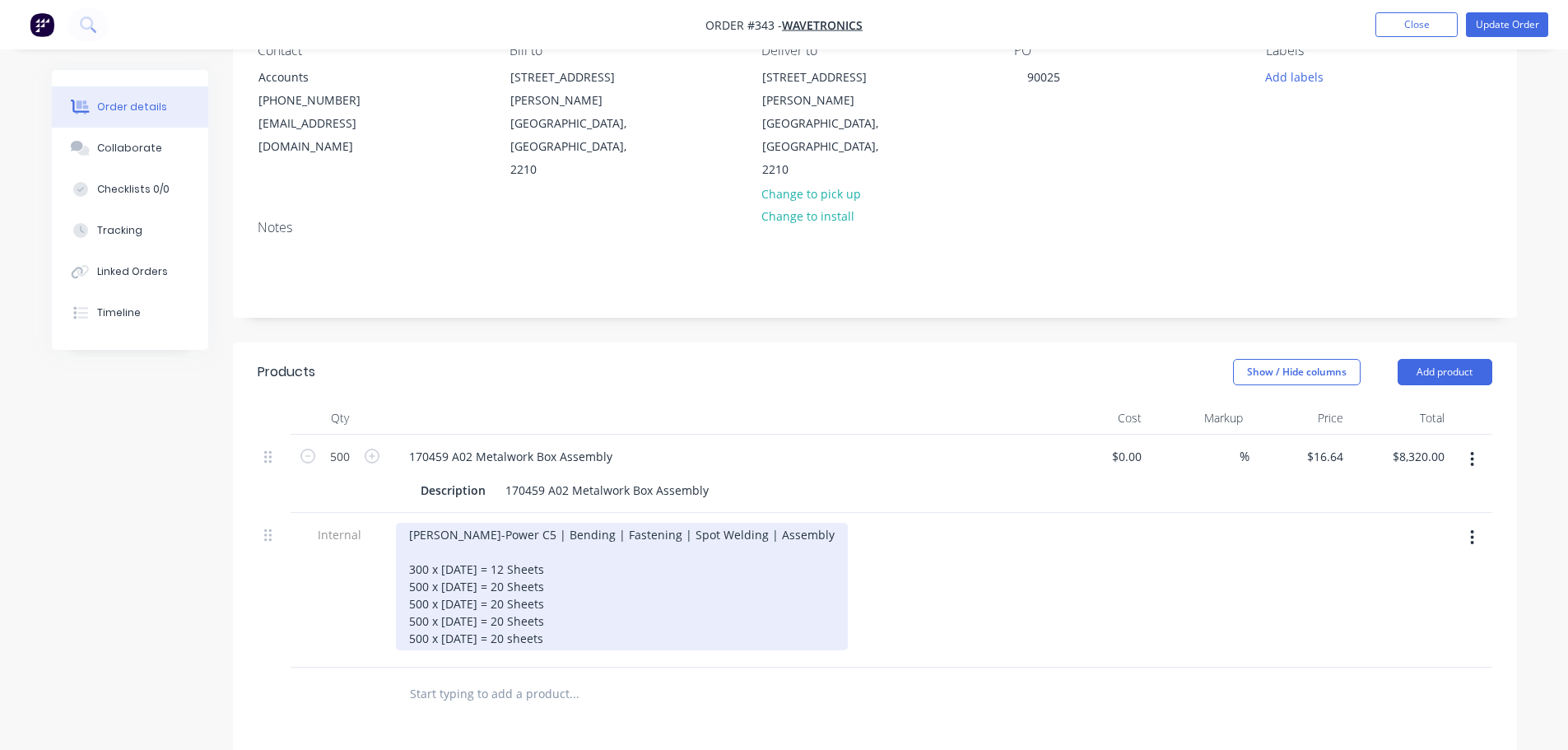
click at [574, 526] on div "Finn-Power C5 | Bending | Fastening | Spot Welding | Assembly 300 x Jun'25 = 12…" at bounding box center [622, 586] width 452 height 127
drag, startPoint x: 607, startPoint y: 520, endPoint x: 542, endPoint y: 517, distance: 65.1
click at [542, 522] on div "Finn-Power C5 | Bending | Fastening | Spot Welding | Assembly 300 x Jun'25 = 12…" at bounding box center [622, 586] width 452 height 127
copy div "(completed)"
click at [552, 539] on div "Finn-Power C5 | Bending | Fastening | Spot Welding | Assembly 300 x Jun'25 = 12…" at bounding box center [622, 586] width 452 height 127
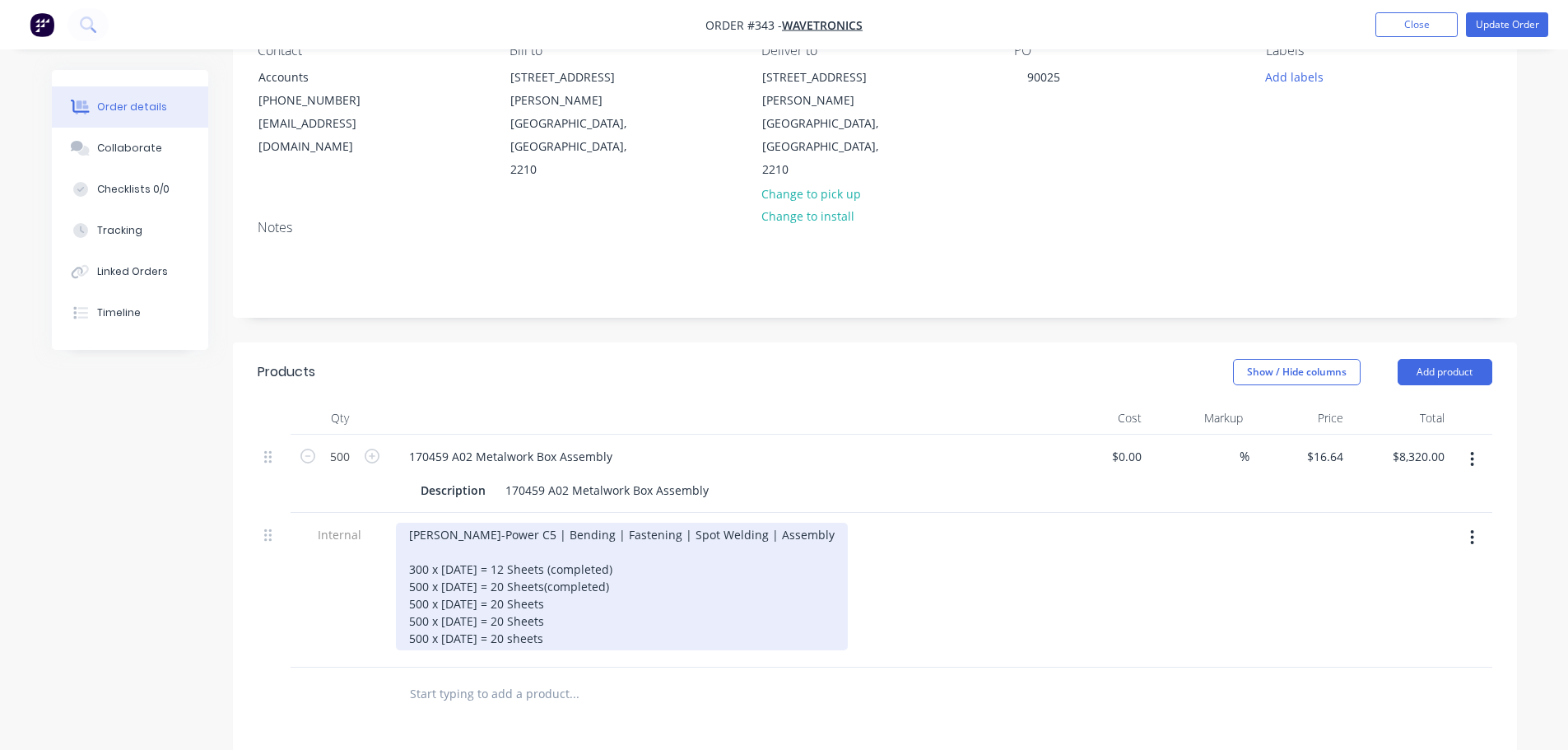
click at [533, 541] on div "Finn-Power C5 | Bending | Fastening | Spot Welding | Assembly 300 x Jun'25 = 12…" at bounding box center [622, 586] width 452 height 127
click at [558, 553] on div "Finn-Power C5 | Bending | Fastening | Spot Welding | Assembly 300 x Jun'25 = 12…" at bounding box center [622, 586] width 452 height 127
click at [607, 576] on div "Finn-Power C5 | Bending | Fastening | Spot Welding | Assembly 300 x Jun'25 = 12…" at bounding box center [622, 586] width 452 height 127
click at [549, 522] on div "Finn-Power C5 | Bending | Fastening | Spot Welding | Assembly 300 x Jun'25 = 12…" at bounding box center [622, 586] width 452 height 127
click at [541, 541] on div "Finn-Power C5 | Bending | Fastening | Spot Welding | Assembly 300 x Jun'25 = 12…" at bounding box center [622, 586] width 452 height 127
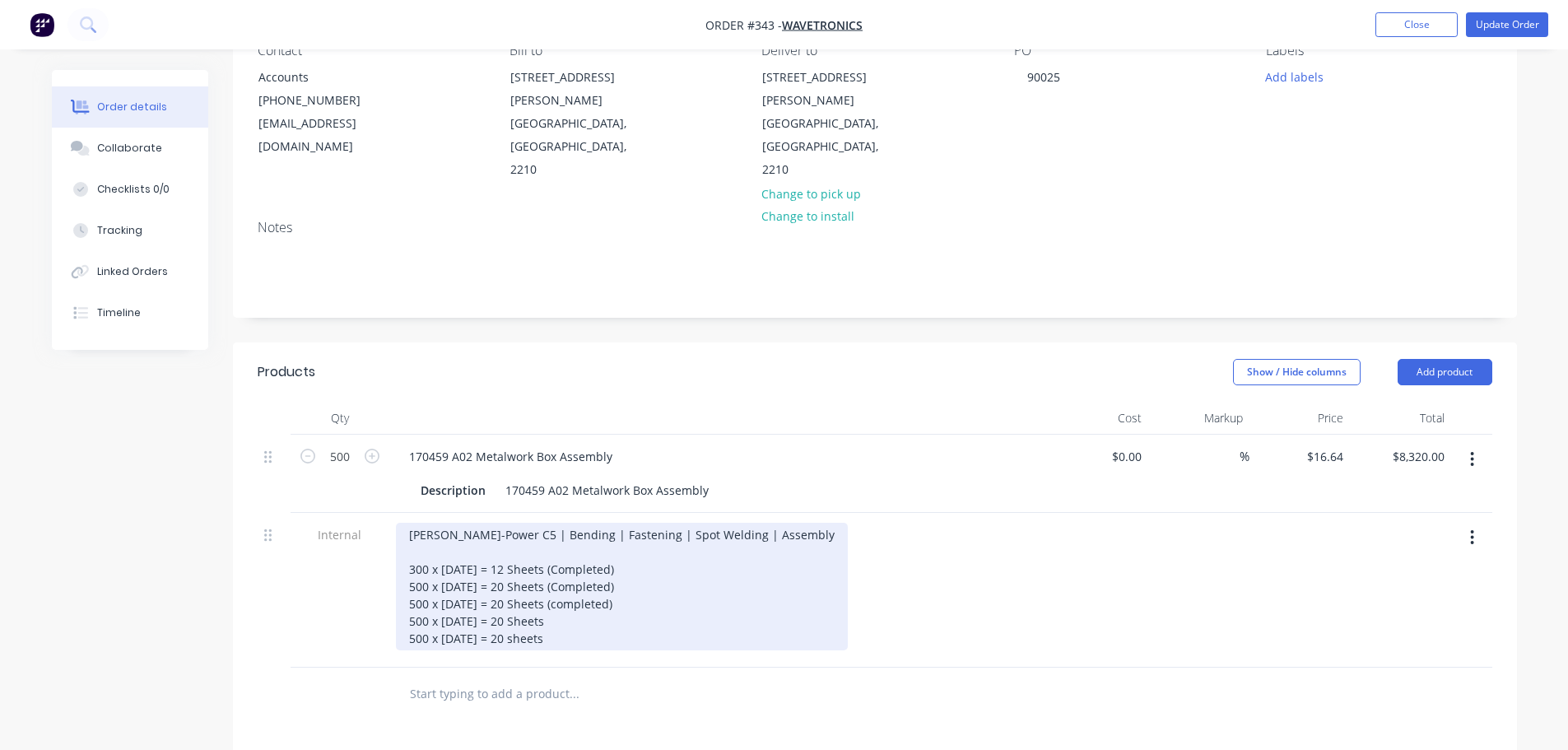
click at [560, 555] on div "Finn-Power C5 | Bending | Fastening | Spot Welding | Assembly 300 x Jun'25 = 12…" at bounding box center [622, 586] width 452 height 127
click at [552, 558] on div "Finn-Power C5 | Bending | Fastening | Spot Welding | Assembly 300 x Jun'25 = 12…" at bounding box center [622, 586] width 452 height 127
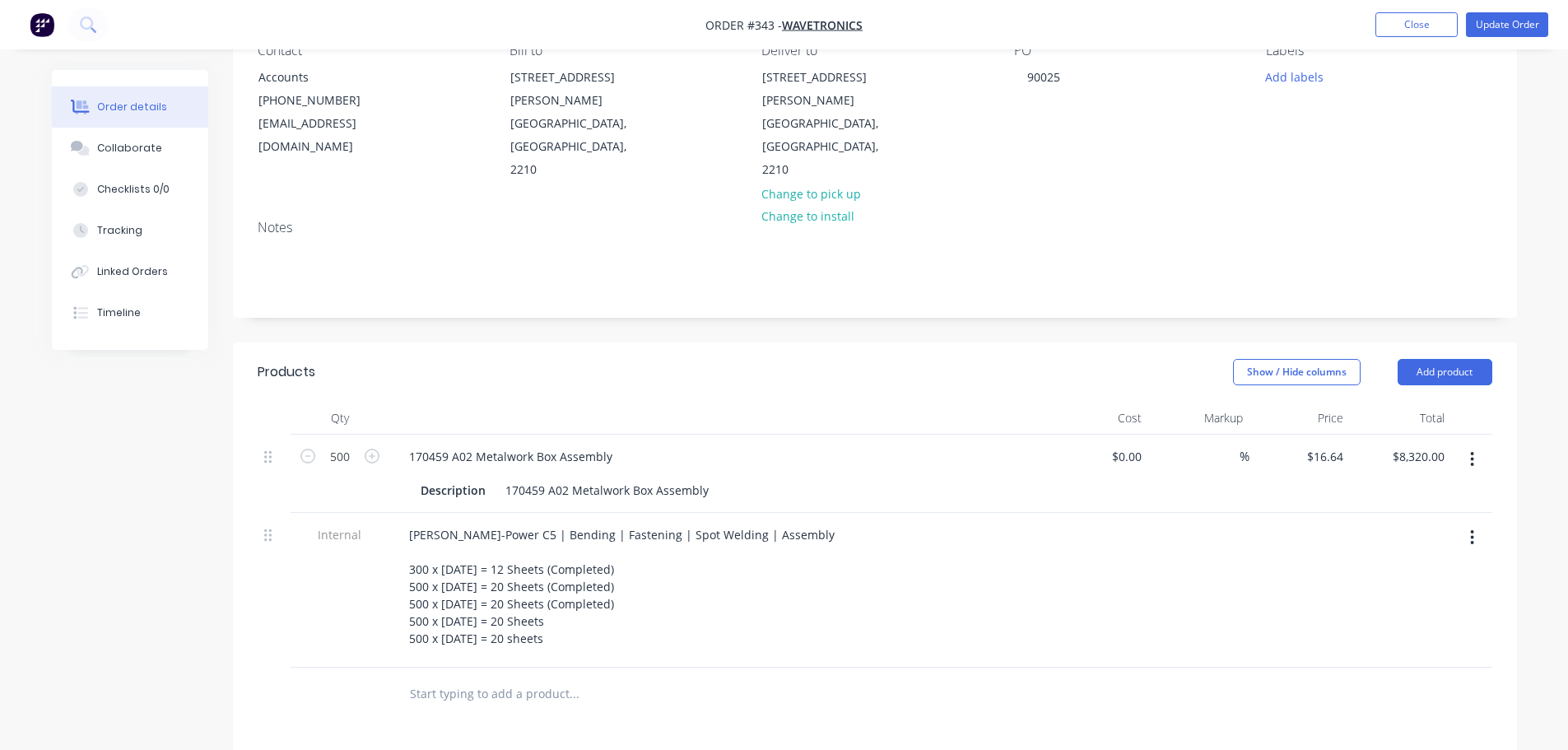
click at [531, 618] on div "Finn-Power C5 | Bending | Fastening | Spot Welding | Assembly 300 x Jun'25 = 12…" at bounding box center [718, 590] width 658 height 155
click at [1499, 22] on button "Update Order" at bounding box center [1507, 24] width 82 height 25
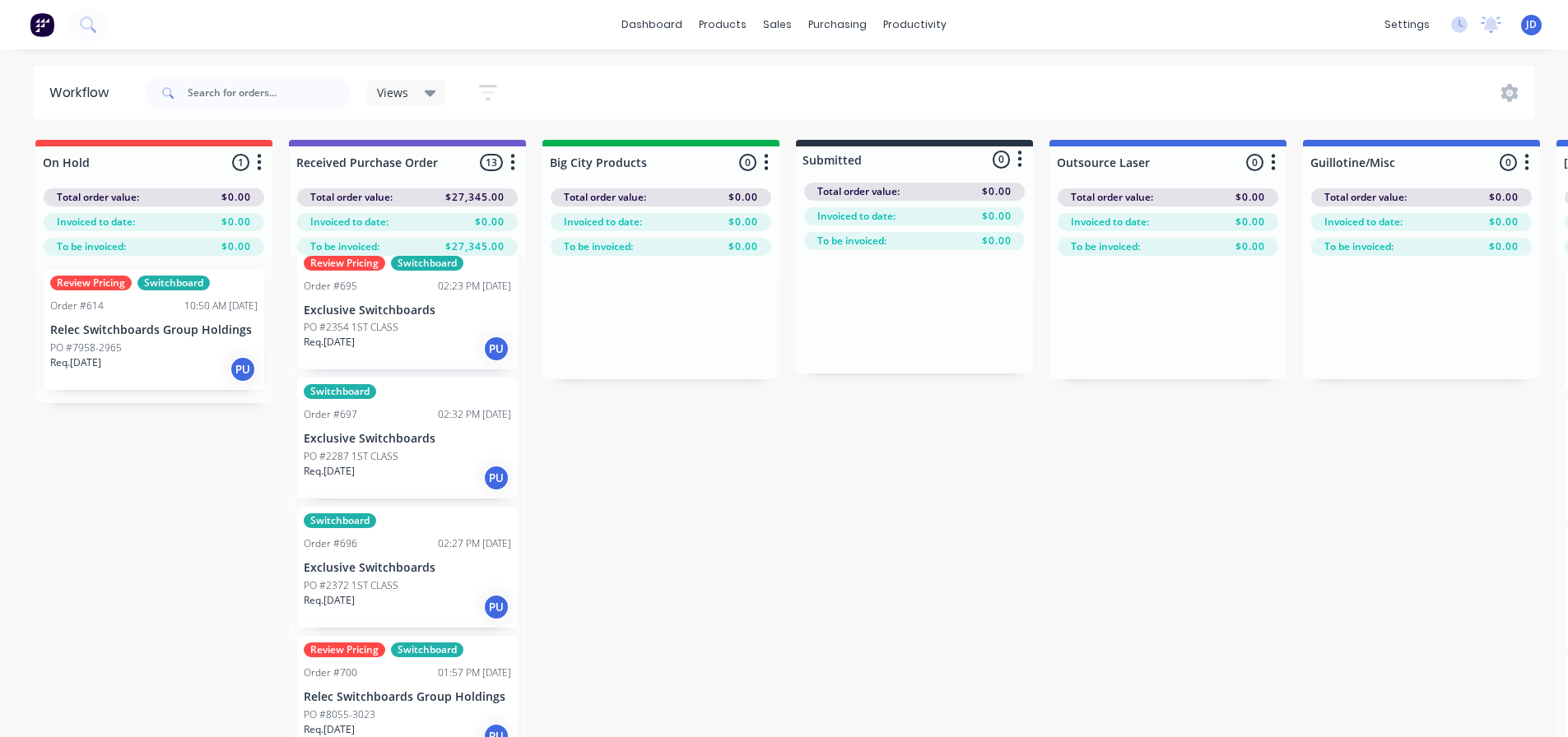
scroll to position [329, 0]
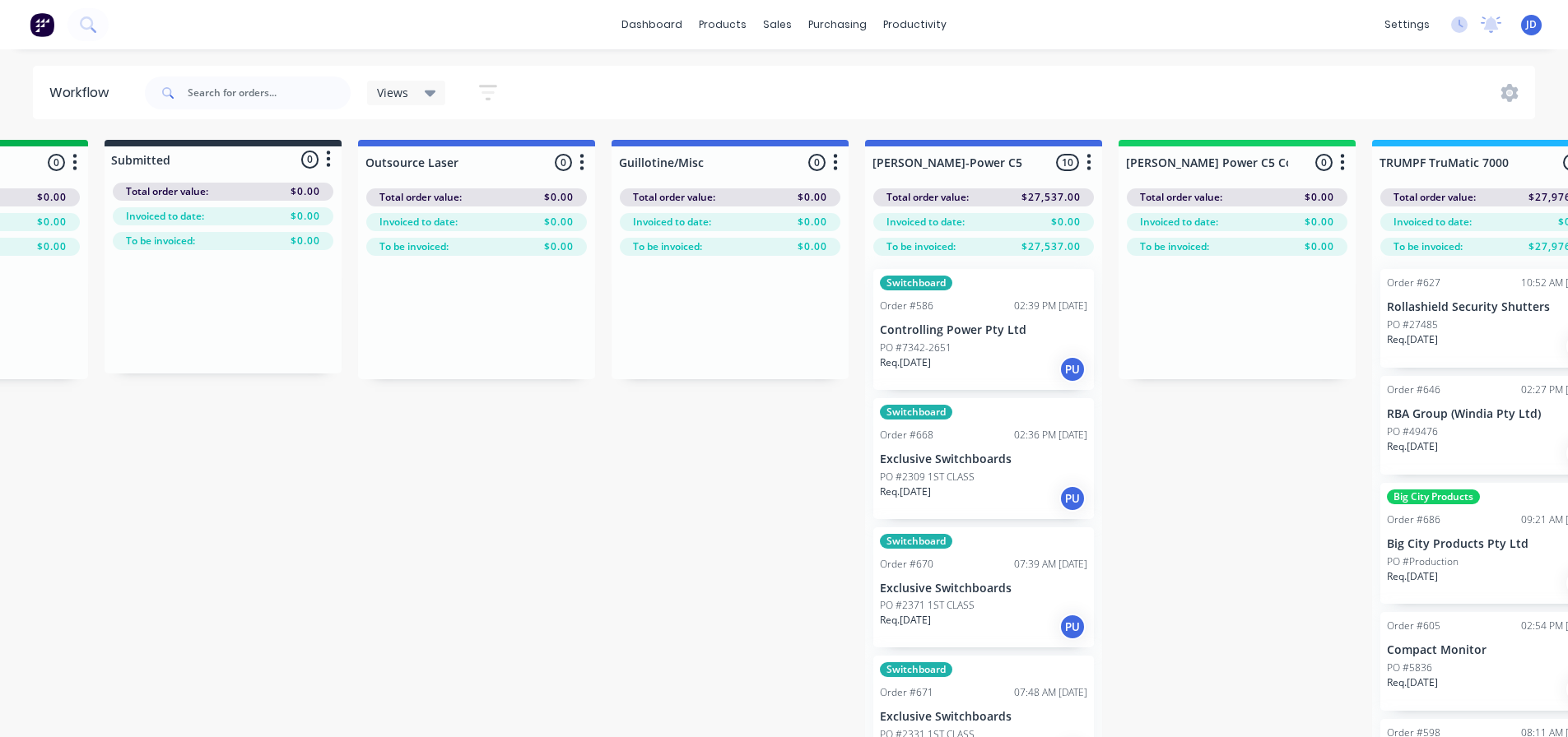
drag, startPoint x: 859, startPoint y: 514, endPoint x: 918, endPoint y: 510, distance: 59.1
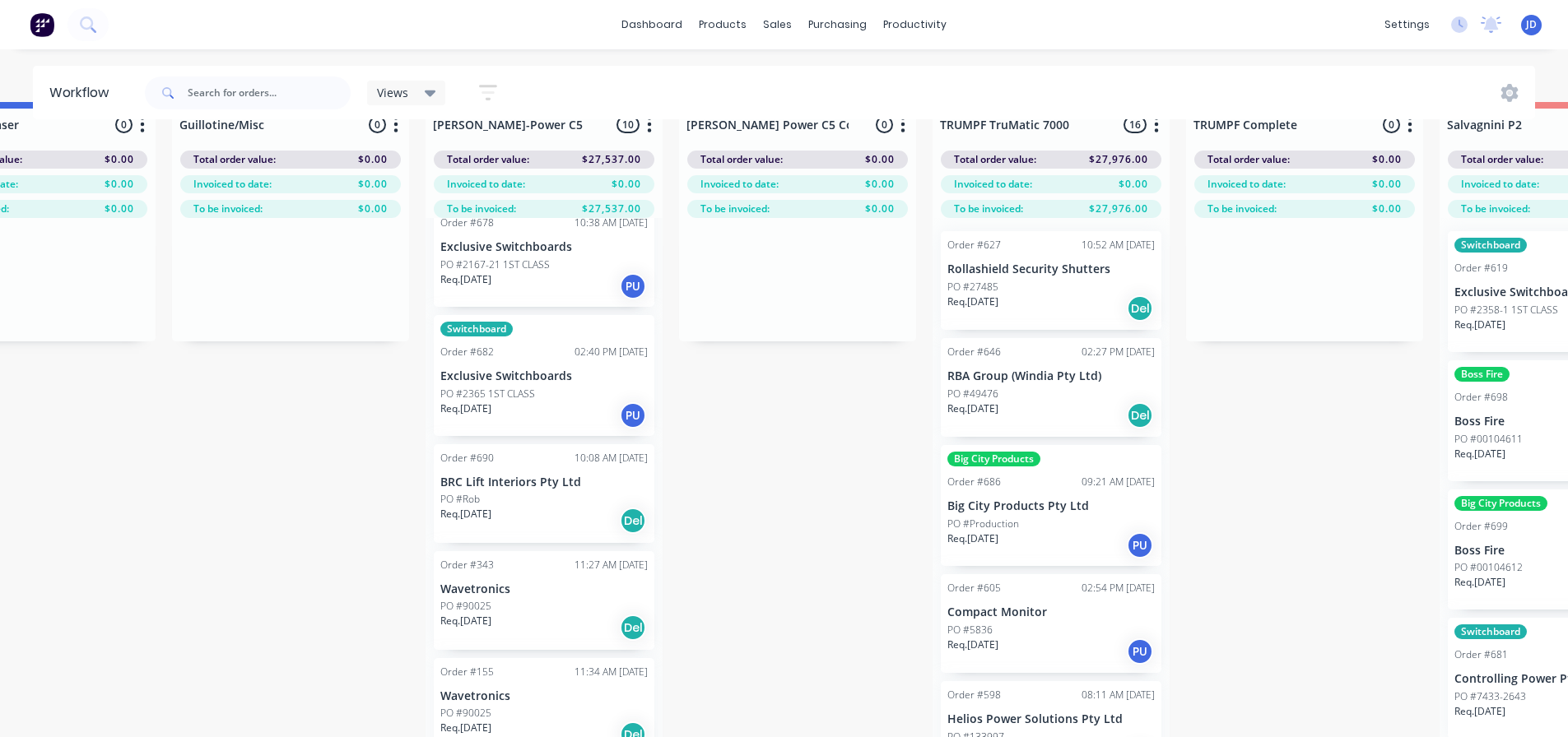
scroll to position [70, 1131]
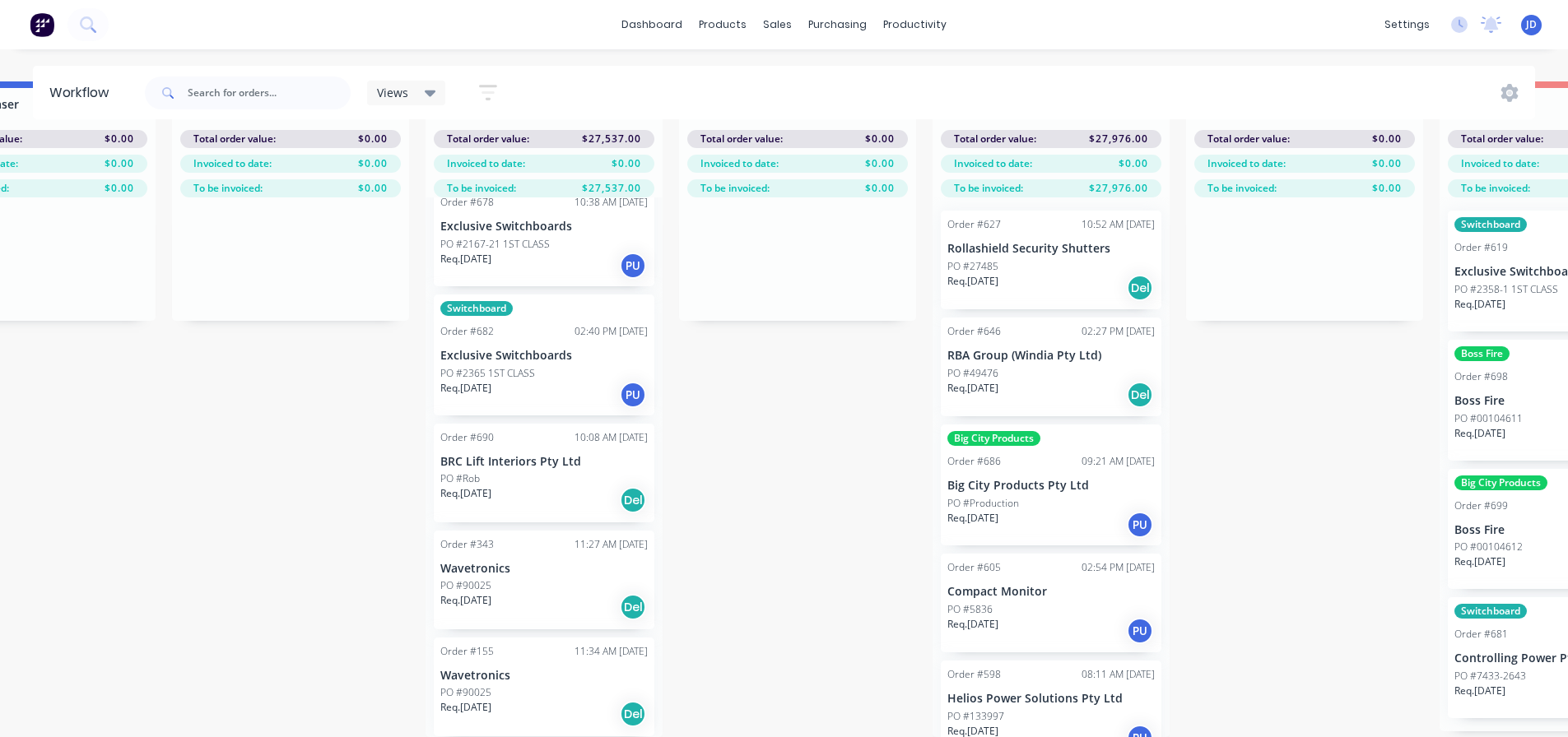
click at [551, 578] on div "PO #90025" at bounding box center [544, 585] width 207 height 15
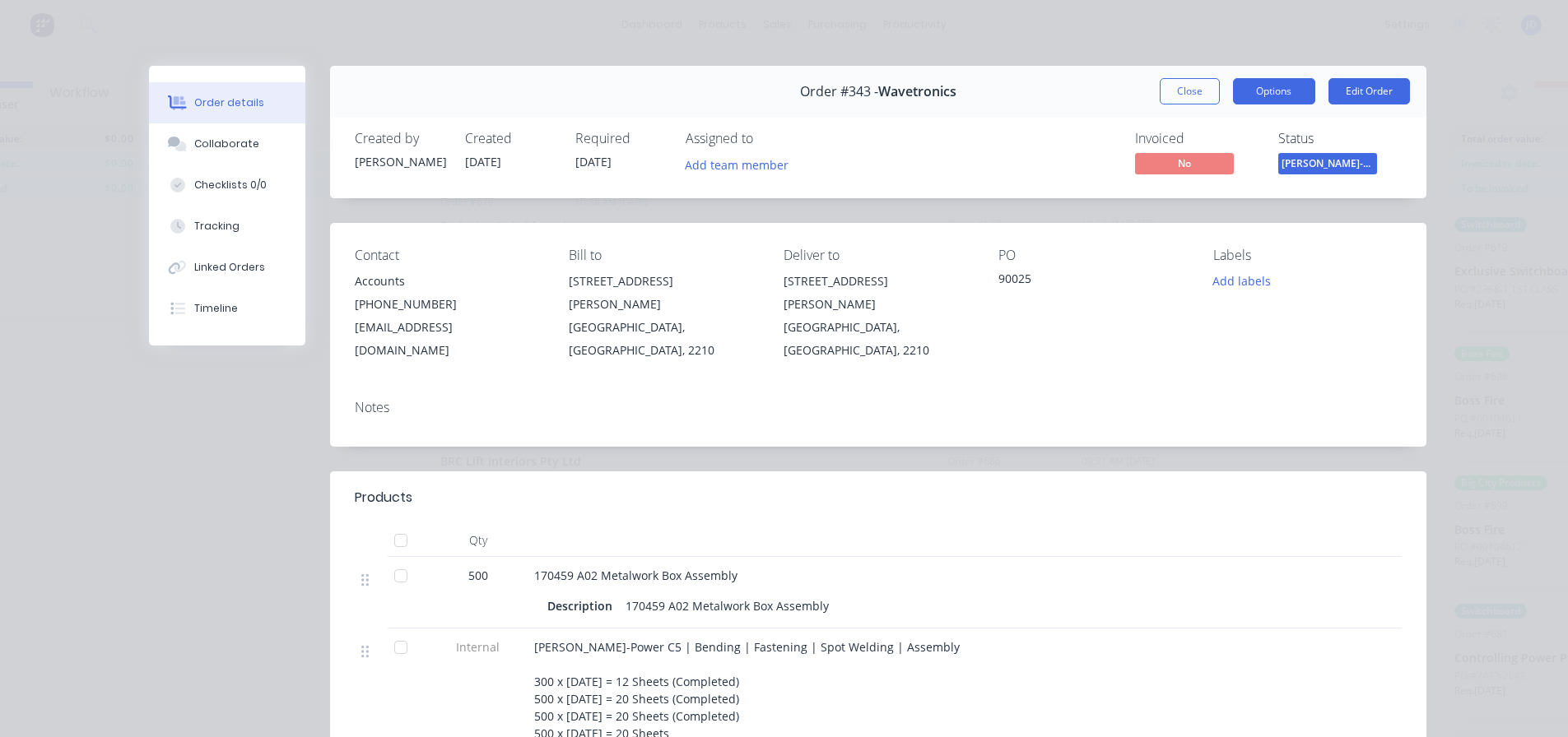
click at [1268, 99] on button "Options" at bounding box center [1274, 91] width 82 height 27
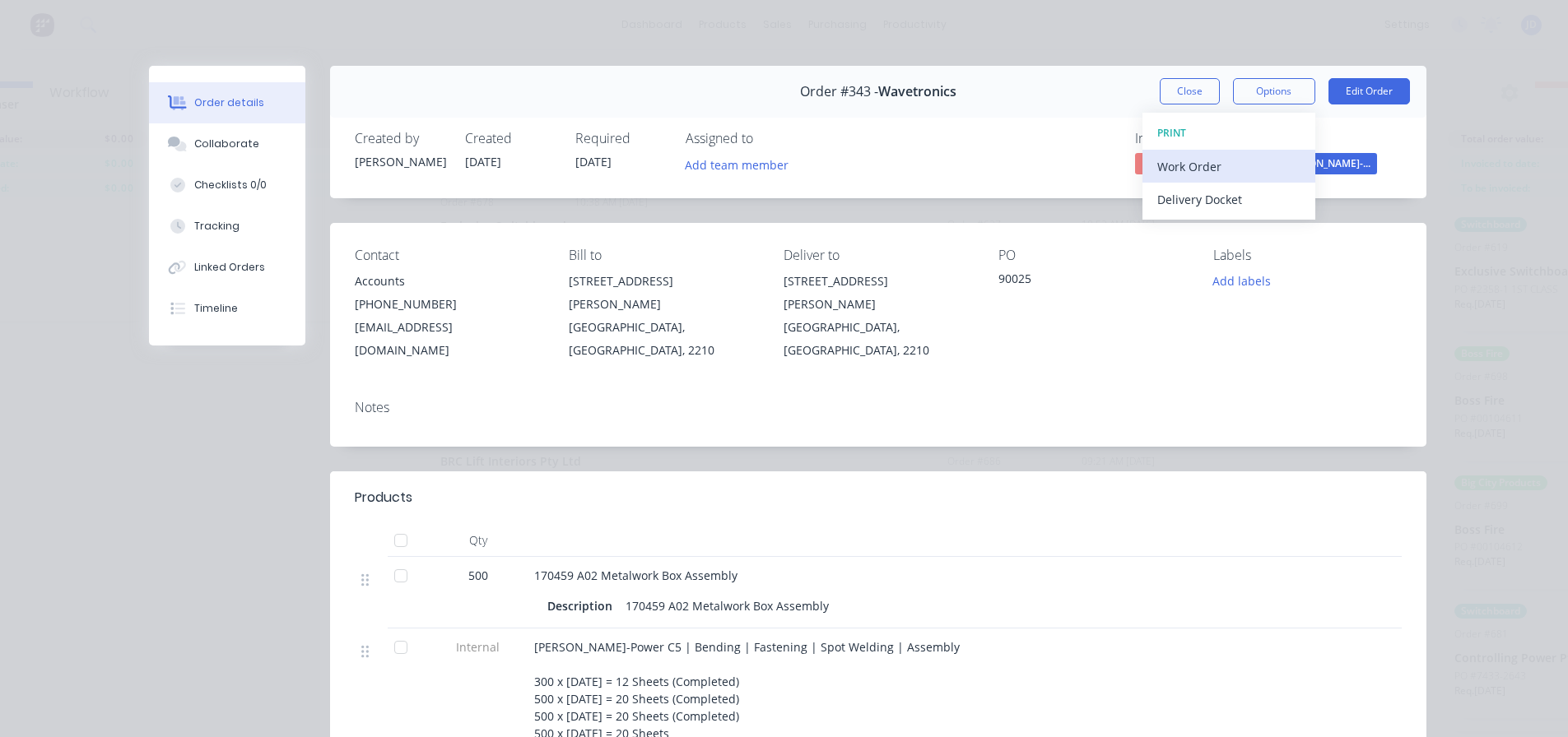
click at [1221, 175] on div "Work Order" at bounding box center [1229, 167] width 143 height 24
click at [1204, 190] on div "Standard" at bounding box center [1229, 199] width 143 height 24
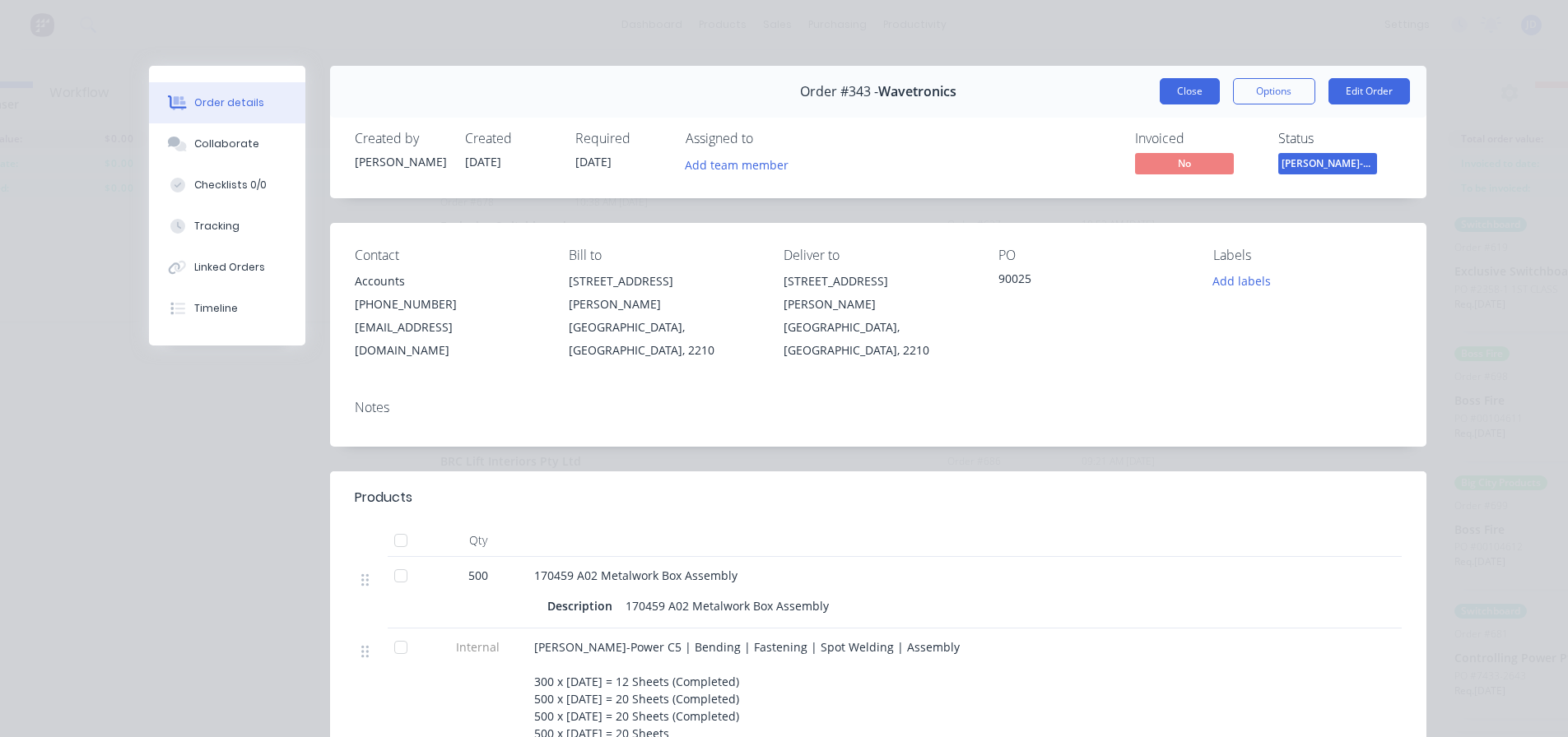
click at [1193, 97] on button "Close" at bounding box center [1190, 91] width 60 height 27
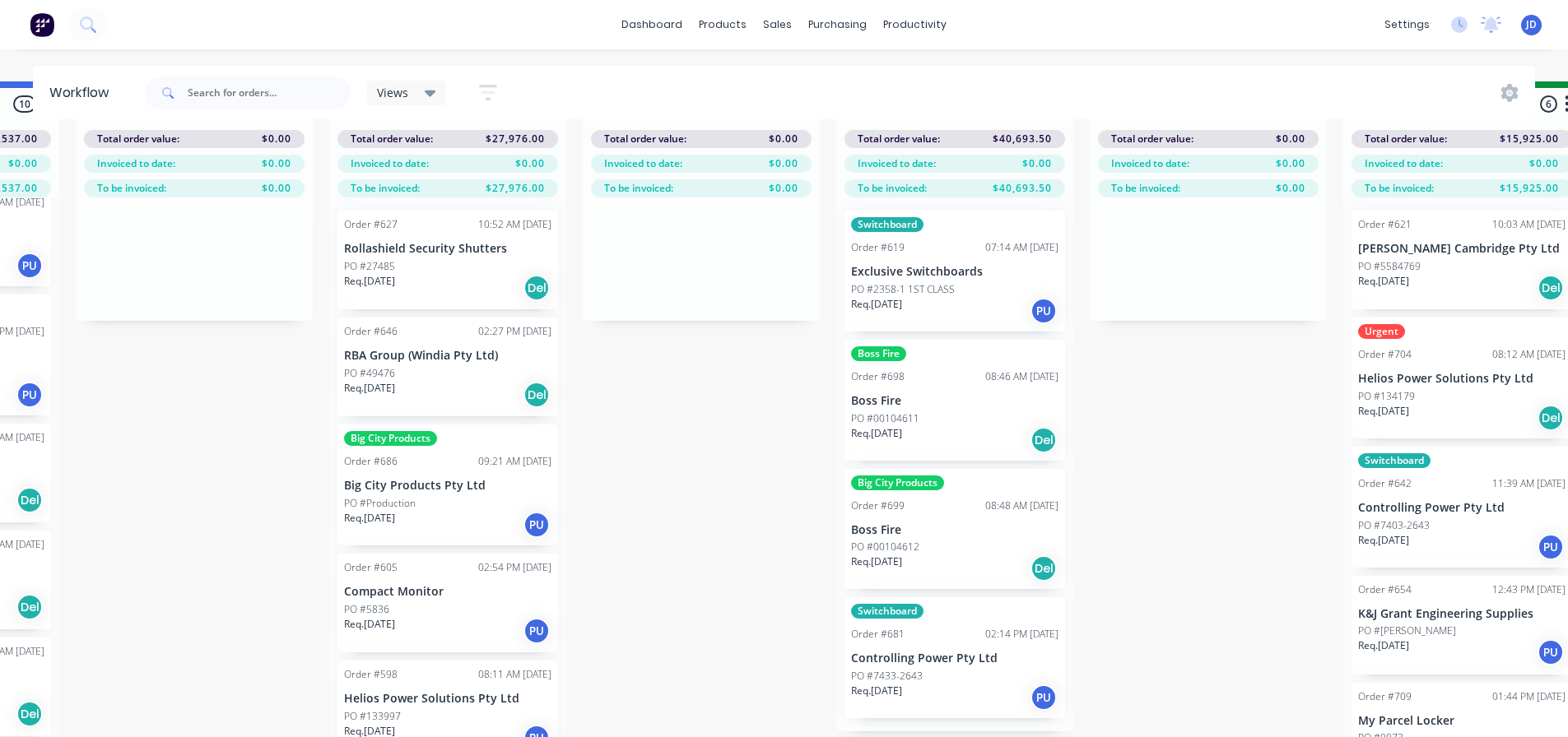
scroll to position [70, 2004]
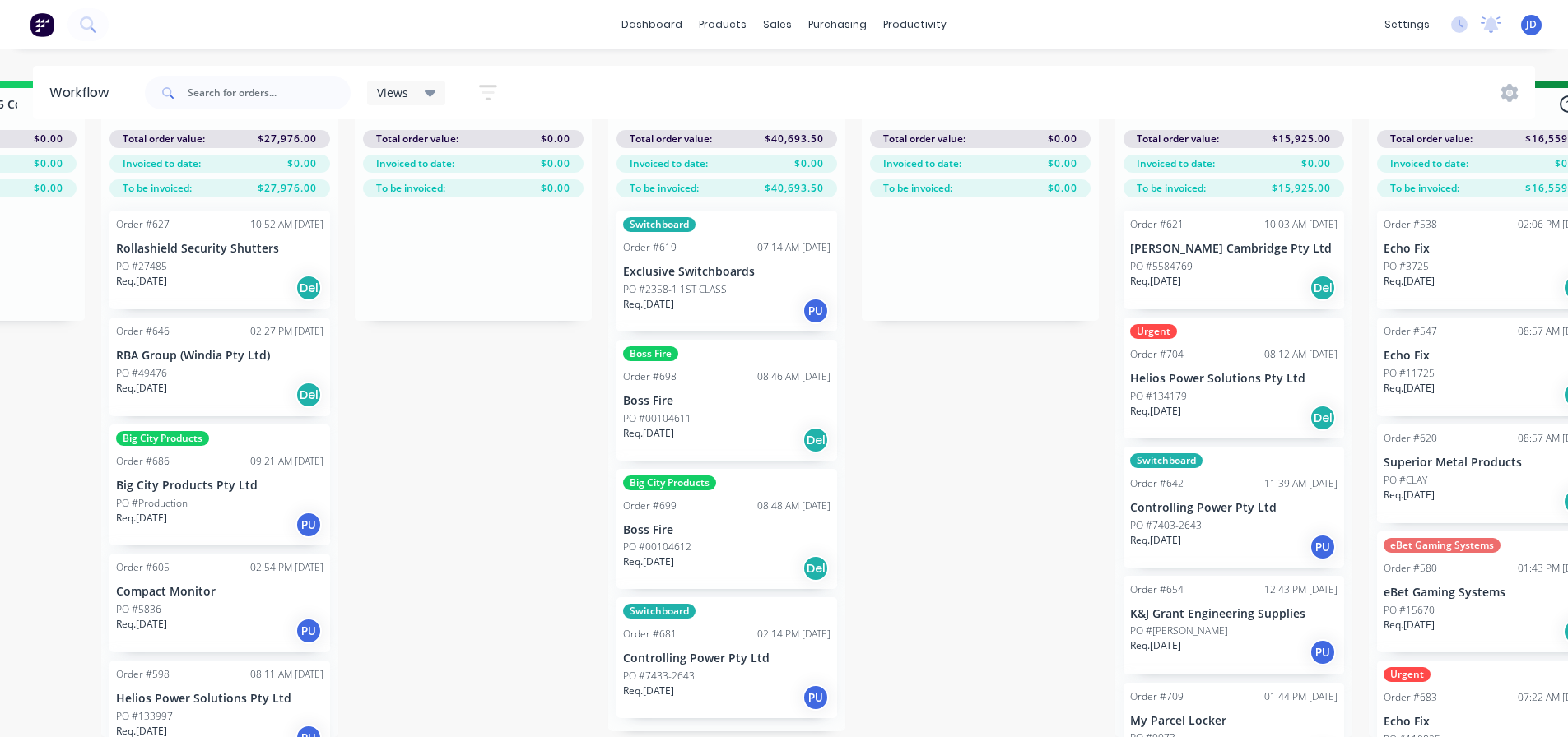
drag, startPoint x: 671, startPoint y: 453, endPoint x: 815, endPoint y: 432, distance: 145.5
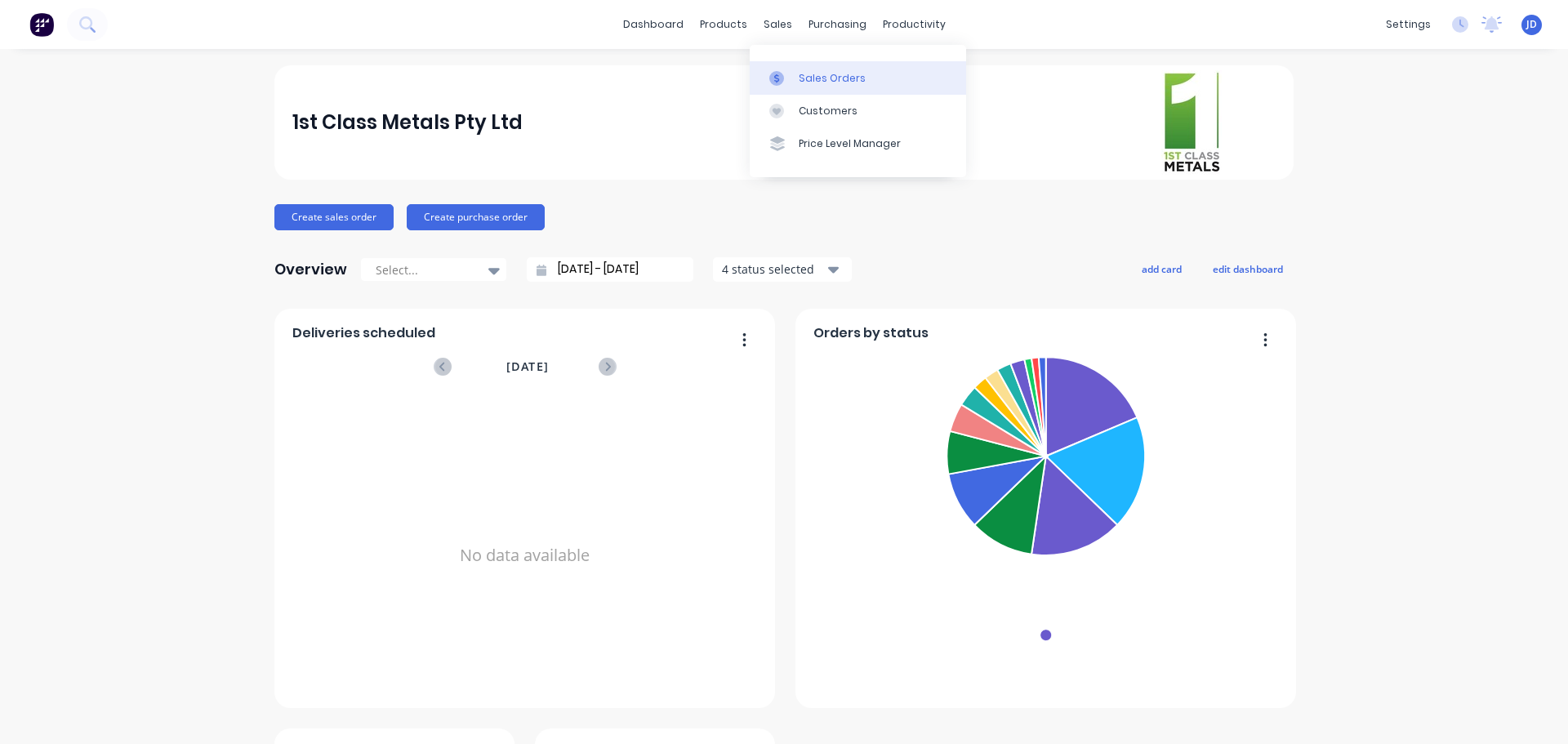
click at [783, 69] on link "Sales Orders" at bounding box center [858, 78] width 217 height 32
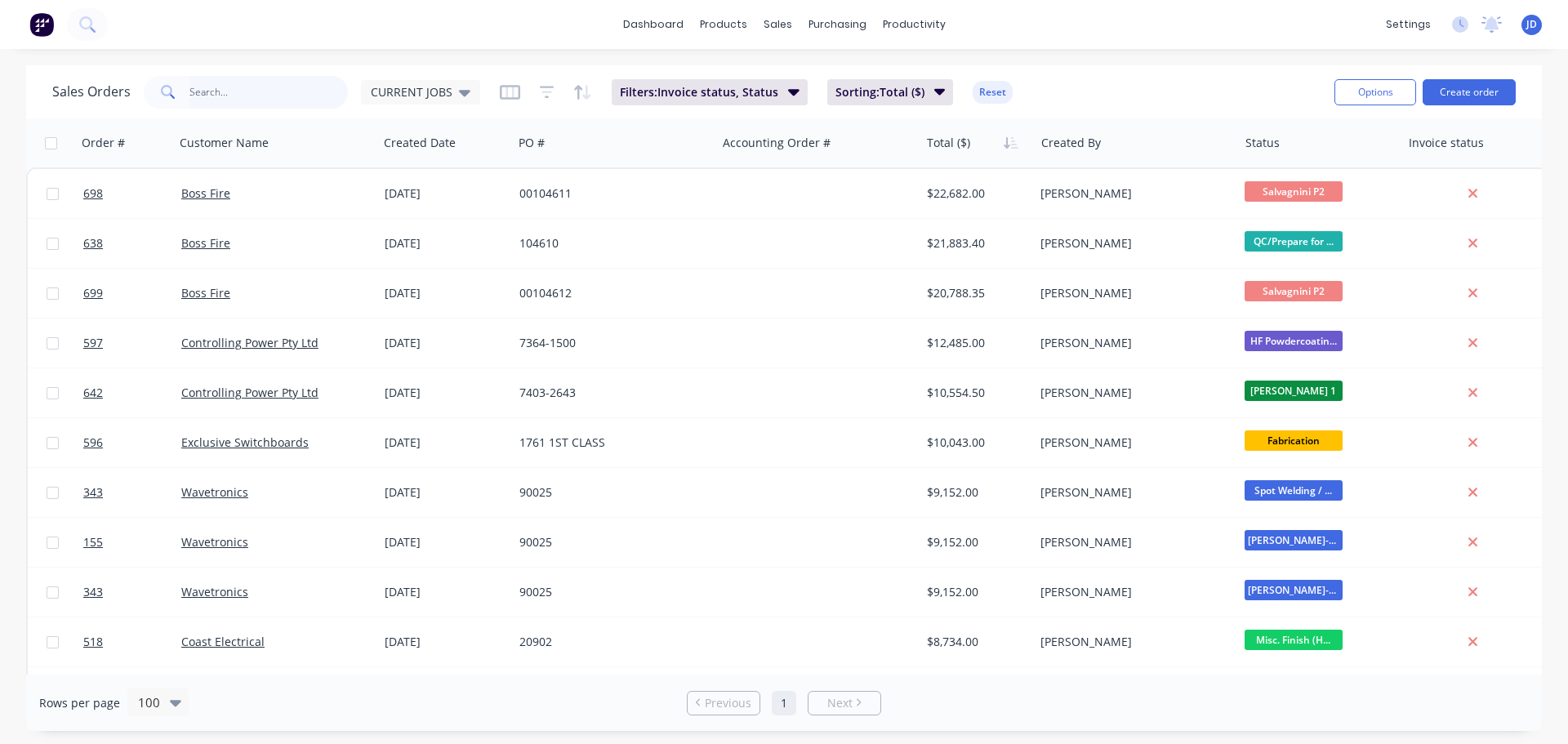
click at [246, 95] on input "text" at bounding box center [269, 92] width 159 height 32
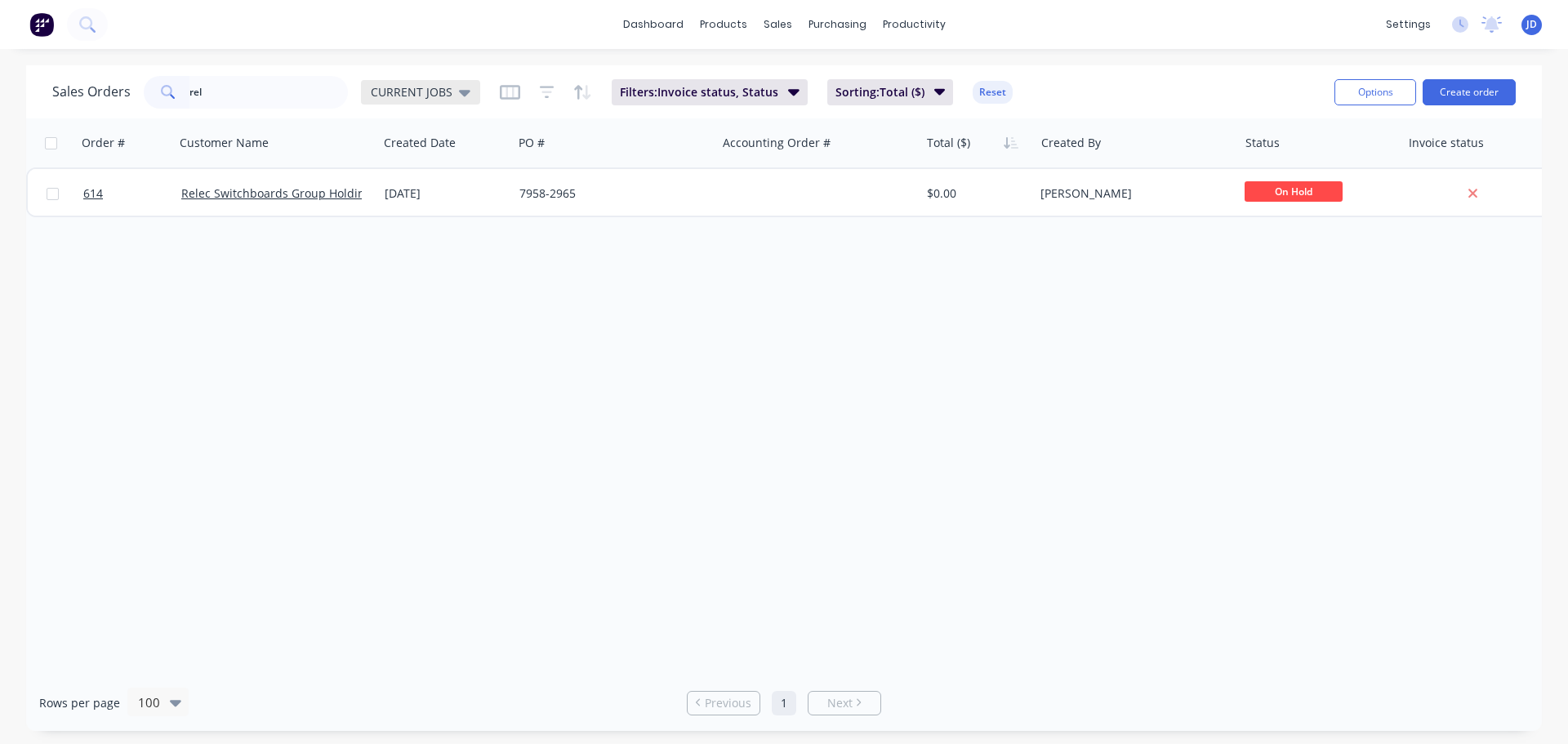
click at [427, 95] on span "CURRENT JOBS" at bounding box center [412, 92] width 82 height 17
click at [411, 236] on button "None" at bounding box center [459, 232] width 186 height 19
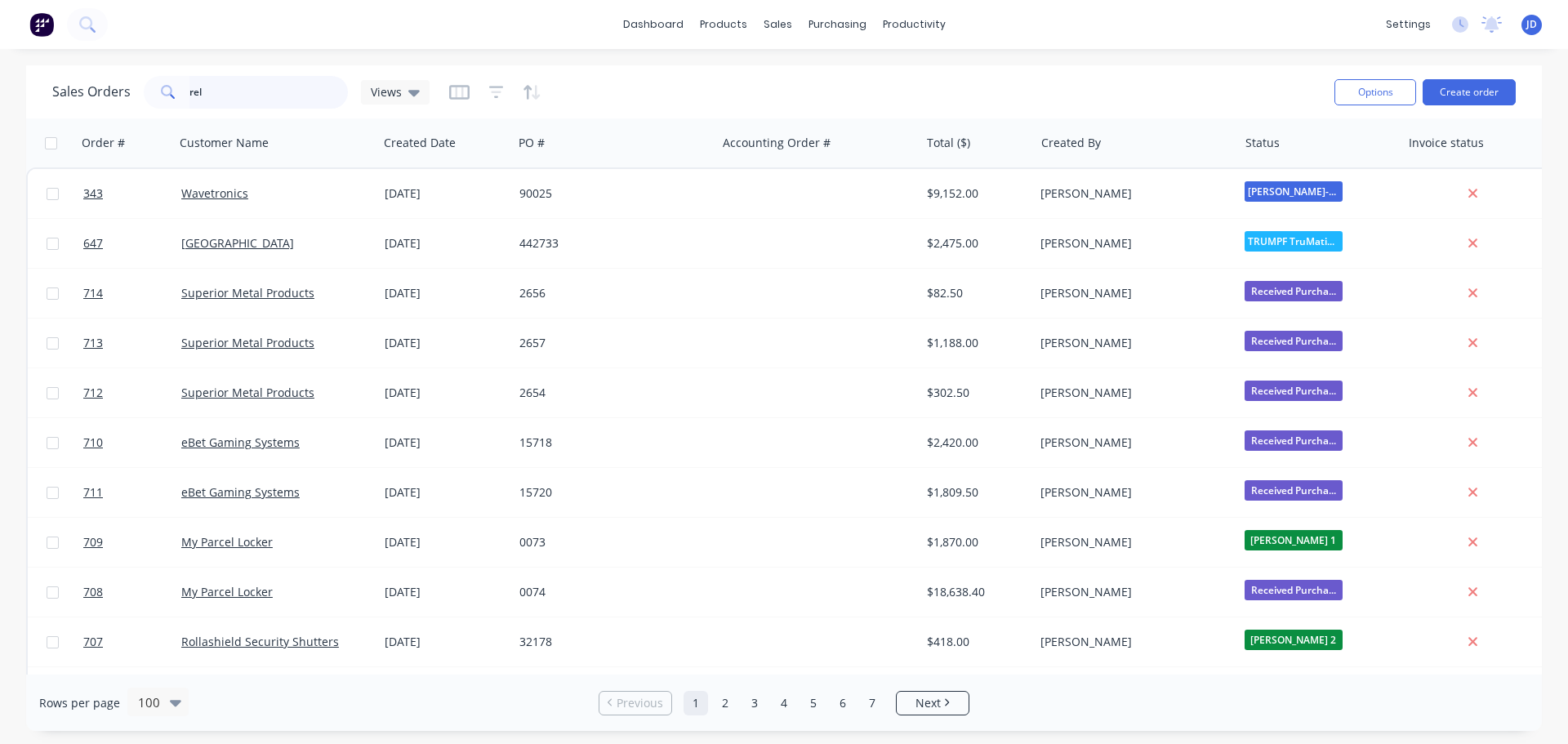
click at [240, 91] on input "rel" at bounding box center [269, 92] width 159 height 32
type input "rel"
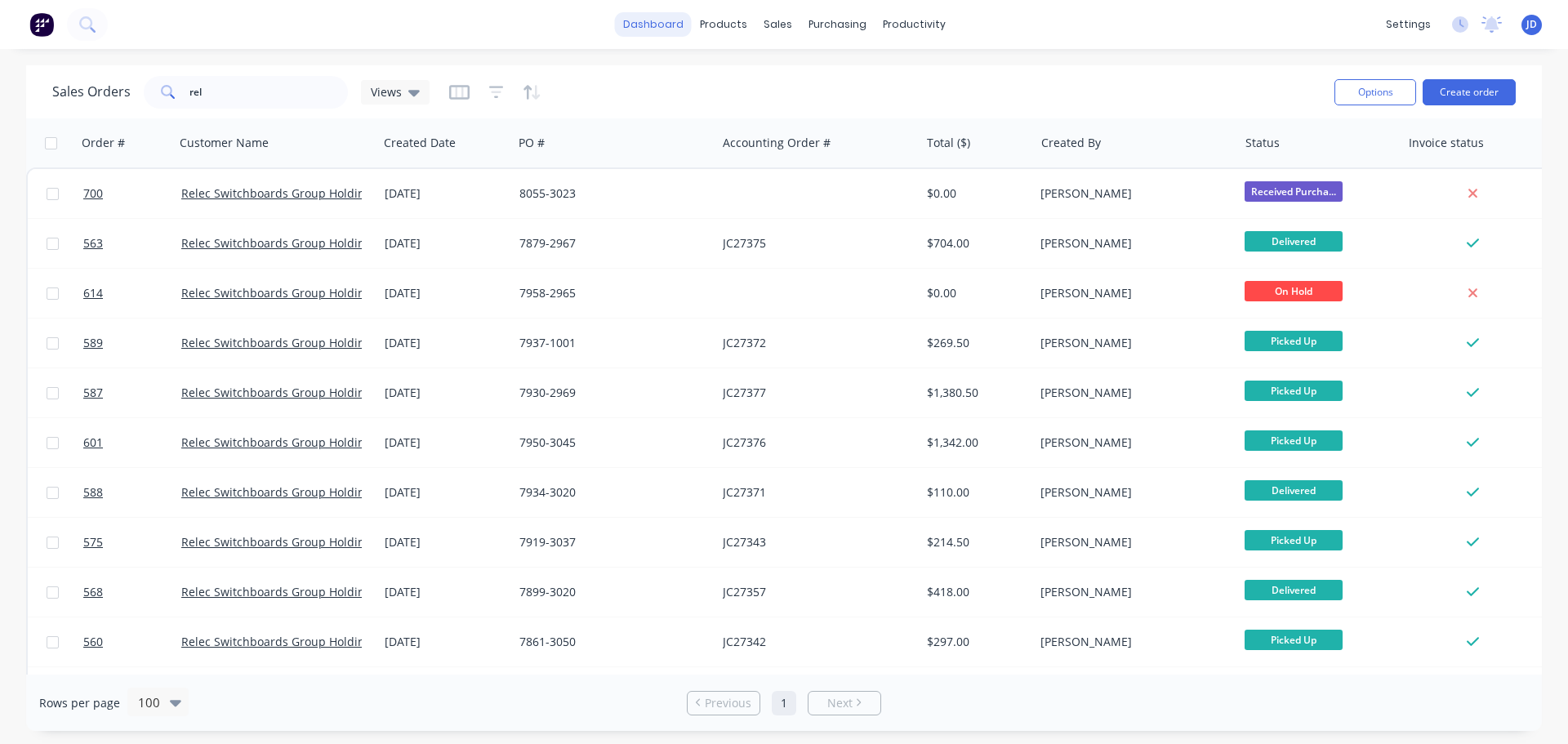
click at [691, 20] on link "dashboard" at bounding box center [653, 24] width 77 height 25
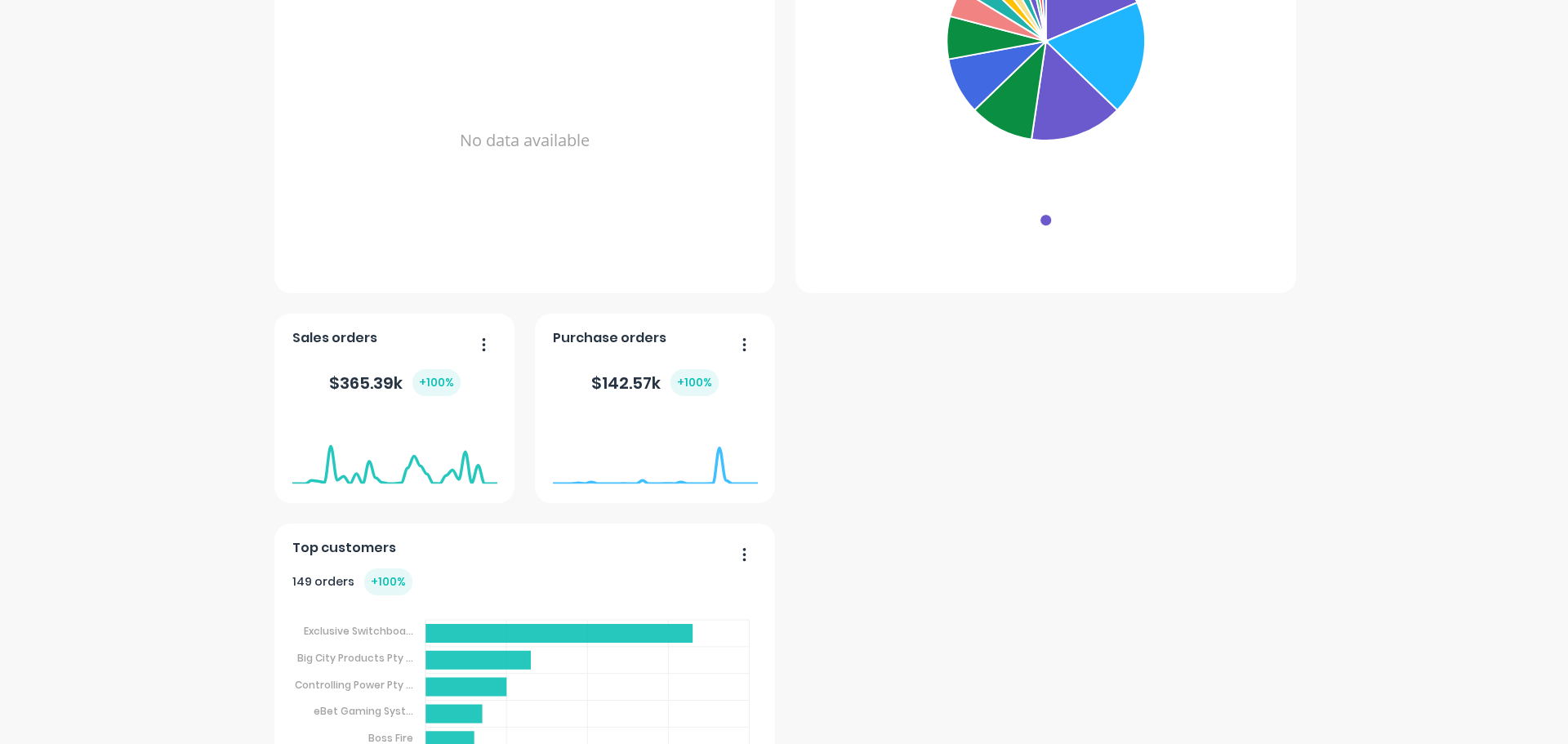
scroll to position [365, 0]
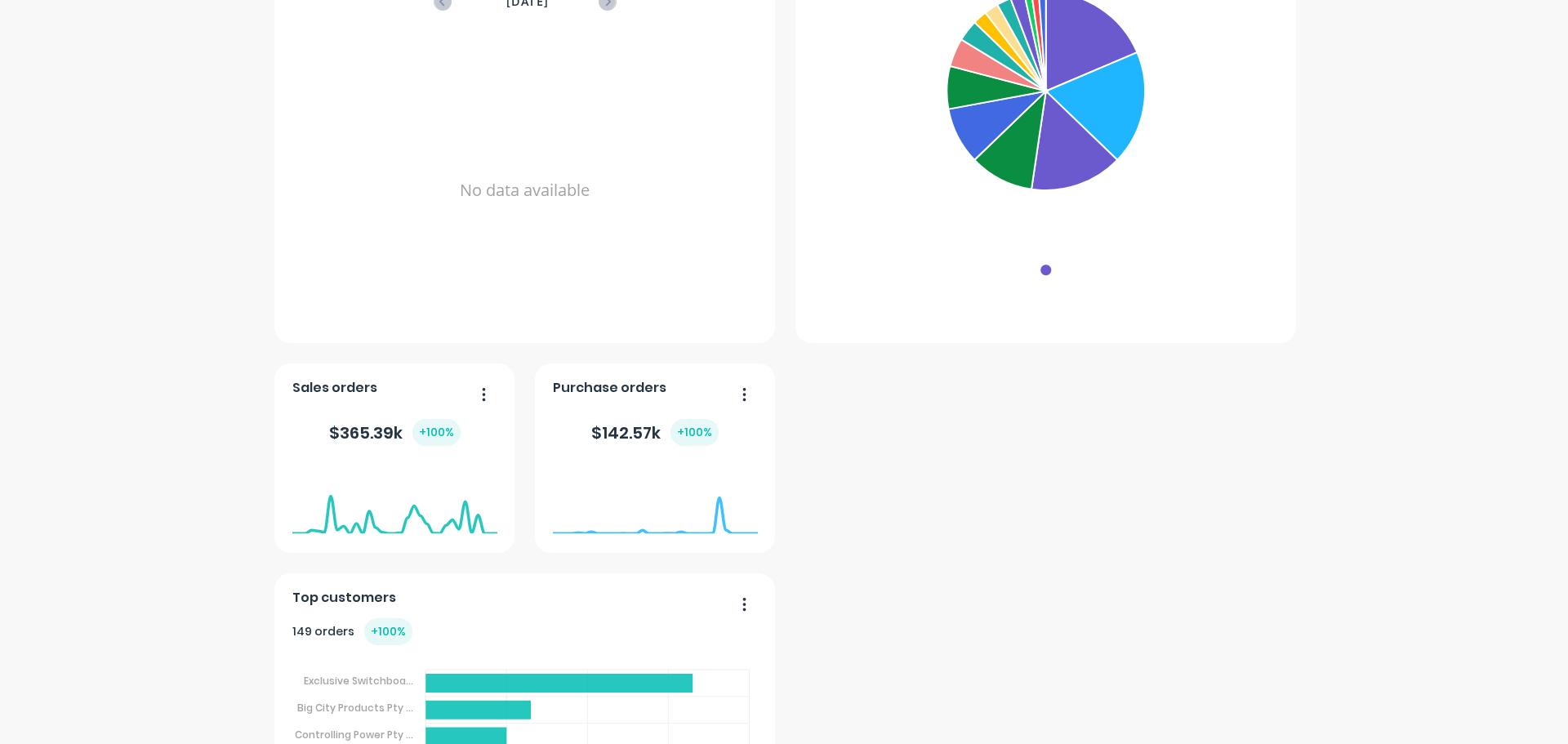
click at [482, 398] on icon "button" at bounding box center [483, 394] width 4 height 16
click at [883, 437] on div "Orders by status HF Powdercoating TRUMPF TruMatic 7000 Received Purchase Order …" at bounding box center [784, 458] width 1020 height 1029
click at [743, 400] on icon "button" at bounding box center [744, 394] width 4 height 16
click at [939, 474] on div "Orders by status HF Powdercoating TRUMPF TruMatic 7000 Received Purchase Order …" at bounding box center [784, 458] width 1020 height 1029
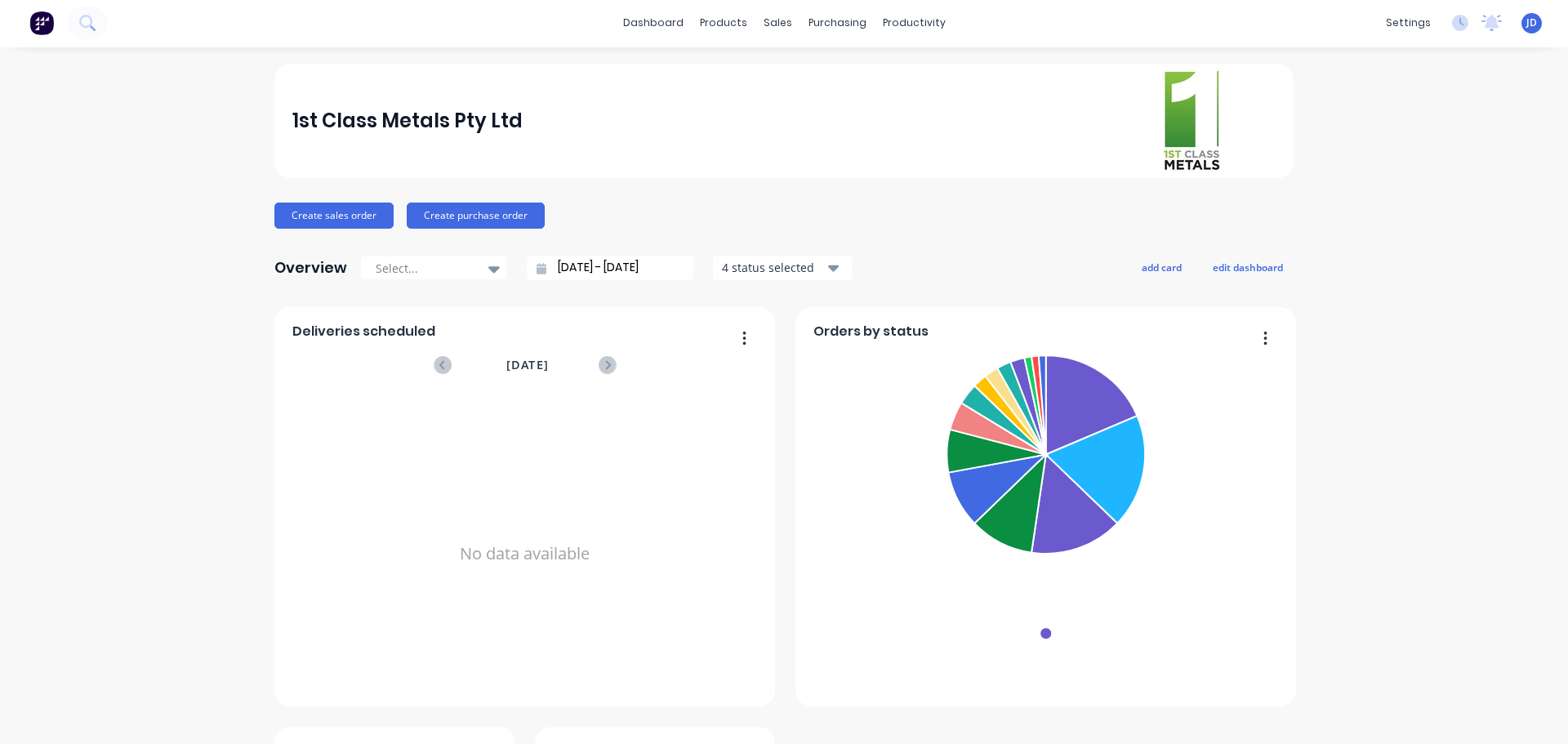
scroll to position [0, 0]
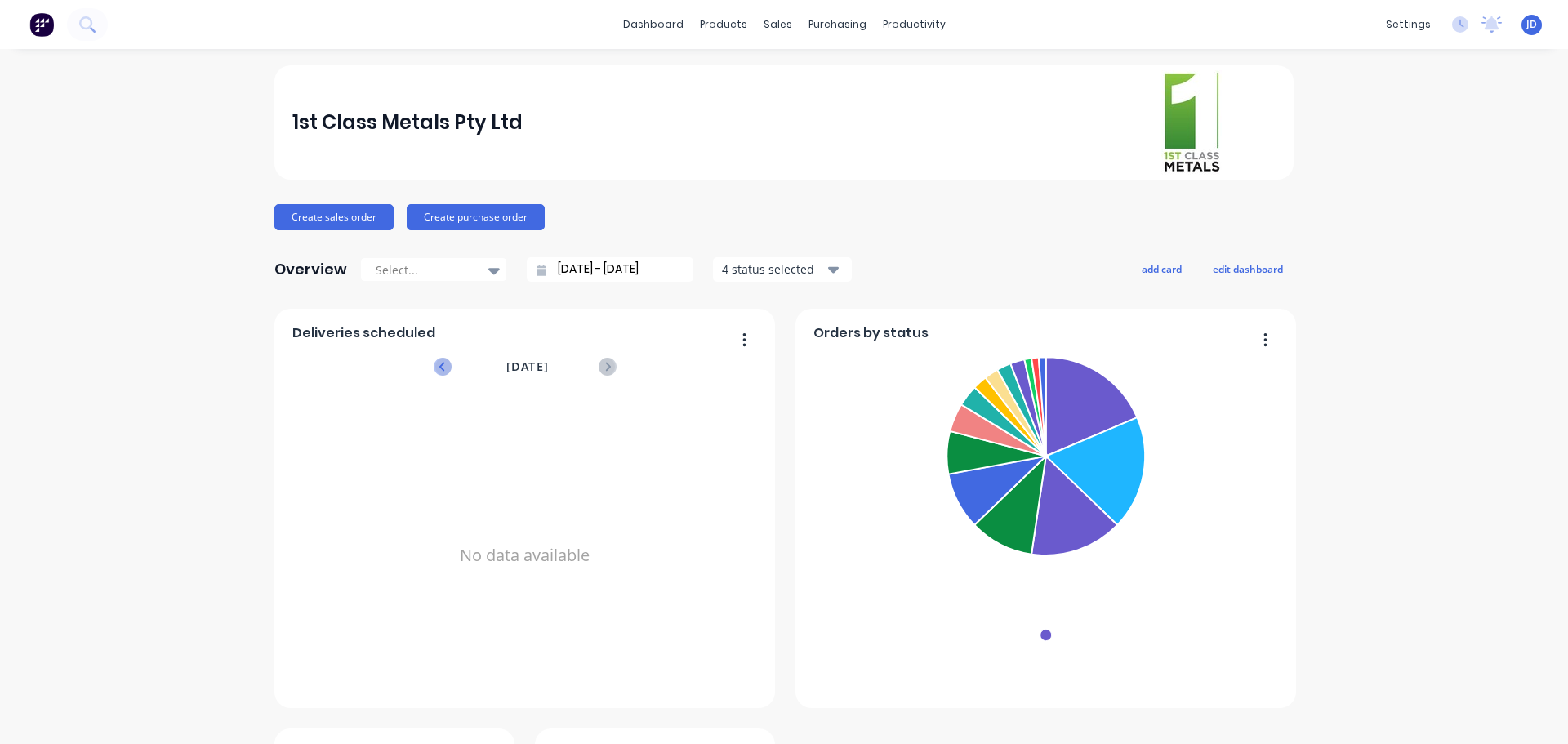
click at [444, 365] on div "[DATE]" at bounding box center [525, 366] width 180 height 18
click at [442, 365] on icon at bounding box center [443, 366] width 18 height 18
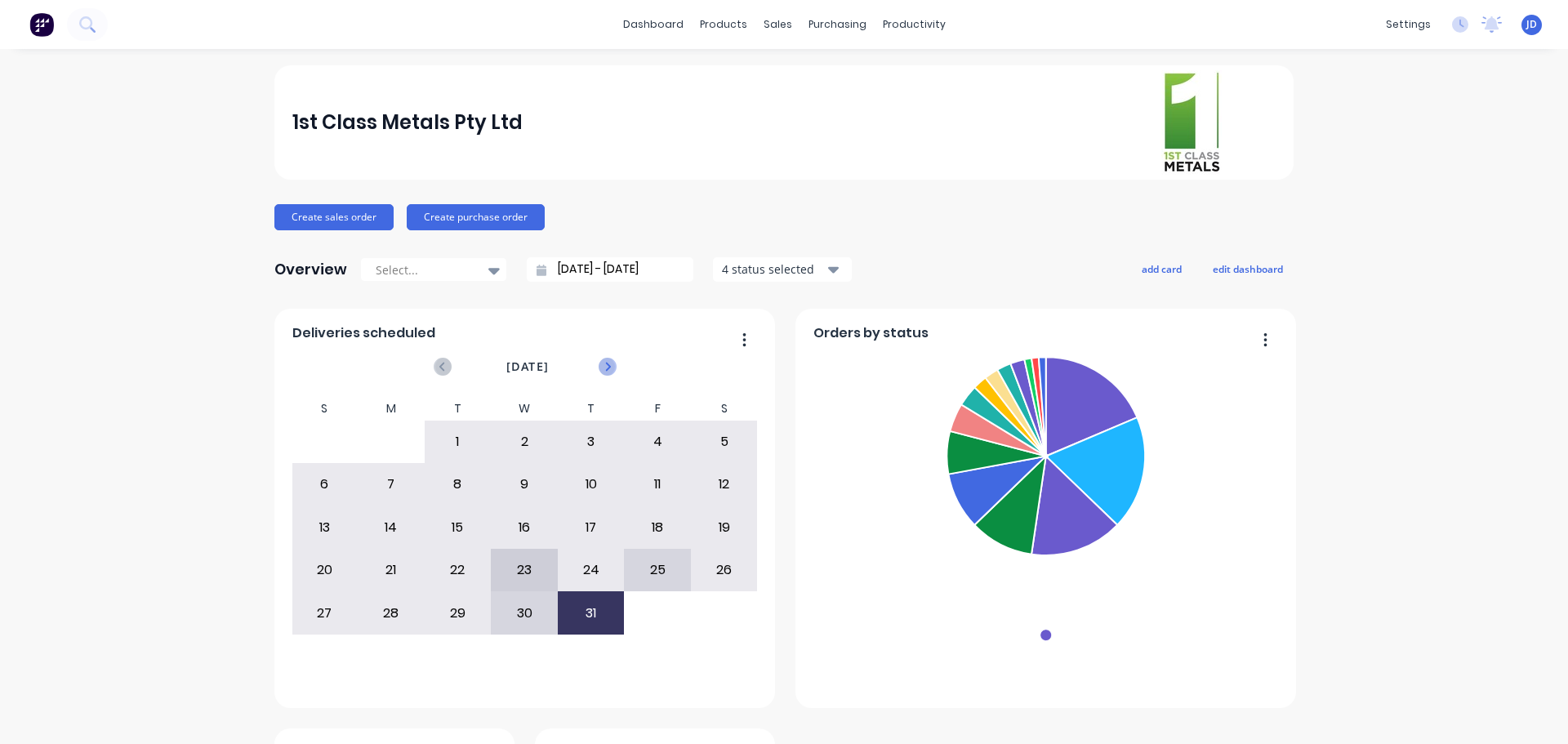
click at [599, 366] on icon at bounding box center [607, 366] width 18 height 18
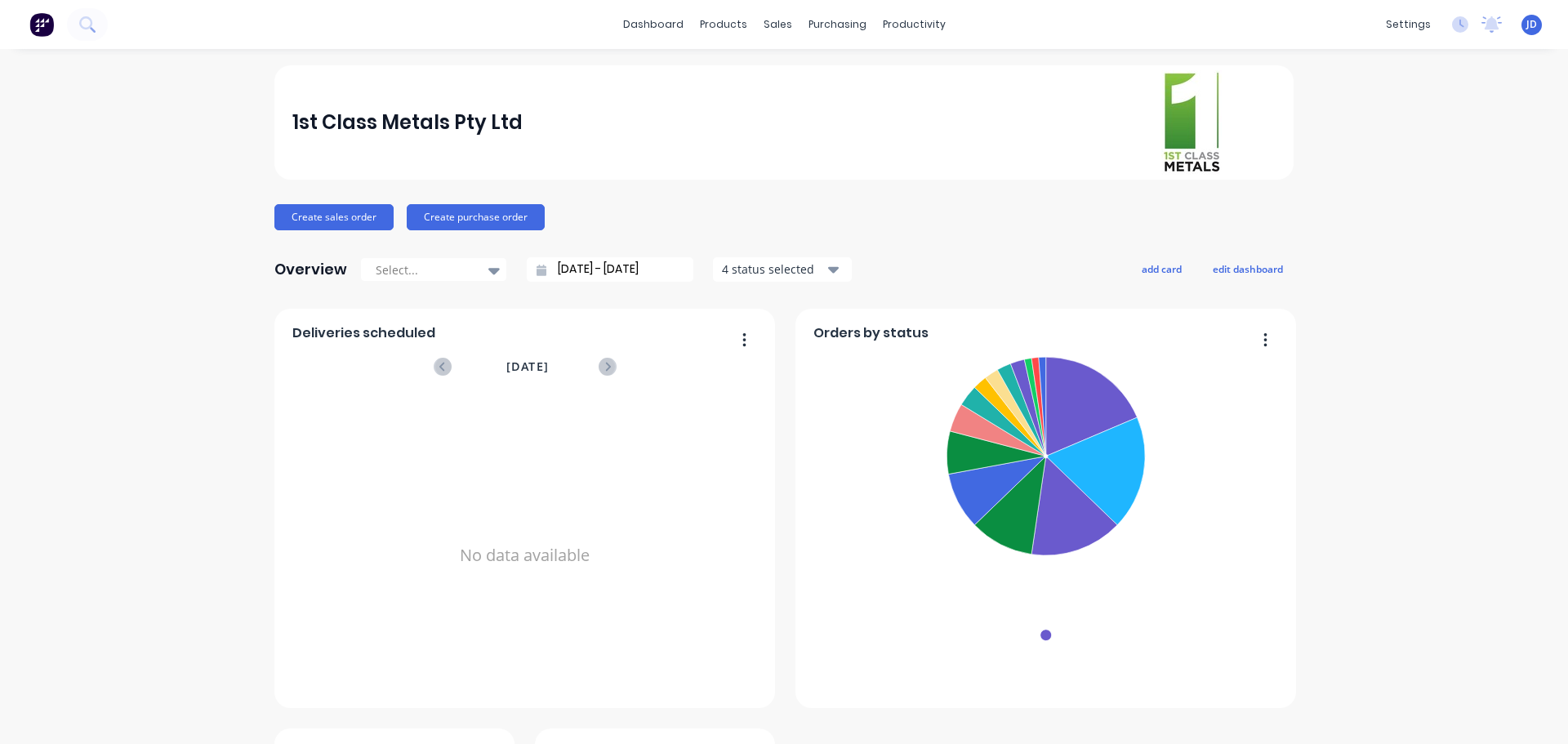
drag, startPoint x: 497, startPoint y: 556, endPoint x: 528, endPoint y: 576, distance: 36.9
click at [498, 557] on div "No data available" at bounding box center [525, 556] width 466 height 317
click at [438, 367] on icon at bounding box center [441, 366] width 6 height 9
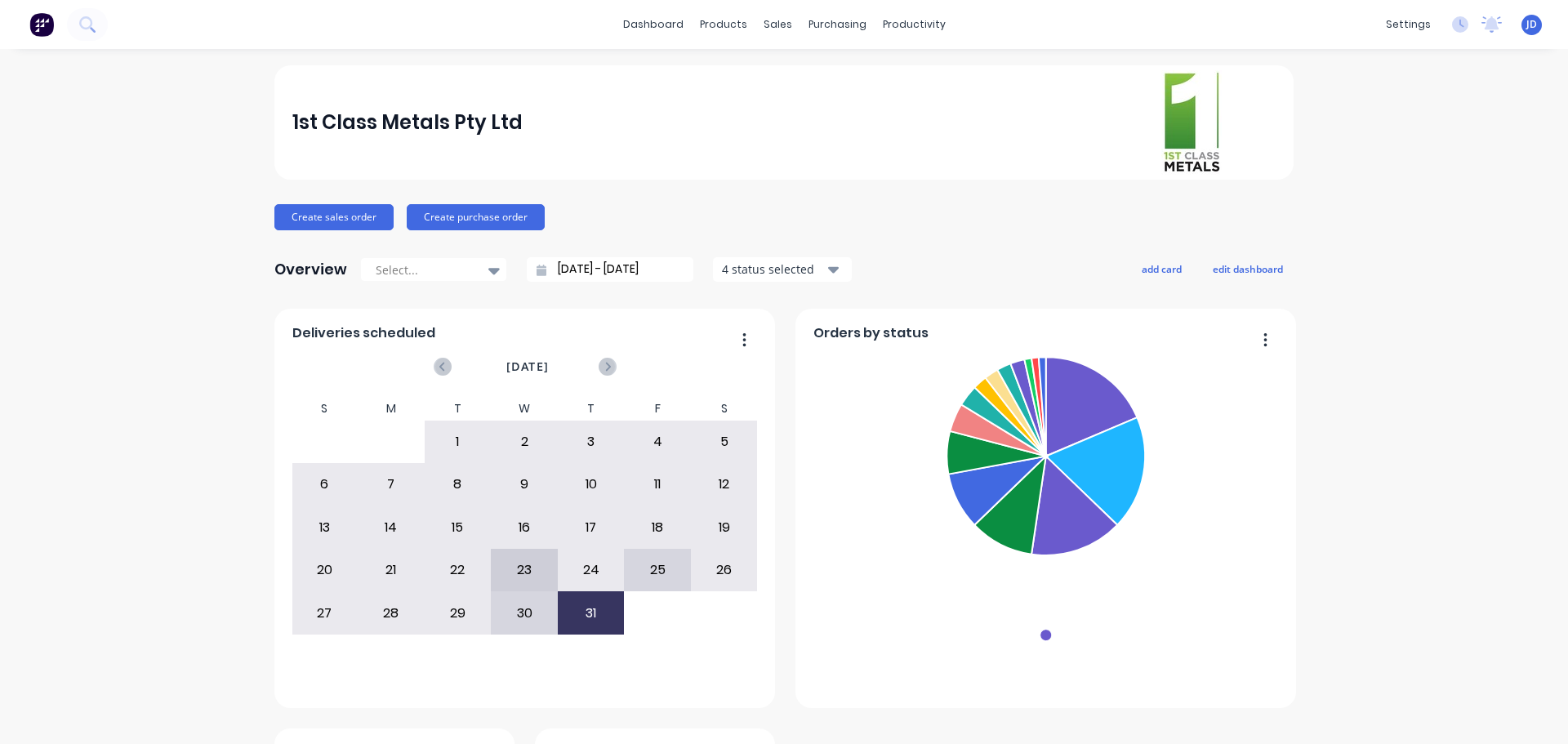
click at [573, 608] on div "31" at bounding box center [591, 613] width 66 height 41
click at [514, 608] on div "30" at bounding box center [524, 613] width 66 height 41
drag, startPoint x: 501, startPoint y: 551, endPoint x: 688, endPoint y: 552, distance: 187.0
click at [517, 551] on div "23" at bounding box center [524, 570] width 66 height 41
click at [691, 556] on div "26" at bounding box center [724, 570] width 66 height 41
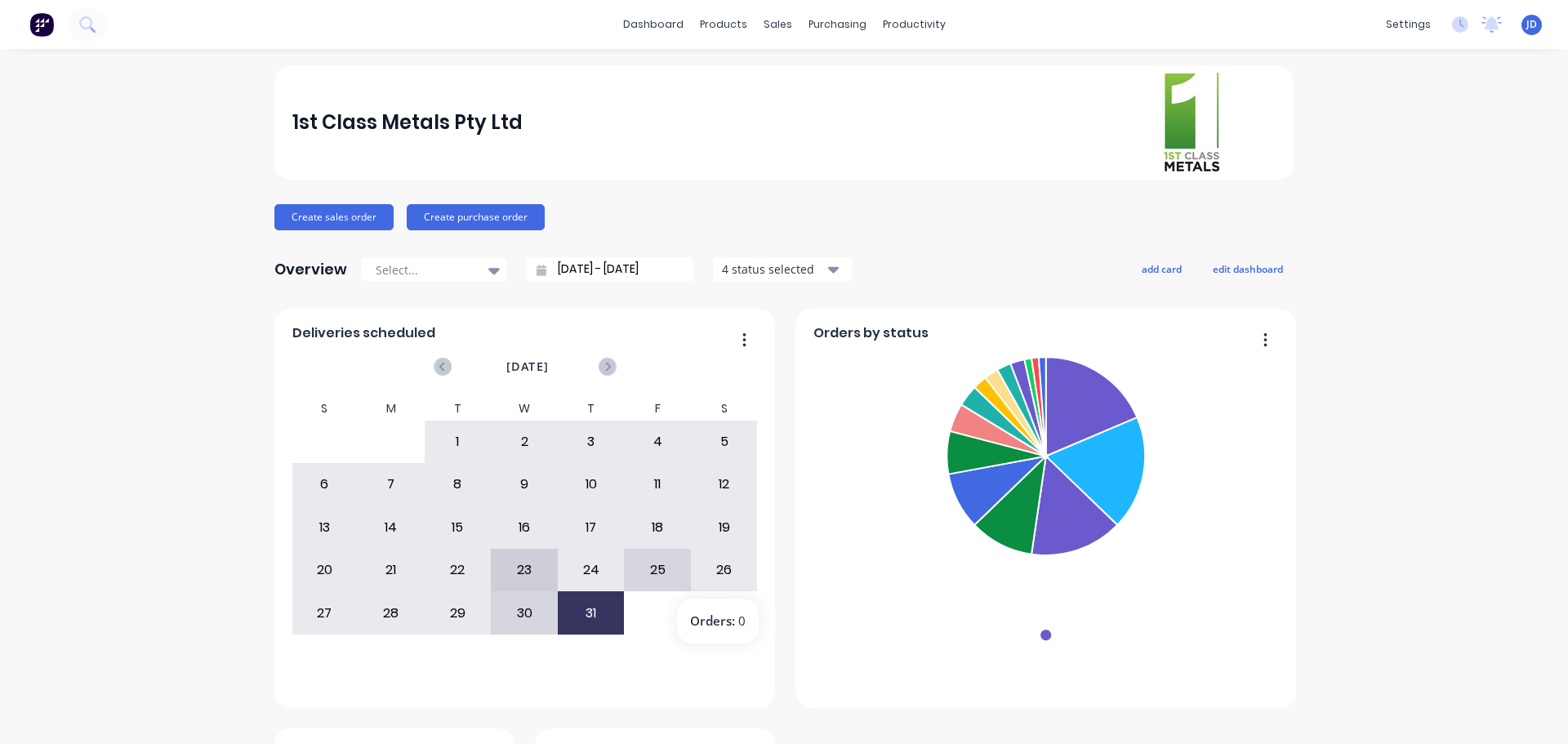
drag, startPoint x: 661, startPoint y: 547, endPoint x: 570, endPoint y: 530, distance: 92.6
click at [584, 535] on div "S M T W T F S 29 30 1 2 3 4 5 6 7 8 9 10 11 12 13 14 15 16 17 18 19 20 21 22 23…" at bounding box center [524, 537] width 466 height 280
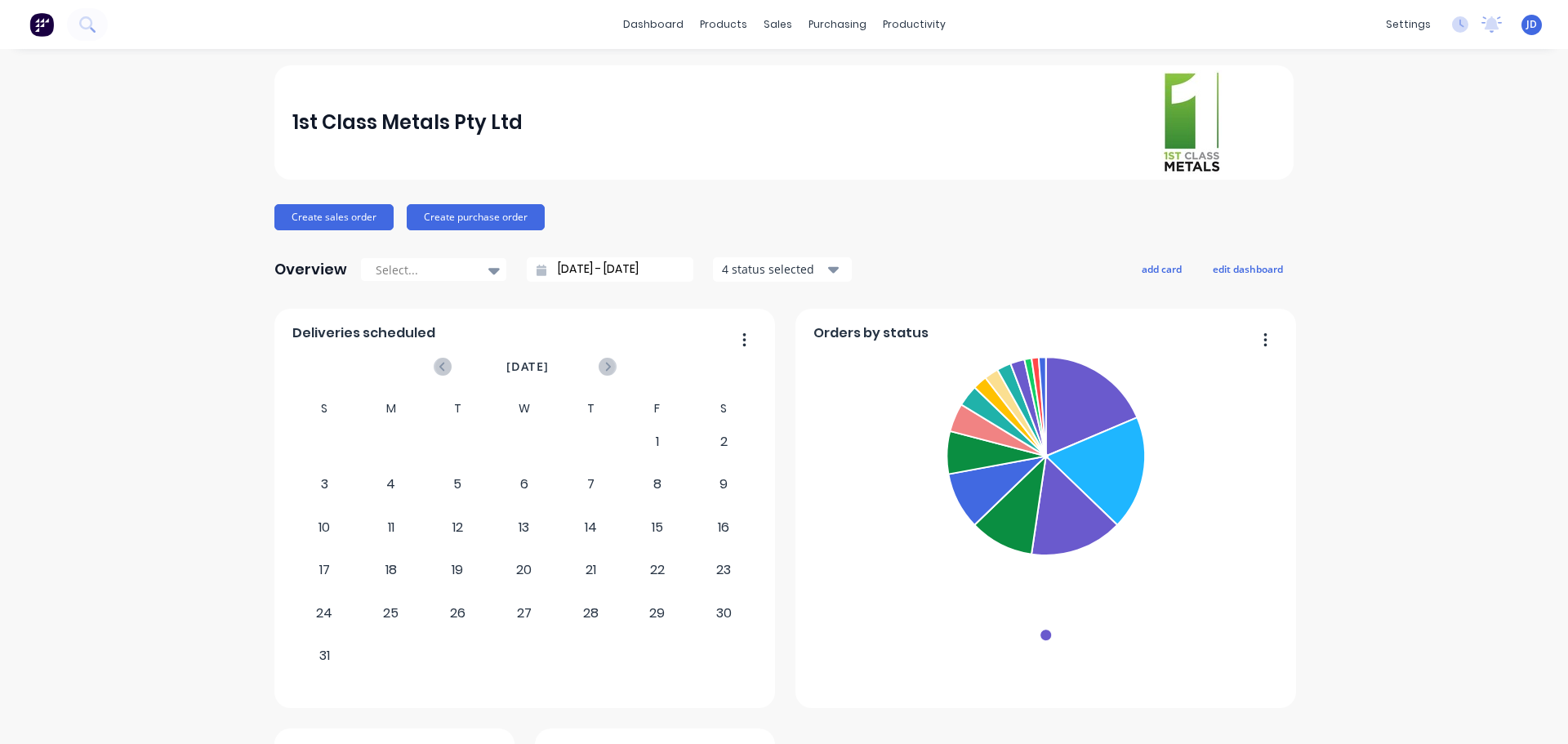
click at [572, 555] on div "21" at bounding box center [591, 570] width 66 height 41
click at [483, 463] on div "5" at bounding box center [458, 484] width 67 height 43
drag, startPoint x: 529, startPoint y: 482, endPoint x: 420, endPoint y: 479, distance: 109.0
click at [558, 482] on div "7" at bounding box center [591, 484] width 66 height 41
drag, startPoint x: 443, startPoint y: 497, endPoint x: 754, endPoint y: 512, distance: 311.4
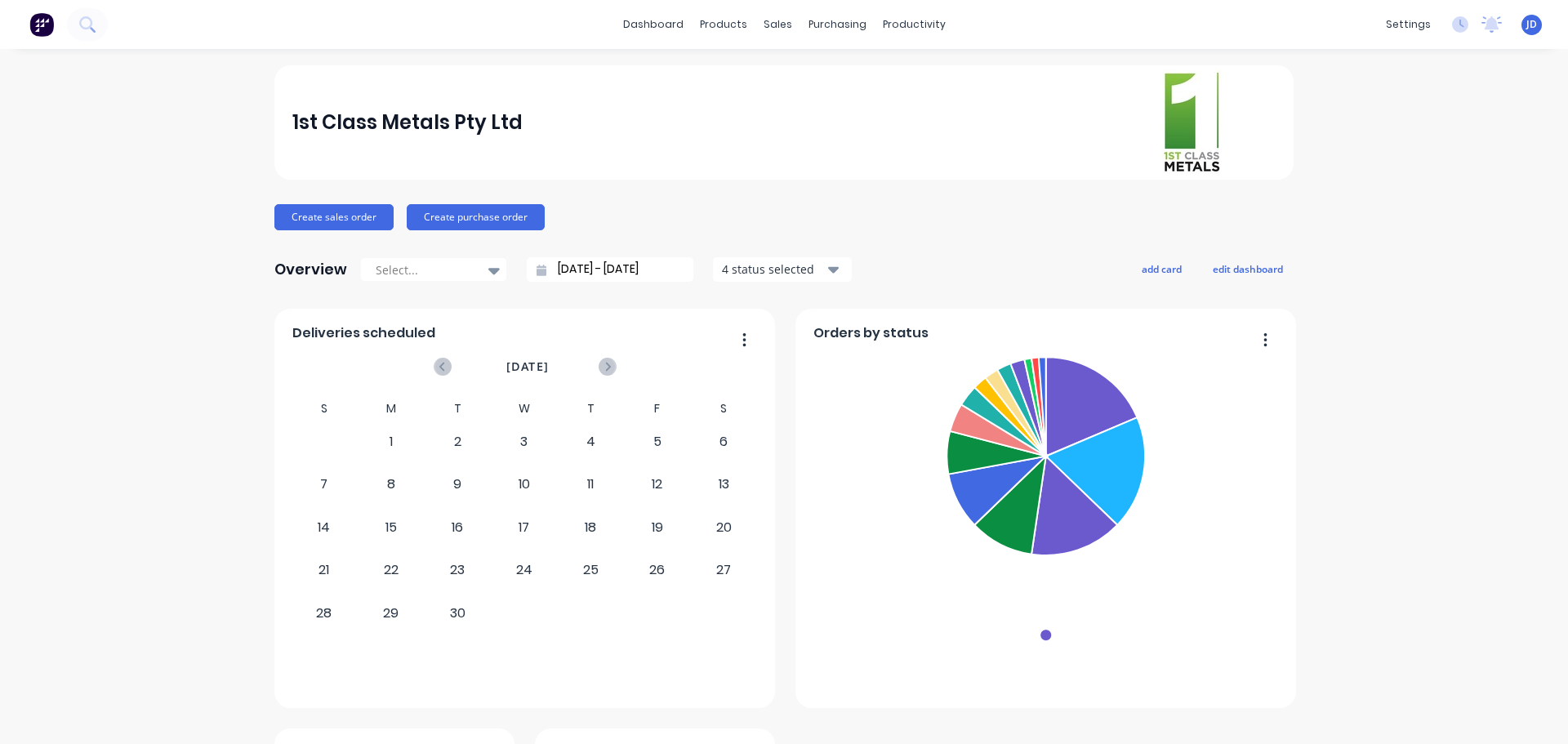
click at [677, 505] on div "S M T W T F S 31 1 2 3 4 5 6 7 8 9 10 11 12 13 14 15 16 17 18 19 20 21 22 23 24…" at bounding box center [524, 537] width 466 height 280
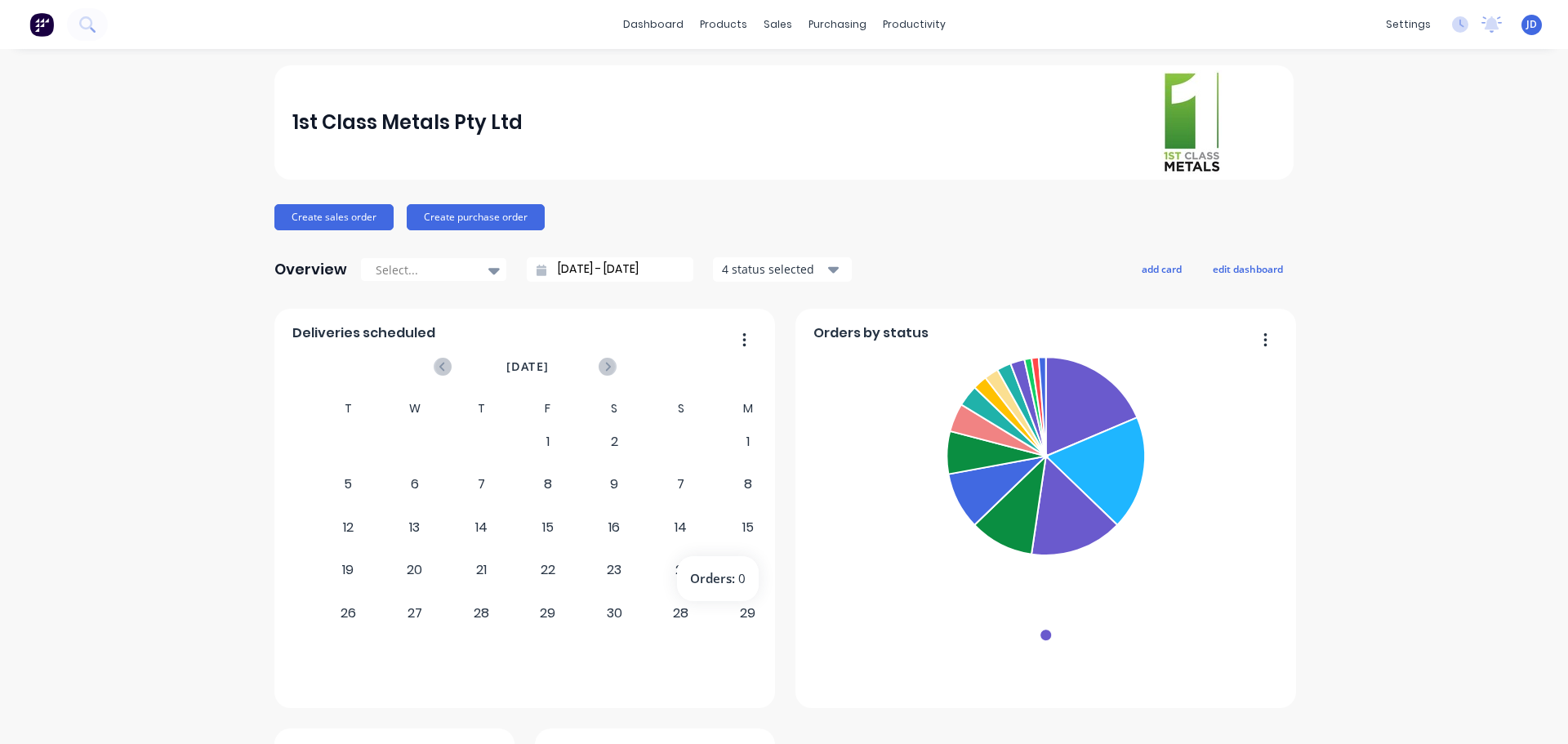
drag, startPoint x: 715, startPoint y: 515, endPoint x: 420, endPoint y: 500, distance: 295.4
click at [582, 515] on div "16" at bounding box center [615, 528] width 66 height 41
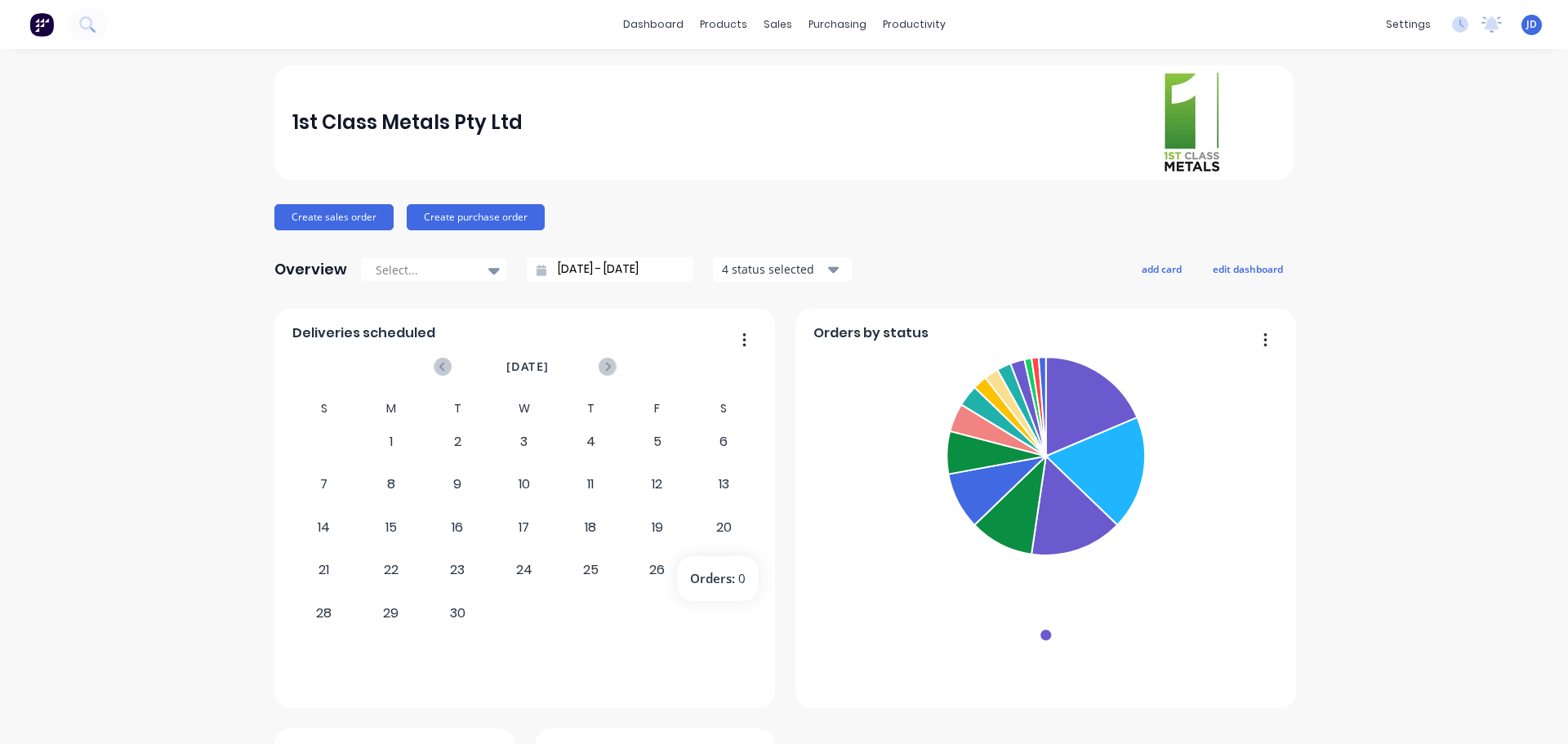
click at [697, 516] on div "S M T W T F S 31 1 2 3 4 5 6 7 8 9 10 11 12 13 14 15 16 17 18 19 20 21 22 23 24…" at bounding box center [524, 537] width 466 height 280
drag, startPoint x: 610, startPoint y: 520, endPoint x: 736, endPoint y: 522, distance: 126.0
click at [491, 520] on div "12" at bounding box center [458, 528] width 66 height 41
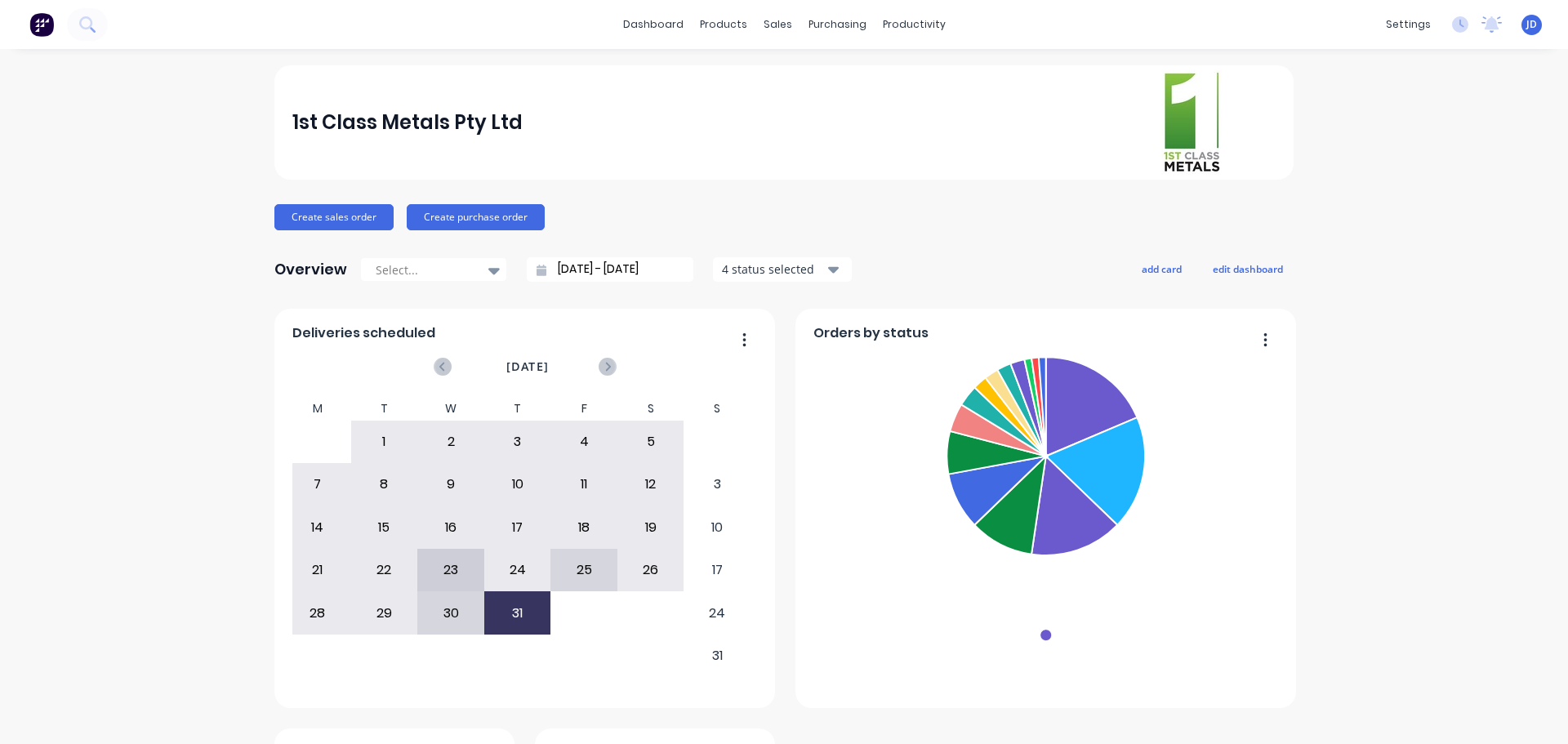
drag, startPoint x: 572, startPoint y: 534, endPoint x: 503, endPoint y: 528, distance: 69.3
click at [552, 530] on div "18" at bounding box center [584, 528] width 66 height 41
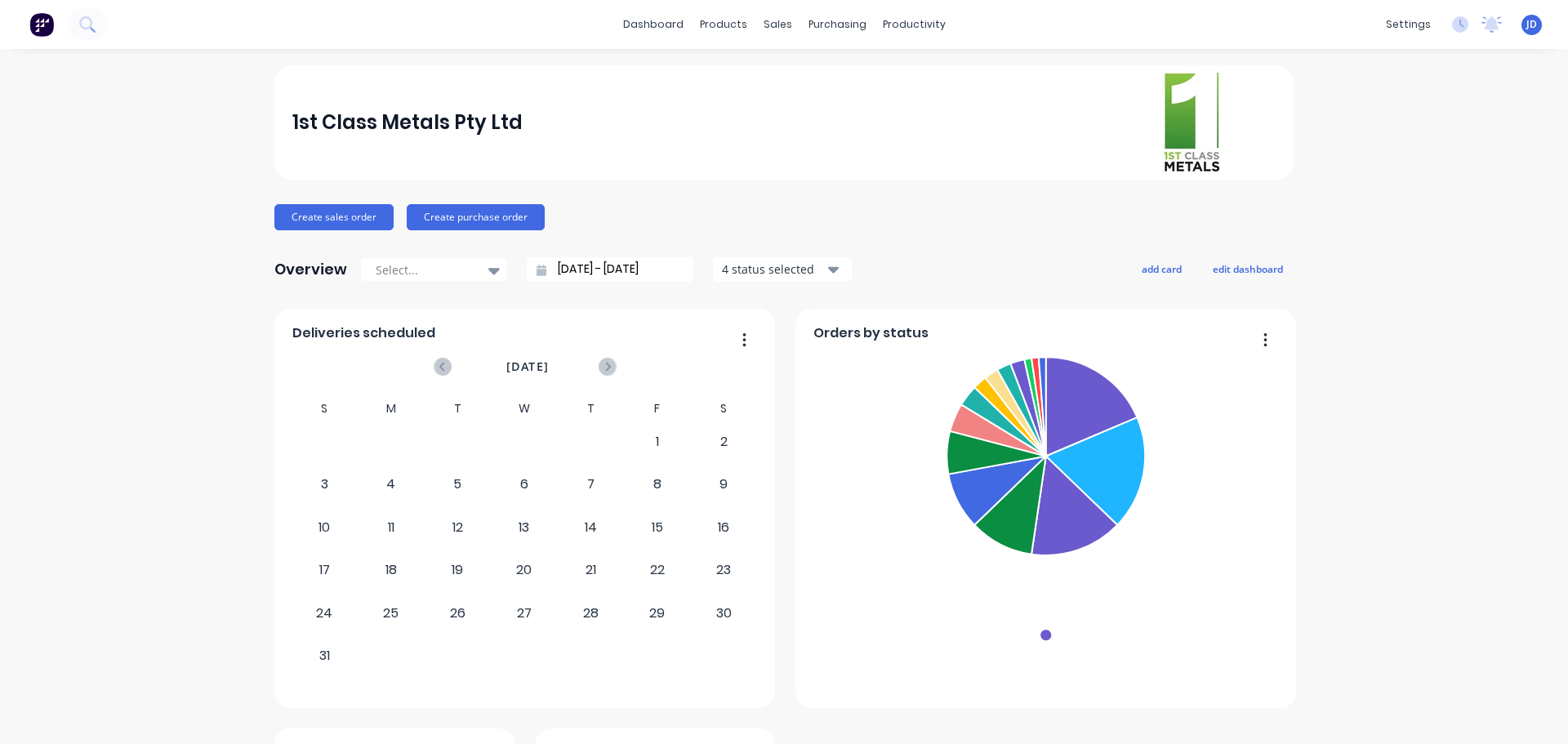
click at [491, 545] on div "12" at bounding box center [458, 528] width 66 height 41
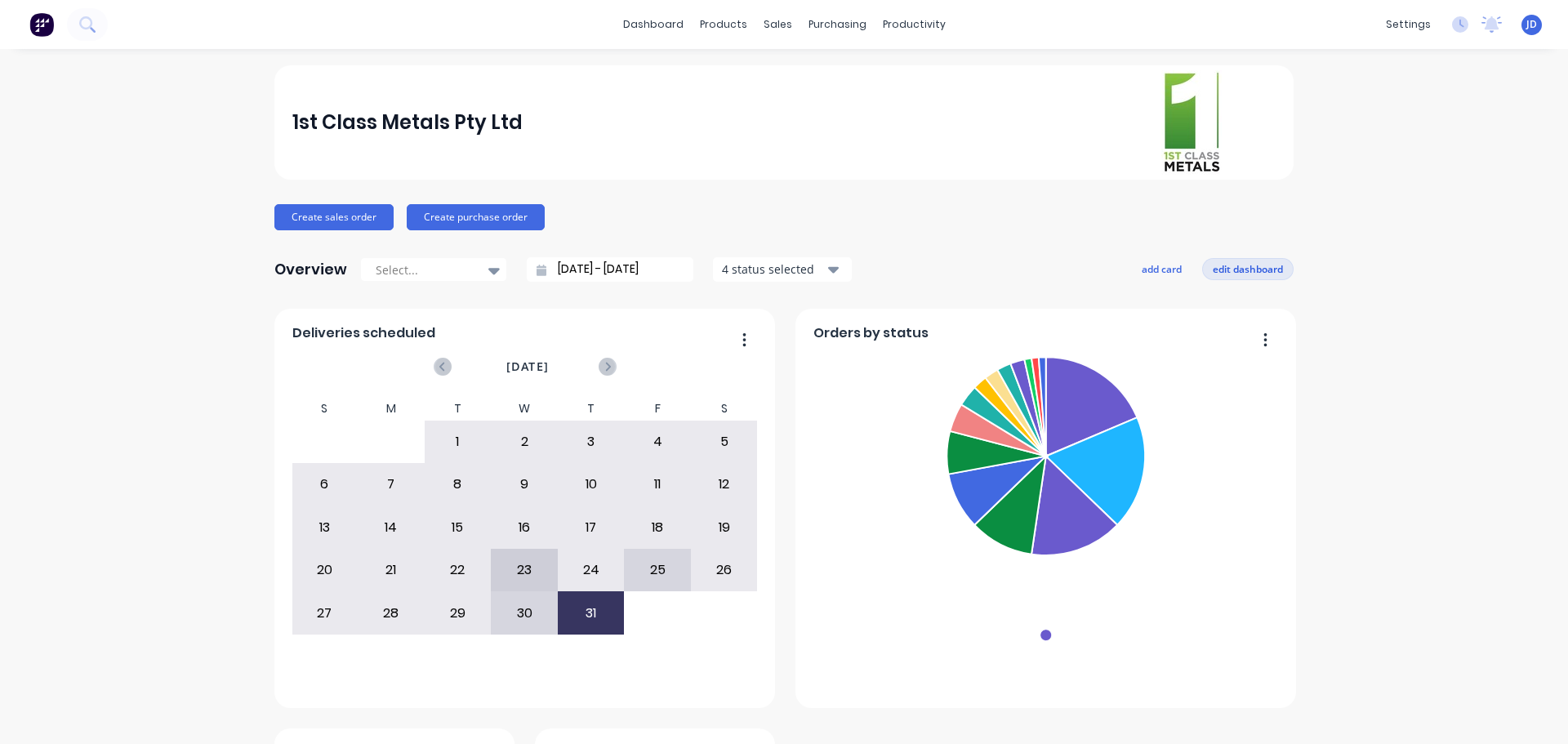
click at [1211, 266] on button "edit dashboard" at bounding box center [1247, 268] width 91 height 21
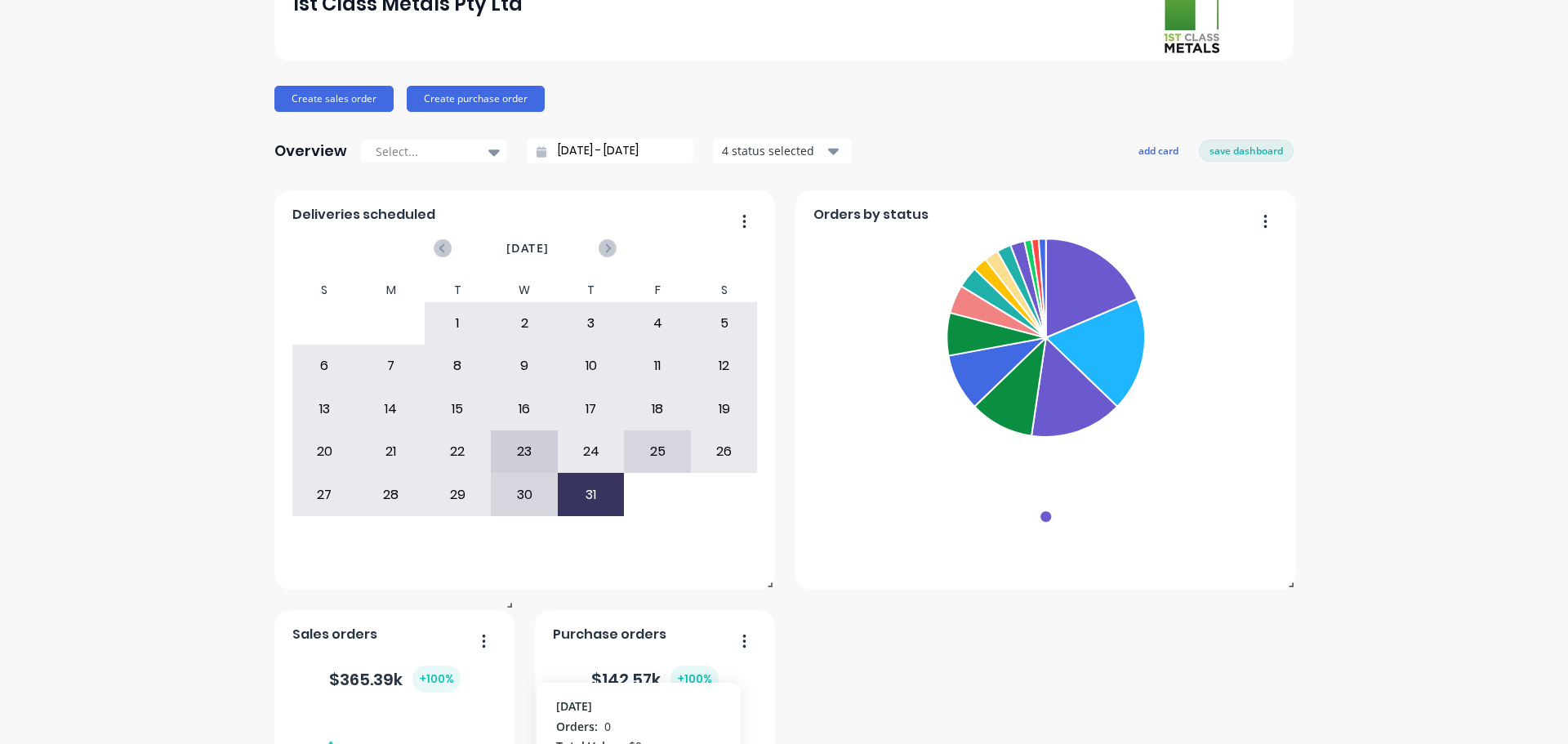
scroll to position [408, 0]
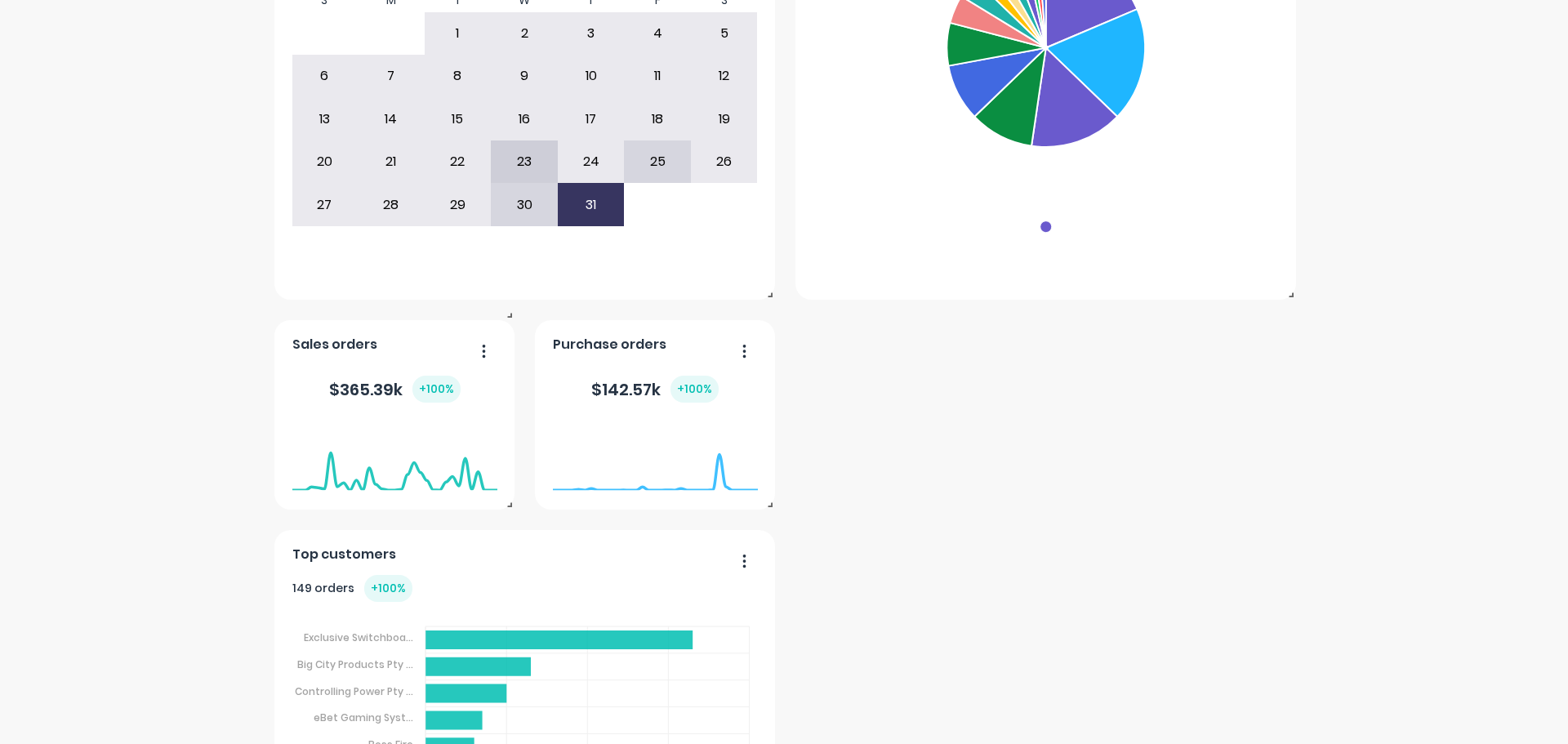
drag, startPoint x: 768, startPoint y: 510, endPoint x: 797, endPoint y: 513, distance: 29.2
click at [865, 532] on div "Orders by status HF Powdercoating TRUMPF TruMatic 7000 Received Purchase Order …" at bounding box center [784, 414] width 1020 height 1029
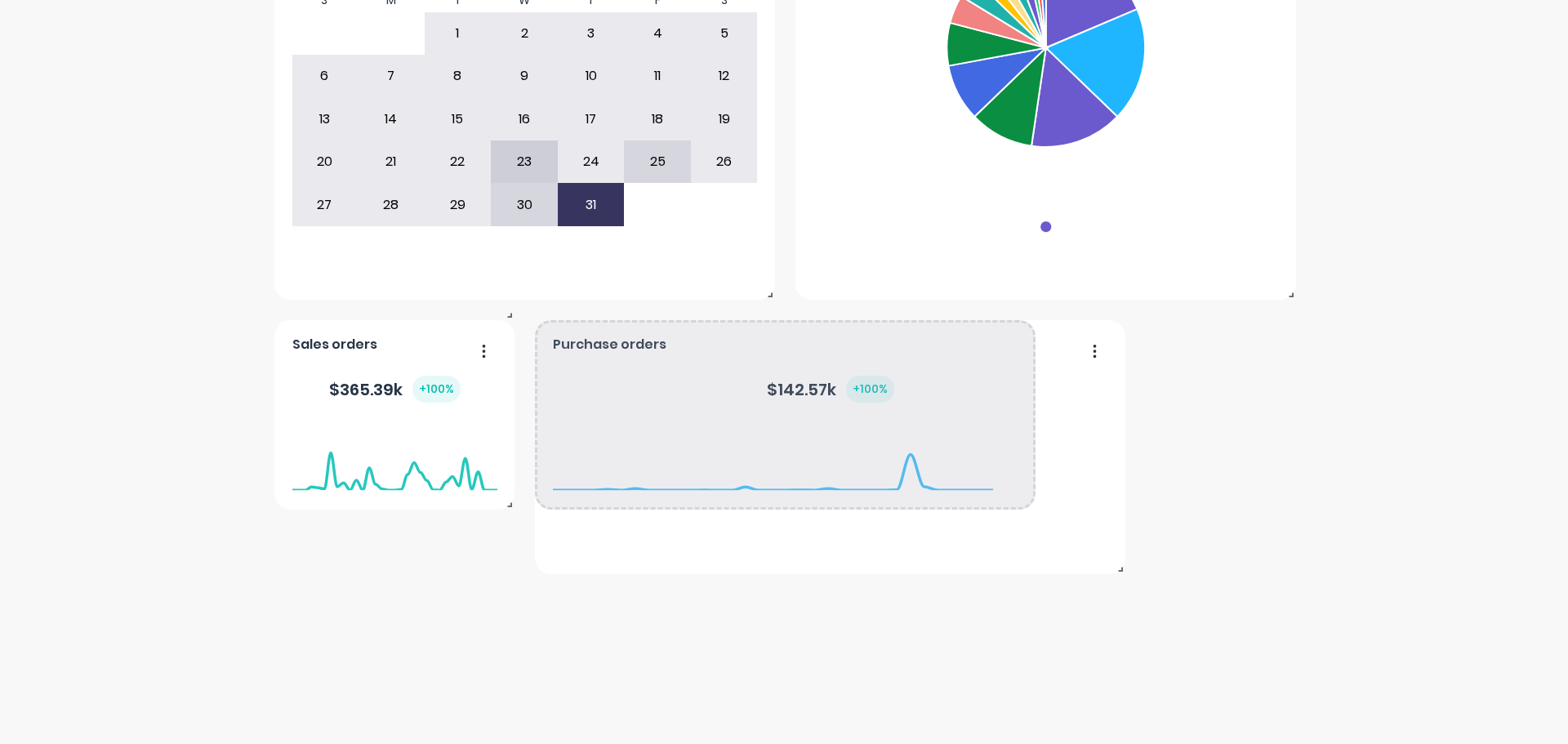
drag, startPoint x: 767, startPoint y: 505, endPoint x: 1117, endPoint y: 569, distance: 355.8
click at [1117, 569] on span at bounding box center [1117, 565] width 16 height 16
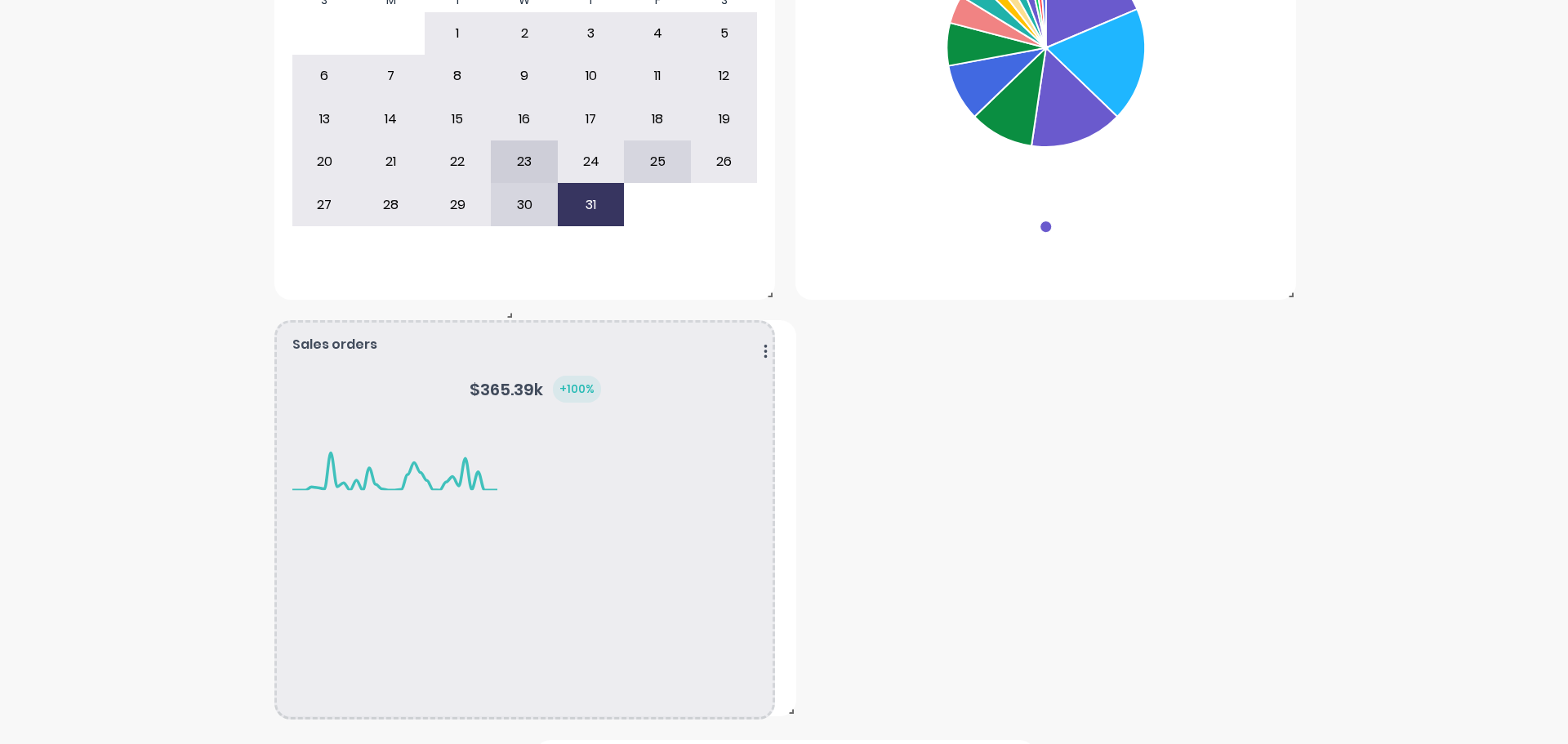
drag, startPoint x: 505, startPoint y: 508, endPoint x: 787, endPoint y: 714, distance: 349.2
click at [787, 714] on span at bounding box center [788, 707] width 16 height 16
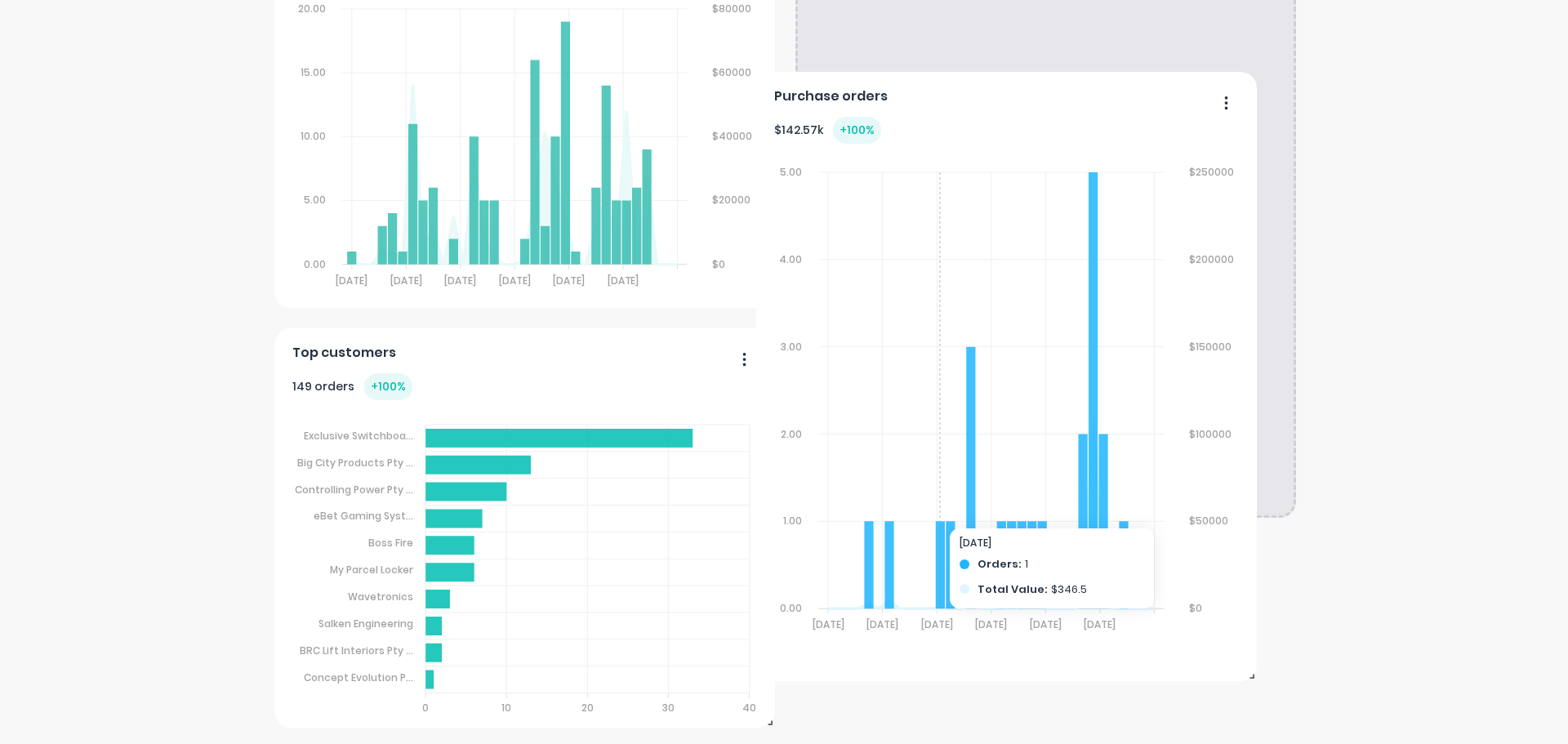
scroll to position [820, 0]
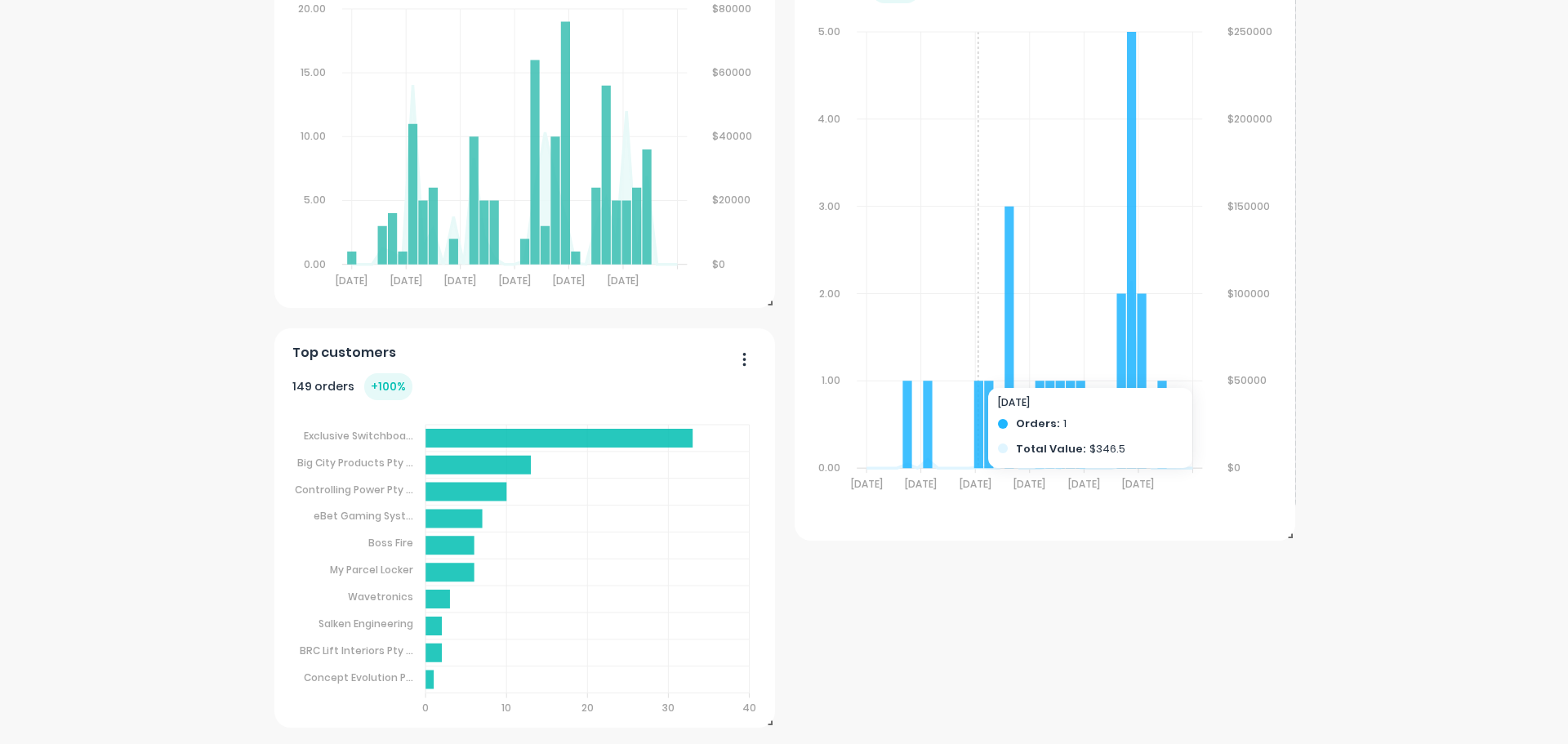
drag, startPoint x: 728, startPoint y: 531, endPoint x: 982, endPoint y: 241, distance: 385.5
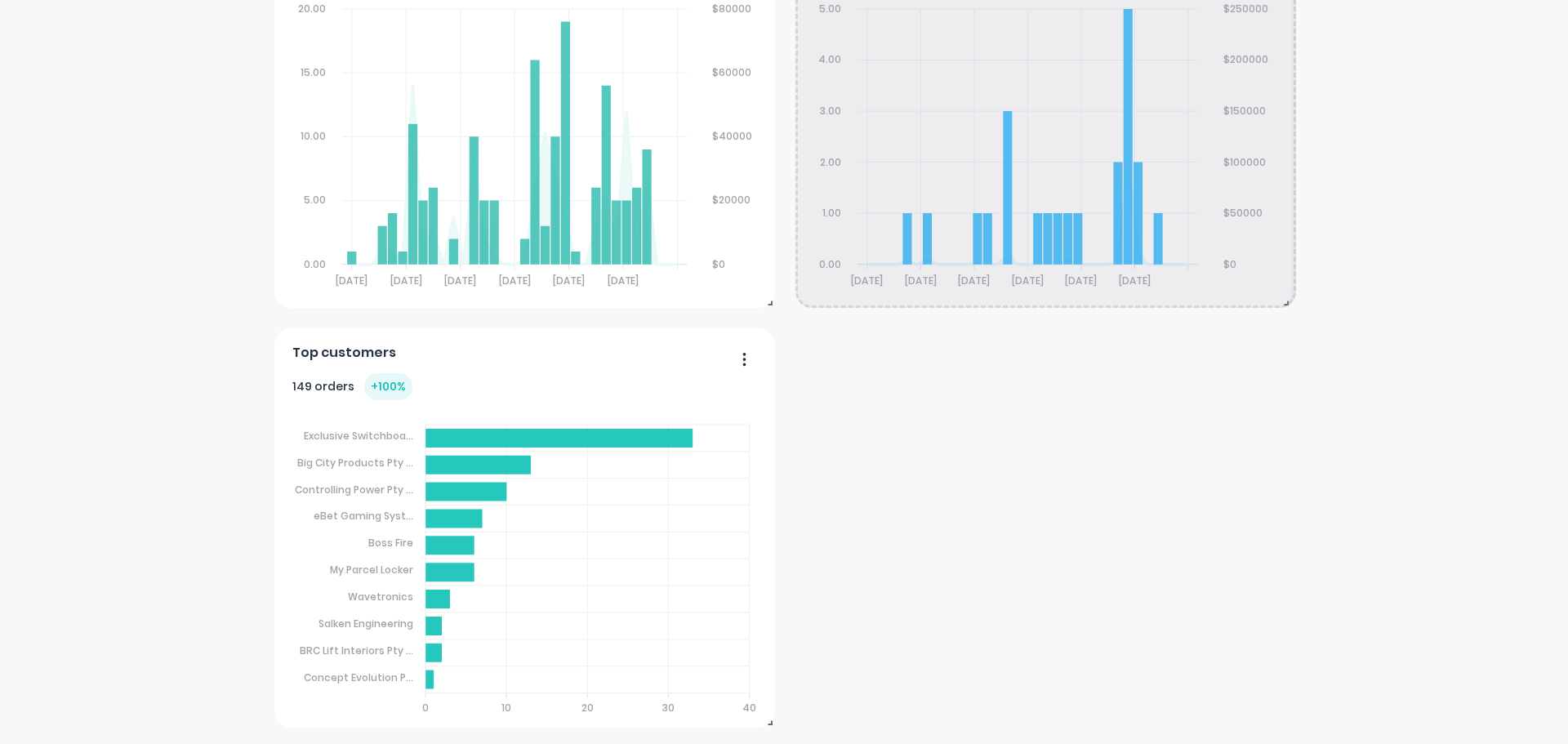
drag, startPoint x: 1284, startPoint y: 513, endPoint x: 1286, endPoint y: 318, distance: 195.0
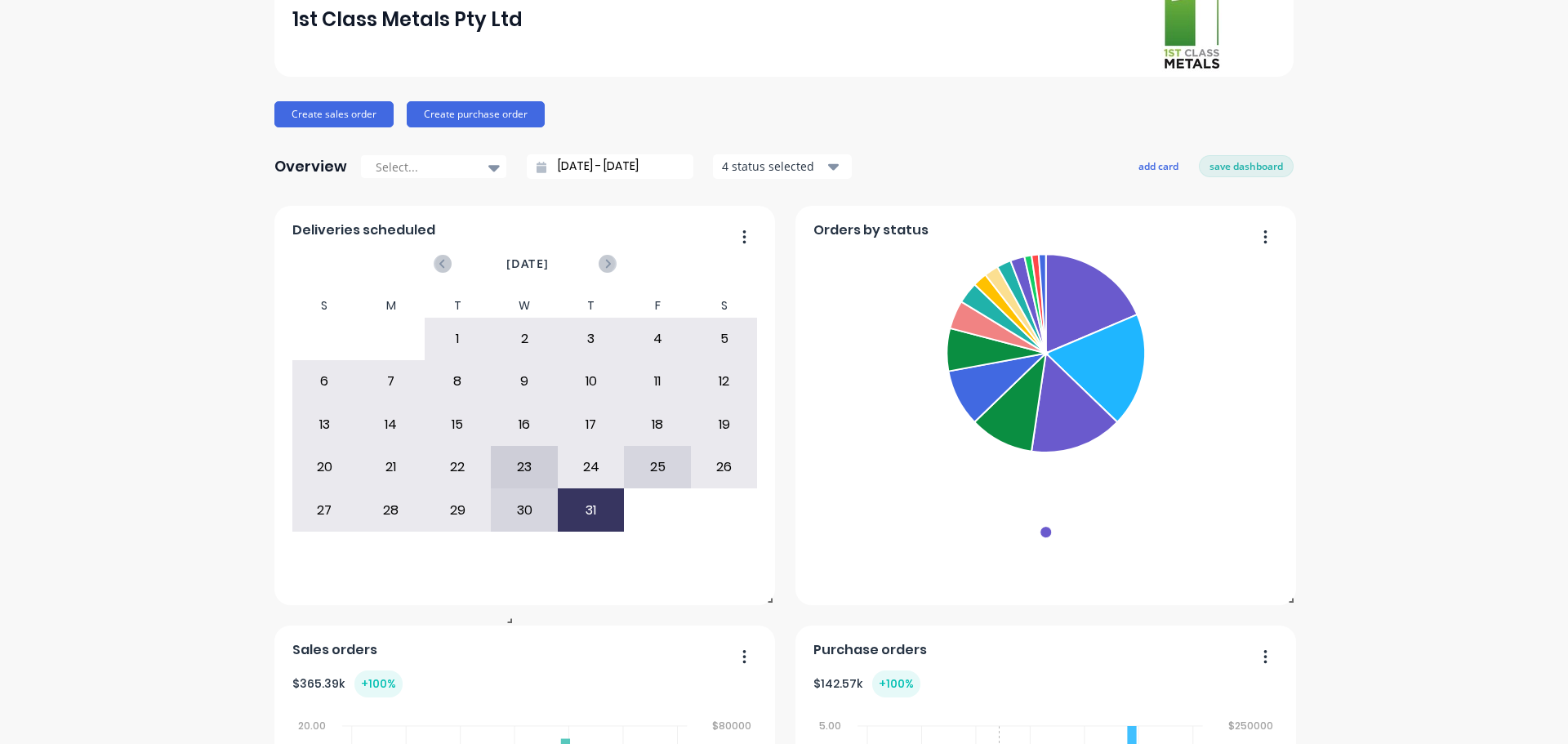
scroll to position [245, 0]
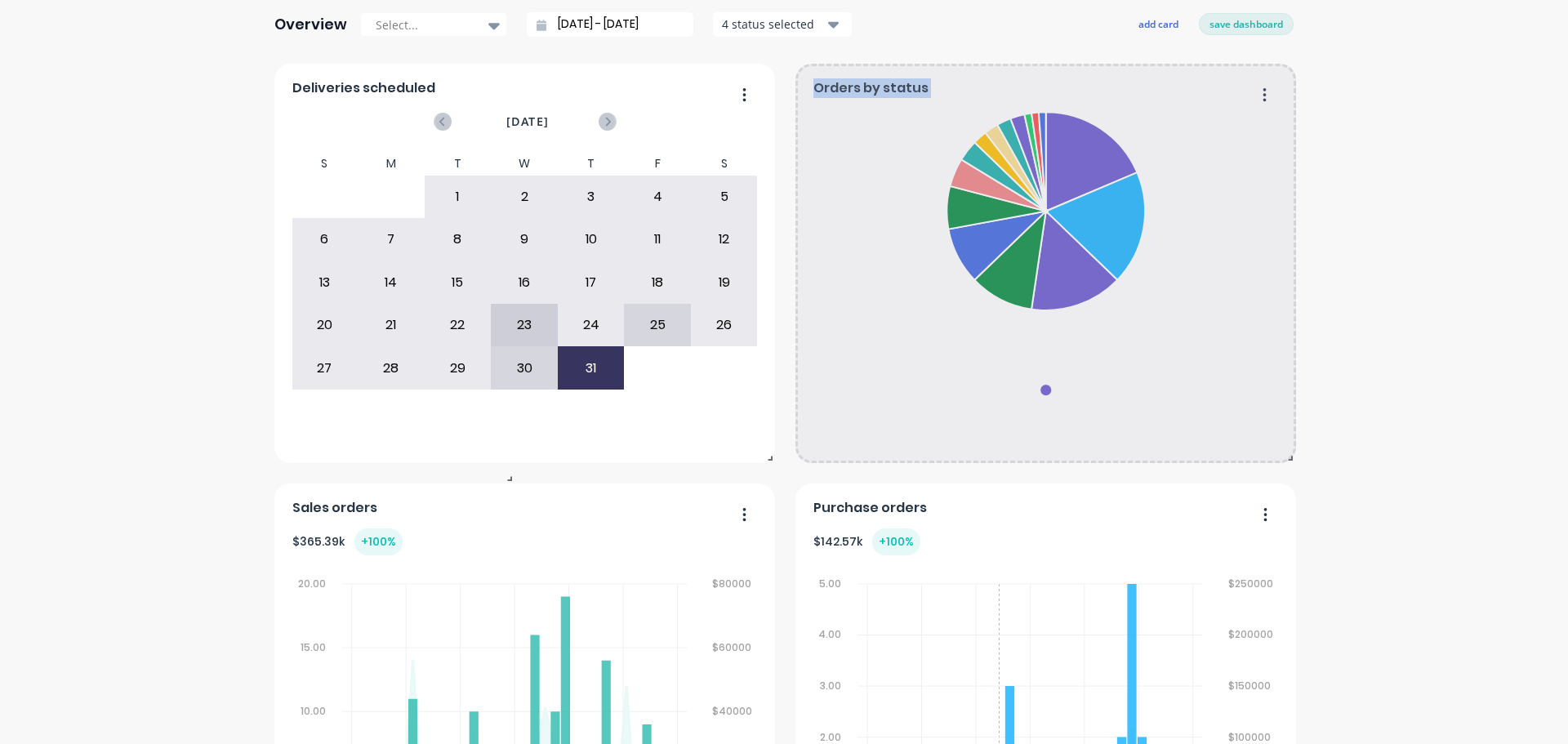
drag, startPoint x: 1284, startPoint y: 459, endPoint x: 1597, endPoint y: 535, distance: 322.1
click at [1567, 535] on html "dashboard products sales purchasing productivity dashboard products Product Cat…" at bounding box center [784, 372] width 1568 height 744
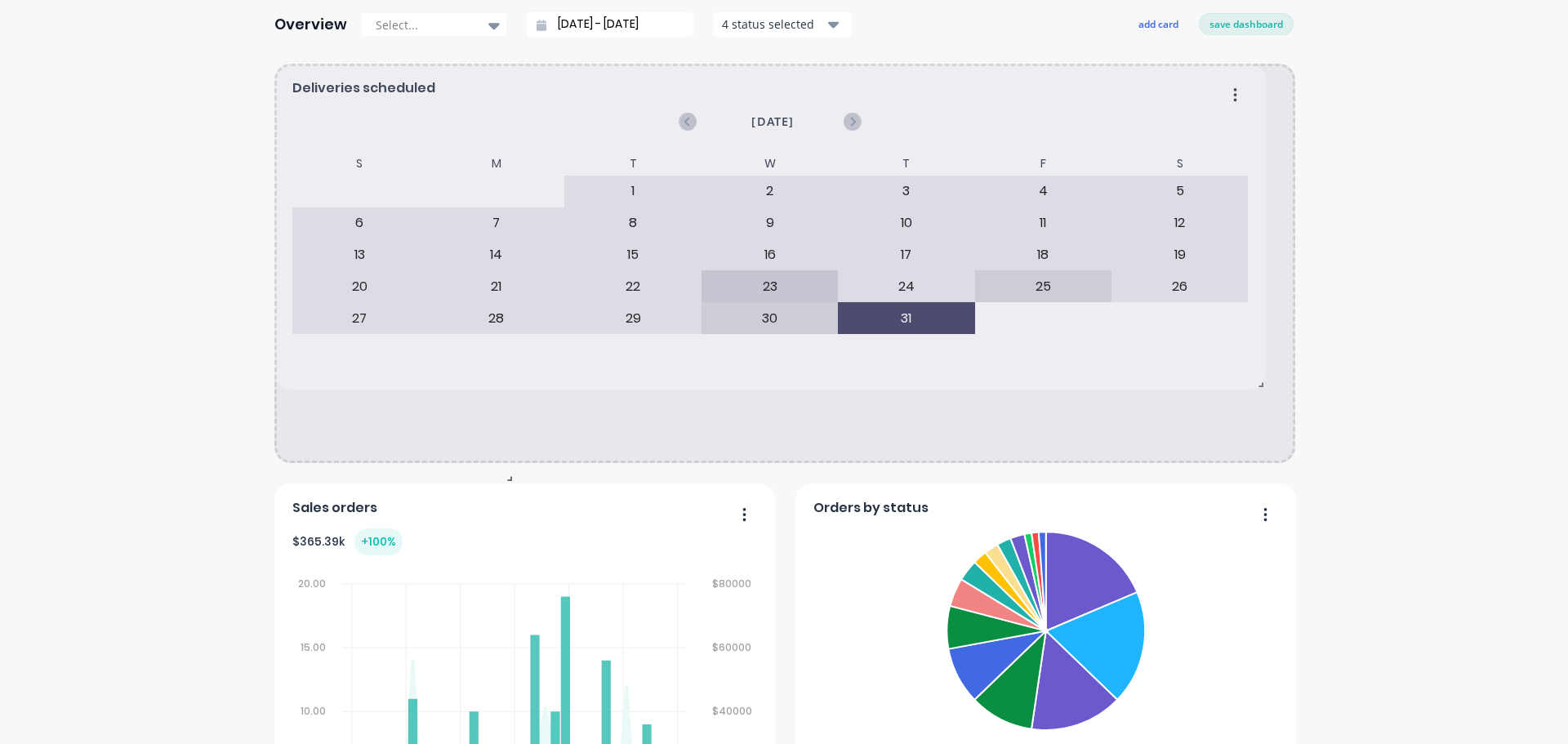
drag, startPoint x: 767, startPoint y: 459, endPoint x: 1257, endPoint y: 384, distance: 495.7
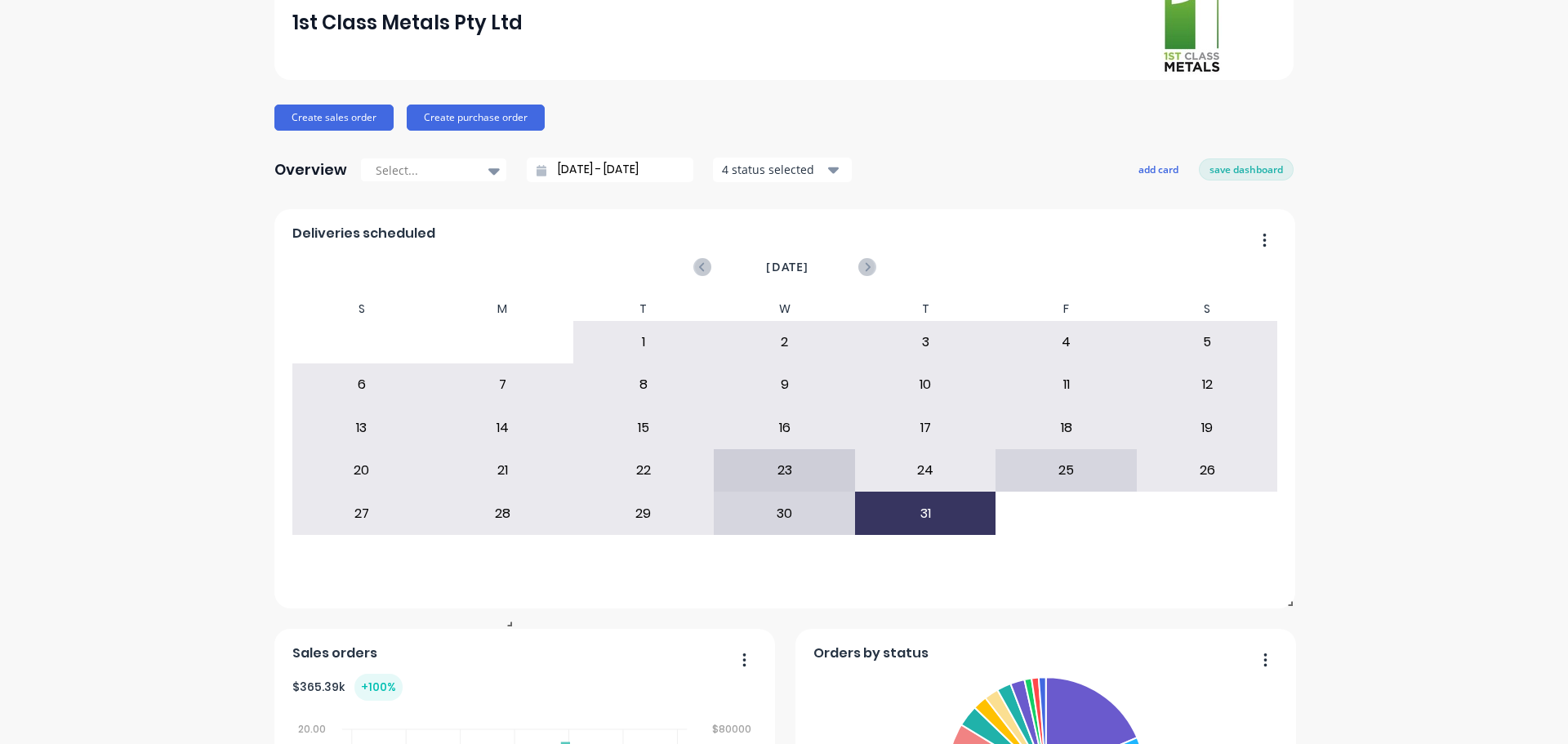
scroll to position [82, 0]
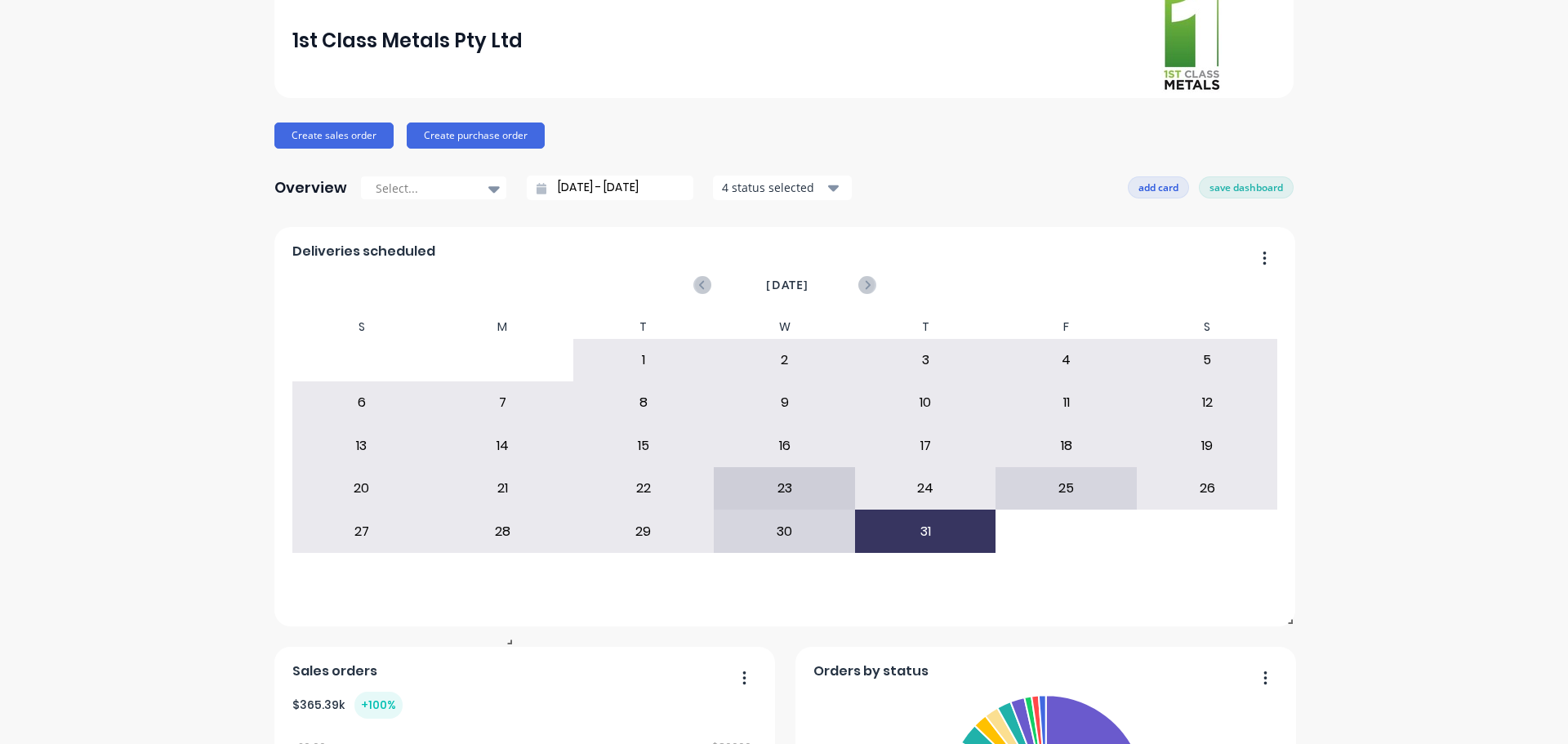
click at [1144, 185] on button "add card" at bounding box center [1159, 187] width 61 height 21
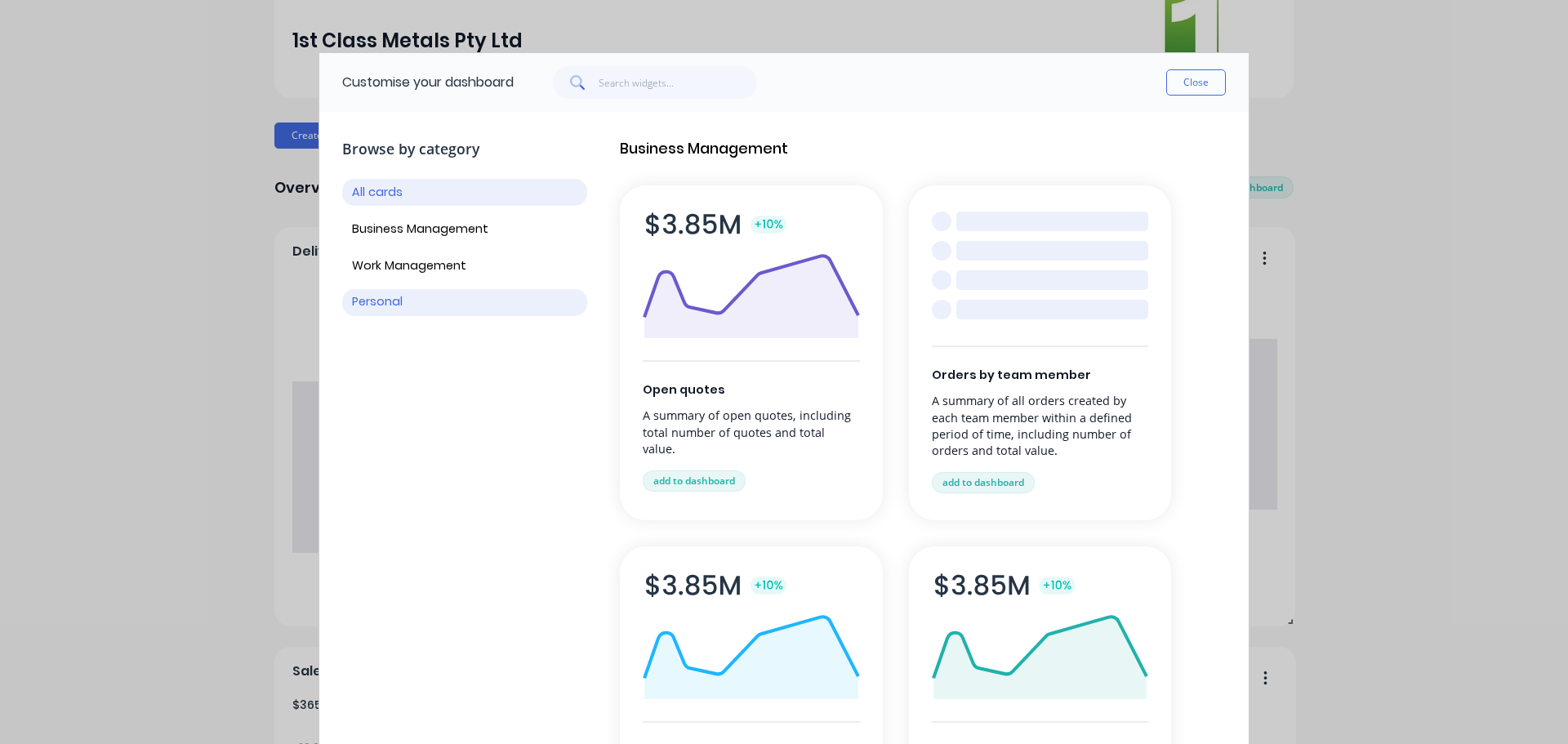
click at [468, 312] on button "Personal" at bounding box center [464, 303] width 245 height 27
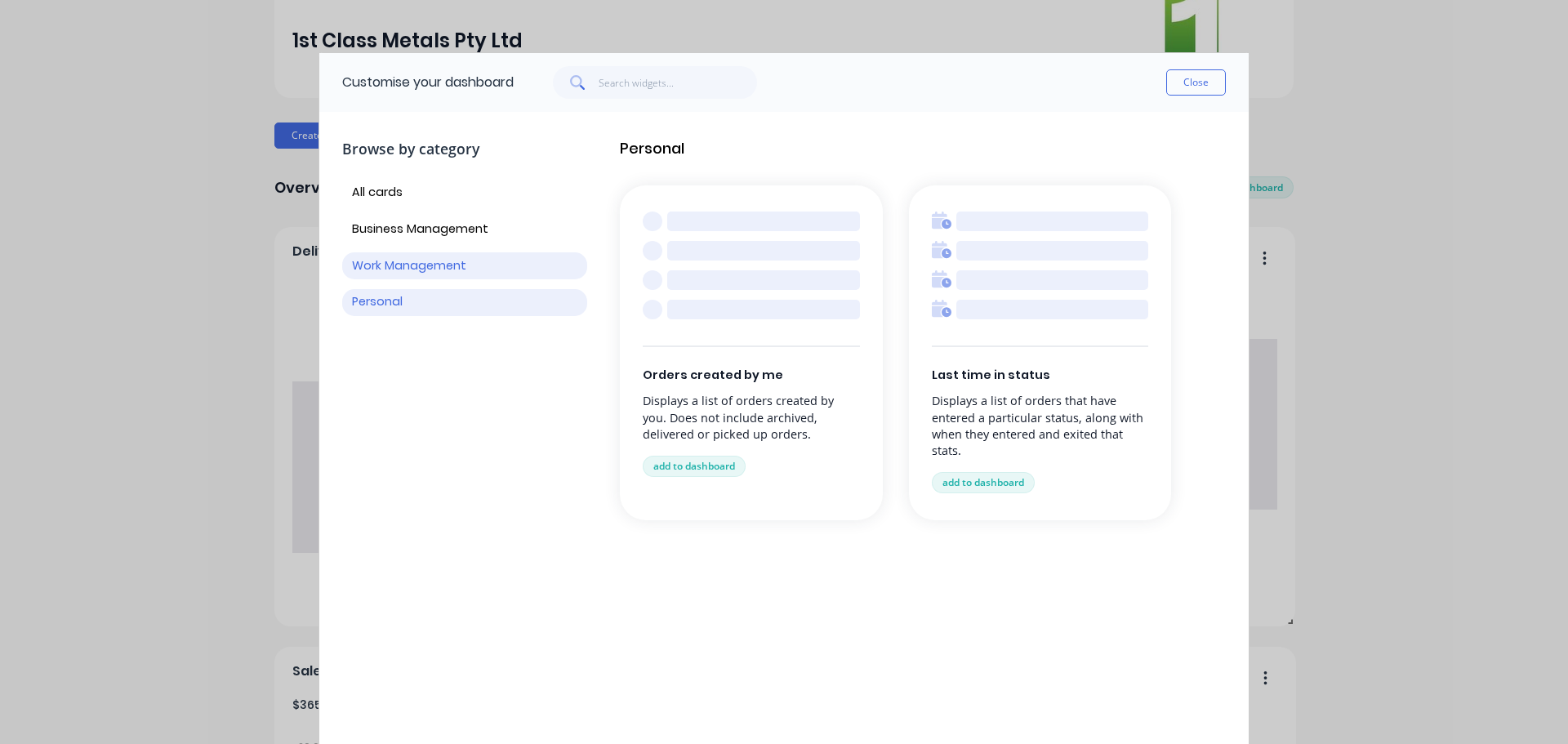
click at [460, 262] on button "Work Management" at bounding box center [464, 266] width 245 height 27
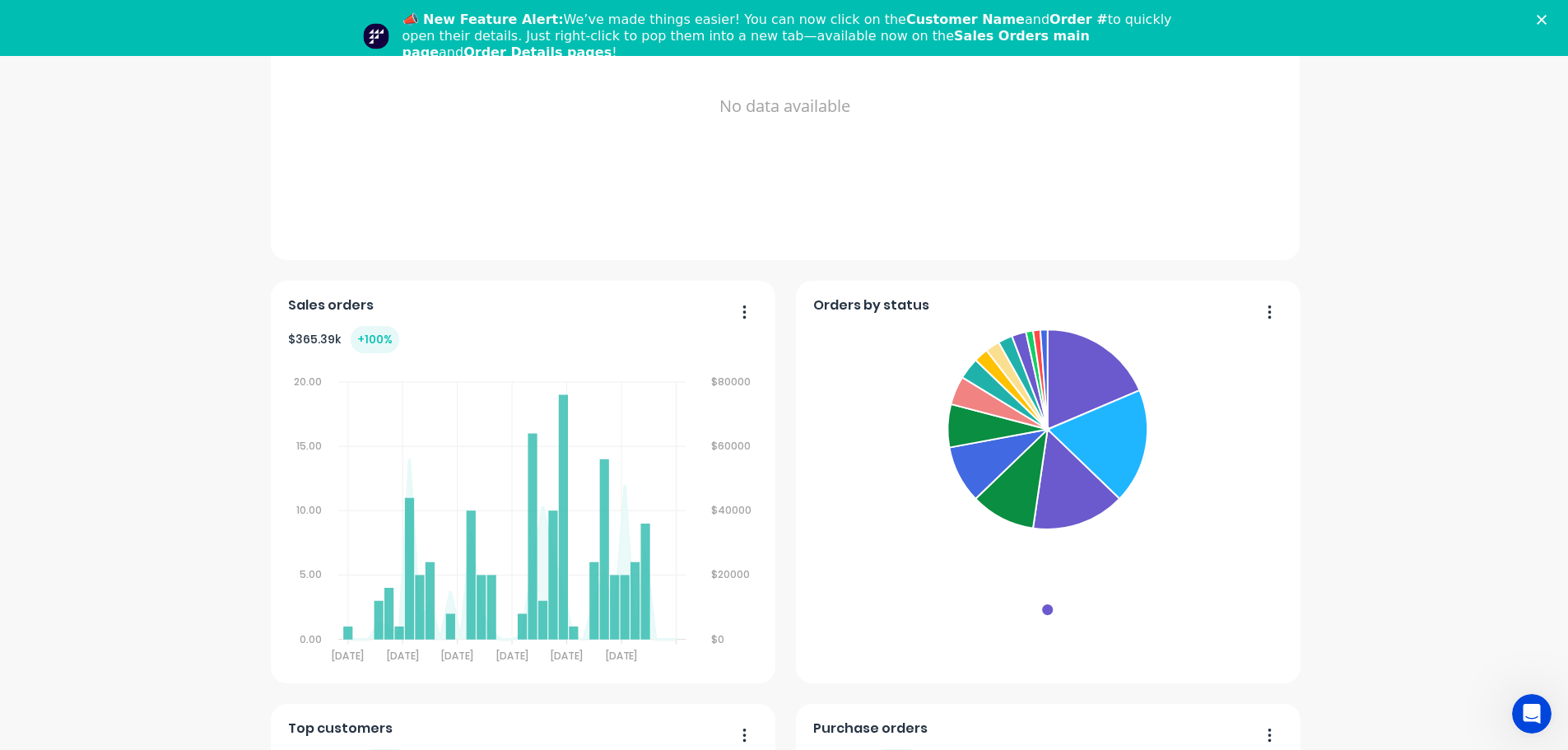
scroll to position [1152, 0]
